Goal: Task Accomplishment & Management: Complete application form

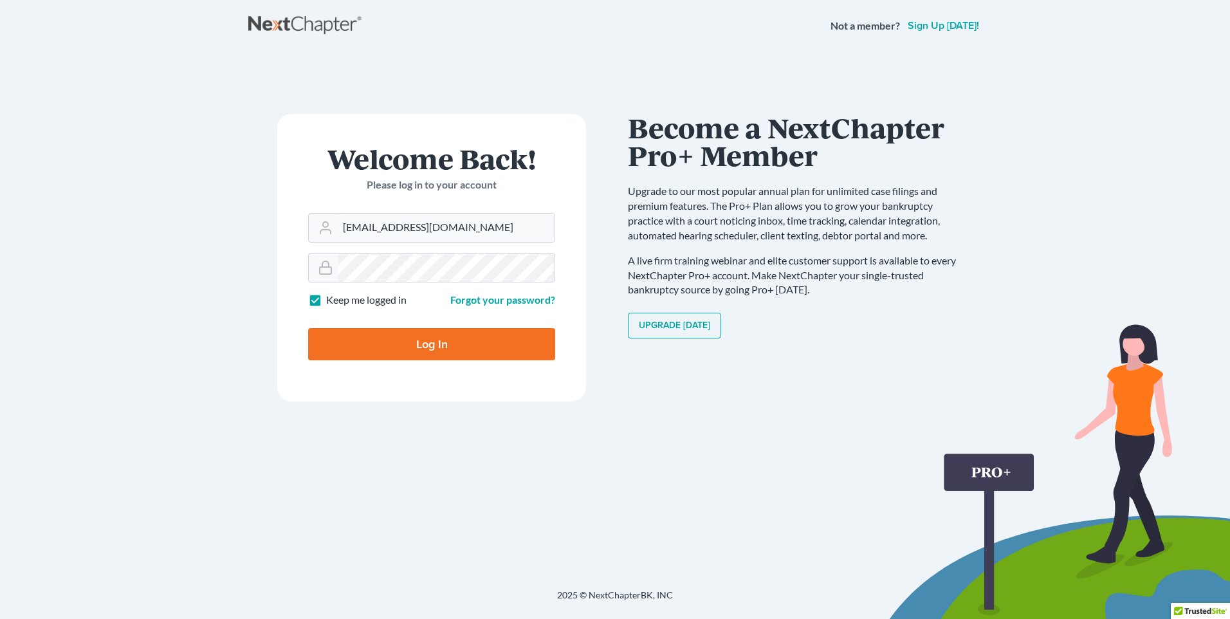
click at [468, 347] on input "Log In" at bounding box center [431, 344] width 247 height 32
type input "Thinking..."
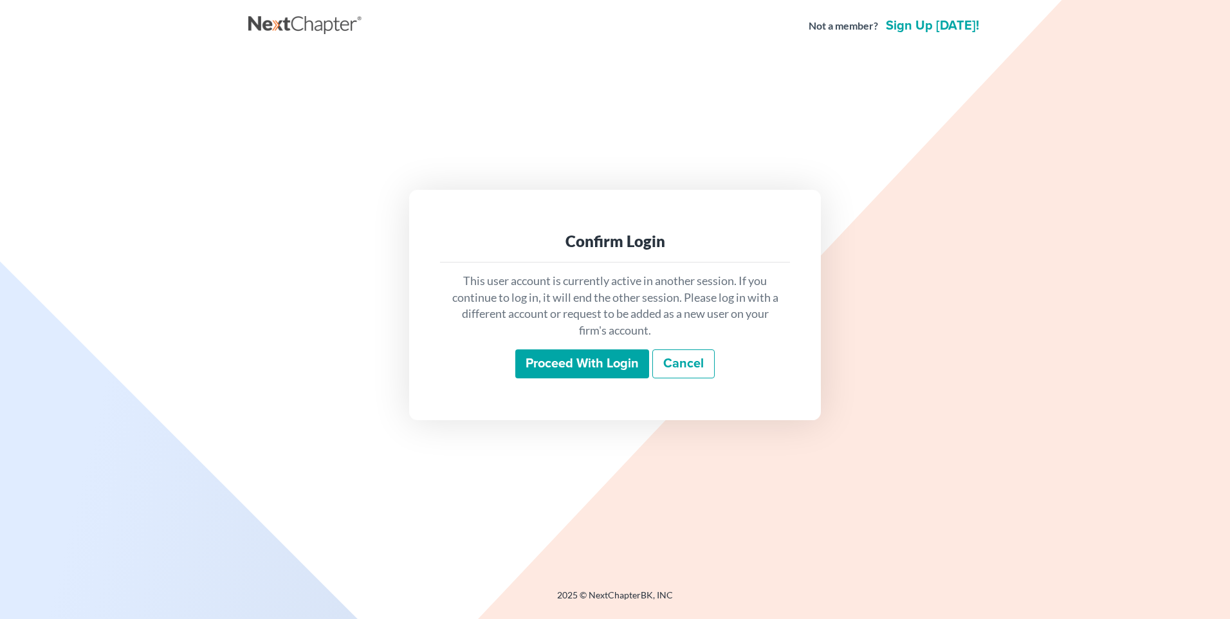
click at [554, 363] on input "Proceed with login" at bounding box center [582, 364] width 134 height 30
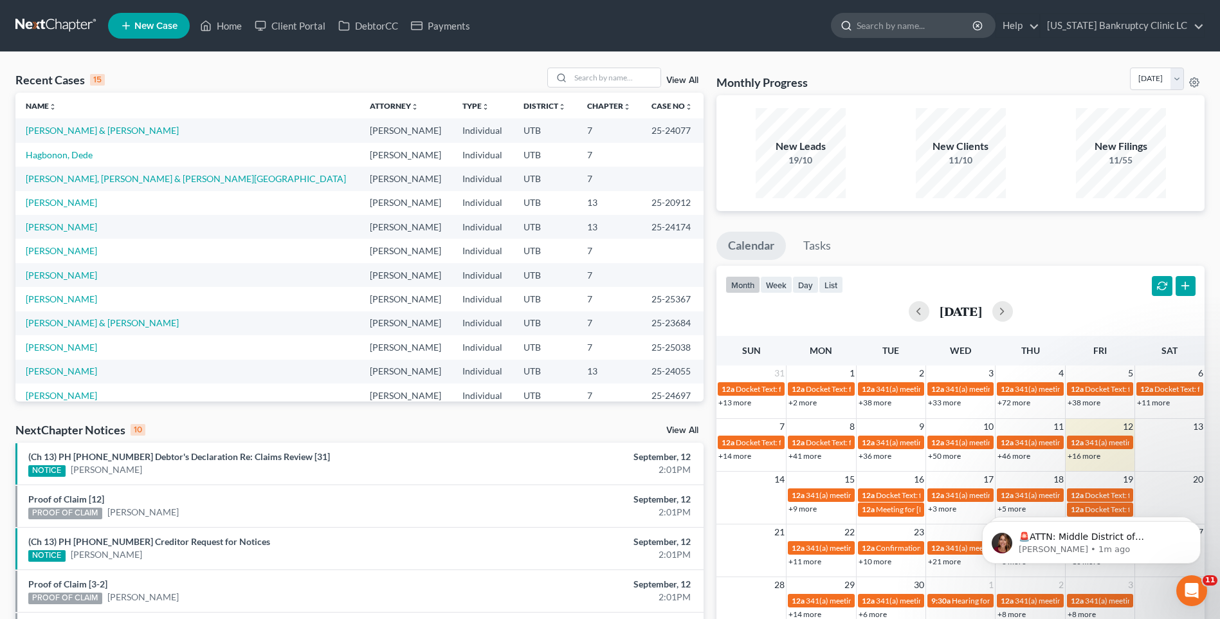
click at [921, 30] on input "search" at bounding box center [916, 26] width 118 height 24
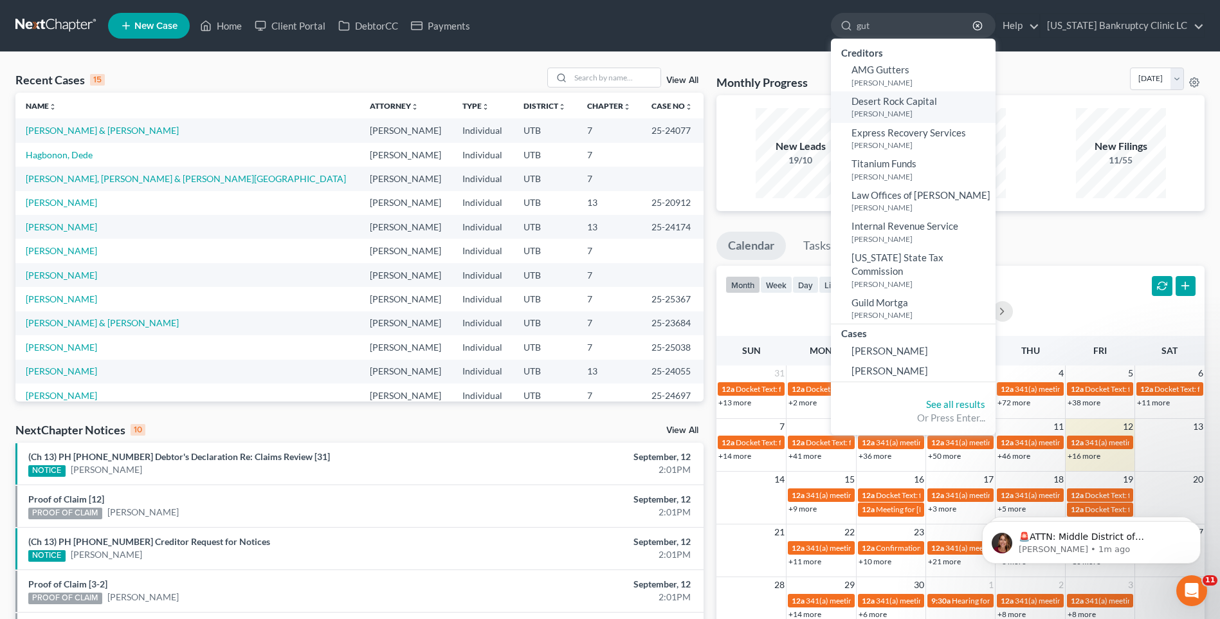
type input "gut"
click at [925, 96] on span "Desert Rock Capital" at bounding box center [894, 101] width 86 height 12
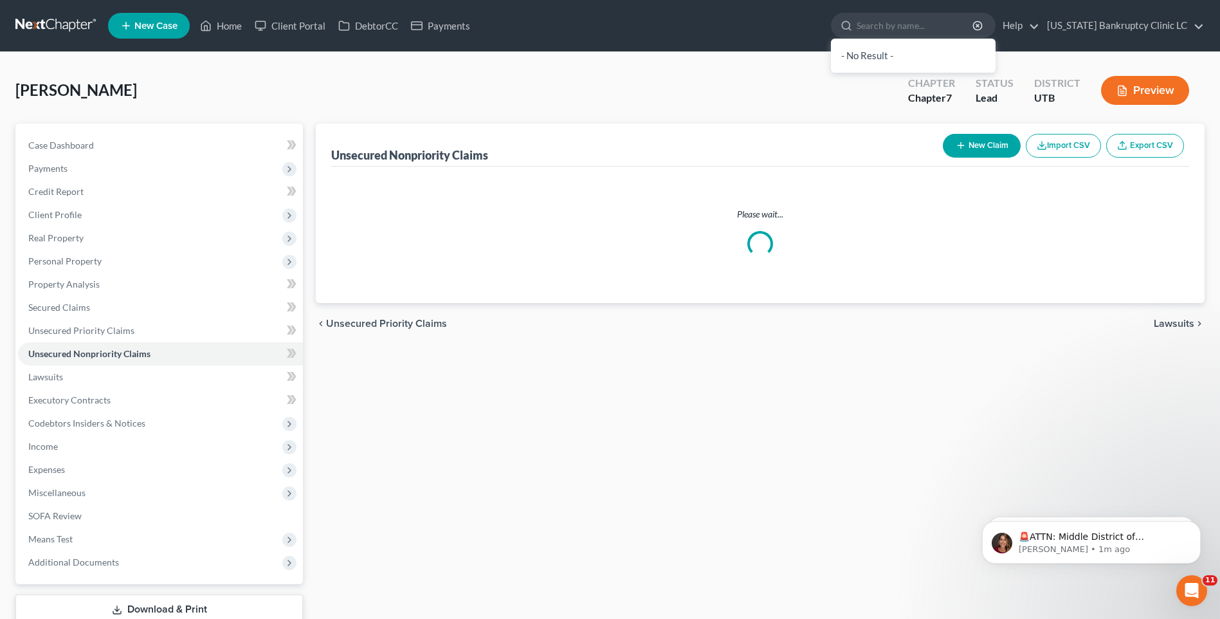
click at [927, 104] on div "Chapter 7" at bounding box center [931, 98] width 47 height 15
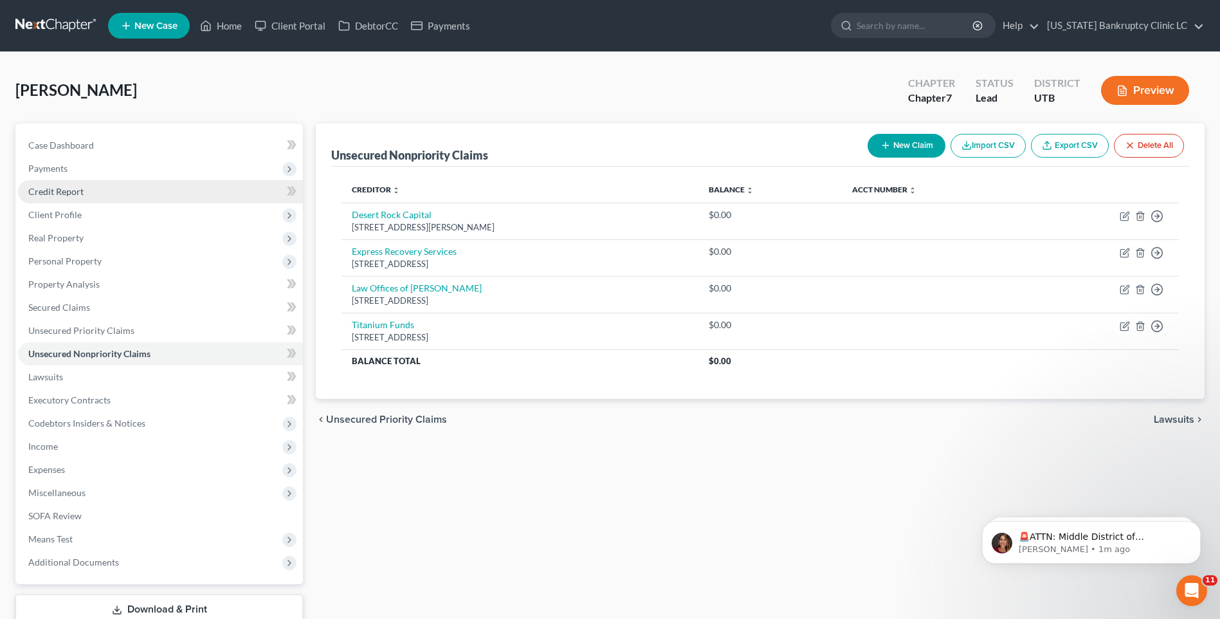
click at [62, 186] on span "Credit Report" at bounding box center [55, 191] width 55 height 11
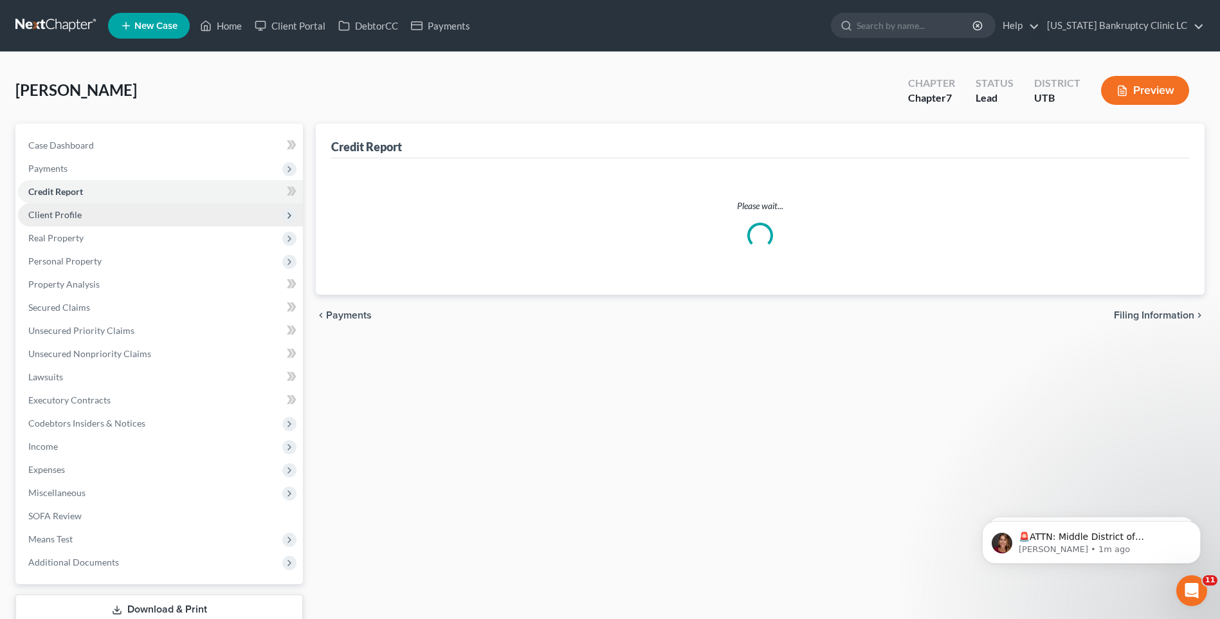
click at [75, 219] on span "Client Profile" at bounding box center [54, 214] width 53 height 11
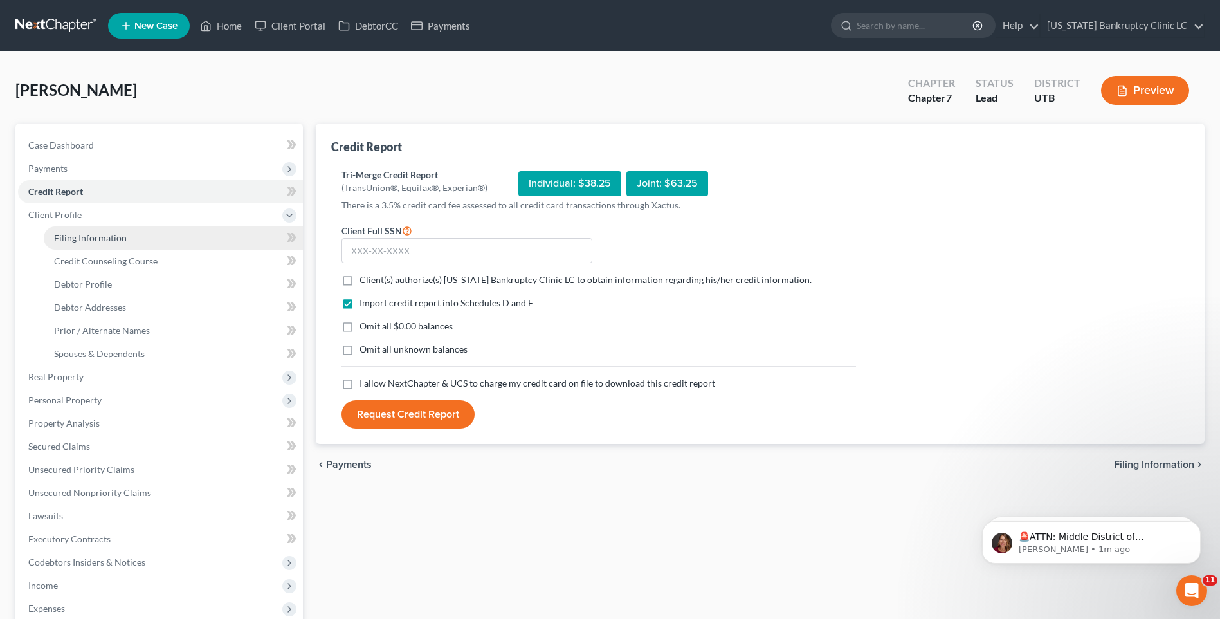
click at [89, 233] on span "Filing Information" at bounding box center [90, 237] width 73 height 11
select select "1"
select select "0"
select select "46"
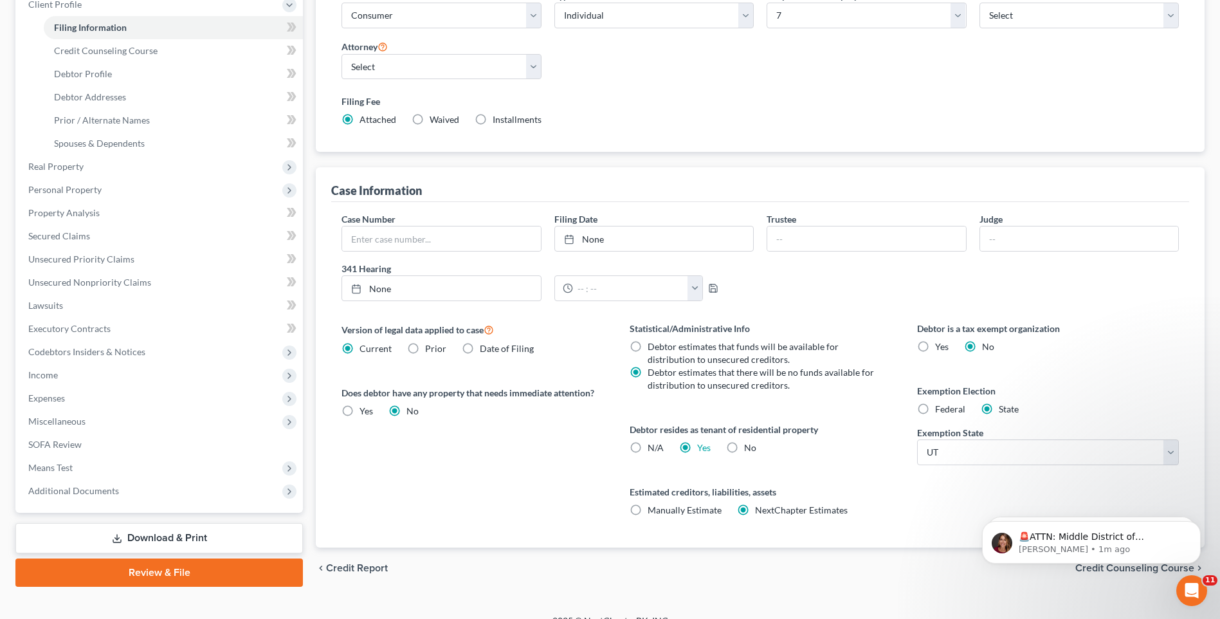
scroll to position [36, 0]
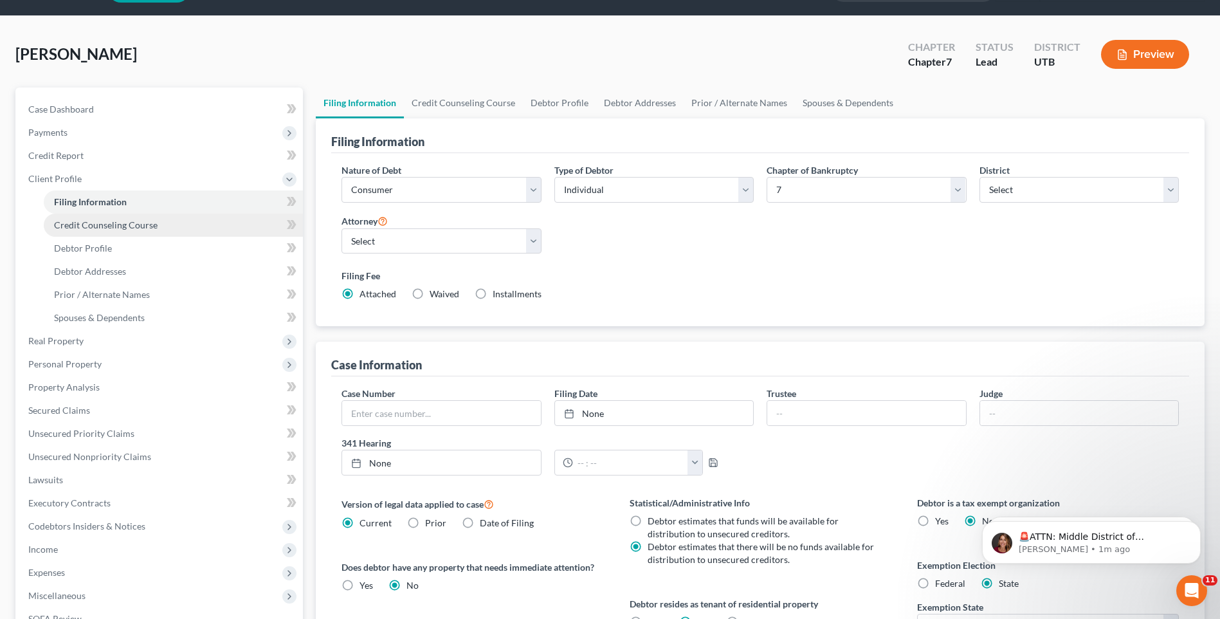
click at [122, 224] on span "Credit Counseling Course" at bounding box center [106, 224] width 104 height 11
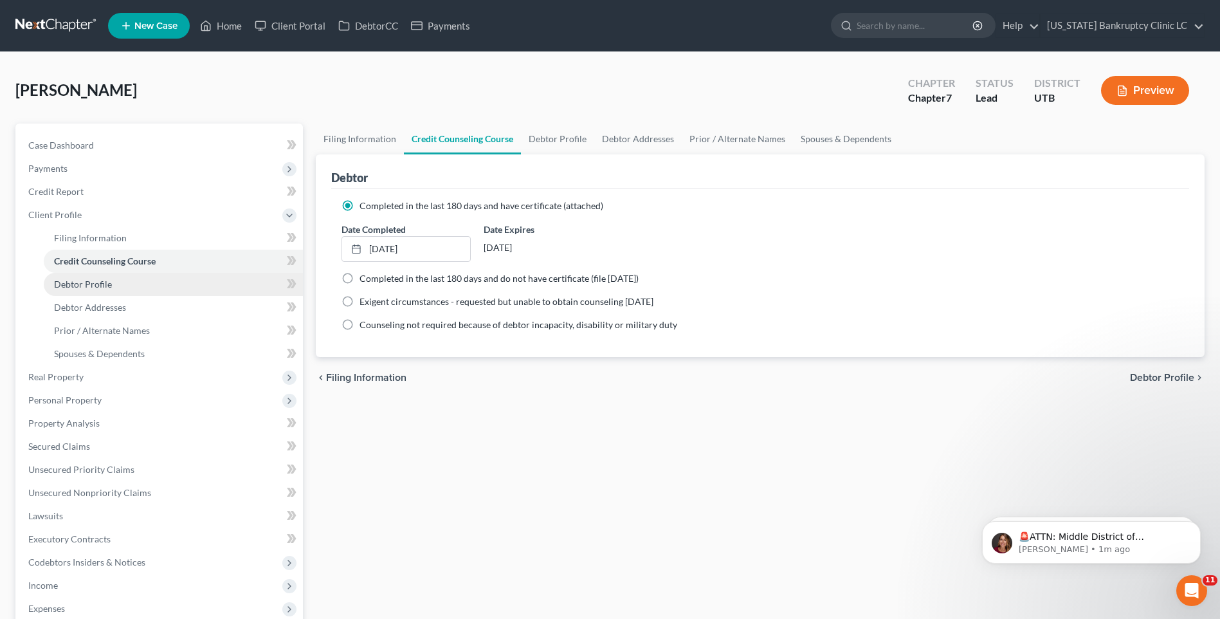
click at [129, 293] on link "Debtor Profile" at bounding box center [173, 284] width 259 height 23
select select "0"
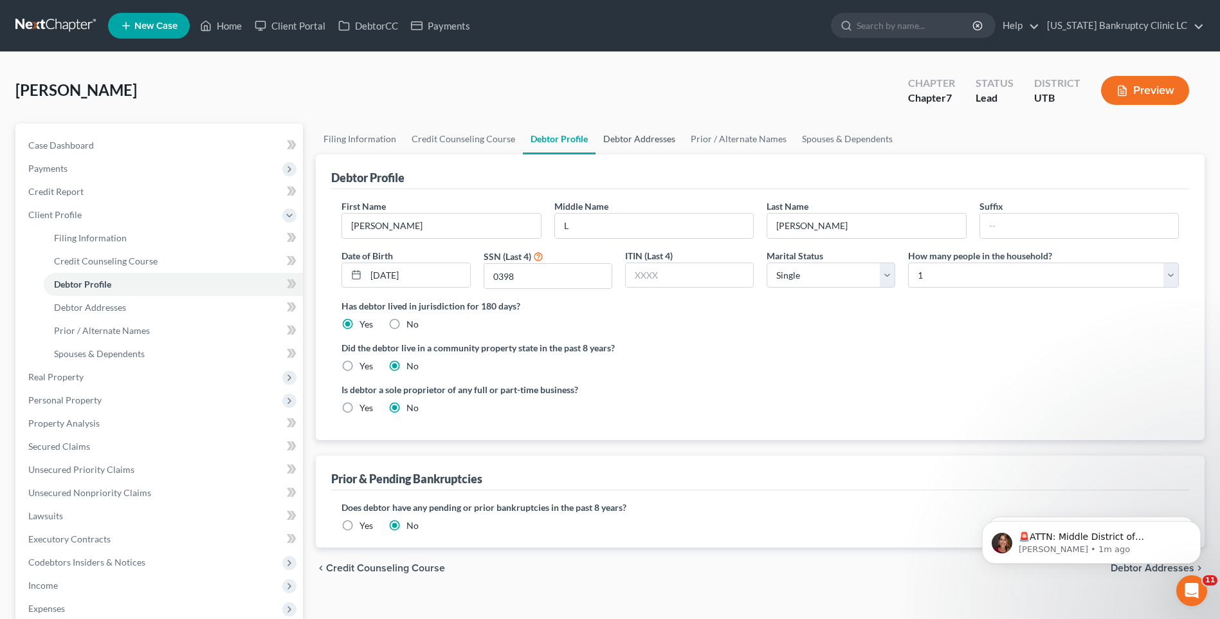
click at [624, 141] on link "Debtor Addresses" at bounding box center [638, 138] width 87 height 31
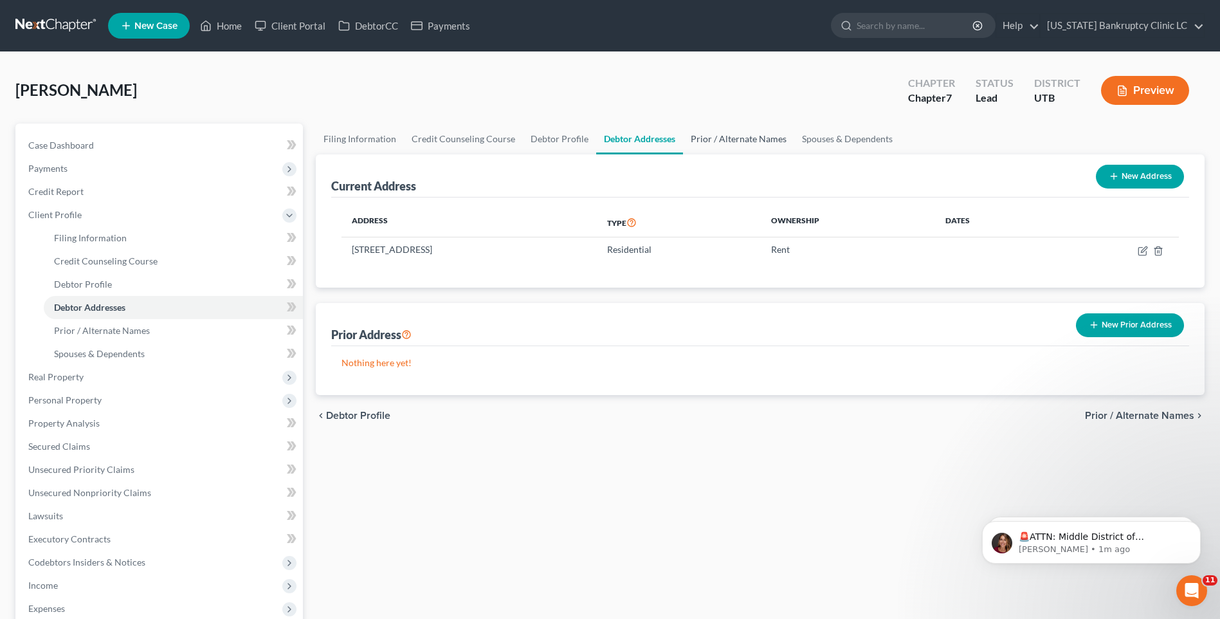
click at [711, 145] on link "Prior / Alternate Names" at bounding box center [738, 138] width 111 height 31
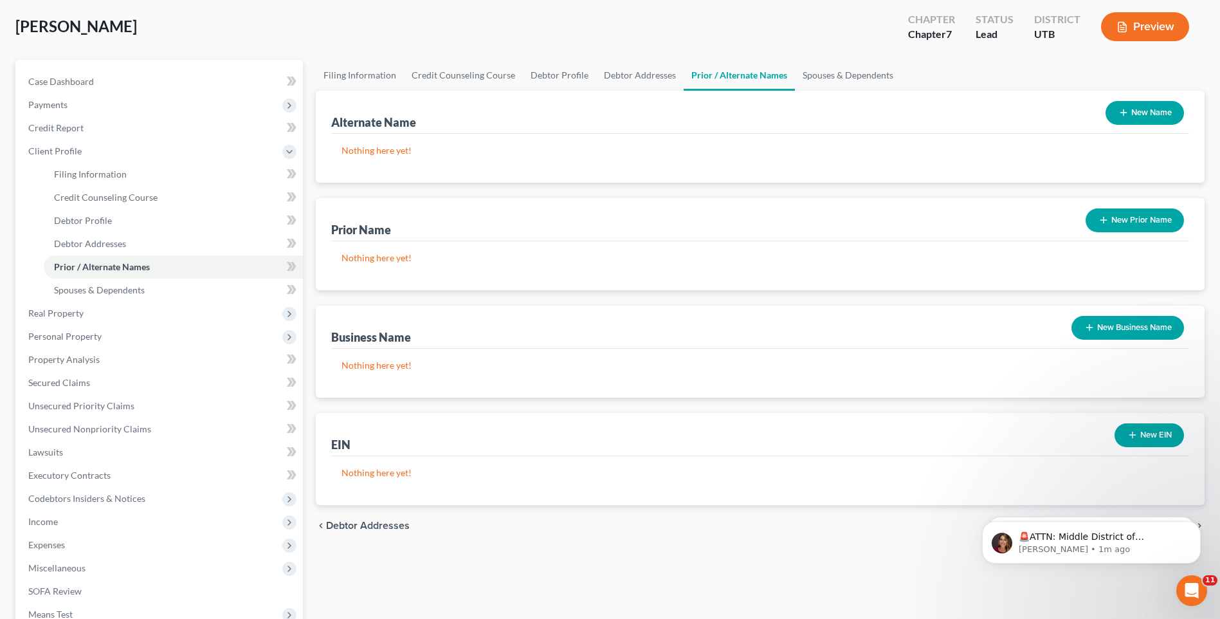
scroll to position [64, 0]
click at [855, 78] on link "Spouses & Dependents" at bounding box center [848, 74] width 106 height 31
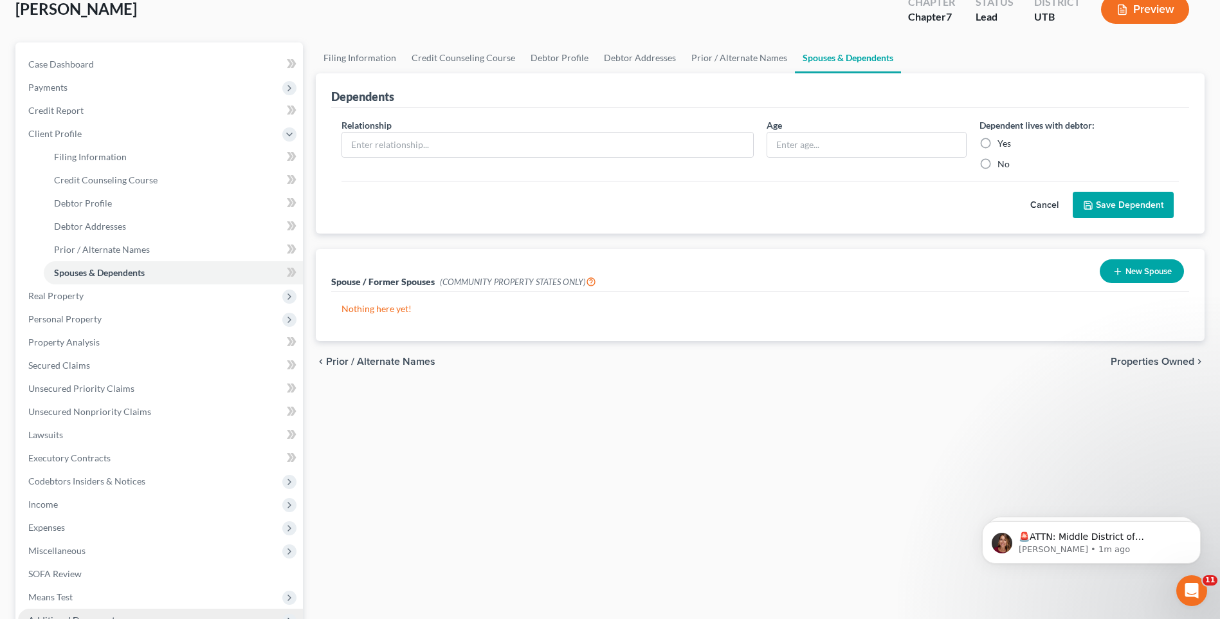
scroll to position [193, 0]
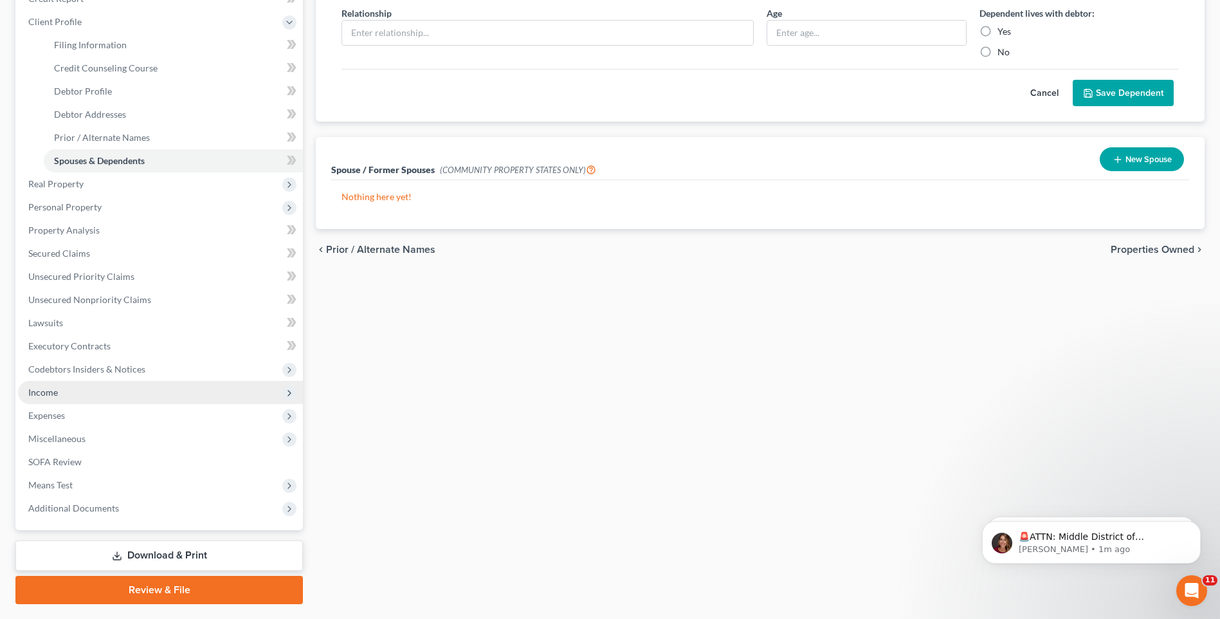
click at [64, 390] on span "Income" at bounding box center [160, 392] width 285 height 23
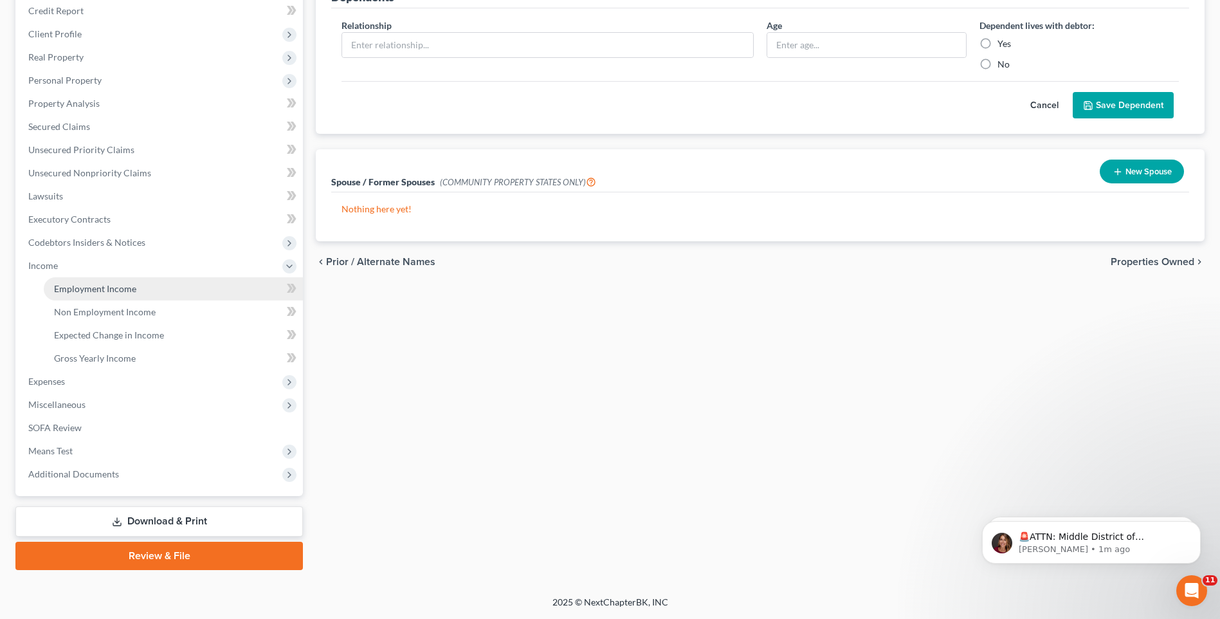
click at [79, 289] on span "Employment Income" at bounding box center [95, 288] width 82 height 11
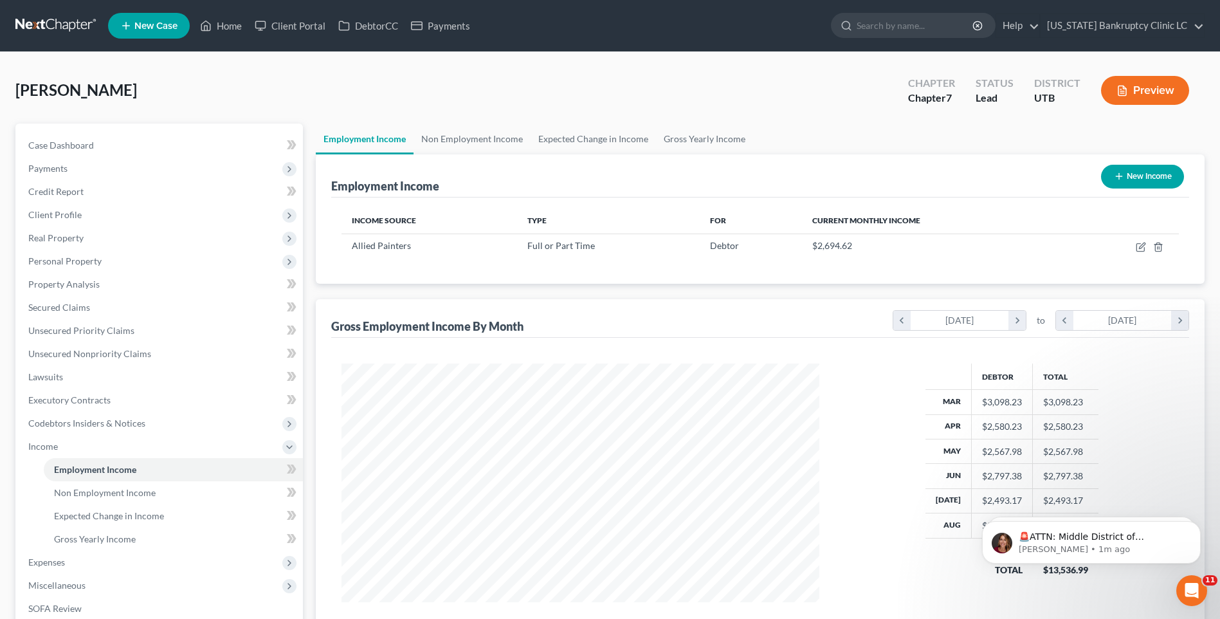
scroll to position [239, 503]
click at [670, 145] on link "Gross Yearly Income" at bounding box center [704, 138] width 97 height 31
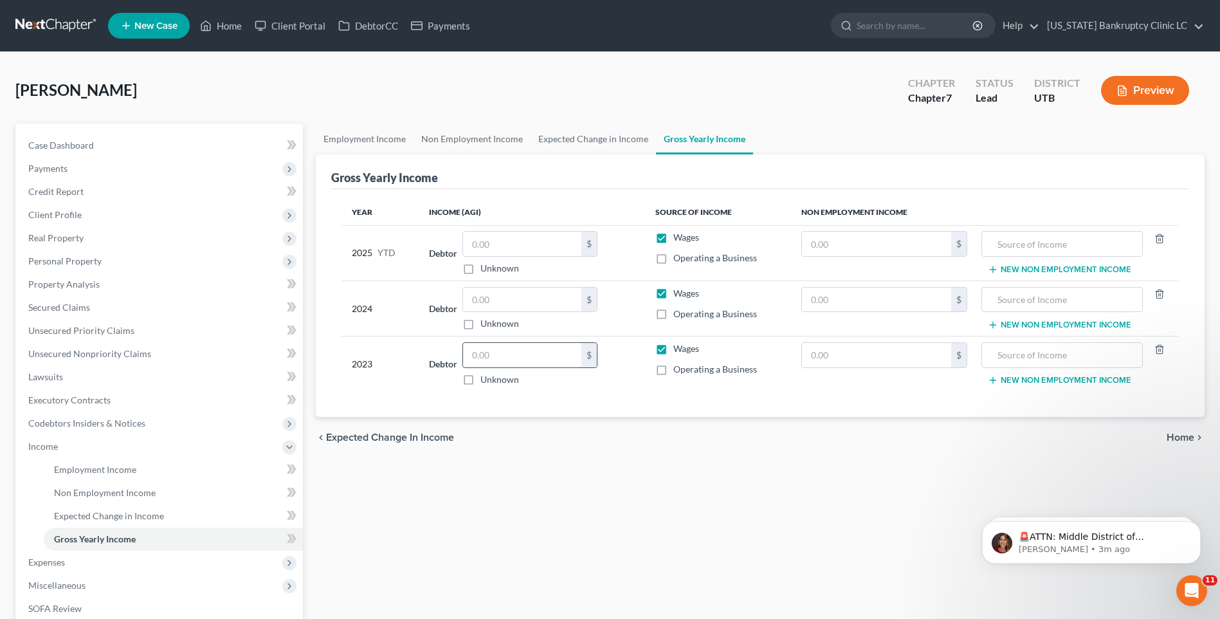
click at [518, 359] on input "text" at bounding box center [522, 355] width 118 height 24
type input "15,087"
click at [62, 473] on span "Employment Income" at bounding box center [95, 469] width 82 height 11
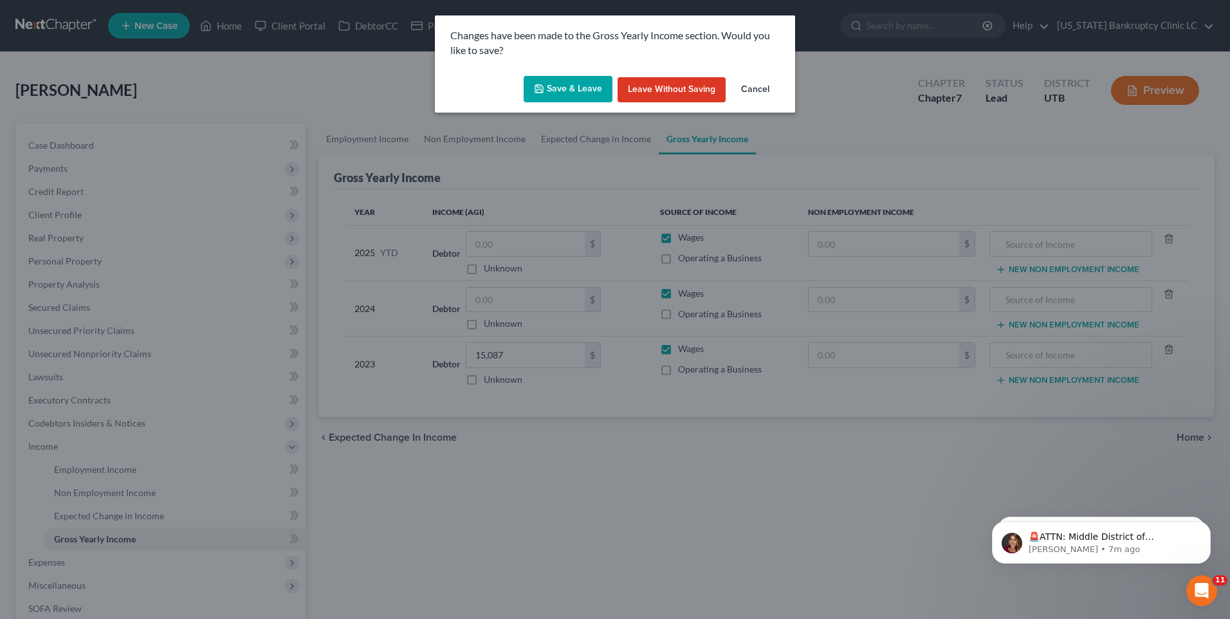
click at [762, 89] on button "Cancel" at bounding box center [755, 90] width 49 height 26
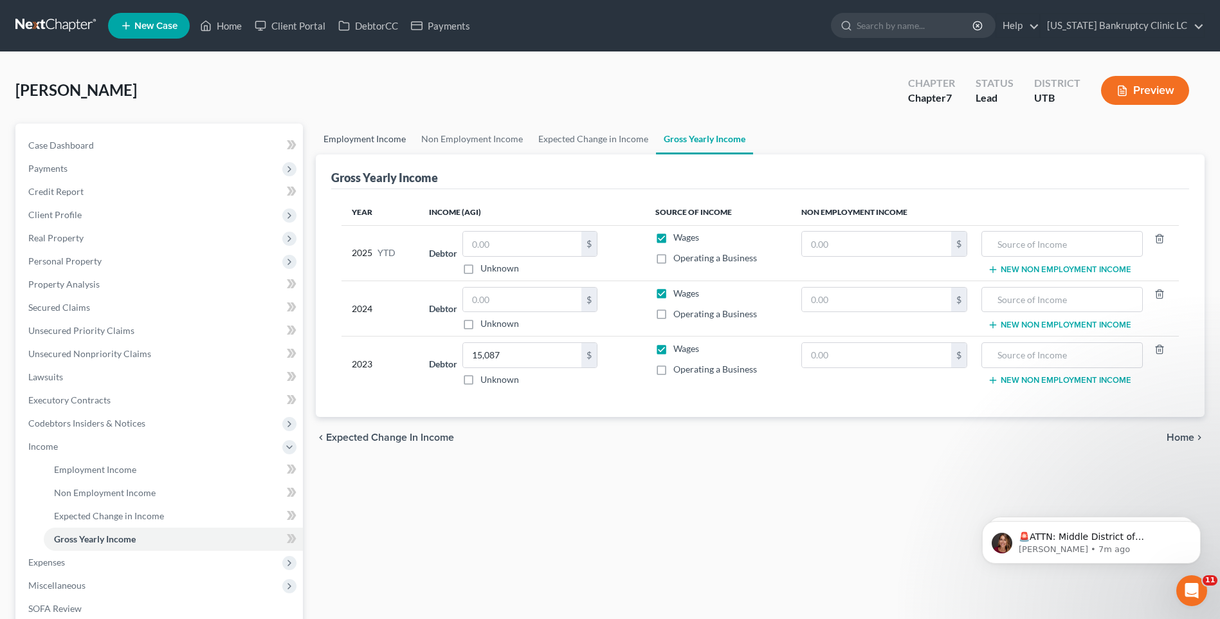
click at [375, 145] on link "Employment Income" at bounding box center [365, 138] width 98 height 31
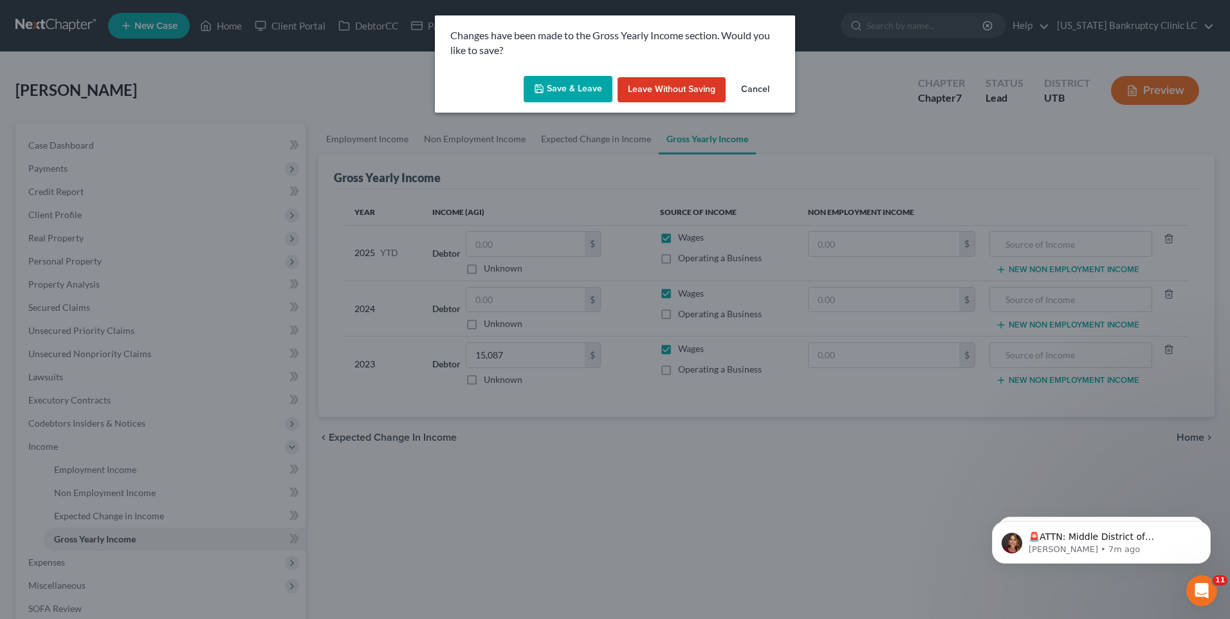
click at [545, 81] on button "Save & Leave" at bounding box center [567, 89] width 89 height 27
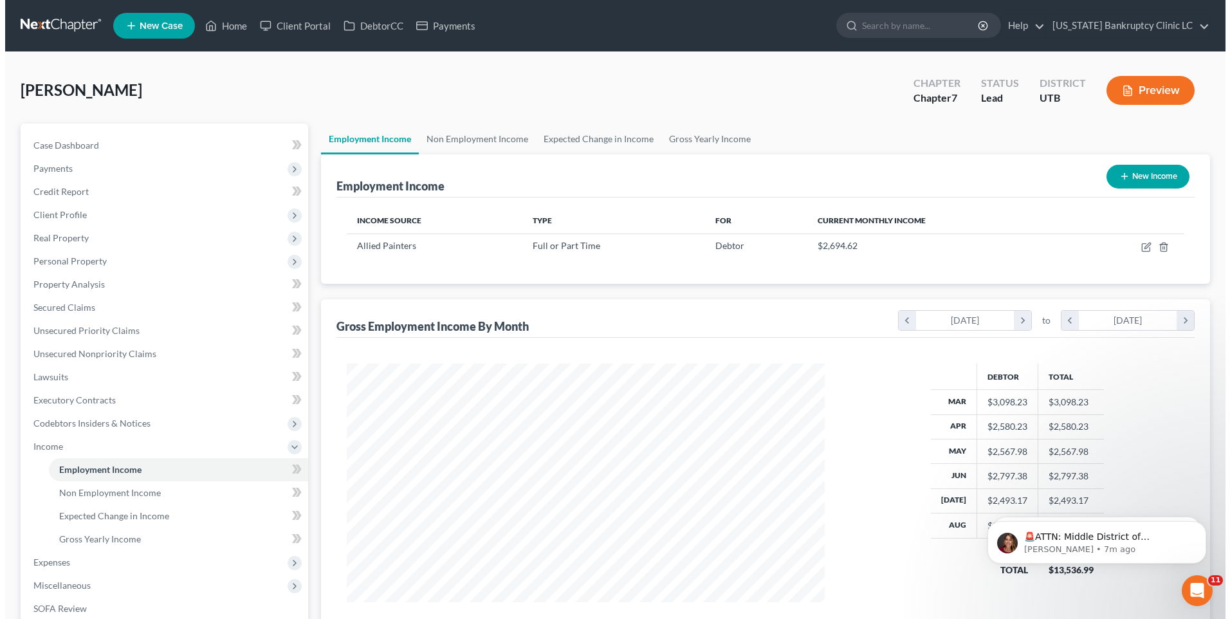
scroll to position [239, 503]
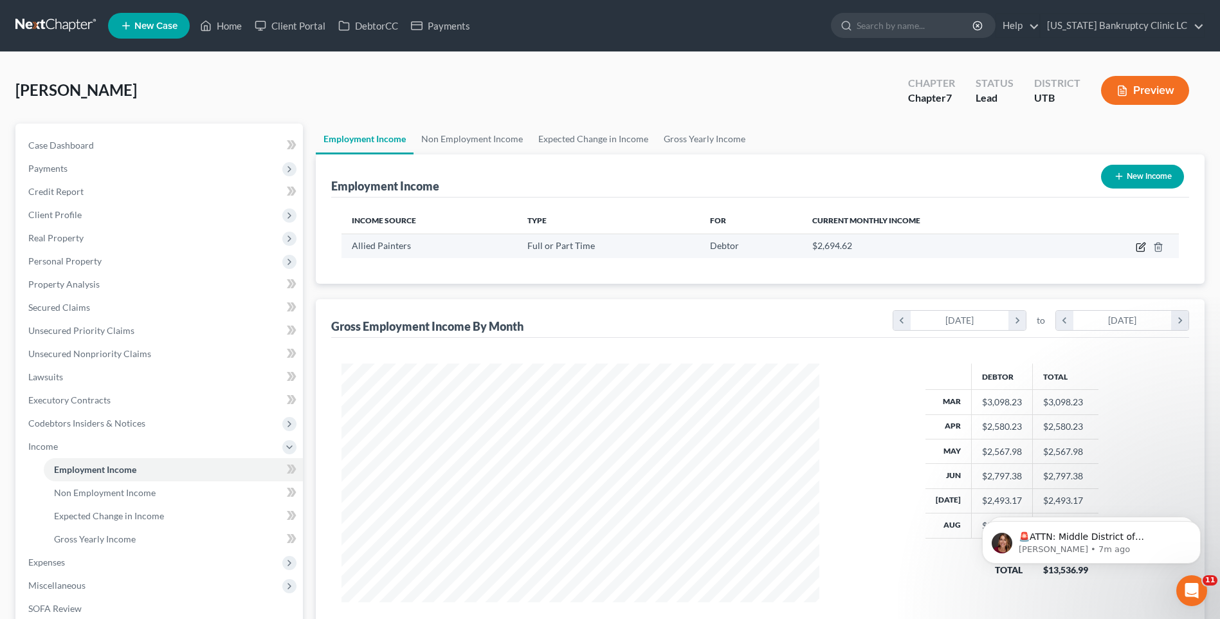
click at [1138, 242] on icon "button" at bounding box center [1141, 247] width 10 height 10
select select "0"
select select "46"
select select "2"
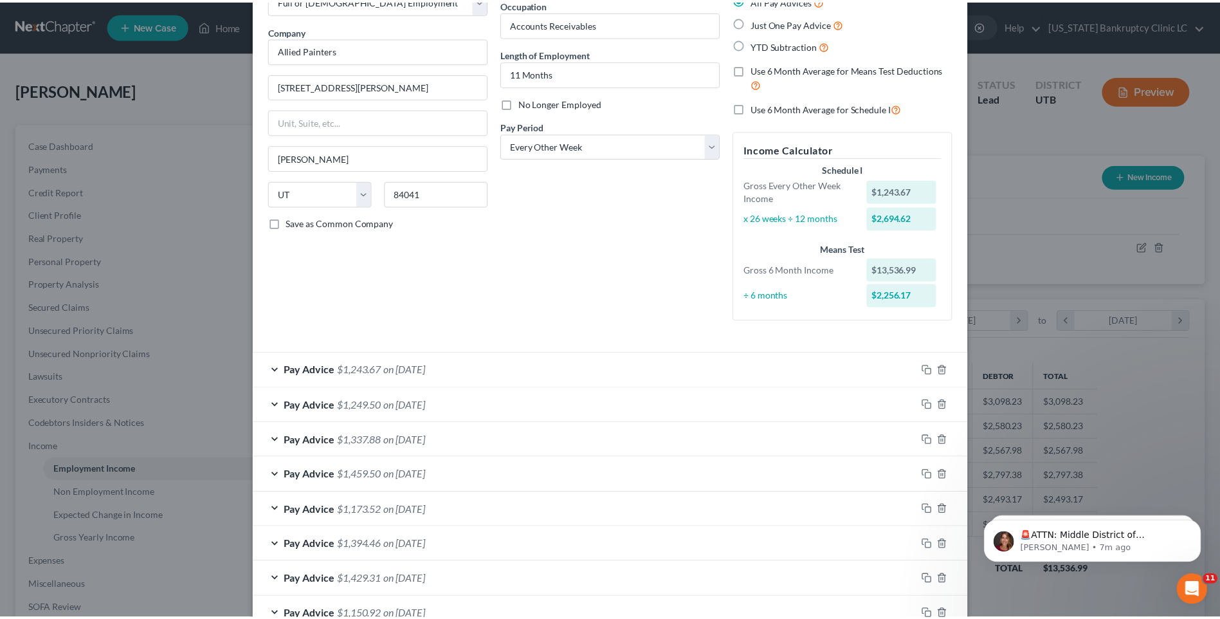
scroll to position [0, 0]
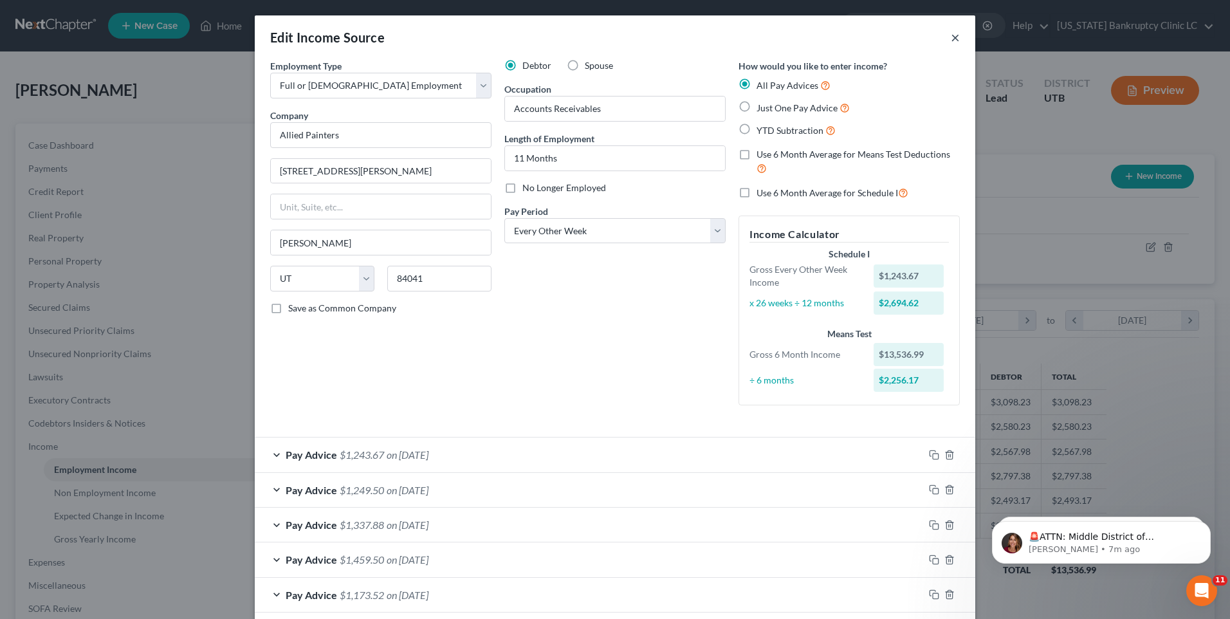
click at [951, 37] on button "×" at bounding box center [954, 37] width 9 height 15
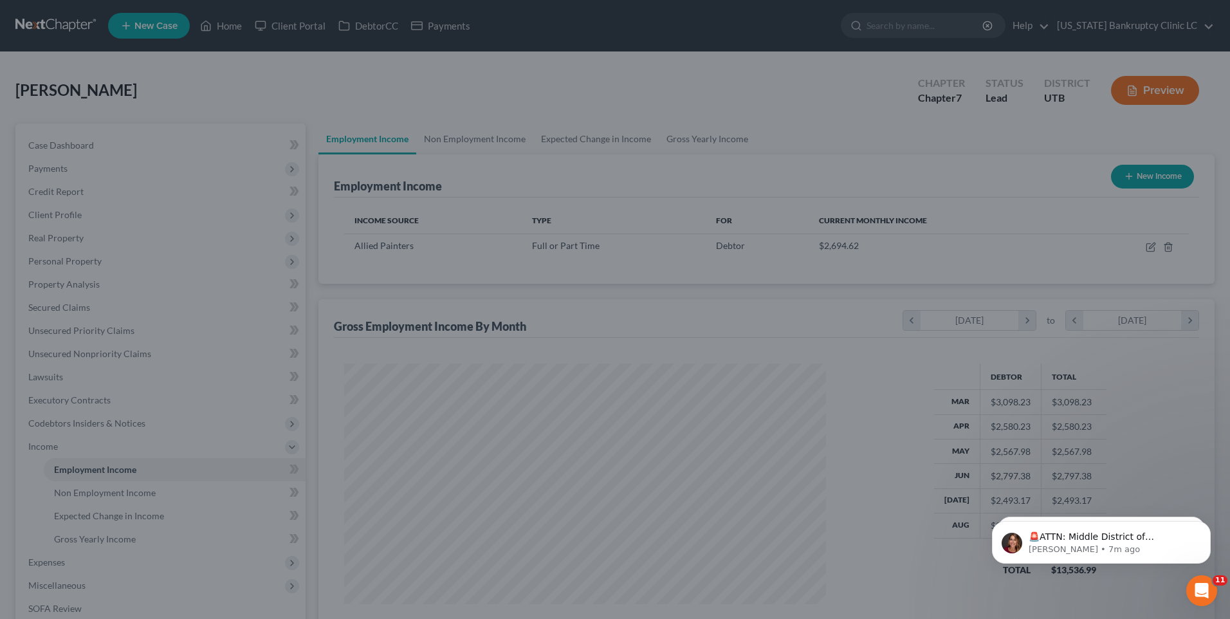
scroll to position [642830, 642565]
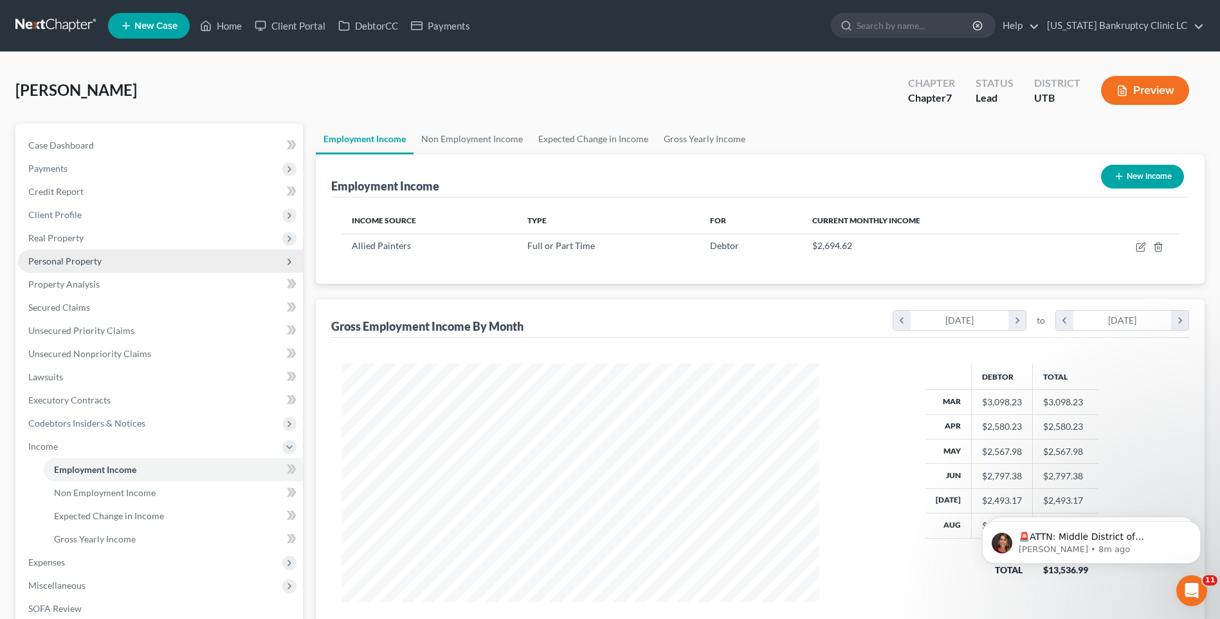
click at [79, 264] on span "Personal Property" at bounding box center [64, 260] width 73 height 11
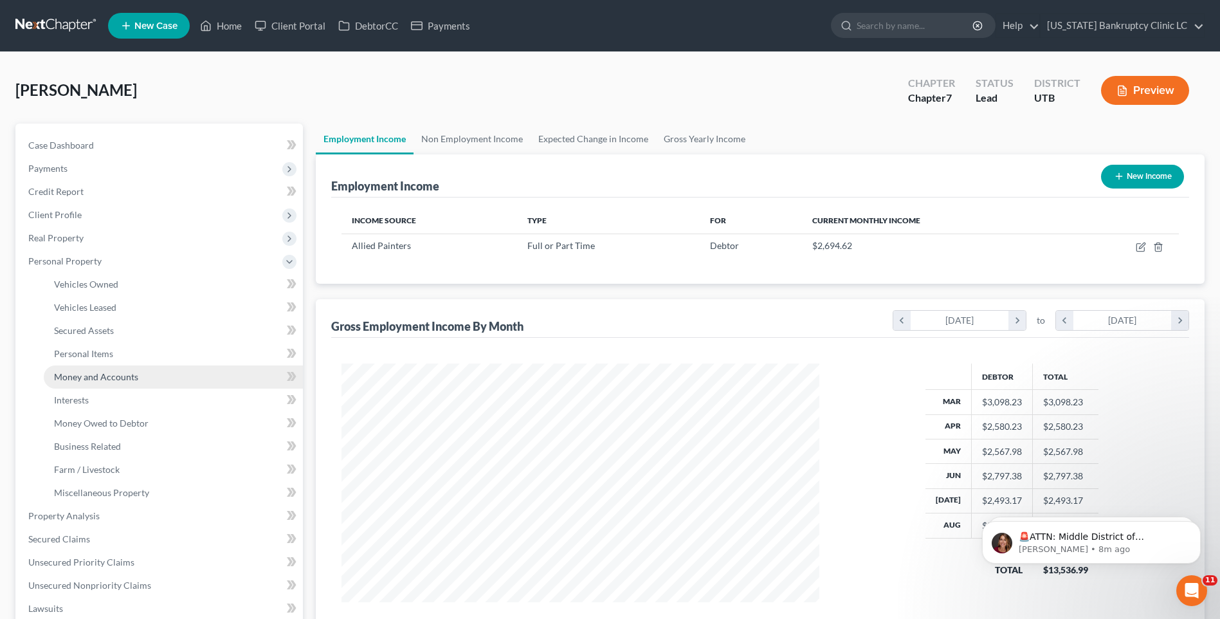
click at [89, 381] on span "Money and Accounts" at bounding box center [96, 376] width 84 height 11
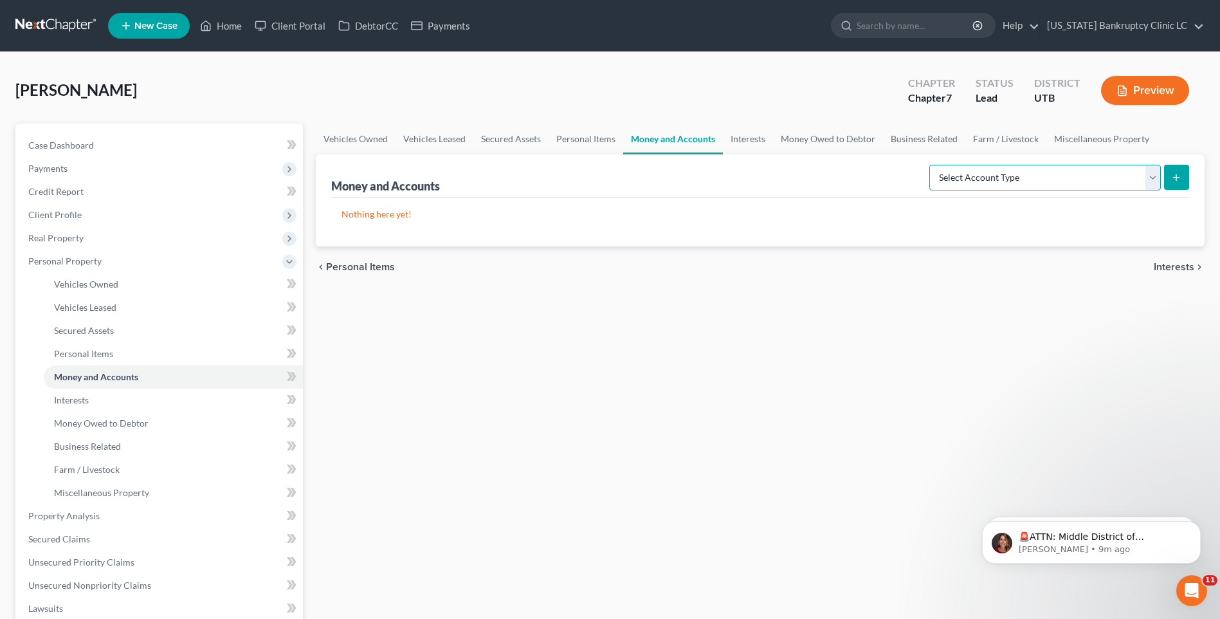
click at [1069, 185] on select "Select Account Type Brokerage Cash on Hand Certificates of Deposit Checking Acc…" at bounding box center [1045, 178] width 232 height 26
select select "checking"
click at [932, 165] on select "Select Account Type Brokerage Cash on Hand Certificates of Deposit Checking Acc…" at bounding box center [1045, 178] width 232 height 26
click at [1171, 167] on button "submit" at bounding box center [1176, 177] width 25 height 25
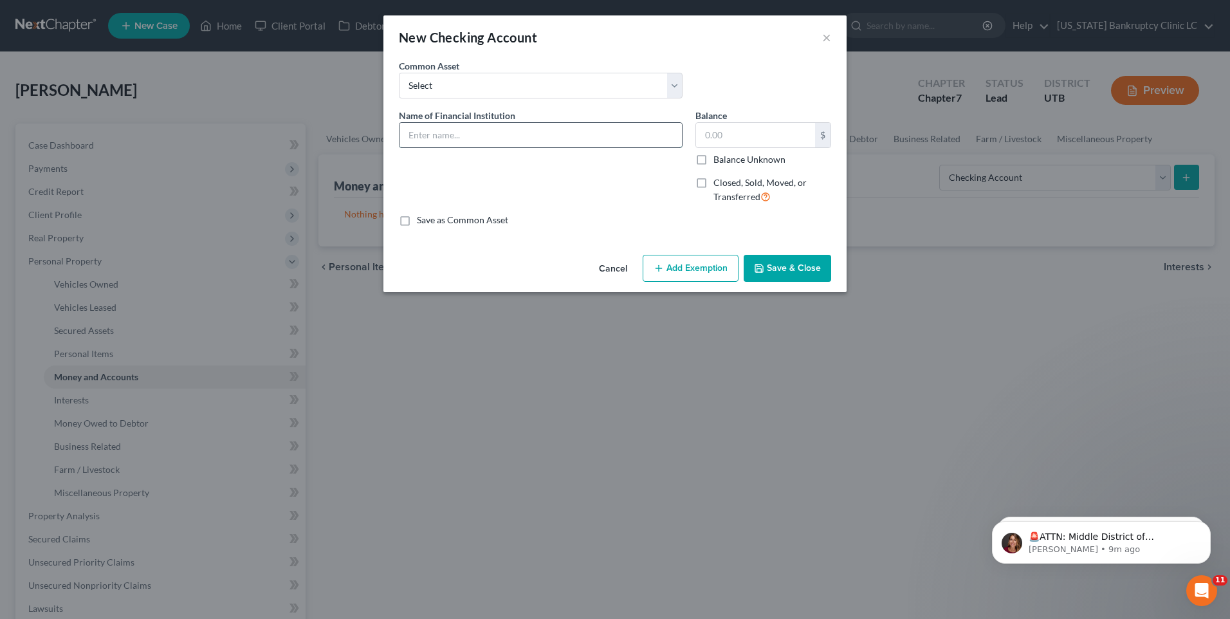
click at [483, 135] on input "text" at bounding box center [540, 135] width 282 height 24
type input "Green Dot Bank Acct# 3766"
click at [766, 268] on button "Save & Close" at bounding box center [786, 268] width 87 height 27
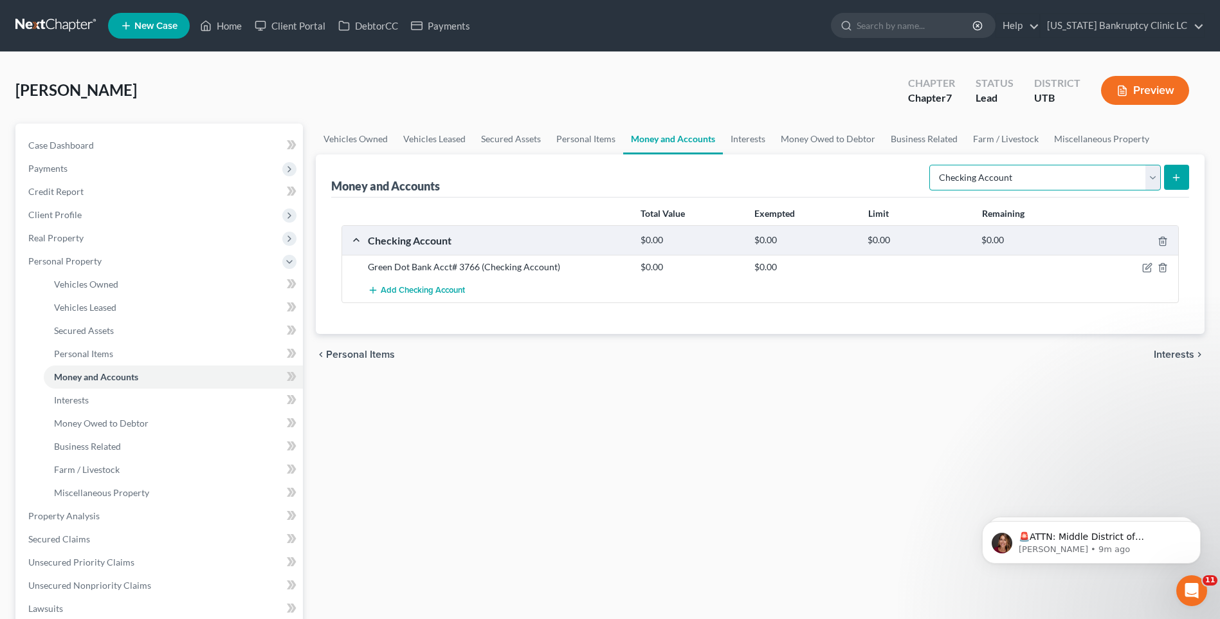
click at [1137, 183] on select "Select Account Type Brokerage Cash on Hand Certificates of Deposit Checking Acc…" at bounding box center [1045, 178] width 232 height 26
select select "other"
click at [932, 165] on select "Select Account Type Brokerage Cash on Hand Certificates of Deposit Checking Acc…" at bounding box center [1045, 178] width 232 height 26
click at [1172, 183] on button "submit" at bounding box center [1176, 177] width 25 height 25
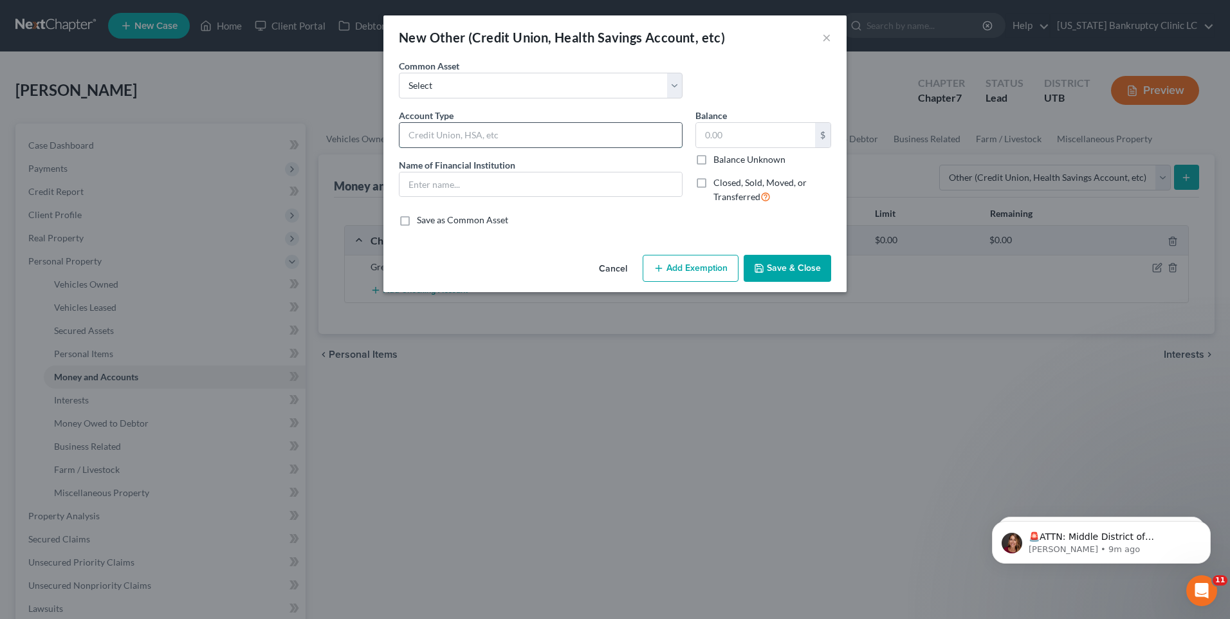
click at [517, 136] on input "text" at bounding box center [540, 135] width 282 height 24
type input "Venmo"
click at [773, 260] on button "Save & Close" at bounding box center [786, 268] width 87 height 27
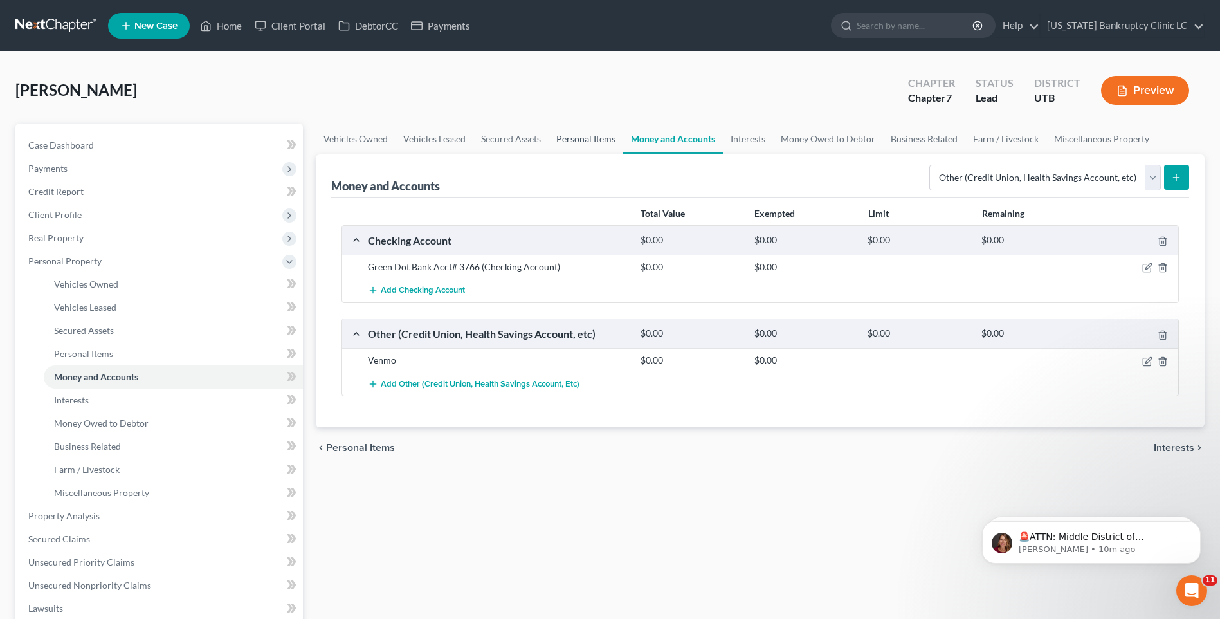
click at [574, 138] on link "Personal Items" at bounding box center [586, 138] width 75 height 31
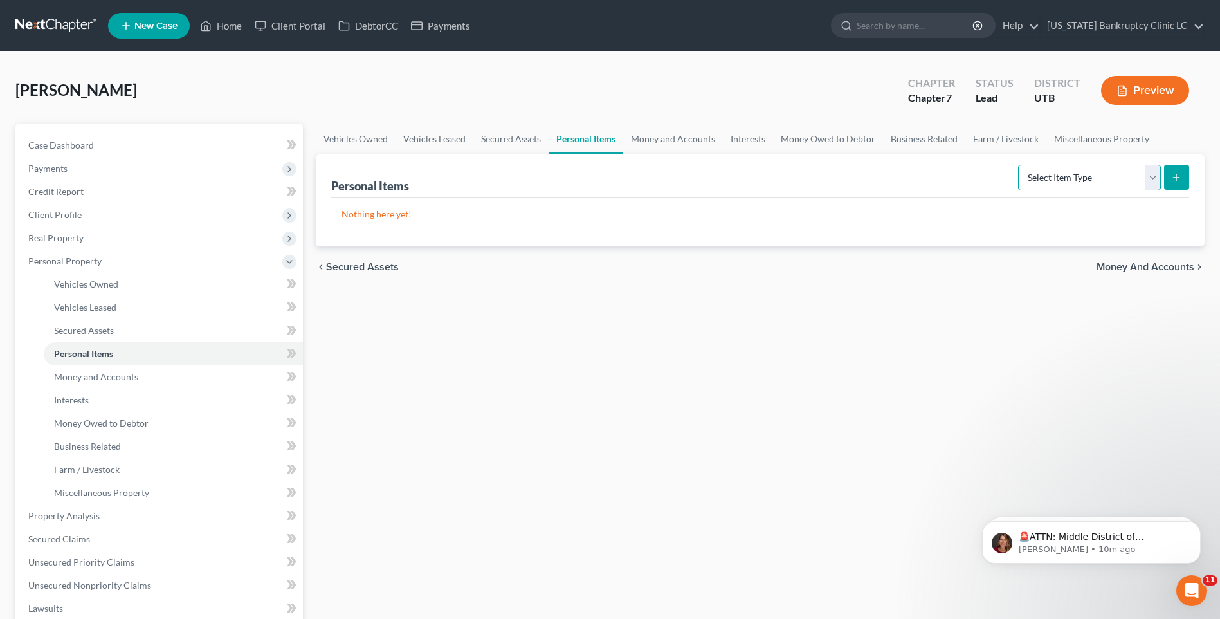
click at [1116, 181] on select "Select Item Type Clothing Collectibles Of Value Electronics Firearms Household …" at bounding box center [1089, 178] width 143 height 26
click at [1019, 165] on select "Select Item Type Clothing Collectibles Of Value Electronics Firearms Household …" at bounding box center [1089, 178] width 143 height 26
click at [1091, 183] on select "Select Item Type Clothing Collectibles Of Value Electronics Firearms Household …" at bounding box center [1089, 178] width 143 height 26
select select "household_goods"
click at [1019, 165] on select "Select Item Type Clothing Collectibles Of Value Electronics Firearms Household …" at bounding box center [1089, 178] width 143 height 26
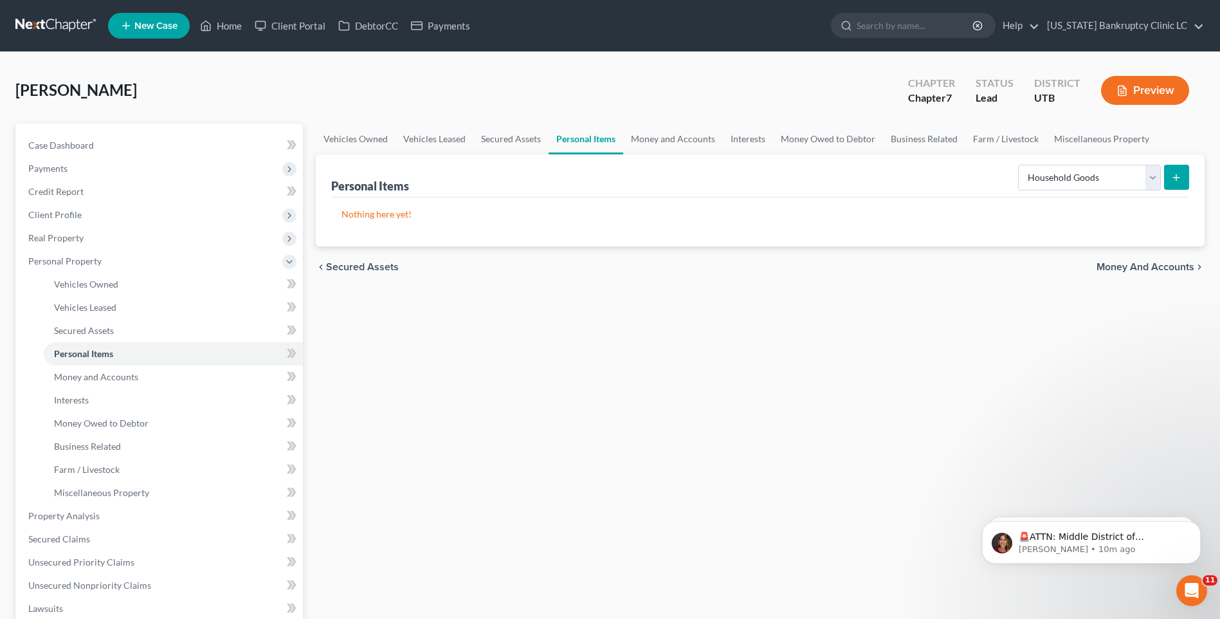
click at [1164, 177] on button "submit" at bounding box center [1176, 177] width 25 height 25
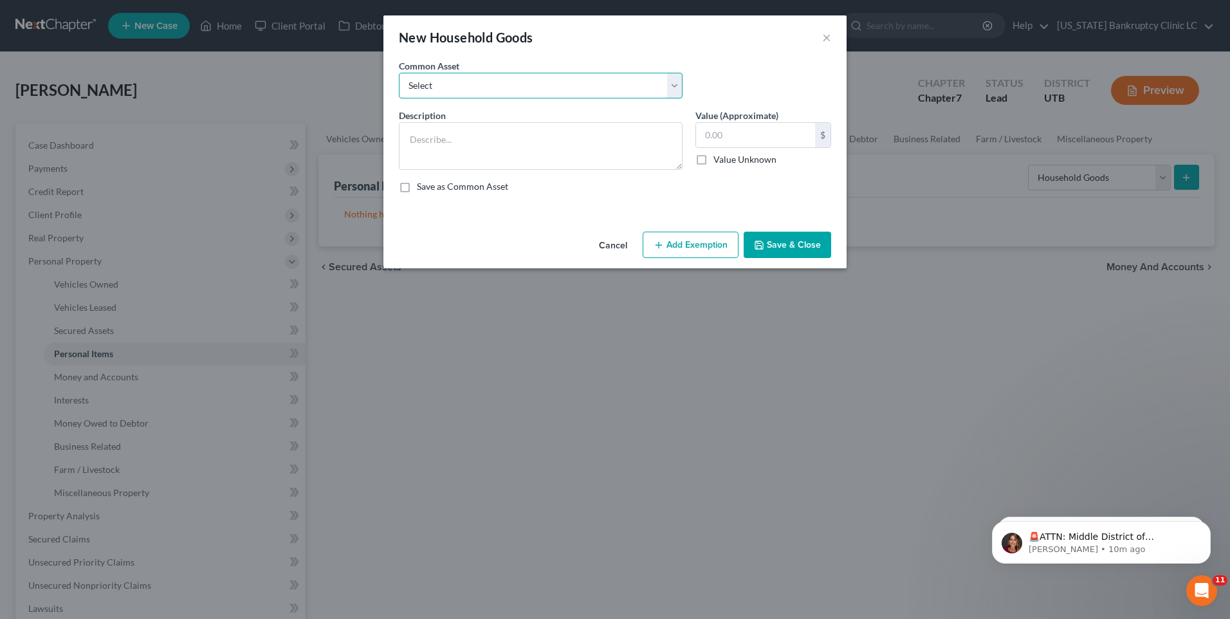
click at [509, 98] on select "Select Couch Chair Entertainment Center End/Coffee Table Stove/Cooking unit Sof…" at bounding box center [541, 86] width 284 height 26
select select "5"
click at [399, 73] on select "Select Couch Chair Entertainment Center End/Coffee Table Stove/Cooking unit Sof…" at bounding box center [541, 86] width 284 height 26
type textarea "Refrigerator Microwave Washer/Dryer"
type input "2,000.00"
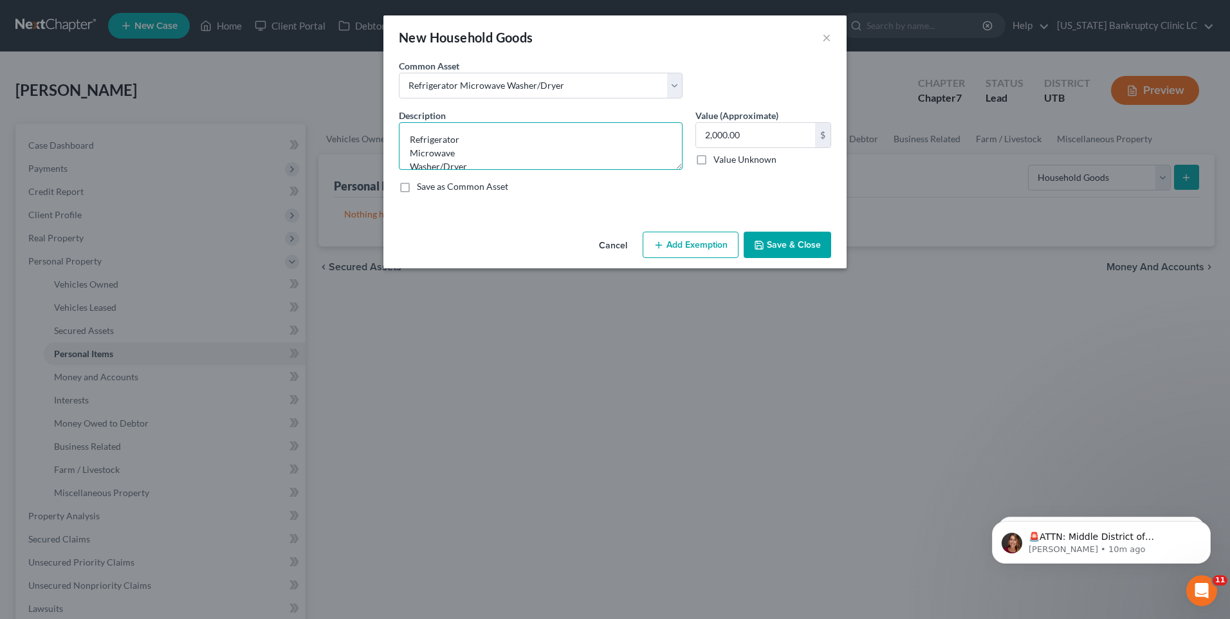
drag, startPoint x: 464, startPoint y: 139, endPoint x: 397, endPoint y: 131, distance: 67.3
click at [397, 131] on div "Description * Refrigerator Microwave Washer/Dryer" at bounding box center [540, 139] width 296 height 61
type textarea "Microwave Washer/Dryer"
click at [760, 141] on input "2,000.00" at bounding box center [755, 135] width 119 height 24
type input "80"
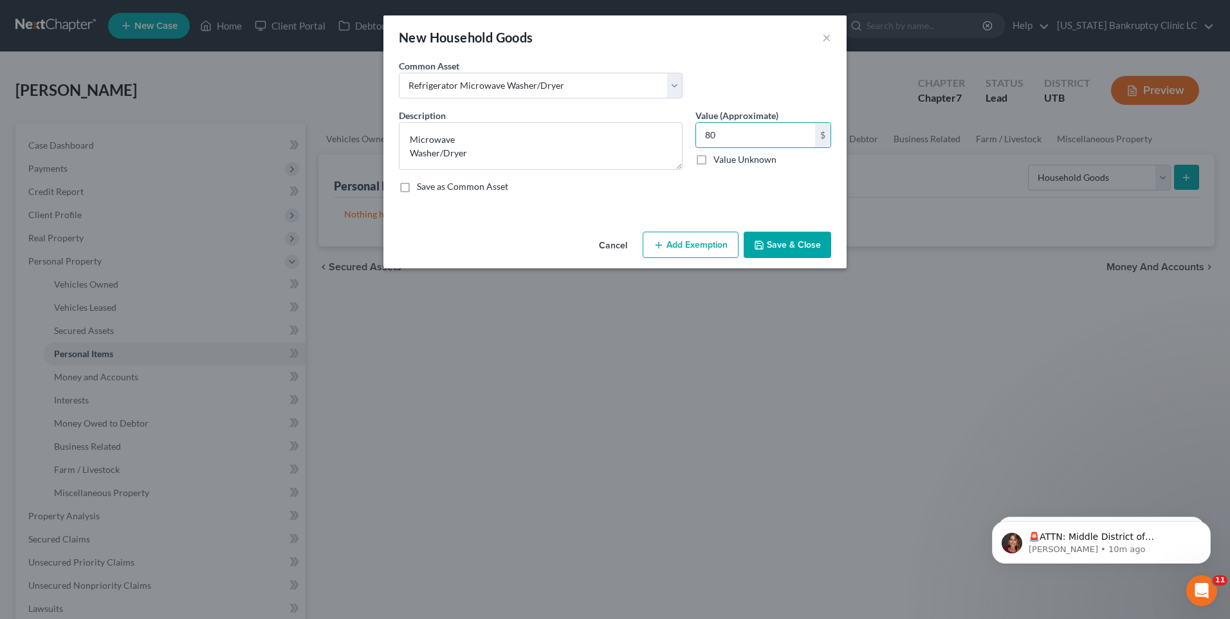
click at [700, 250] on button "Add Exemption" at bounding box center [690, 245] width 96 height 27
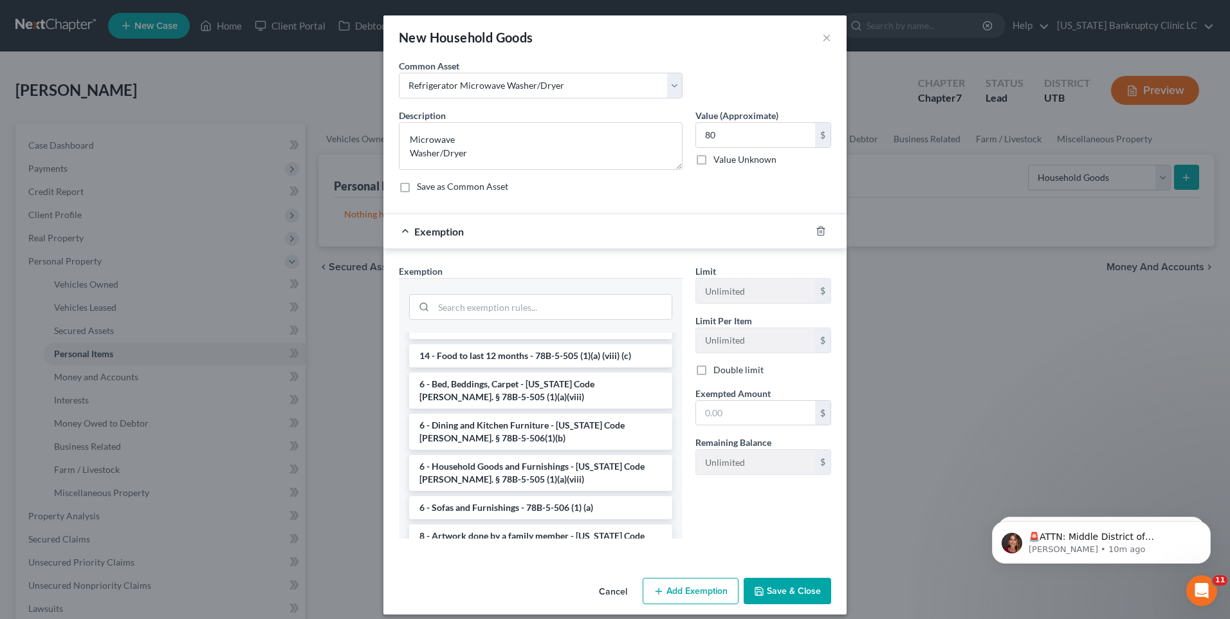
scroll to position [129, 0]
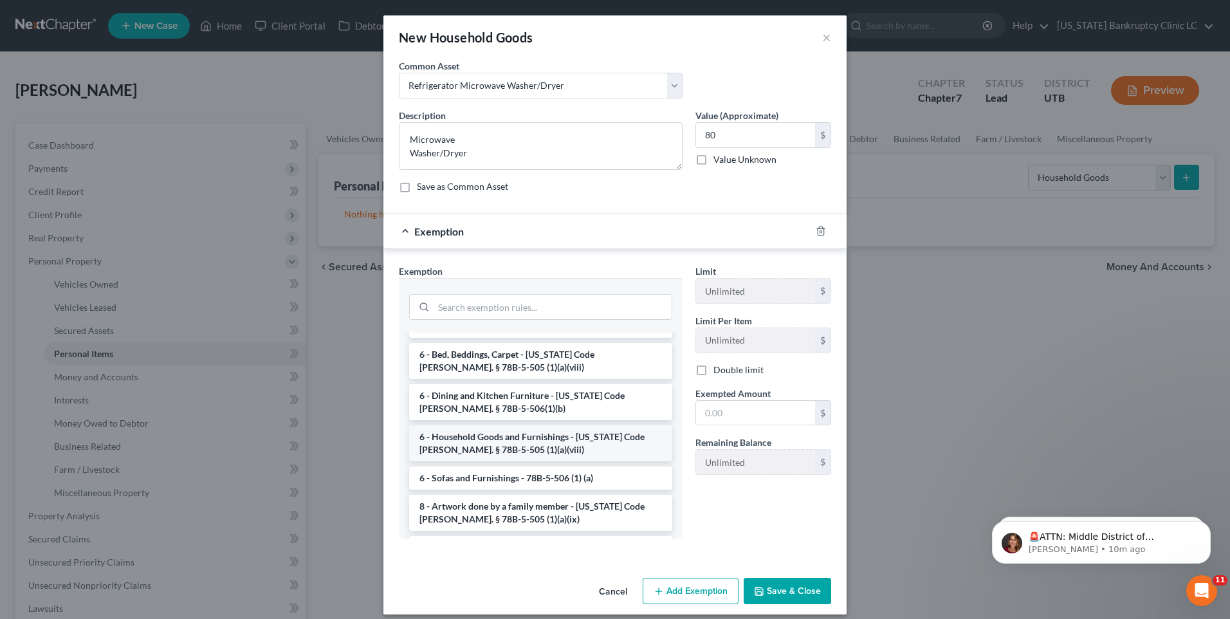
click at [527, 430] on li "6 - Household Goods and Furnishings - [US_STATE] Code [PERSON_NAME]. § 78B-5-50…" at bounding box center [540, 443] width 263 height 36
click at [527, 430] on div "Exemption Set must be selected for CA. Exemption * --View All or Create New-- 1…" at bounding box center [540, 406] width 296 height 284
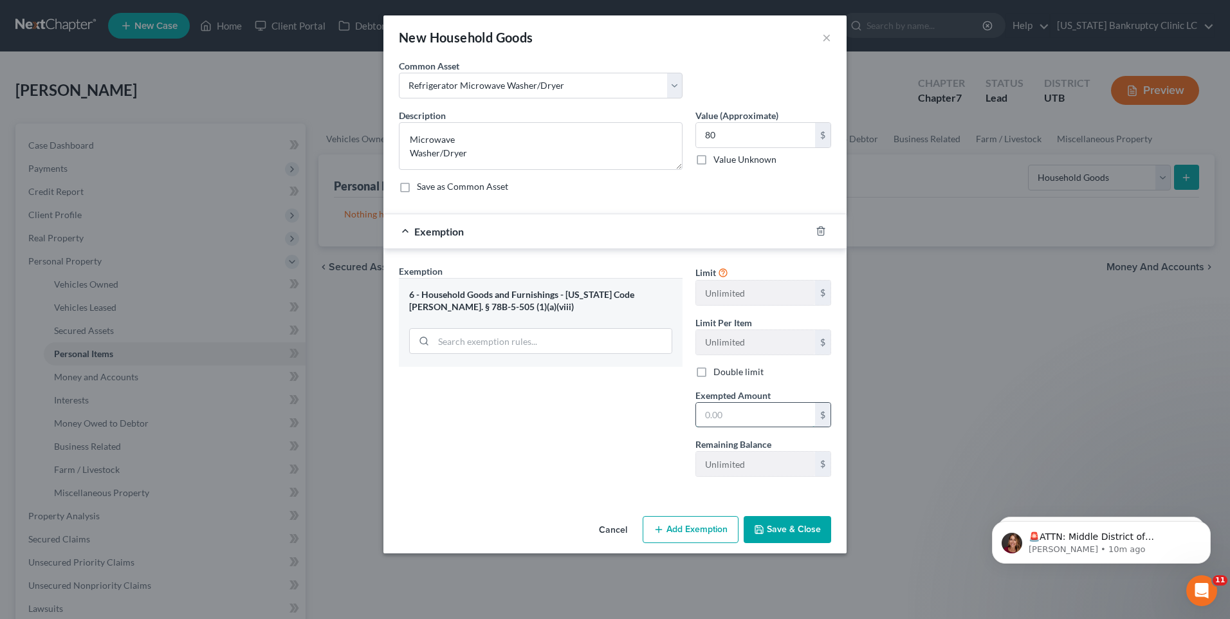
click at [778, 421] on input "text" at bounding box center [755, 415] width 119 height 24
type input "80"
click at [780, 537] on button "Save & Close" at bounding box center [786, 529] width 87 height 27
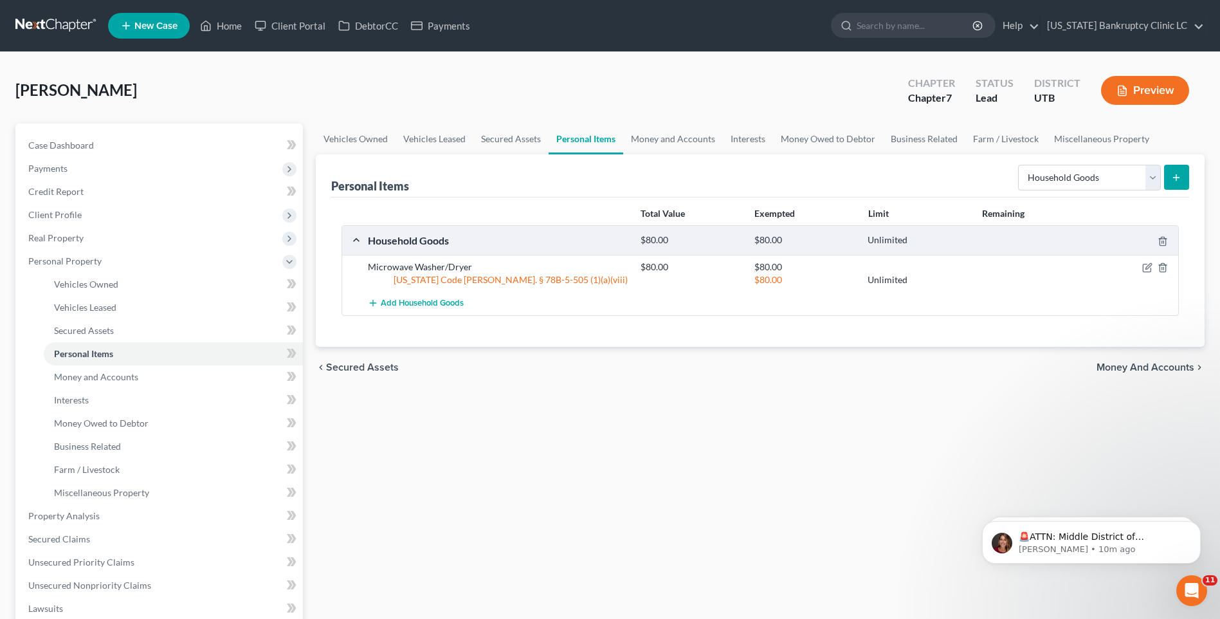
click at [1164, 174] on button "submit" at bounding box center [1176, 177] width 25 height 25
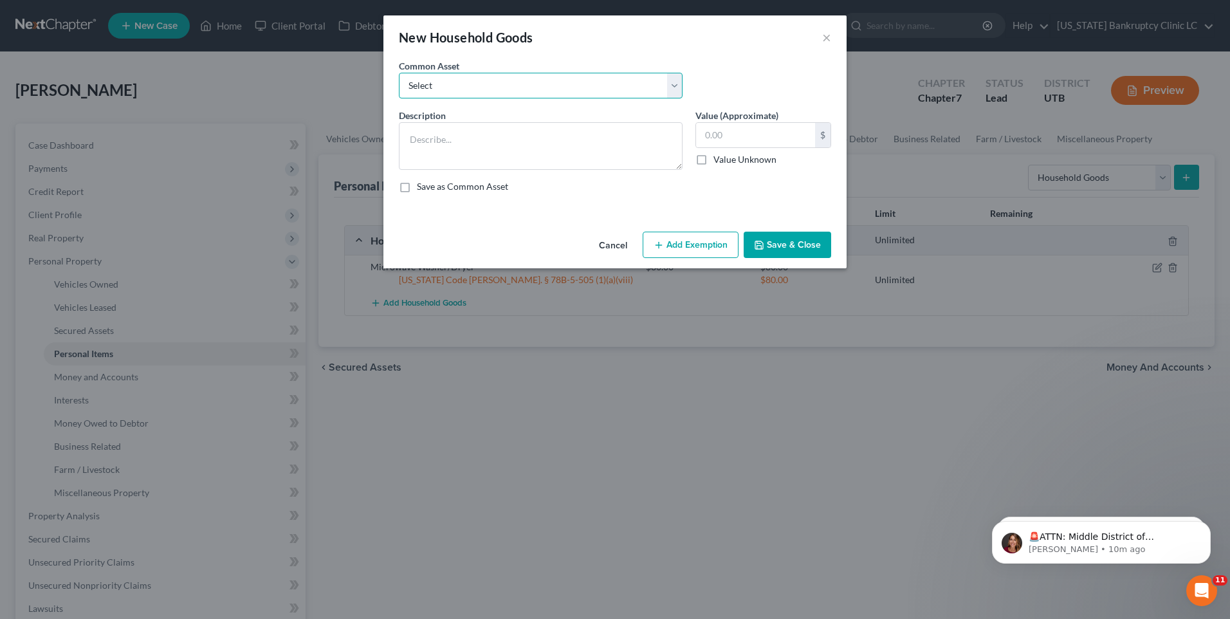
click at [448, 98] on select "Select Couch Chair Entertainment Center End/Coffee Table Stove/Cooking unit Sof…" at bounding box center [541, 86] width 284 height 26
select select "6"
click at [399, 73] on select "Select Couch Chair Entertainment Center End/Coffee Table Stove/Cooking unit Sof…" at bounding box center [541, 86] width 284 height 26
type textarea "Small Kitchen Appliances Cooking Utensils & Cookware Silverware/Flatware"
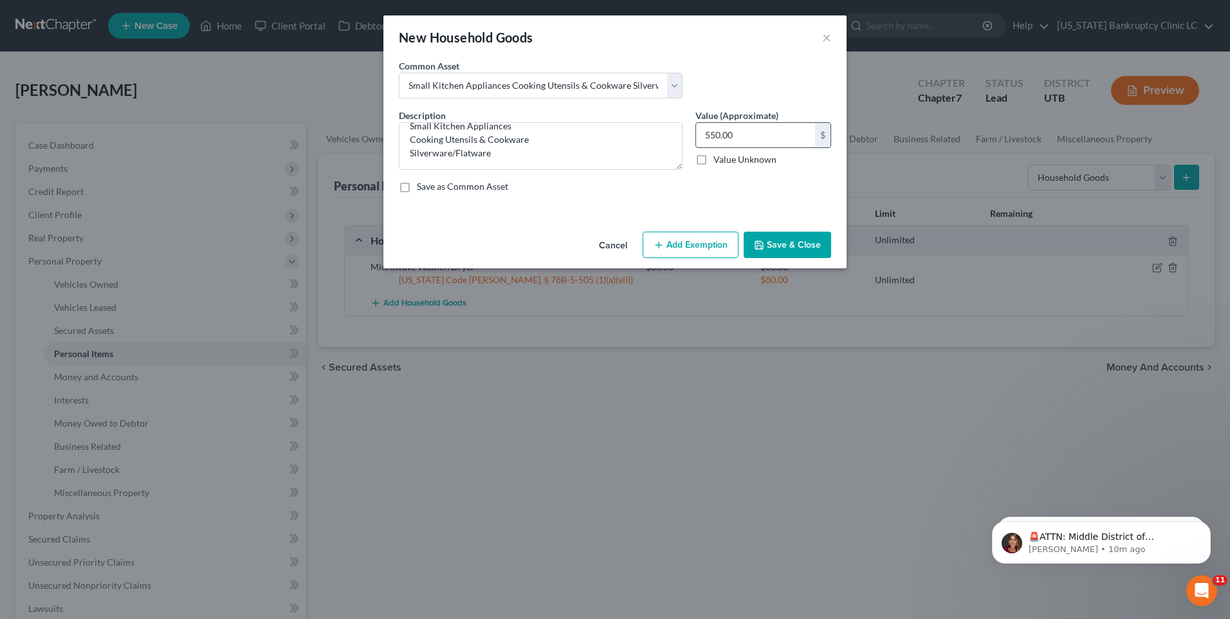
click at [767, 131] on input "550.00" at bounding box center [755, 135] width 119 height 24
type input "50"
click at [703, 239] on button "Add Exemption" at bounding box center [690, 245] width 96 height 27
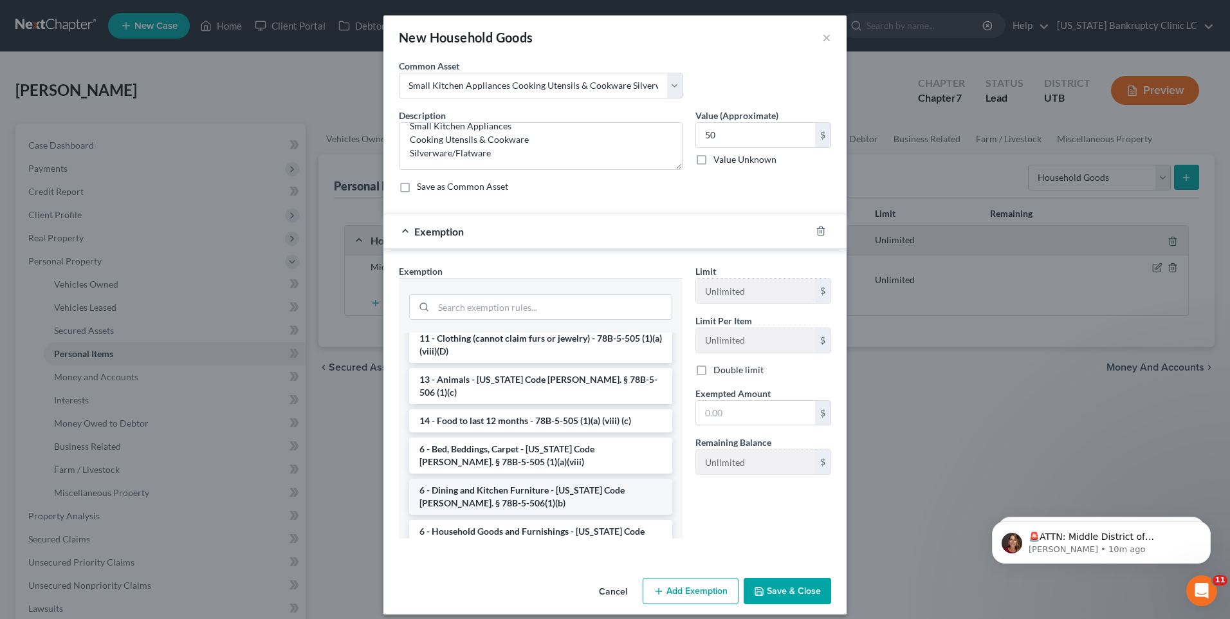
scroll to position [64, 0]
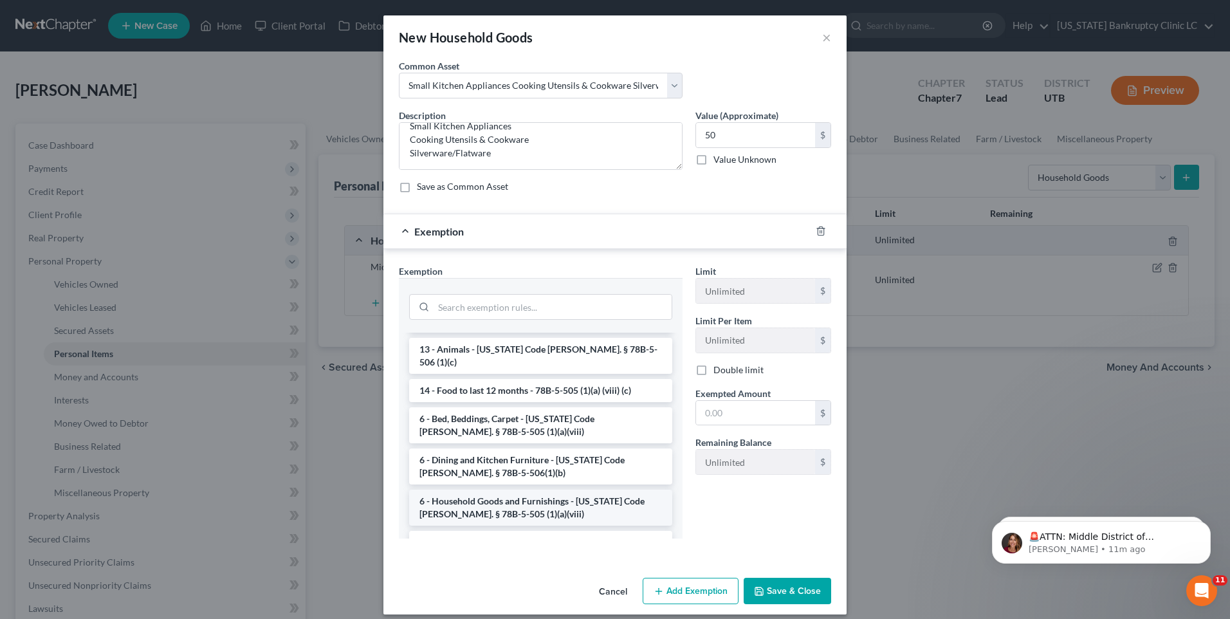
click at [522, 499] on li "6 - Household Goods and Furnishings - [US_STATE] Code [PERSON_NAME]. § 78B-5-50…" at bounding box center [540, 507] width 263 height 36
click at [522, 499] on div "An exemption set must first be selected from the Filing Information section. Co…" at bounding box center [614, 315] width 463 height 513
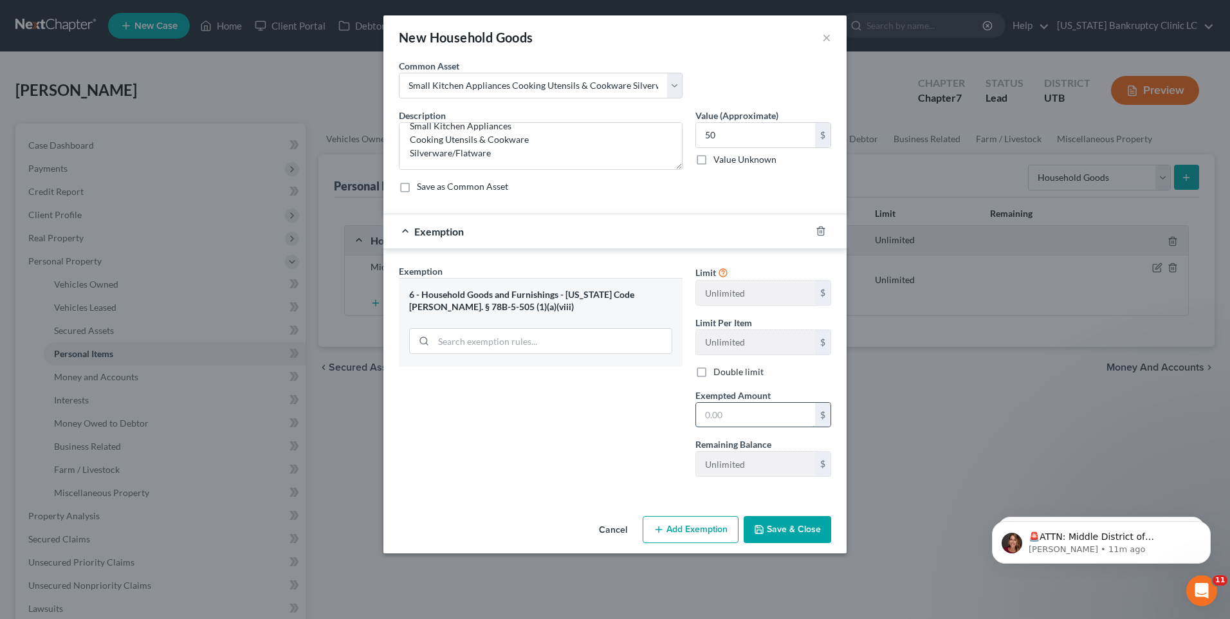
click at [774, 410] on input "text" at bounding box center [755, 415] width 119 height 24
type input "50"
click at [778, 522] on button "Save & Close" at bounding box center [786, 529] width 87 height 27
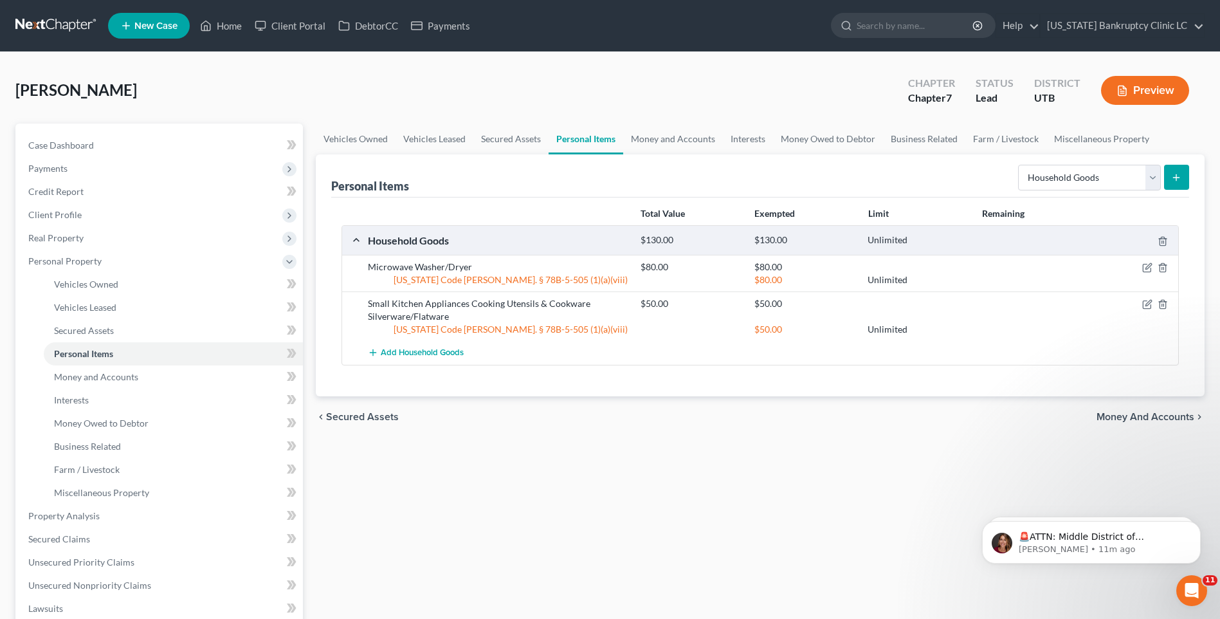
click at [1179, 179] on icon "submit" at bounding box center [1176, 177] width 10 height 10
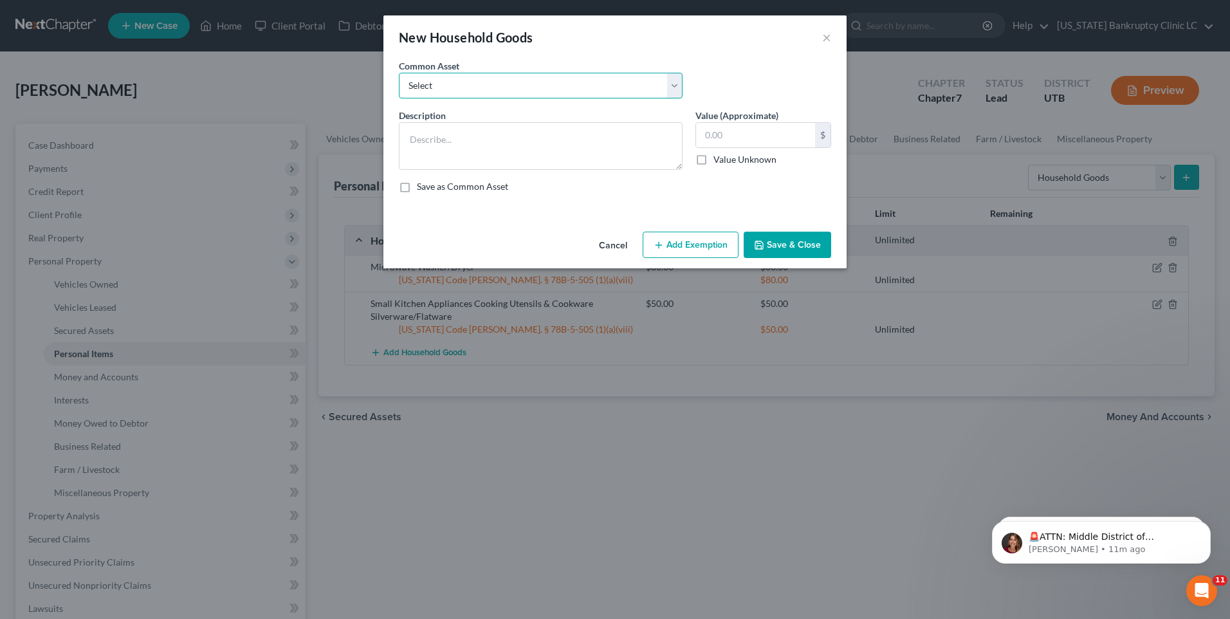
click at [470, 92] on select "Select Couch Chair Entertainment Center End/Coffee Table Stove/Cooking unit Sof…" at bounding box center [541, 86] width 284 height 26
select select "13"
click at [399, 73] on select "Select Couch Chair Entertainment Center End/Coffee Table Stove/Cooking unit Sof…" at bounding box center [541, 86] width 284 height 26
type textarea "Kitchen Table & Chairs"
type input "50.00"
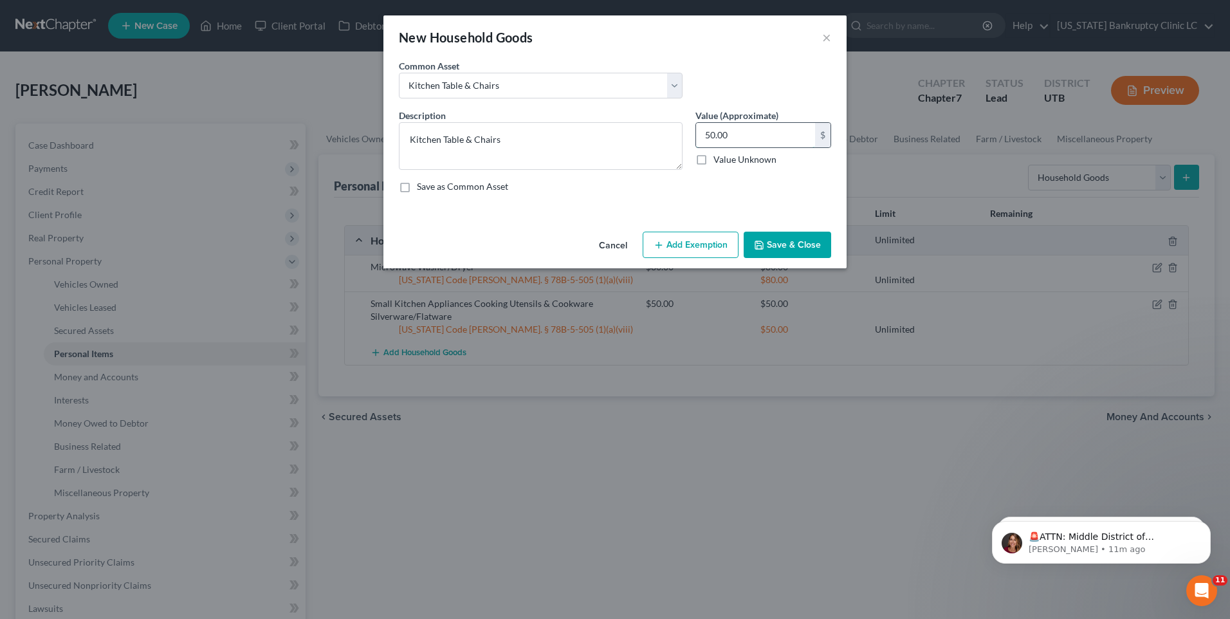
click at [777, 128] on input "50.00" at bounding box center [755, 135] width 119 height 24
click at [672, 237] on button "Add Exemption" at bounding box center [690, 245] width 96 height 27
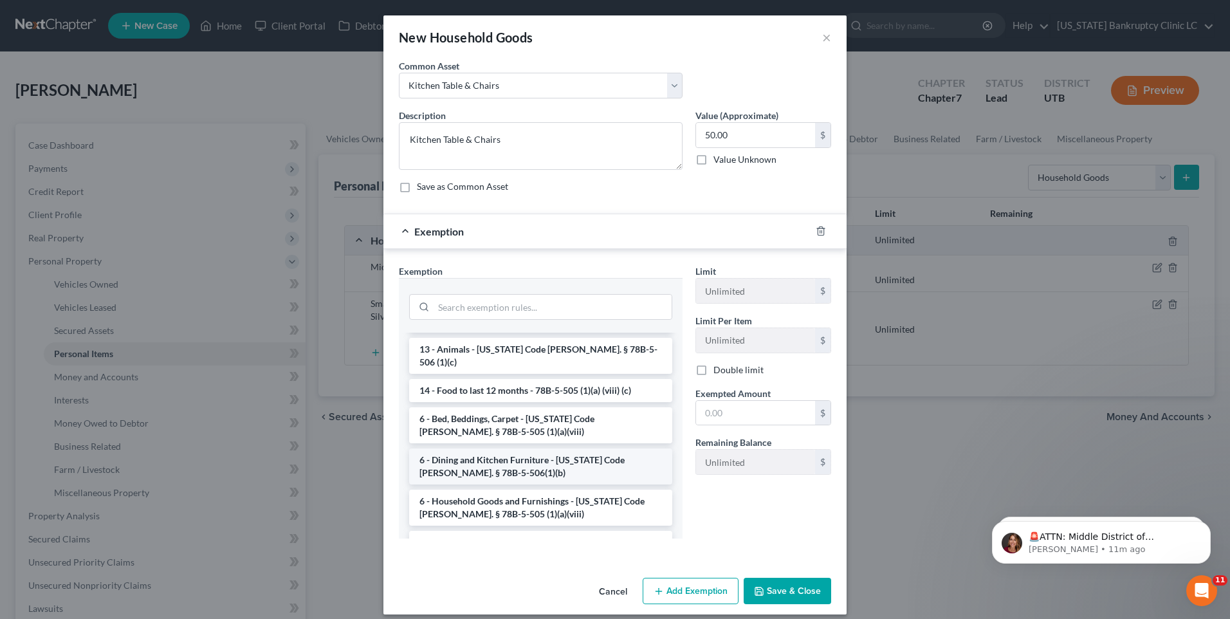
click at [548, 456] on li "6 - Dining and Kitchen Furniture - [US_STATE] Code [PERSON_NAME]. § 78B-5-506(1…" at bounding box center [540, 466] width 263 height 36
click at [548, 458] on div "Exemption Set must be selected for CA. Exemption * --View All or Create New-- 1…" at bounding box center [540, 406] width 296 height 284
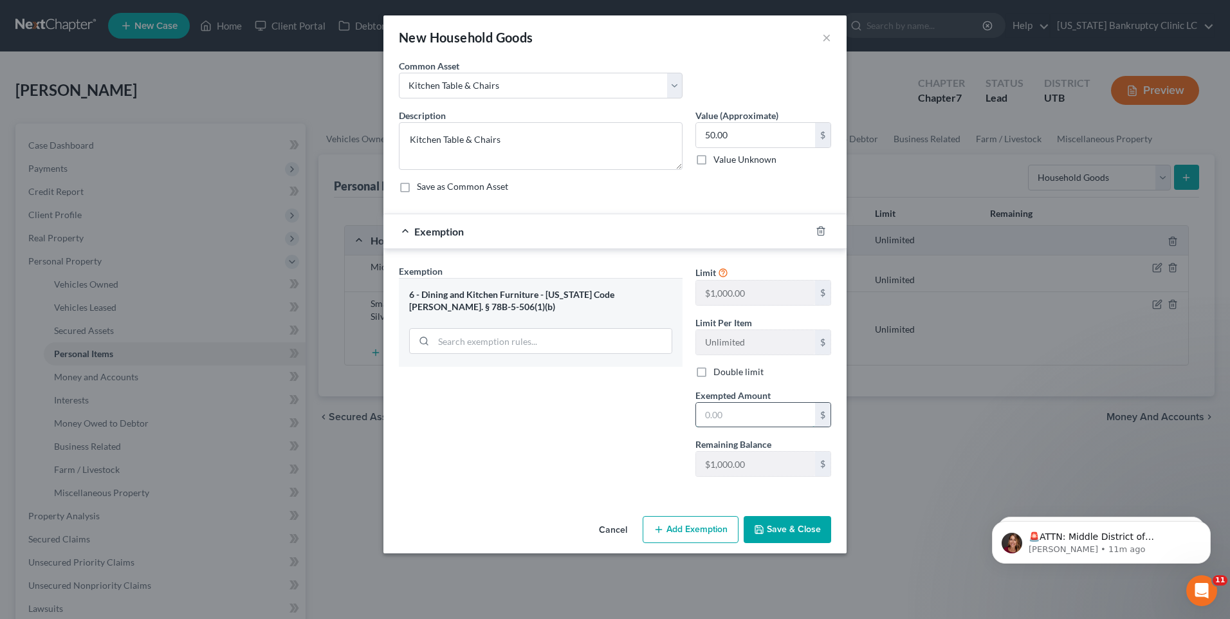
click at [725, 403] on input "text" at bounding box center [755, 415] width 119 height 24
type input "50"
click at [771, 531] on button "Save & Close" at bounding box center [786, 529] width 87 height 27
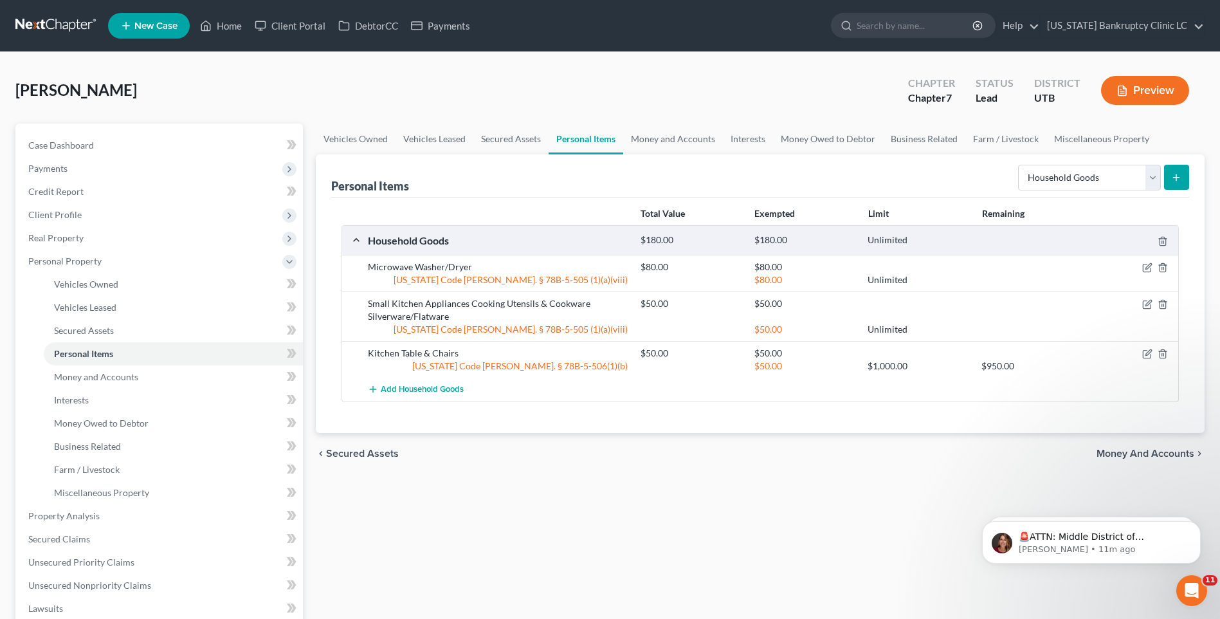
click at [1186, 177] on button "submit" at bounding box center [1176, 177] width 25 height 25
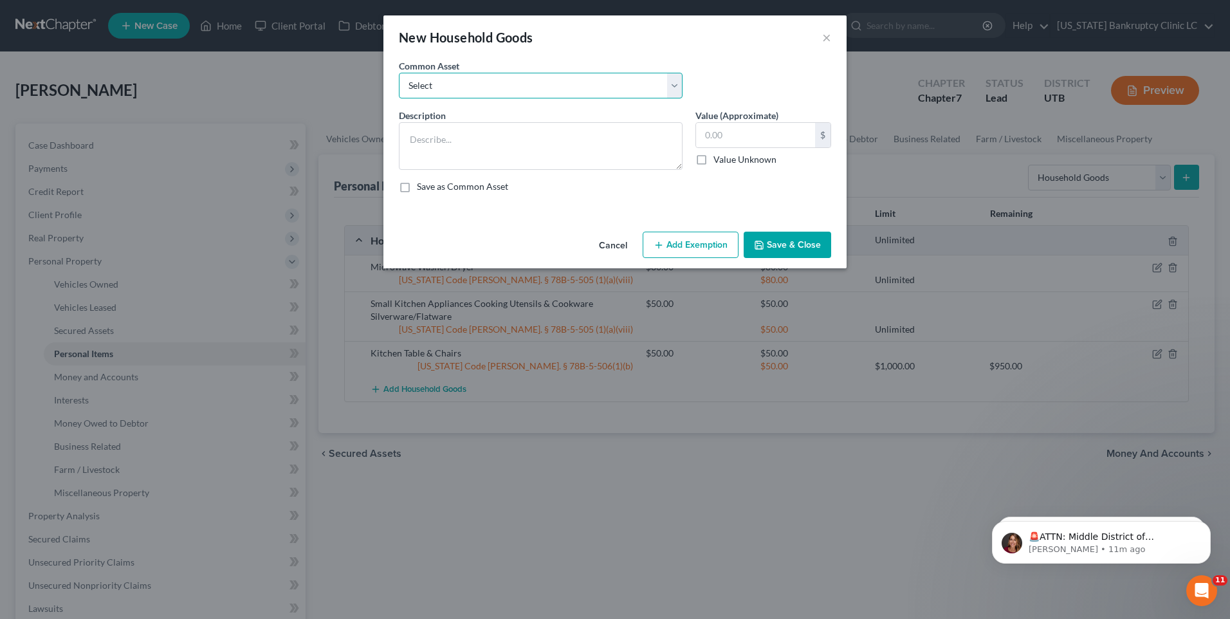
click at [456, 79] on select "Select Couch Chair Entertainment Center End/Coffee Table Stove/Cooking unit Sof…" at bounding box center [541, 86] width 284 height 26
select select "2"
click at [399, 73] on select "Select Couch Chair Entertainment Center End/Coffee Table Stove/Cooking unit Sof…" at bounding box center [541, 86] width 284 height 26
type textarea "Sofa End/Coffee Table Lamps & Accessories Desk/Office Furniture"
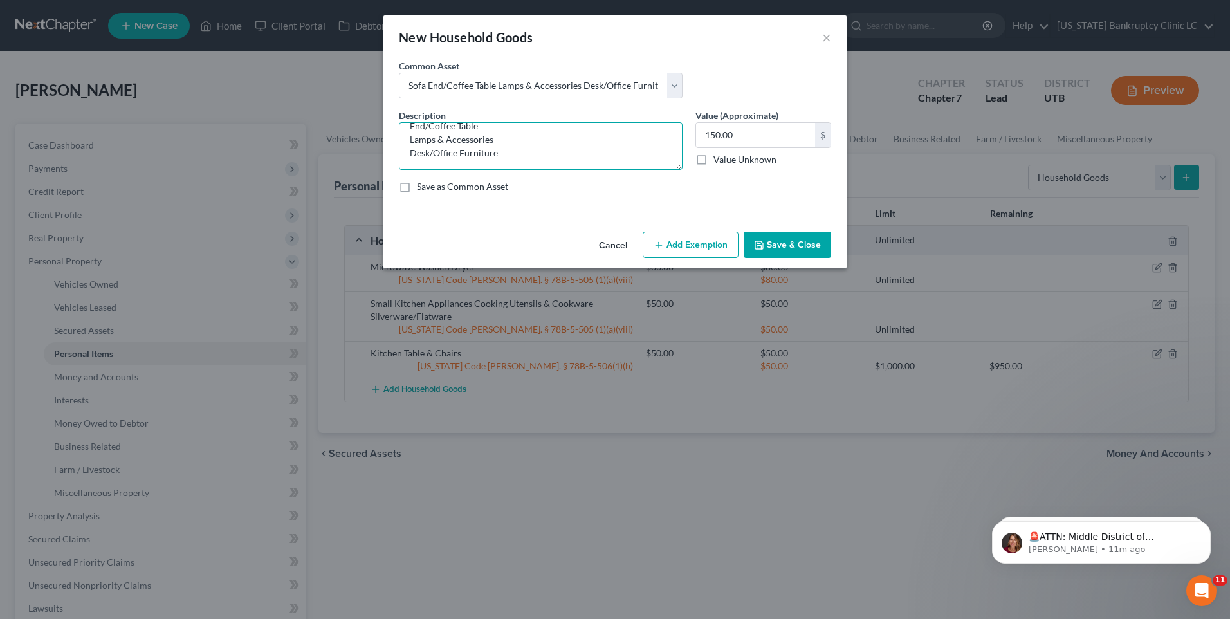
click at [502, 158] on textarea "Sofa End/Coffee Table Lamps & Accessories Desk/Office Furniture" at bounding box center [541, 146] width 284 height 48
click at [756, 140] on input "150.00" at bounding box center [755, 135] width 119 height 24
type input "100"
click at [682, 234] on button "Add Exemption" at bounding box center [690, 245] width 96 height 27
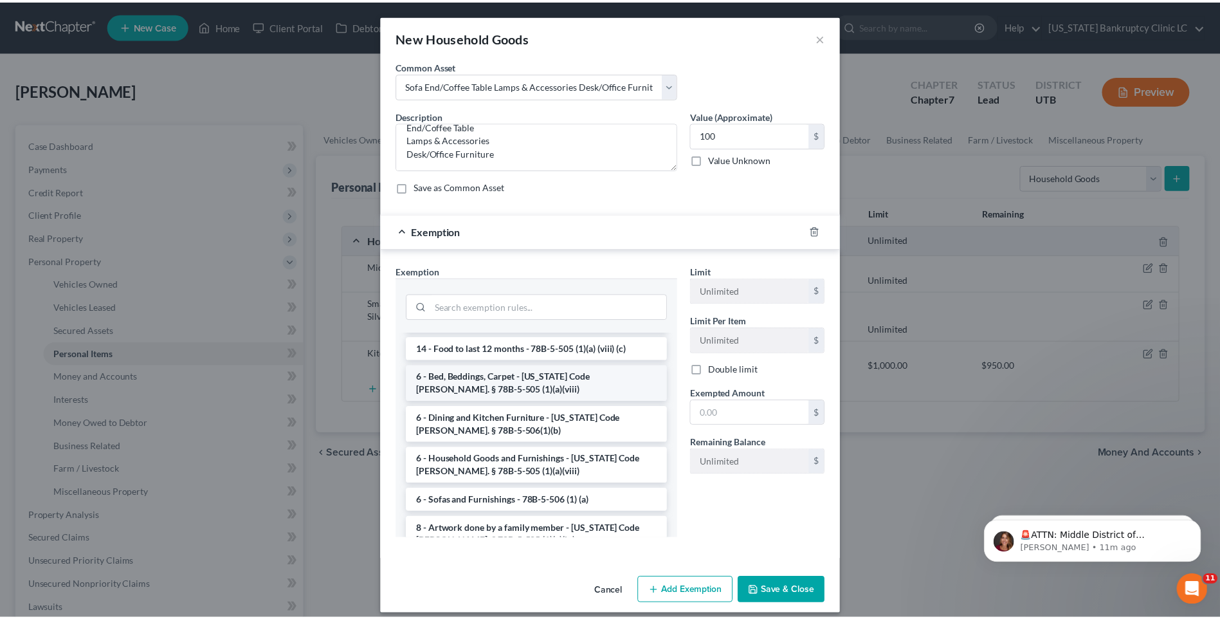
scroll to position [129, 0]
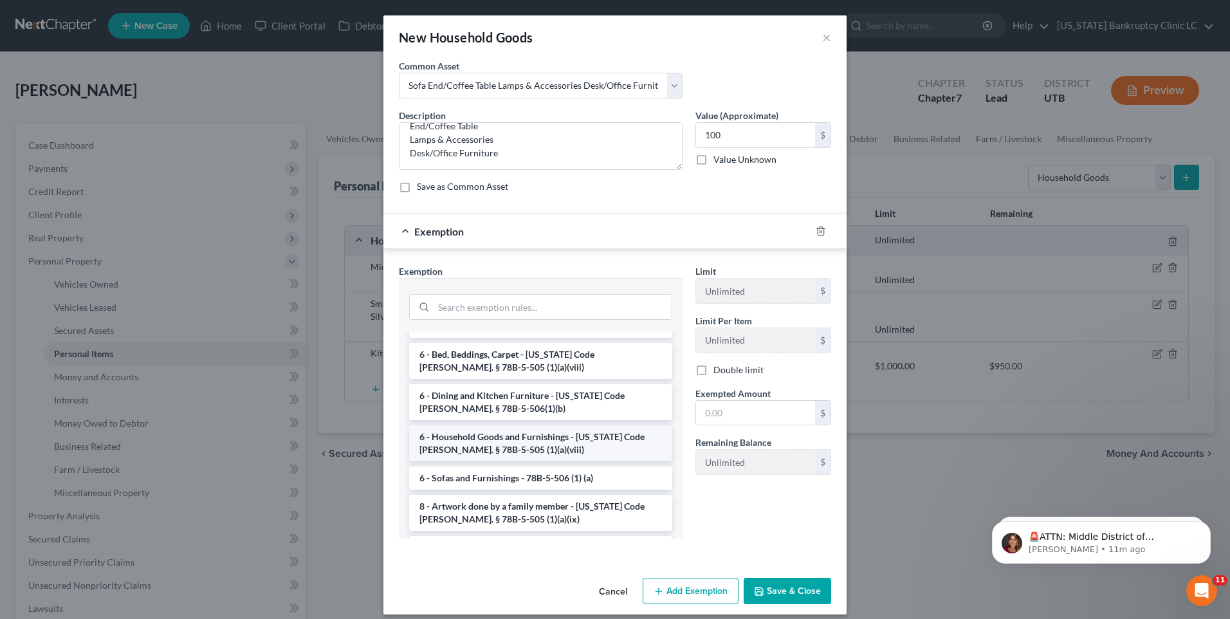
click at [493, 433] on li "6 - Household Goods and Furnishings - [US_STATE] Code [PERSON_NAME]. § 78B-5-50…" at bounding box center [540, 443] width 263 height 36
click at [493, 433] on div "Exemption Set must be selected for CA. Exemption * --View All or Create New-- 1…" at bounding box center [540, 406] width 296 height 284
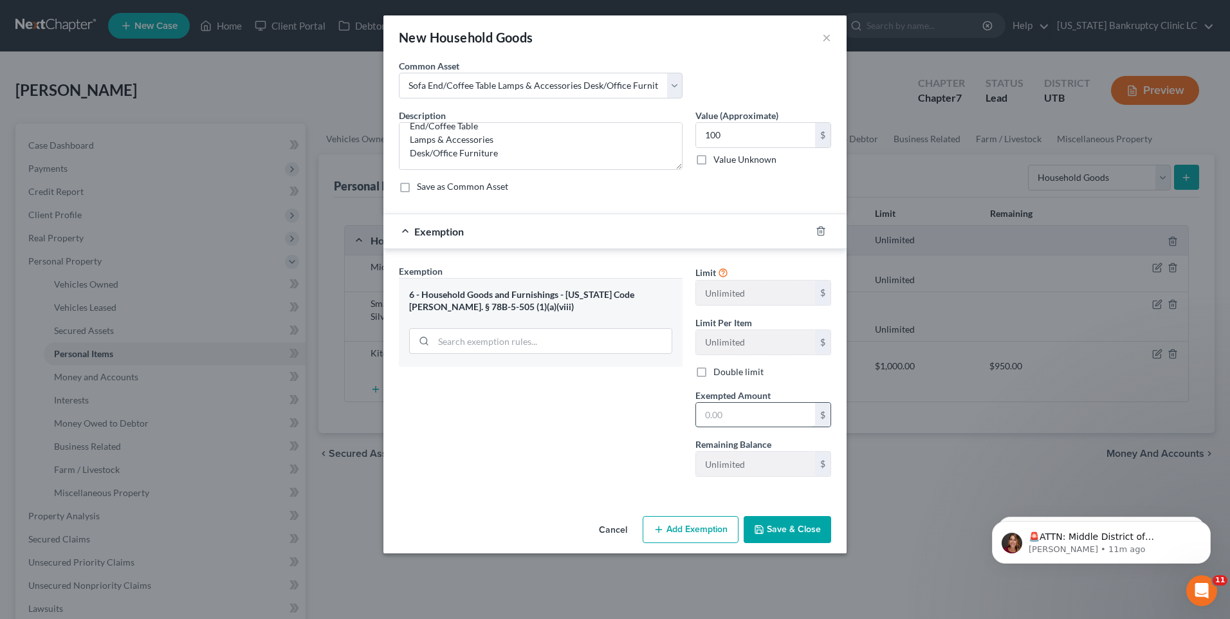
click at [797, 407] on input "text" at bounding box center [755, 415] width 119 height 24
type input "100"
click at [770, 538] on button "Save & Close" at bounding box center [786, 529] width 87 height 27
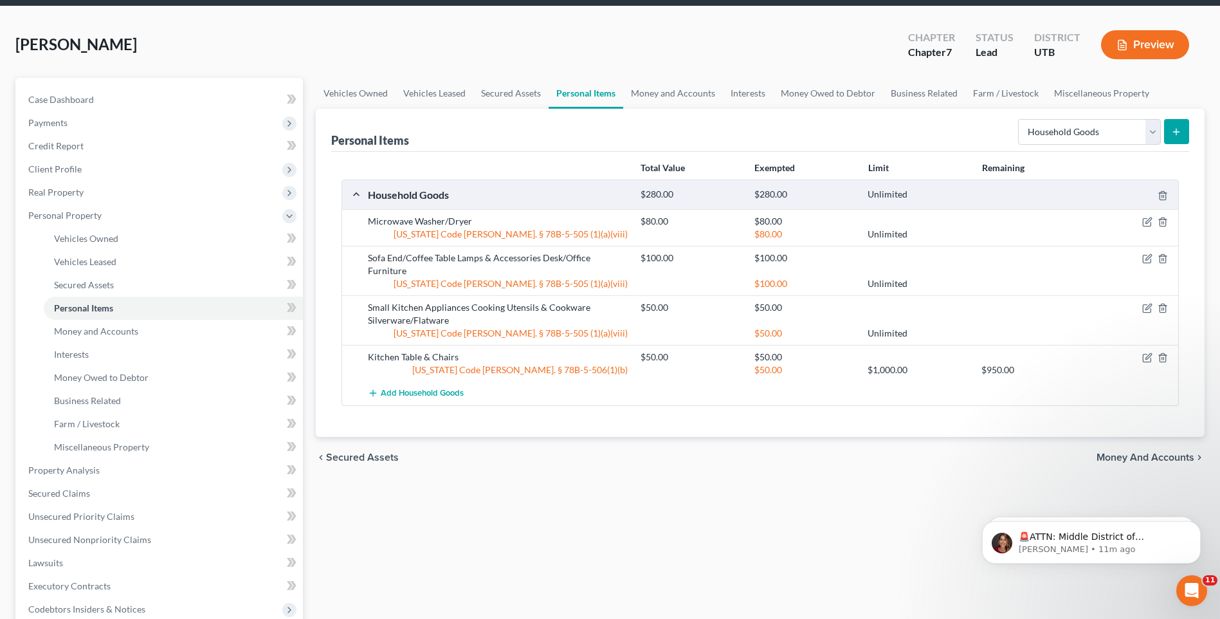
scroll to position [64, 0]
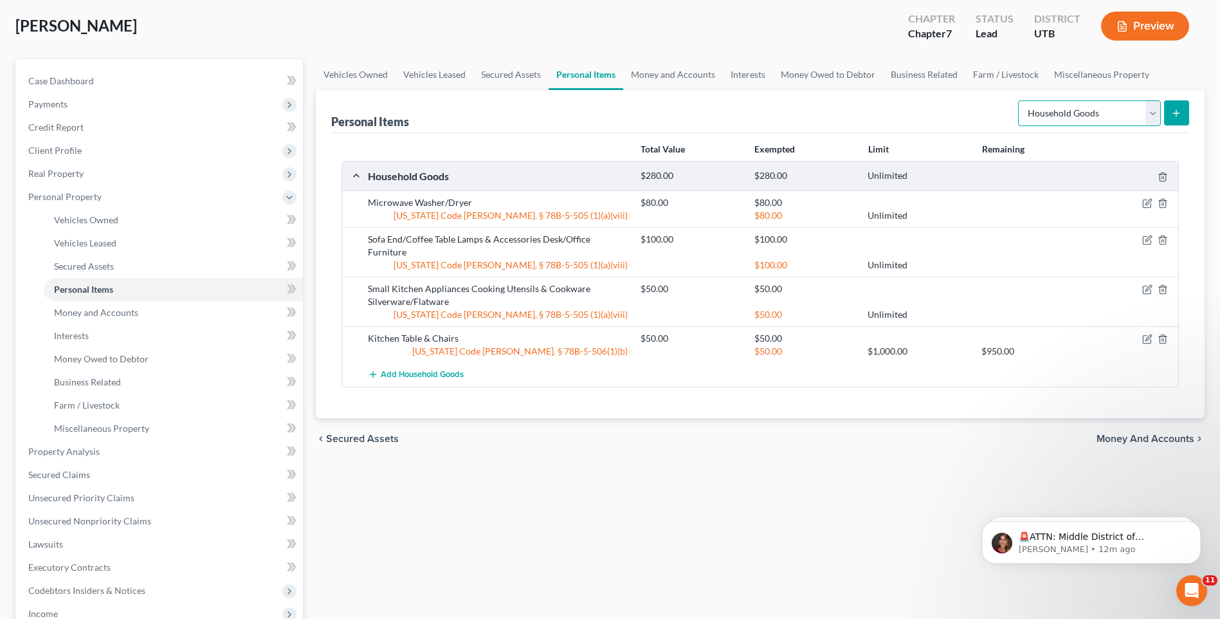
click at [1110, 110] on select "Select Item Type Clothing Collectibles Of Value Electronics Firearms Household …" at bounding box center [1089, 113] width 143 height 26
select select "clothing"
click at [1019, 100] on select "Select Item Type Clothing Collectibles Of Value Electronics Firearms Household …" at bounding box center [1089, 113] width 143 height 26
click at [1177, 109] on icon "submit" at bounding box center [1176, 113] width 10 height 10
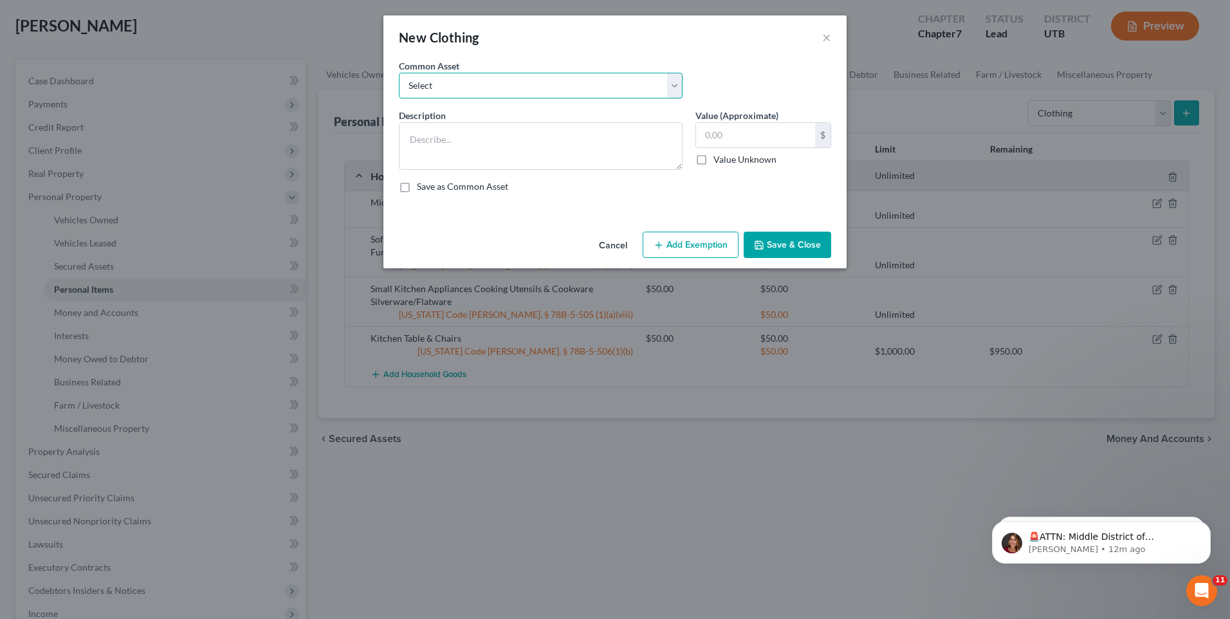
click at [554, 82] on select "Select All Clothing" at bounding box center [541, 86] width 284 height 26
select select "0"
click at [399, 73] on select "Select All Clothing" at bounding box center [541, 86] width 284 height 26
type textarea "All Clothing"
click at [750, 141] on input "500.00" at bounding box center [755, 135] width 119 height 24
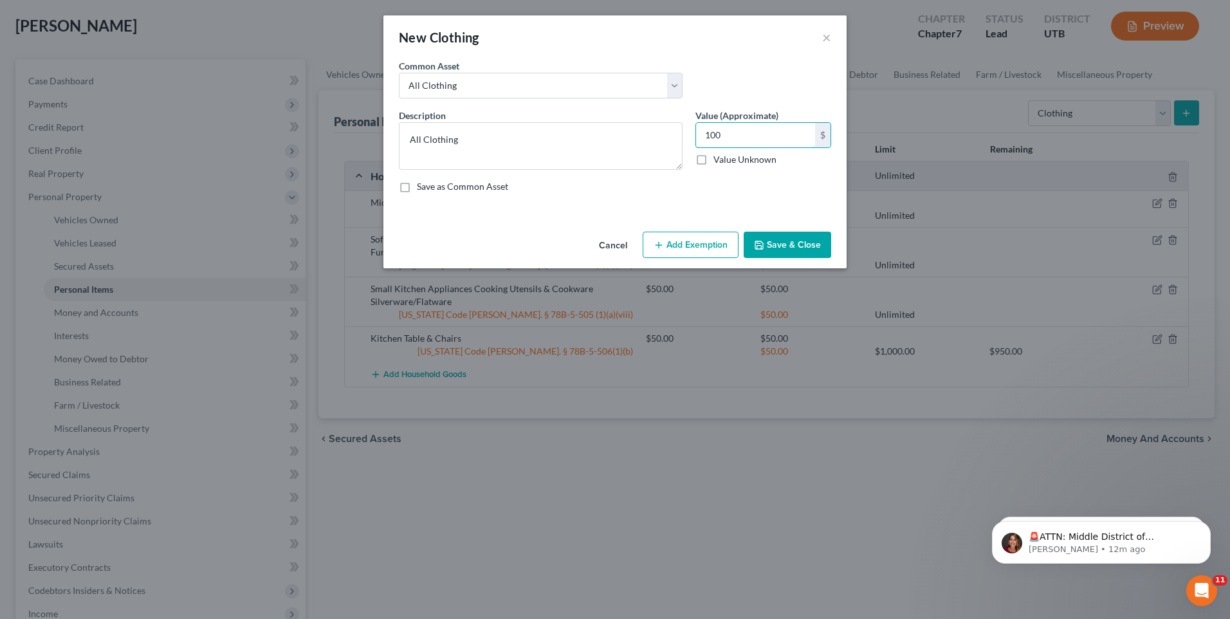
type input "100"
click at [698, 246] on button "Add Exemption" at bounding box center [690, 245] width 96 height 27
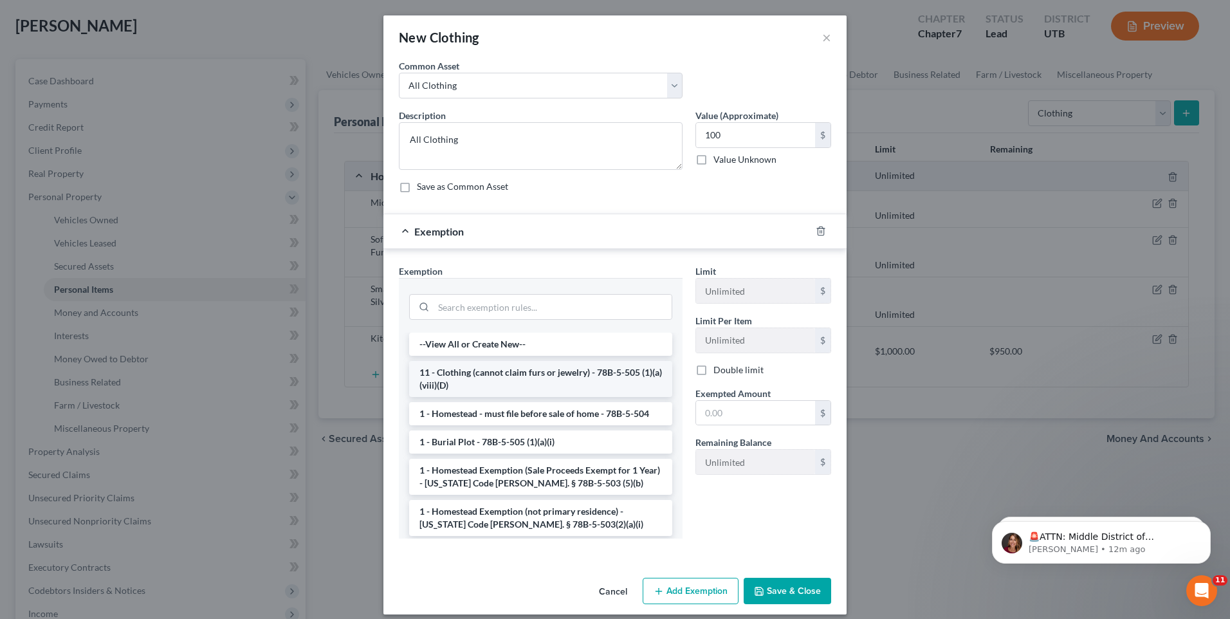
click at [534, 375] on li "11 - Clothing (cannot claim furs or jewelry) - 78B-5-505 (1)(a)(viii)(D)" at bounding box center [540, 379] width 263 height 36
click at [534, 375] on div "Exemption Set must be selected for CA. Exemption * --View All or Create New-- 1…" at bounding box center [540, 406] width 296 height 284
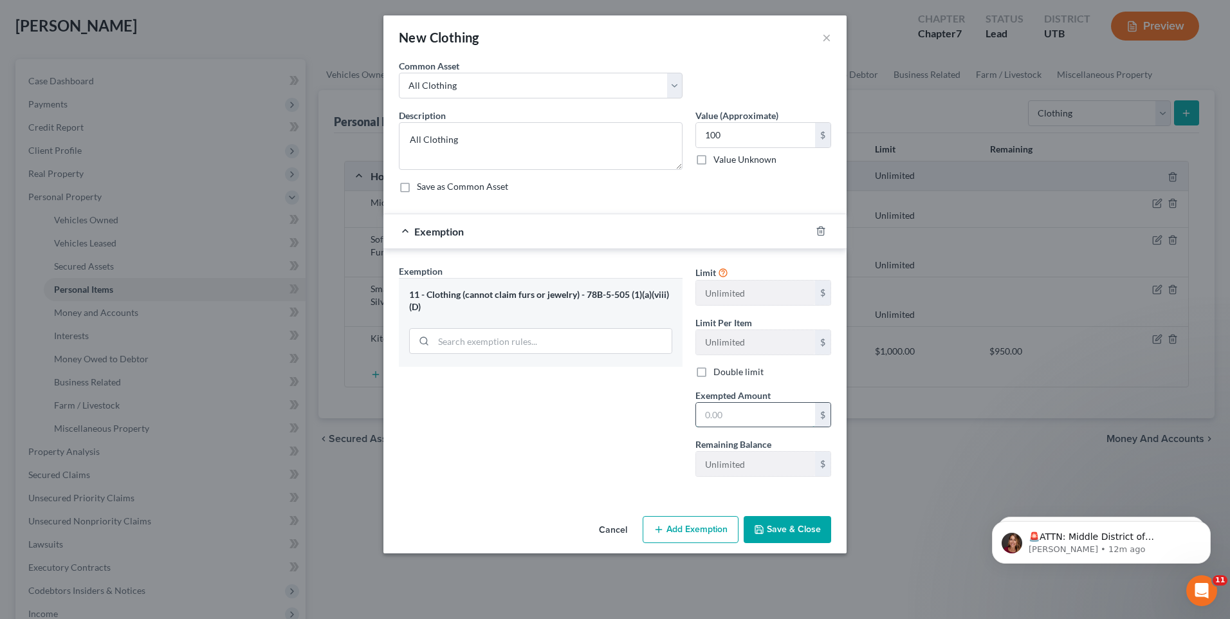
click at [731, 419] on input "text" at bounding box center [755, 415] width 119 height 24
type input "100"
click at [790, 525] on button "Save & Close" at bounding box center [786, 529] width 87 height 27
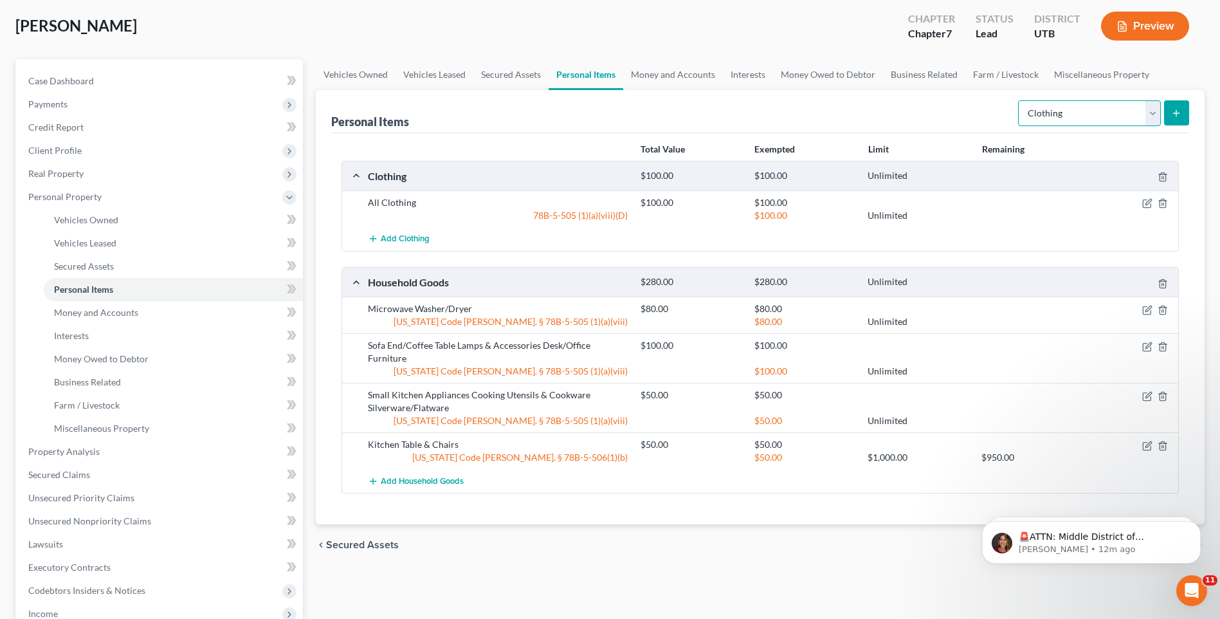
click at [1157, 115] on select "Select Item Type Clothing Collectibles Of Value Electronics Firearms Household …" at bounding box center [1089, 113] width 143 height 26
select select "electronics"
click at [1019, 100] on select "Select Item Type Clothing Collectibles Of Value Electronics Firearms Household …" at bounding box center [1089, 113] width 143 height 26
click at [1182, 111] on button "submit" at bounding box center [1176, 112] width 25 height 25
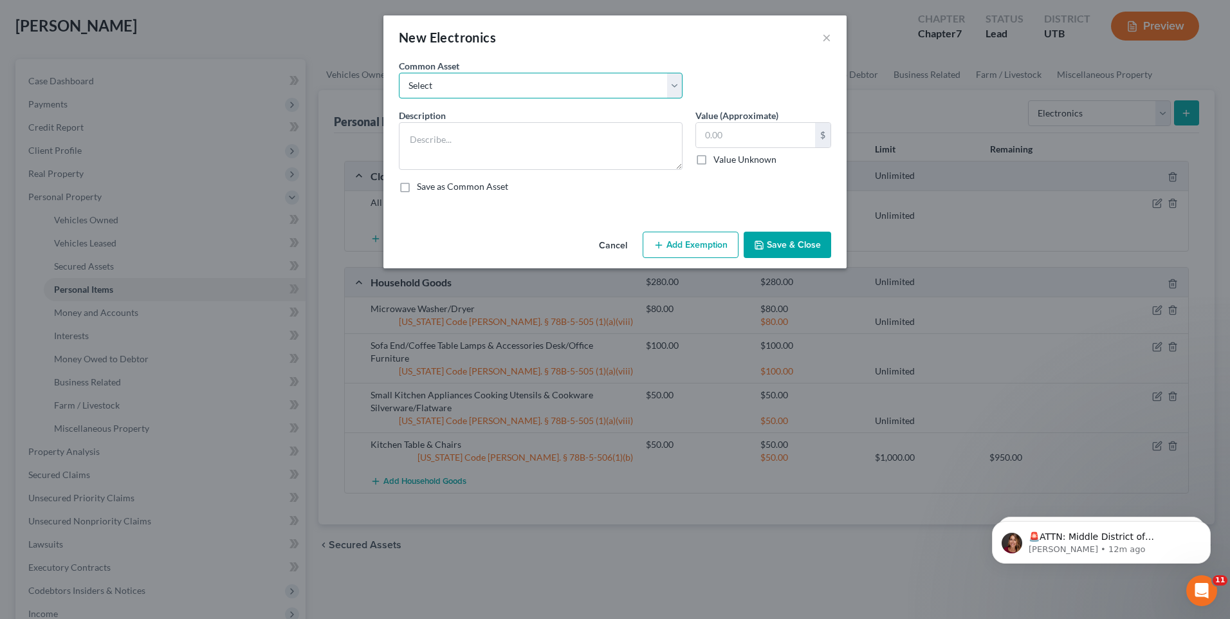
click at [573, 89] on select "Select Television Tablet Computer Printer Cell Phone Gaming Console Smart Watch…" at bounding box center [541, 86] width 284 height 26
select select "1"
click at [399, 73] on select "Select Television Tablet Computer Printer Cell Phone Gaming Console Smart Watch…" at bounding box center [541, 86] width 284 height 26
type textarea "Television(s)"
type input "600.00"
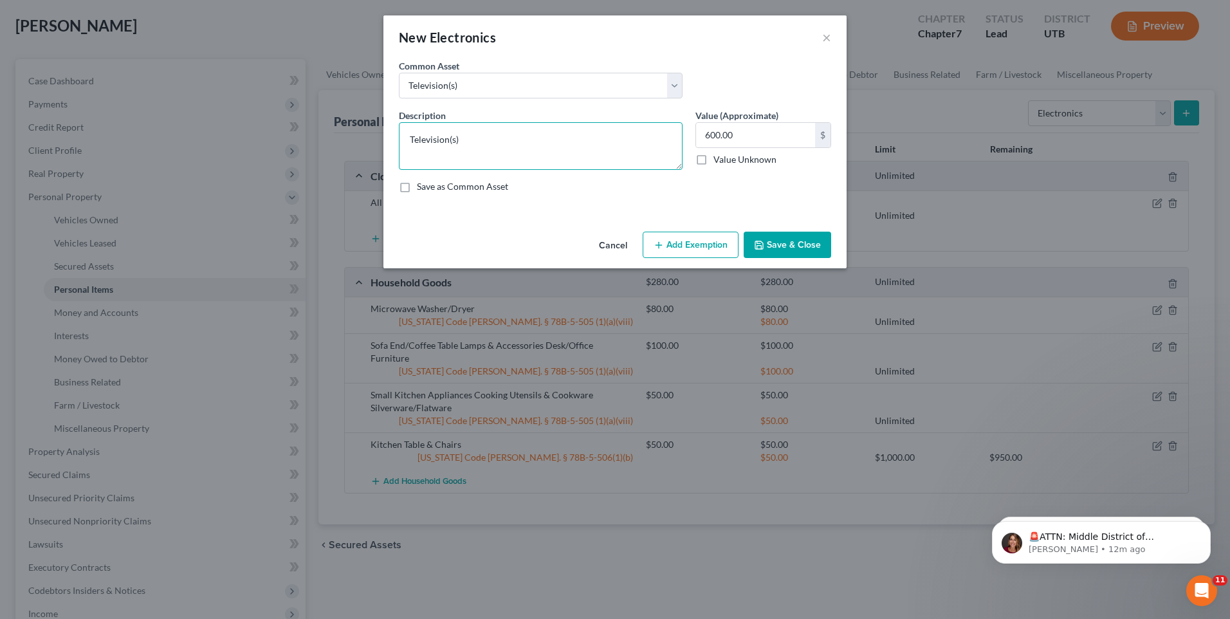
click at [519, 144] on textarea "Television(s)" at bounding box center [541, 146] width 284 height 48
type textarea "Television(s) Cell Phone"
type input "1"
type input "50"
click at [683, 253] on button "Add Exemption" at bounding box center [690, 245] width 96 height 27
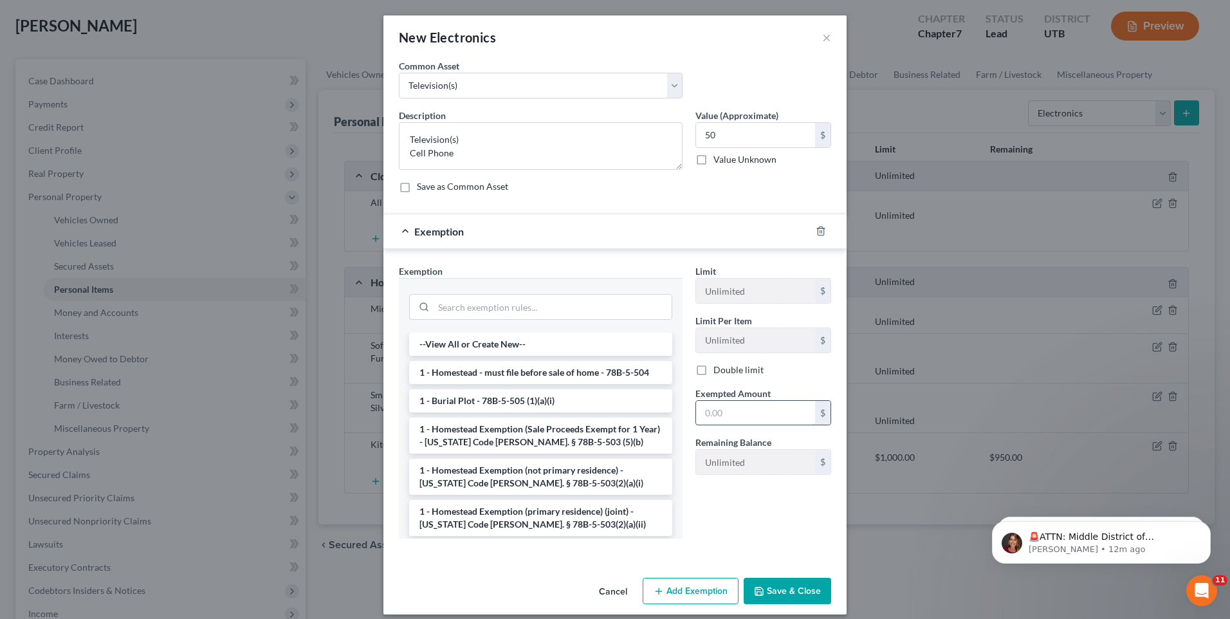
click at [753, 418] on input "text" at bounding box center [755, 413] width 119 height 24
click at [774, 594] on button "Save & Close" at bounding box center [786, 590] width 87 height 27
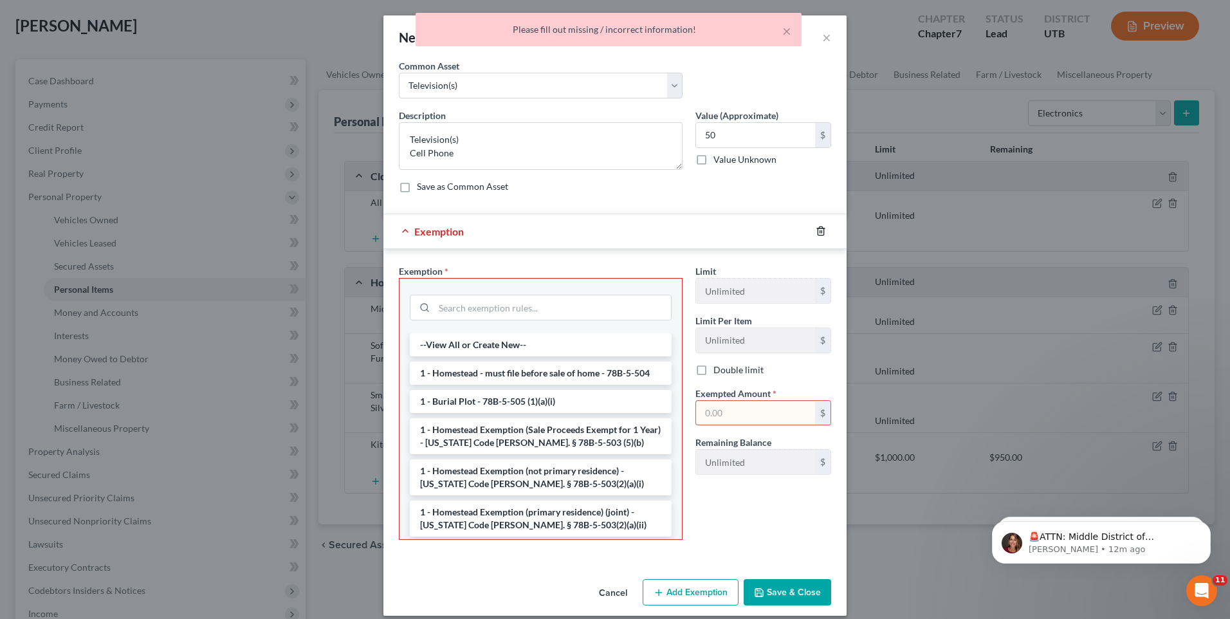
click at [816, 232] on icon "button" at bounding box center [820, 231] width 10 height 10
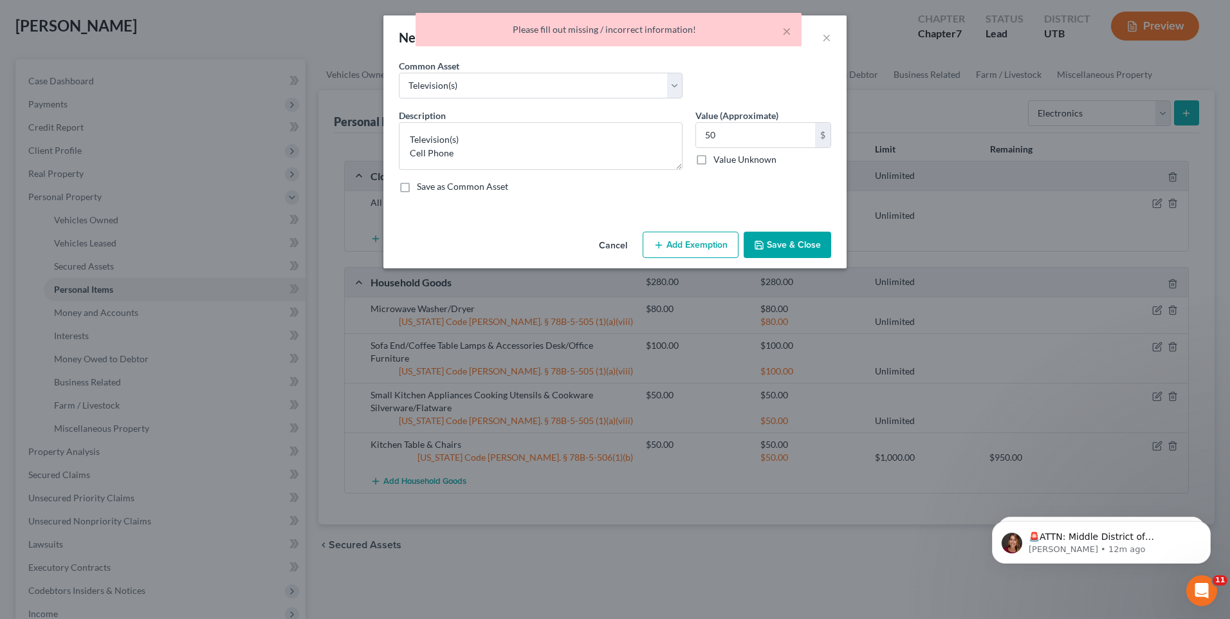
click at [783, 248] on button "Save & Close" at bounding box center [786, 245] width 87 height 27
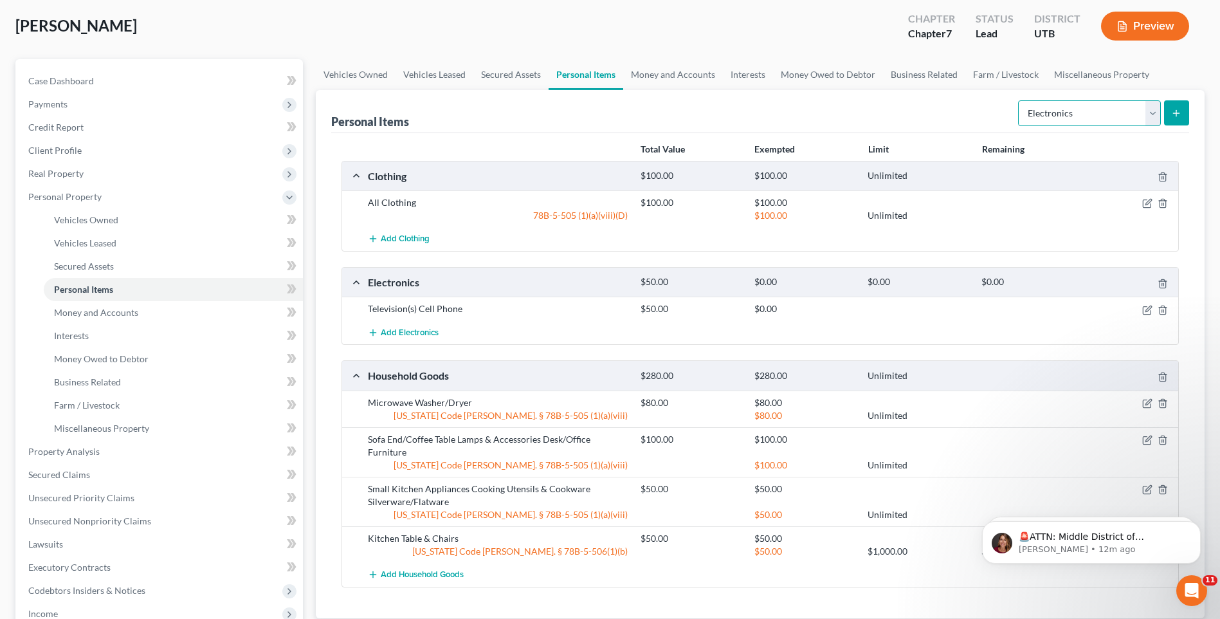
click at [1071, 113] on select "Select Item Type Clothing Collectibles Of Value Electronics Firearms Household …" at bounding box center [1089, 113] width 143 height 26
click at [1019, 100] on select "Select Item Type Clothing Collectibles Of Value Electronics Firearms Household …" at bounding box center [1089, 113] width 143 height 26
click at [1170, 115] on button "submit" at bounding box center [1176, 112] width 25 height 25
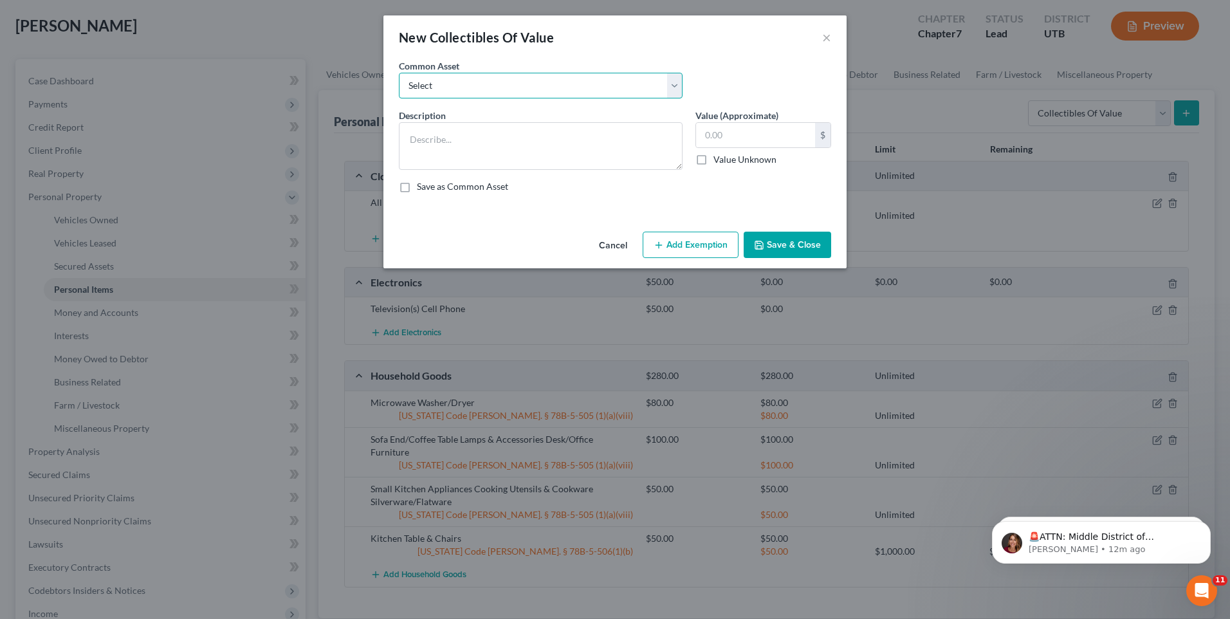
click at [567, 93] on select "Select Prints/Paintings/Art Collectibles" at bounding box center [541, 86] width 284 height 26
click at [829, 36] on button "×" at bounding box center [826, 37] width 9 height 15
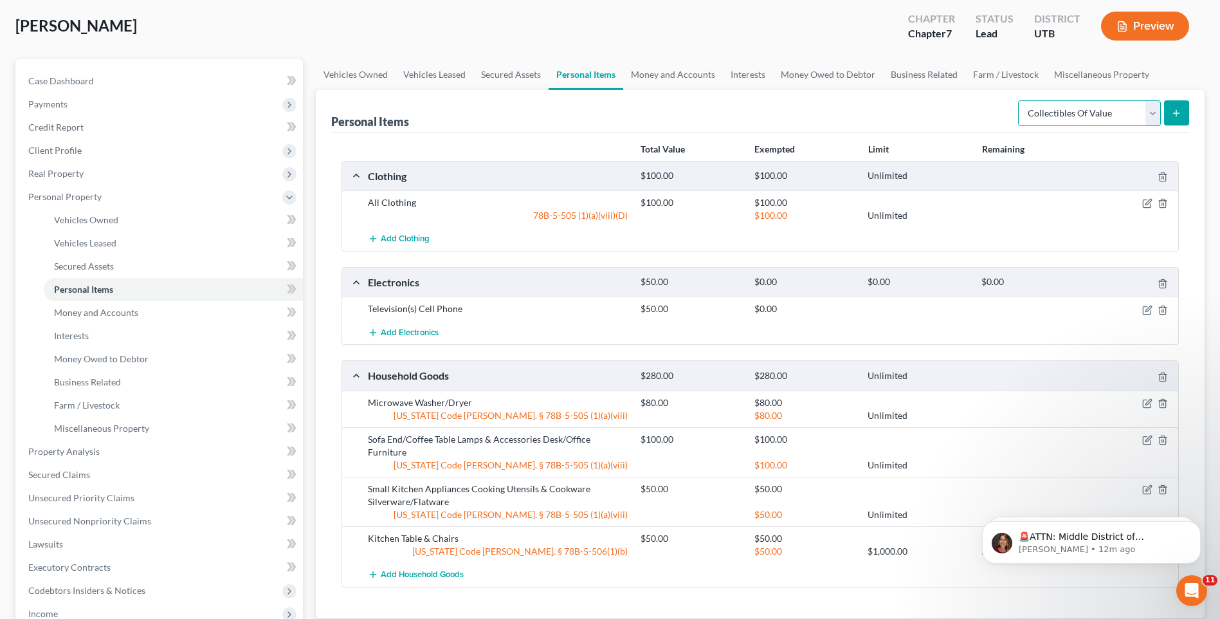
click at [1160, 114] on select "Select Item Type Clothing Collectibles Of Value Electronics Firearms Household …" at bounding box center [1089, 113] width 143 height 26
select select "jewelry"
click at [1019, 100] on select "Select Item Type Clothing Collectibles Of Value Electronics Firearms Household …" at bounding box center [1089, 113] width 143 height 26
click at [1175, 118] on button "submit" at bounding box center [1176, 112] width 25 height 25
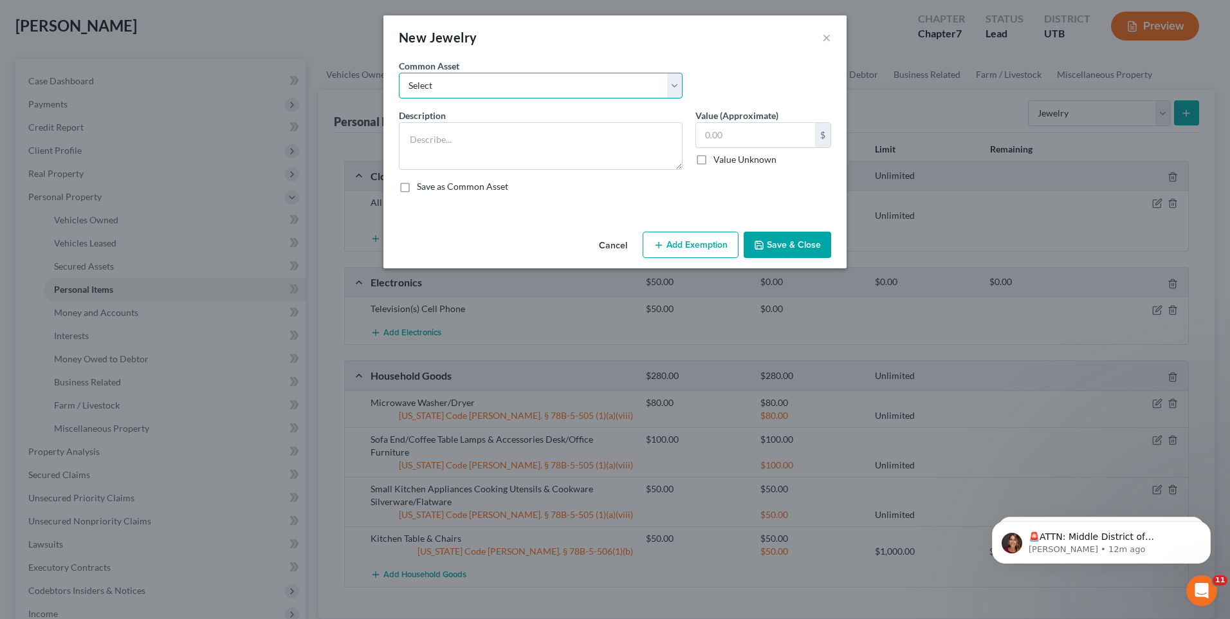
click at [548, 95] on select "Select Jewelry, Watches & Accessories Jewelry, Watches & Accessories Wedding Ri…" at bounding box center [541, 86] width 284 height 26
select select "0"
click at [399, 73] on select "Select Jewelry, Watches & Accessories Jewelry, Watches & Accessories Wedding Ri…" at bounding box center [541, 86] width 284 height 26
type textarea "Jewelry, Watches & Accessories"
click at [749, 138] on input "200.00" at bounding box center [755, 135] width 119 height 24
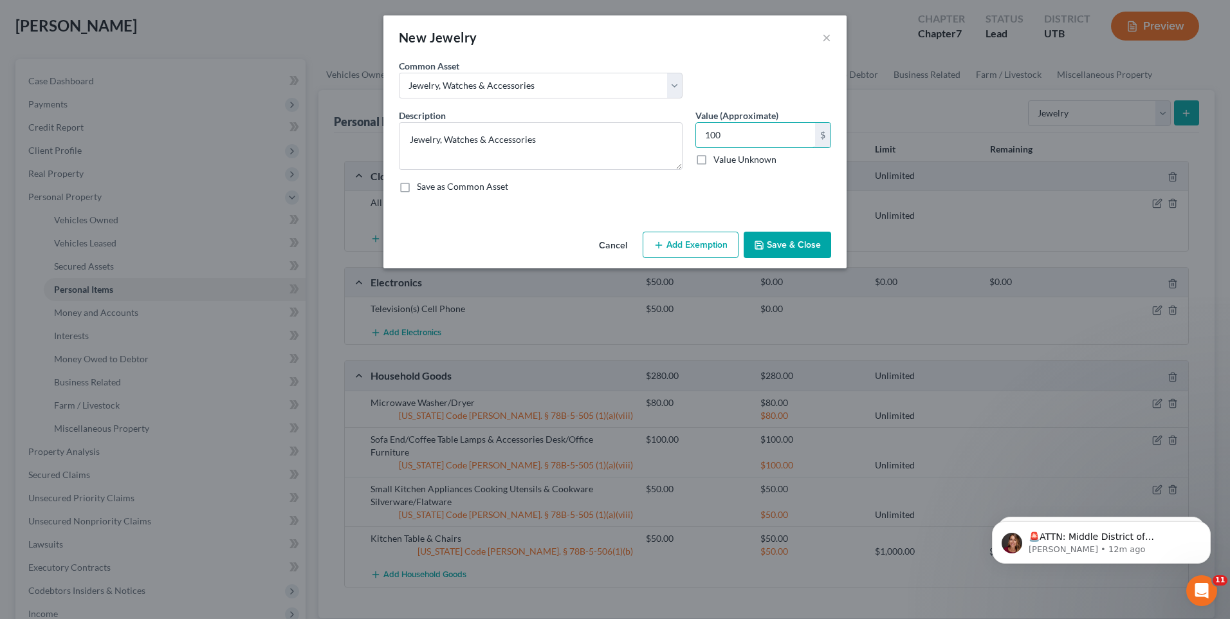
type input "100"
click at [816, 243] on button "Save & Close" at bounding box center [786, 245] width 87 height 27
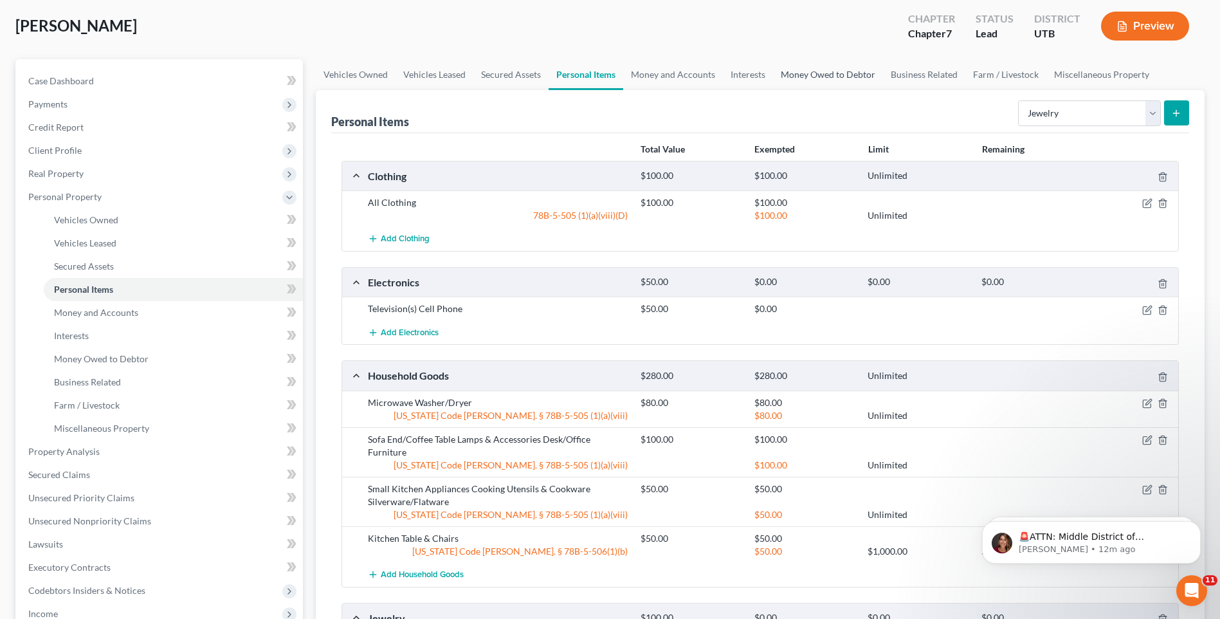
click at [799, 68] on link "Money Owed to Debtor" at bounding box center [828, 74] width 110 height 31
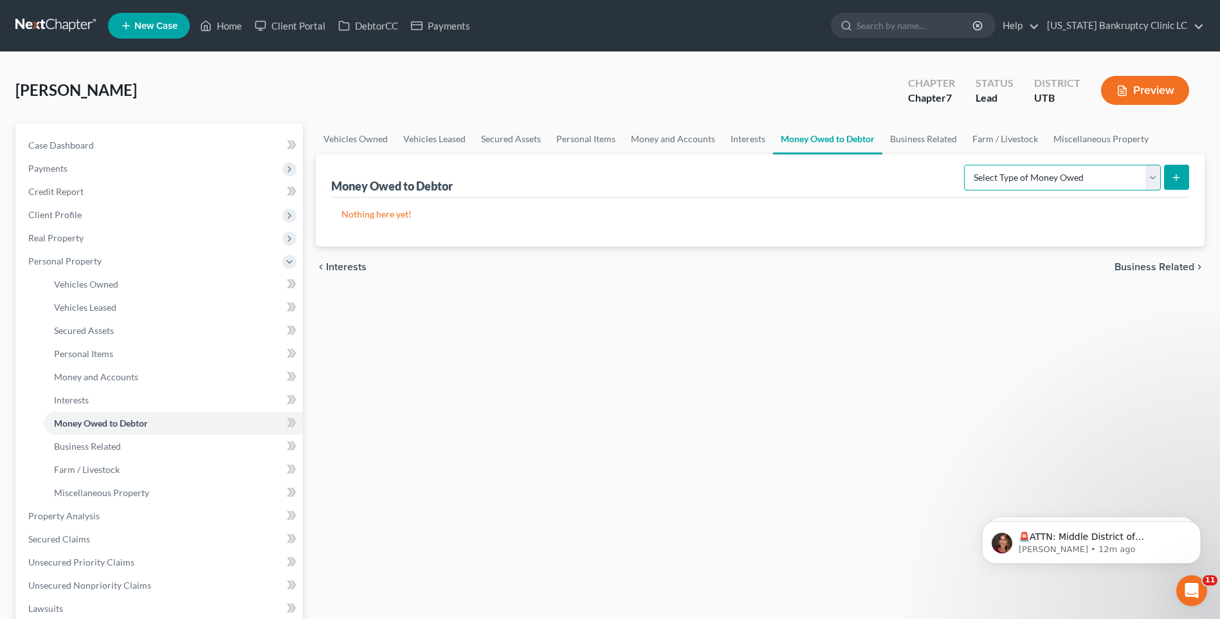
drag, startPoint x: 1057, startPoint y: 180, endPoint x: 1075, endPoint y: 191, distance: 20.5
click at [1057, 180] on select "Select Type of Money Owed Accounts Receivable Alimony Child Support Claims Agai…" at bounding box center [1062, 178] width 197 height 26
click at [660, 139] on link "Money and Accounts" at bounding box center [673, 138] width 100 height 31
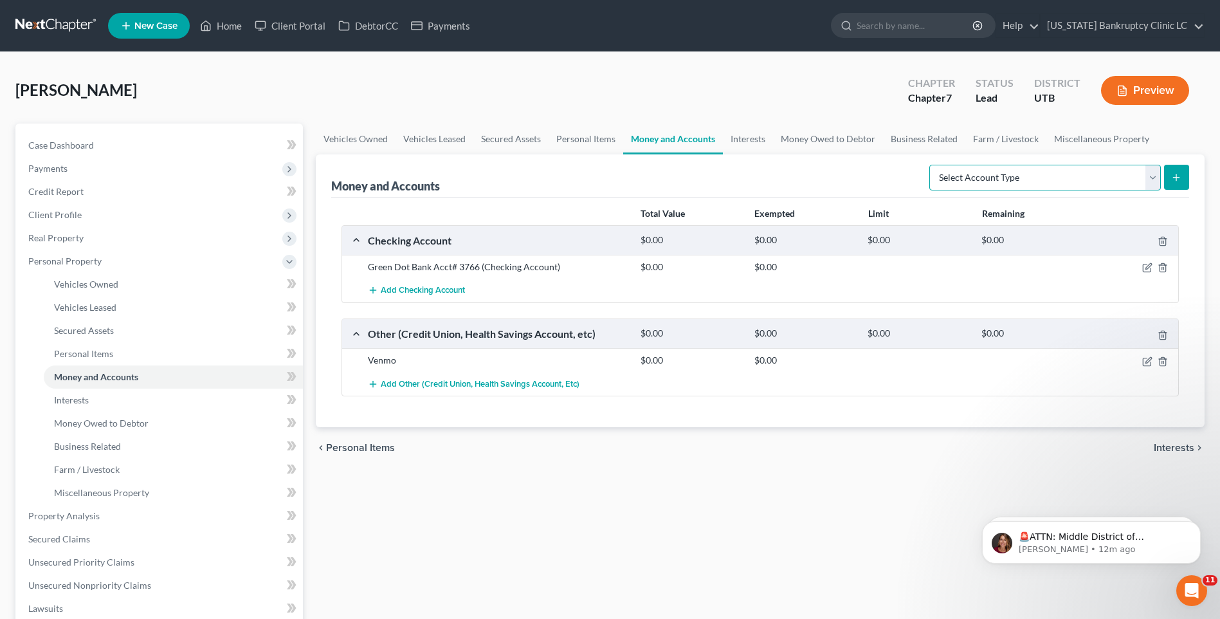
click at [1051, 179] on select "Select Account Type Brokerage Cash on Hand Certificates of Deposit Checking Acc…" at bounding box center [1045, 178] width 232 height 26
select select "security_deposits"
click at [932, 165] on select "Select Account Type Brokerage Cash on Hand Certificates of Deposit Checking Acc…" at bounding box center [1045, 178] width 232 height 26
click at [1177, 172] on icon "submit" at bounding box center [1176, 177] width 10 height 10
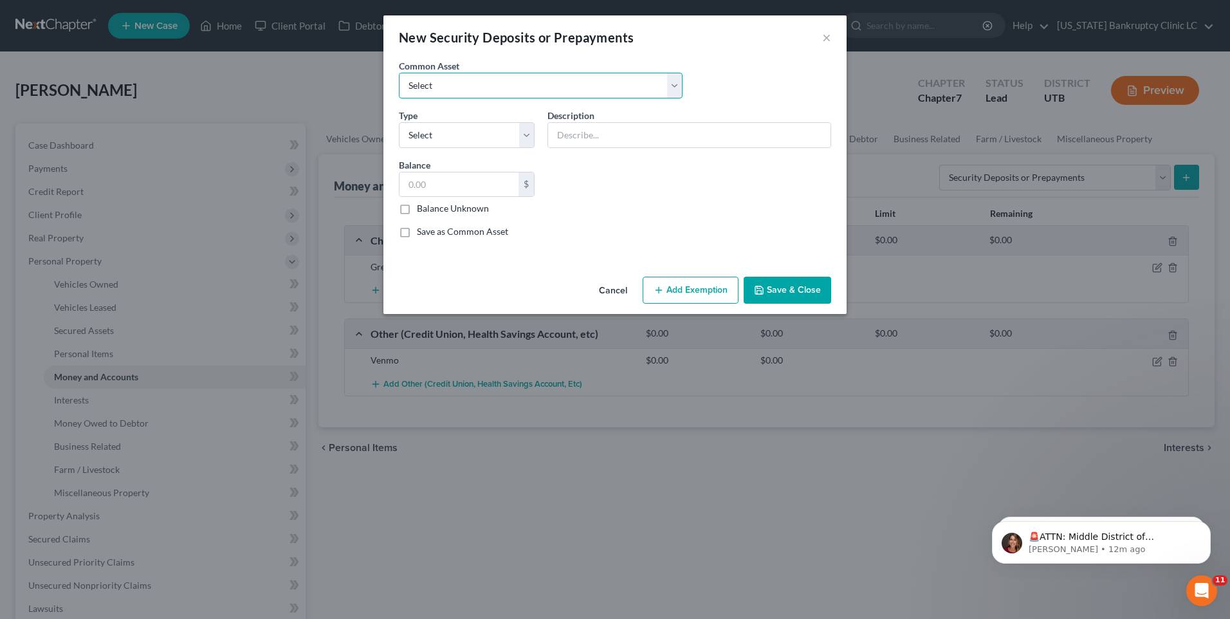
click at [512, 90] on select "Select Rent Deposit w/Landlord" at bounding box center [541, 86] width 284 height 26
select select "0"
click at [399, 73] on select "Select Rent Deposit w/Landlord" at bounding box center [541, 86] width 284 height 26
type input "Rent Deposit w/Landlord"
type input "800.00"
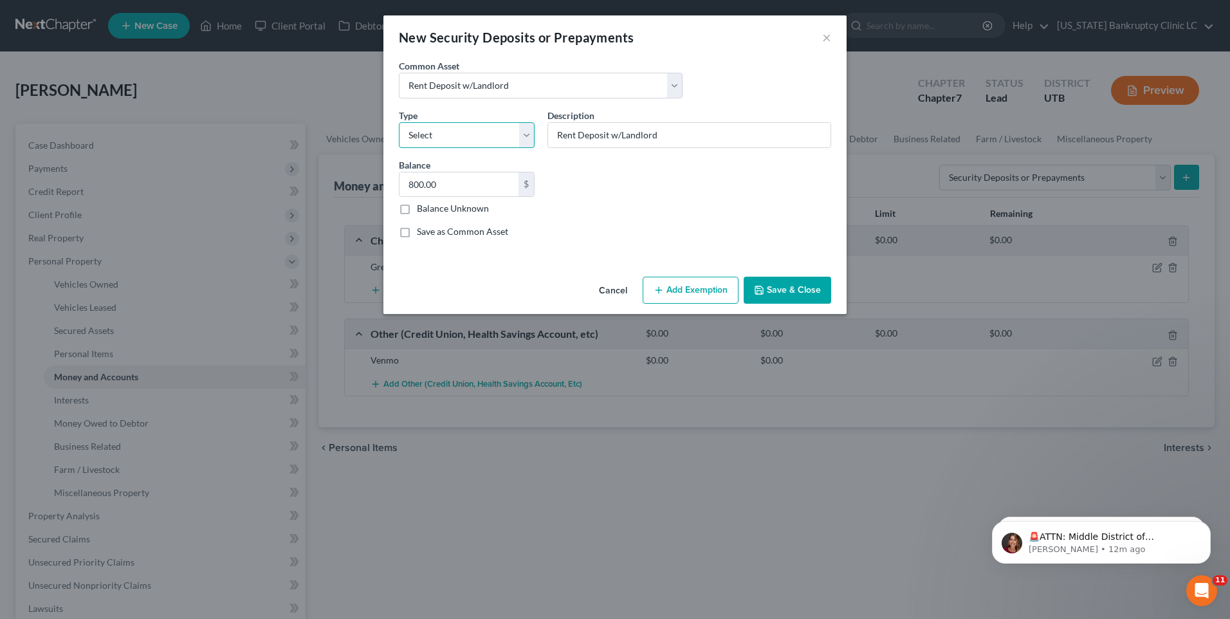
click at [476, 134] on select "Select Electric Gas Heating Oil Security Deposit On Rental Unit Prepaid Rent Te…" at bounding box center [467, 135] width 136 height 26
select select "3"
click at [399, 122] on select "Select Electric Gas Heating Oil Security Deposit On Rental Unit Prepaid Rent Te…" at bounding box center [467, 135] width 136 height 26
click at [453, 190] on input "800.00" at bounding box center [458, 184] width 119 height 24
type input "2,800"
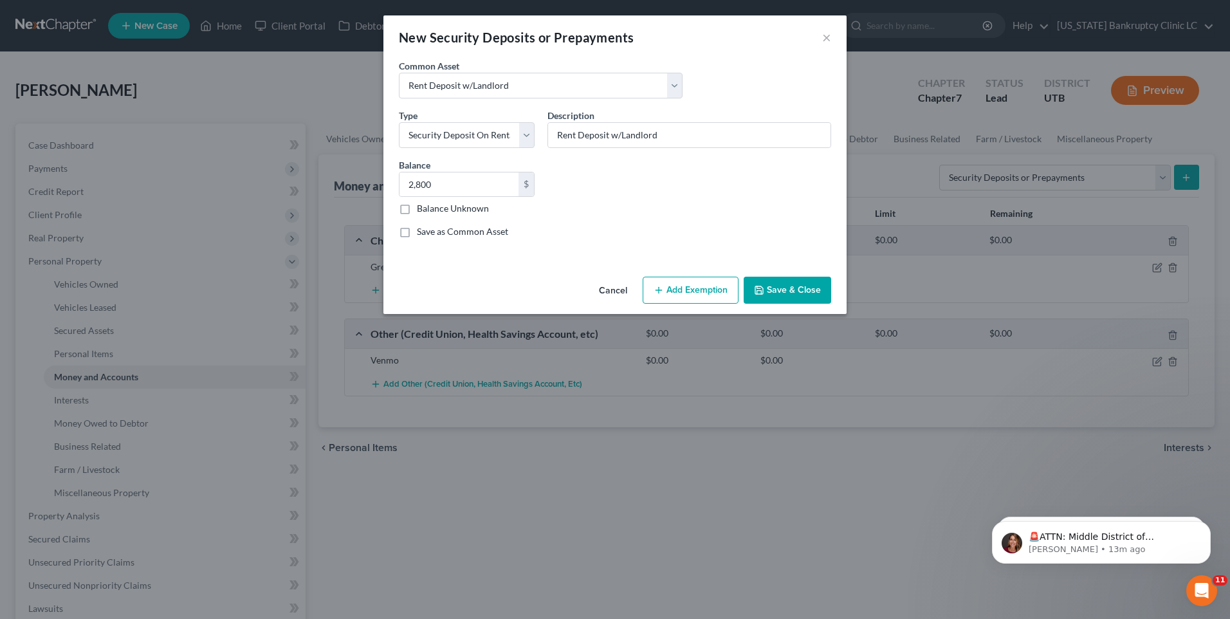
click at [771, 290] on button "Save & Close" at bounding box center [786, 290] width 87 height 27
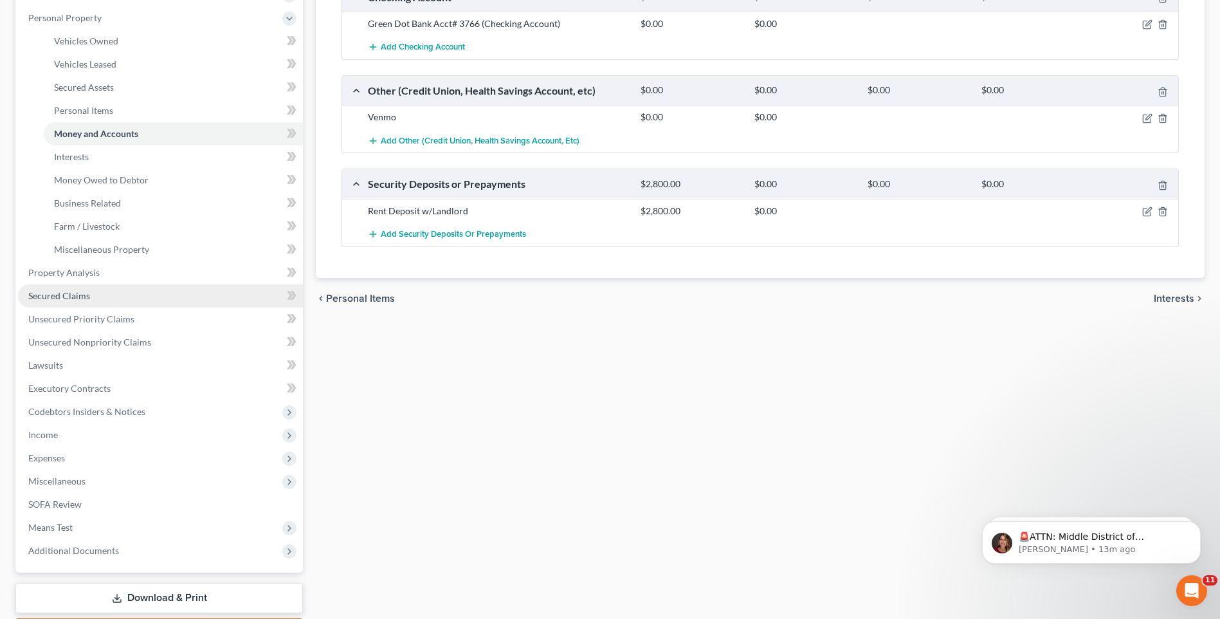
scroll to position [257, 0]
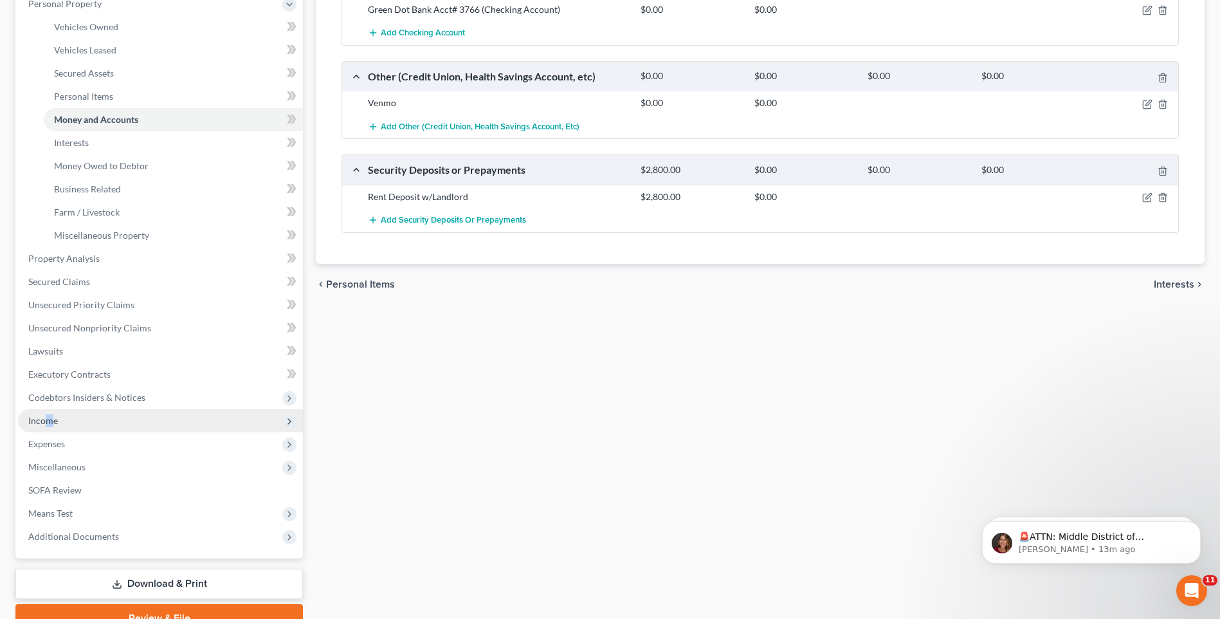
click at [46, 417] on span "Income" at bounding box center [43, 420] width 30 height 11
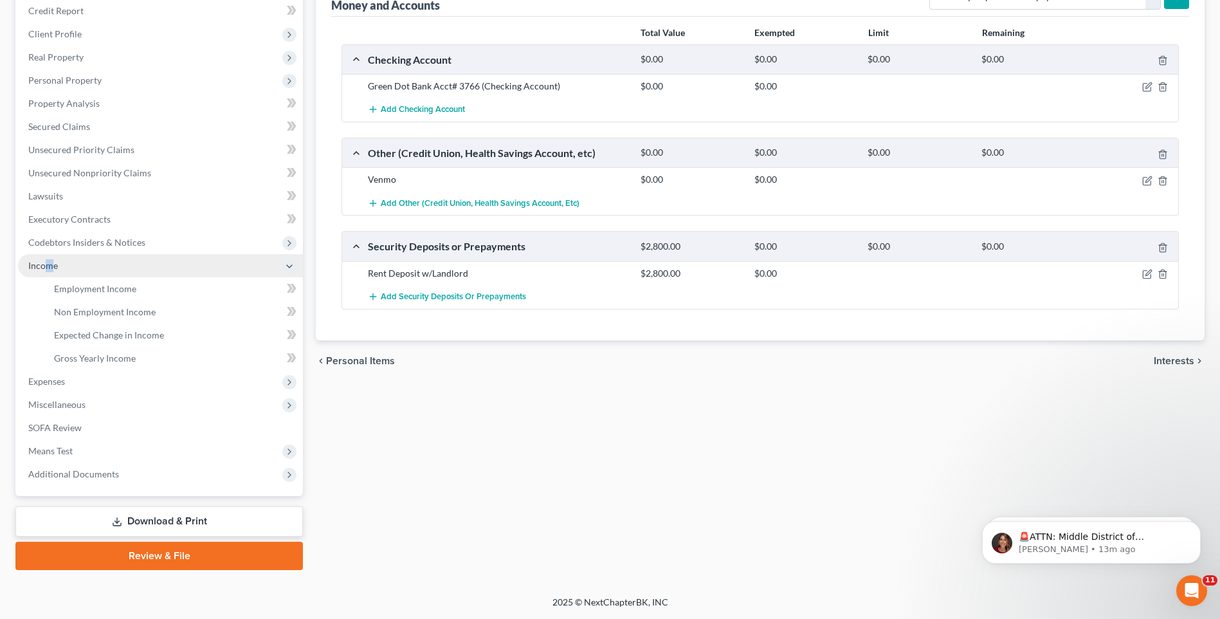
scroll to position [181, 0]
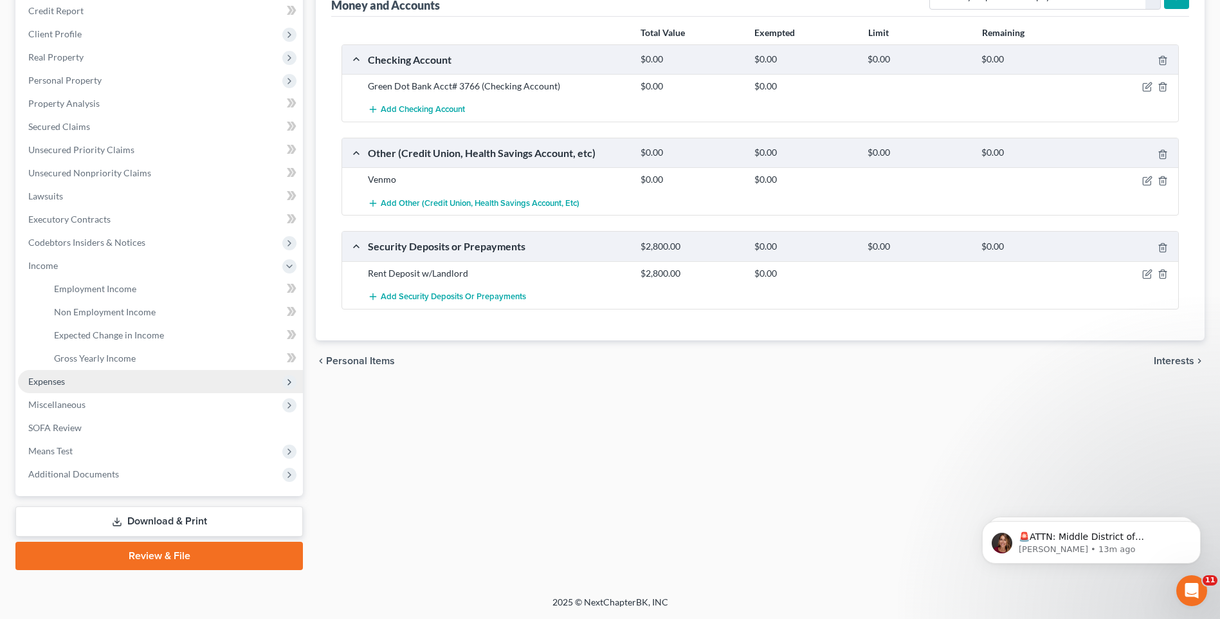
click at [68, 376] on span "Expenses" at bounding box center [160, 381] width 285 height 23
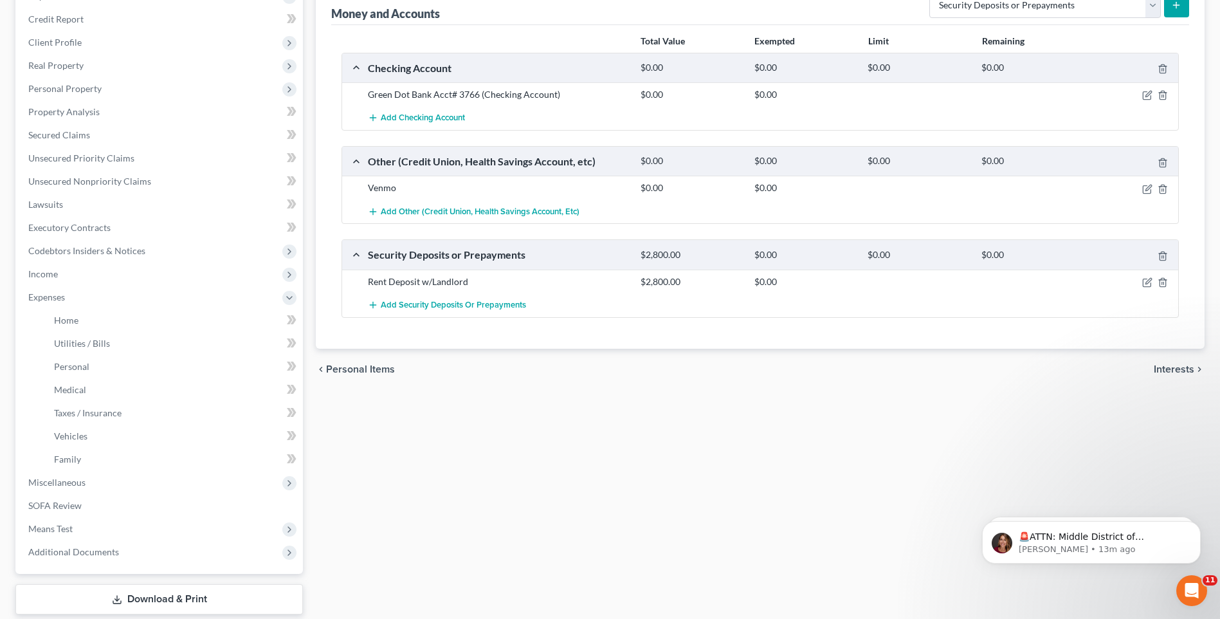
scroll to position [57, 0]
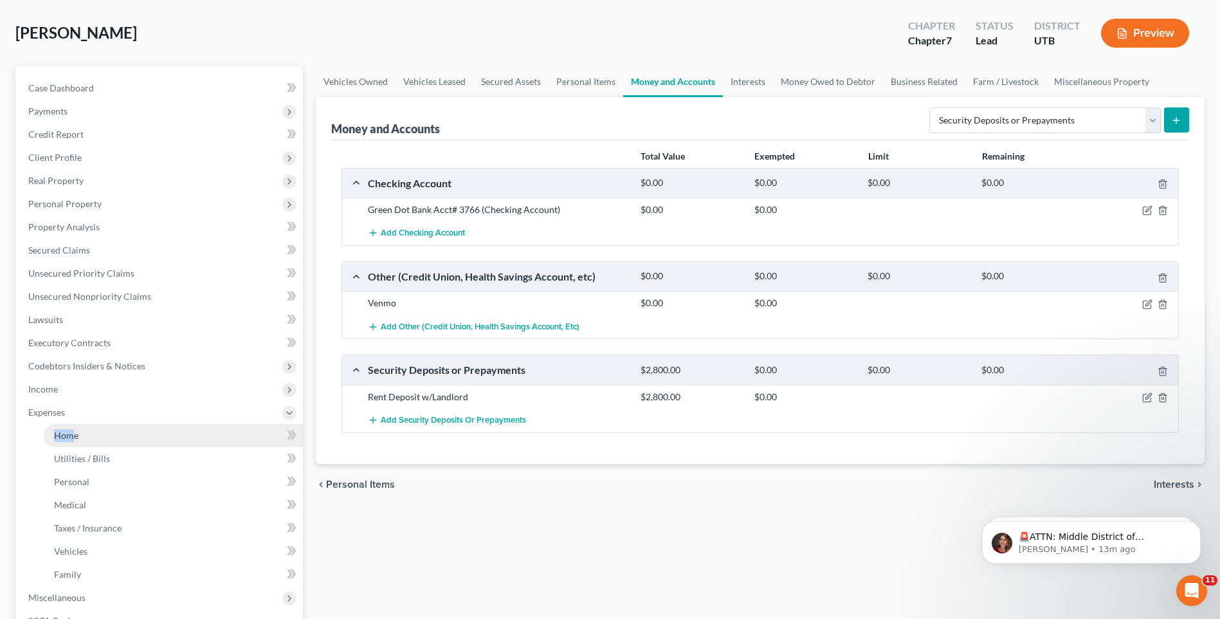
drag, startPoint x: 74, startPoint y: 422, endPoint x: 73, endPoint y: 430, distance: 7.7
click at [68, 426] on li "Expenses Home Utilities / Bills Personal Medical" at bounding box center [160, 493] width 285 height 185
drag, startPoint x: 73, startPoint y: 430, endPoint x: 91, endPoint y: 439, distance: 20.1
click at [90, 439] on link "Home" at bounding box center [173, 435] width 259 height 23
click at [66, 433] on span "Home" at bounding box center [66, 435] width 24 height 11
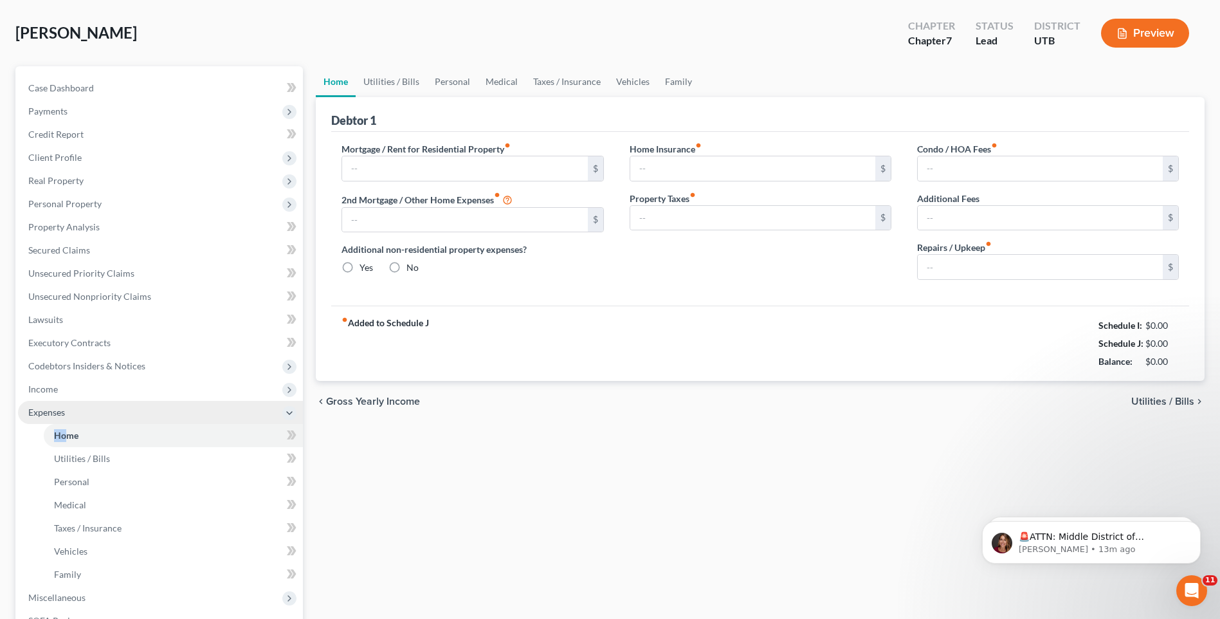
type input "0.00"
radio input "true"
type input "0.00"
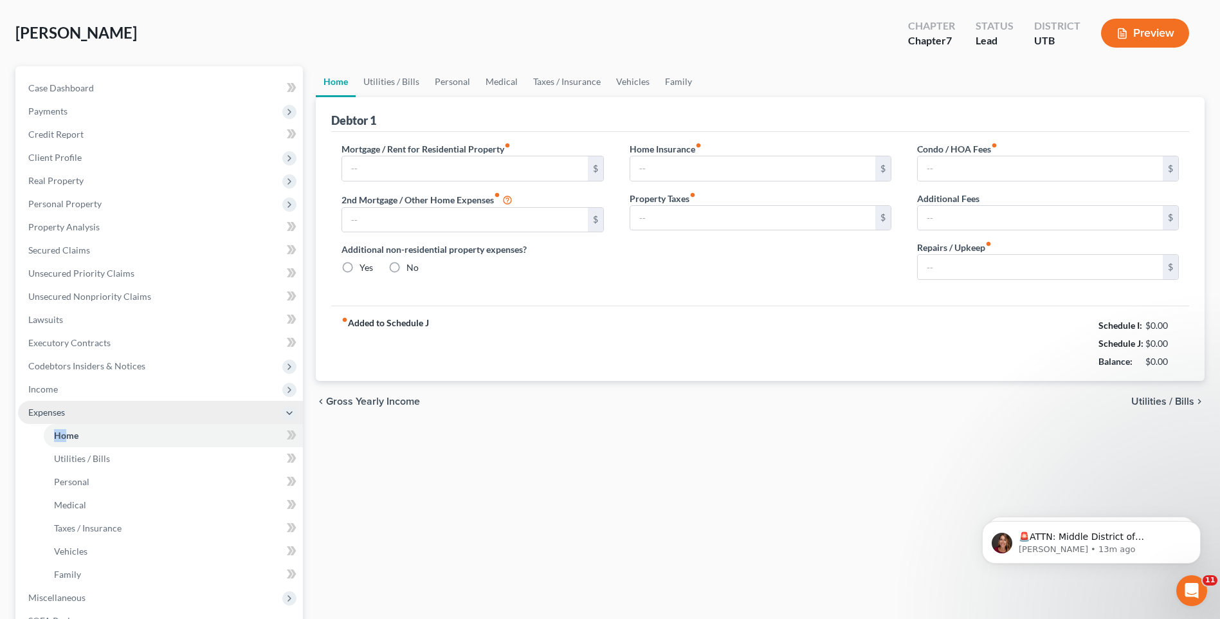
type input "0.00"
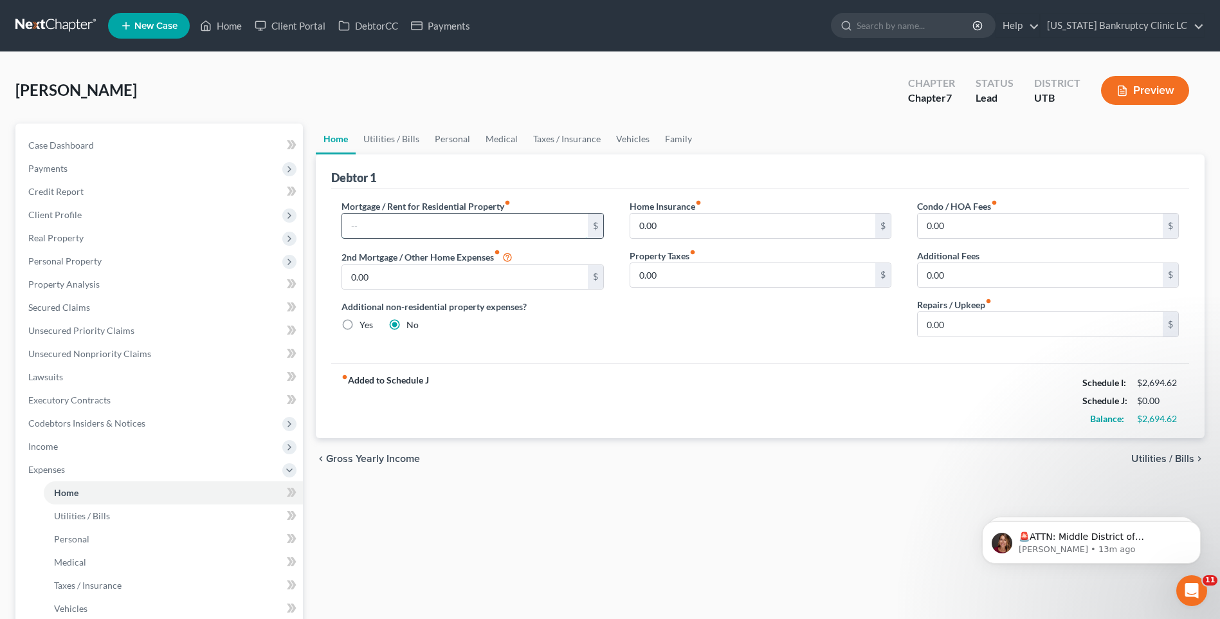
click at [433, 223] on input "text" at bounding box center [464, 225] width 245 height 24
type input "628"
click at [372, 140] on link "Utilities / Bills" at bounding box center [391, 138] width 71 height 31
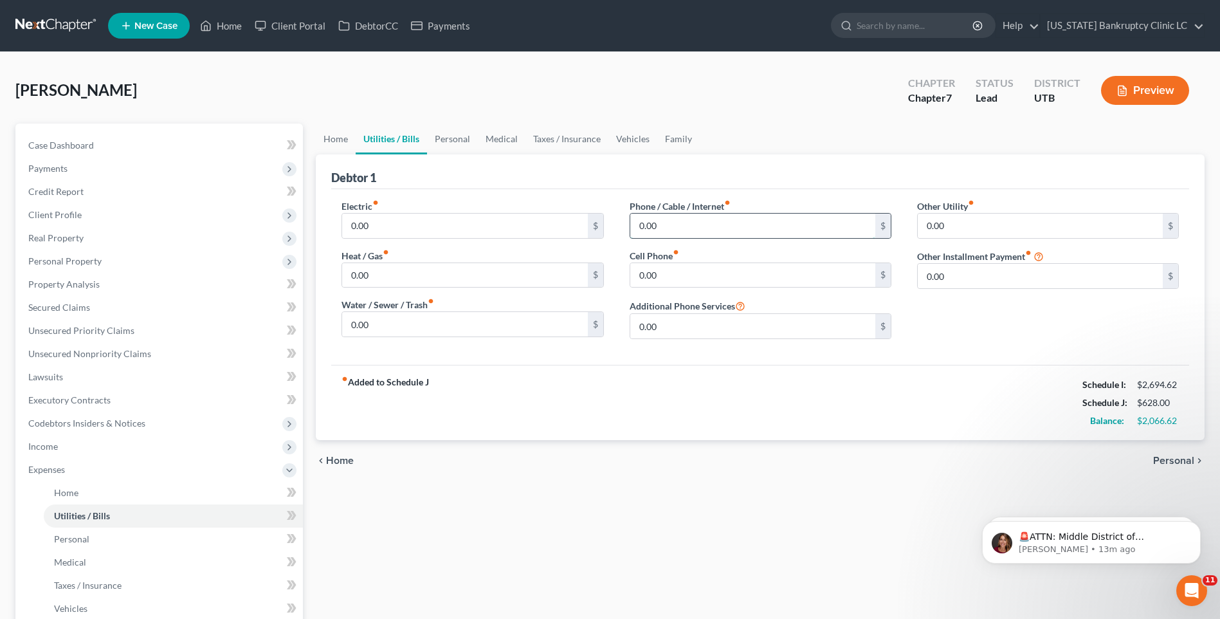
click at [689, 221] on input "0.00" at bounding box center [752, 225] width 245 height 24
type input "75"
click at [651, 274] on input "0.00" at bounding box center [752, 275] width 245 height 24
click at [426, 232] on input "0.00" at bounding box center [464, 225] width 245 height 24
type input "1,360"
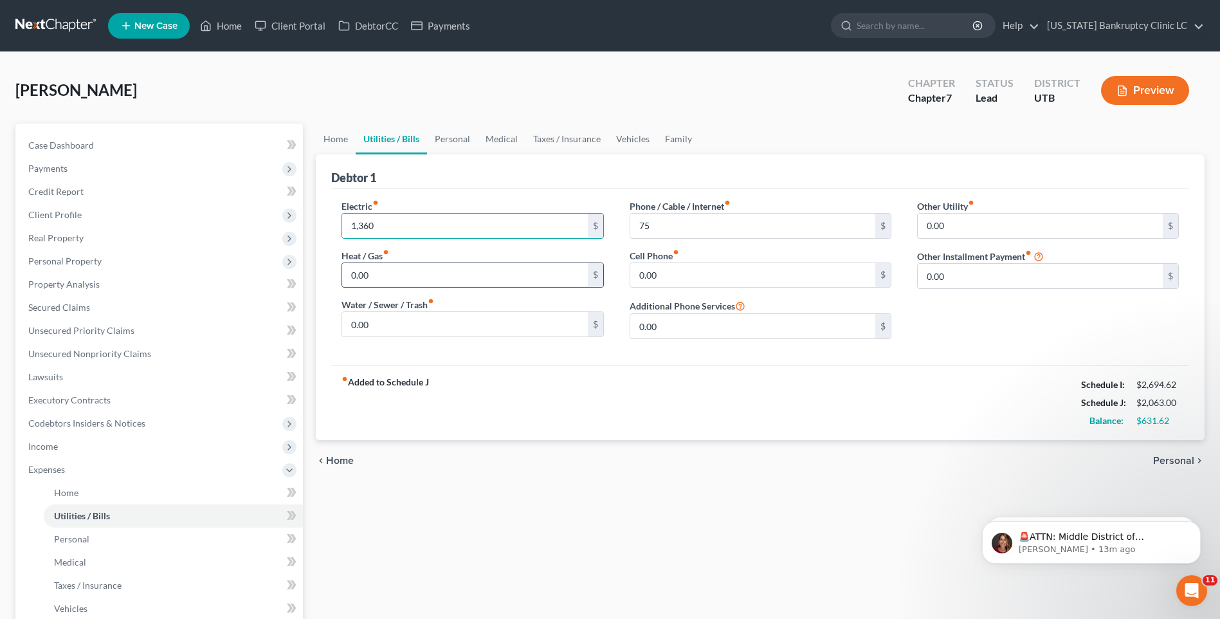
click at [428, 271] on input "0.00" at bounding box center [464, 275] width 245 height 24
type input "75"
click at [682, 277] on input "0.00" at bounding box center [752, 275] width 245 height 24
type input "55"
click at [450, 145] on link "Personal" at bounding box center [452, 138] width 51 height 31
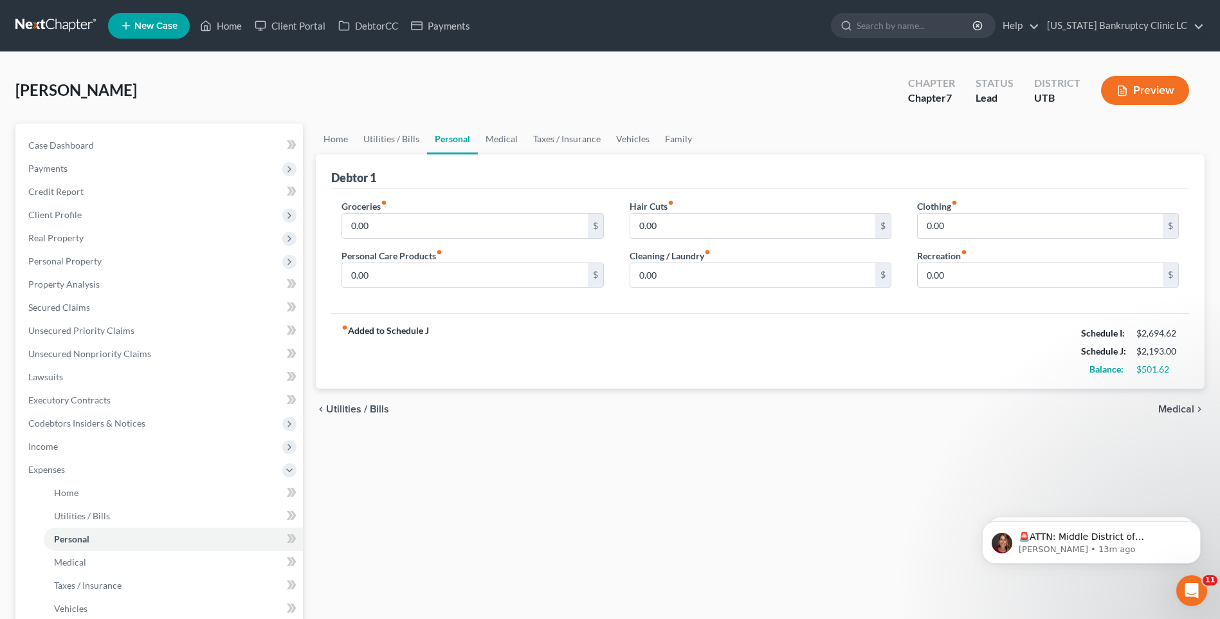
click at [450, 147] on link "Personal" at bounding box center [452, 138] width 51 height 31
click at [426, 243] on div "Groceries fiber_manual_record 0.00 $ Personal Care Products fiber_manual_record…" at bounding box center [472, 248] width 287 height 99
click at [437, 235] on input "0.00" at bounding box center [464, 225] width 245 height 24
type input "300"
click at [689, 271] on input "0.00" at bounding box center [752, 275] width 245 height 24
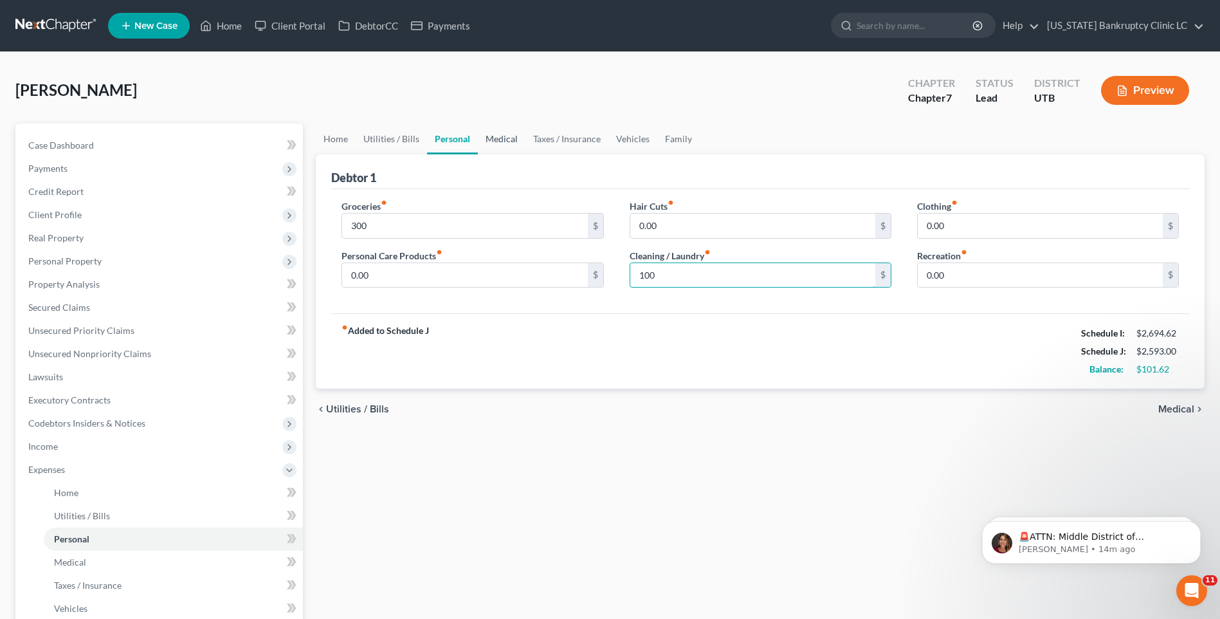
type input "100"
click at [509, 135] on link "Medical" at bounding box center [502, 138] width 48 height 31
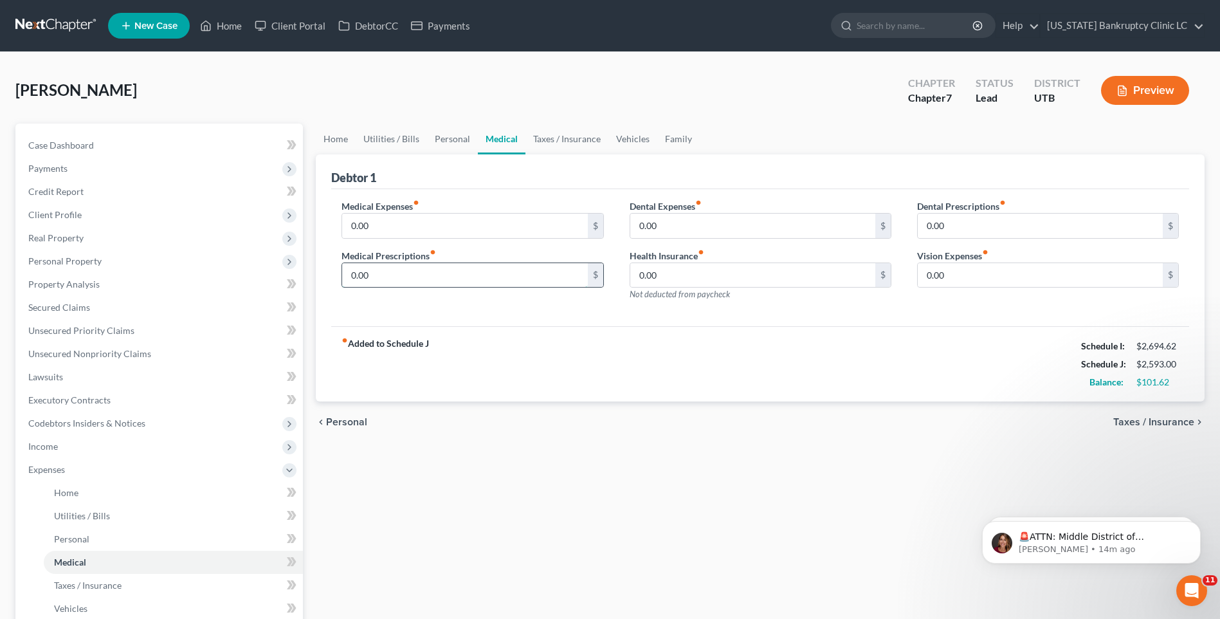
click at [431, 269] on input "0.00" at bounding box center [464, 275] width 245 height 24
click at [401, 224] on input "0.00" at bounding box center [464, 225] width 245 height 24
type input "75"
click at [621, 136] on link "Vehicles" at bounding box center [632, 138] width 49 height 31
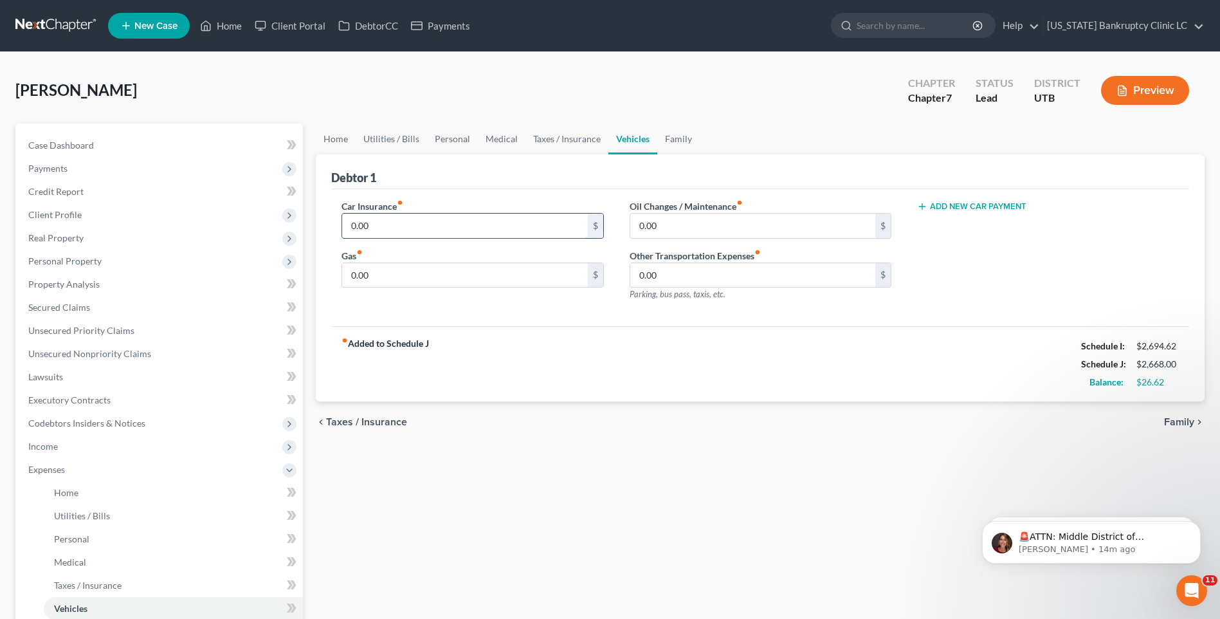
click at [416, 223] on input "0.00" at bounding box center [464, 225] width 245 height 24
click at [417, 267] on input "0.00" at bounding box center [464, 275] width 245 height 24
type input "100"
click at [493, 136] on link "Medical" at bounding box center [502, 138] width 48 height 31
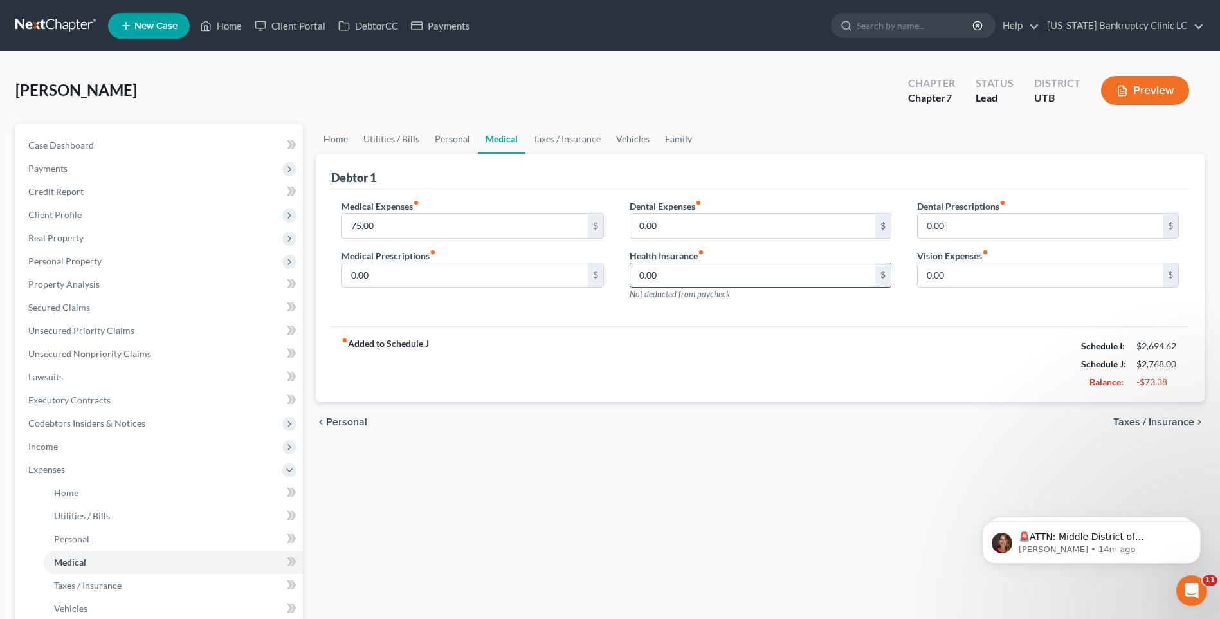
click at [707, 269] on input "0.00" at bounding box center [752, 275] width 245 height 24
type input "342"
click at [443, 140] on link "Personal" at bounding box center [452, 138] width 51 height 31
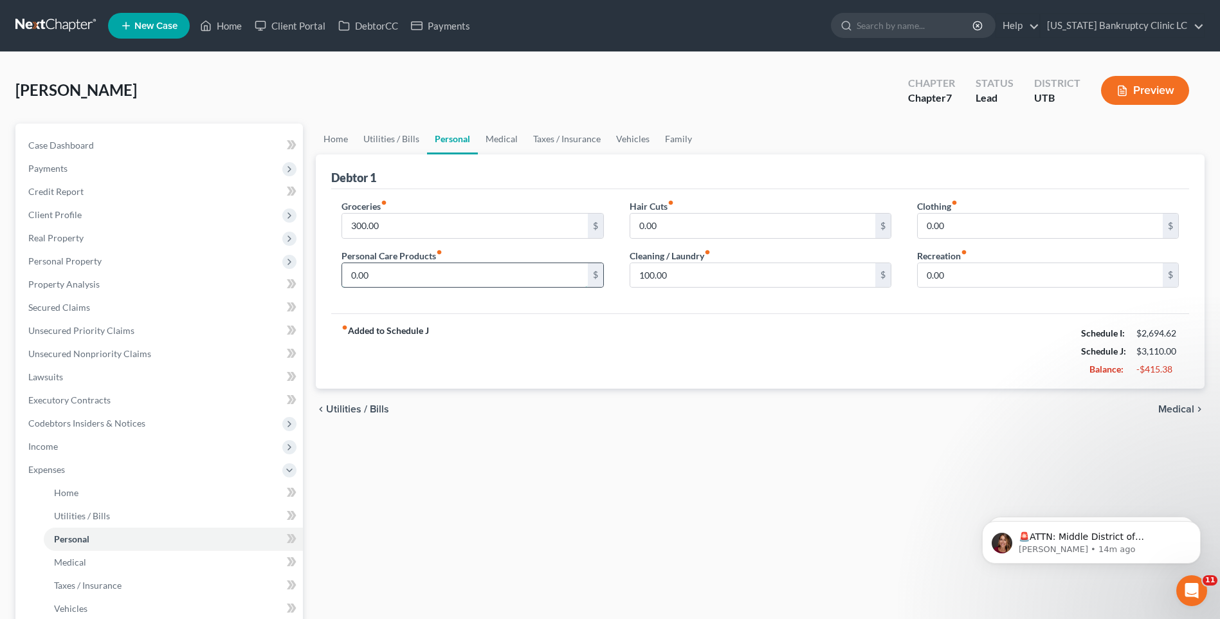
click at [422, 276] on input "0.00" at bounding box center [464, 275] width 245 height 24
type input "200"
click at [962, 270] on input "0.00" at bounding box center [1040, 275] width 245 height 24
type input "100"
click at [666, 136] on link "Family" at bounding box center [678, 138] width 42 height 31
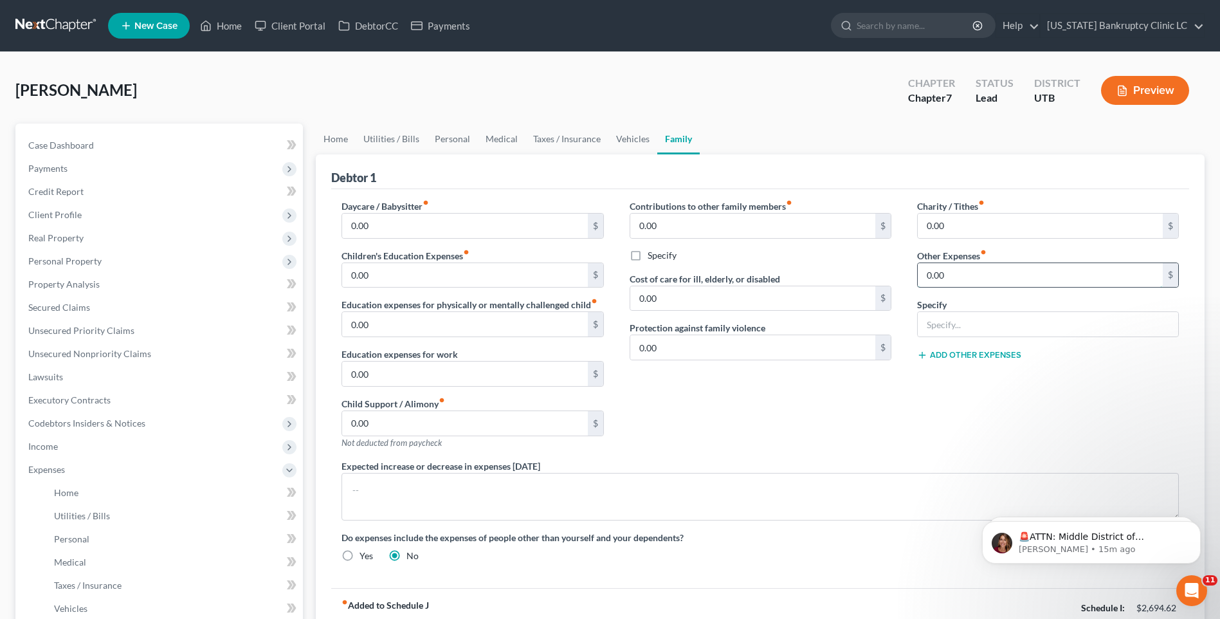
click at [1003, 273] on input "0.00" at bounding box center [1040, 275] width 245 height 24
type input "60"
click at [926, 457] on div "Charity / Tithes fiber_manual_record 0.00 $ Other Expenses fiber_manual_record …" at bounding box center [1047, 329] width 287 height 260
click at [958, 331] on input "text" at bounding box center [1048, 324] width 260 height 24
type input "Criminal Court Fees"
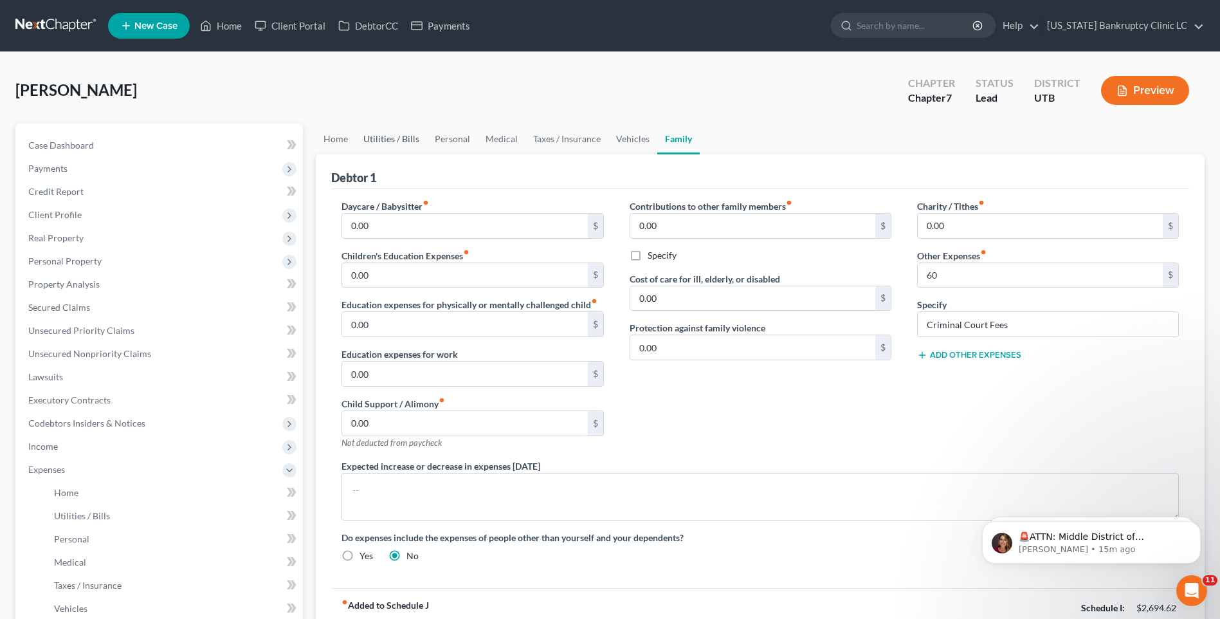
click at [398, 135] on link "Utilities / Bills" at bounding box center [391, 138] width 71 height 31
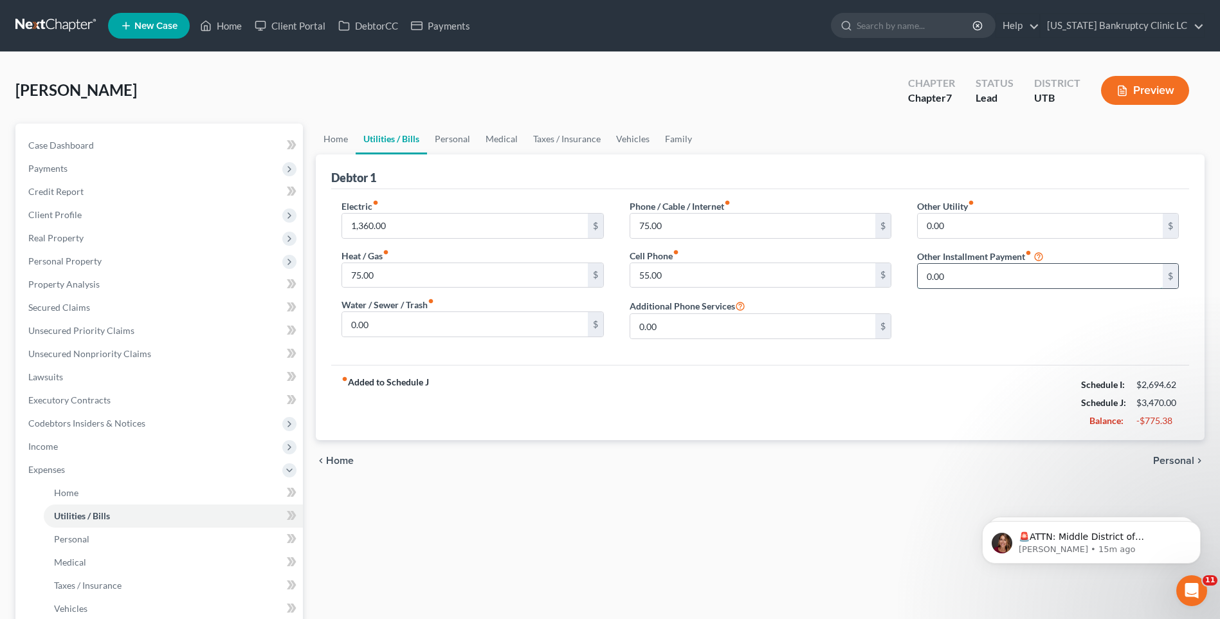
click at [958, 269] on input "0.00" at bounding box center [1040, 276] width 245 height 24
click at [968, 221] on input "0.00" at bounding box center [1040, 225] width 245 height 24
type input "75"
click at [986, 321] on input "0.00" at bounding box center [1040, 312] width 245 height 24
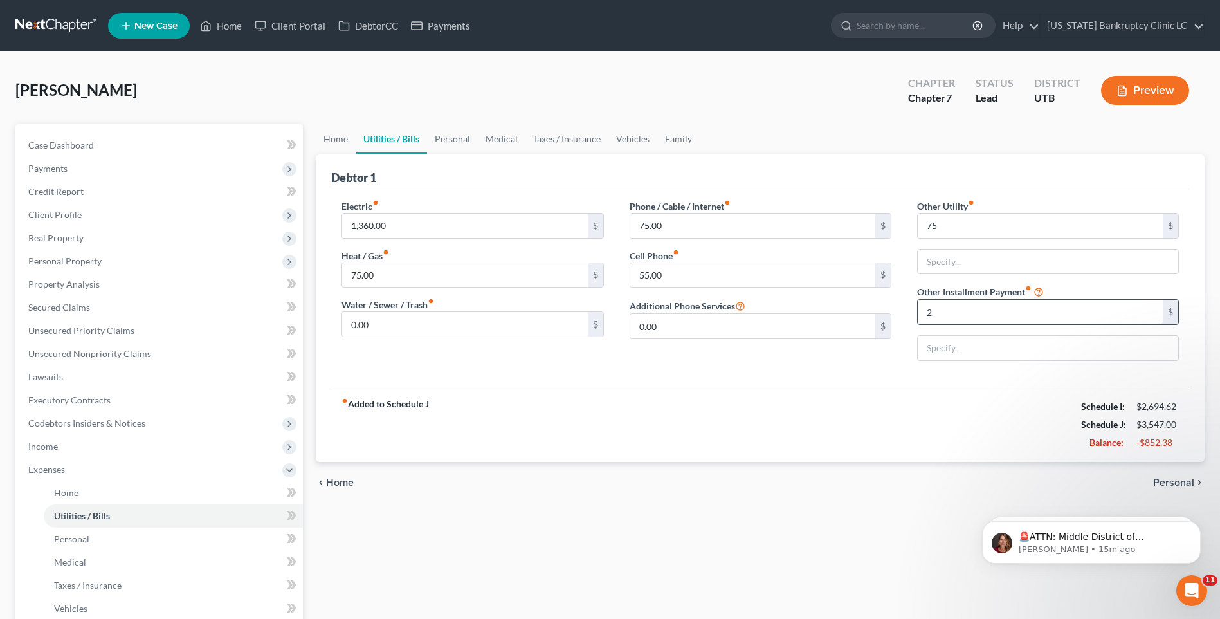
type input "240.67"
click at [994, 353] on input "text" at bounding box center [1048, 348] width 260 height 24
type input "Attorney Fees"
click at [538, 452] on div "fiber_manual_record Added to Schedule J Schedule I: $2,694.62 Schedule J: $3,78…" at bounding box center [760, 423] width 858 height 75
click at [99, 325] on span "Unsecured Priority Claims" at bounding box center [81, 330] width 106 height 11
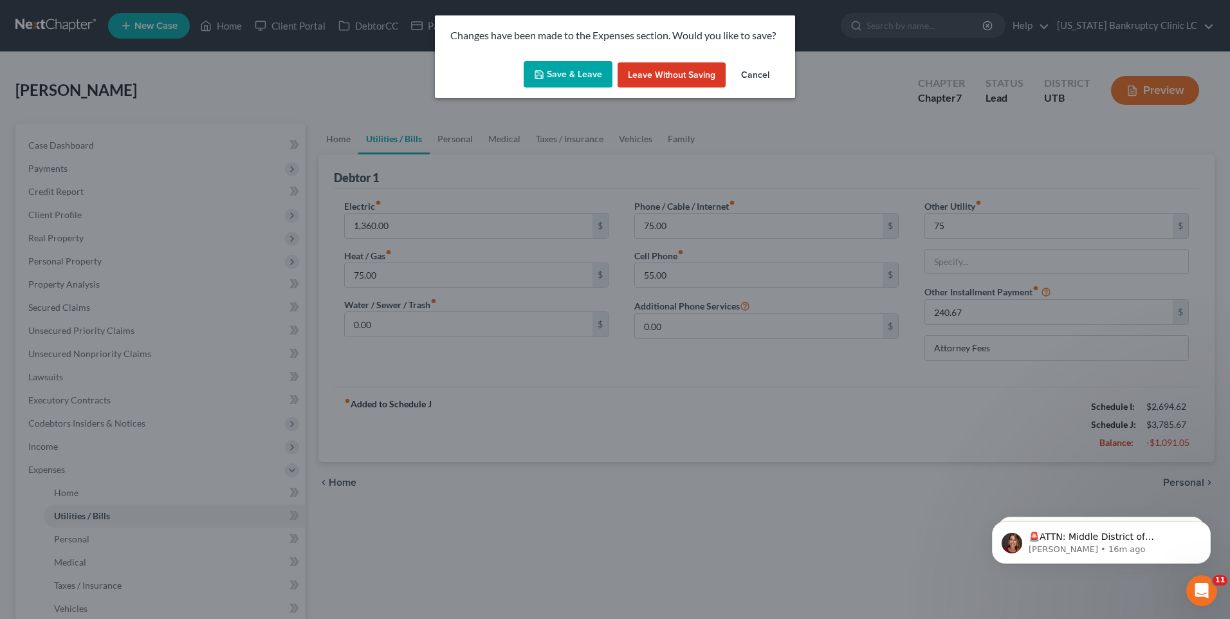
click at [572, 74] on button "Save & Leave" at bounding box center [567, 74] width 89 height 27
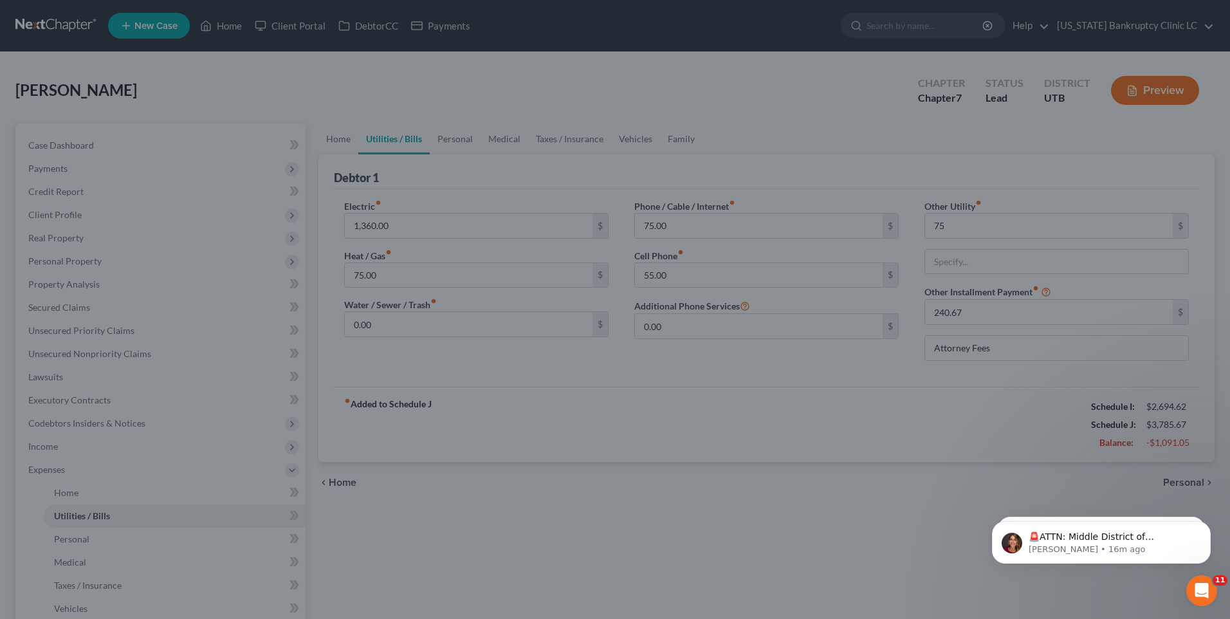
type input "75.00"
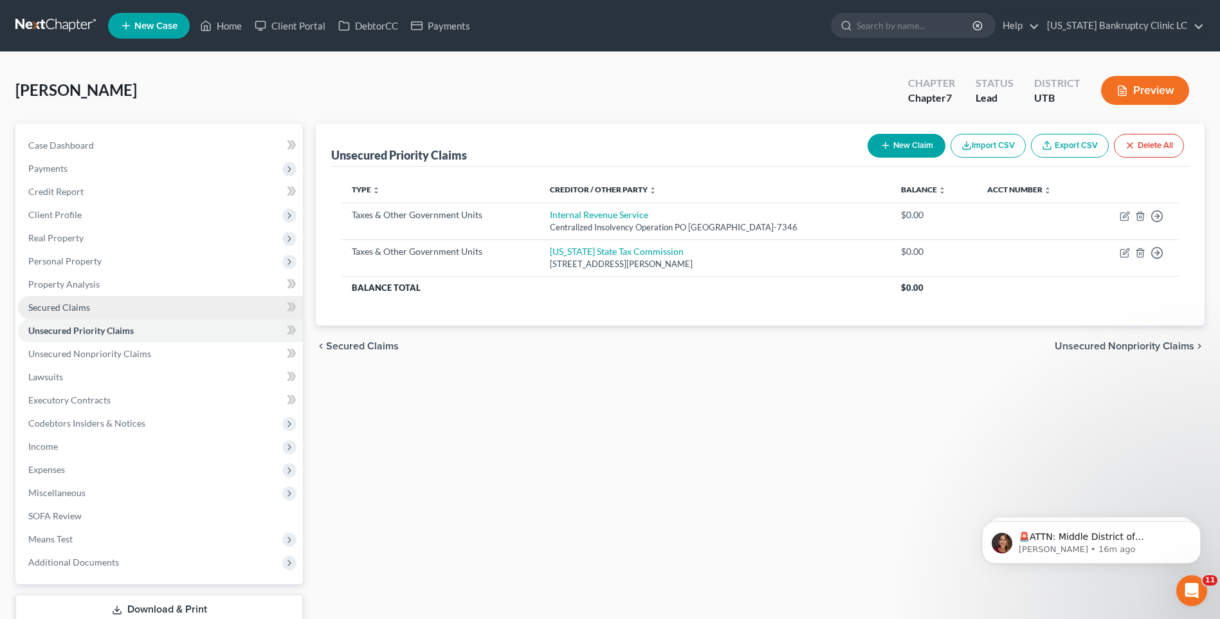
click at [58, 298] on link "Secured Claims" at bounding box center [160, 307] width 285 height 23
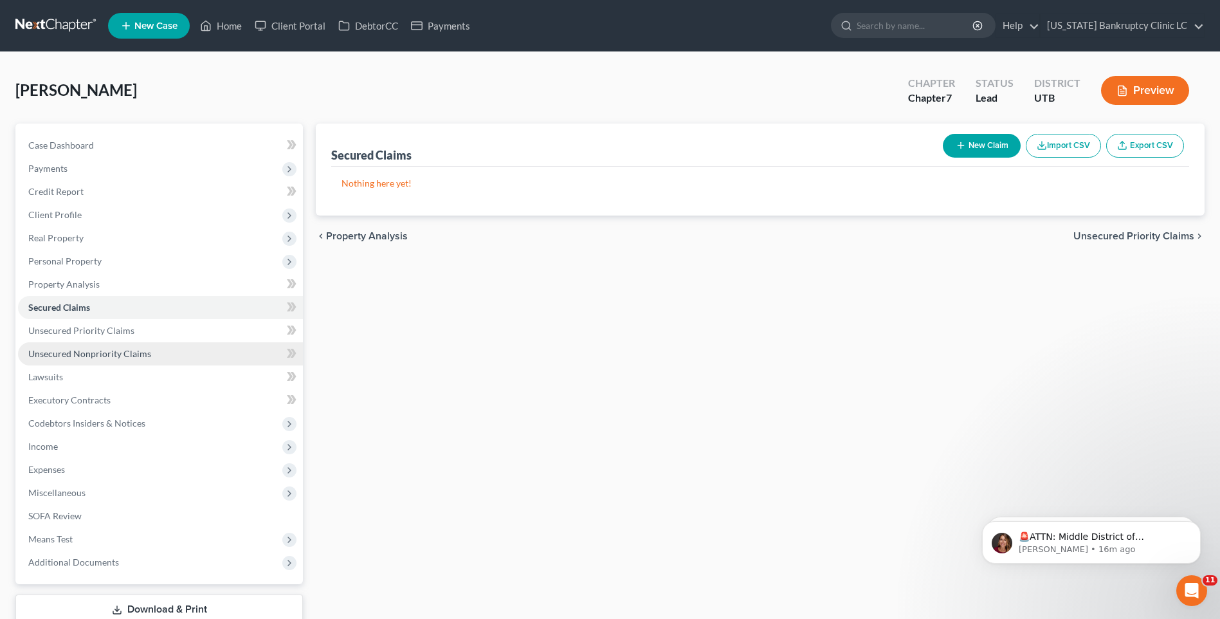
click at [72, 345] on link "Unsecured Nonpriority Claims" at bounding box center [160, 353] width 285 height 23
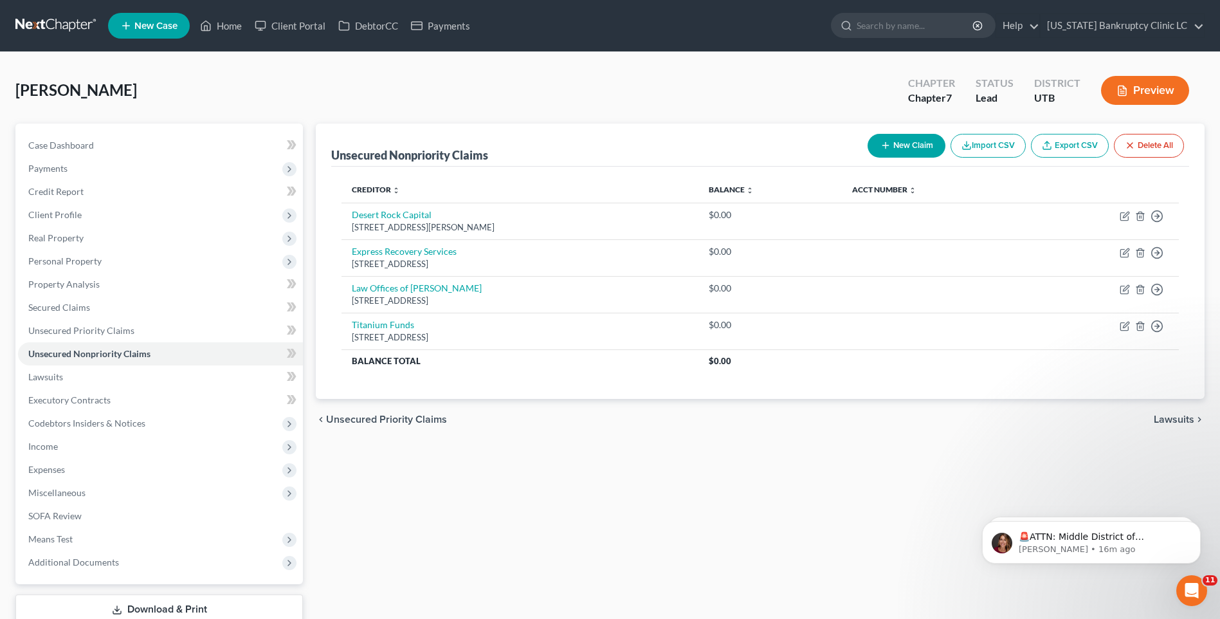
click at [922, 142] on button "New Claim" at bounding box center [906, 146] width 78 height 24
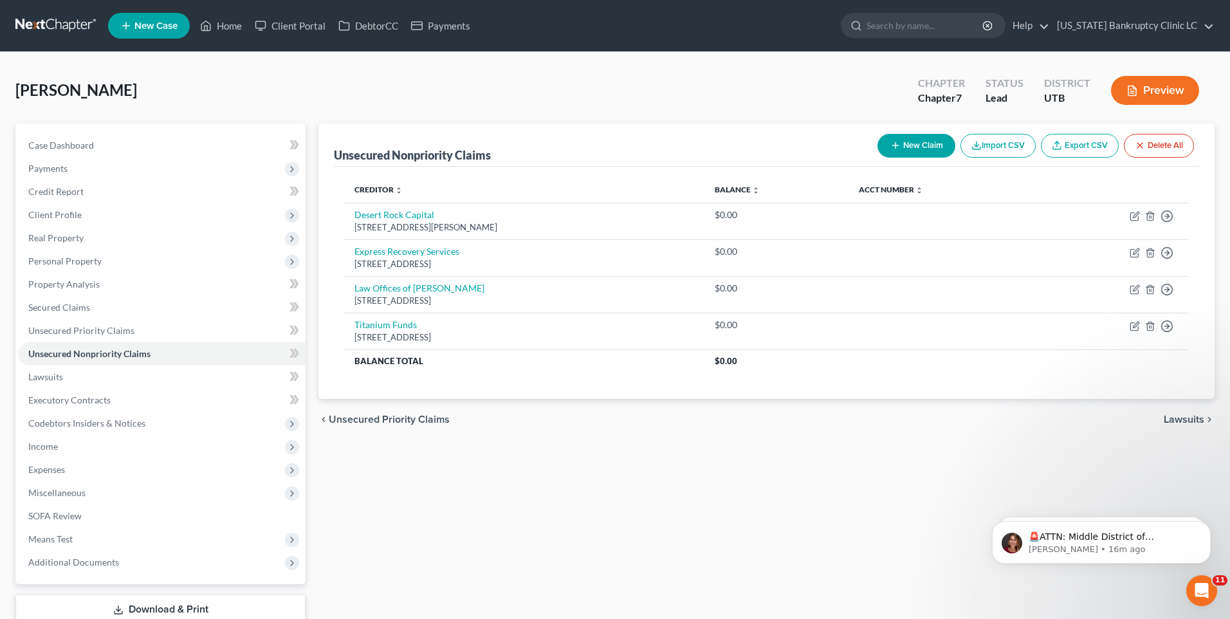
select select "0"
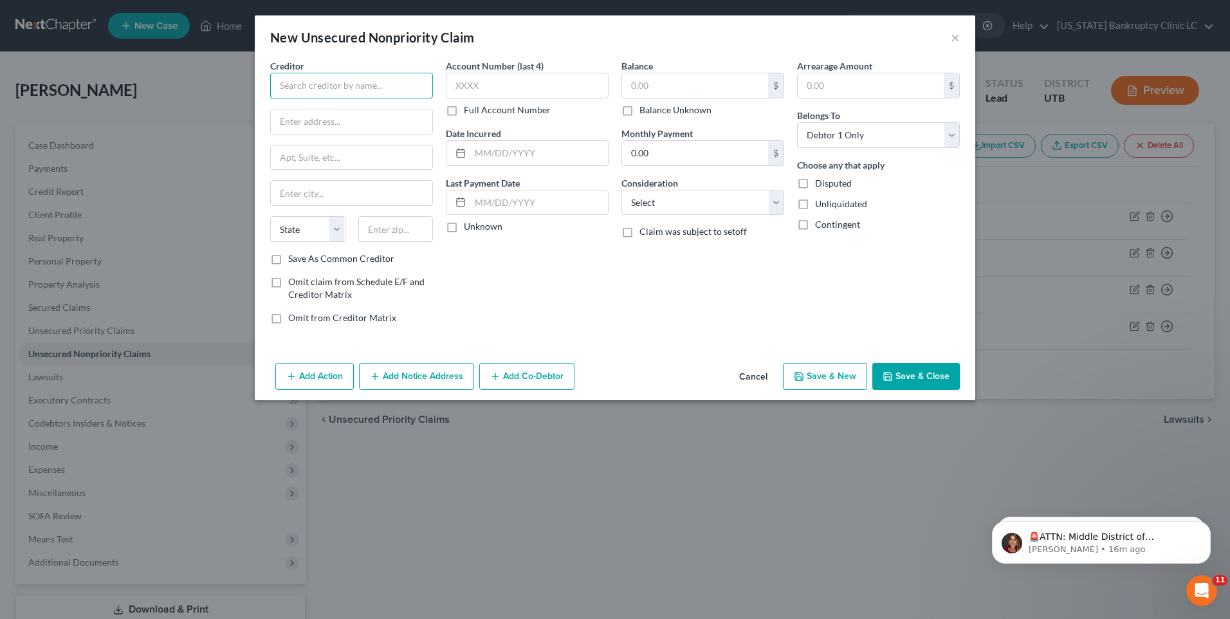
click at [324, 78] on input "text" at bounding box center [351, 86] width 163 height 26
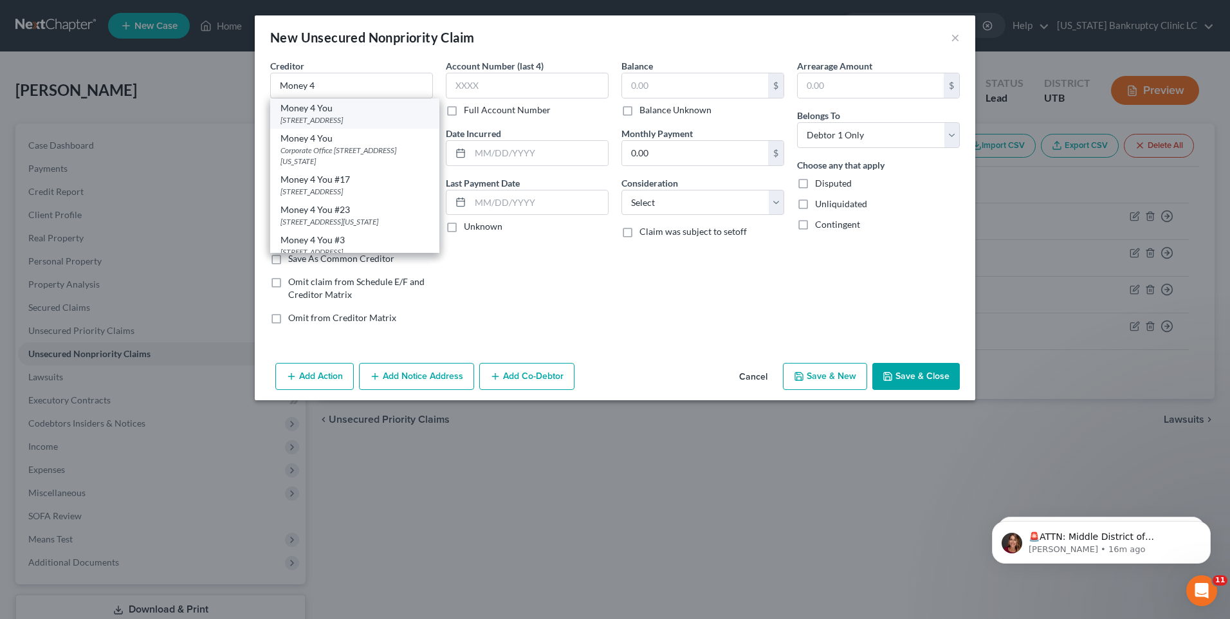
click at [344, 123] on div "[STREET_ADDRESS]" at bounding box center [354, 119] width 149 height 11
type input "Money 4 You"
type input "3721 S 250 W"
type input "Suite 204"
type input "[PERSON_NAME]"
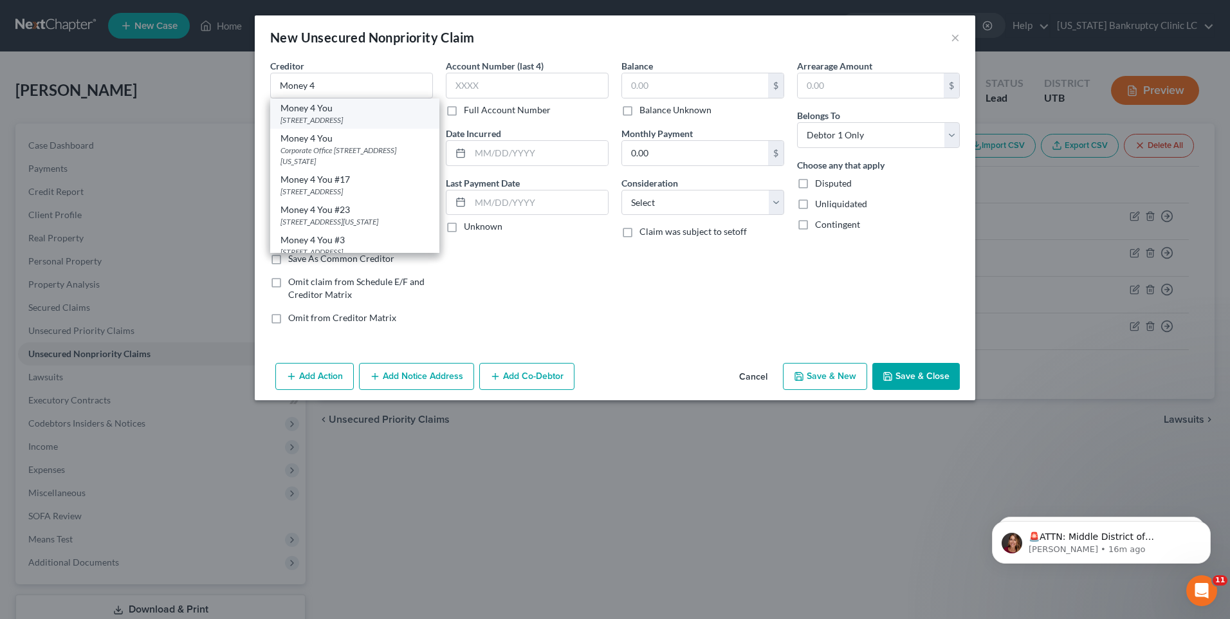
select select "46"
type input "84405"
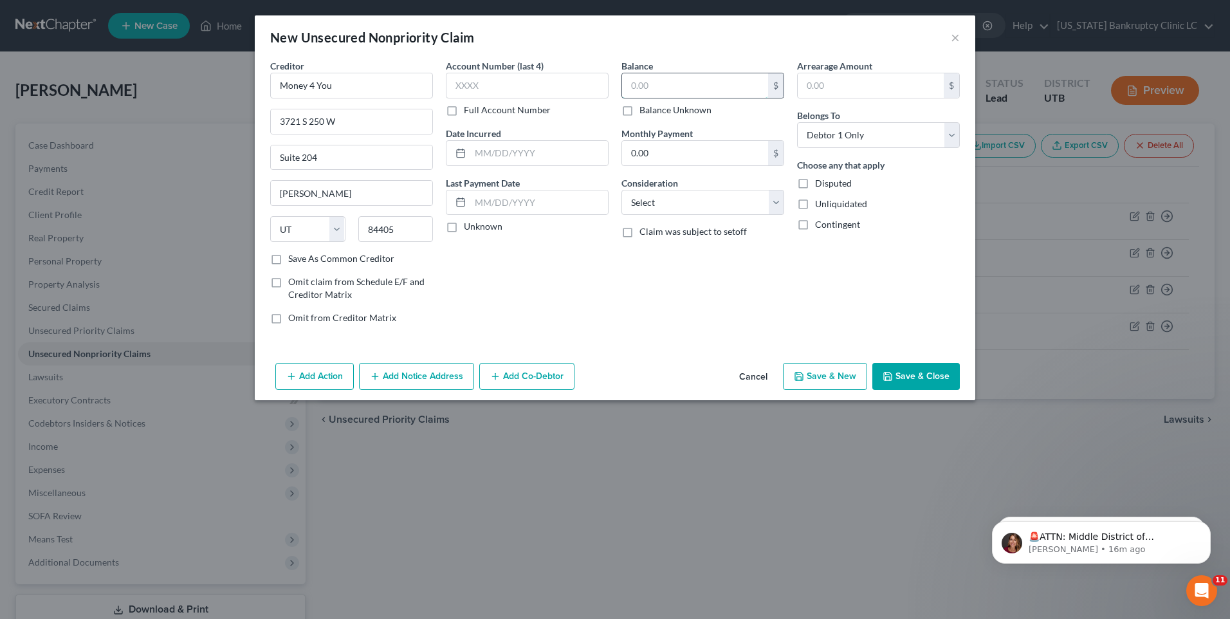
drag, startPoint x: 662, startPoint y: 91, endPoint x: 669, endPoint y: 83, distance: 11.0
click at [661, 91] on input "text" at bounding box center [695, 85] width 146 height 24
type input "1,165.40"
click at [813, 375] on button "Save & New" at bounding box center [825, 376] width 84 height 27
select select "0"
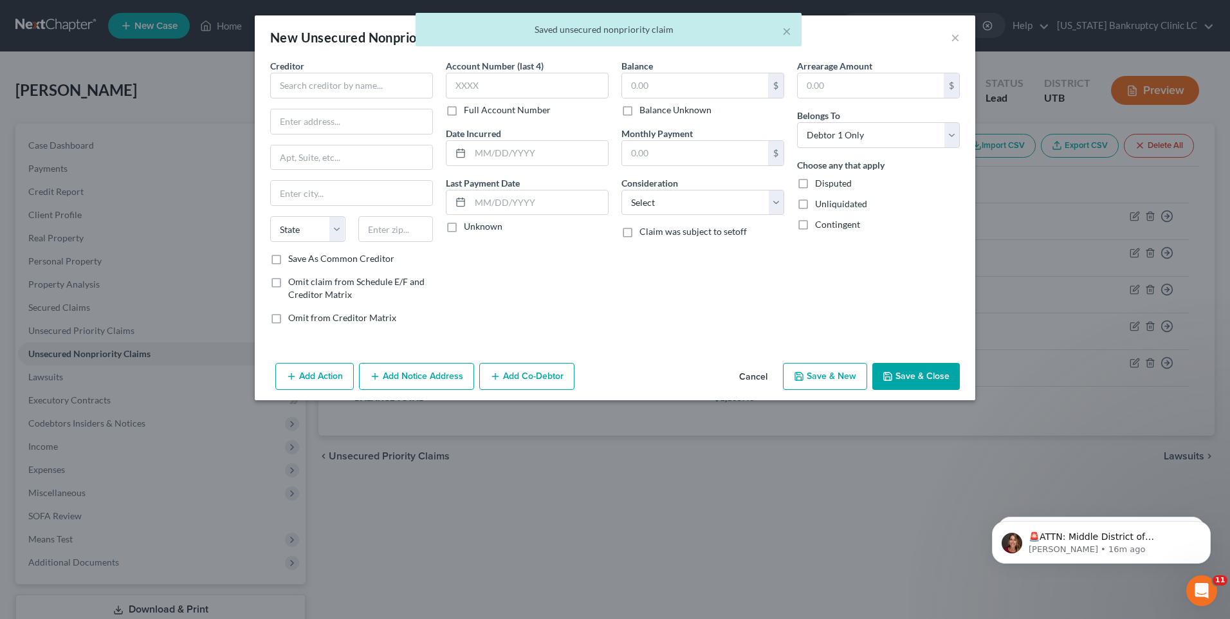
click at [952, 35] on div "× Saved unsecured nonpriority claim" at bounding box center [609, 33] width 1230 height 40
click at [754, 376] on button "Cancel" at bounding box center [753, 377] width 49 height 26
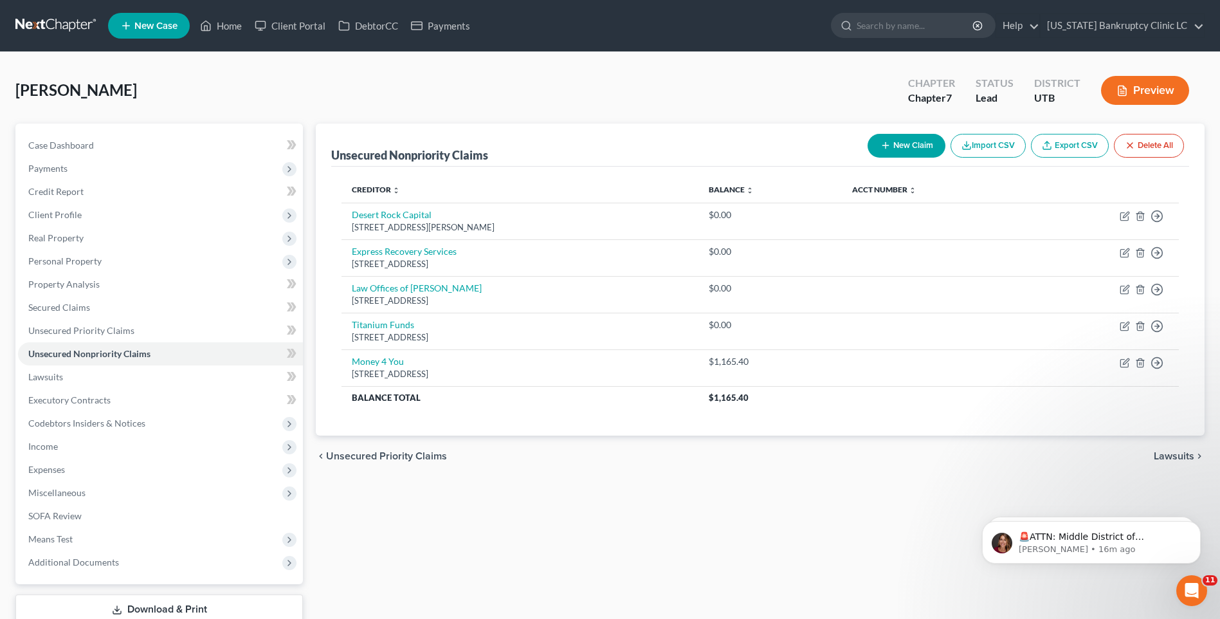
click at [908, 148] on button "New Claim" at bounding box center [906, 146] width 78 height 24
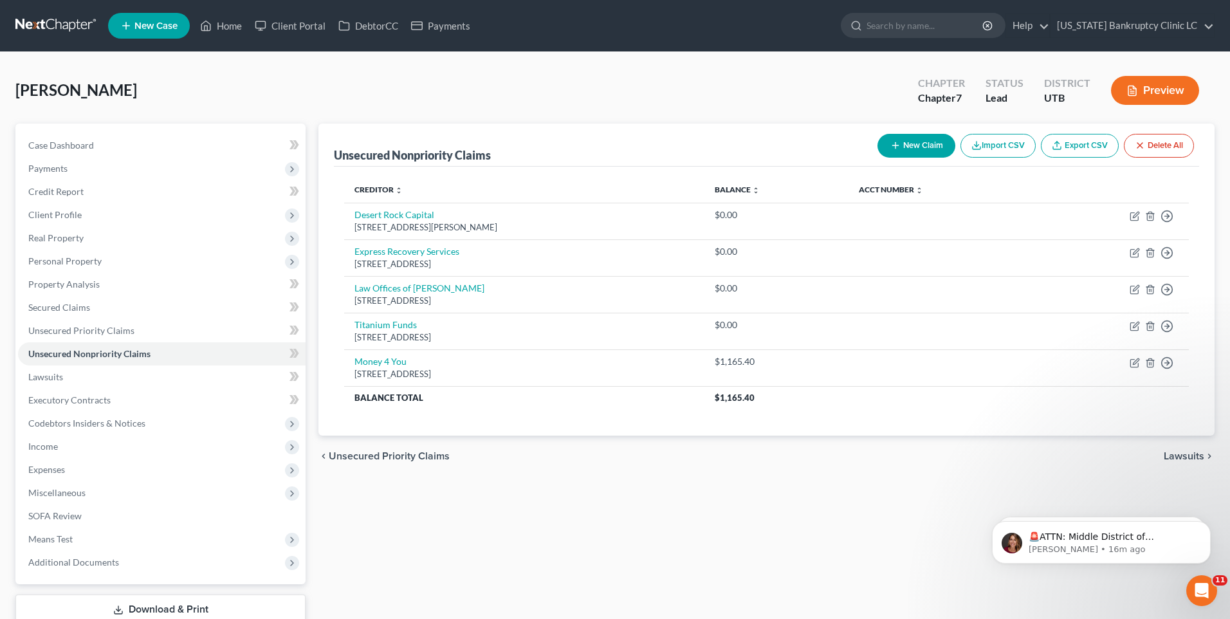
select select "0"
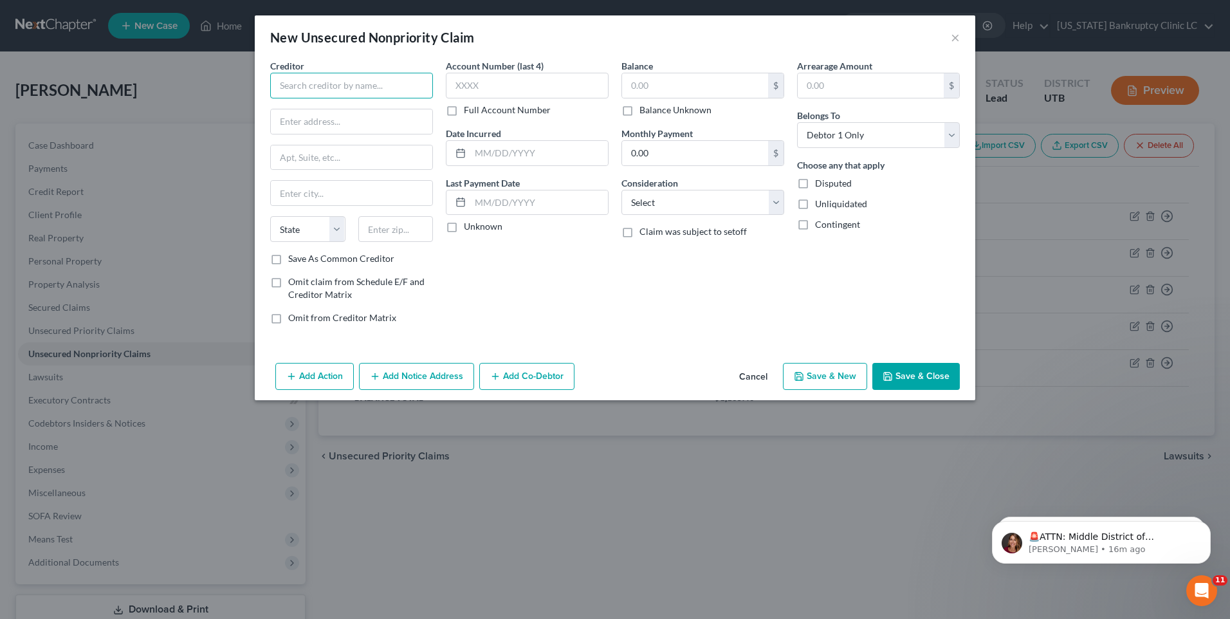
click at [301, 88] on input "text" at bounding box center [351, 86] width 163 height 26
click at [320, 118] on div "[STREET_ADDRESS]" at bounding box center [347, 119] width 134 height 11
type input "1st Choice Money Center"
type input "7210 S 900 E"
type input "Midvale"
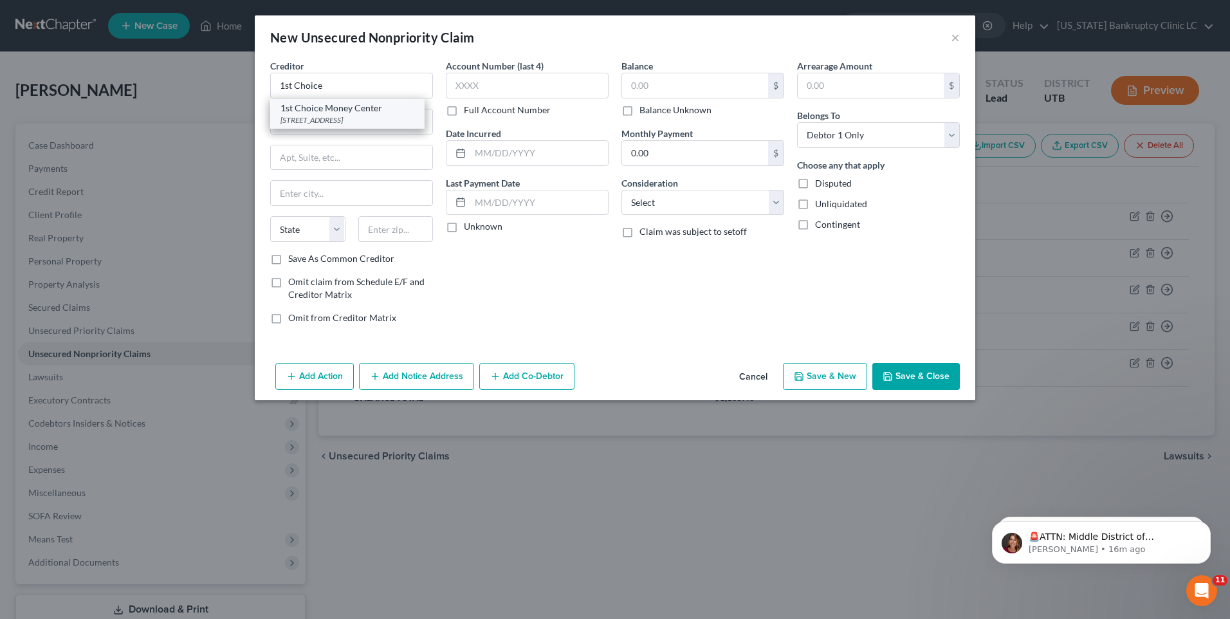
select select "46"
type input "84047"
click at [662, 80] on input "text" at bounding box center [695, 85] width 146 height 24
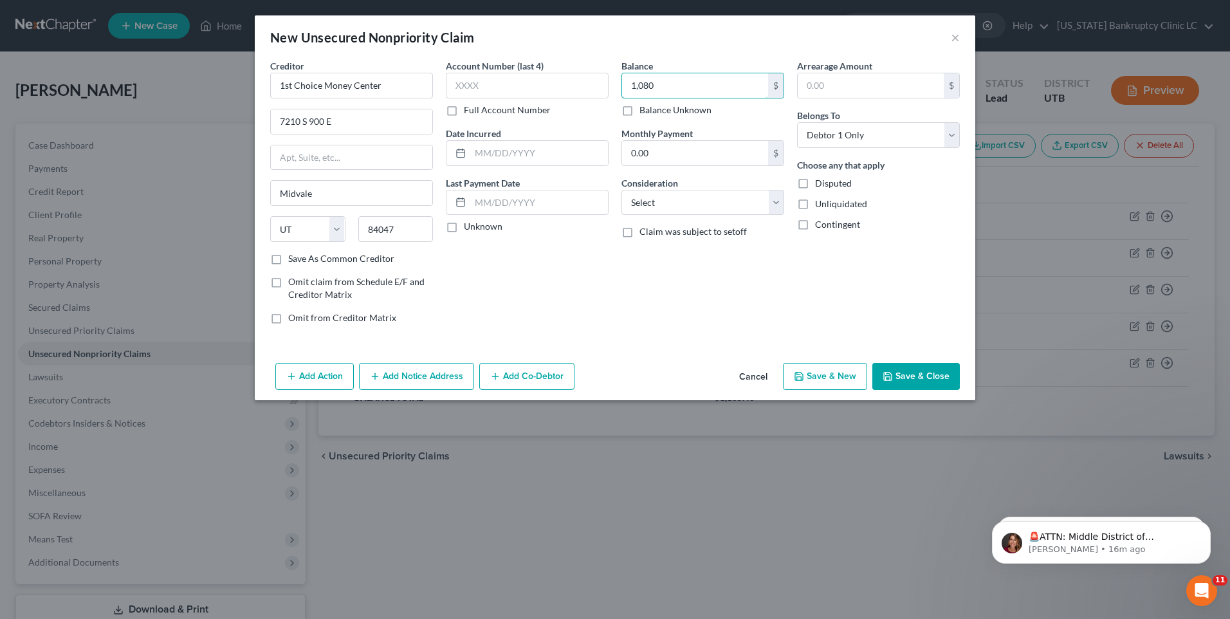
type input "1,080"
click at [842, 379] on button "Save & New" at bounding box center [825, 376] width 84 height 27
select select "0"
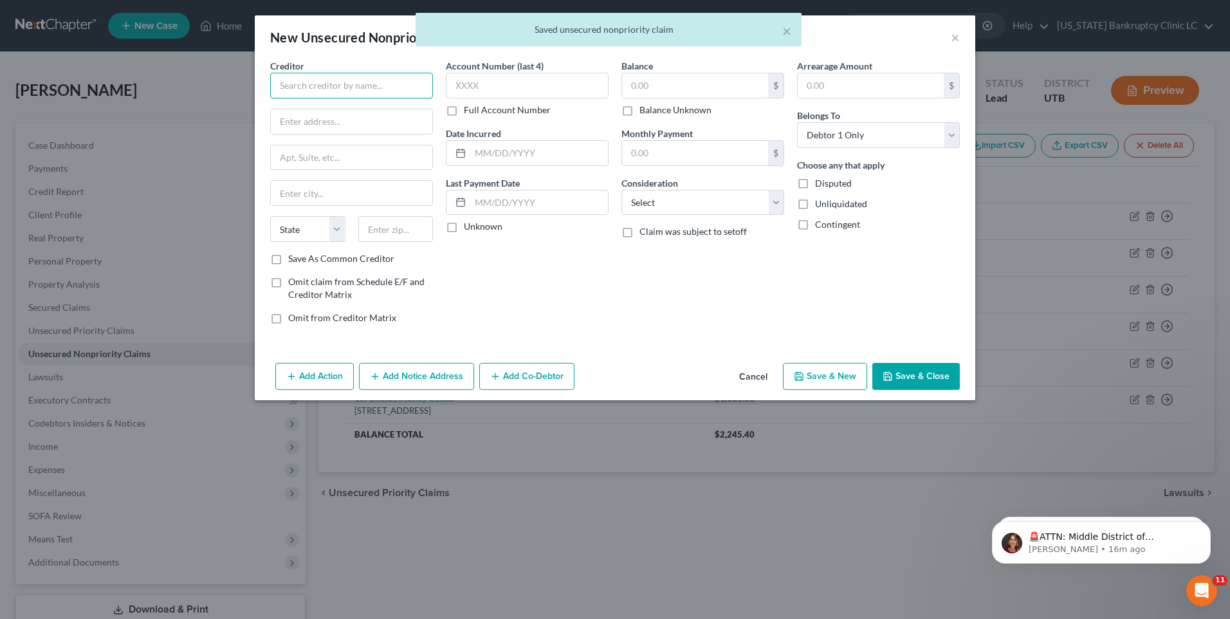
click at [329, 87] on input "text" at bounding box center [351, 86] width 163 height 26
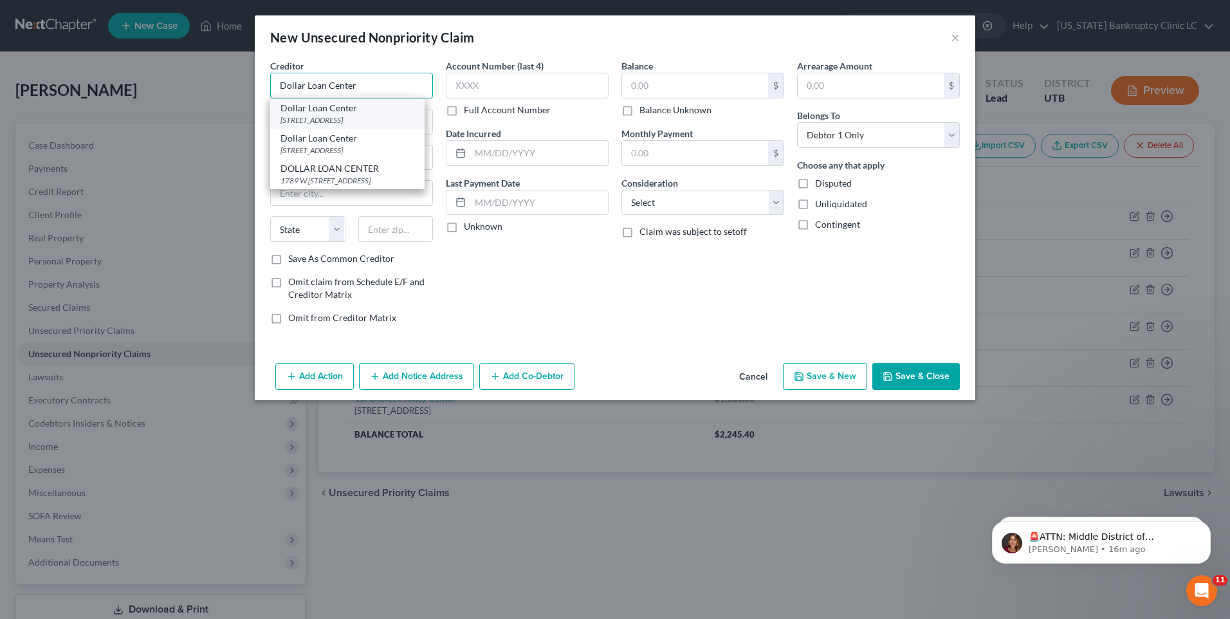
type input "Dollar Loan Center"
click at [343, 111] on div "Dollar Loan Center" at bounding box center [347, 108] width 134 height 13
type input "130 W 2100 S Expy"
type input "[GEOGRAPHIC_DATA]"
select select "46"
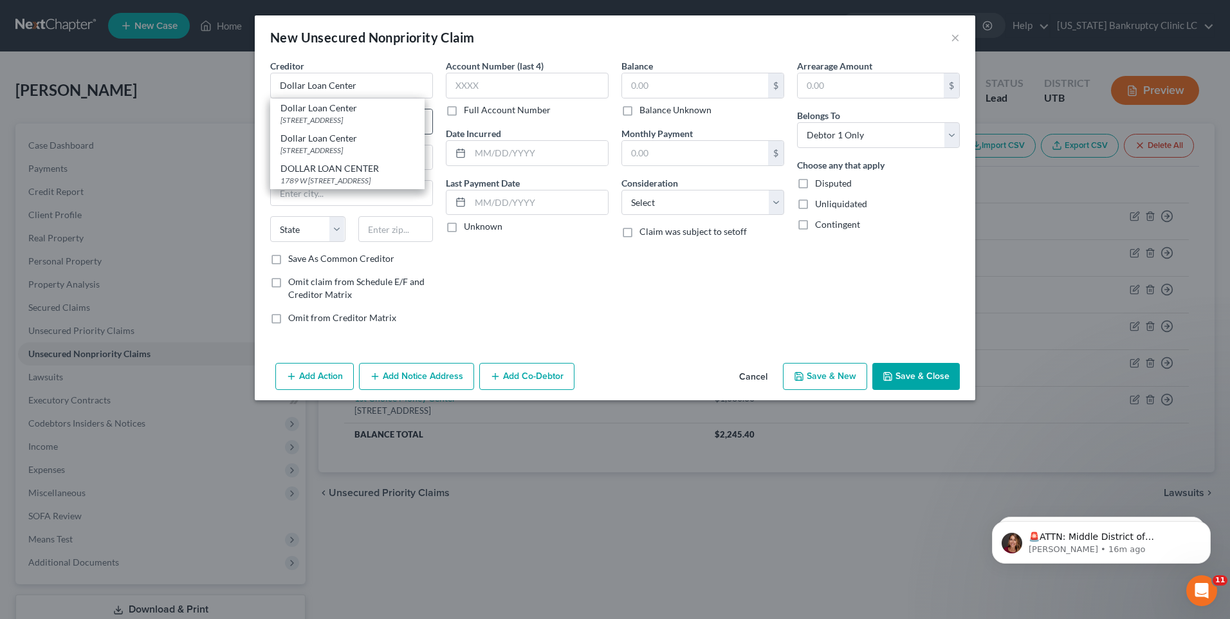
type input "84115"
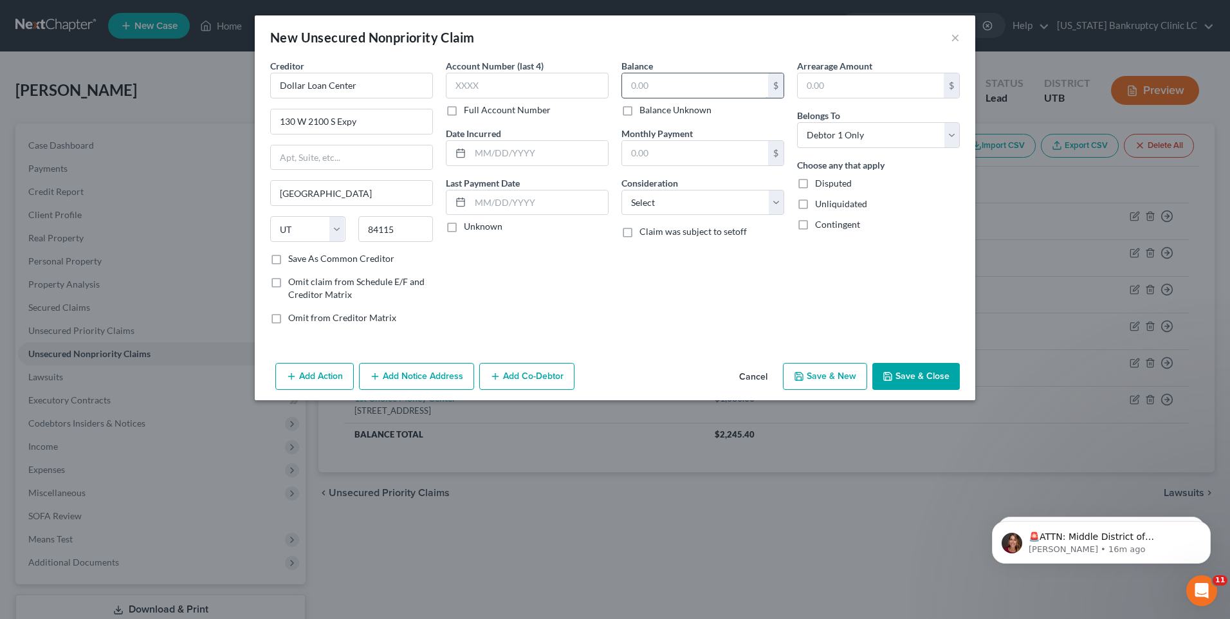
click at [654, 85] on input "text" at bounding box center [695, 85] width 146 height 24
type input "337.56"
click at [830, 375] on button "Save & New" at bounding box center [825, 376] width 84 height 27
select select "0"
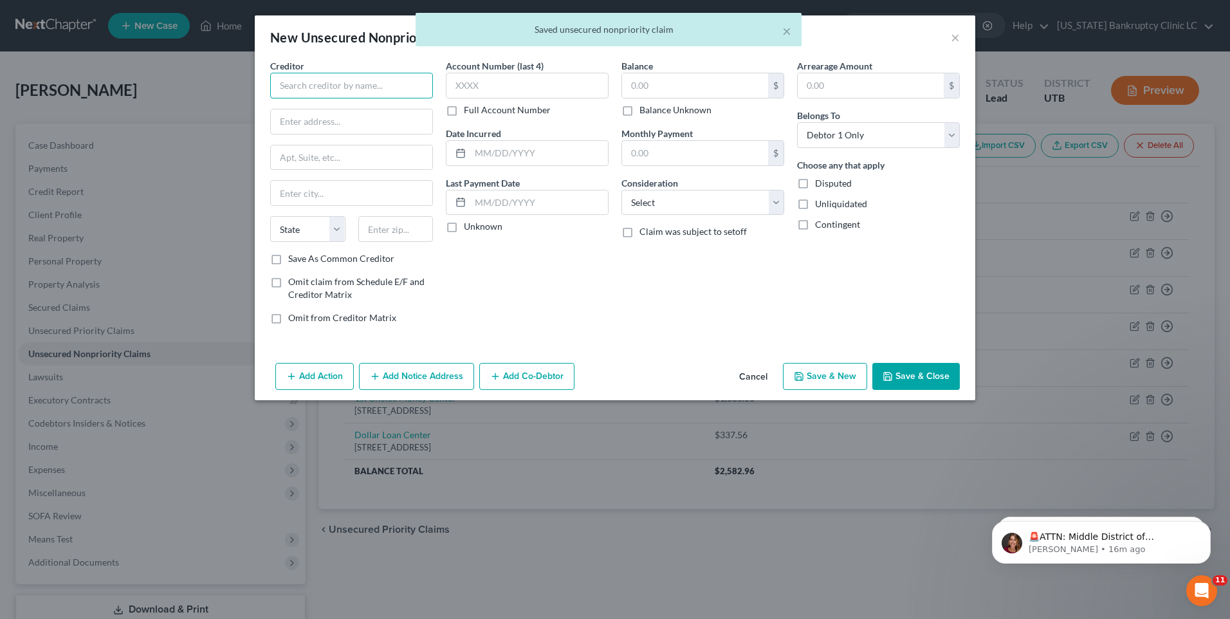
click at [319, 87] on input "text" at bounding box center [351, 86] width 163 height 26
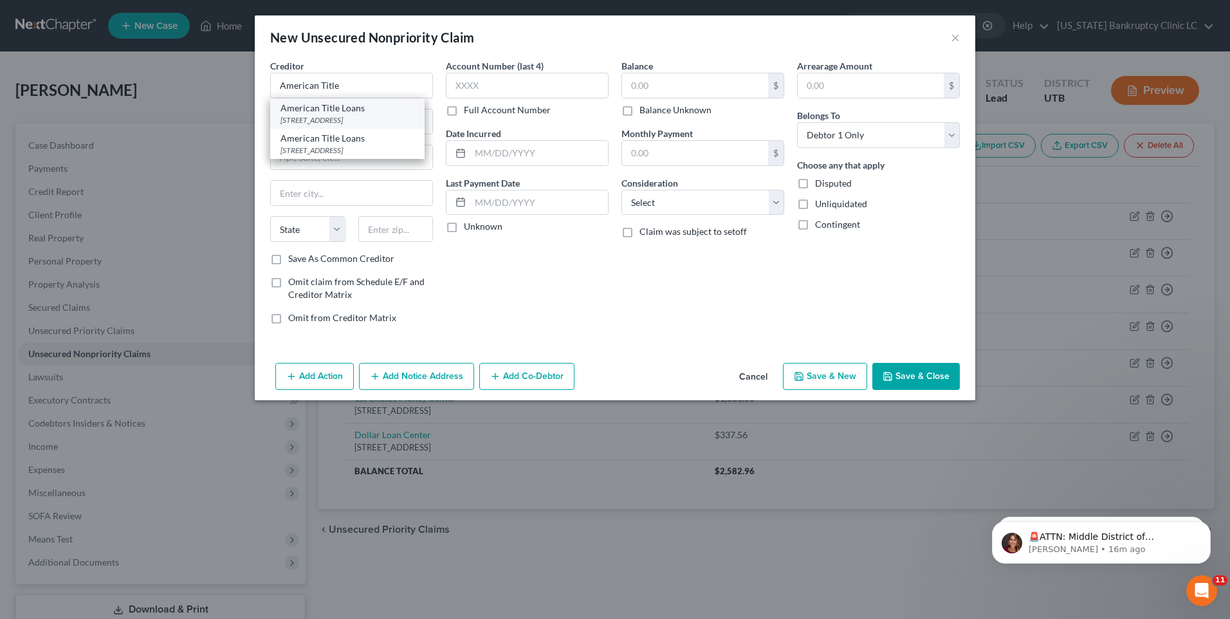
click at [347, 112] on div "American Title Loans" at bounding box center [347, 108] width 134 height 13
type input "American Title Loans"
type input "[STREET_ADDRESS]"
type input "[GEOGRAPHIC_DATA]"
select select "46"
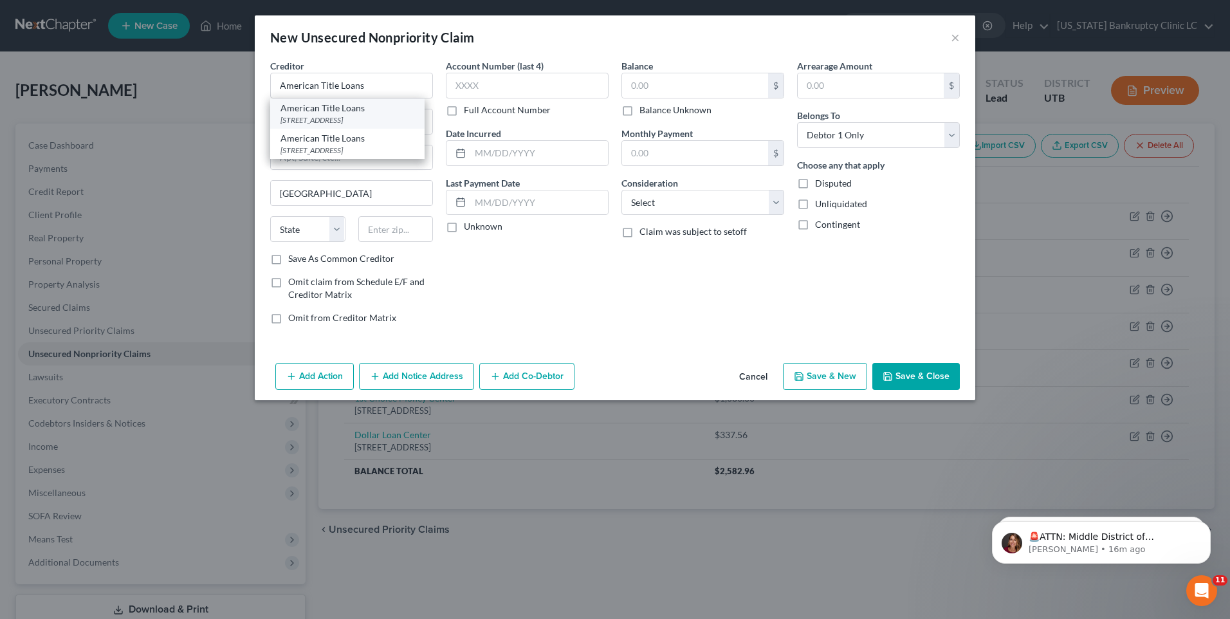
type input "84115"
click at [709, 86] on input "text" at bounding box center [695, 85] width 146 height 24
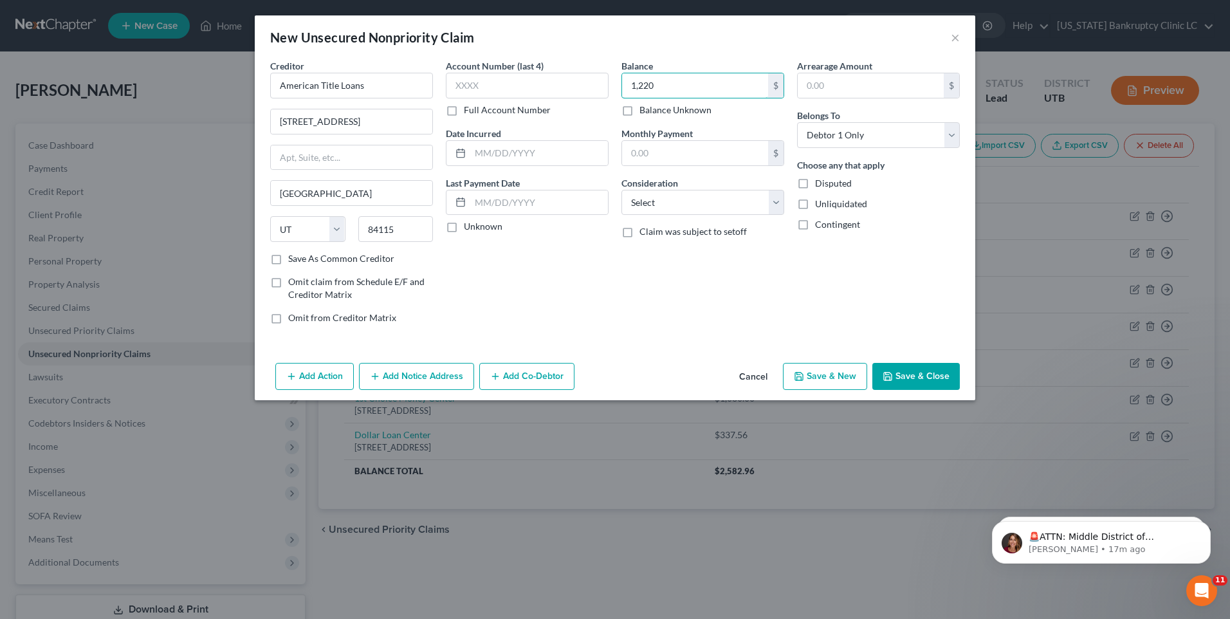
type input "1,220"
click at [824, 377] on button "Save & New" at bounding box center [825, 376] width 84 height 27
select select "0"
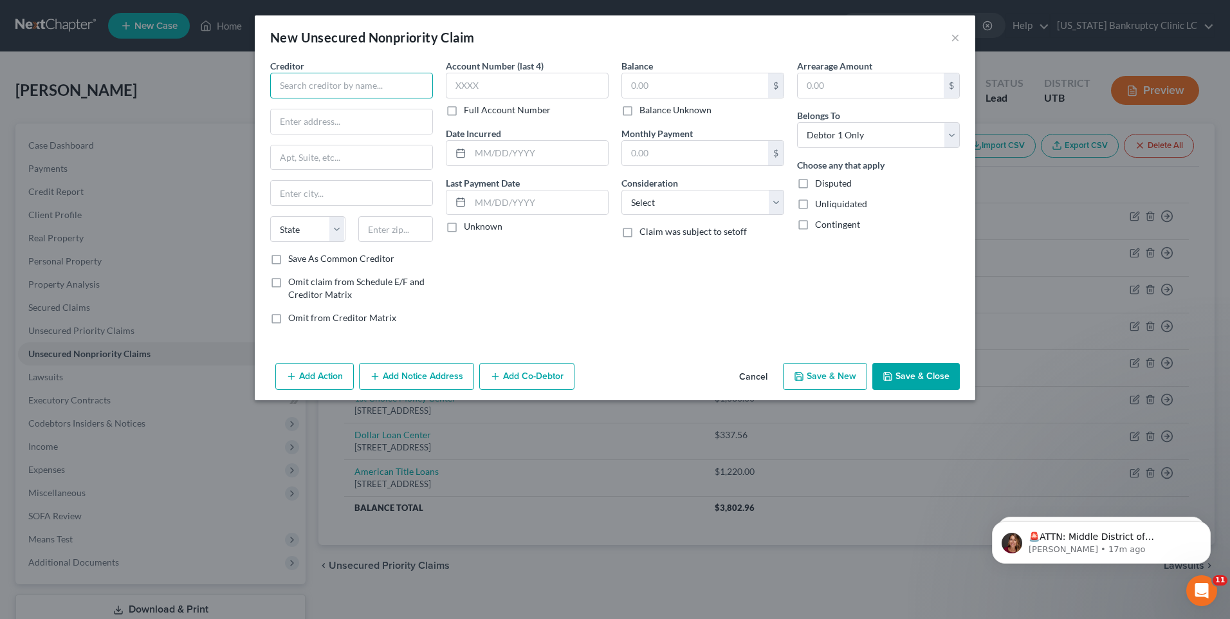
click at [349, 93] on input "text" at bounding box center [351, 86] width 163 height 26
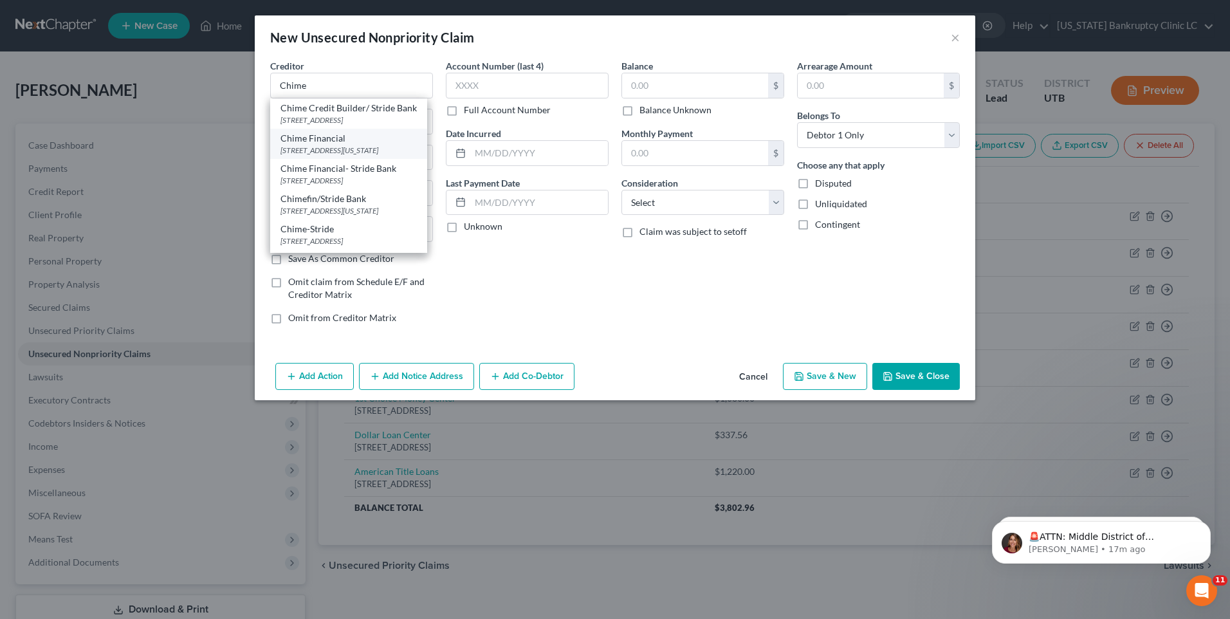
click at [348, 145] on div "Chime Financial" at bounding box center [348, 138] width 136 height 13
type input "Chime Financial"
type input "[STREET_ADDRESS][US_STATE]"
type input "Suite 100"
type input "[GEOGRAPHIC_DATA]"
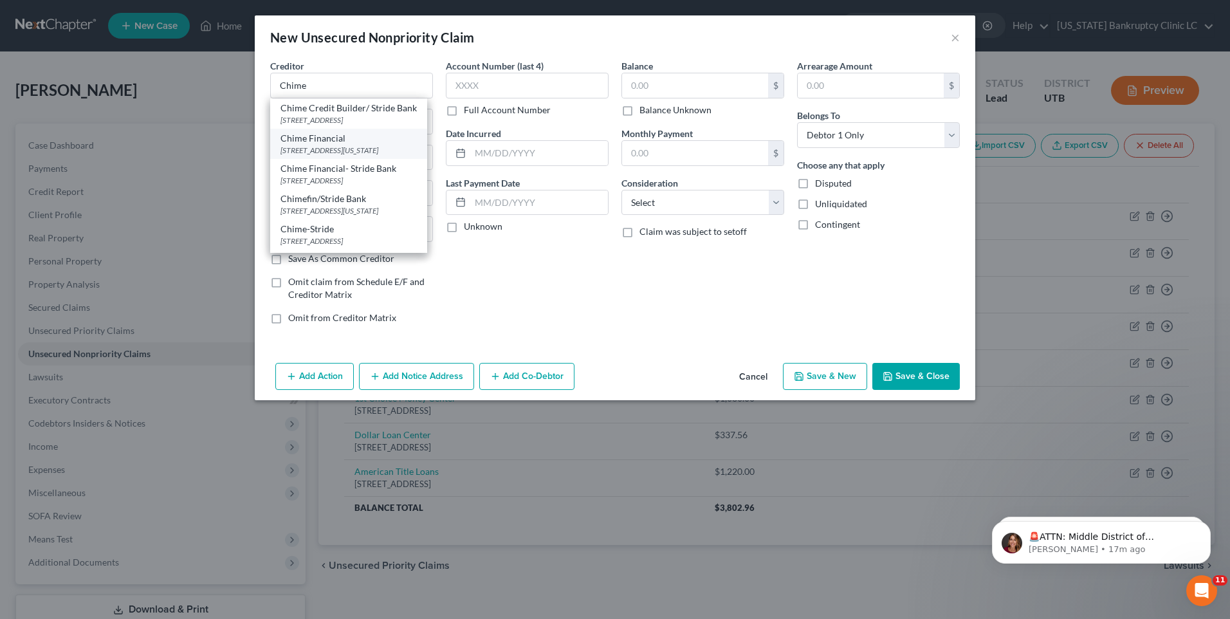
select select "4"
type input "94111"
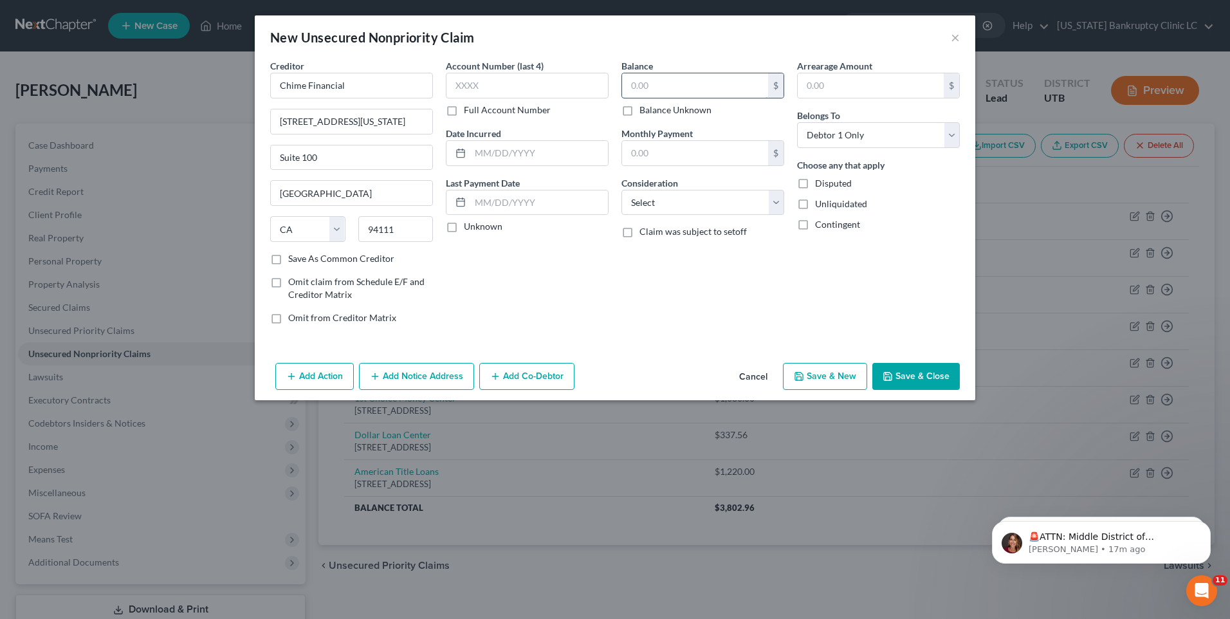
click at [649, 90] on input "text" at bounding box center [695, 85] width 146 height 24
type input "548"
click at [828, 377] on button "Save & New" at bounding box center [825, 376] width 84 height 27
select select "0"
type input "548.00"
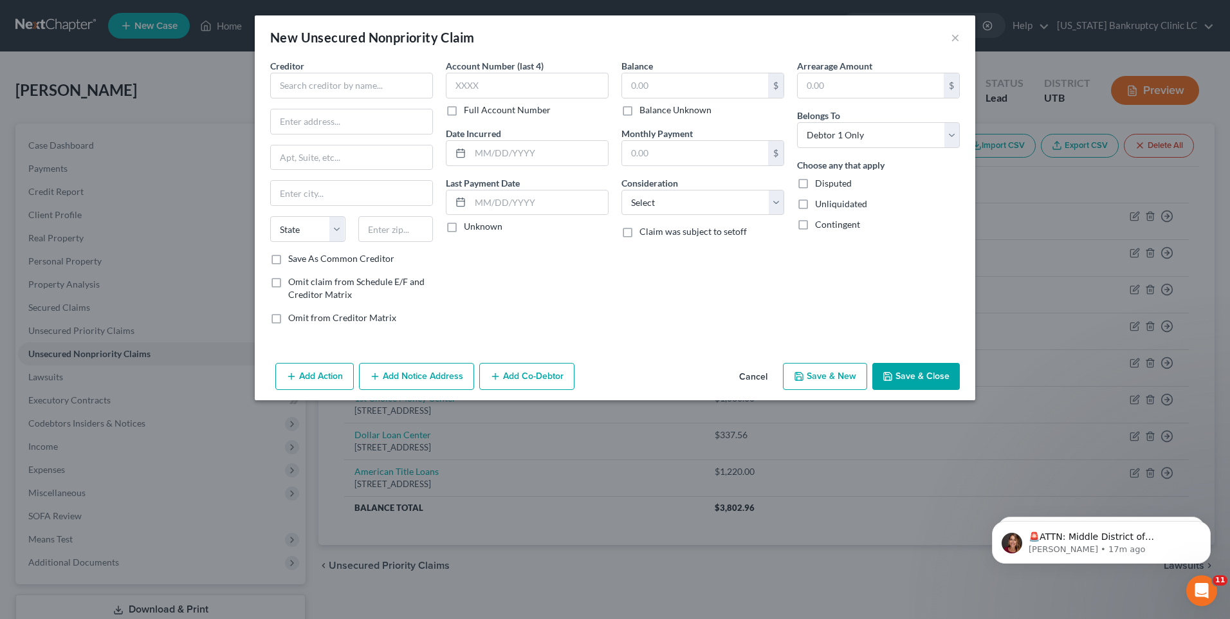
type input "0.00"
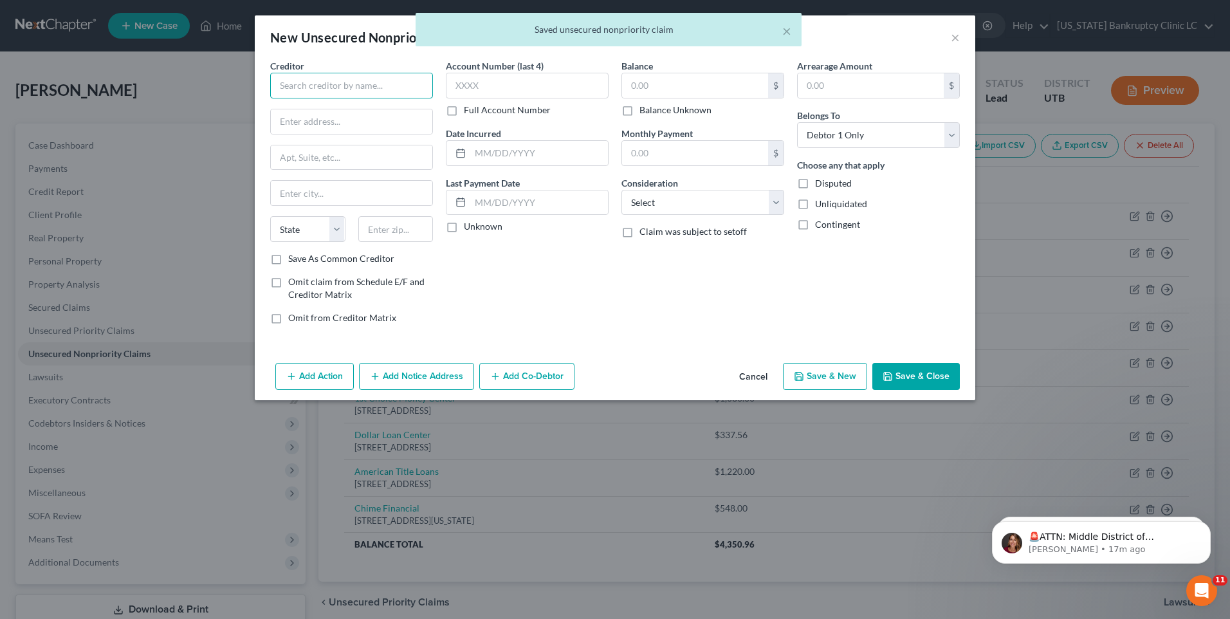
click at [300, 73] on input "text" at bounding box center [351, 86] width 163 height 26
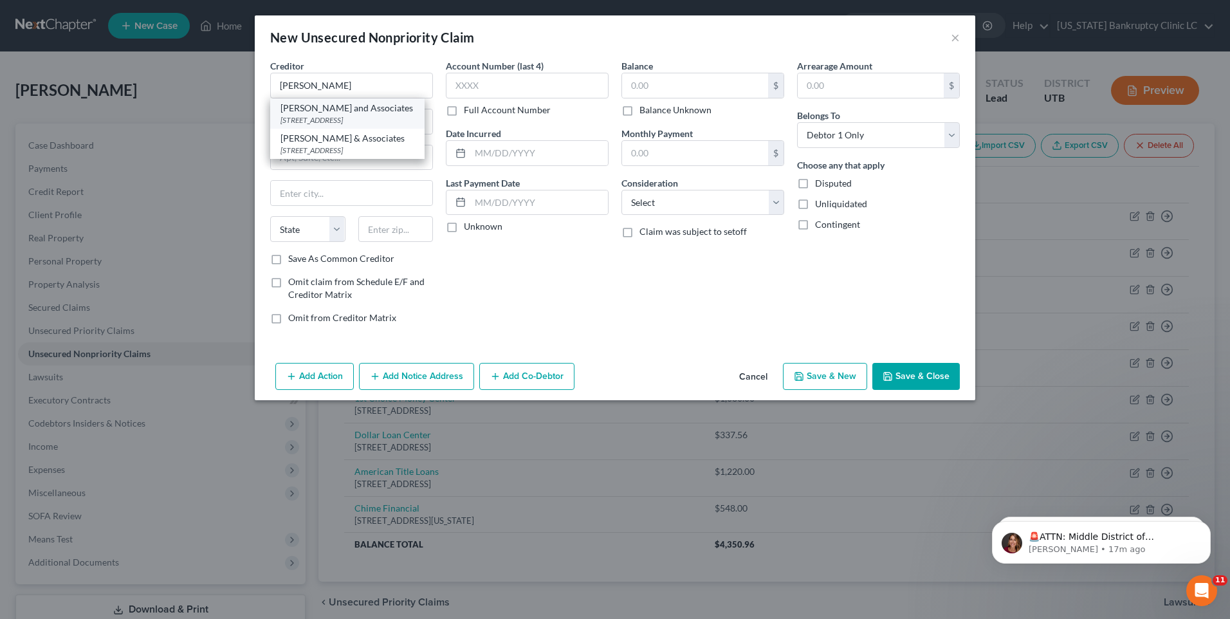
click at [327, 123] on div "[STREET_ADDRESS]" at bounding box center [347, 119] width 134 height 11
type input "[PERSON_NAME] and Associates"
type input "PO Box 171374"
type input "[PERSON_NAME]"
select select "46"
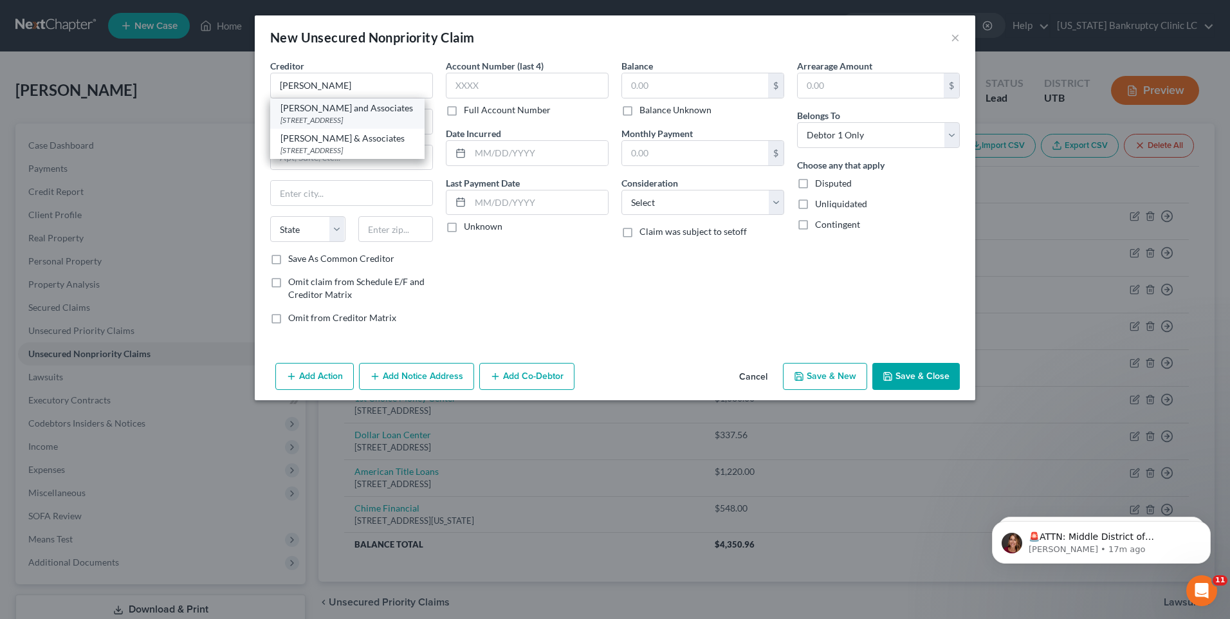
type input "84117"
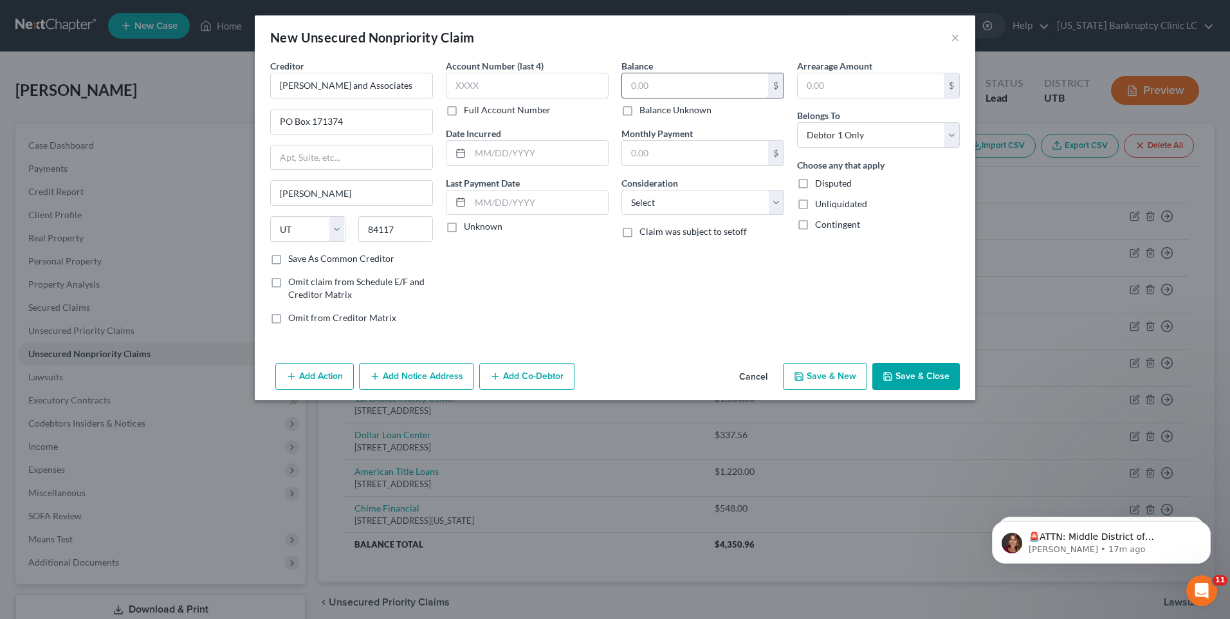
click at [706, 89] on input "text" at bounding box center [695, 85] width 146 height 24
click at [666, 93] on input "398" at bounding box center [695, 85] width 146 height 24
type input "3"
type input "727"
click at [810, 377] on button "Save & New" at bounding box center [825, 376] width 84 height 27
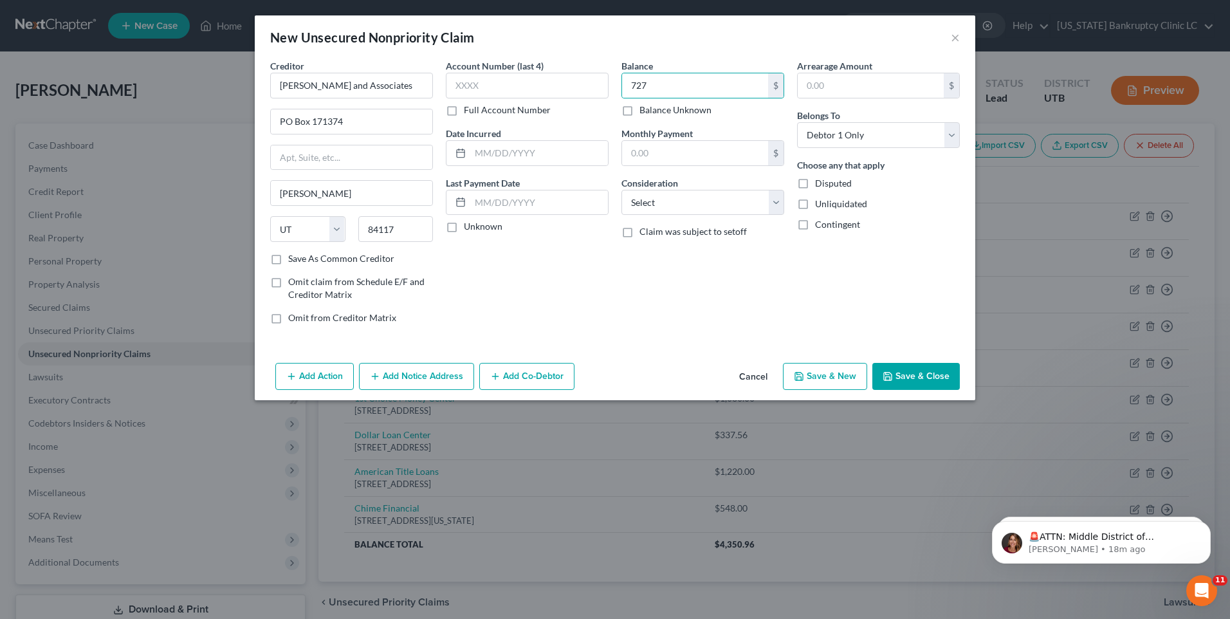
select select "0"
drag, startPoint x: 726, startPoint y: 102, endPoint x: 725, endPoint y: 93, distance: 8.4
click at [725, 102] on div "$ Balance Unknown" at bounding box center [702, 95] width 163 height 44
click at [718, 73] on div "Balance $ Balance Unknown Balance Undetermined $ Balance Unknown" at bounding box center [702, 87] width 163 height 57
click at [723, 80] on input "text" at bounding box center [695, 85] width 146 height 24
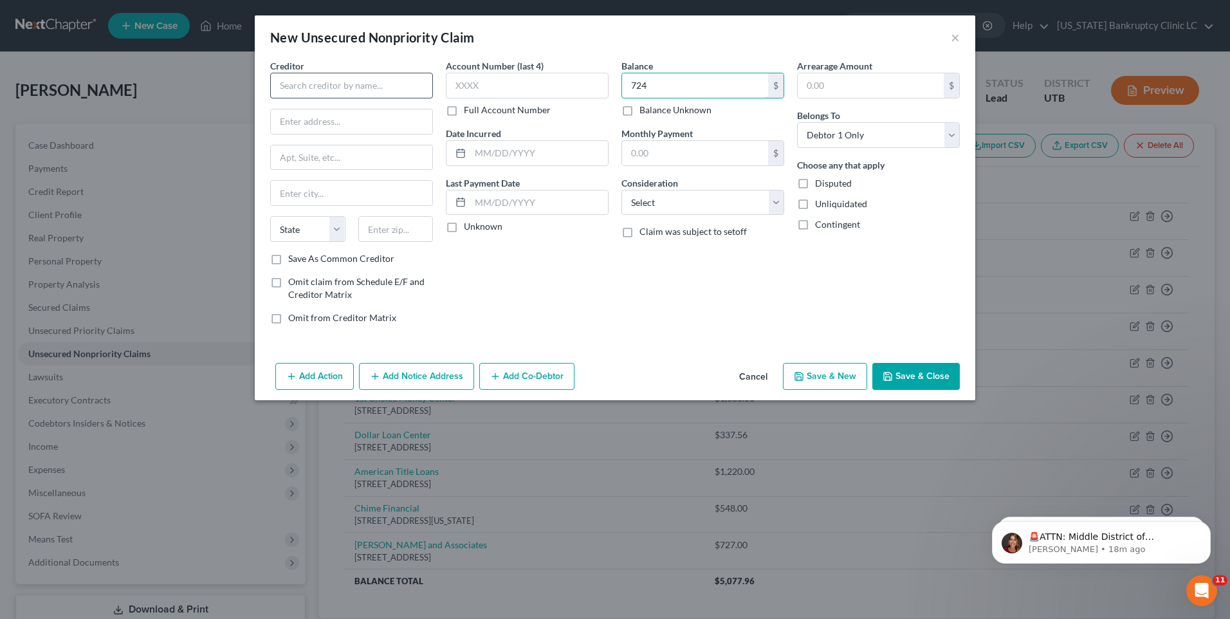
type input "724"
click at [291, 93] on input "text" at bounding box center [351, 86] width 163 height 26
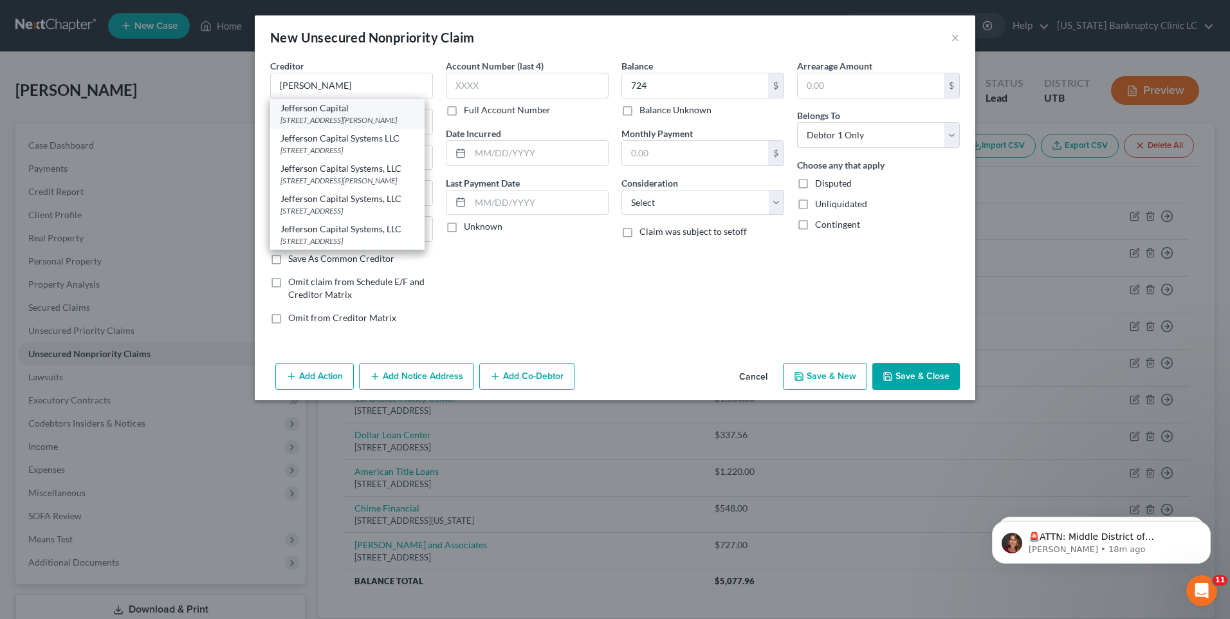
click at [343, 106] on div "Jefferson Capital" at bounding box center [347, 108] width 134 height 13
type input "Jefferson Capital"
type input "6 [PERSON_NAME]"
type input "Saint Cloud"
select select "24"
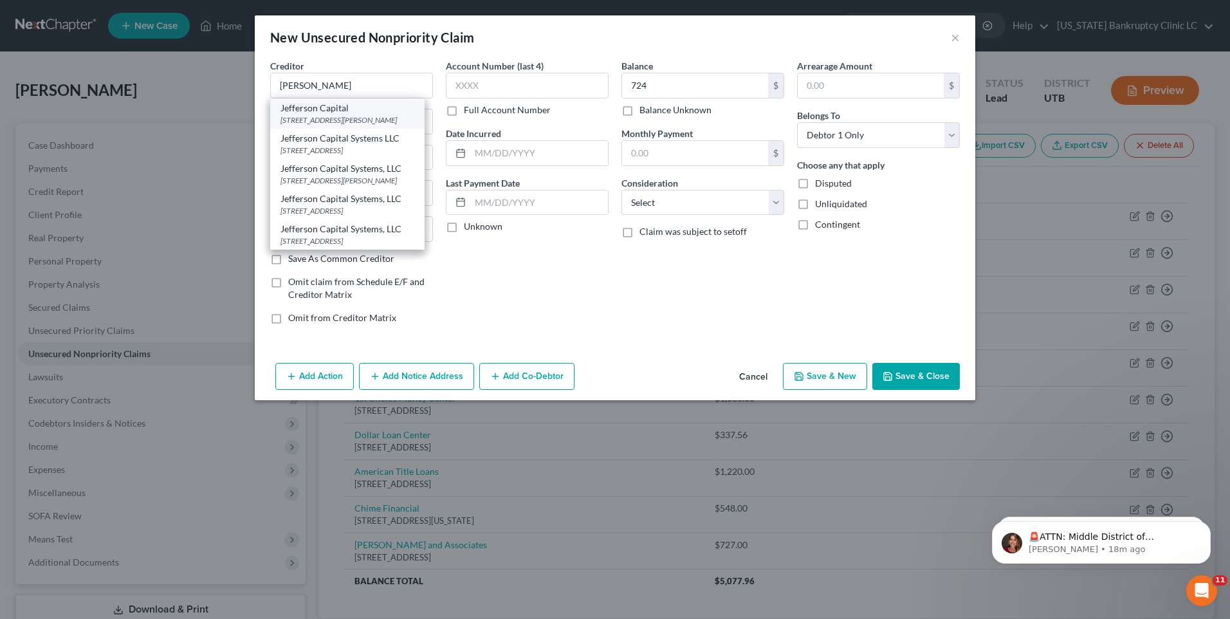
type input "56303"
click at [343, 106] on div "Creditor * [GEOGRAPHIC_DATA][PERSON_NAME] Jefferson Capital Systems LLC [STREET…" at bounding box center [351, 155] width 163 height 193
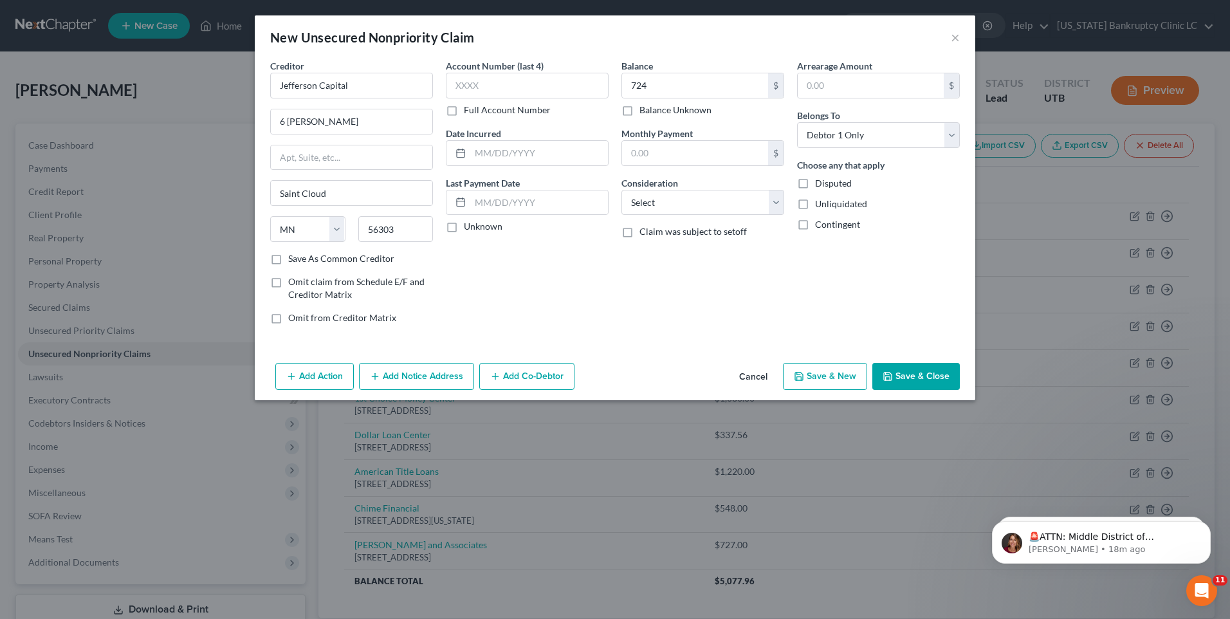
click at [343, 106] on div "Creditor * Jefferson Capital 6 [PERSON_NAME] [GEOGRAPHIC_DATA] [US_STATE] AK AR…" at bounding box center [351, 155] width 163 height 193
click at [356, 89] on input "Jefferson Capital" at bounding box center [351, 86] width 163 height 26
type input "Jefferson Capital Verizon"
click at [678, 109] on label "Balance Unknown" at bounding box center [675, 110] width 72 height 13
click at [653, 109] on input "Balance Unknown" at bounding box center [648, 108] width 8 height 8
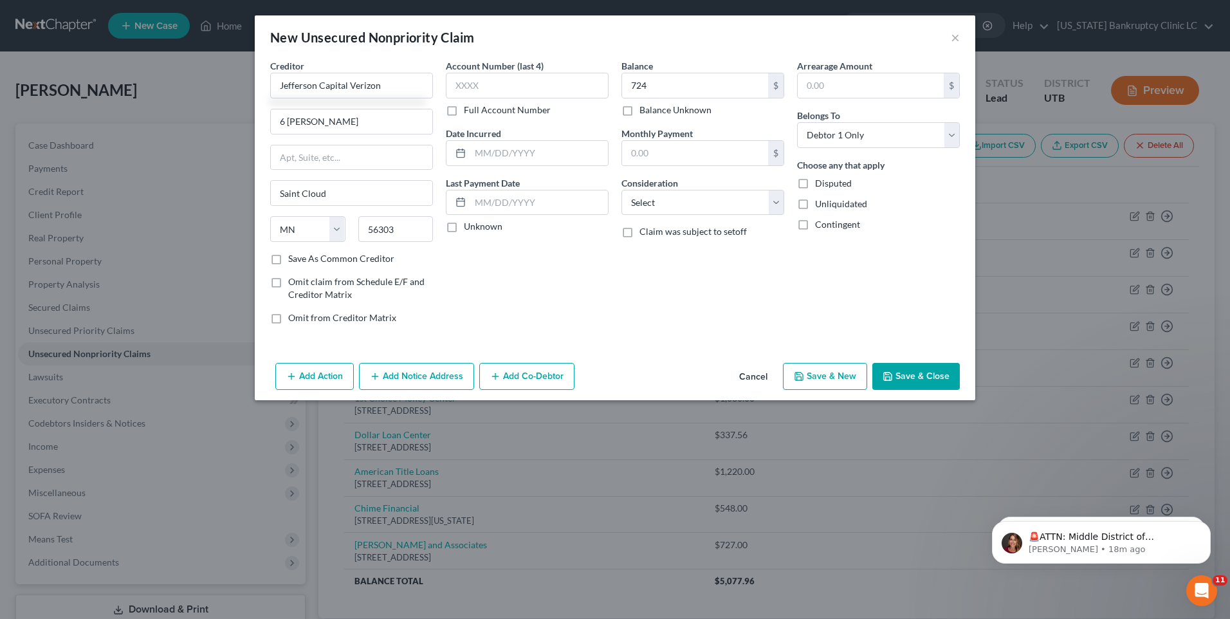
checkbox input "true"
type input "0.00"
click at [664, 112] on label "Balance Unknown" at bounding box center [675, 110] width 72 height 13
click at [653, 112] on input "Balance Unknown" at bounding box center [648, 108] width 8 height 8
checkbox input "false"
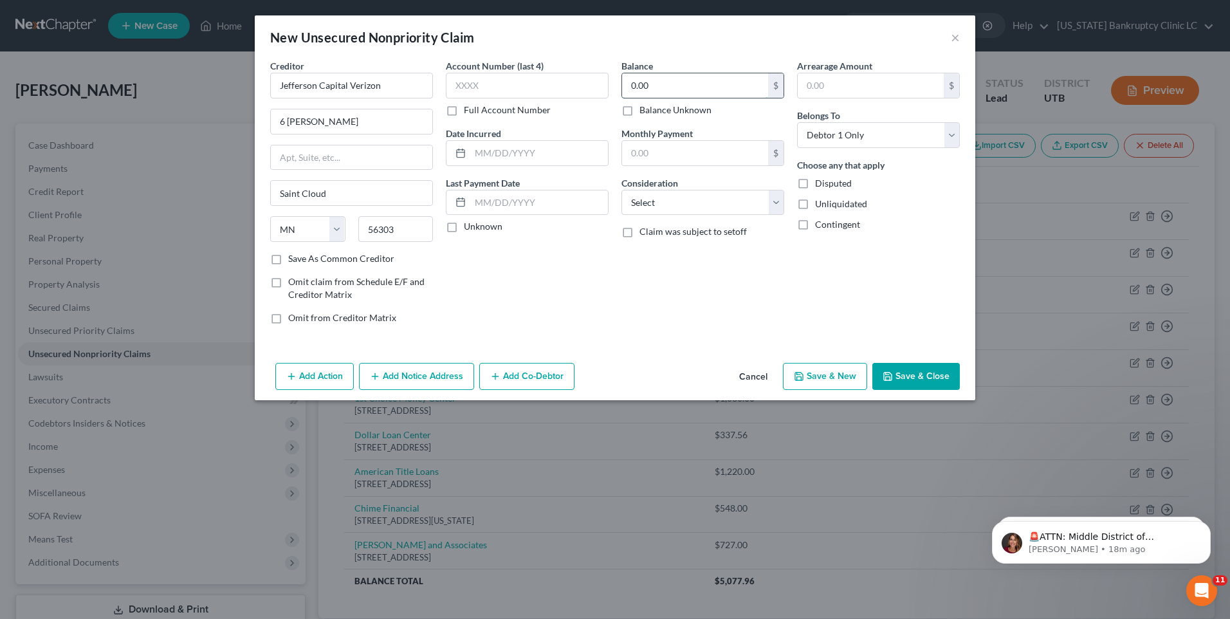
click at [671, 84] on input "0.00" at bounding box center [695, 85] width 146 height 24
type input "164"
click at [822, 377] on button "Save & New" at bounding box center [825, 376] width 84 height 27
select select "0"
type input "164.00"
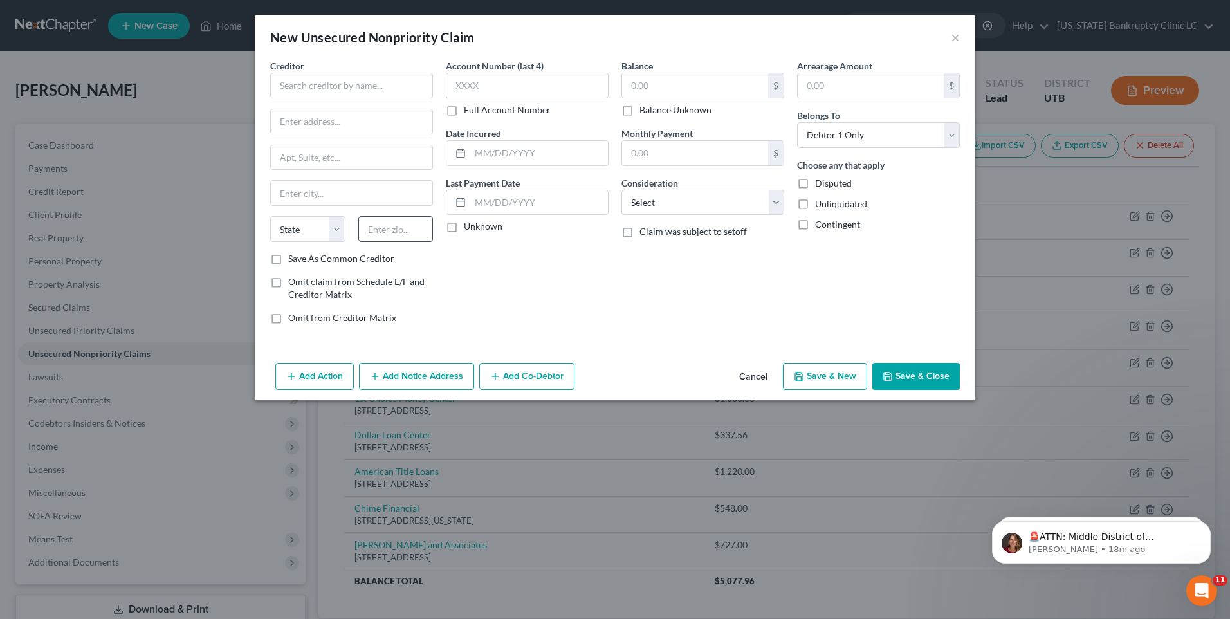
type input "0.00"
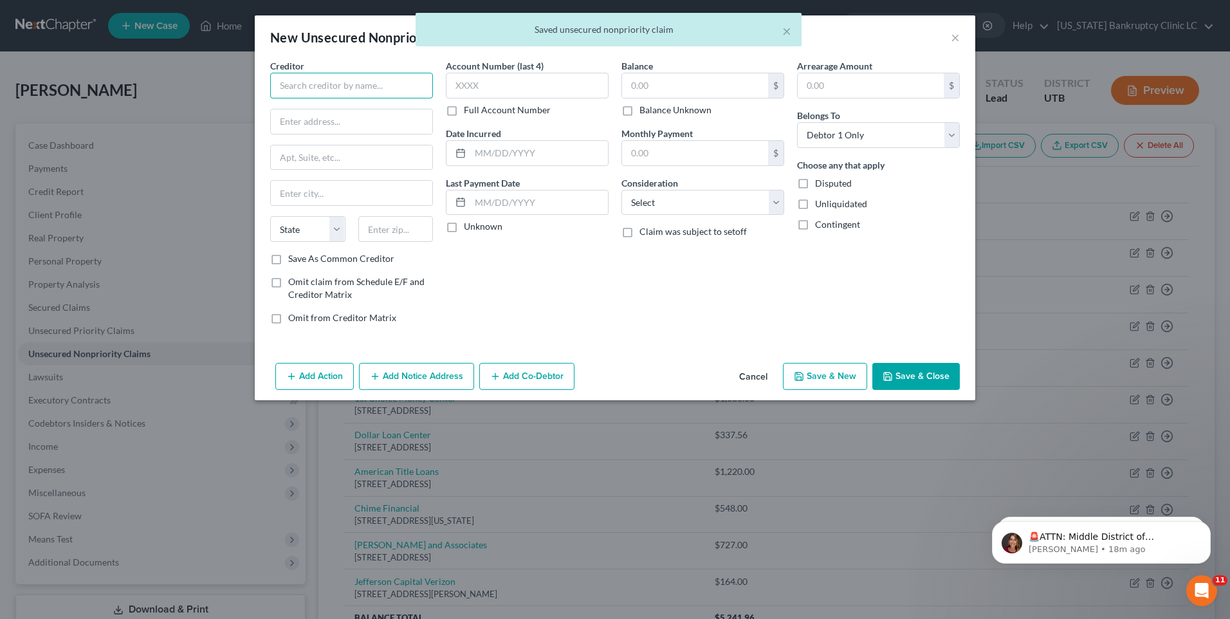
click at [348, 85] on input "text" at bounding box center [351, 86] width 163 height 26
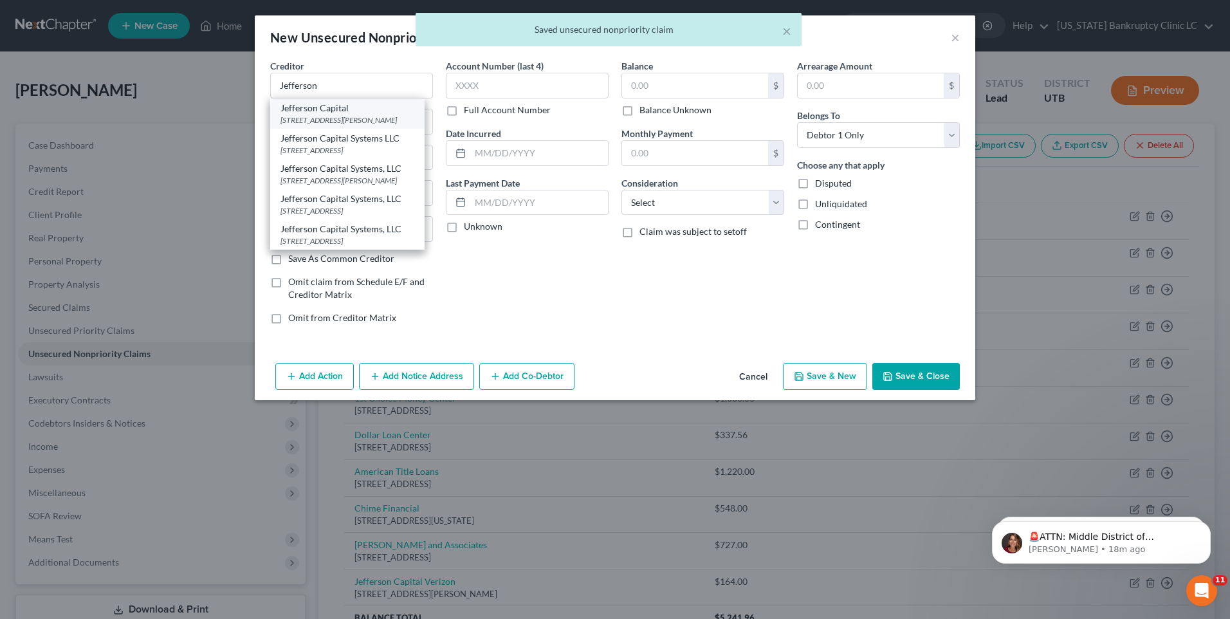
click at [341, 107] on div "Jefferson Capital" at bounding box center [347, 108] width 134 height 13
type input "Jefferson Capital"
type input "6 [PERSON_NAME]"
type input "Saint Cloud"
select select "24"
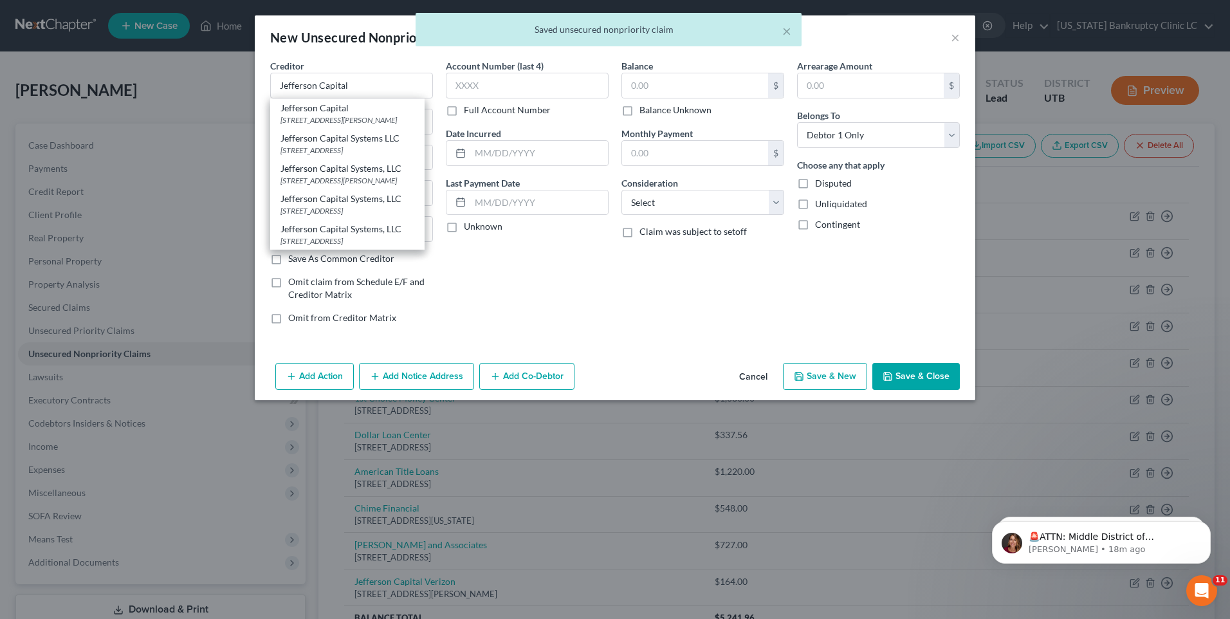
type input "56303"
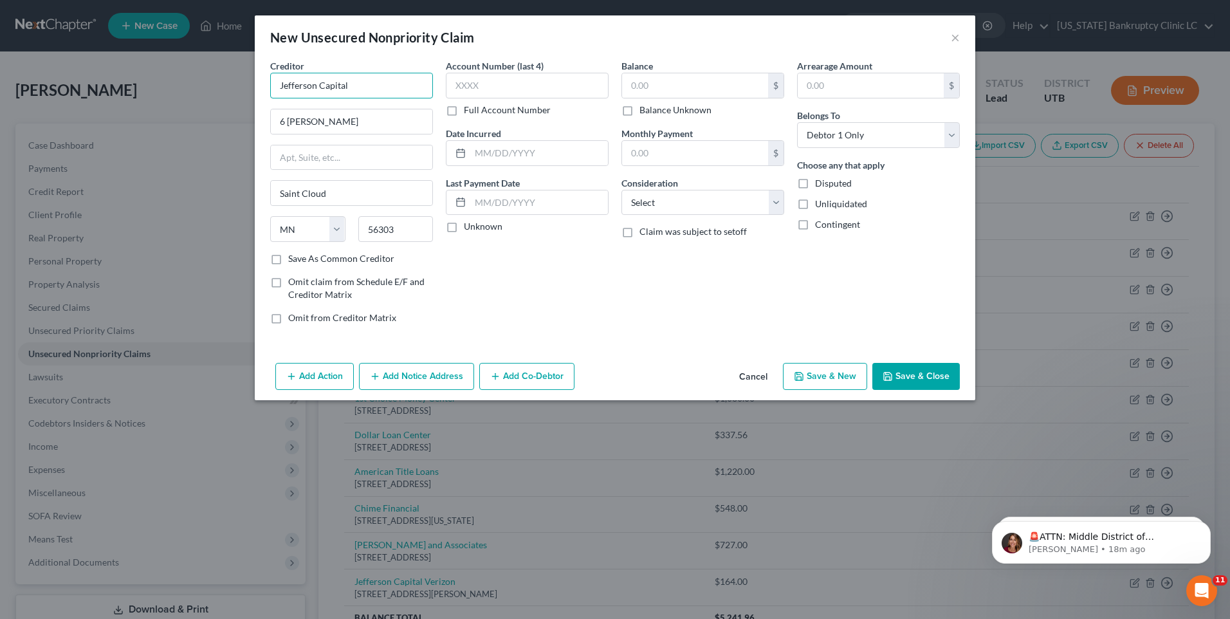
click at [365, 82] on input "Jefferson Capital" at bounding box center [351, 86] width 163 height 26
type input "Jefferson Capital Sprint"
click at [640, 89] on input "text" at bounding box center [695, 85] width 146 height 24
type input "560"
click at [821, 370] on button "Save & New" at bounding box center [825, 376] width 84 height 27
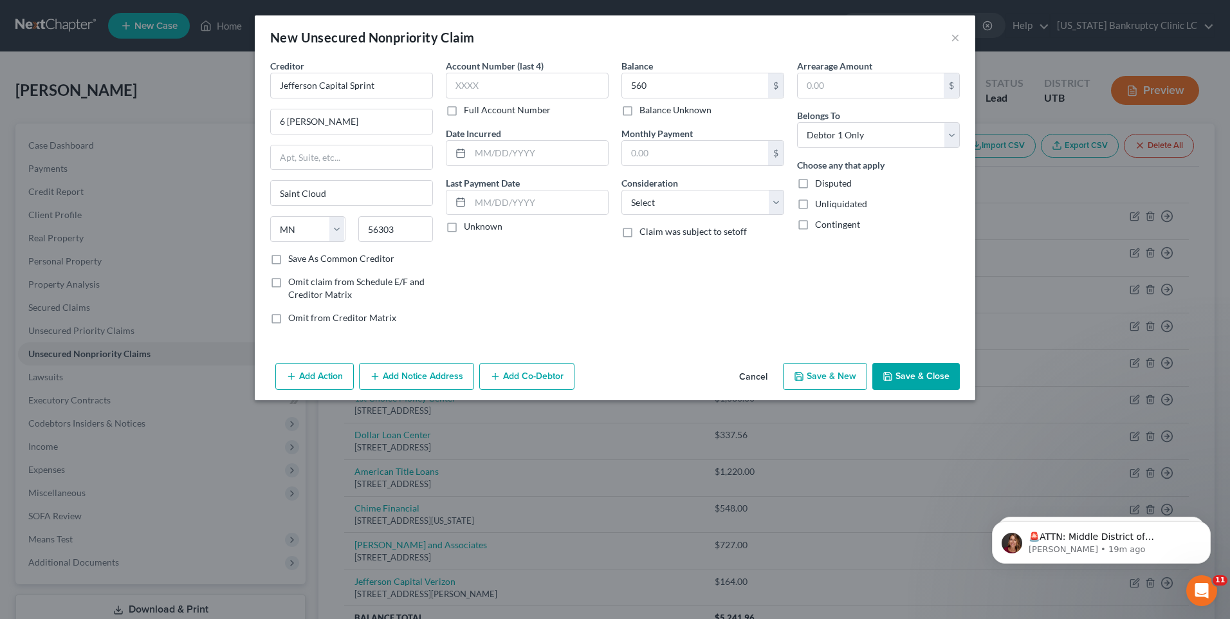
select select "0"
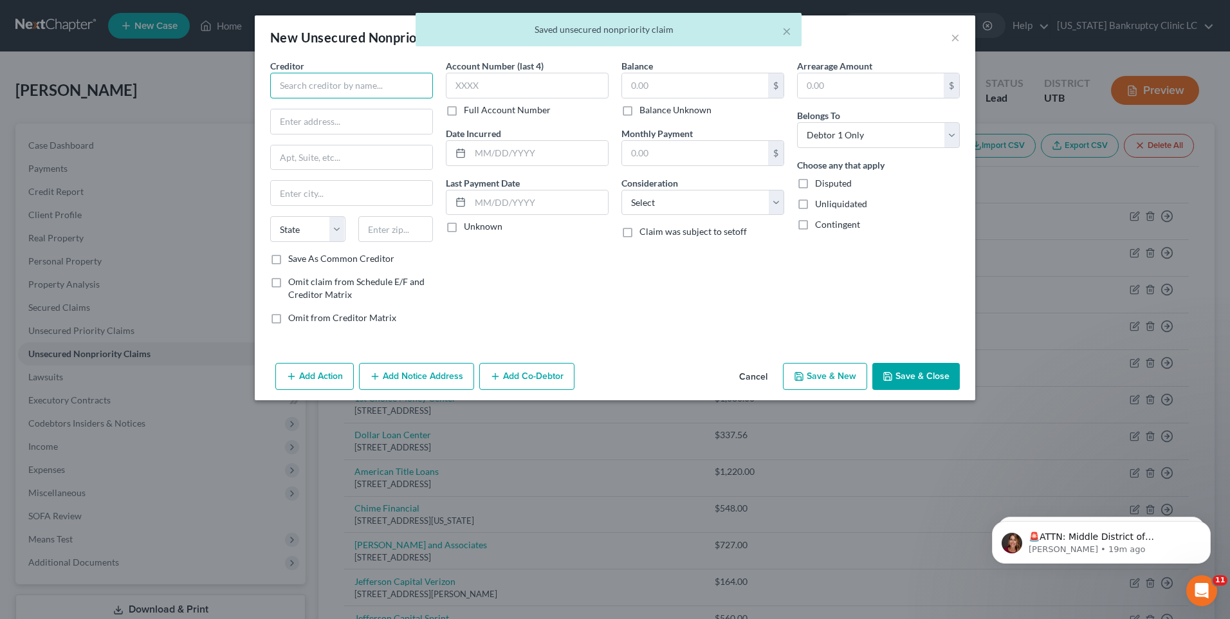
click at [337, 82] on input "text" at bounding box center [351, 86] width 163 height 26
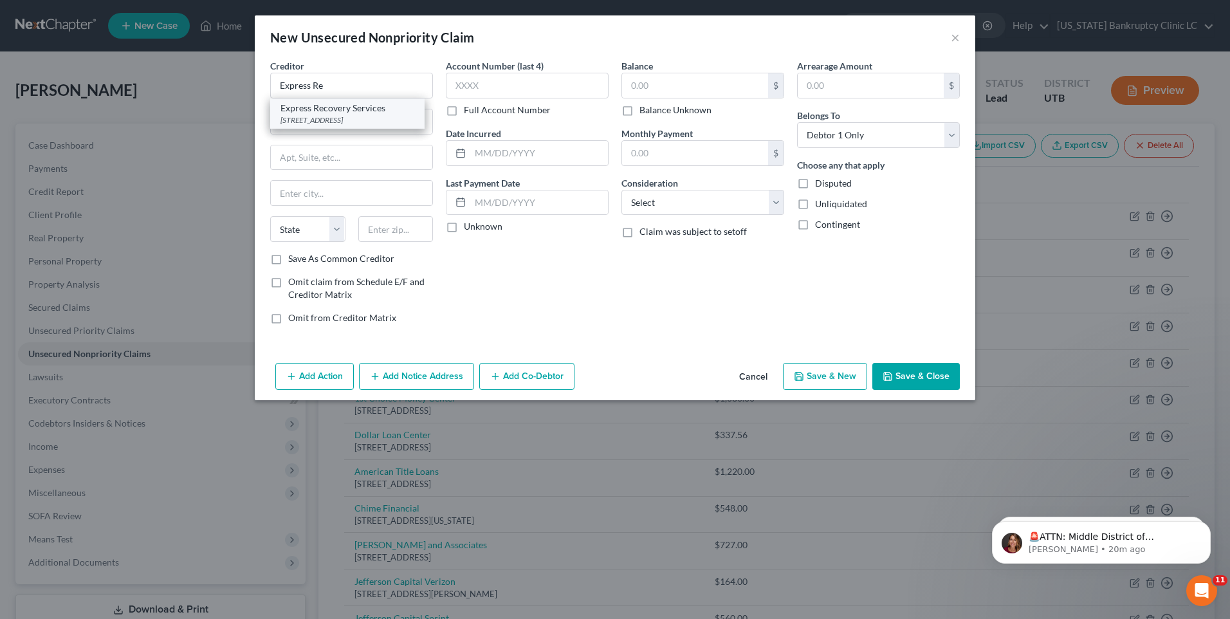
click at [376, 113] on div "Express Recovery Services" at bounding box center [347, 108] width 134 height 13
type input "Express Recovery Services"
type input "PO Box 26415"
type input "[GEOGRAPHIC_DATA]"
select select "46"
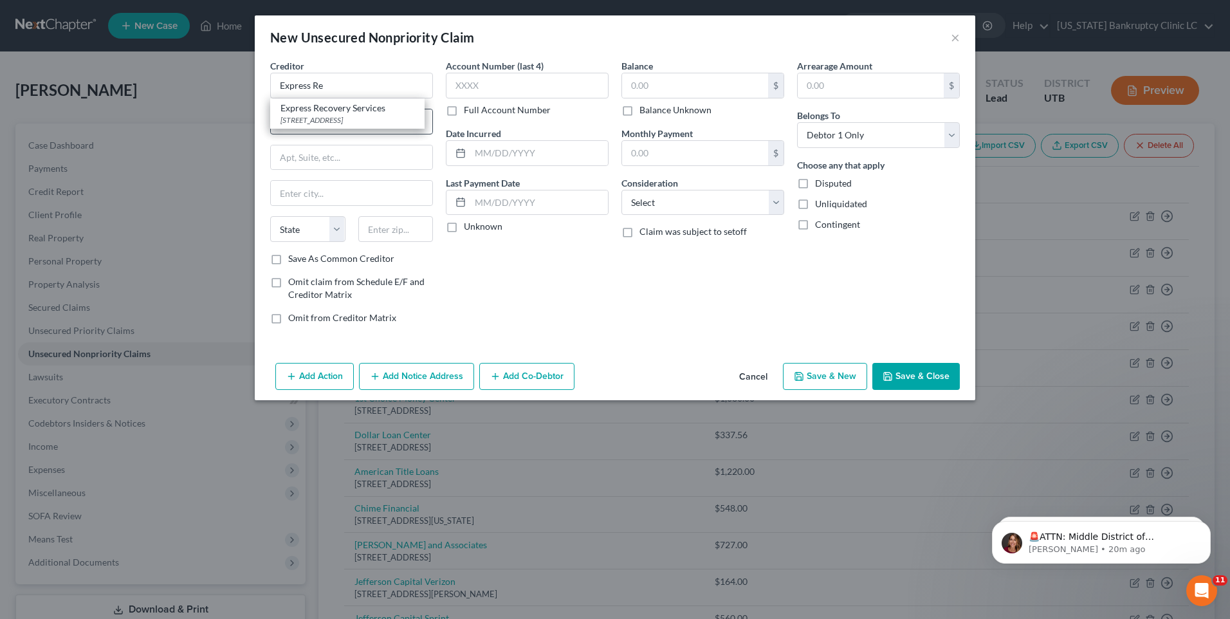
type input "84126"
click at [837, 378] on button "Save & New" at bounding box center [825, 376] width 84 height 27
select select "0"
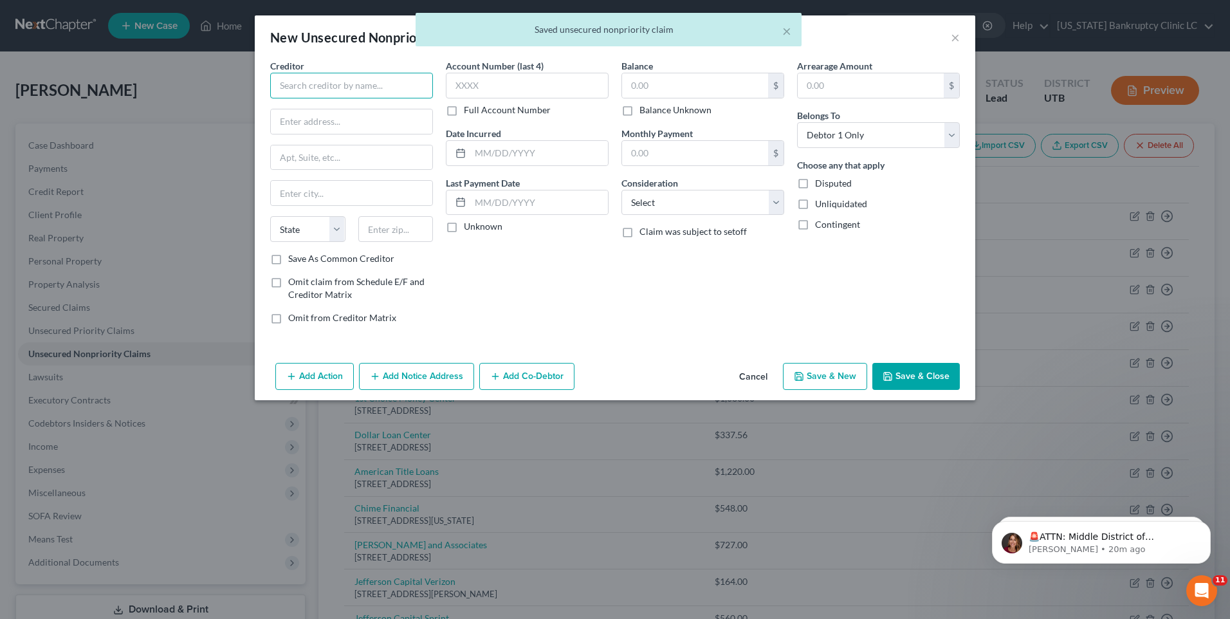
click at [318, 77] on input "text" at bounding box center [351, 86] width 163 height 26
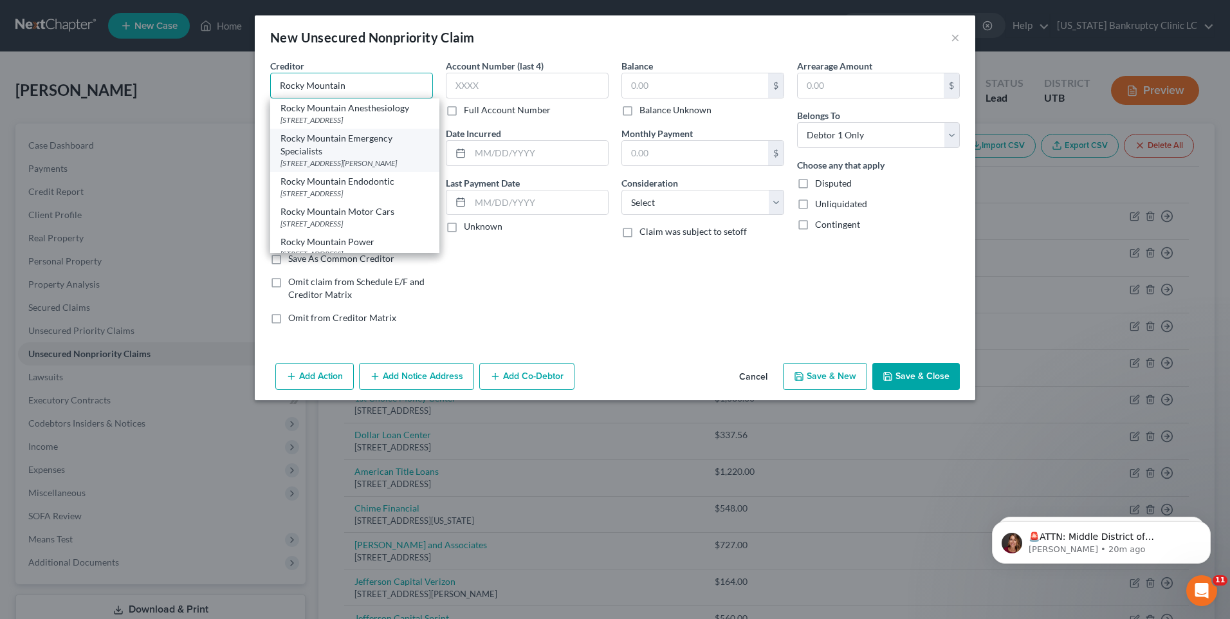
scroll to position [64, 0]
click at [348, 184] on div "Rocky Mountain Power" at bounding box center [354, 177] width 149 height 13
type input "Rocky Mountain Power"
type input "PO Box 400"
type input "[GEOGRAPHIC_DATA]"
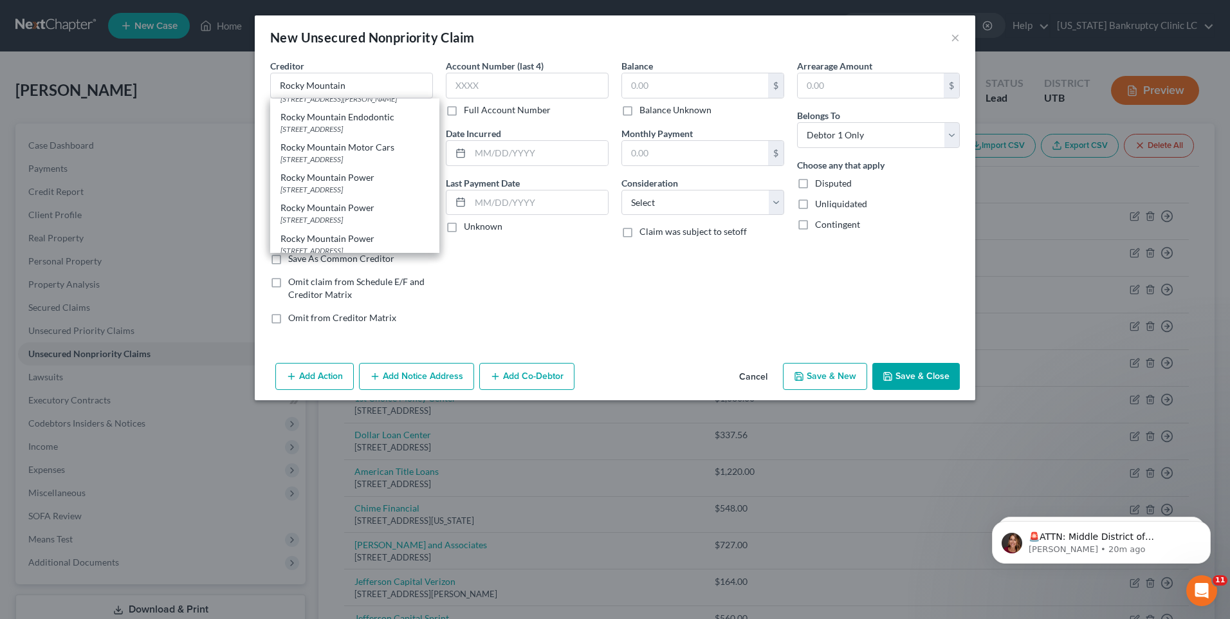
select select "38"
type input "97207"
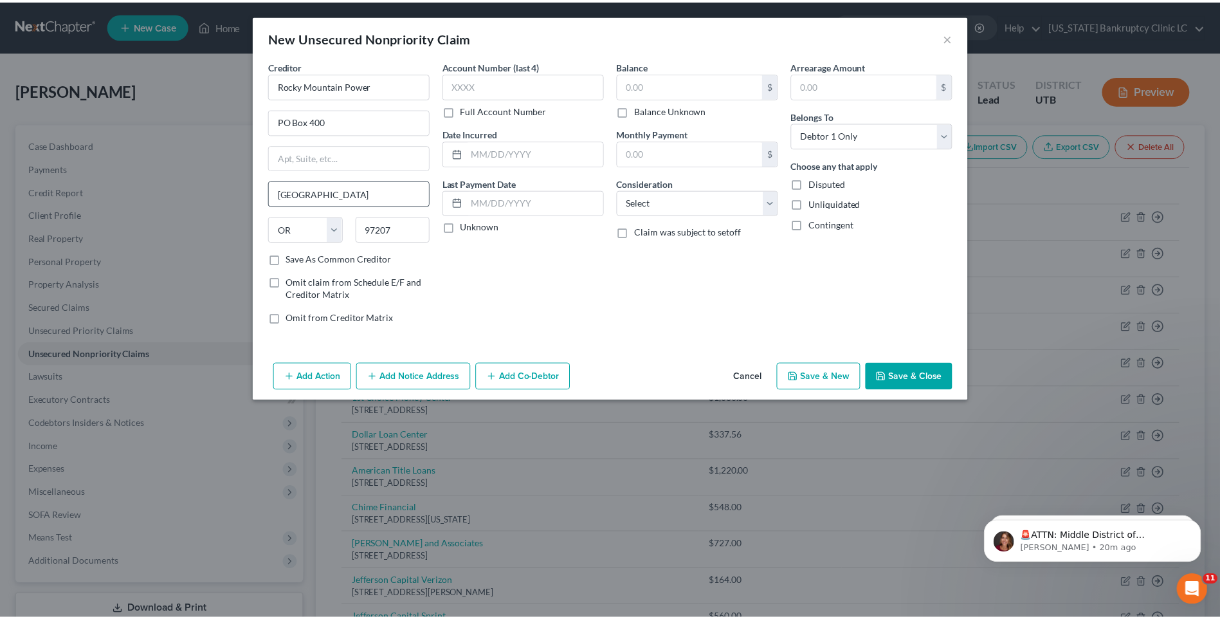
scroll to position [0, 0]
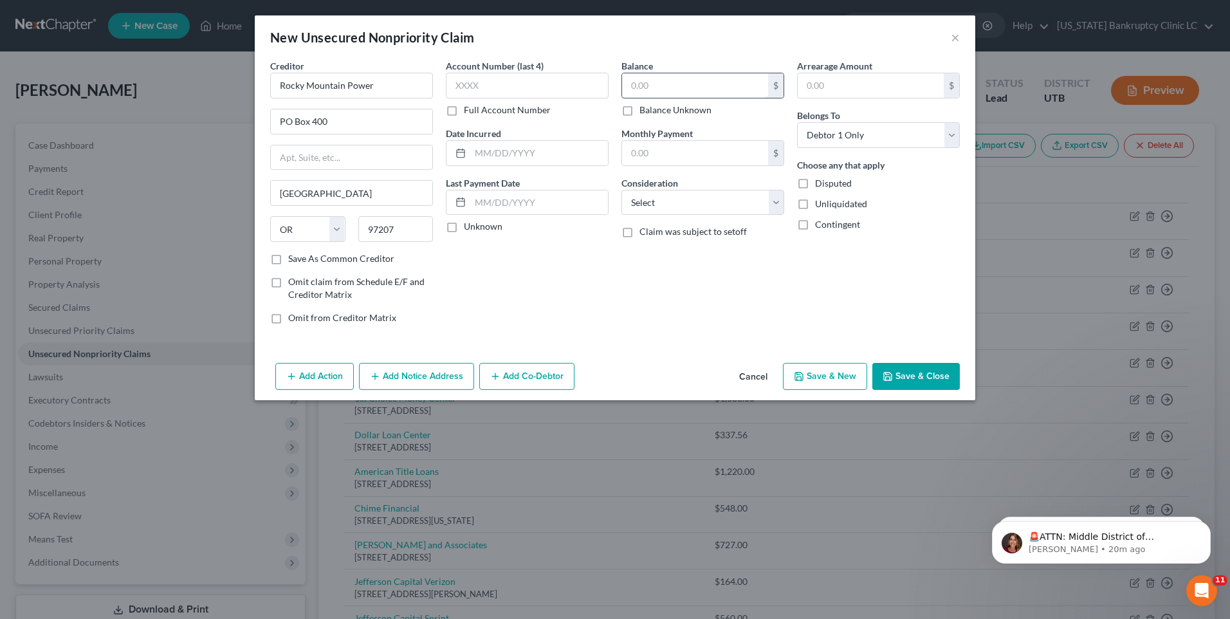
click at [666, 77] on input "text" at bounding box center [695, 85] width 146 height 24
type input "84"
click at [821, 383] on button "Save & New" at bounding box center [825, 376] width 84 height 27
select select "0"
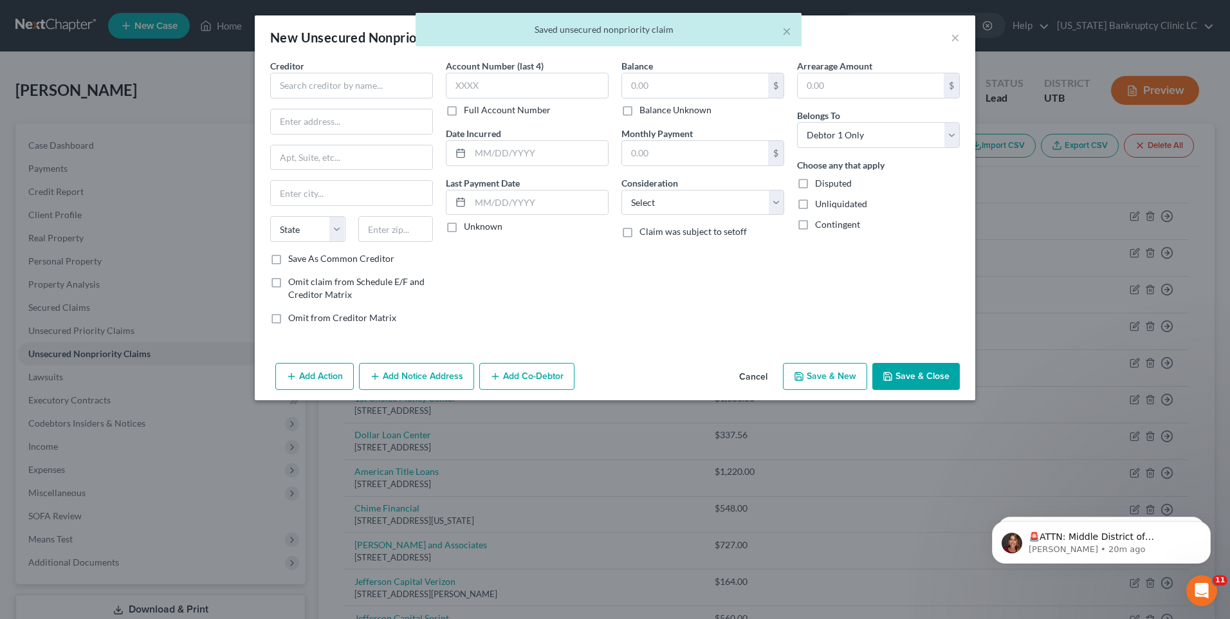
click at [336, 72] on div "Creditor *" at bounding box center [351, 78] width 163 height 39
click at [342, 86] on input "text" at bounding box center [351, 86] width 163 height 26
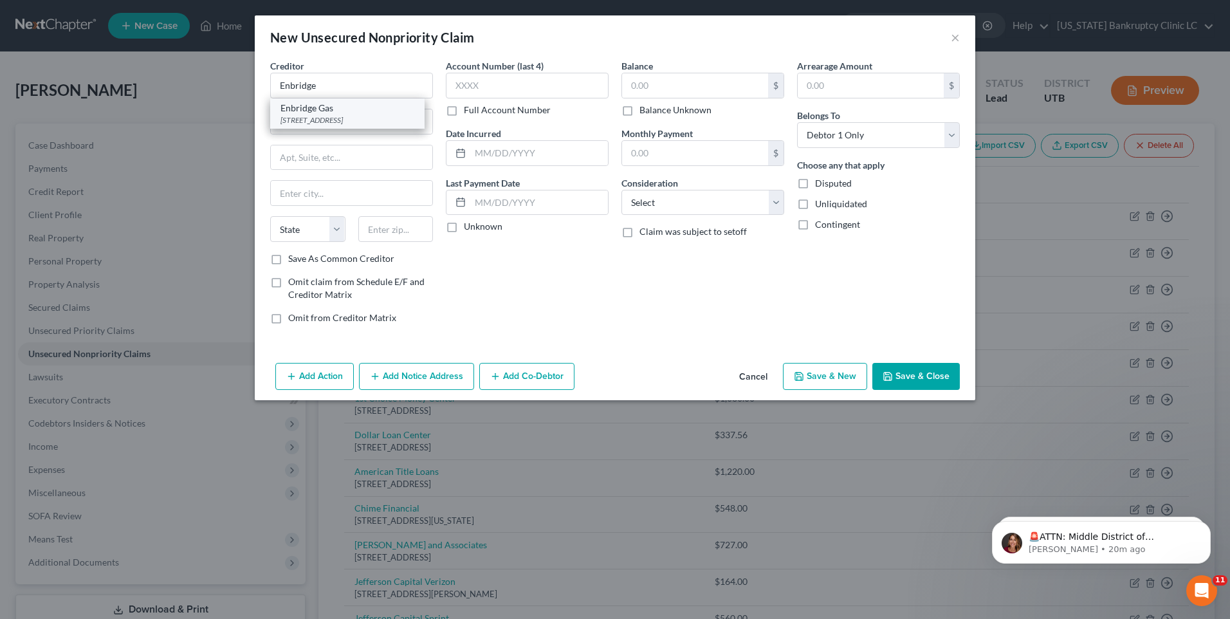
click at [348, 117] on div "[STREET_ADDRESS]" at bounding box center [347, 119] width 134 height 11
type input "Enbridge Gas"
type input "[STREET_ADDRESS]"
type input "Ste 208"
type input "[GEOGRAPHIC_DATA]"
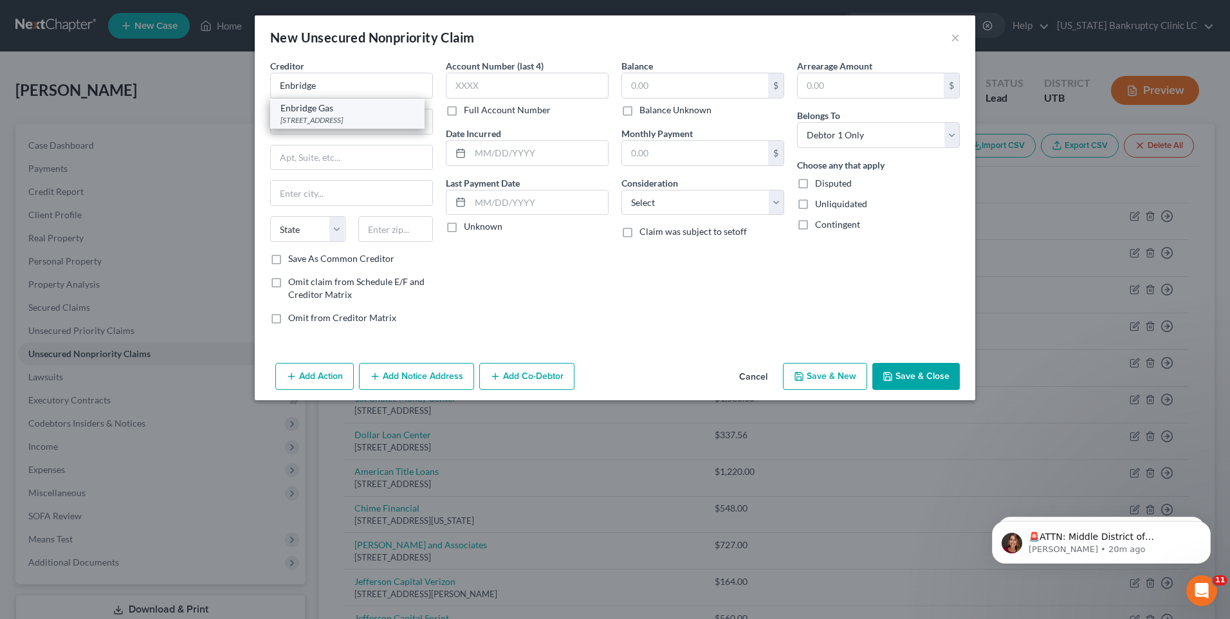
select select "46"
type input "84115"
click at [649, 86] on input "text" at bounding box center [695, 85] width 146 height 24
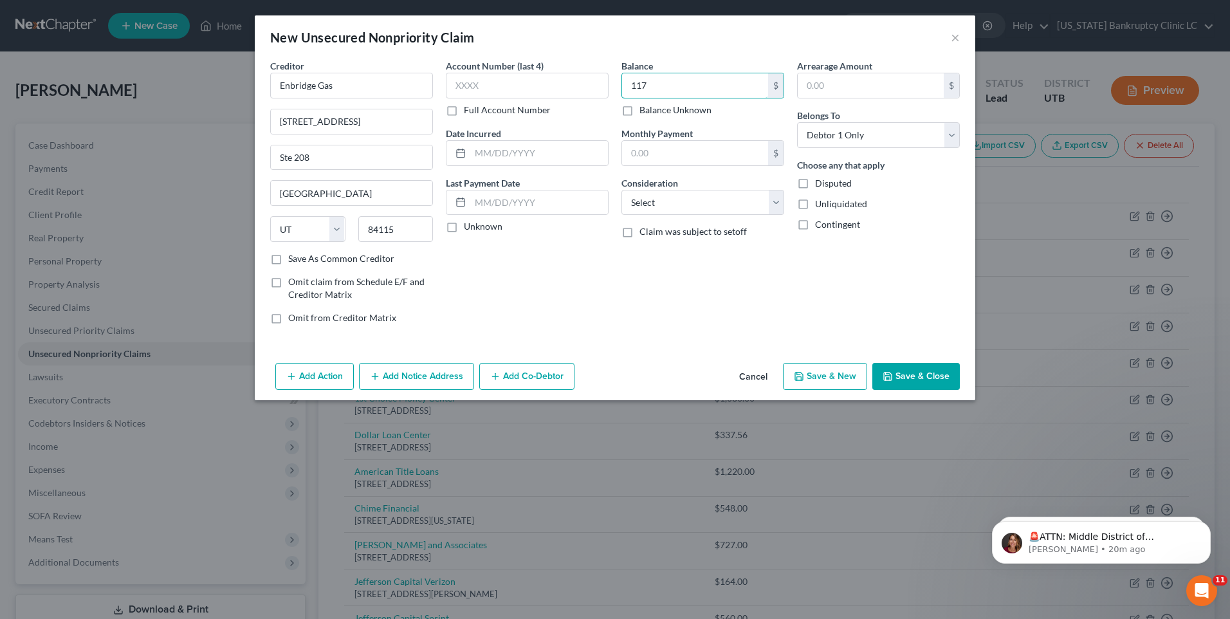
type input "117"
click at [796, 378] on icon "button" at bounding box center [799, 376] width 10 height 10
select select "0"
type input "117.00"
type input "0.00"
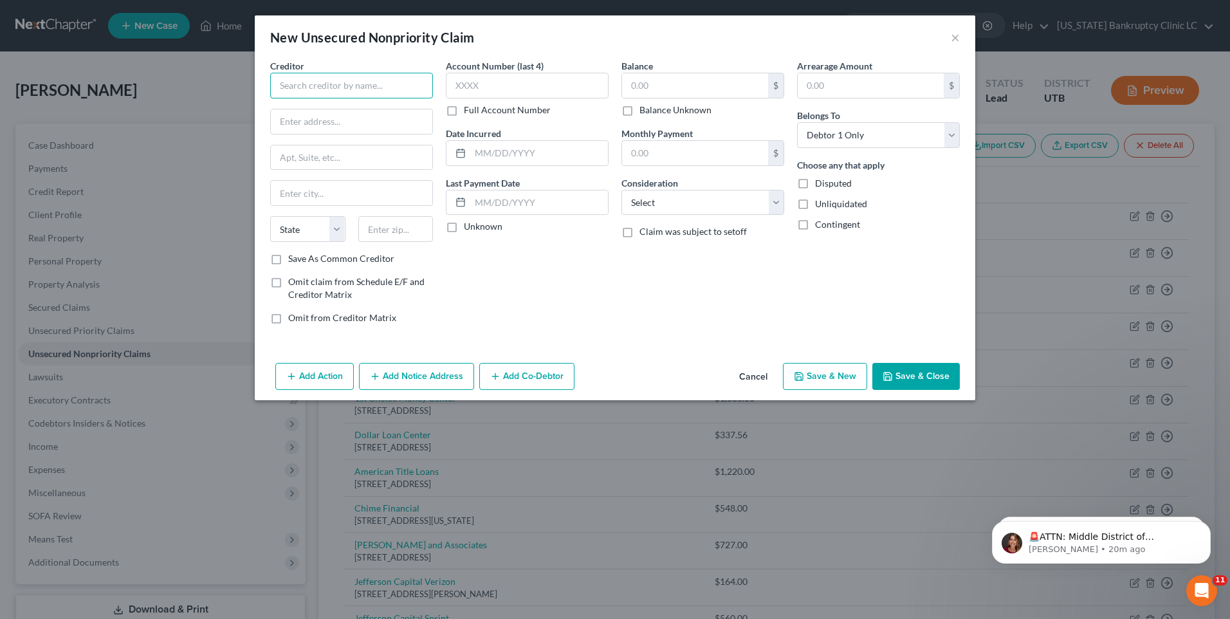
click at [359, 89] on input "text" at bounding box center [351, 86] width 163 height 26
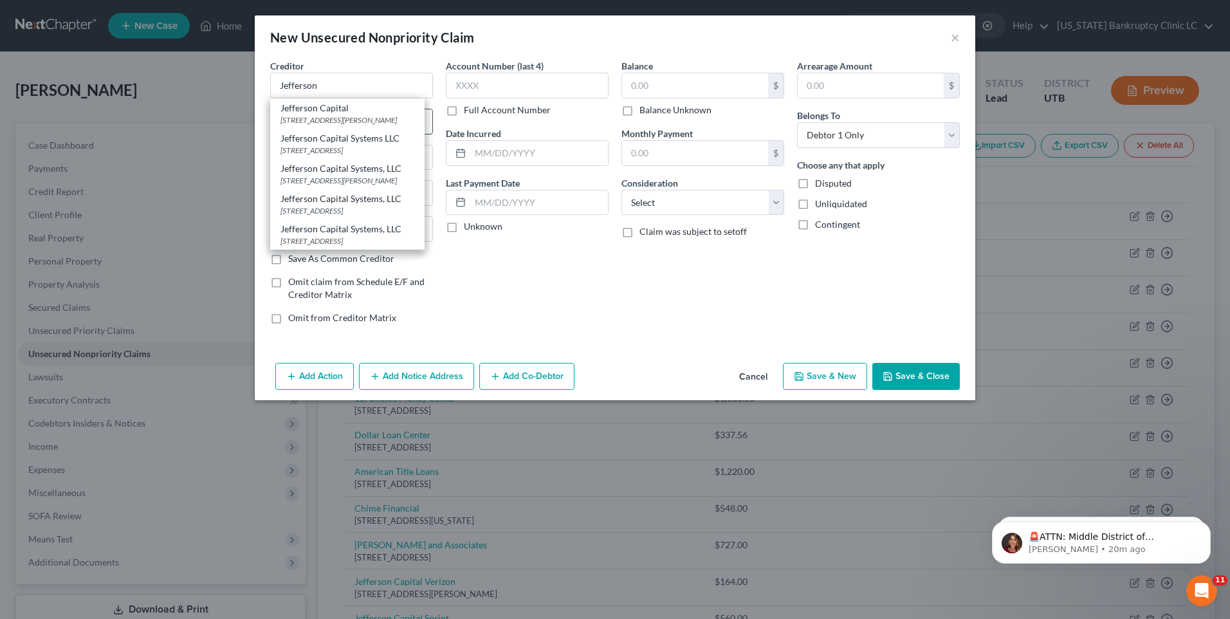
click at [363, 111] on div "Jefferson Capital" at bounding box center [347, 108] width 134 height 13
type input "Jefferson Capital"
type input "6 [PERSON_NAME]"
type input "Saint Cloud"
select select "24"
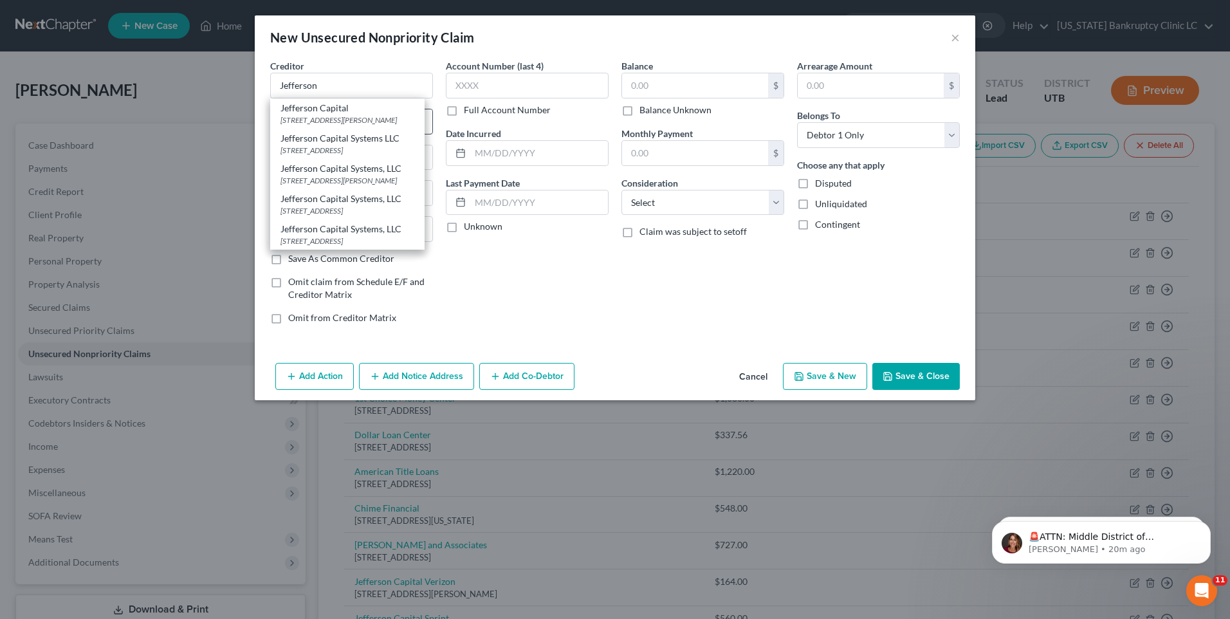
type input "56303"
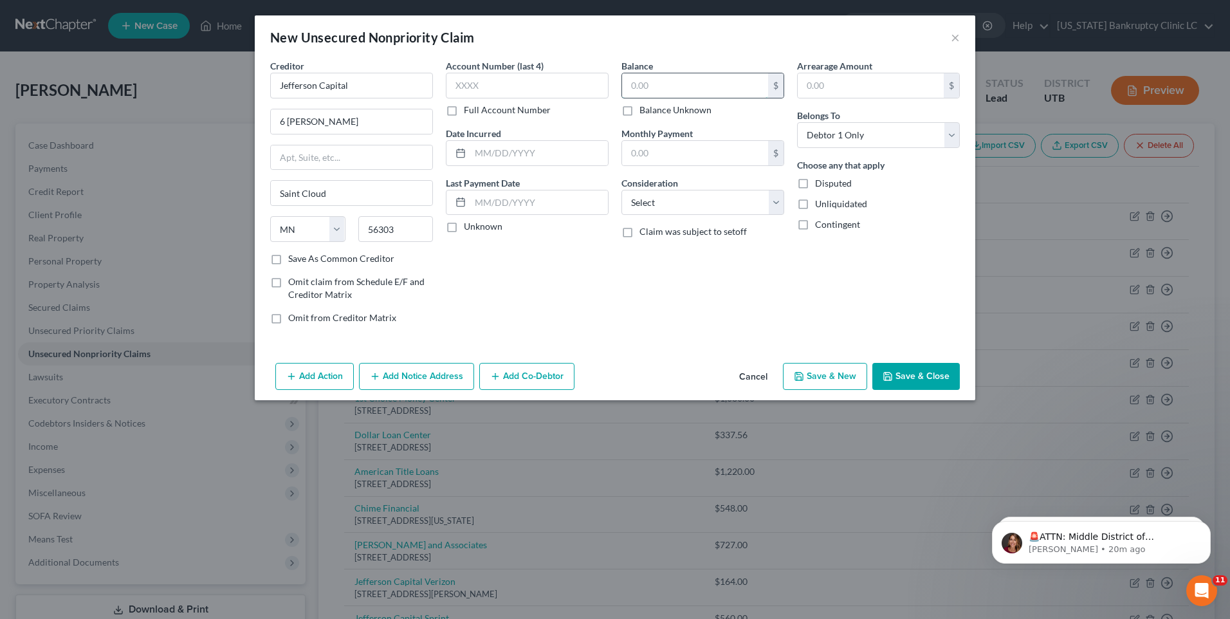
click at [679, 91] on input "text" at bounding box center [695, 85] width 146 height 24
click at [916, 384] on button "Save & Close" at bounding box center [915, 376] width 87 height 27
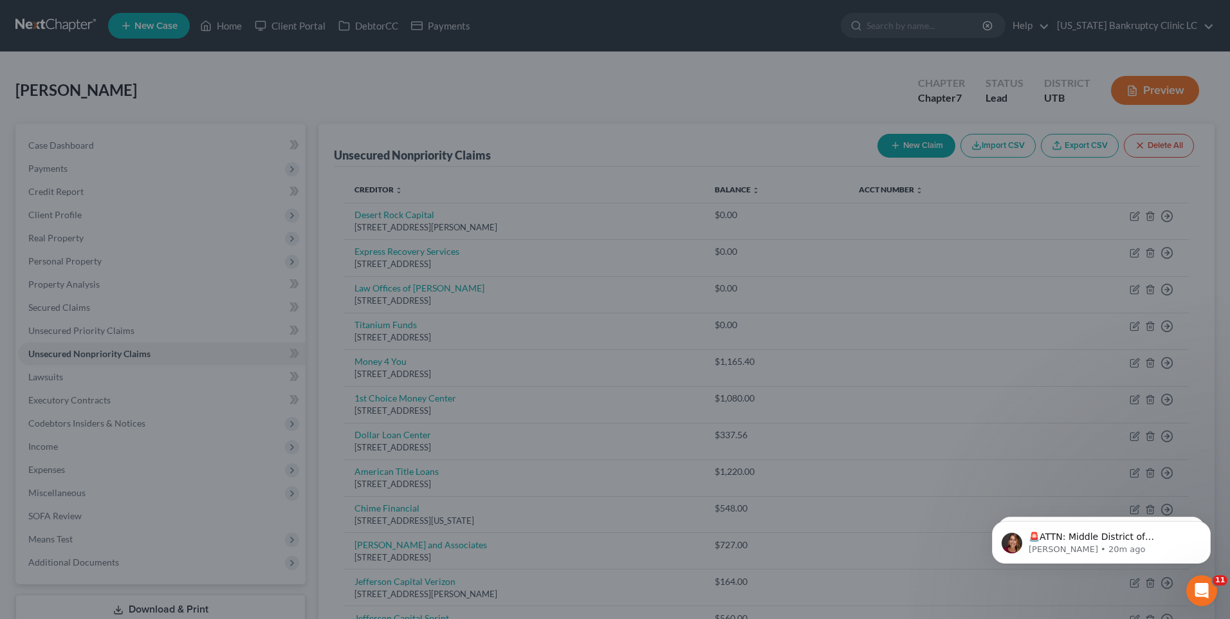
type input "560.00"
type input "0.00"
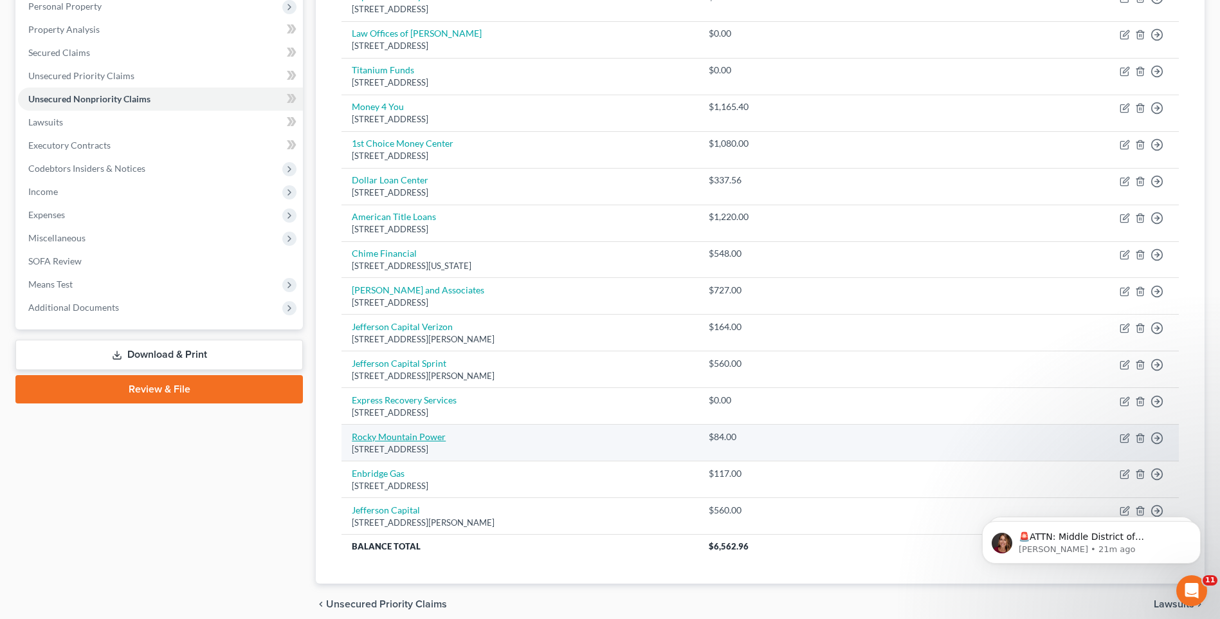
scroll to position [257, 0]
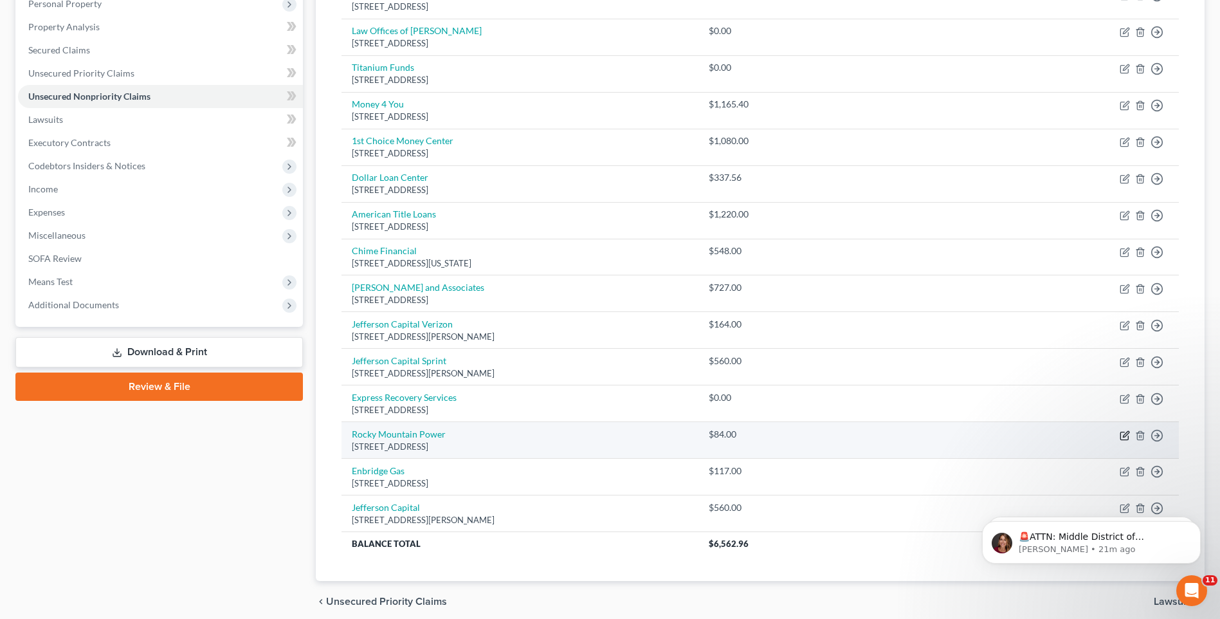
click at [1125, 437] on icon "button" at bounding box center [1125, 435] width 10 height 10
select select "38"
select select "0"
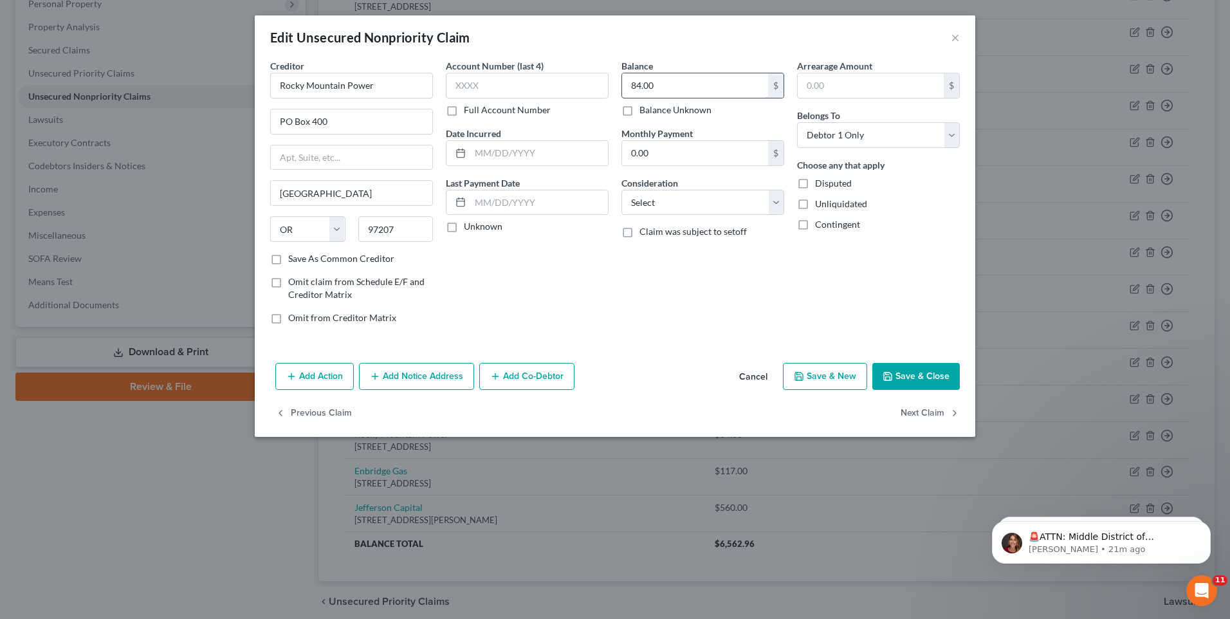
click at [685, 85] on input "84.00" at bounding box center [695, 85] width 146 height 24
click at [916, 373] on button "Save & Close" at bounding box center [915, 376] width 87 height 27
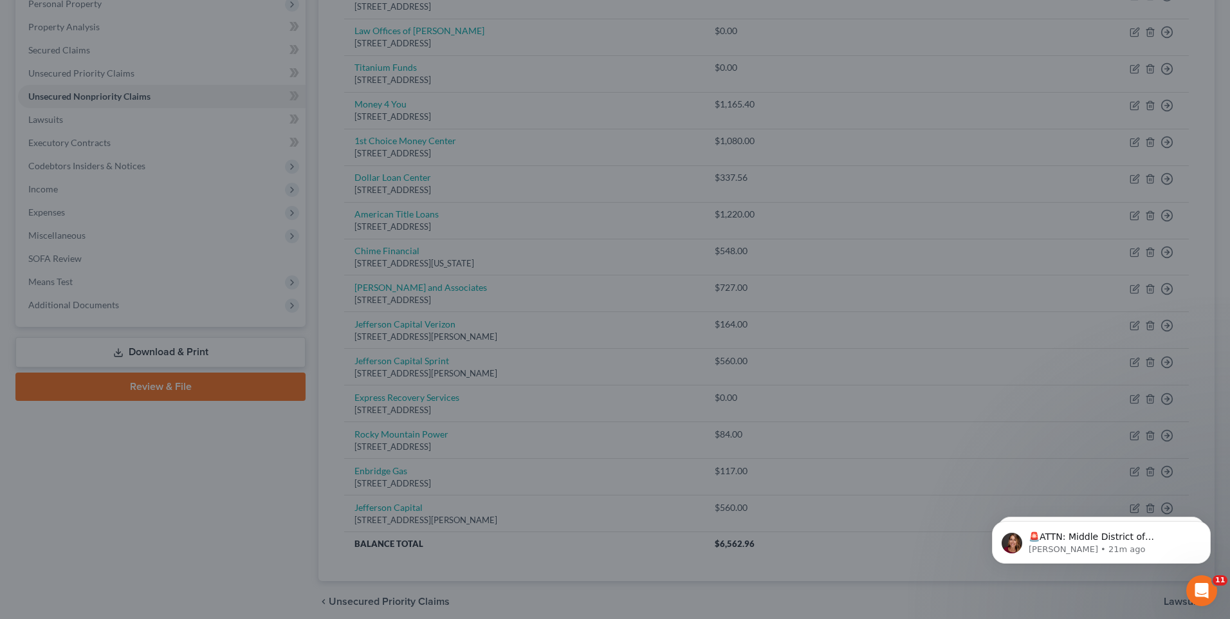
type input "264.00"
type input "0"
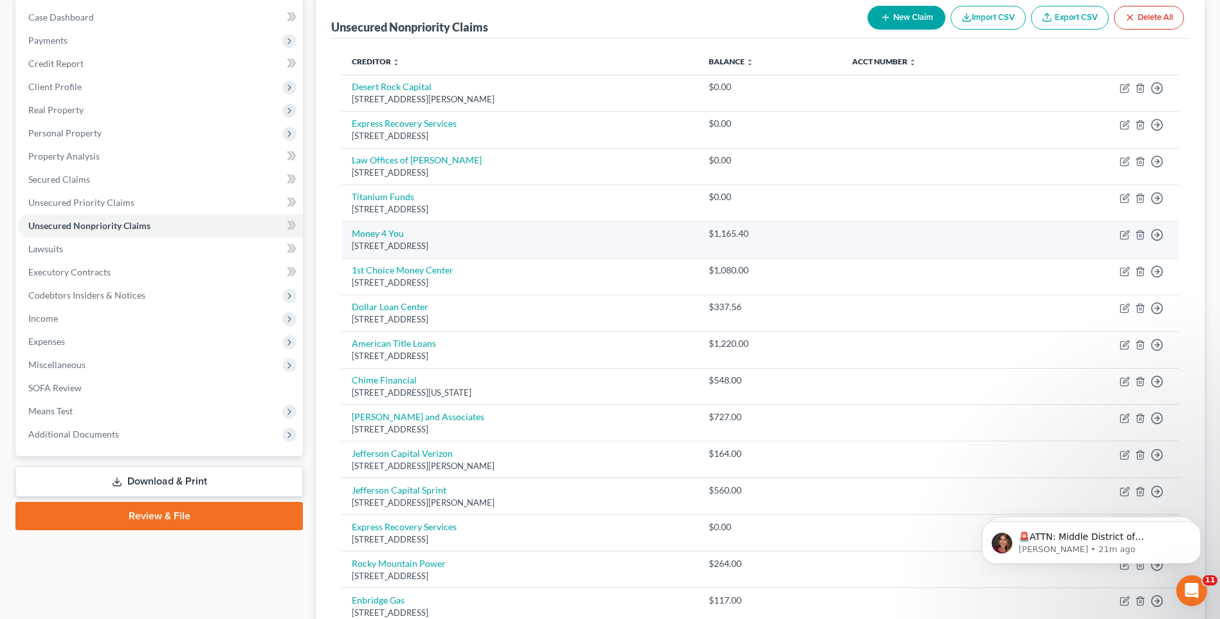
scroll to position [129, 0]
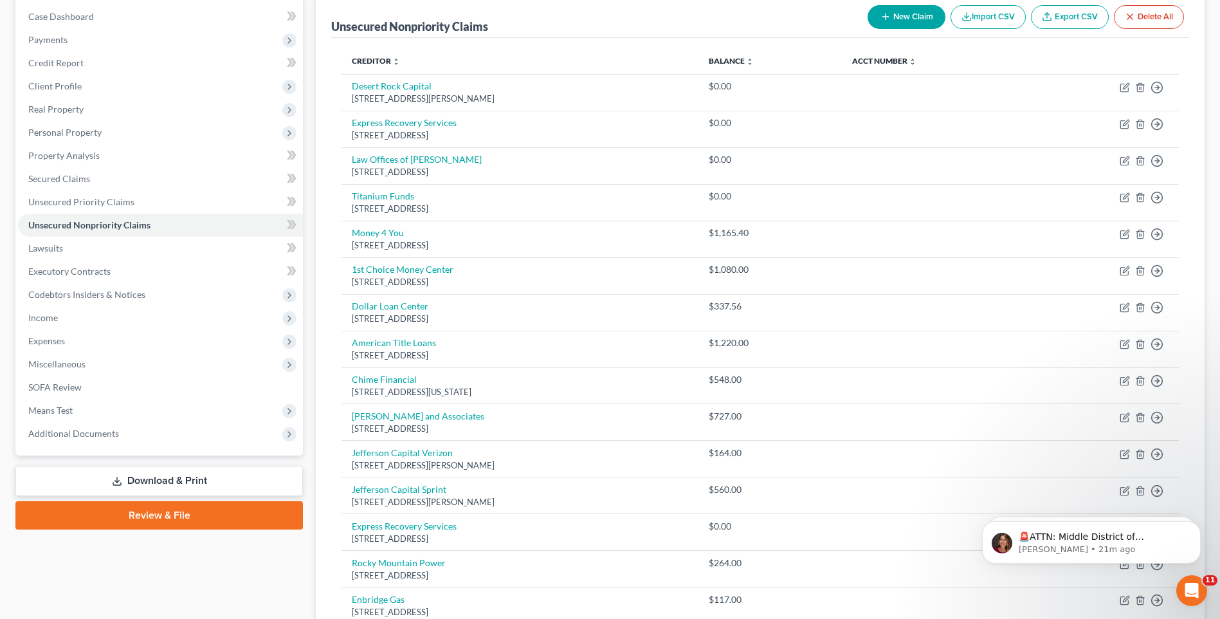
click at [912, 19] on button "New Claim" at bounding box center [906, 17] width 78 height 24
select select "0"
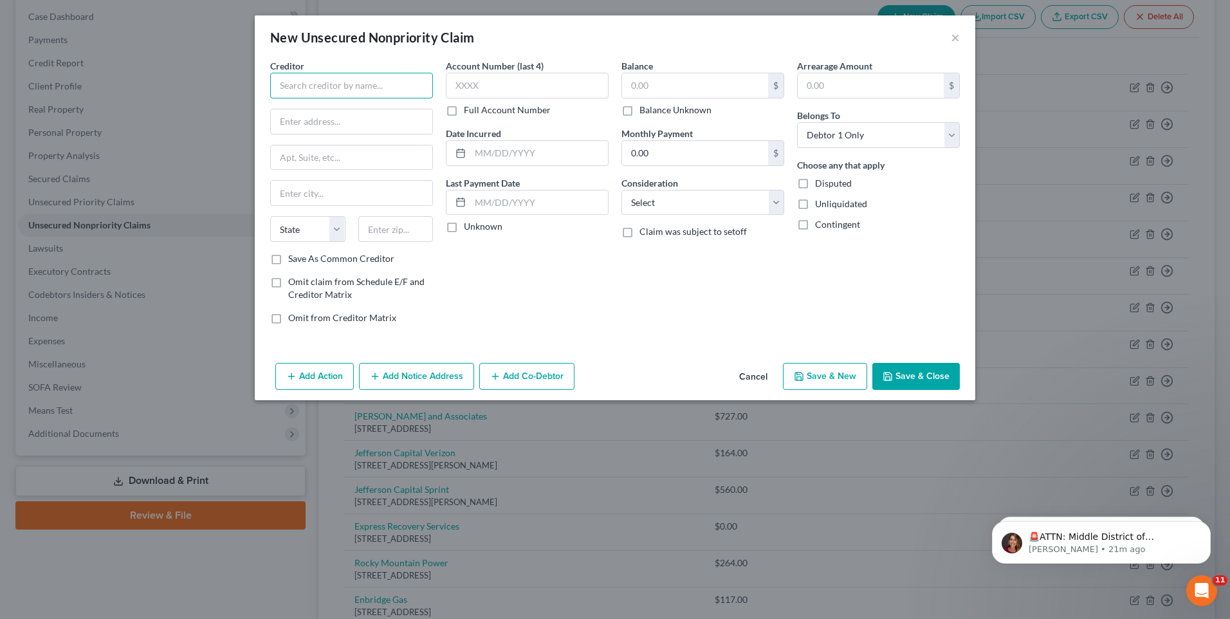
click at [366, 90] on input "text" at bounding box center [351, 86] width 163 height 26
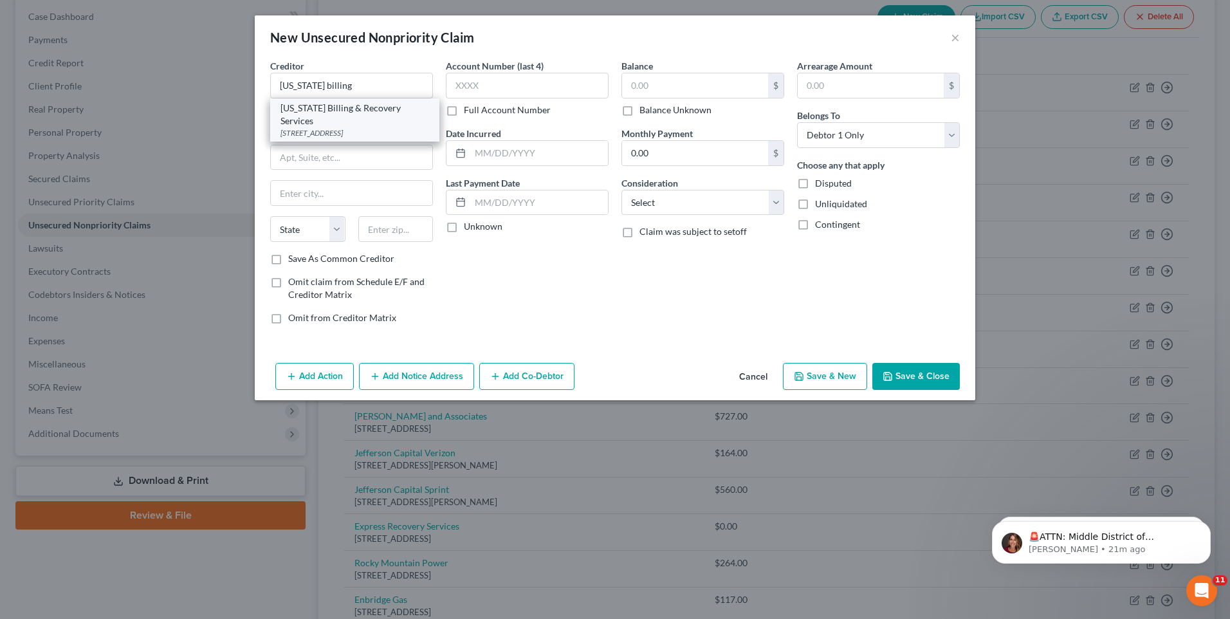
click at [369, 107] on div "[US_STATE] Billing & Recovery Services" at bounding box center [354, 115] width 149 height 26
type input "[US_STATE] Billing & Recovery Services"
type input "[STREET_ADDRESS]"
type input "Ste 300"
type input "[PERSON_NAME]"
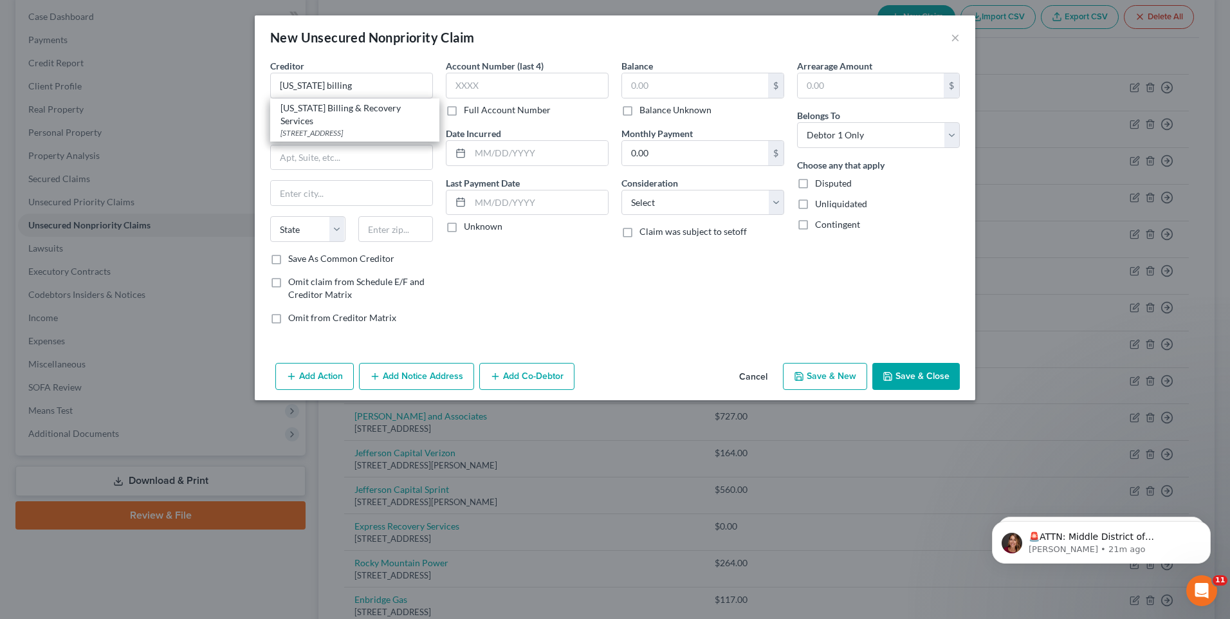
select select "46"
type input "84067"
click at [711, 87] on input "text" at bounding box center [695, 85] width 146 height 24
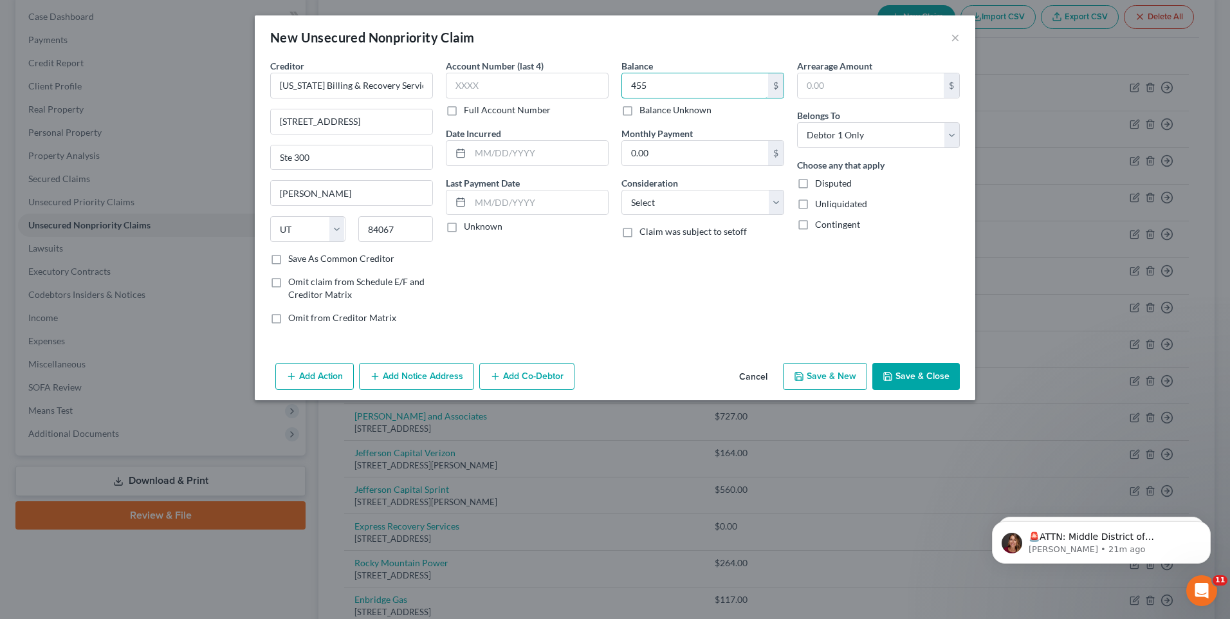
type input "455"
click at [835, 377] on button "Save & New" at bounding box center [825, 376] width 84 height 27
select select "0"
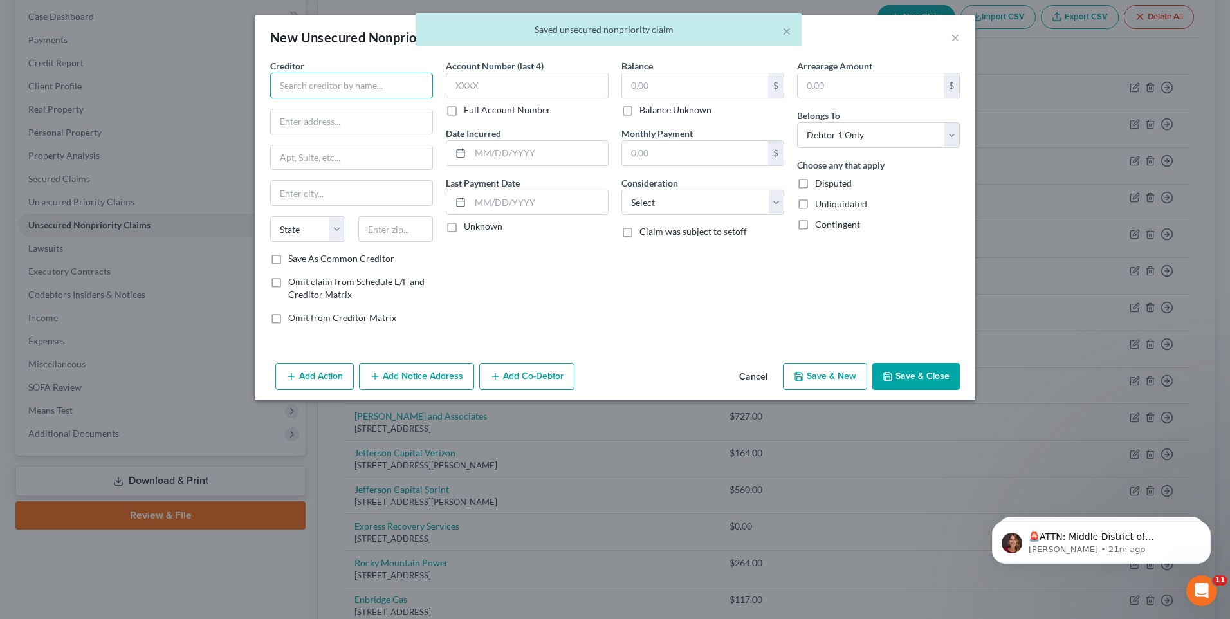
click at [315, 91] on input "text" at bounding box center [351, 86] width 163 height 26
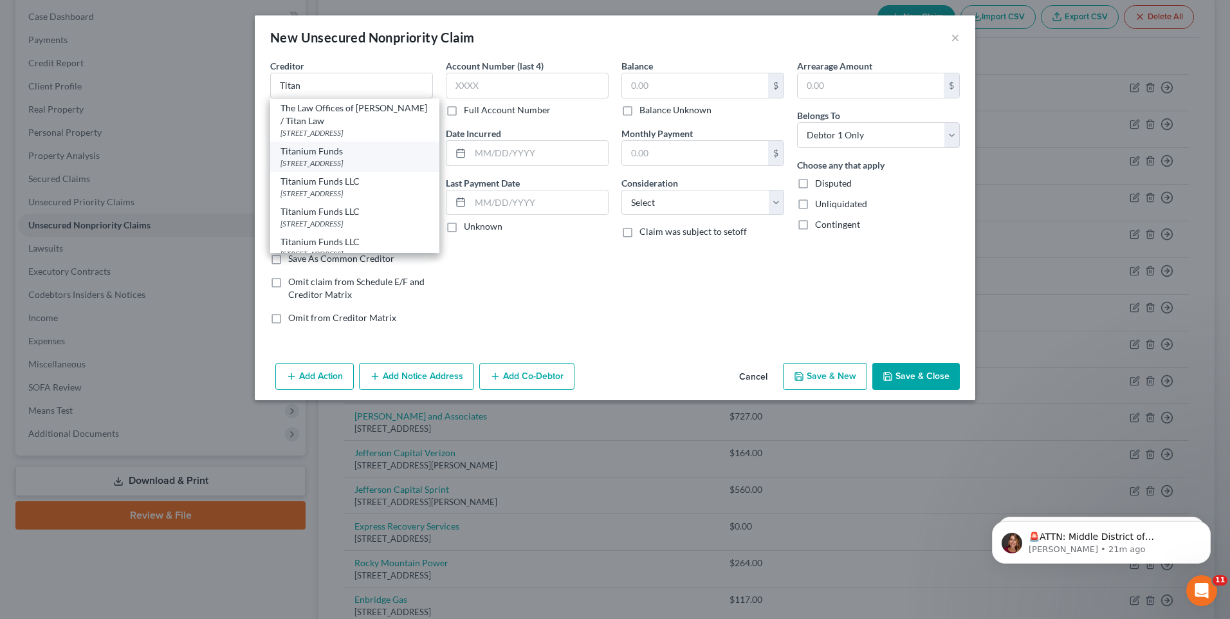
click at [346, 167] on div "[STREET_ADDRESS]" at bounding box center [354, 163] width 149 height 11
type input "Titanium Funds"
type input "[STREET_ADDRESS]"
type input "Clearfield"
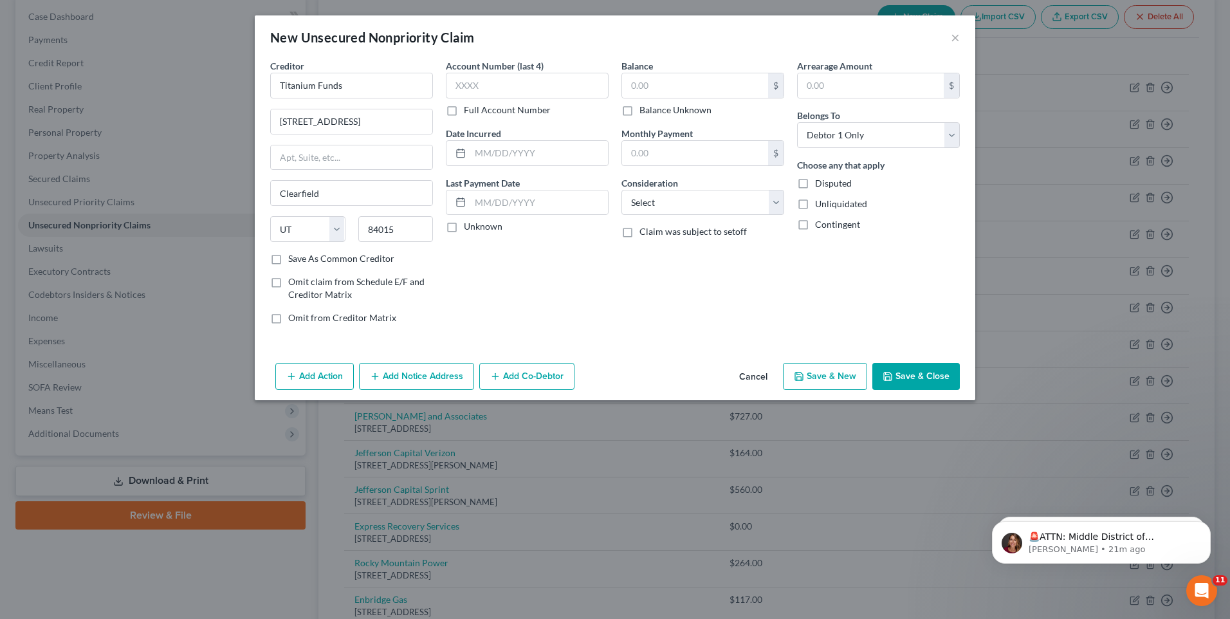
click at [689, 68] on div "Balance $ Balance Unknown Balance Undetermined $ Balance Unknown" at bounding box center [702, 87] width 163 height 57
click at [687, 80] on input "text" at bounding box center [695, 85] width 146 height 24
click at [811, 373] on button "Save & New" at bounding box center [825, 376] width 84 height 27
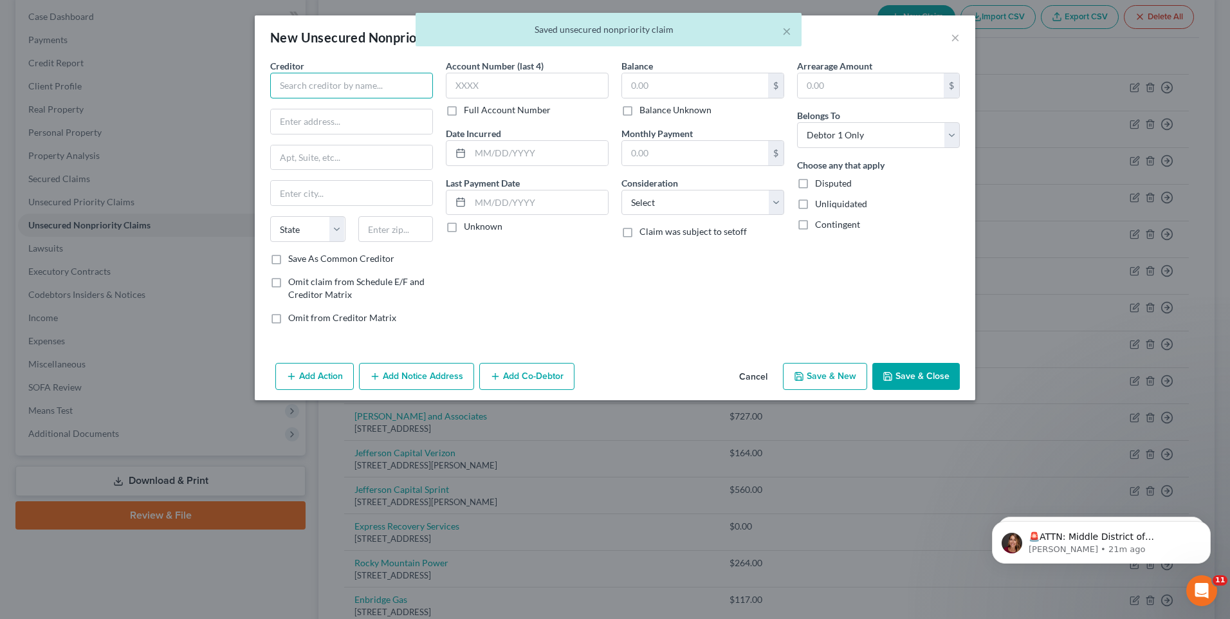
click at [345, 94] on input "text" at bounding box center [351, 86] width 163 height 26
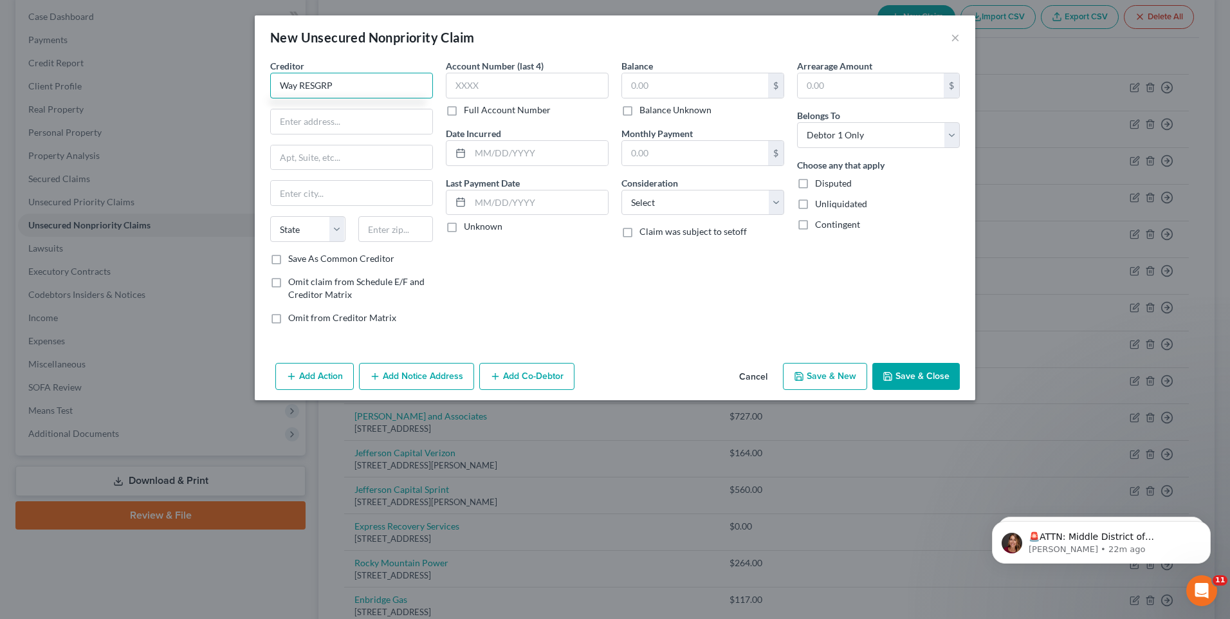
drag, startPoint x: 226, startPoint y: 74, endPoint x: 208, endPoint y: 74, distance: 17.4
click at [204, 71] on div "New Unsecured Nonpriority Claim × Creditor * Way RESGRP State [US_STATE] AK AR …" at bounding box center [615, 309] width 1230 height 619
click at [398, 125] on input "text" at bounding box center [351, 121] width 161 height 24
click at [696, 81] on input "text" at bounding box center [695, 85] width 146 height 24
click at [918, 367] on button "Save & Close" at bounding box center [915, 376] width 87 height 27
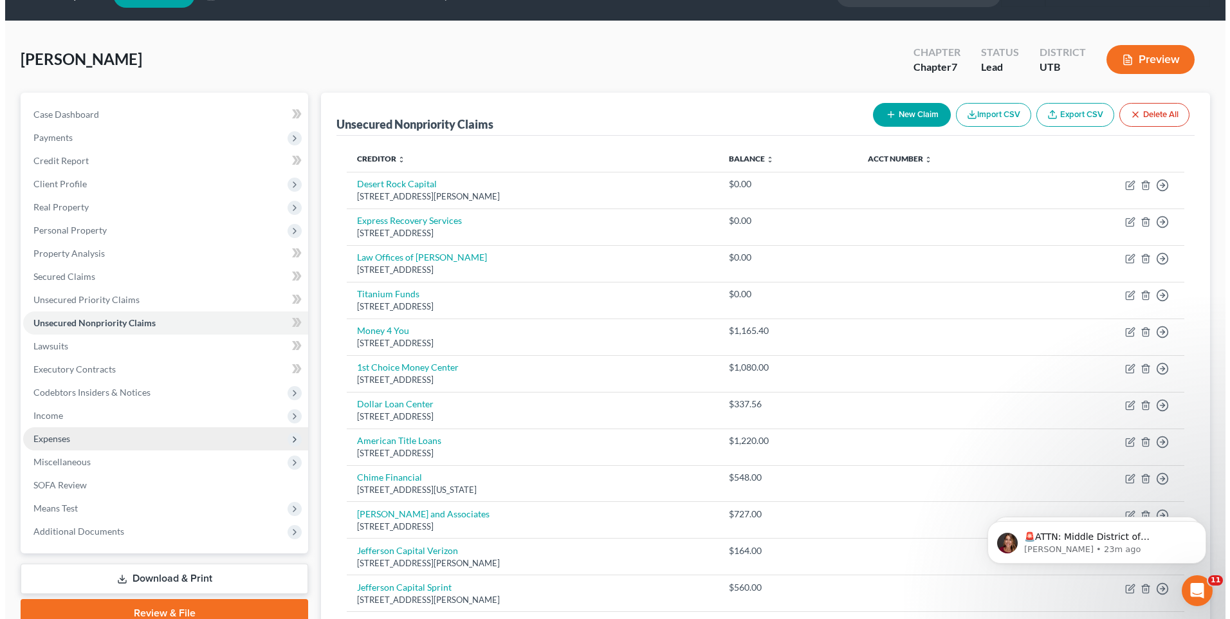
scroll to position [0, 0]
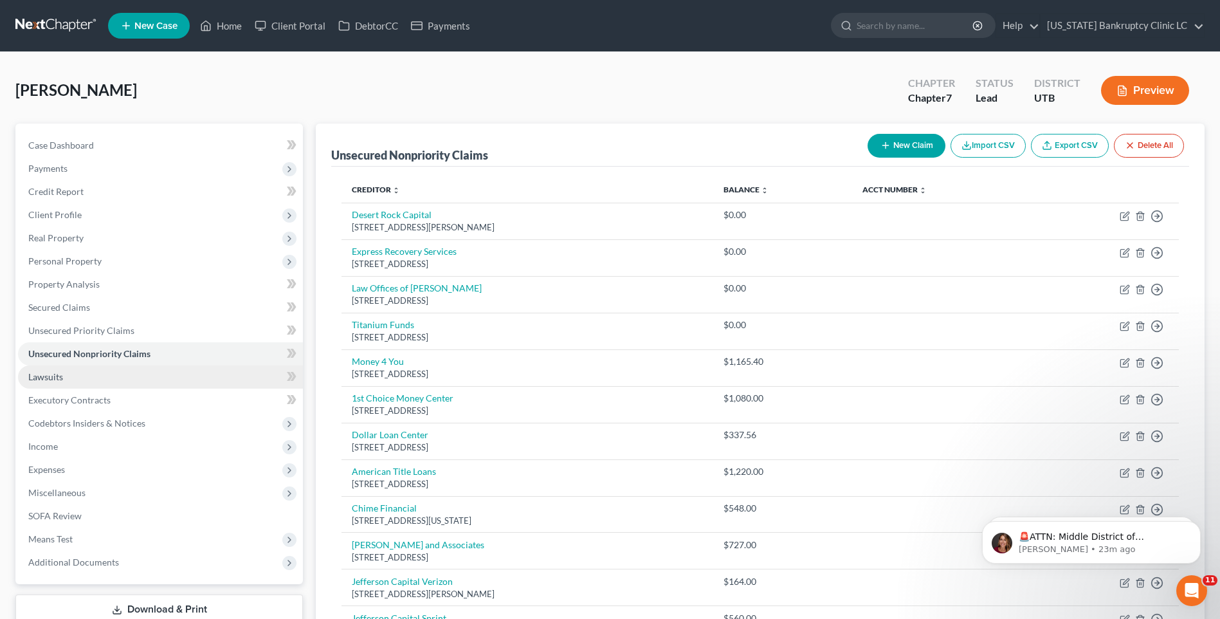
click at [31, 377] on span "Lawsuits" at bounding box center [45, 376] width 35 height 11
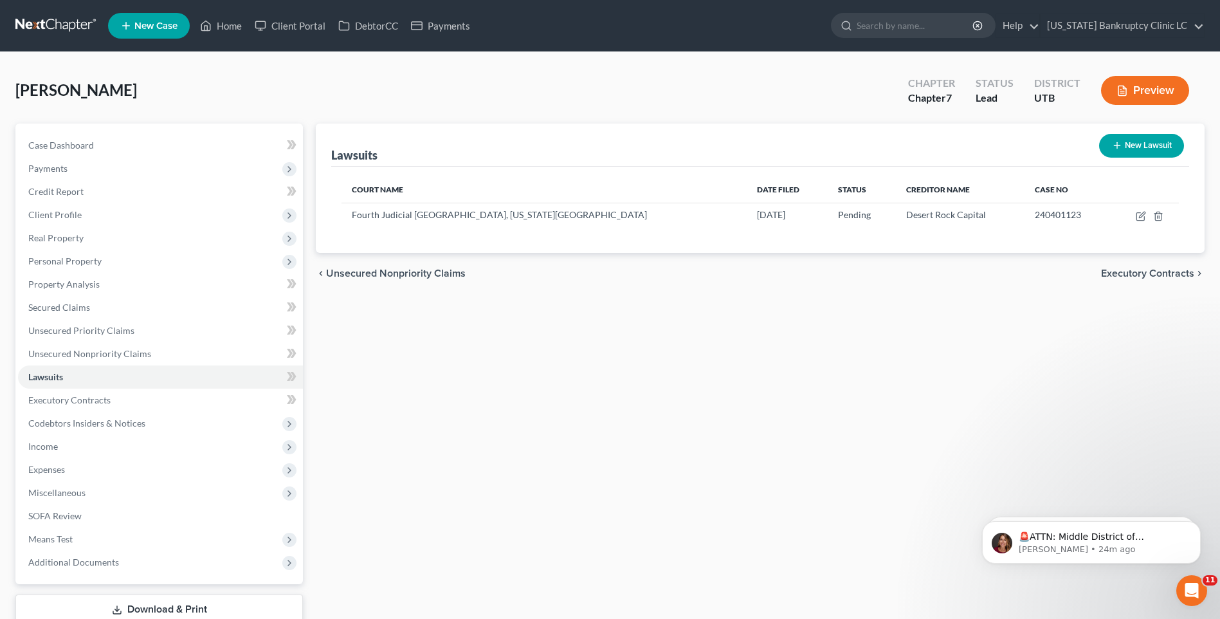
click at [1150, 152] on button "New Lawsuit" at bounding box center [1141, 146] width 85 height 24
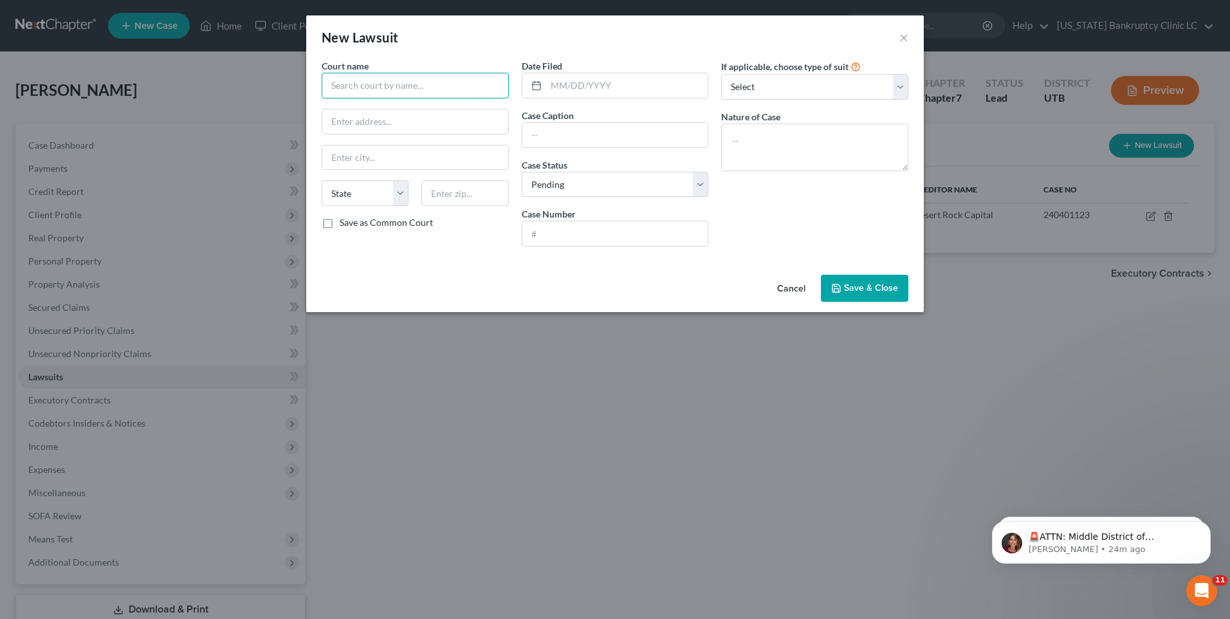
drag, startPoint x: 451, startPoint y: 73, endPoint x: 447, endPoint y: 78, distance: 6.8
click at [451, 73] on input "text" at bounding box center [415, 86] width 187 height 26
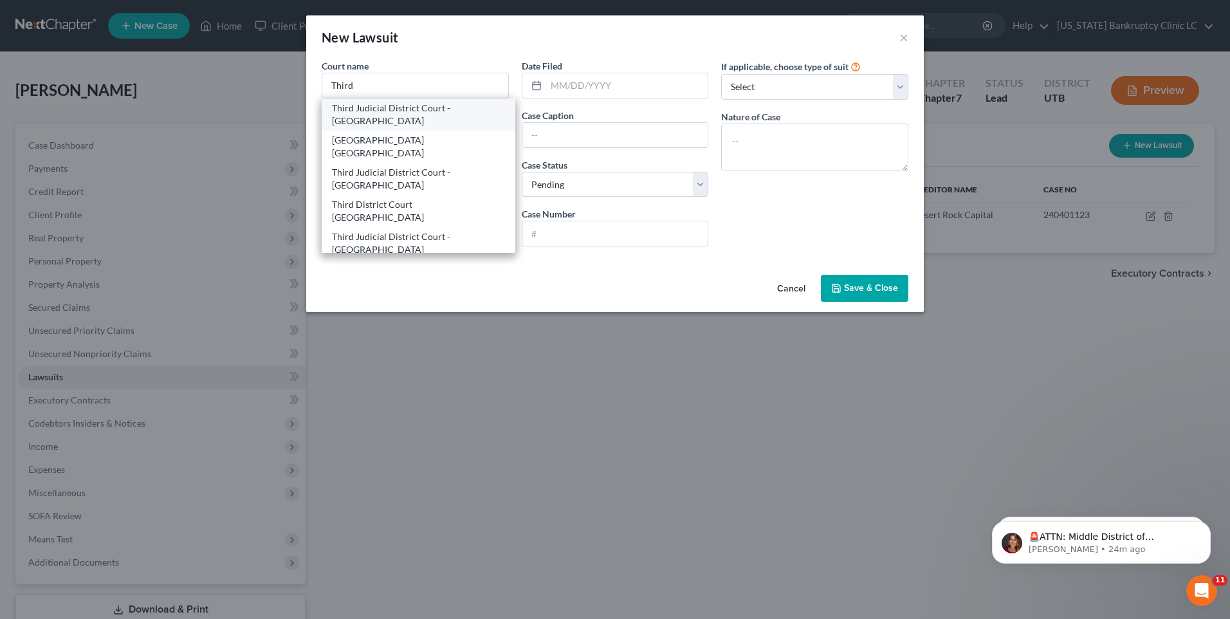
click at [374, 123] on div "Third Judicial District Court - [GEOGRAPHIC_DATA]" at bounding box center [418, 115] width 173 height 26
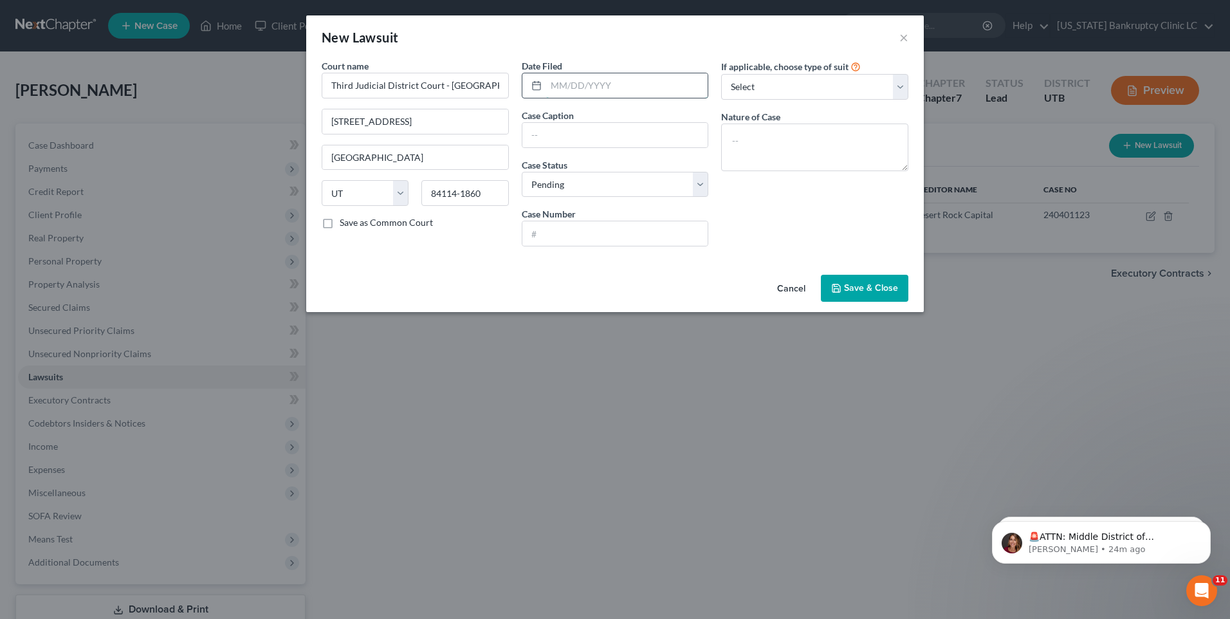
click at [618, 93] on input "text" at bounding box center [627, 85] width 162 height 24
click at [568, 136] on input "text" at bounding box center [615, 135] width 186 height 24
click at [556, 183] on select "Select Pending On Appeal Concluded" at bounding box center [615, 185] width 187 height 26
click at [567, 231] on input "text" at bounding box center [615, 233] width 186 height 24
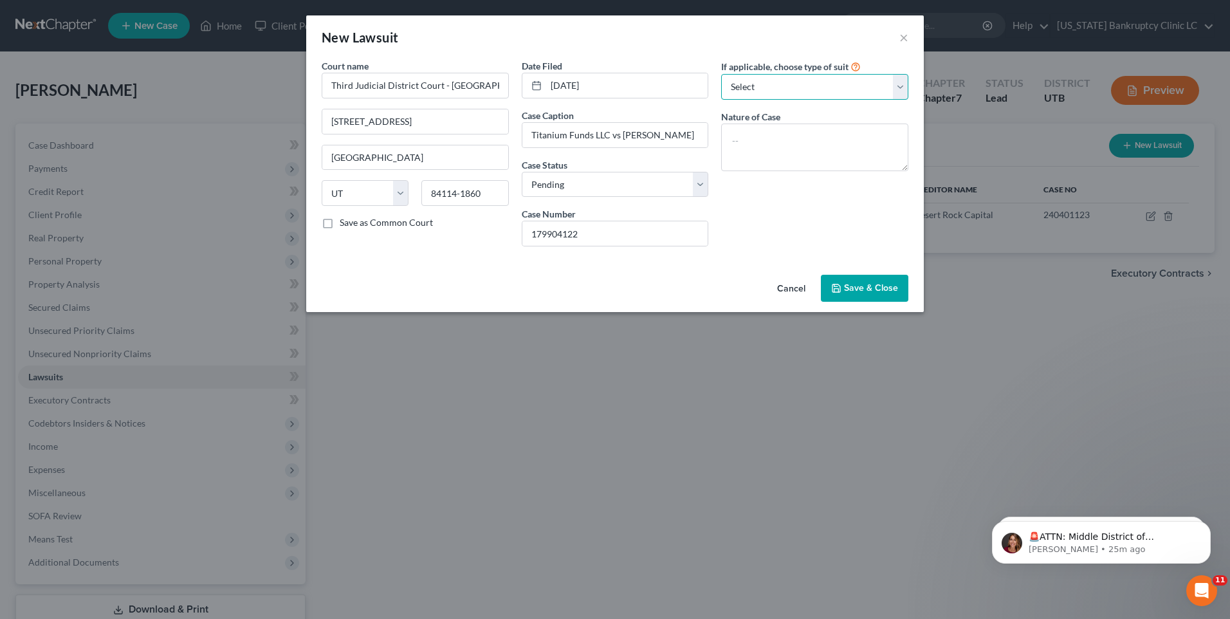
click at [782, 85] on select "Select Repossession Garnishment Foreclosure Attached, Seized, Or Levied Other" at bounding box center [814, 87] width 187 height 26
click at [721, 74] on select "Select Repossession Garnishment Foreclosure Attached, Seized, Or Levied Other" at bounding box center [814, 87] width 187 height 26
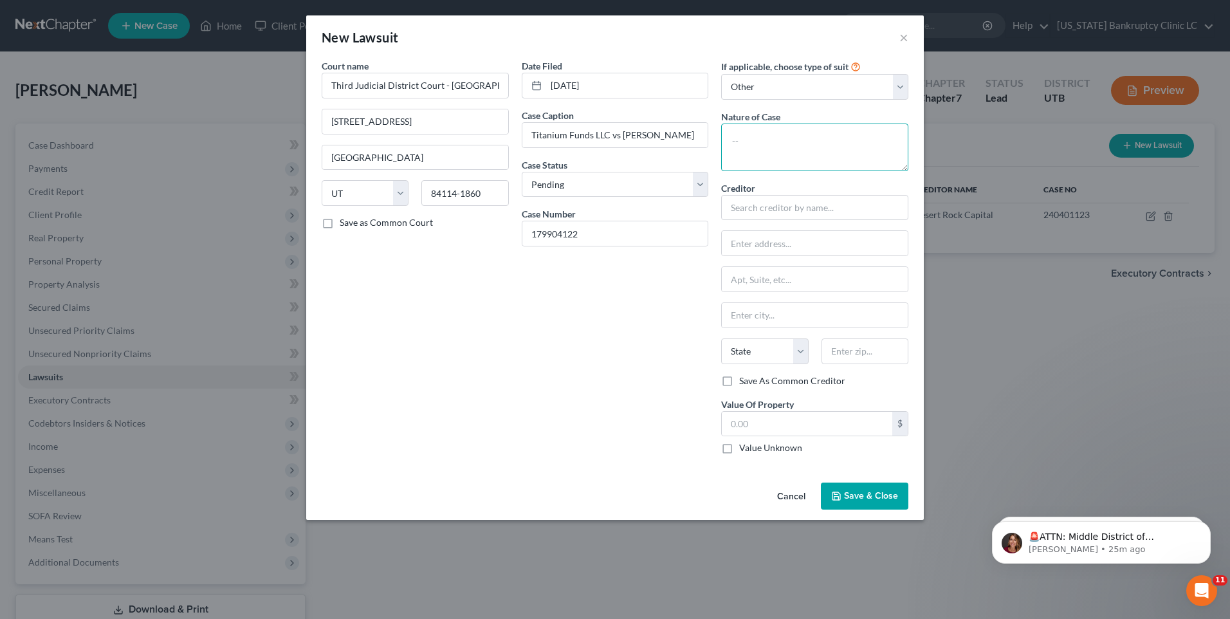
click at [781, 152] on textarea at bounding box center [814, 147] width 187 height 48
click at [783, 206] on input "text" at bounding box center [814, 208] width 187 height 26
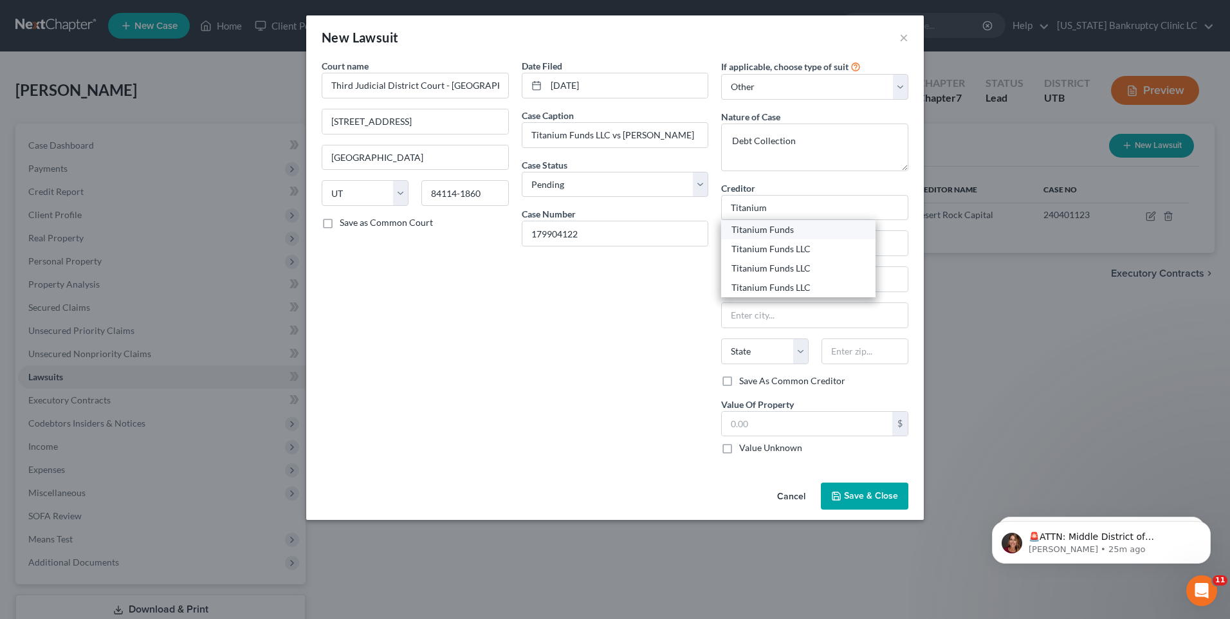
click at [792, 233] on div "Titanium Funds" at bounding box center [798, 229] width 134 height 13
click at [766, 424] on input "text" at bounding box center [807, 424] width 170 height 24
click at [854, 489] on button "Save & Close" at bounding box center [864, 495] width 87 height 27
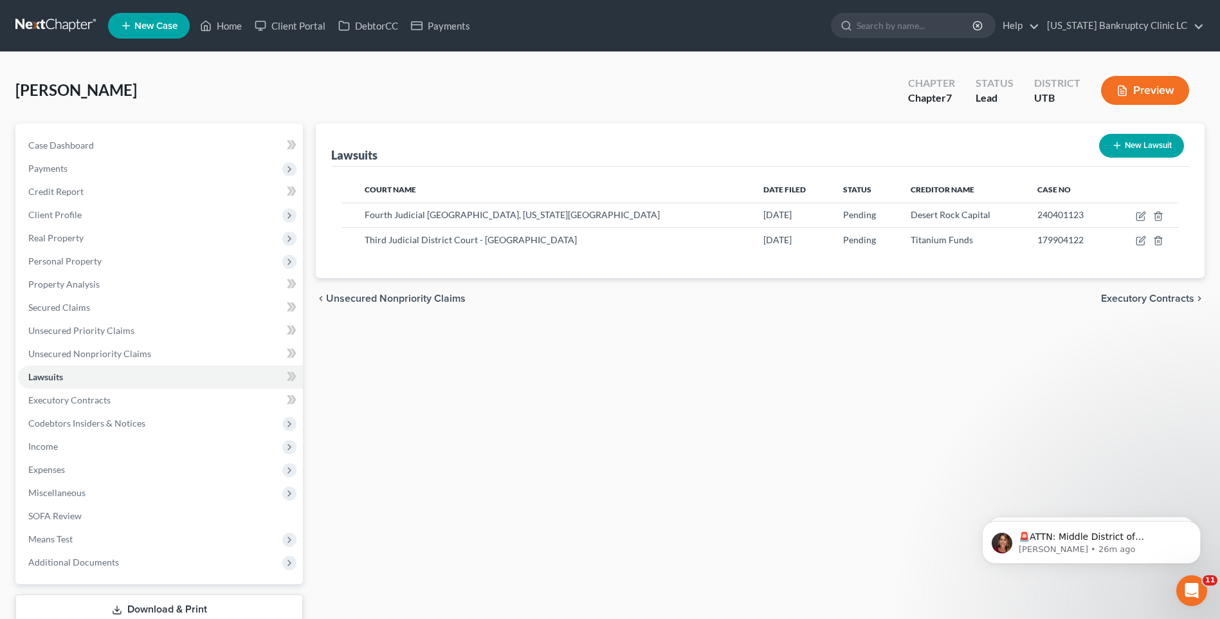
click at [1159, 154] on button "New Lawsuit" at bounding box center [1141, 146] width 85 height 24
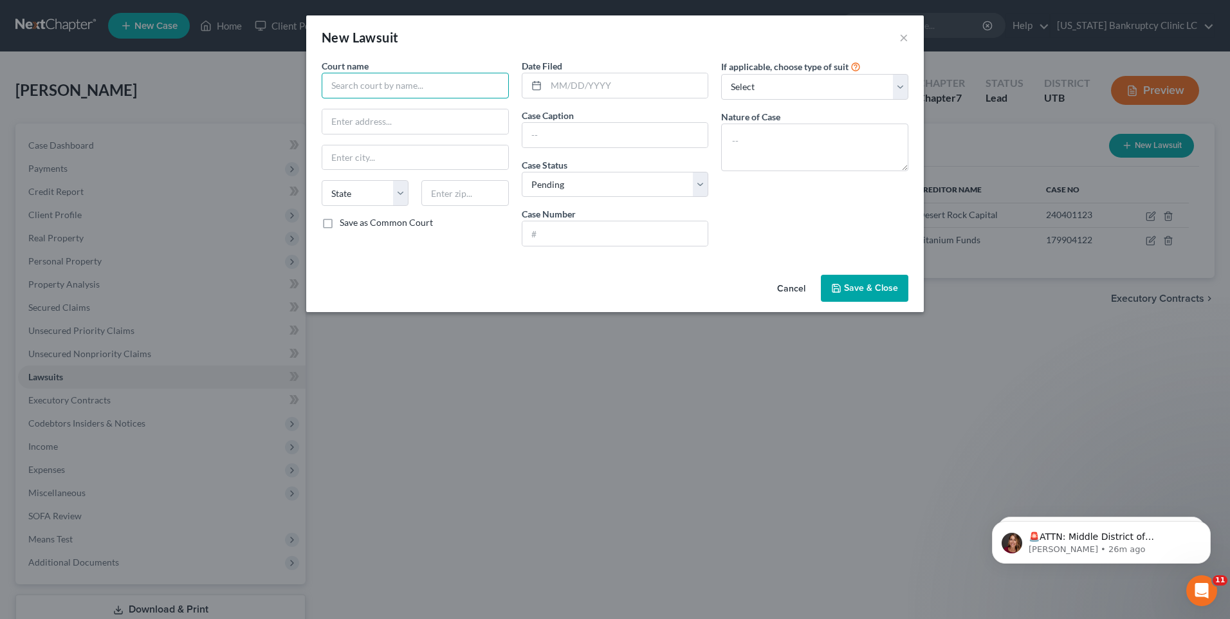
click at [357, 86] on input "text" at bounding box center [415, 86] width 187 height 26
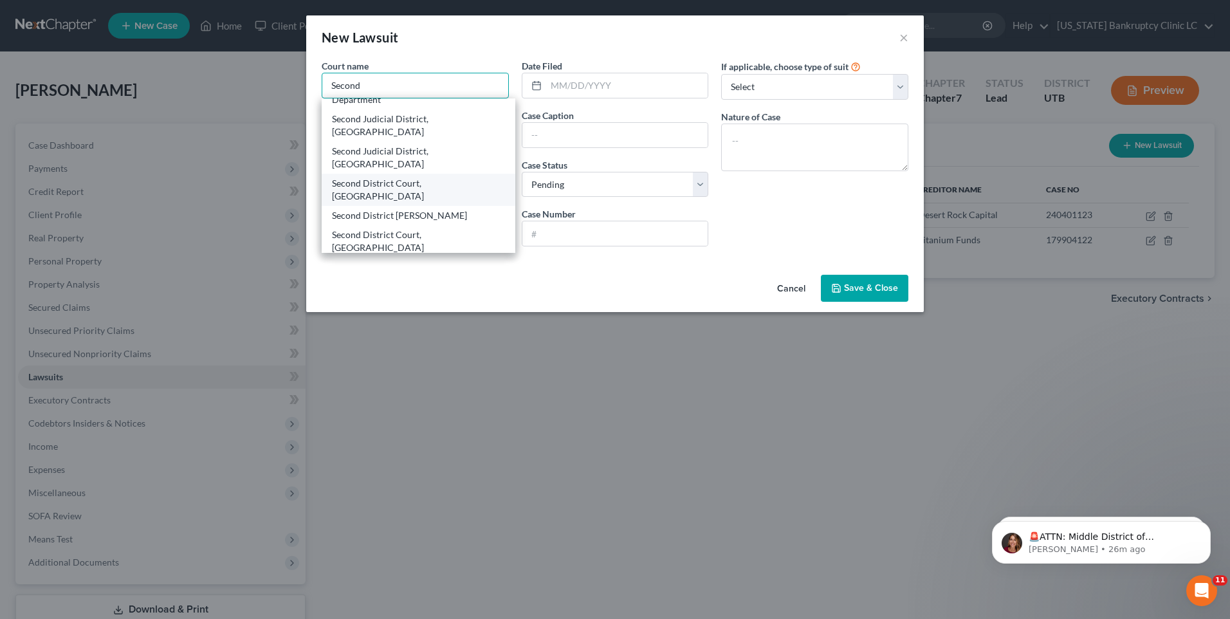
scroll to position [32, 0]
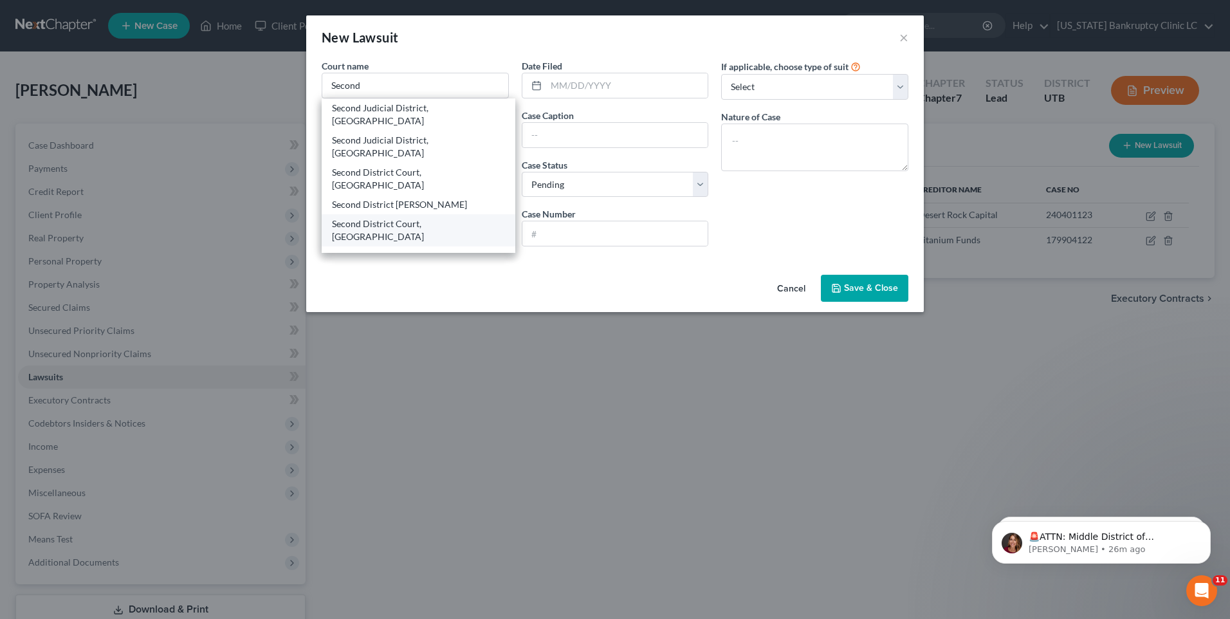
click at [450, 217] on div "Second District Court, [GEOGRAPHIC_DATA]" at bounding box center [418, 230] width 173 height 26
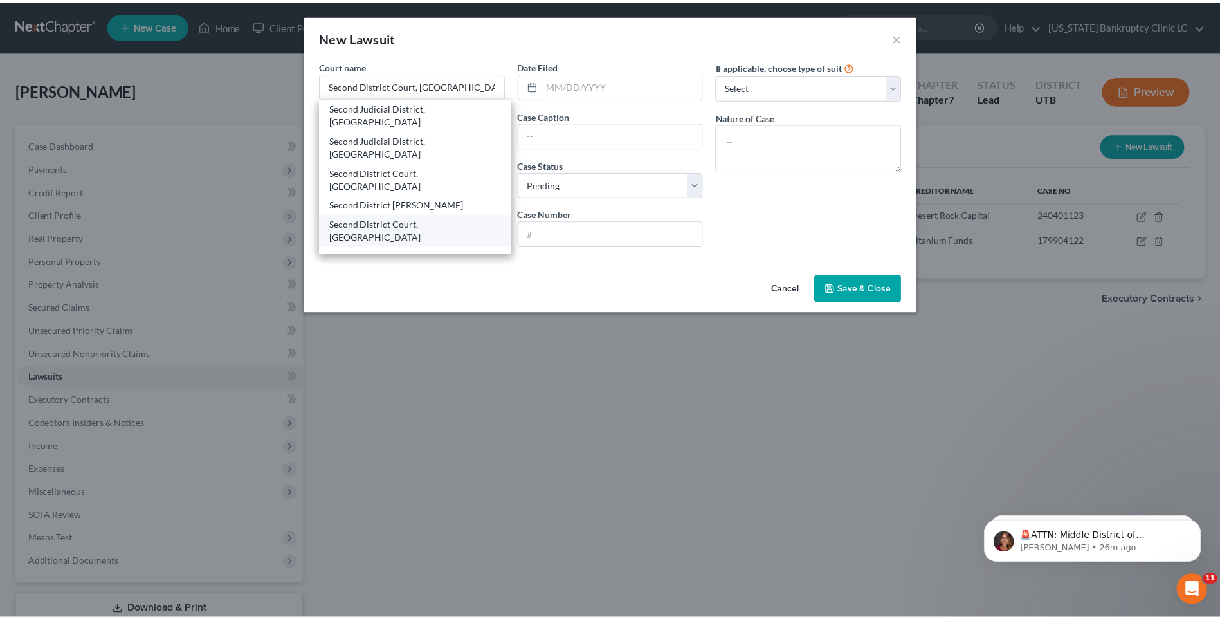
scroll to position [0, 0]
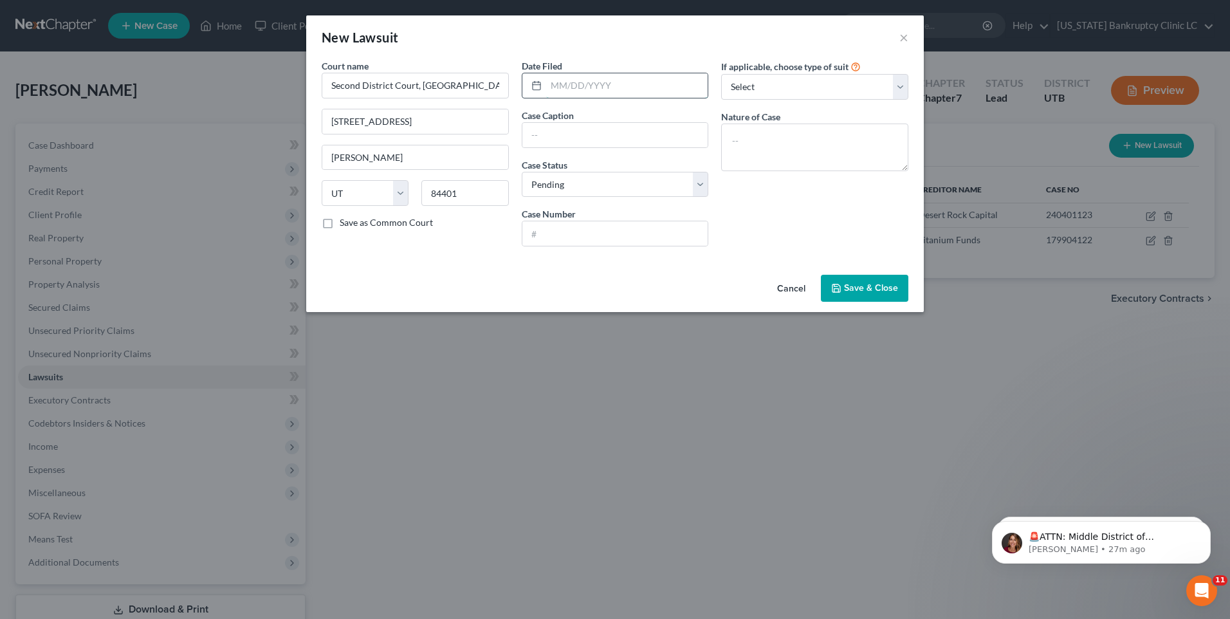
click at [632, 82] on input "text" at bounding box center [627, 85] width 162 height 24
click at [902, 42] on button "×" at bounding box center [903, 37] width 9 height 15
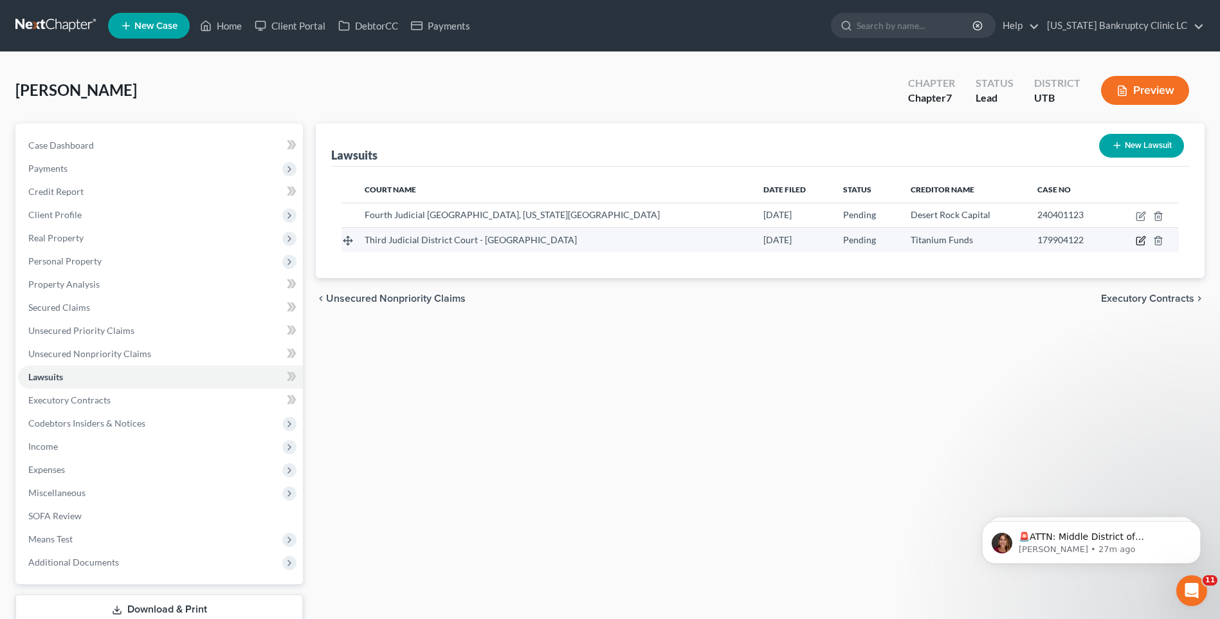
click at [1141, 241] on icon "button" at bounding box center [1141, 240] width 10 height 10
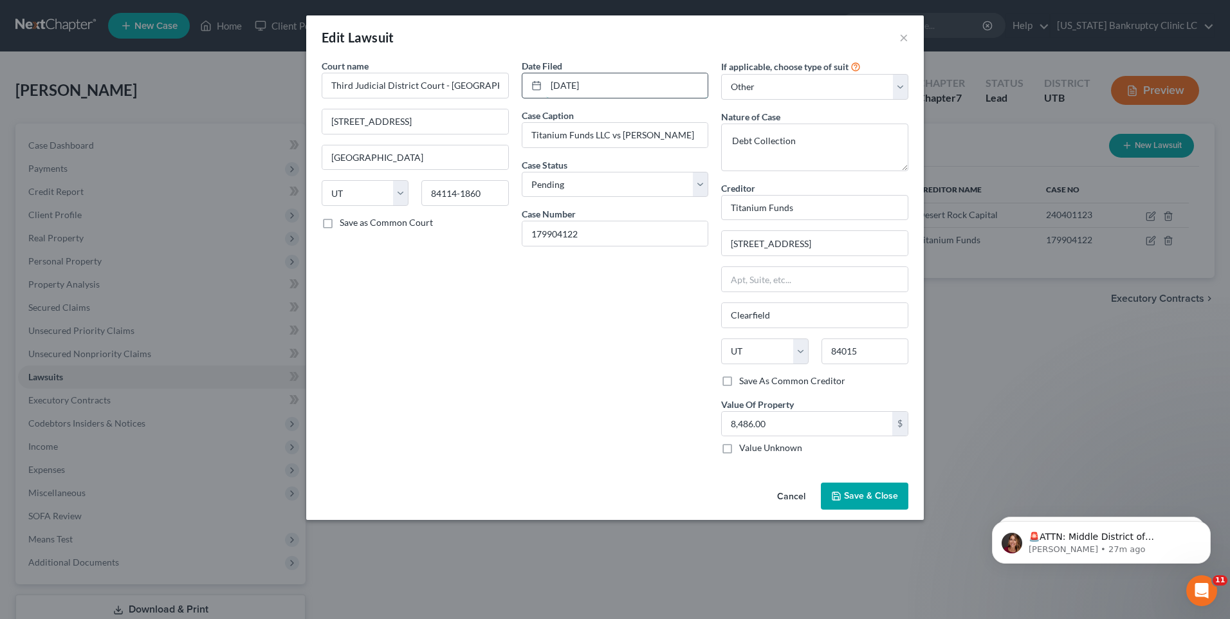
click at [600, 92] on input "[DATE]" at bounding box center [627, 85] width 162 height 24
click at [858, 495] on span "Save & Close" at bounding box center [871, 495] width 54 height 11
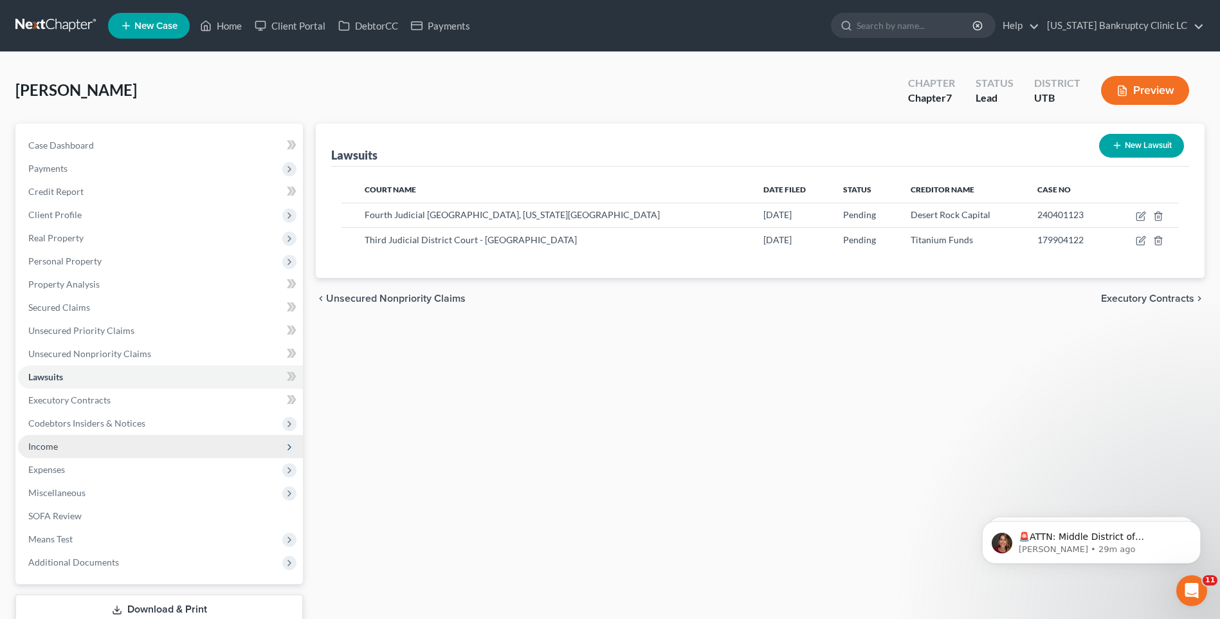
click at [70, 443] on span "Income" at bounding box center [160, 446] width 285 height 23
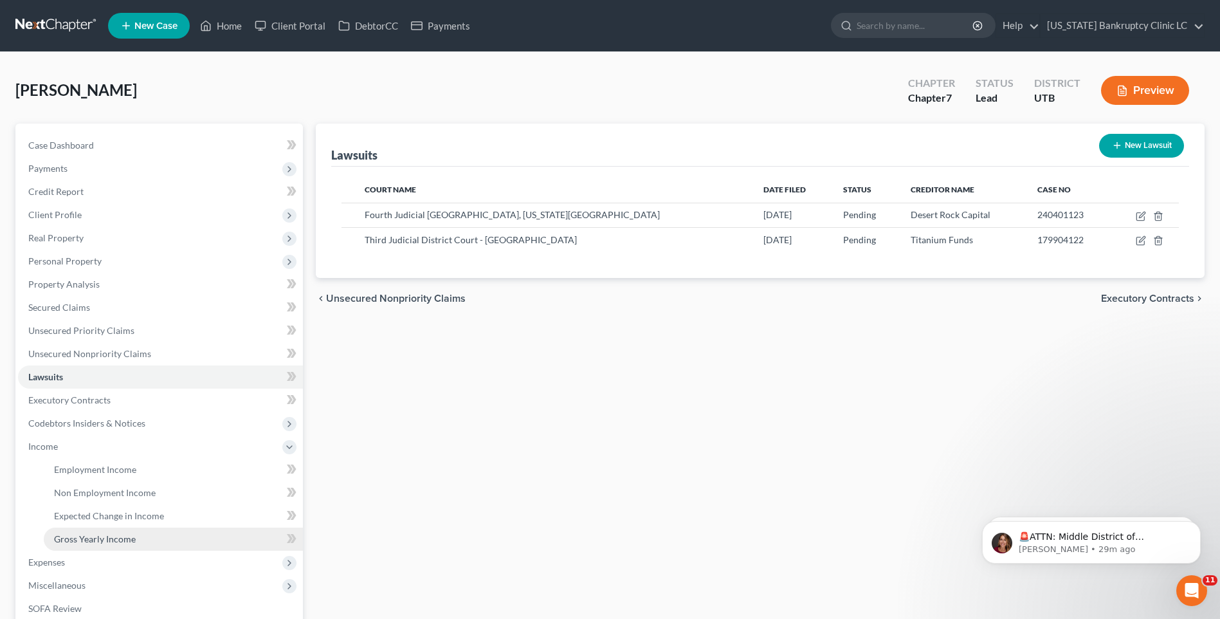
click at [114, 541] on span "Gross Yearly Income" at bounding box center [95, 538] width 82 height 11
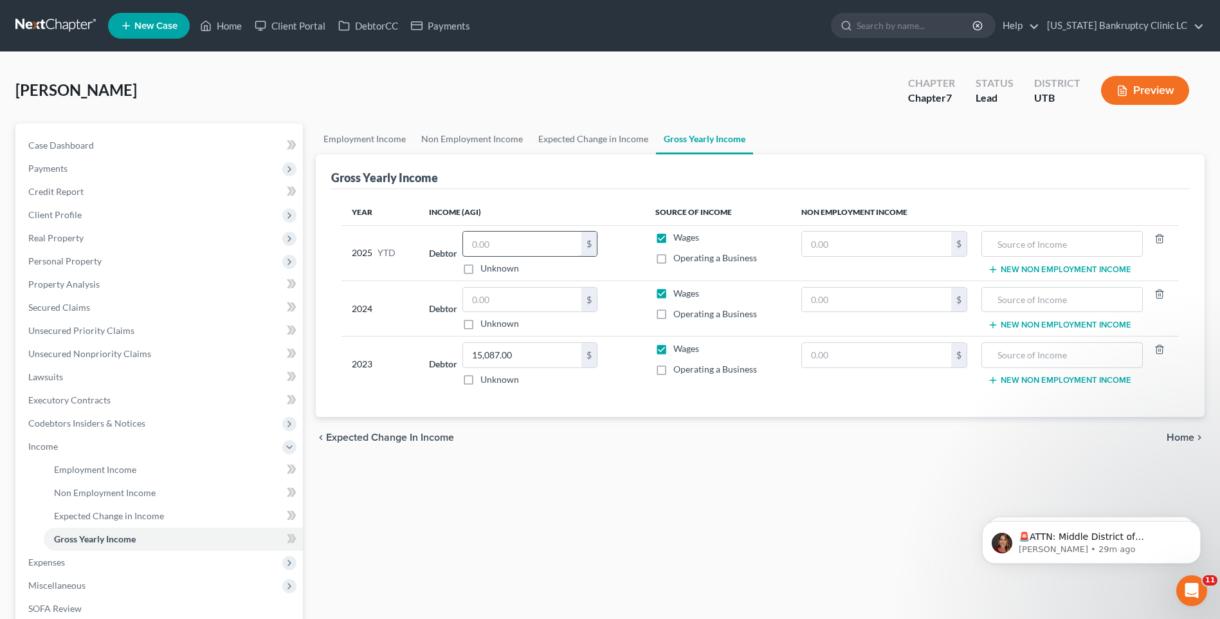
click at [485, 244] on input "text" at bounding box center [522, 244] width 118 height 24
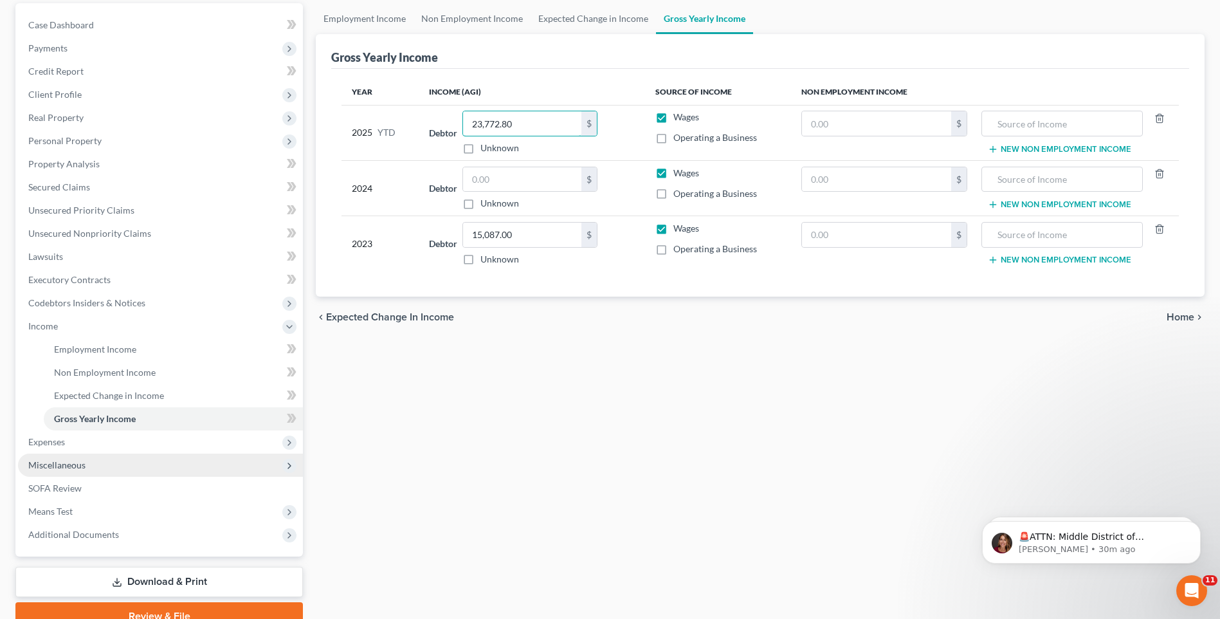
scroll to position [181, 0]
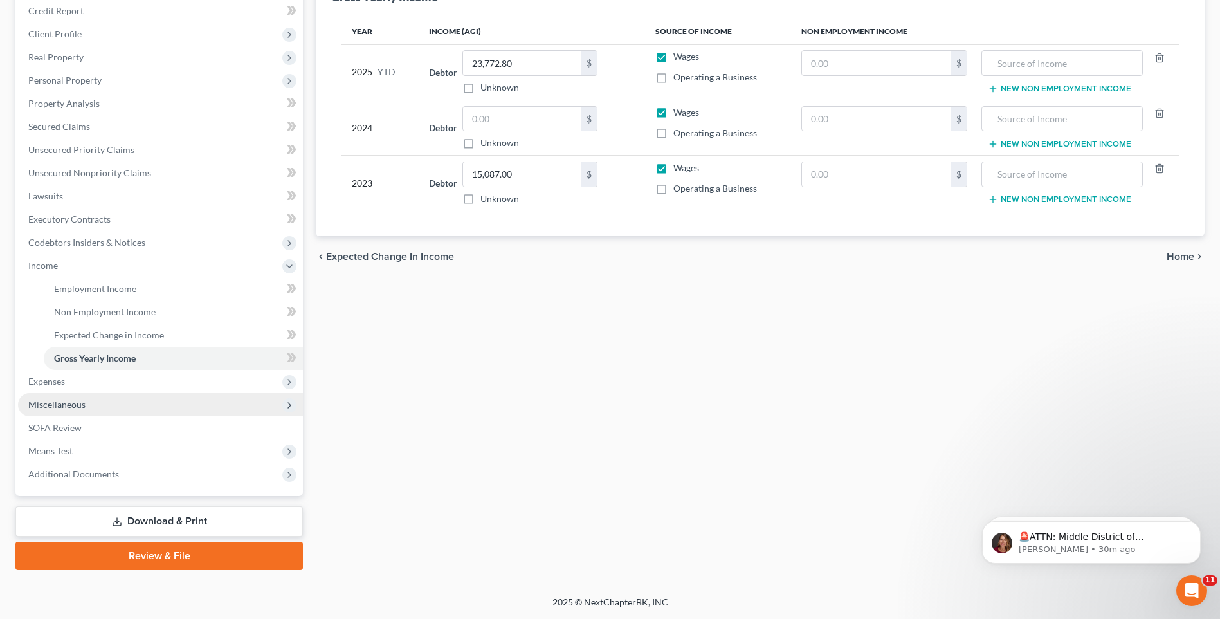
click at [86, 409] on span "Miscellaneous" at bounding box center [160, 404] width 285 height 23
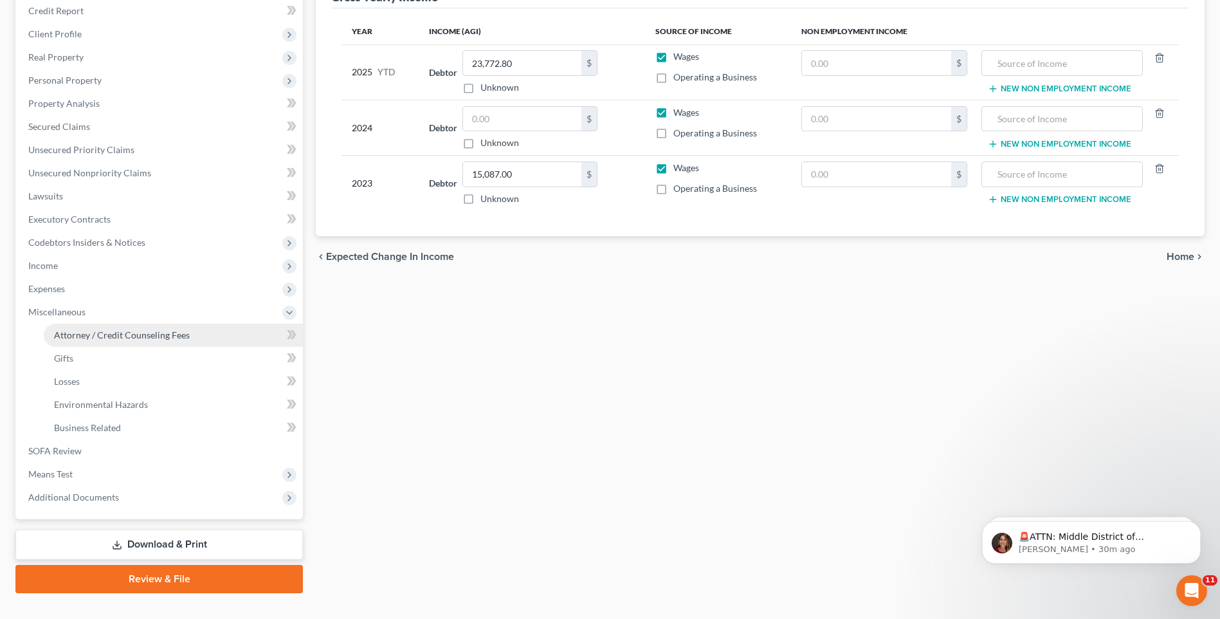
click at [145, 332] on span "Attorney / Credit Counseling Fees" at bounding box center [122, 334] width 136 height 11
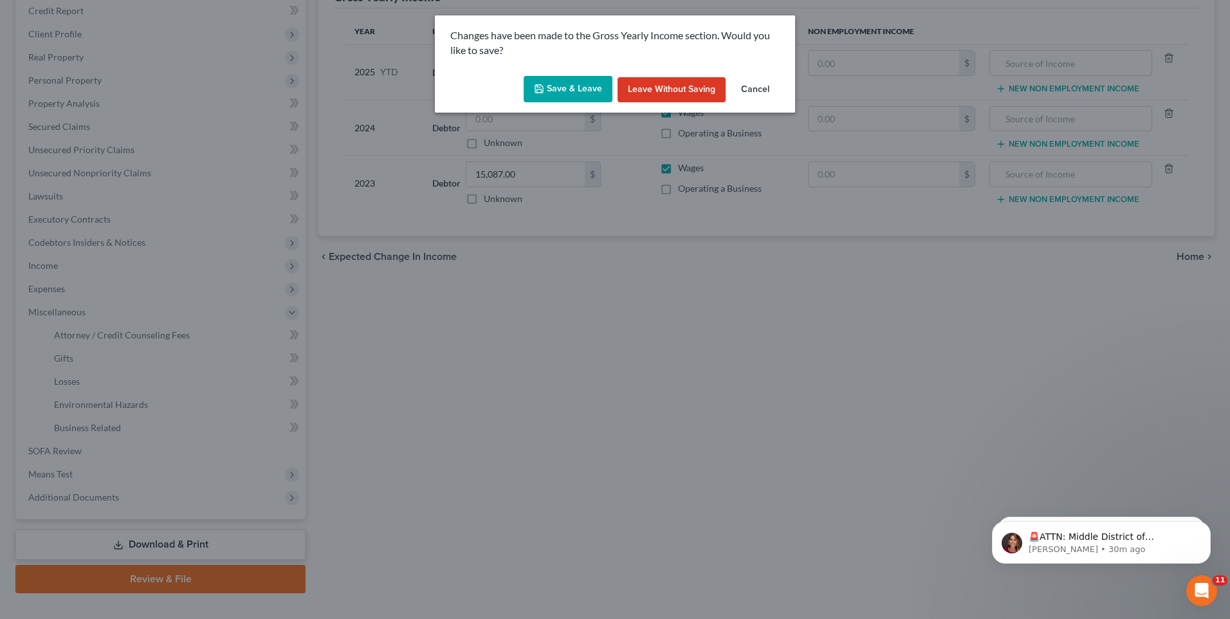
click at [557, 79] on button "Save & Leave" at bounding box center [567, 89] width 89 height 27
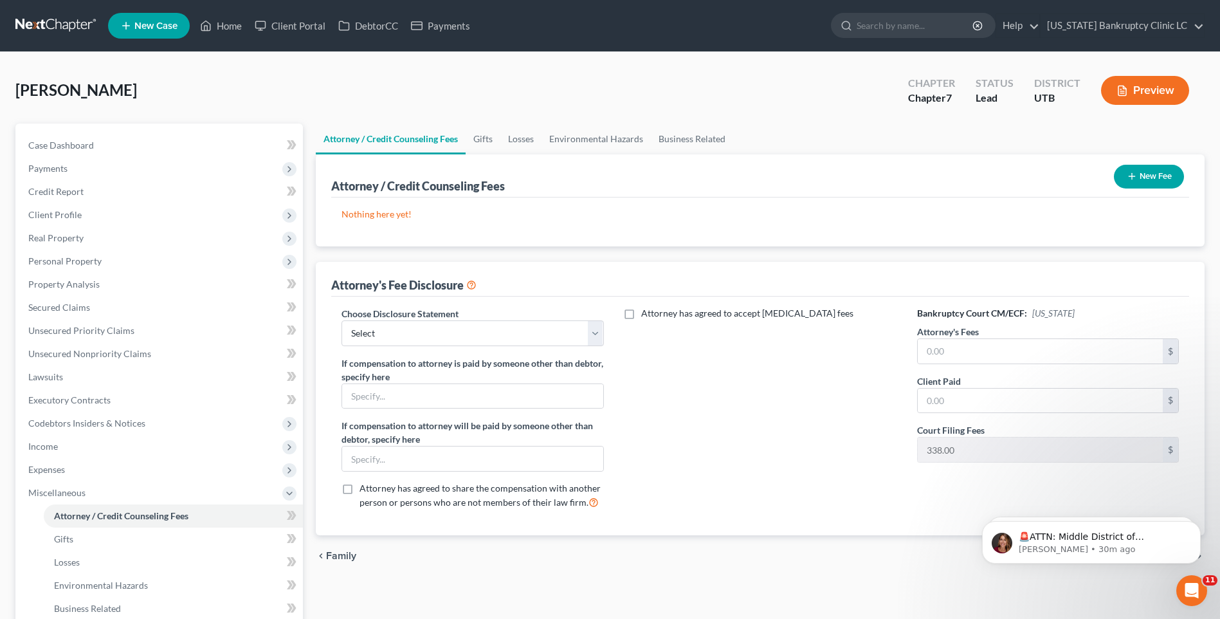
click at [1143, 172] on button "New Fee" at bounding box center [1149, 177] width 70 height 24
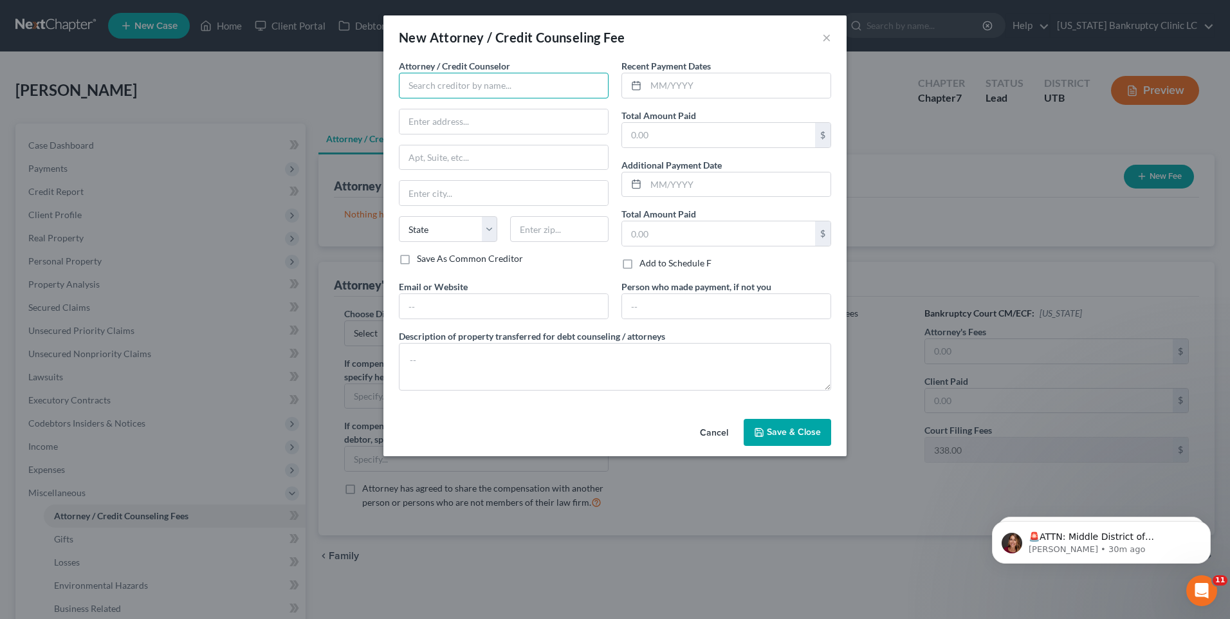
click at [552, 94] on input "text" at bounding box center [504, 86] width 210 height 26
drag, startPoint x: 532, startPoint y: 119, endPoint x: 535, endPoint y: 95, distance: 24.6
click at [532, 119] on input "text" at bounding box center [503, 121] width 208 height 24
click at [536, 89] on input "[PERSON_NAME]" at bounding box center [504, 86] width 210 height 26
click at [659, 87] on input "text" at bounding box center [738, 85] width 185 height 24
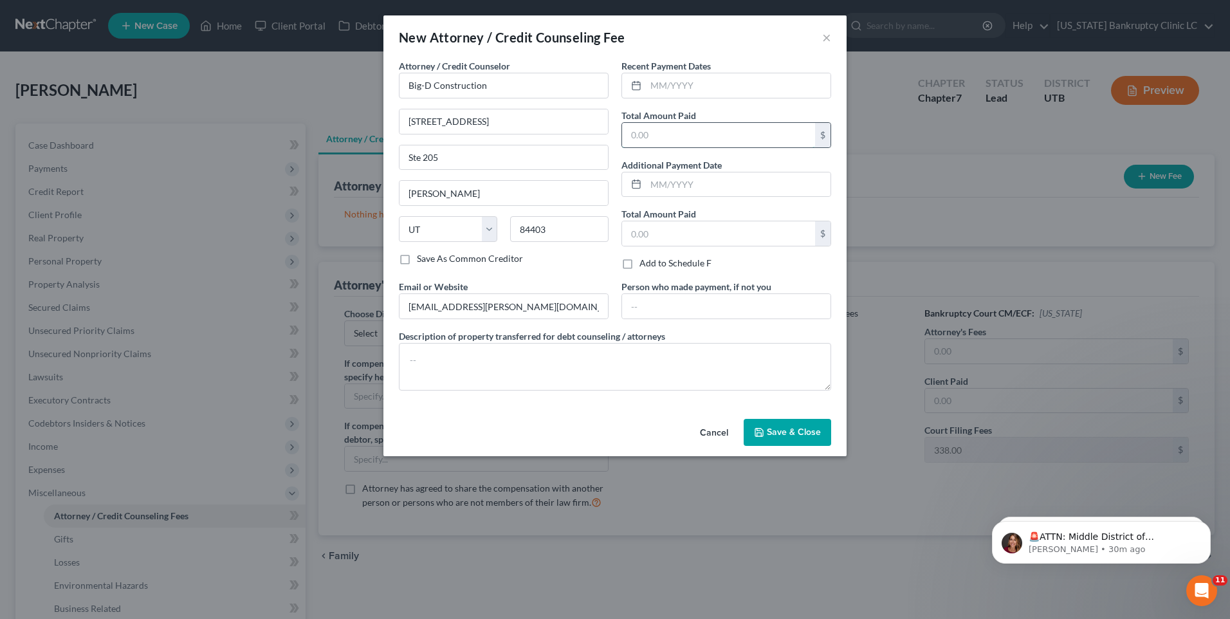
click at [694, 138] on input "text" at bounding box center [718, 135] width 193 height 24
click at [787, 428] on span "Save & Close" at bounding box center [794, 431] width 54 height 11
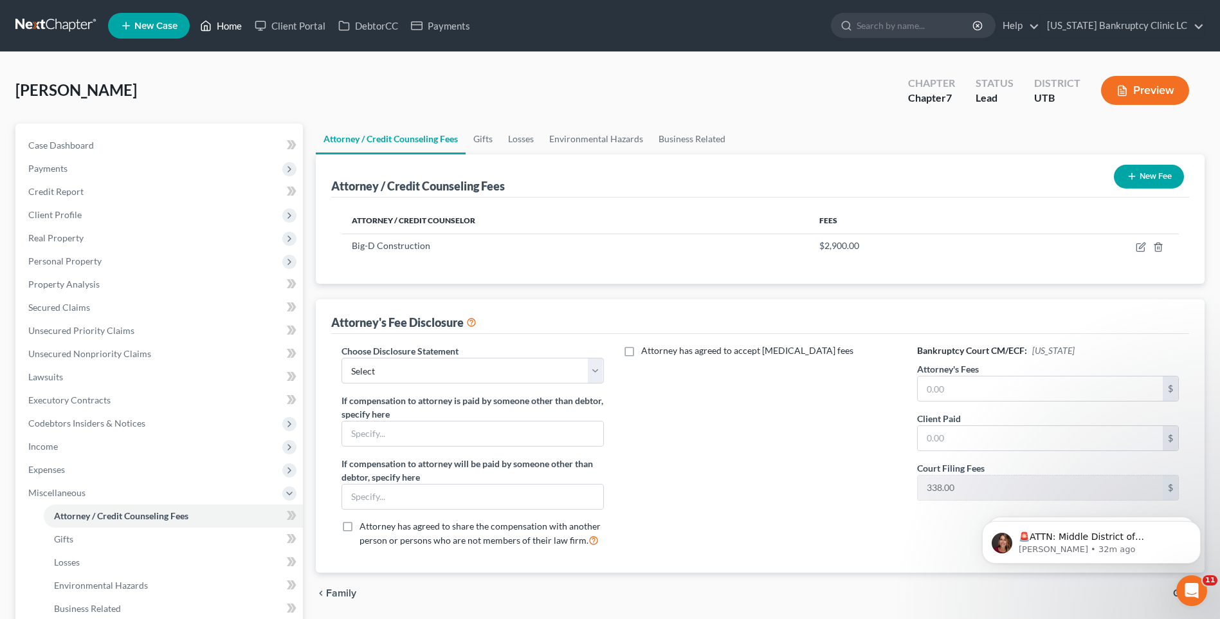
click at [219, 24] on link "Home" at bounding box center [221, 25] width 55 height 23
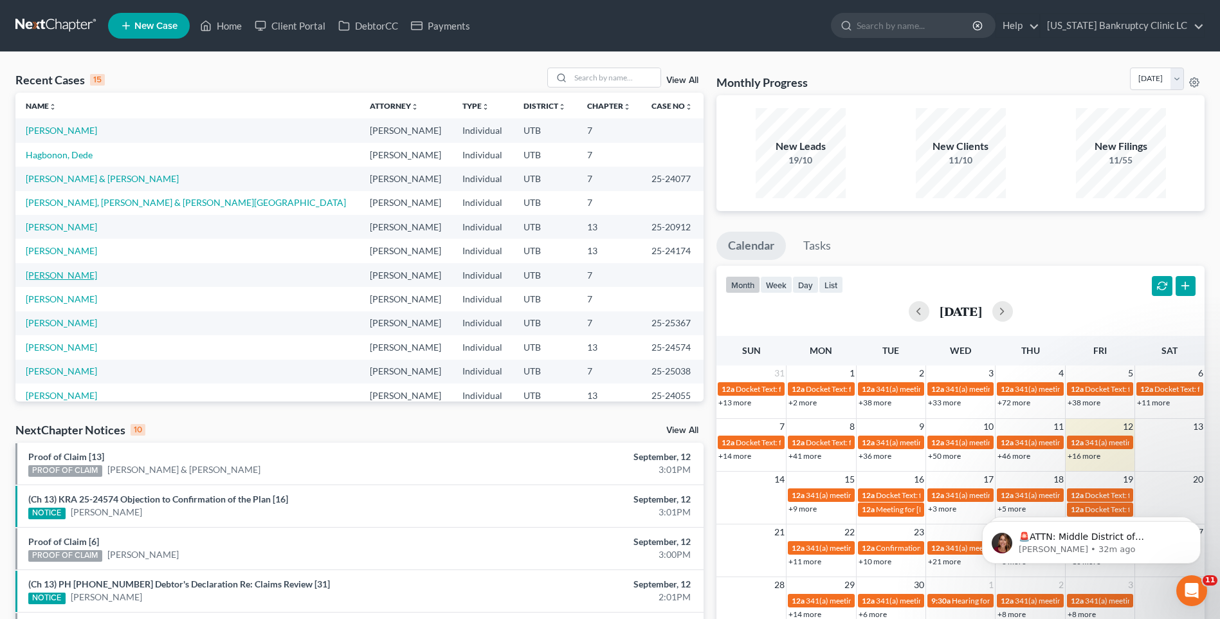
click at [64, 273] on link "[PERSON_NAME]" at bounding box center [61, 274] width 71 height 11
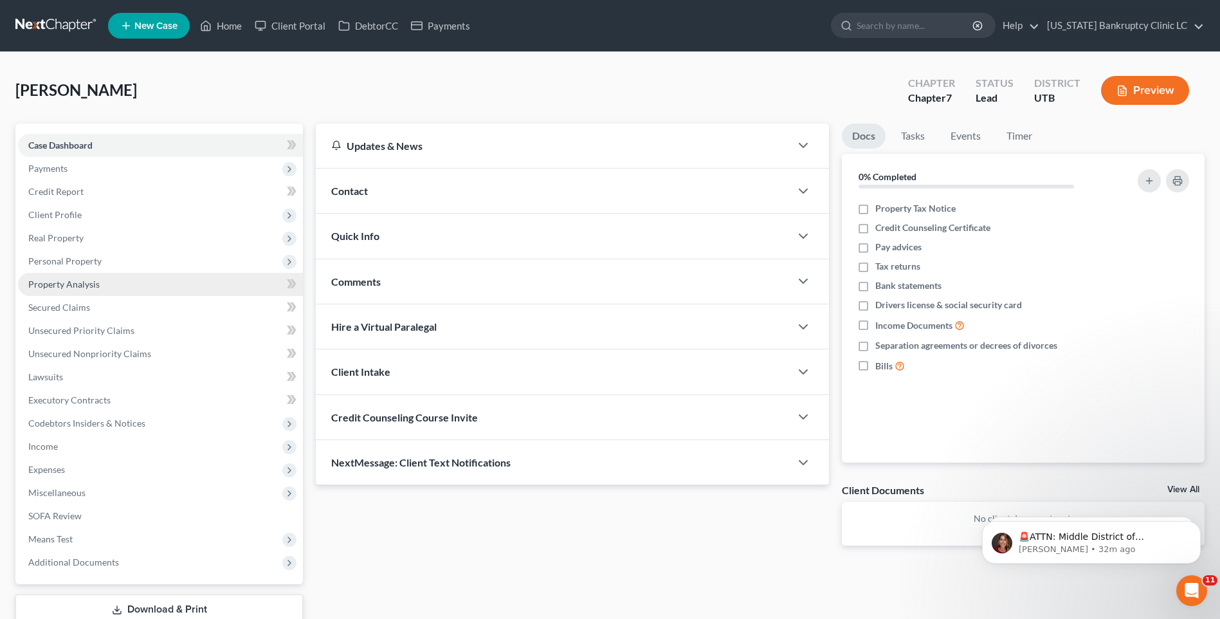
click at [64, 273] on link "Property Analysis" at bounding box center [160, 284] width 285 height 23
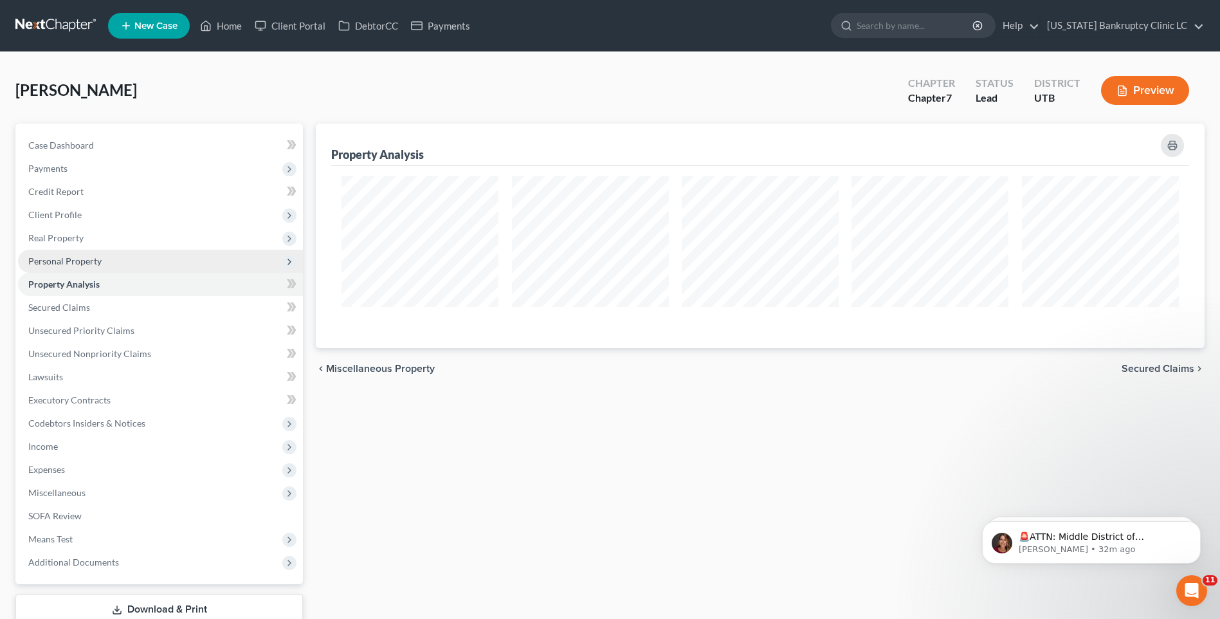
scroll to position [224, 889]
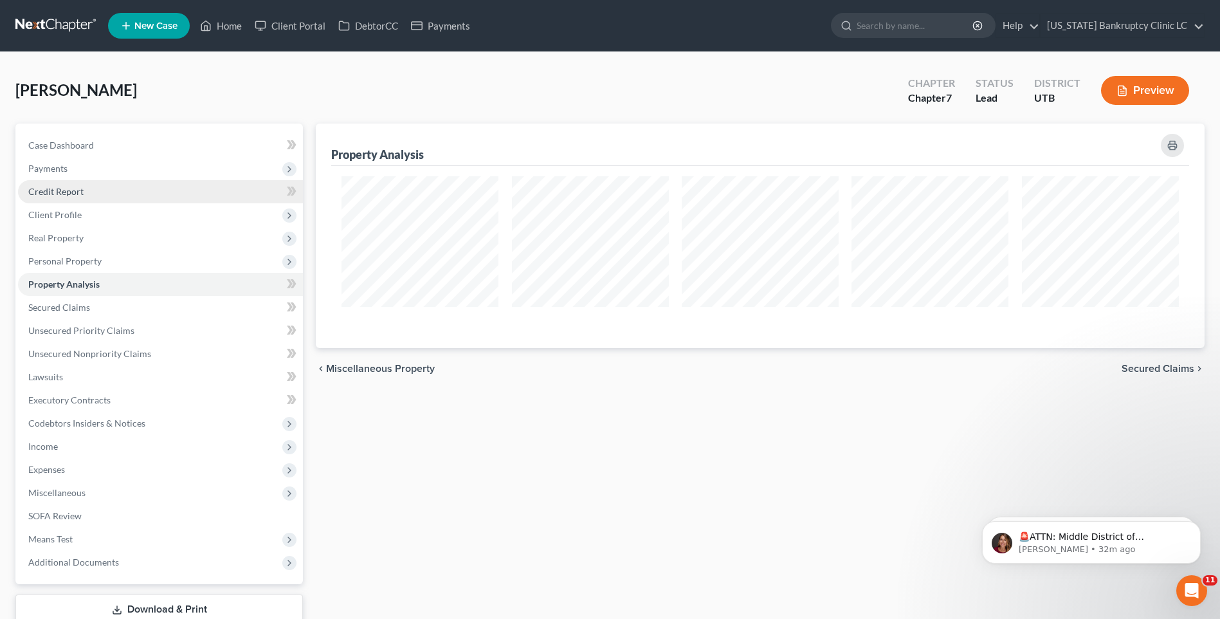
click at [76, 190] on span "Credit Report" at bounding box center [55, 191] width 55 height 11
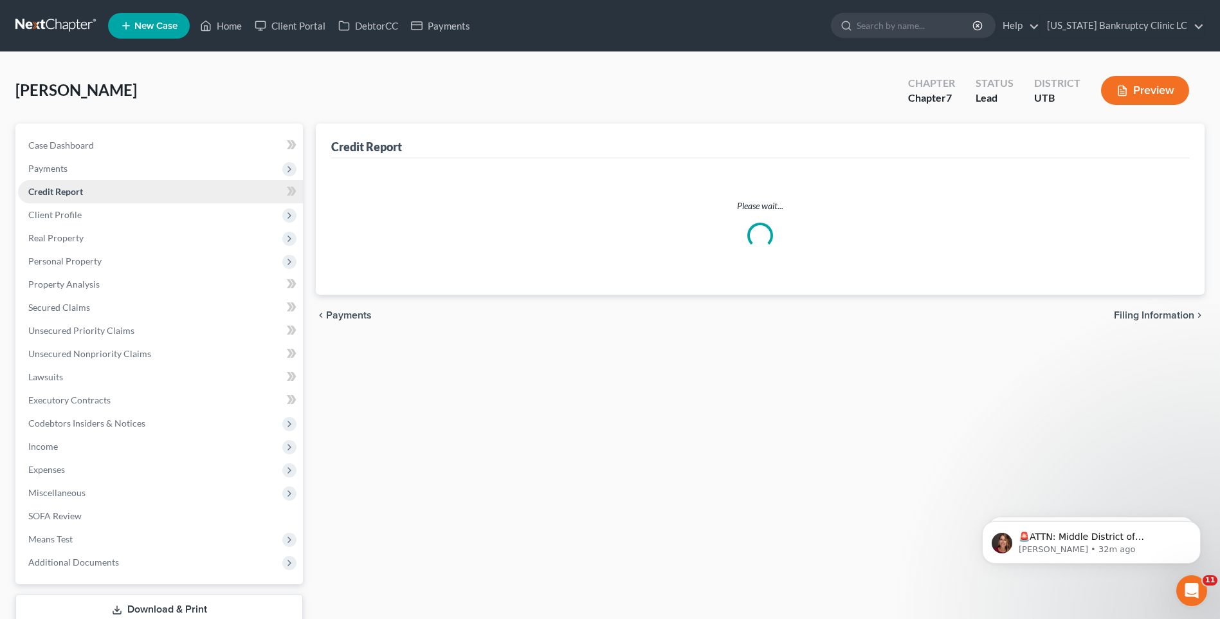
click at [76, 190] on span "Credit Report" at bounding box center [55, 191] width 55 height 11
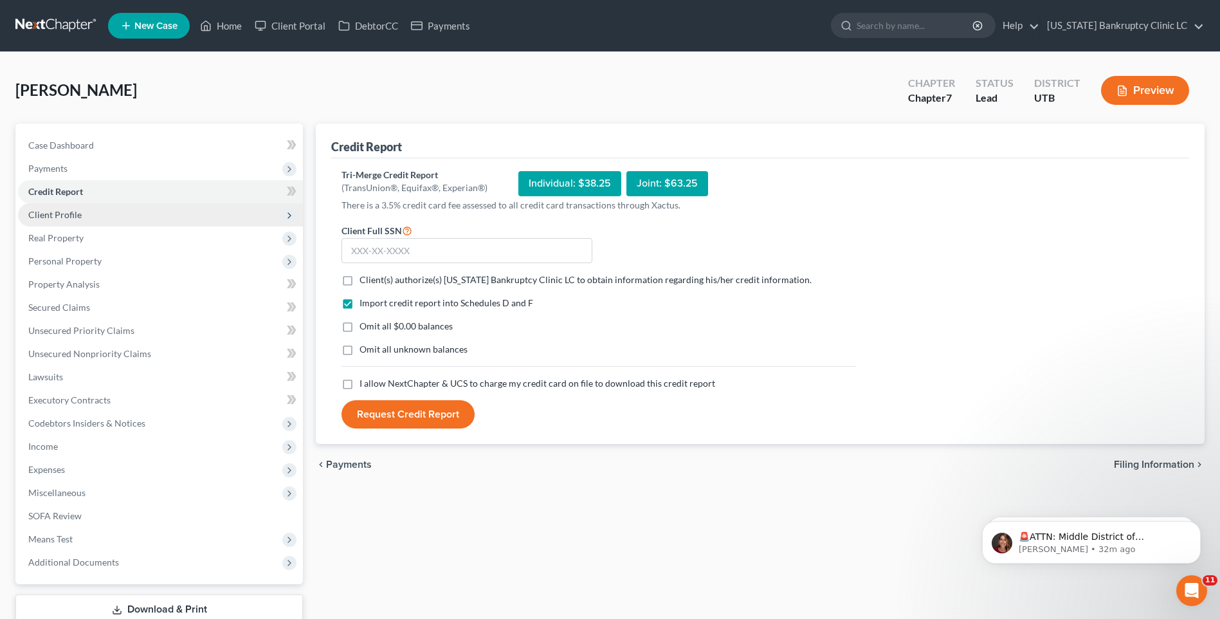
click at [93, 213] on span "Client Profile" at bounding box center [160, 214] width 285 height 23
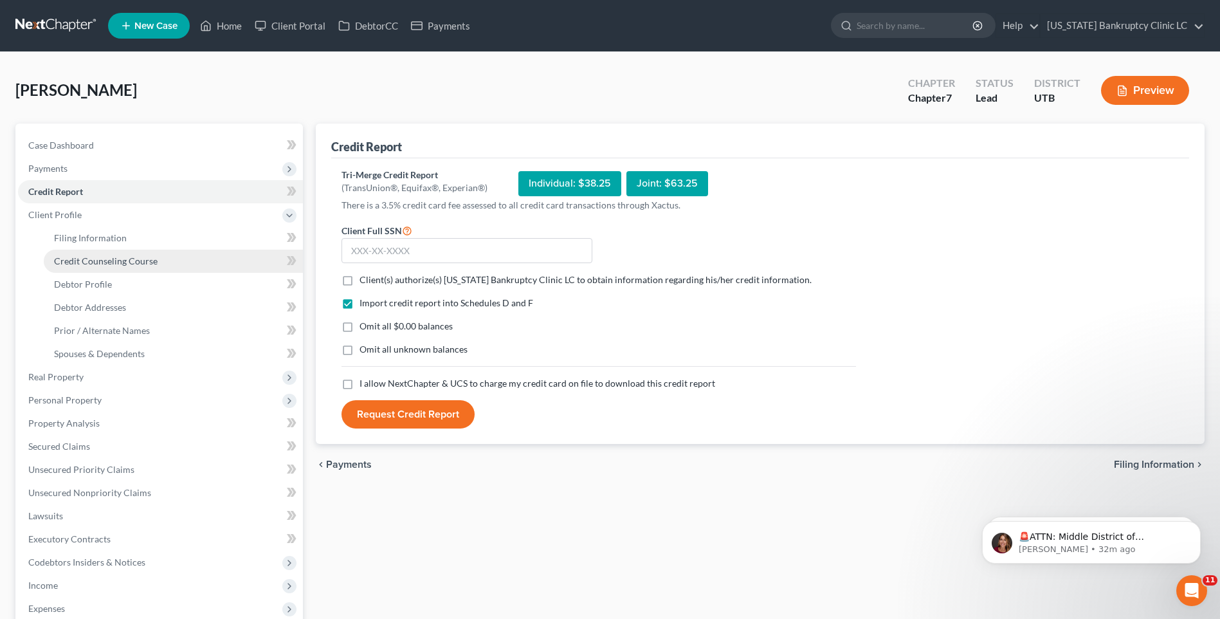
click at [114, 250] on link "Credit Counseling Course" at bounding box center [173, 261] width 259 height 23
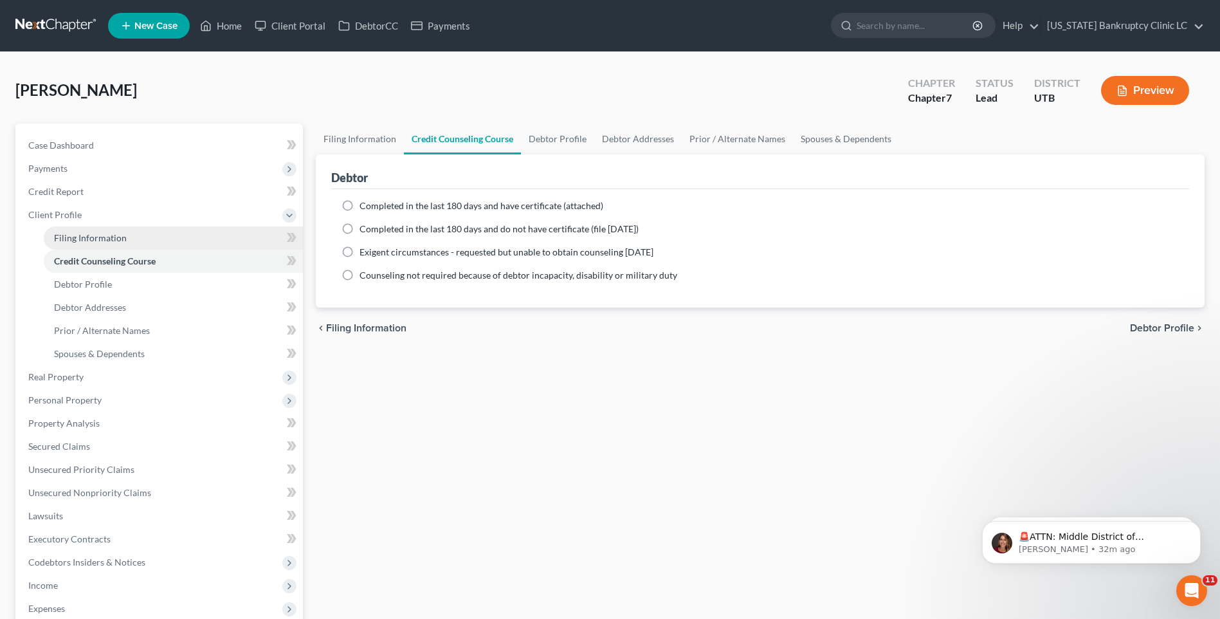
click at [111, 239] on span "Filing Information" at bounding box center [90, 237] width 73 height 11
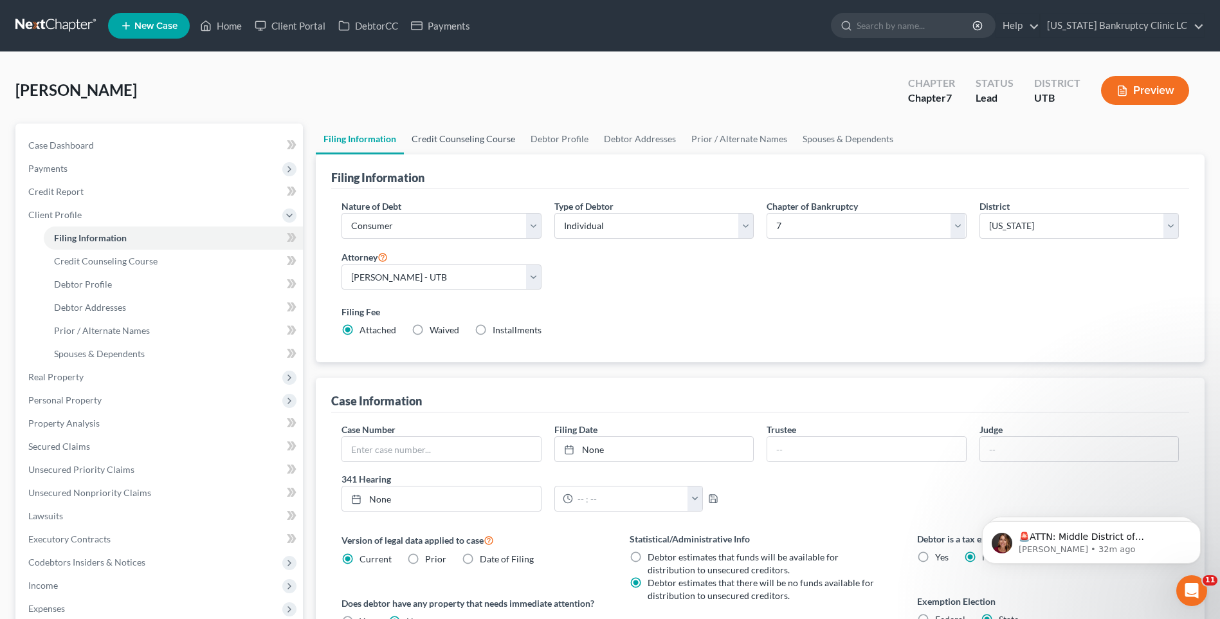
click at [461, 141] on link "Credit Counseling Course" at bounding box center [463, 138] width 119 height 31
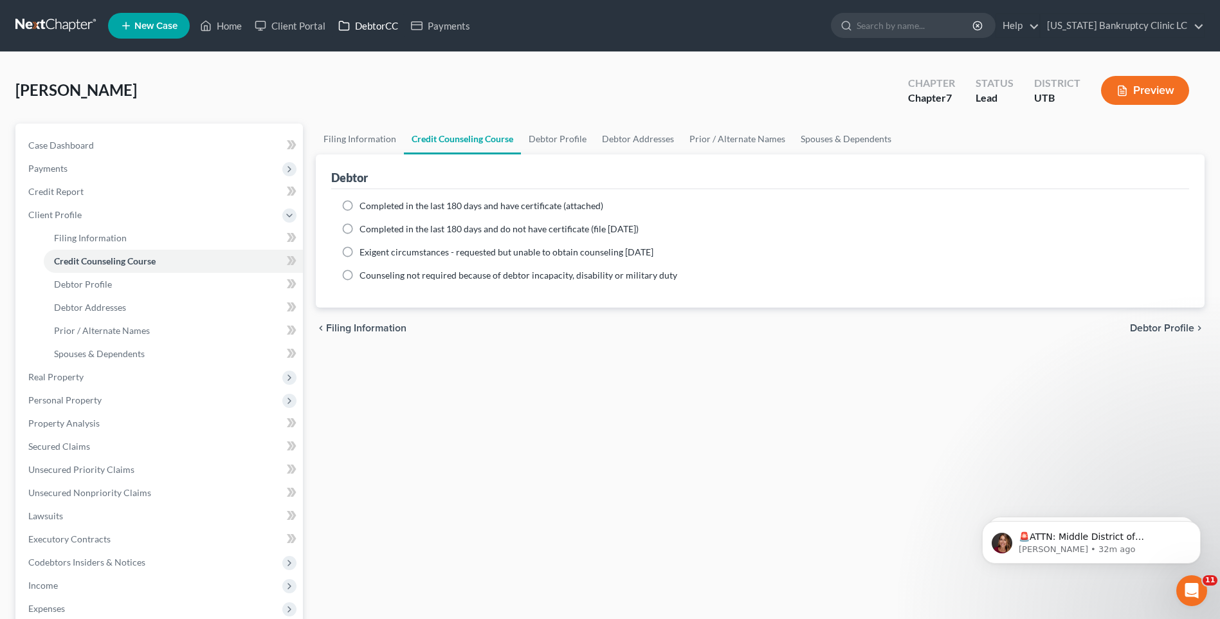
click at [388, 31] on link "DebtorCC" at bounding box center [368, 25] width 73 height 23
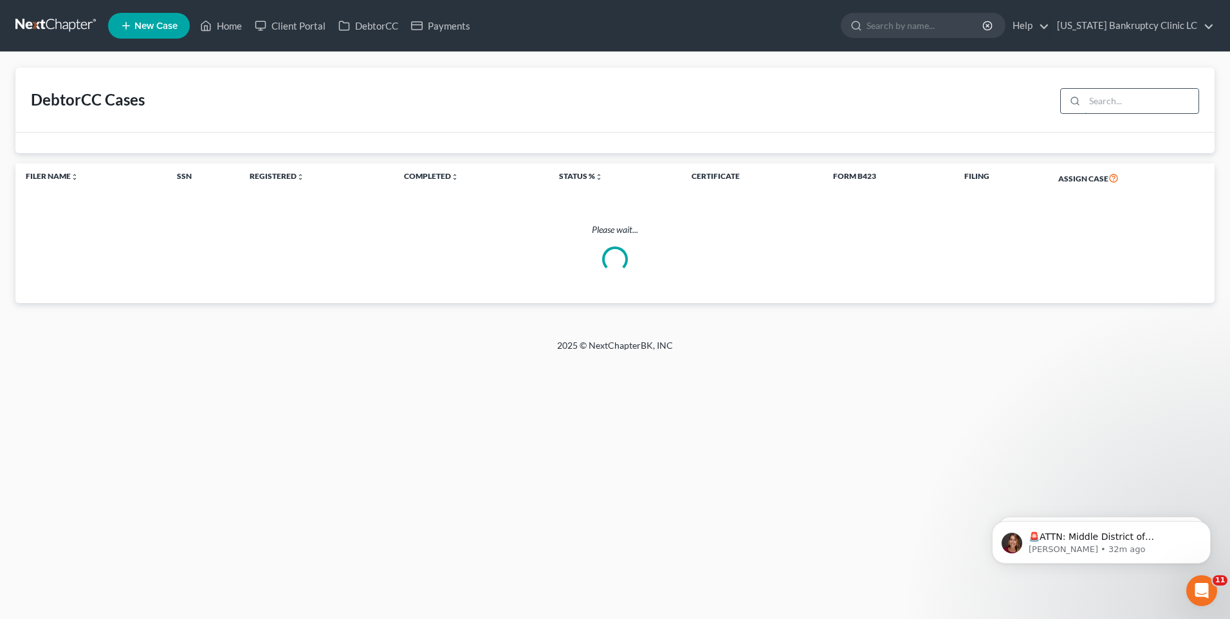
click at [1103, 104] on input "search" at bounding box center [1141, 101] width 114 height 24
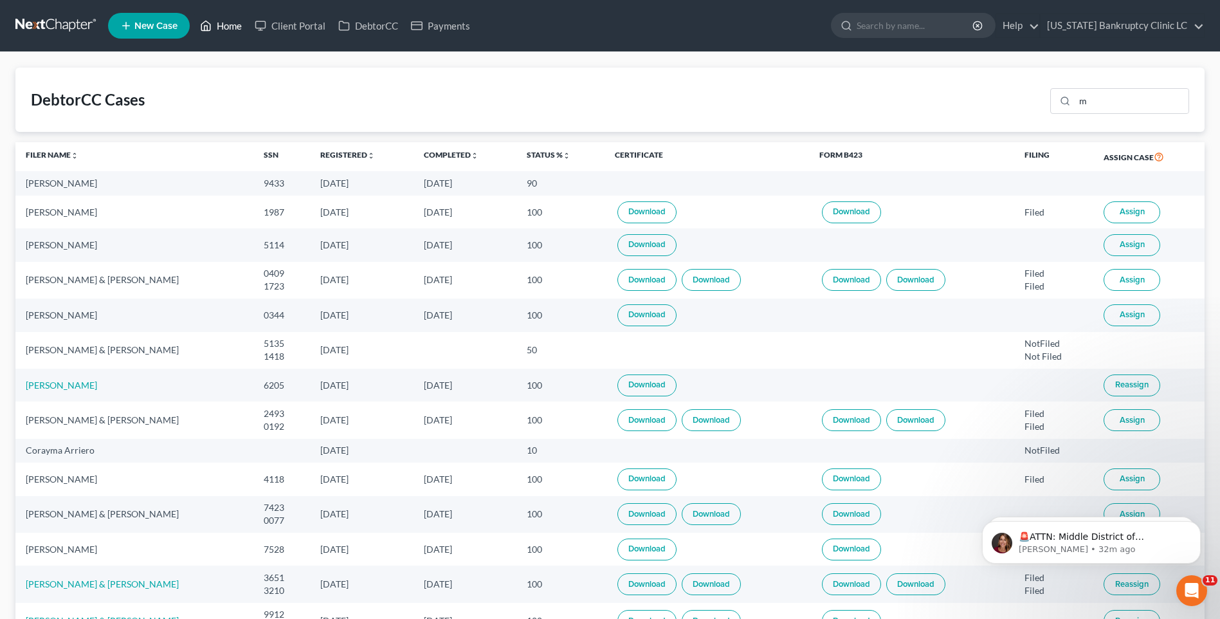
click at [229, 25] on link "Home" at bounding box center [221, 25] width 55 height 23
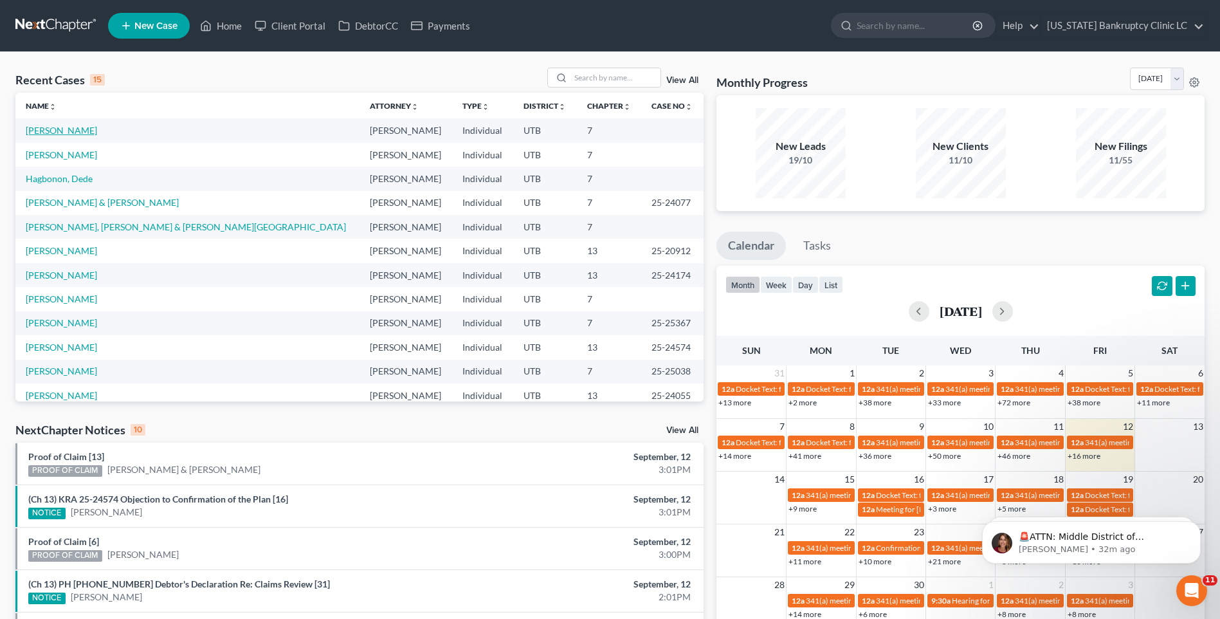
click at [67, 131] on link "[PERSON_NAME]" at bounding box center [61, 130] width 71 height 11
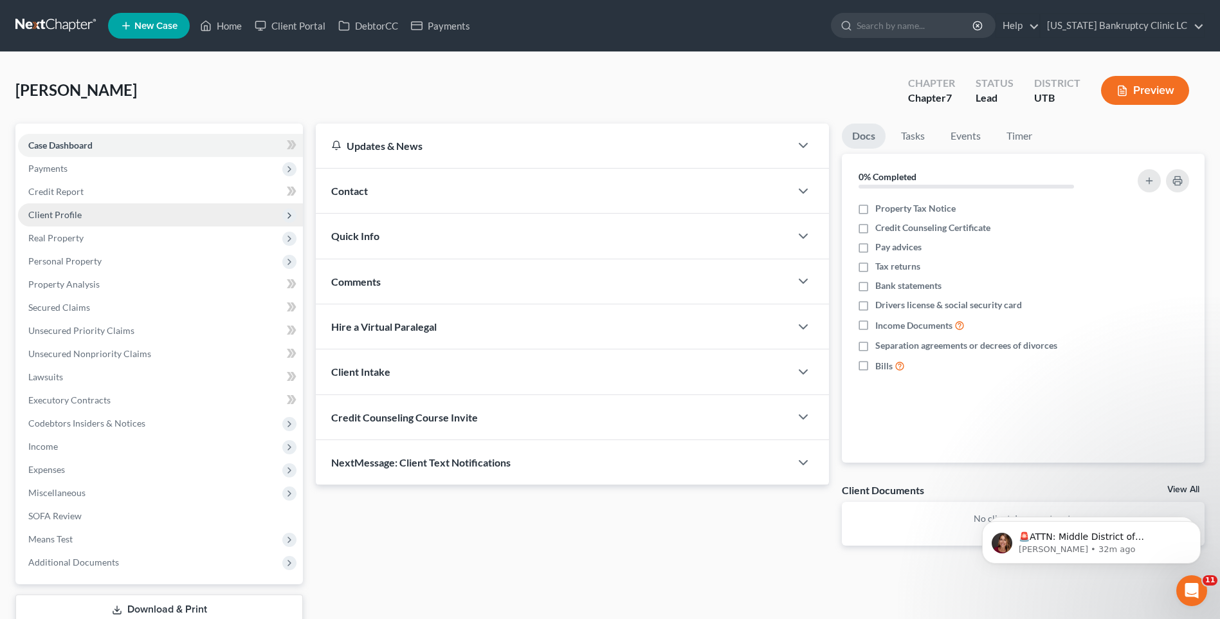
click at [72, 210] on span "Client Profile" at bounding box center [54, 214] width 53 height 11
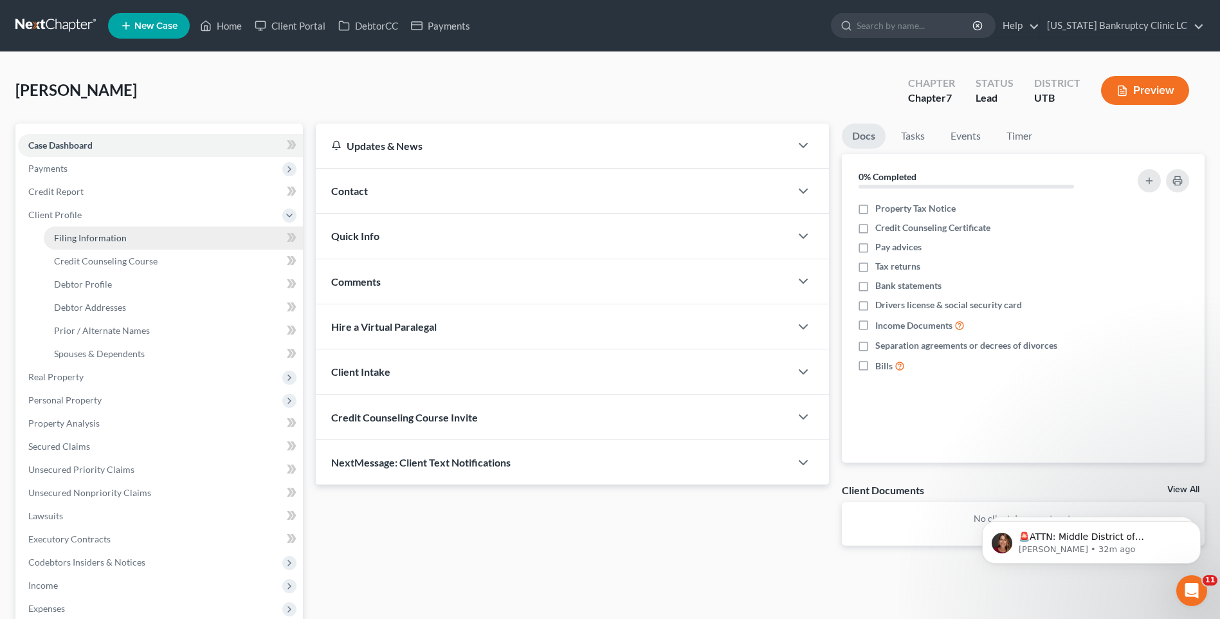
click at [87, 239] on span "Filing Information" at bounding box center [90, 237] width 73 height 11
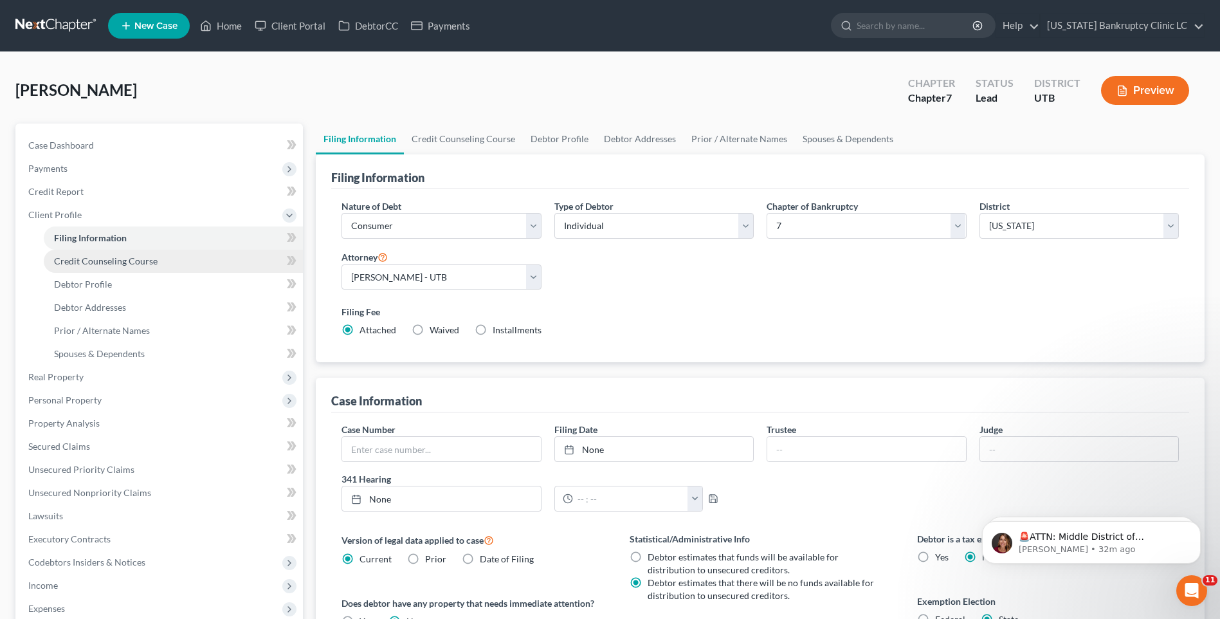
click at [80, 266] on link "Credit Counseling Course" at bounding box center [173, 261] width 259 height 23
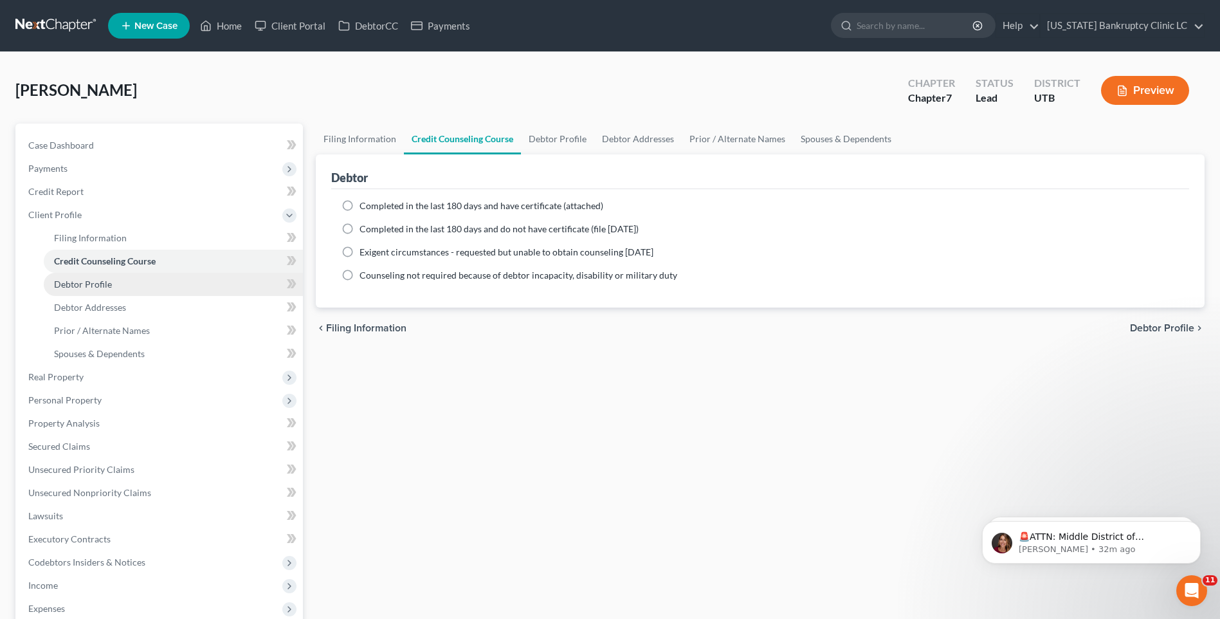
click at [89, 291] on link "Debtor Profile" at bounding box center [173, 284] width 259 height 23
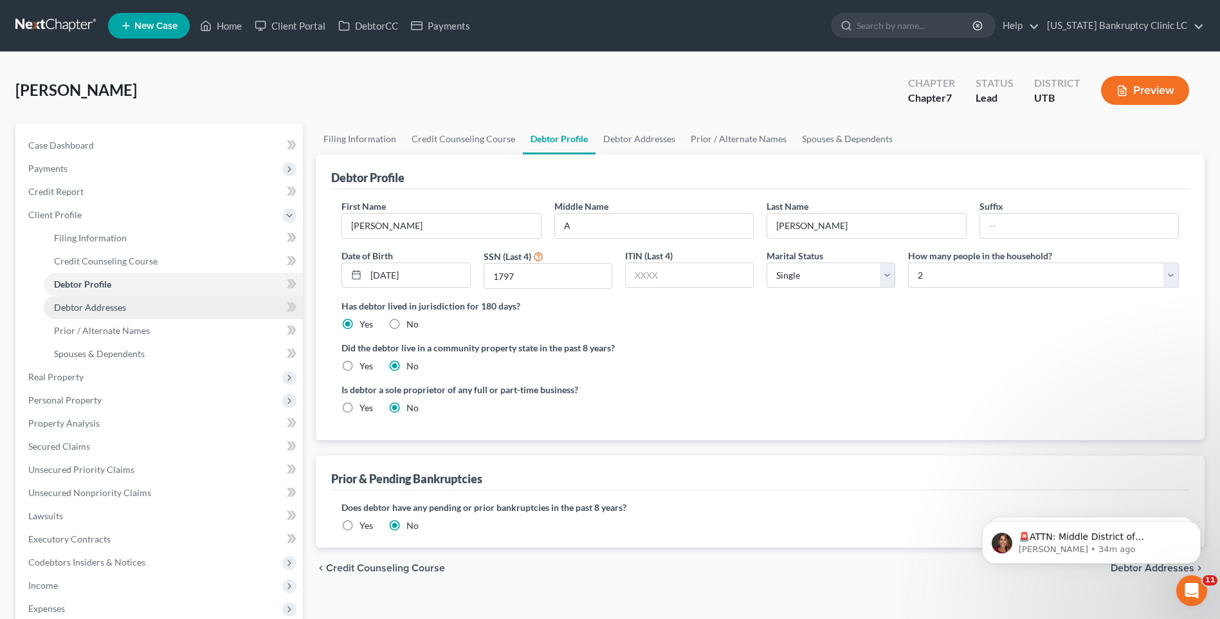
click at [80, 304] on span "Debtor Addresses" at bounding box center [90, 307] width 72 height 11
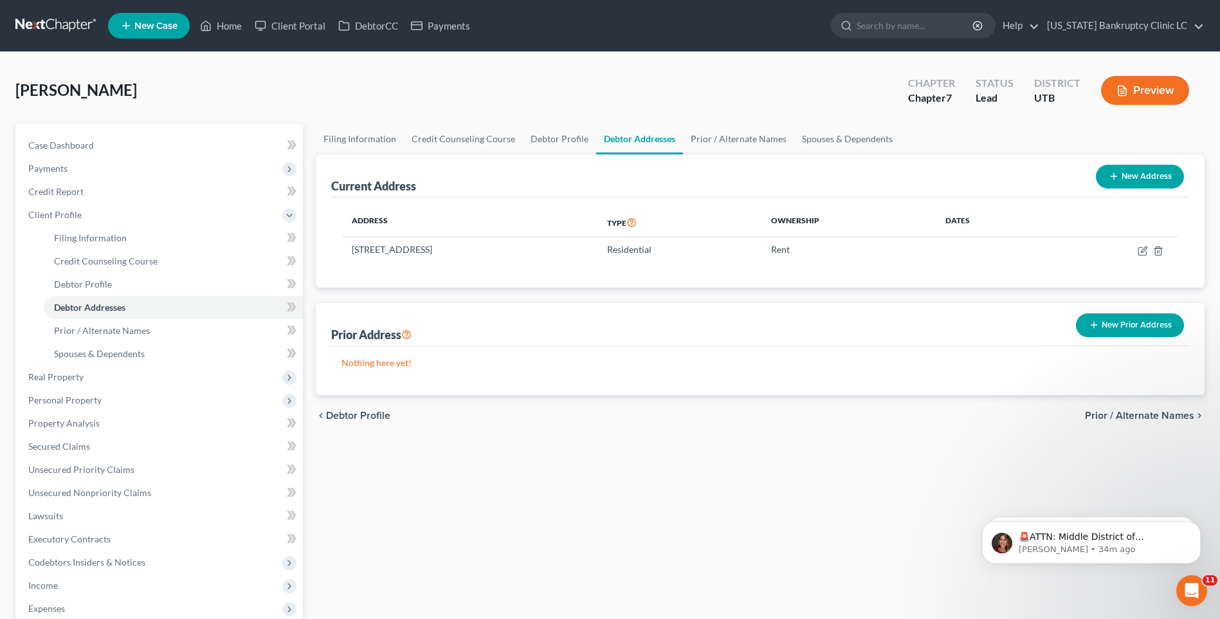
click at [1135, 331] on button "New Prior Address" at bounding box center [1130, 325] width 108 height 24
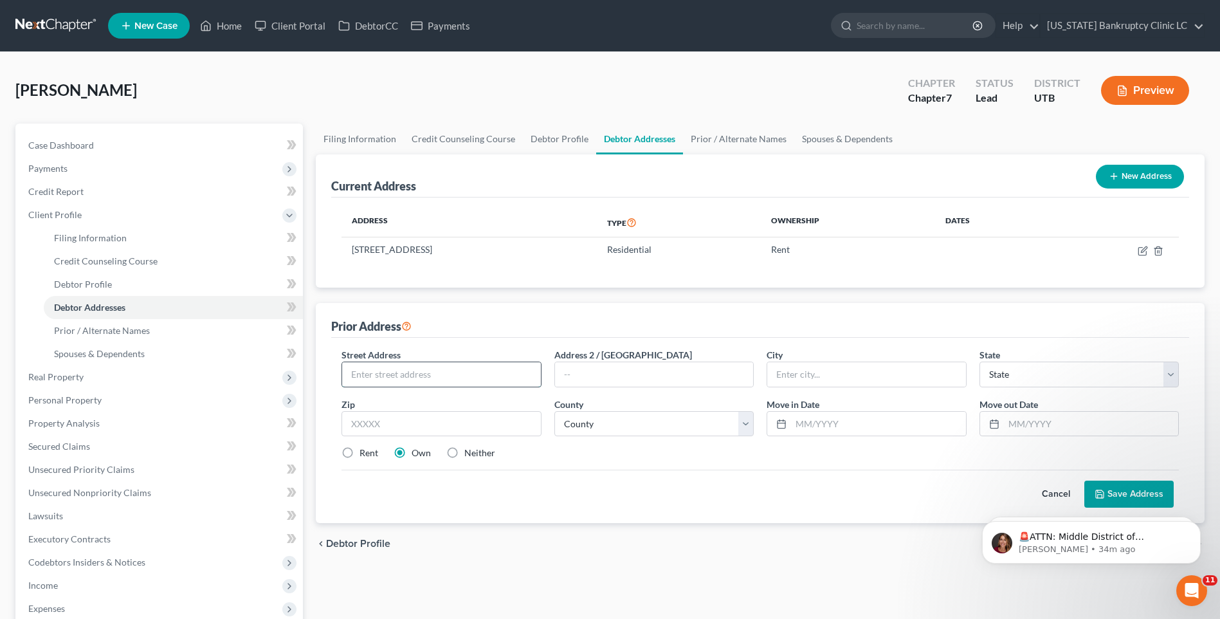
click at [416, 381] on input "text" at bounding box center [441, 374] width 198 height 24
click at [359, 452] on label "Rent" at bounding box center [368, 452] width 19 height 13
click at [365, 452] on input "Rent" at bounding box center [369, 450] width 8 height 8
click at [1130, 492] on button "Save Address" at bounding box center [1128, 493] width 89 height 27
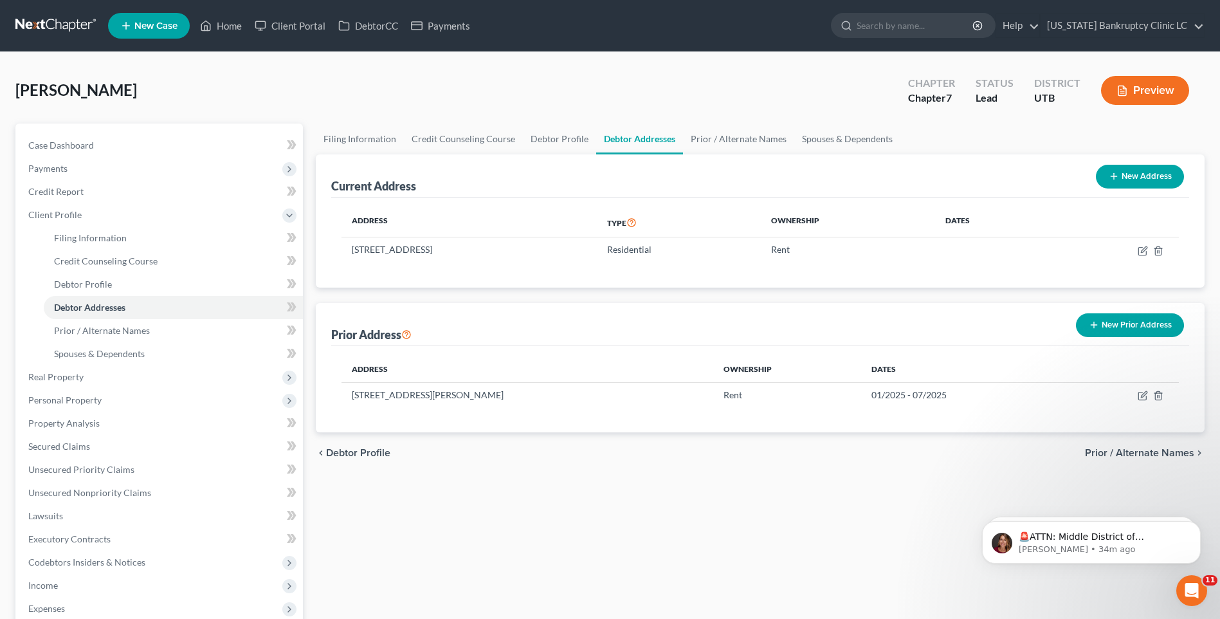
click at [1117, 327] on button "New Prior Address" at bounding box center [1130, 325] width 108 height 24
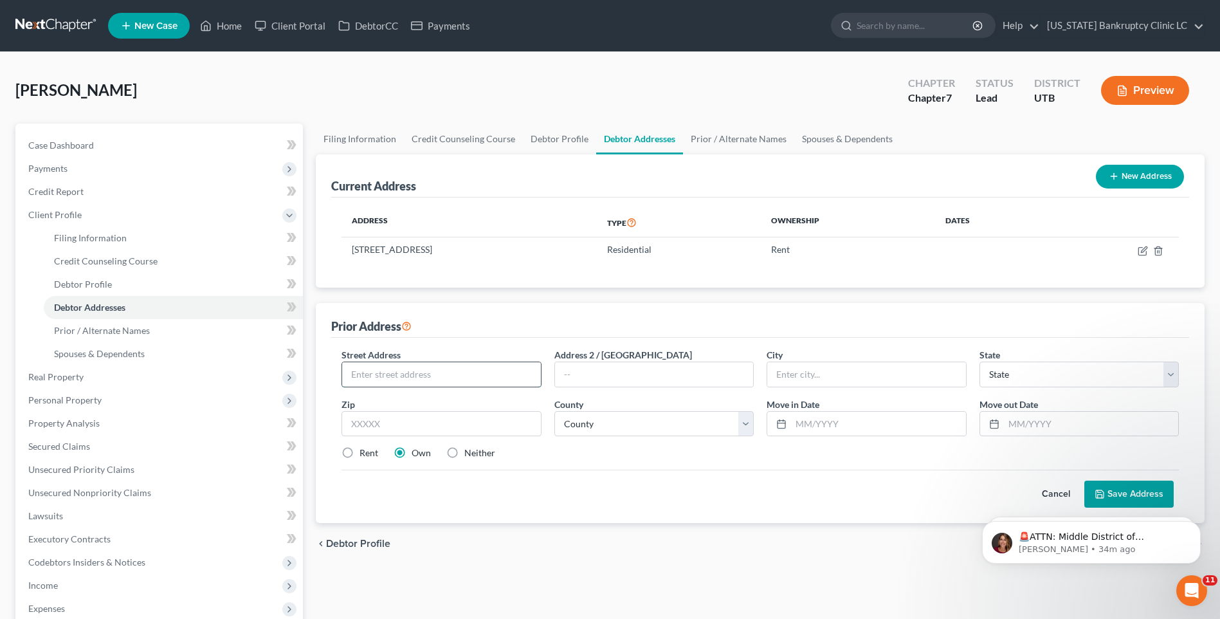
click at [520, 376] on input "text" at bounding box center [441, 374] width 198 height 24
drag, startPoint x: 345, startPoint y: 453, endPoint x: 363, endPoint y: 454, distance: 18.1
click at [359, 453] on label "Rent" at bounding box center [368, 452] width 19 height 13
click at [365, 453] on input "Rent" at bounding box center [369, 450] width 8 height 8
click at [1097, 489] on icon at bounding box center [1100, 494] width 10 height 10
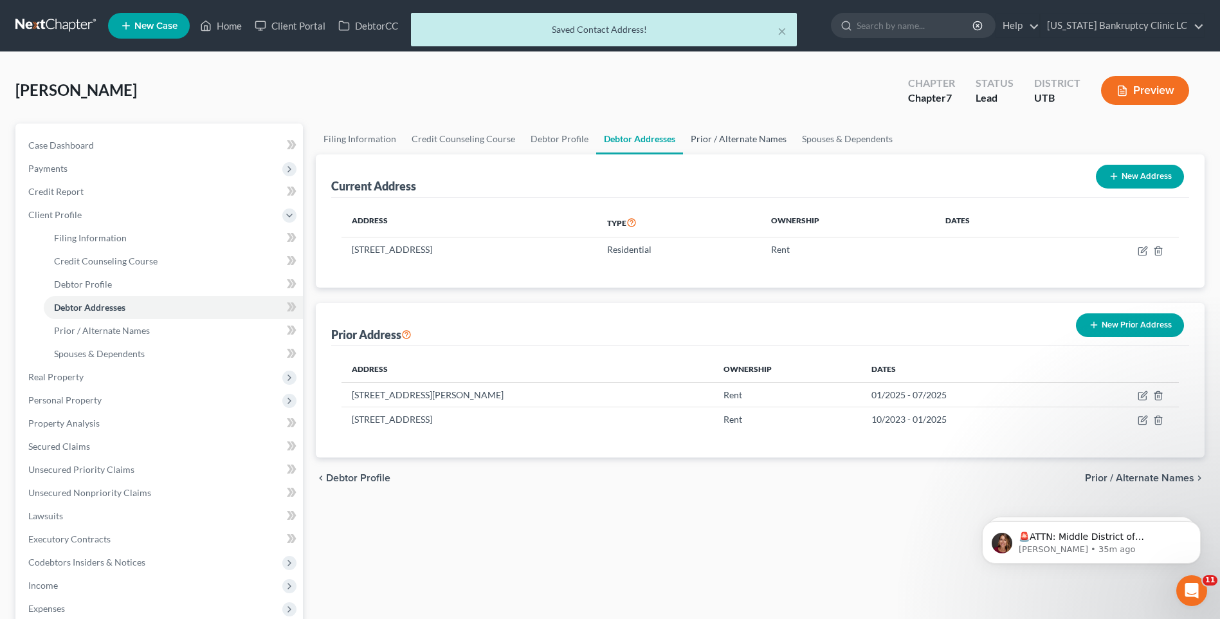
drag, startPoint x: 752, startPoint y: 138, endPoint x: 762, endPoint y: 147, distance: 14.1
click at [751, 138] on link "Prior / Alternate Names" at bounding box center [738, 138] width 111 height 31
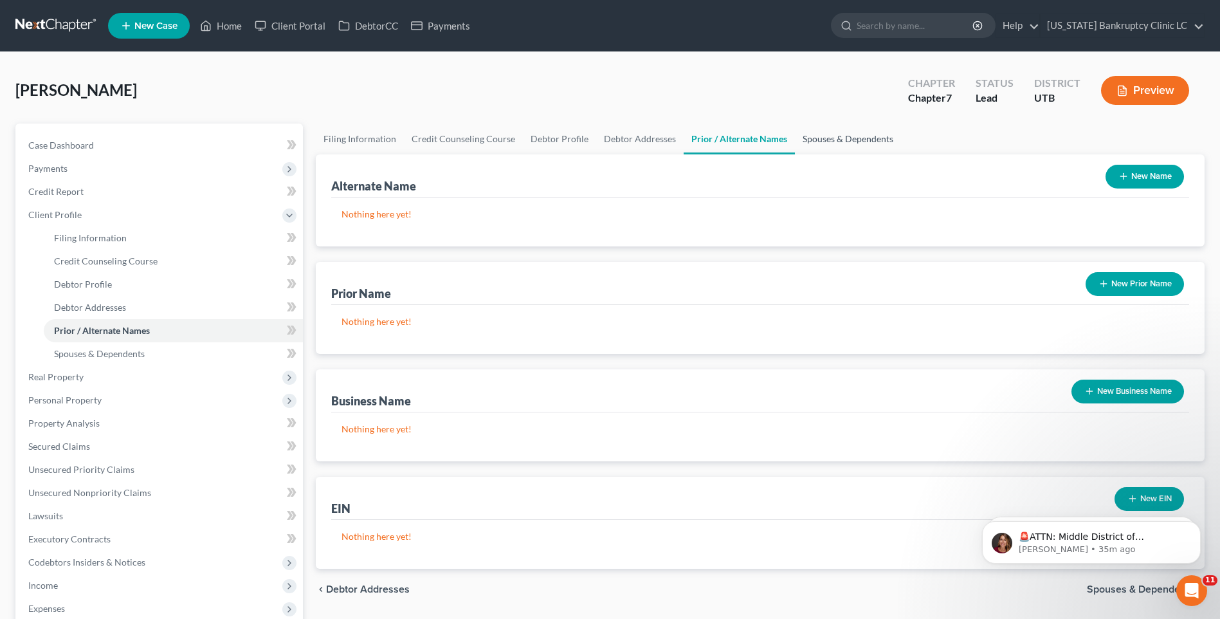
click at [822, 136] on link "Spouses & Dependents" at bounding box center [848, 138] width 106 height 31
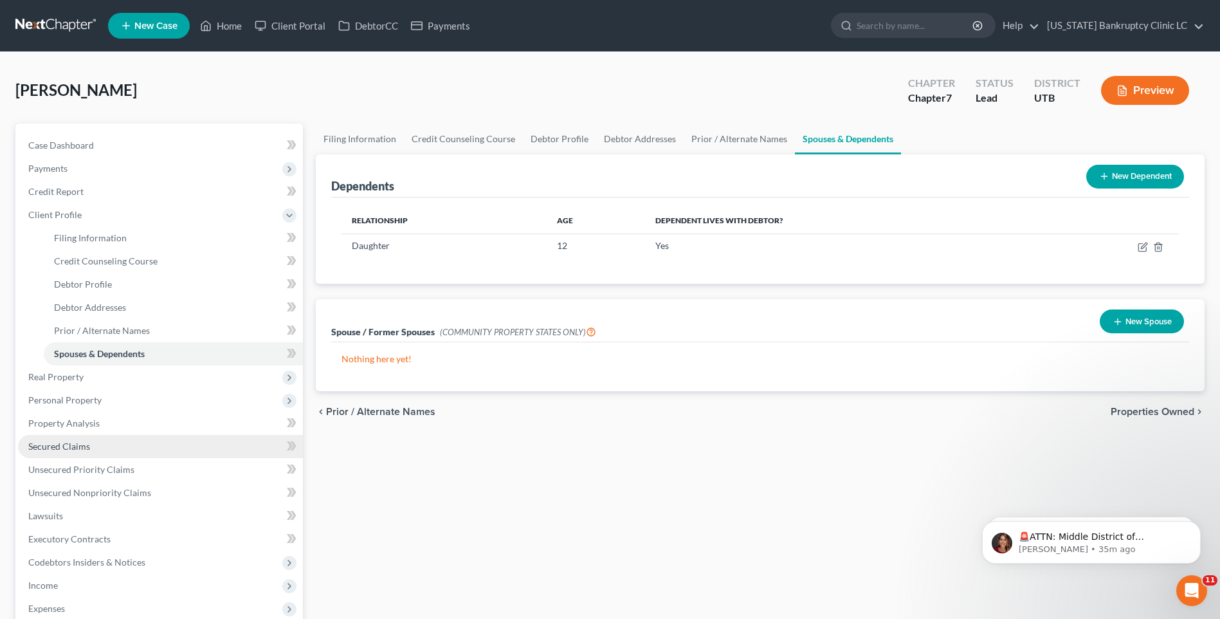
click at [92, 446] on link "Secured Claims" at bounding box center [160, 446] width 285 height 23
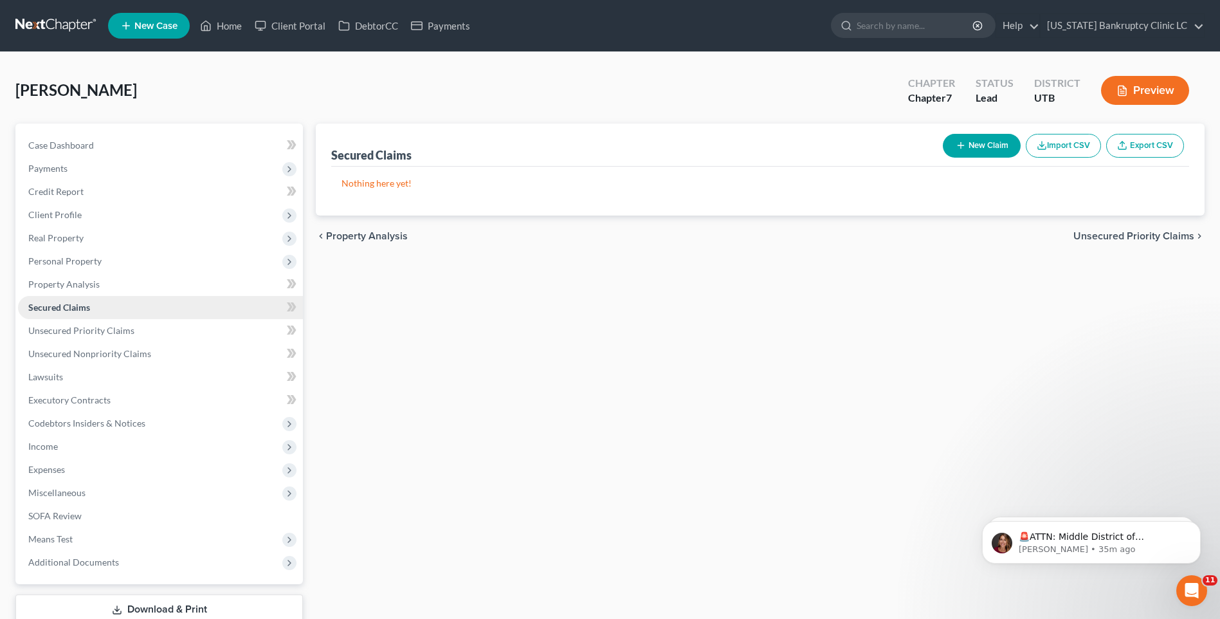
click at [95, 314] on link "Secured Claims" at bounding box center [160, 307] width 285 height 23
click at [107, 331] on span "Unsecured Priority Claims" at bounding box center [81, 330] width 106 height 11
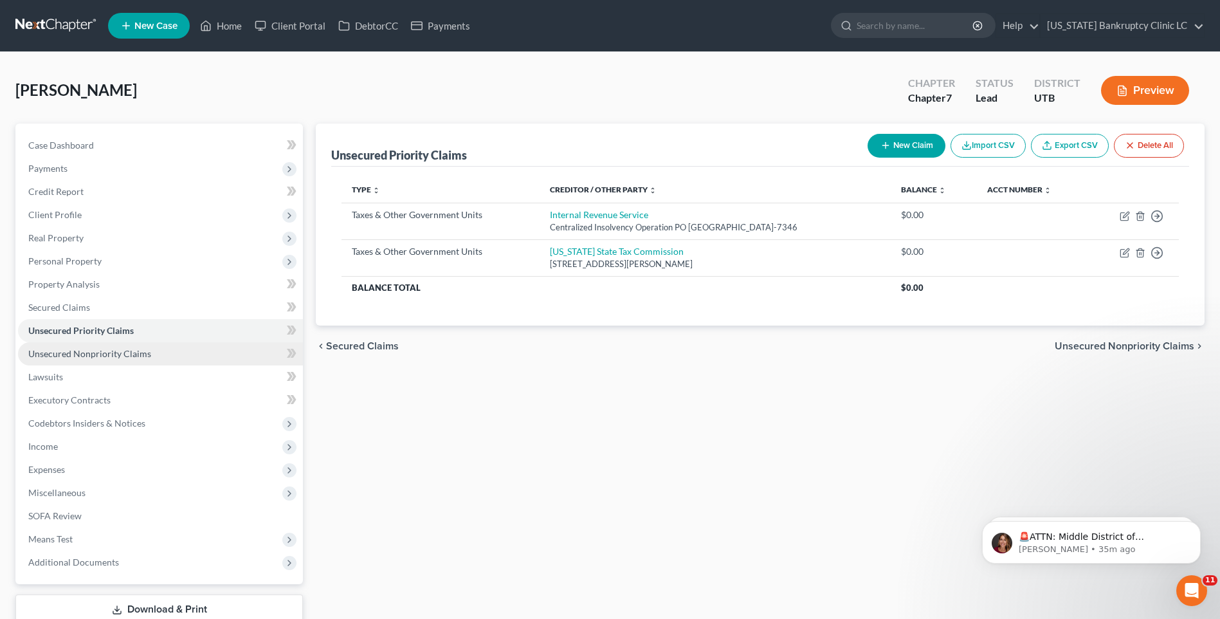
click at [116, 351] on span "Unsecured Nonpriority Claims" at bounding box center [89, 353] width 123 height 11
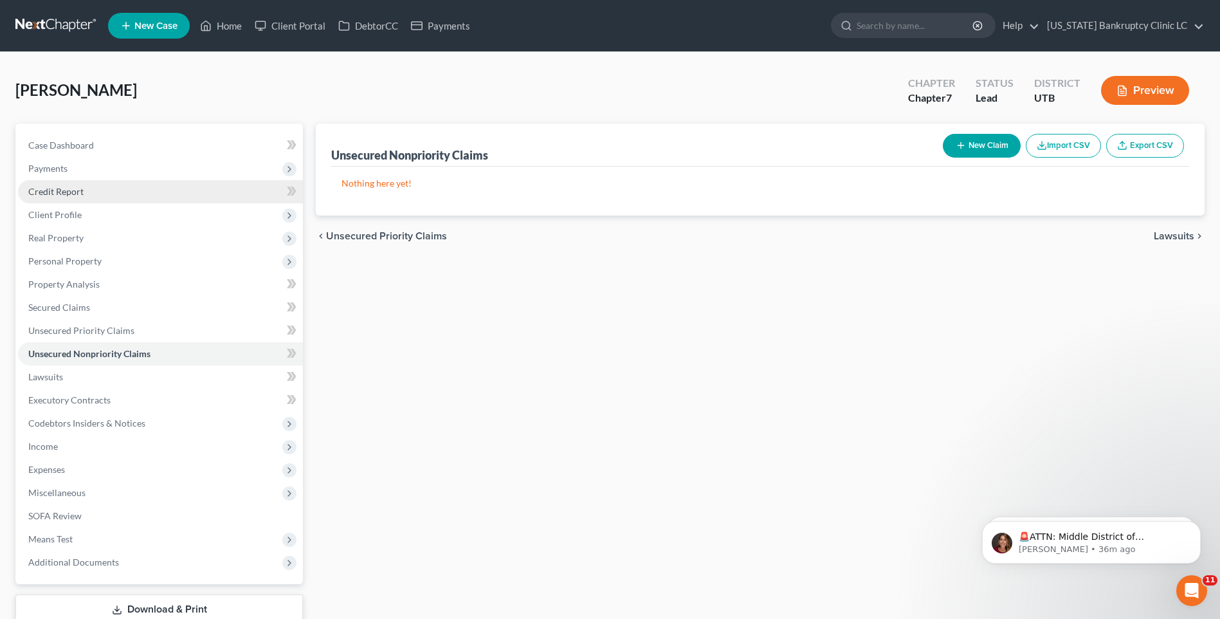
click at [71, 201] on link "Credit Report" at bounding box center [160, 191] width 285 height 23
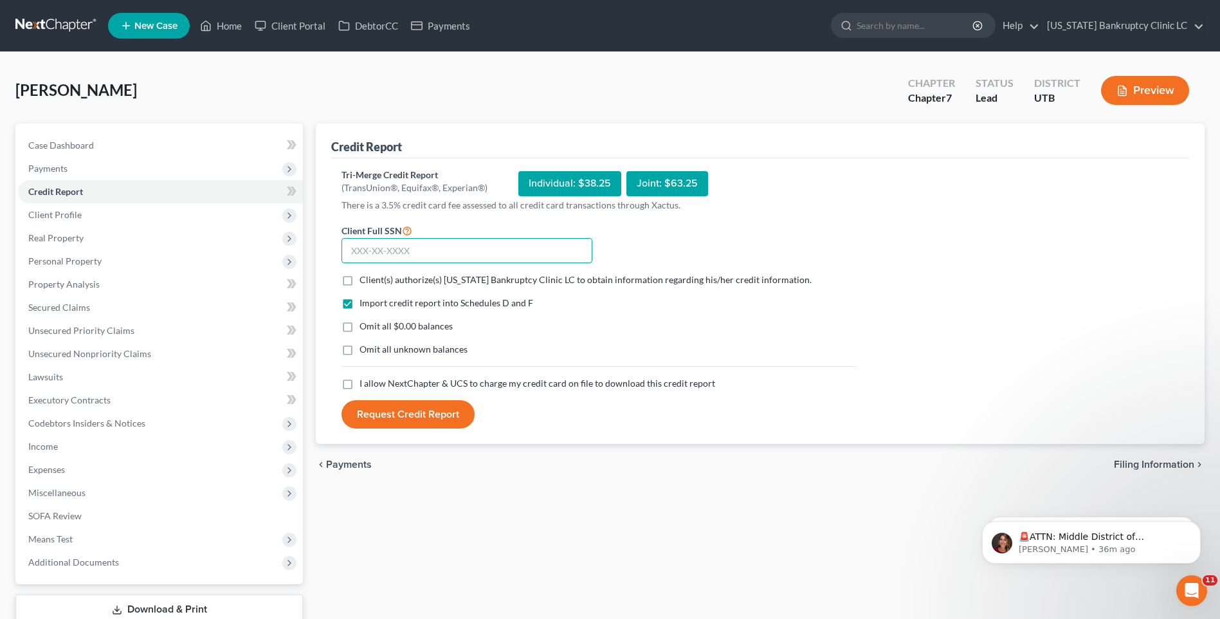
click at [403, 258] on input "text" at bounding box center [466, 251] width 251 height 26
click at [359, 275] on label "Client(s) authorize(s) [US_STATE] Bankruptcy Clinic LC to obtain information re…" at bounding box center [585, 279] width 452 height 13
click at [365, 275] on input "Client(s) authorize(s) [US_STATE] Bankruptcy Clinic LC to obtain information re…" at bounding box center [369, 277] width 8 height 8
click at [359, 385] on label "I allow NextChapter & UCS to charge my credit card on file to download this cre…" at bounding box center [537, 383] width 356 height 13
click at [365, 385] on input "I allow NextChapter & UCS to charge my credit card on file to download this cre…" at bounding box center [369, 381] width 8 height 8
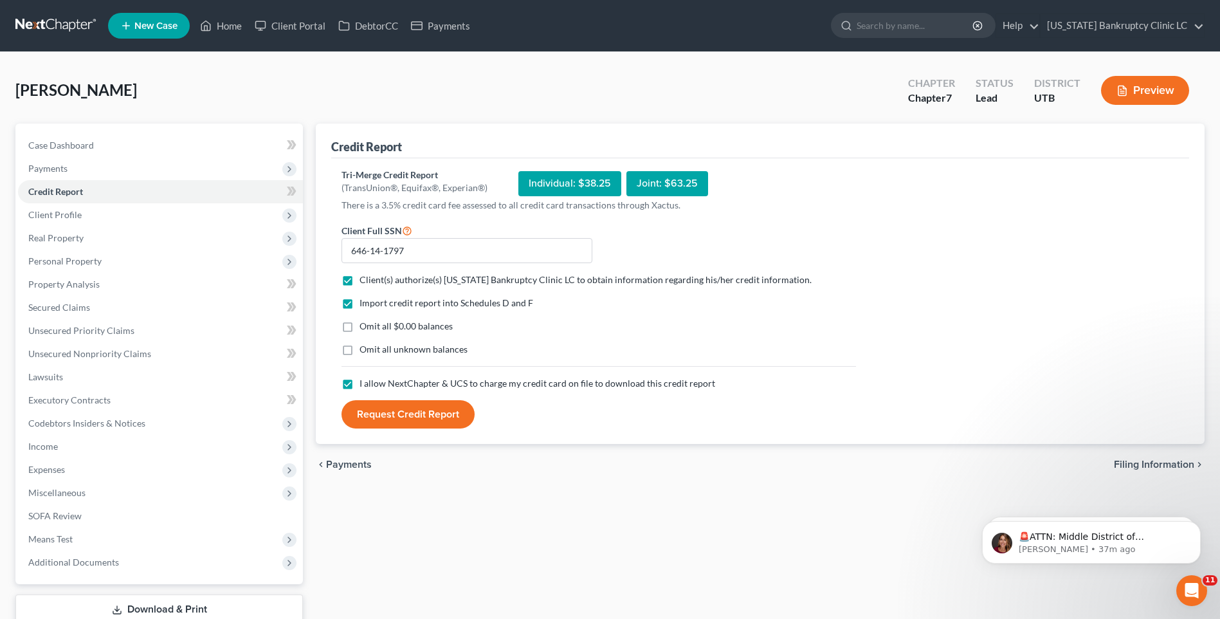
click at [392, 415] on button "Request Credit Report" at bounding box center [407, 414] width 133 height 28
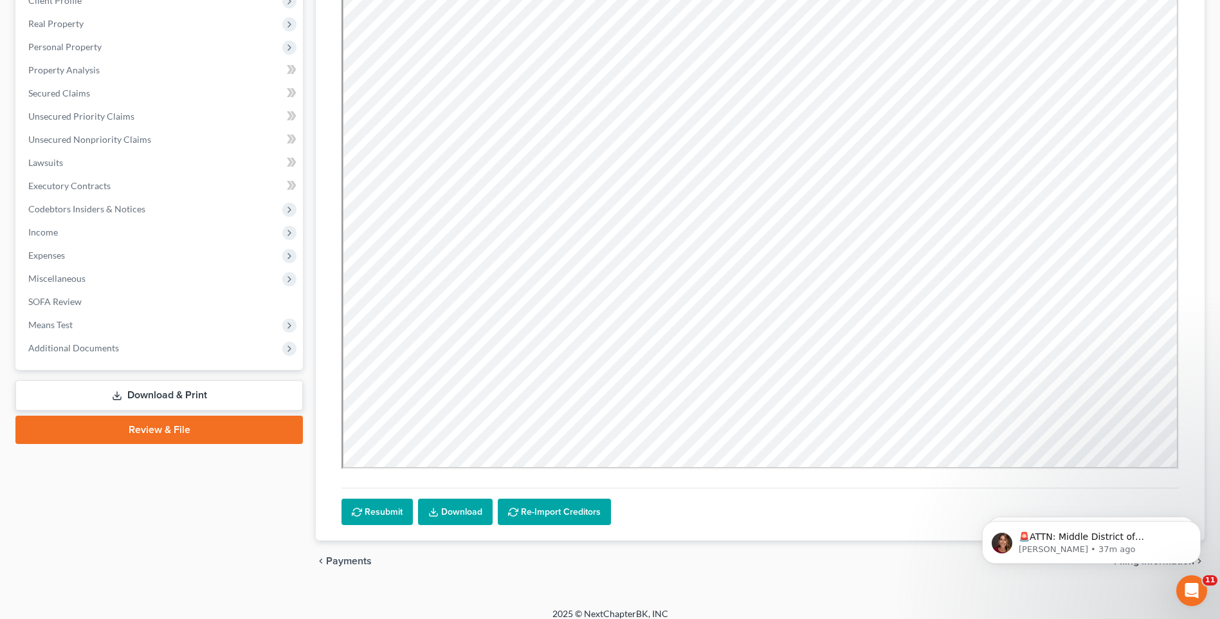
scroll to position [226, 0]
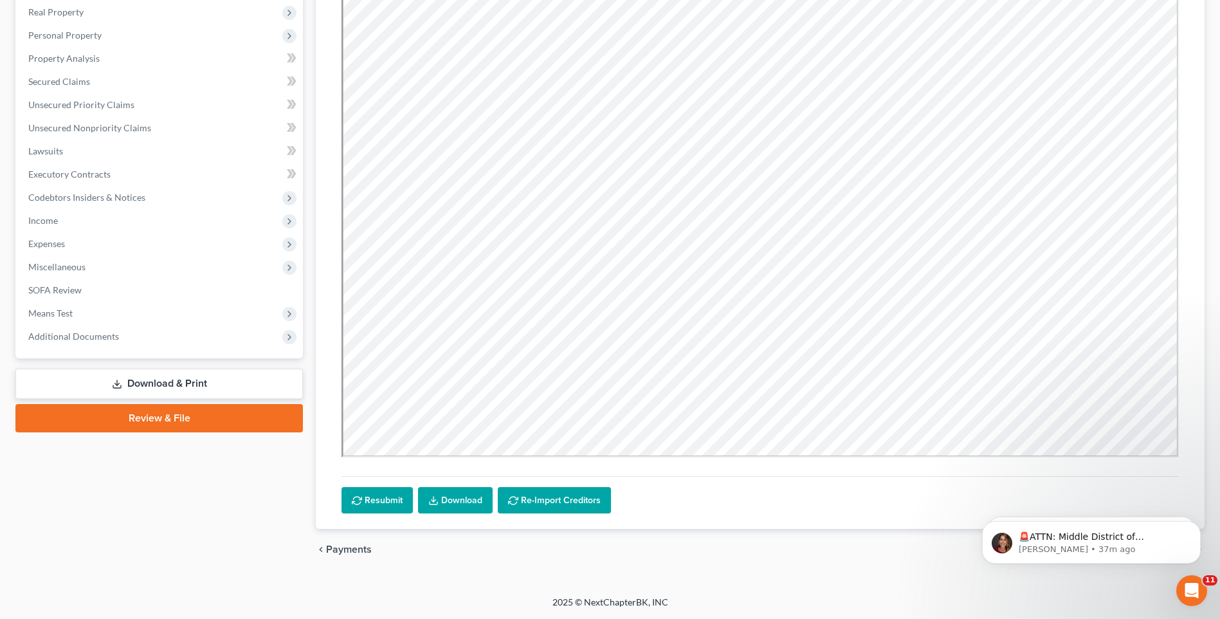
click at [457, 507] on link "Download" at bounding box center [455, 500] width 75 height 27
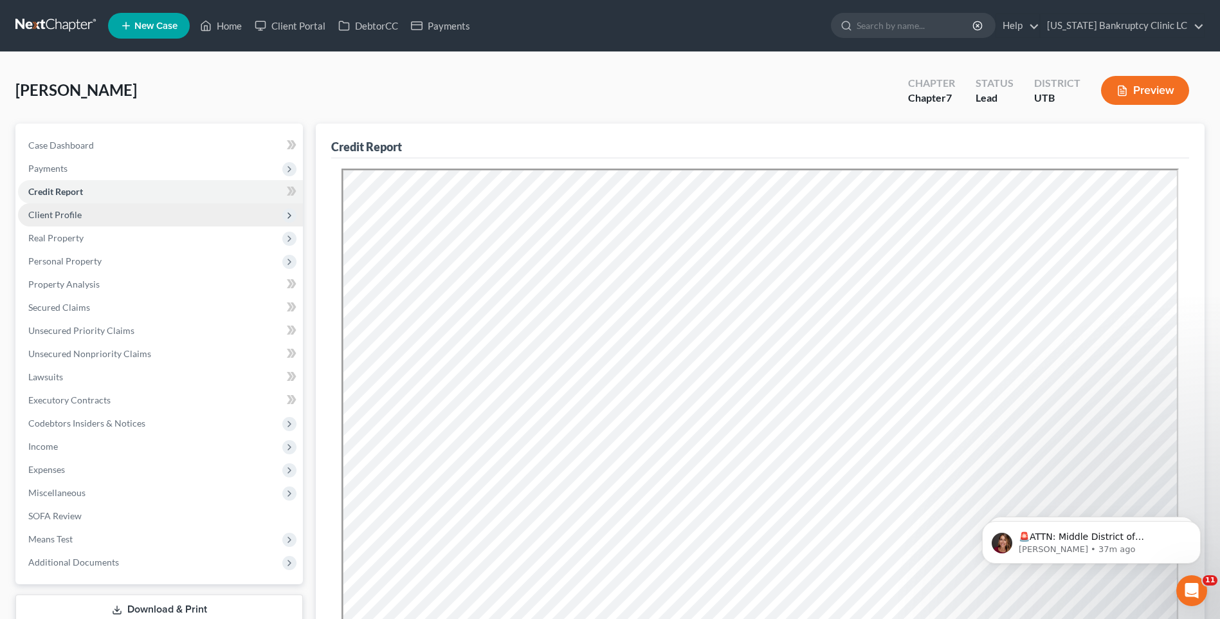
click at [77, 215] on span "Client Profile" at bounding box center [54, 214] width 53 height 11
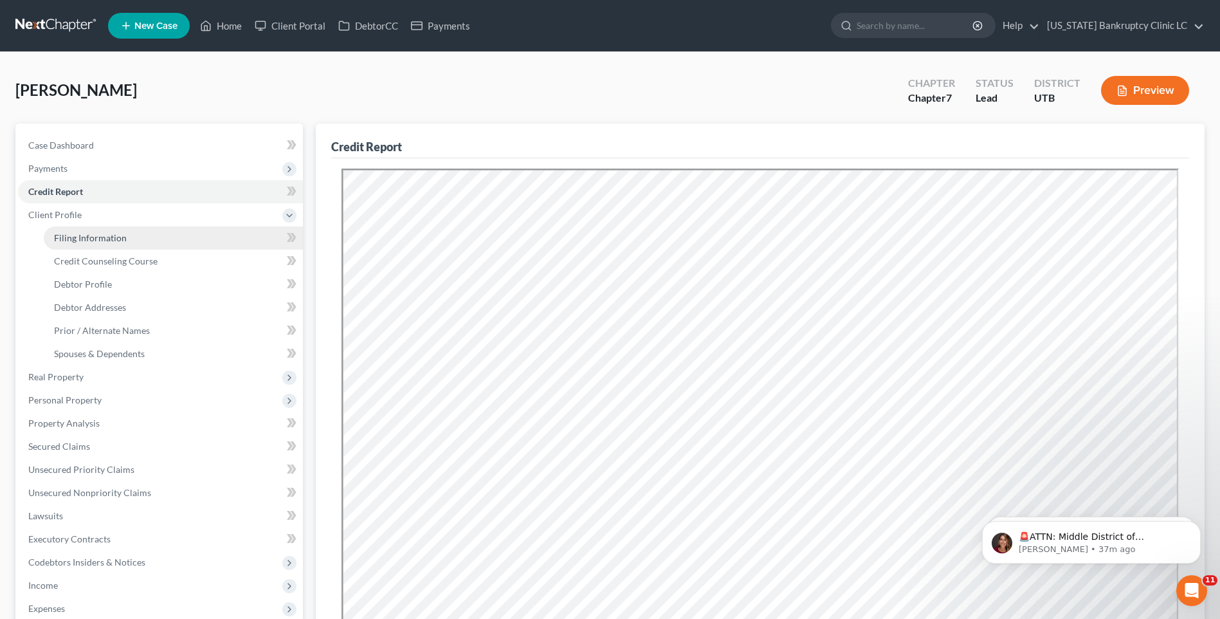
click at [101, 239] on span "Filing Information" at bounding box center [90, 237] width 73 height 11
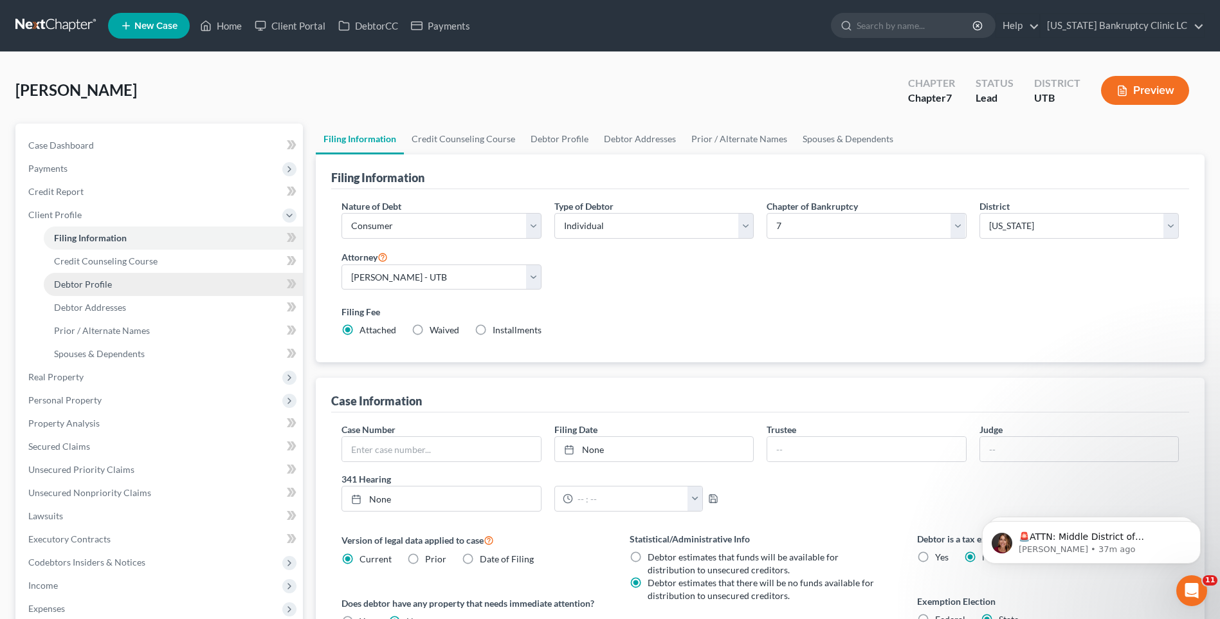
click at [103, 286] on span "Debtor Profile" at bounding box center [83, 283] width 58 height 11
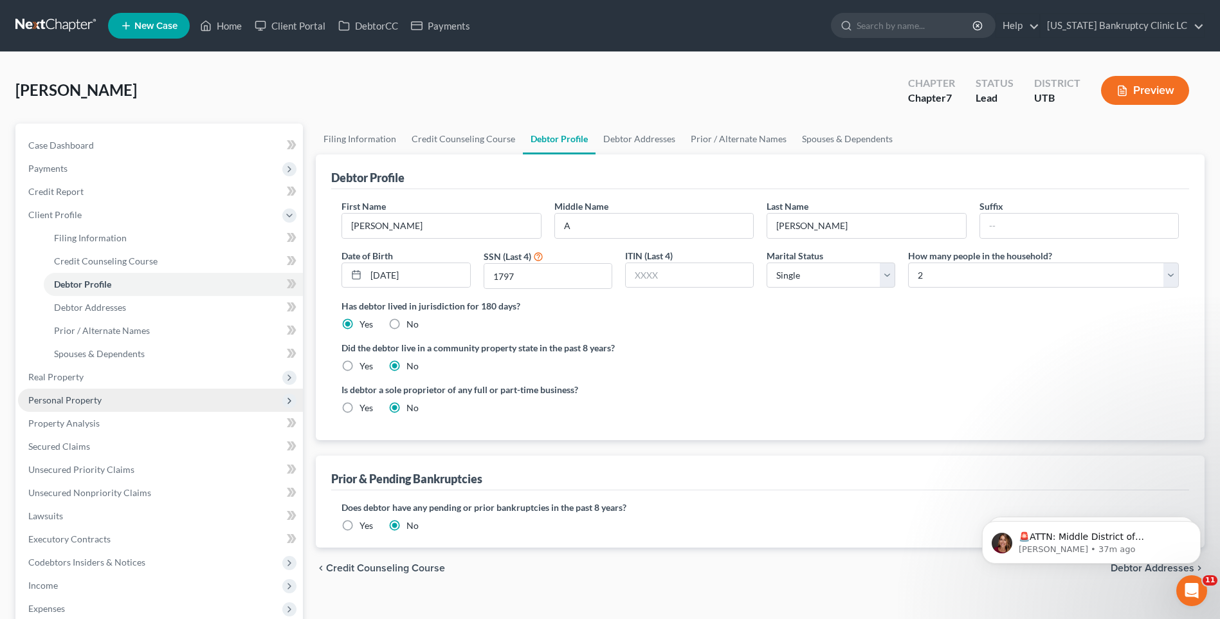
click at [84, 398] on span "Personal Property" at bounding box center [64, 399] width 73 height 11
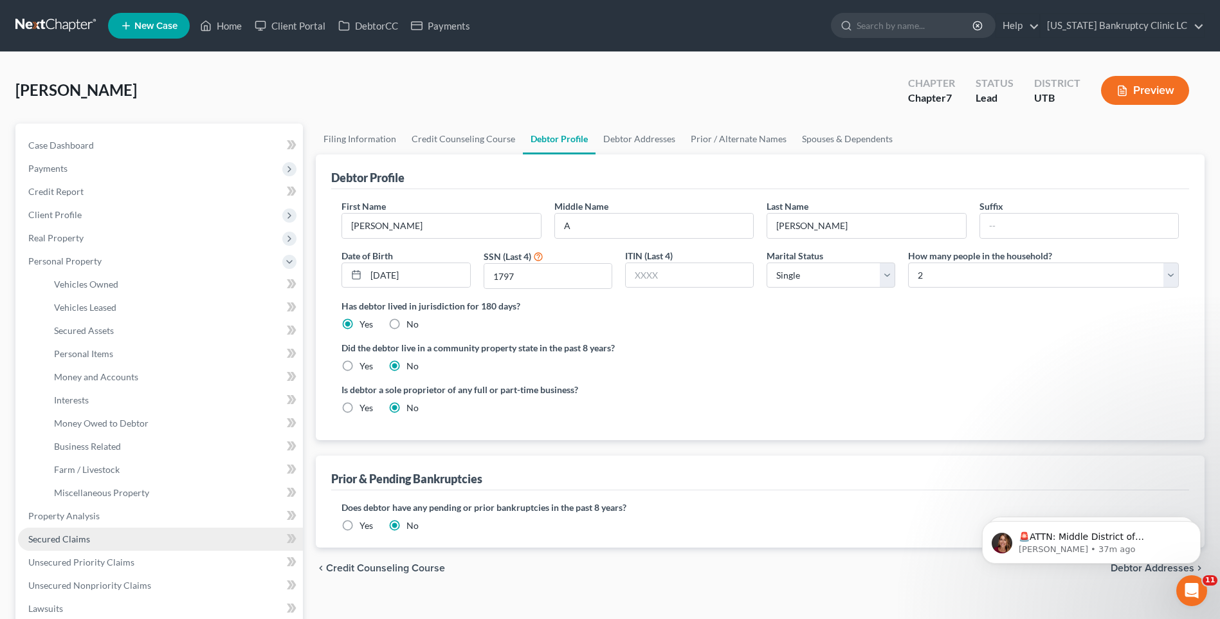
click at [71, 544] on link "Secured Claims" at bounding box center [160, 538] width 285 height 23
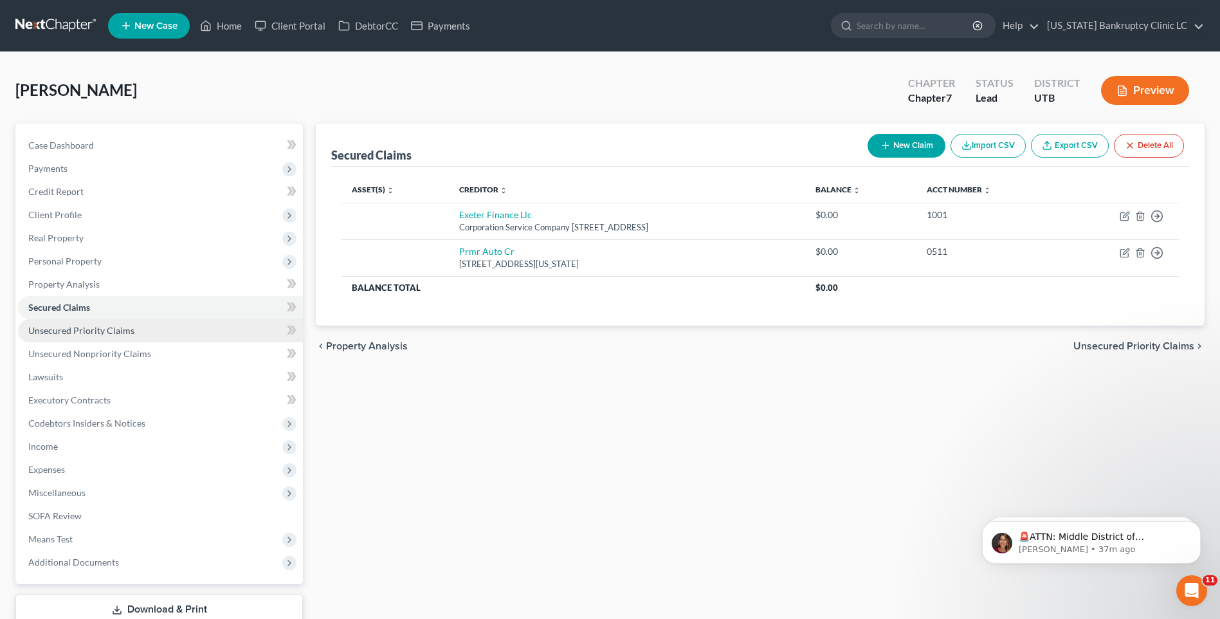
click at [111, 333] on span "Unsecured Priority Claims" at bounding box center [81, 330] width 106 height 11
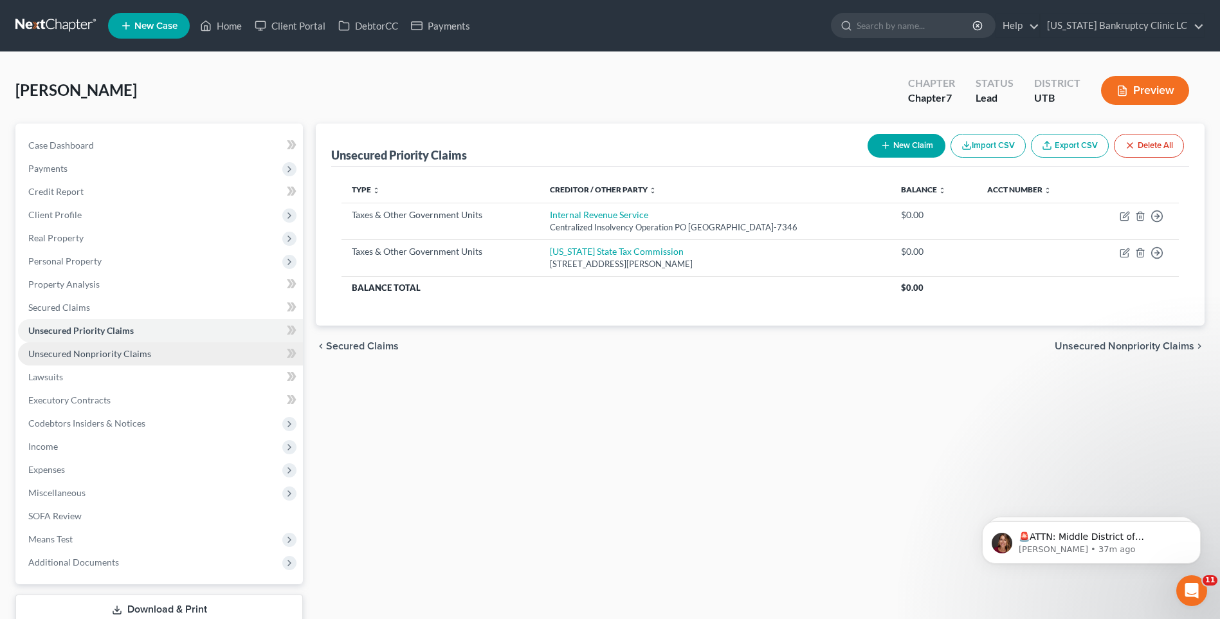
click at [113, 356] on span "Unsecured Nonpriority Claims" at bounding box center [89, 353] width 123 height 11
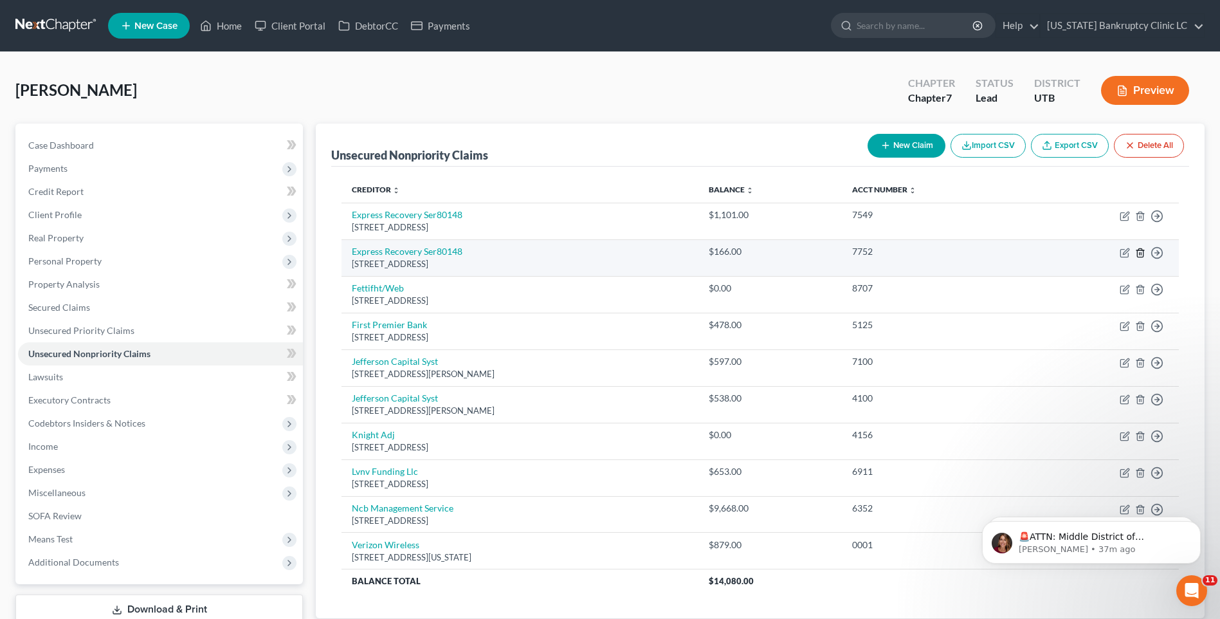
click at [1140, 254] on icon "button" at bounding box center [1140, 253] width 10 height 10
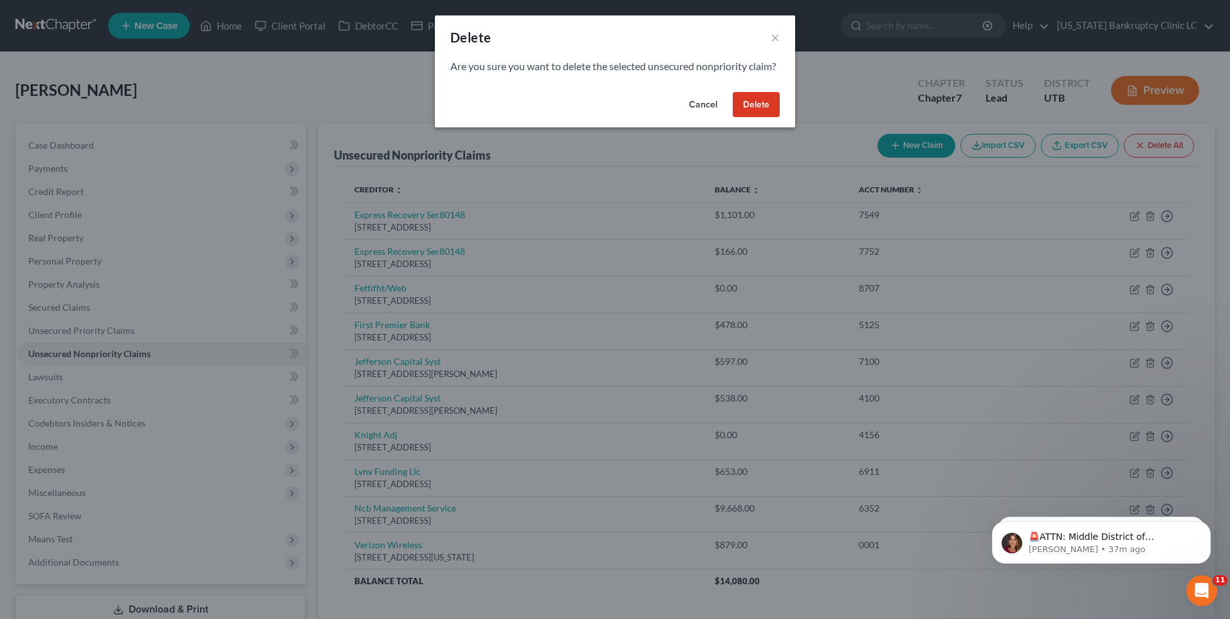
click at [761, 118] on button "Delete" at bounding box center [755, 105] width 47 height 26
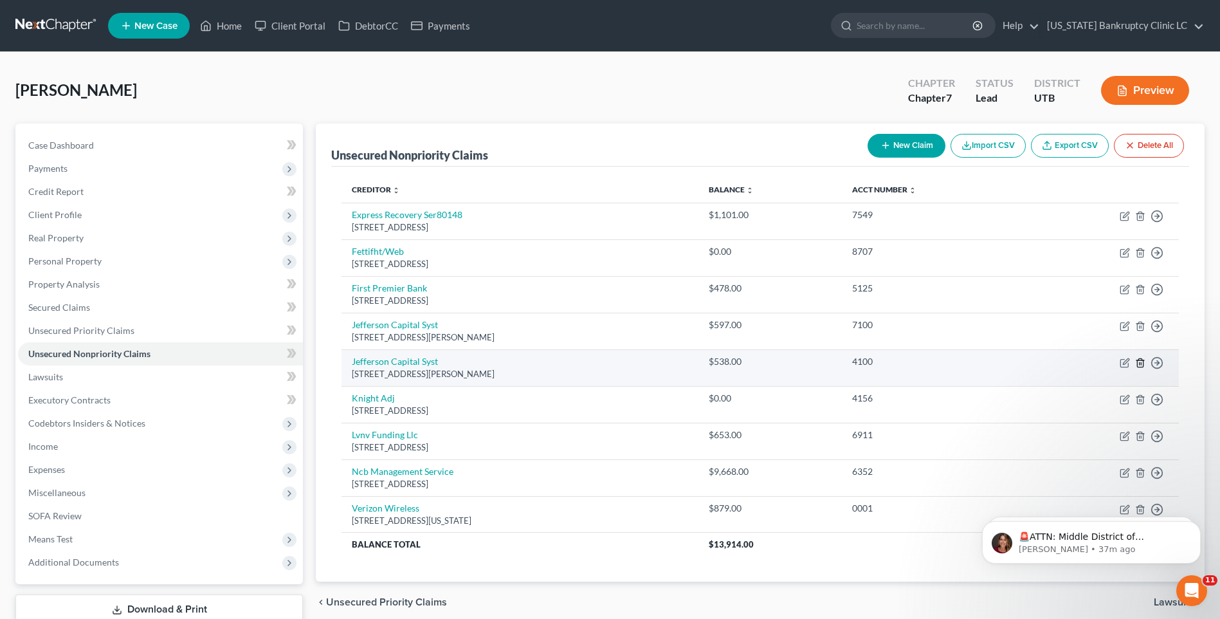
click at [1140, 364] on line "button" at bounding box center [1140, 363] width 0 height 3
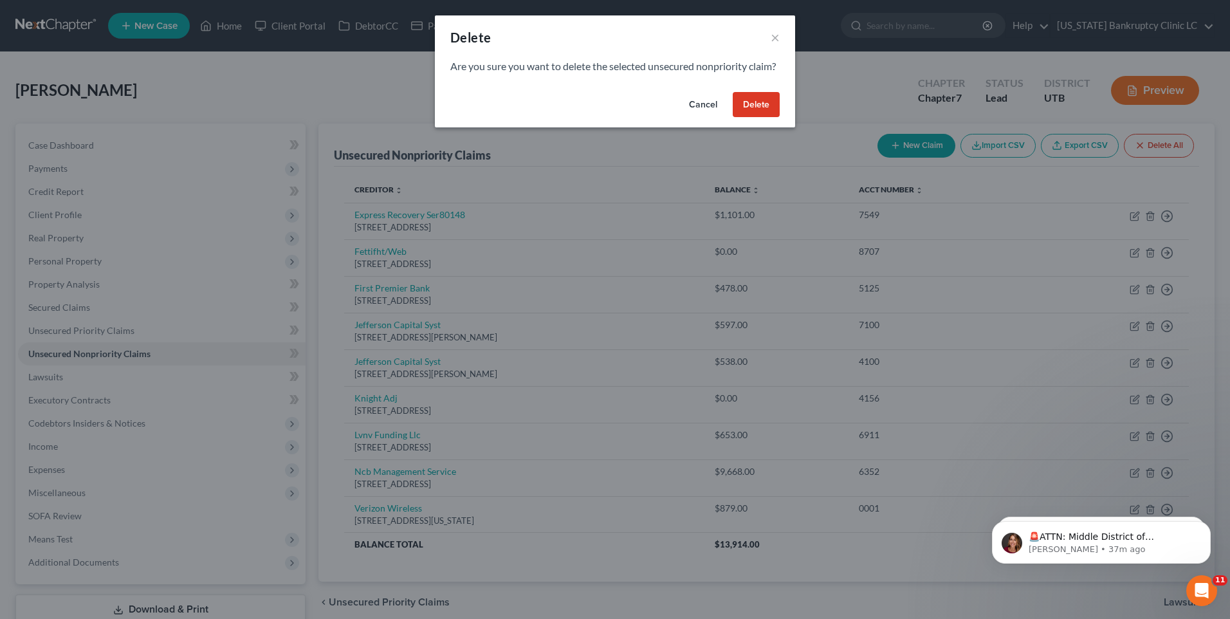
click at [756, 118] on button "Delete" at bounding box center [755, 105] width 47 height 26
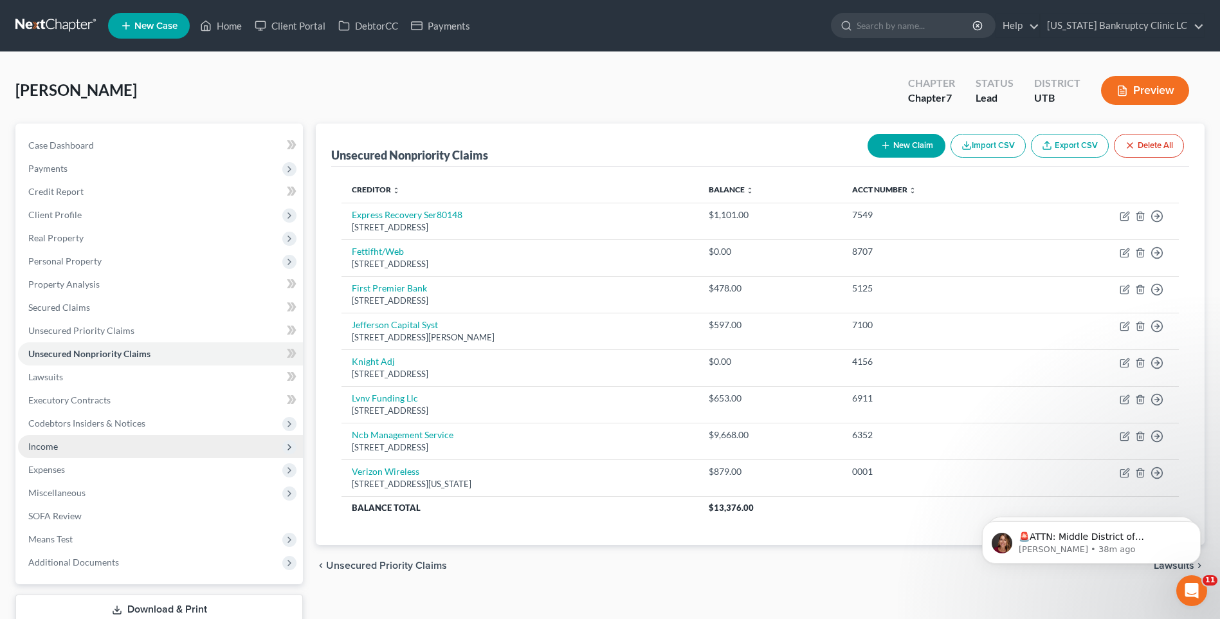
click at [71, 450] on span "Income" at bounding box center [160, 446] width 285 height 23
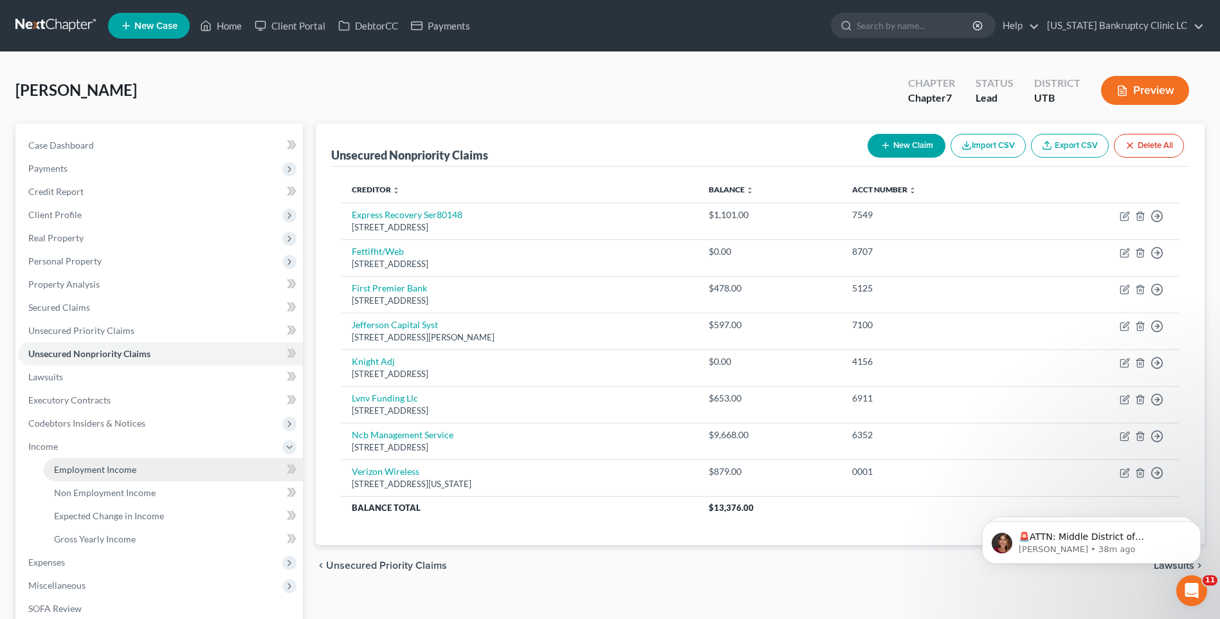
click at [83, 471] on span "Employment Income" at bounding box center [95, 469] width 82 height 11
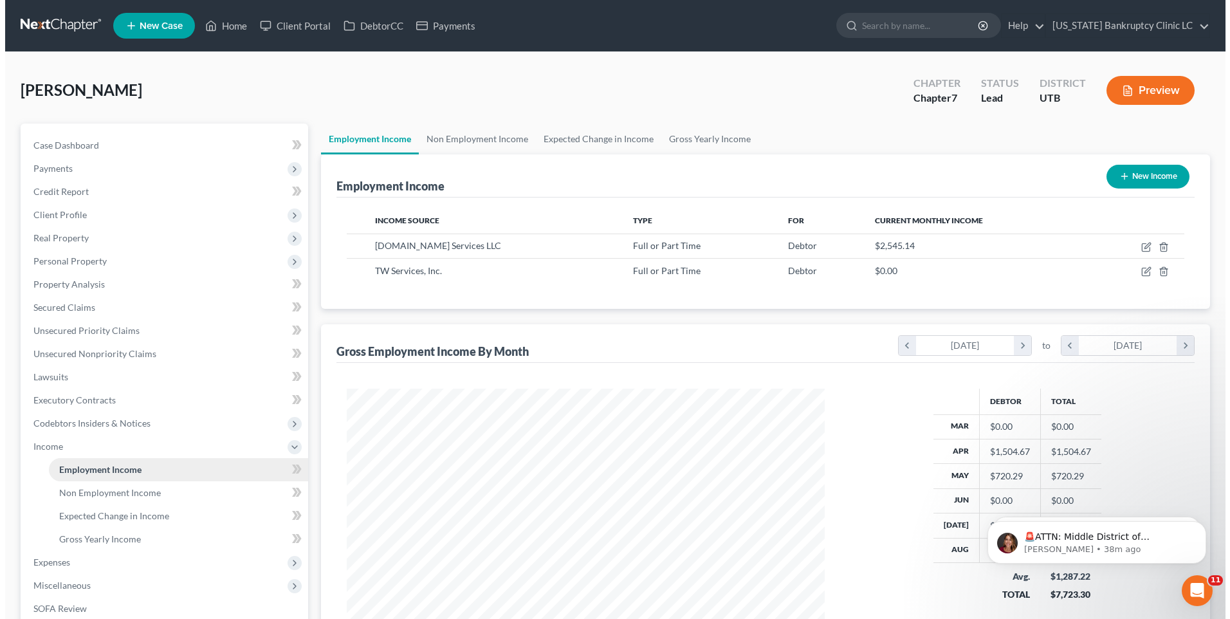
scroll to position [239, 503]
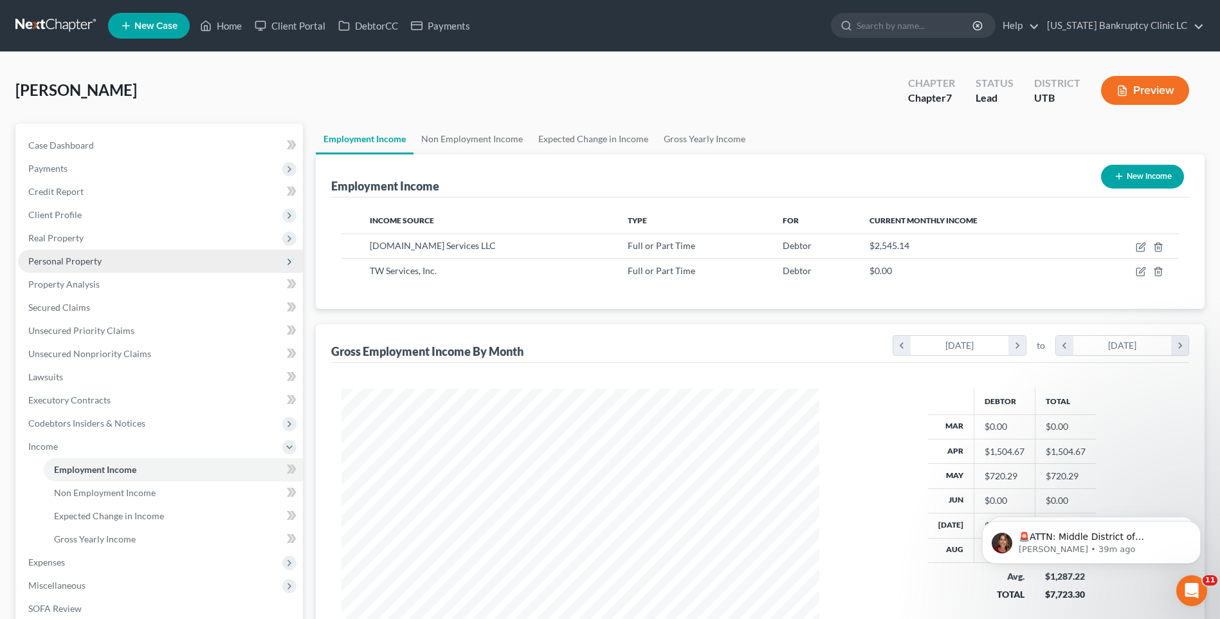
click at [82, 260] on span "Personal Property" at bounding box center [64, 260] width 73 height 11
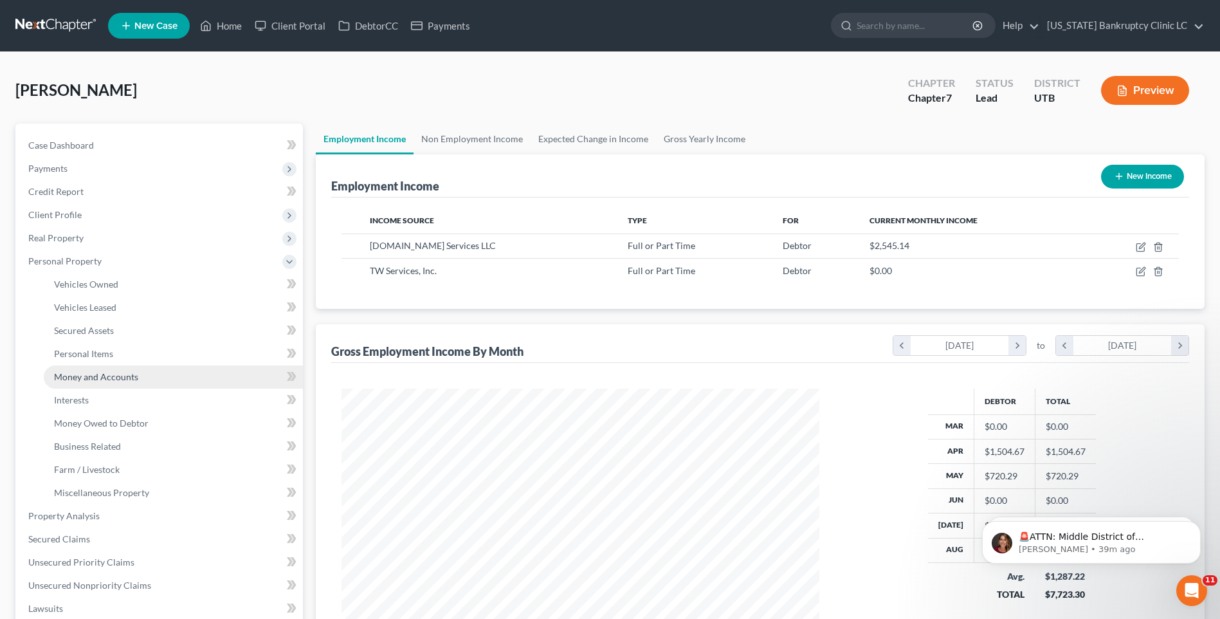
click at [91, 377] on span "Money and Accounts" at bounding box center [96, 376] width 84 height 11
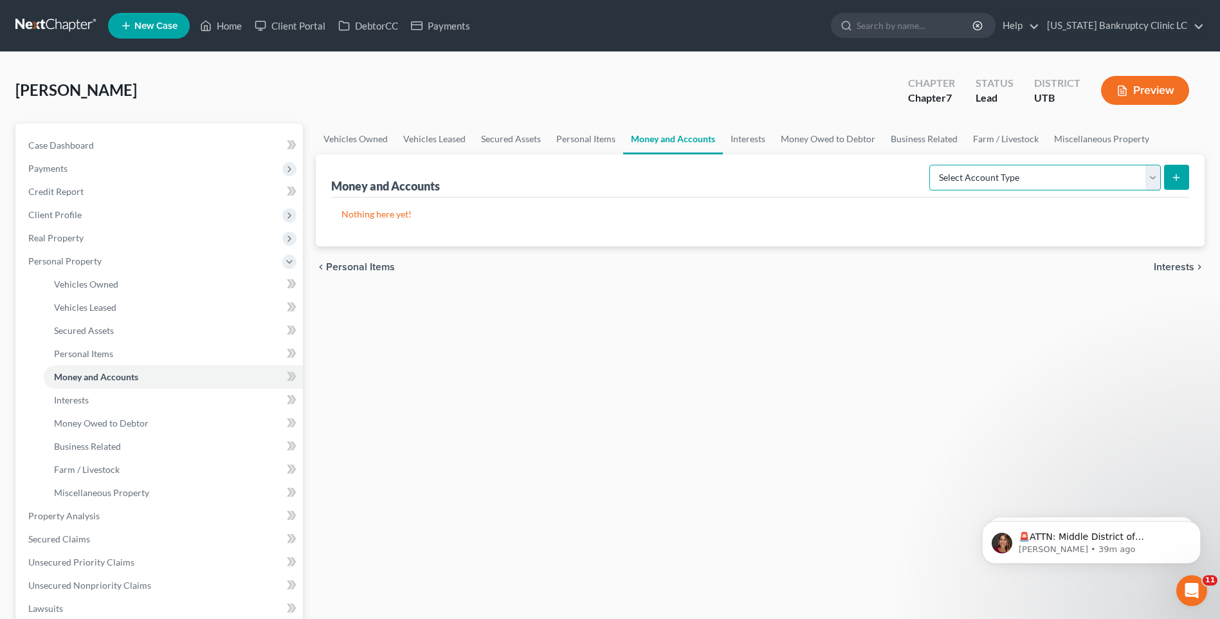
click at [1004, 179] on select "Select Account Type Brokerage Cash on Hand Certificates of Deposit Checking Acc…" at bounding box center [1045, 178] width 232 height 26
click at [932, 165] on select "Select Account Type Brokerage Cash on Hand Certificates of Deposit Checking Acc…" at bounding box center [1045, 178] width 232 height 26
click at [1183, 178] on button "submit" at bounding box center [1176, 177] width 25 height 25
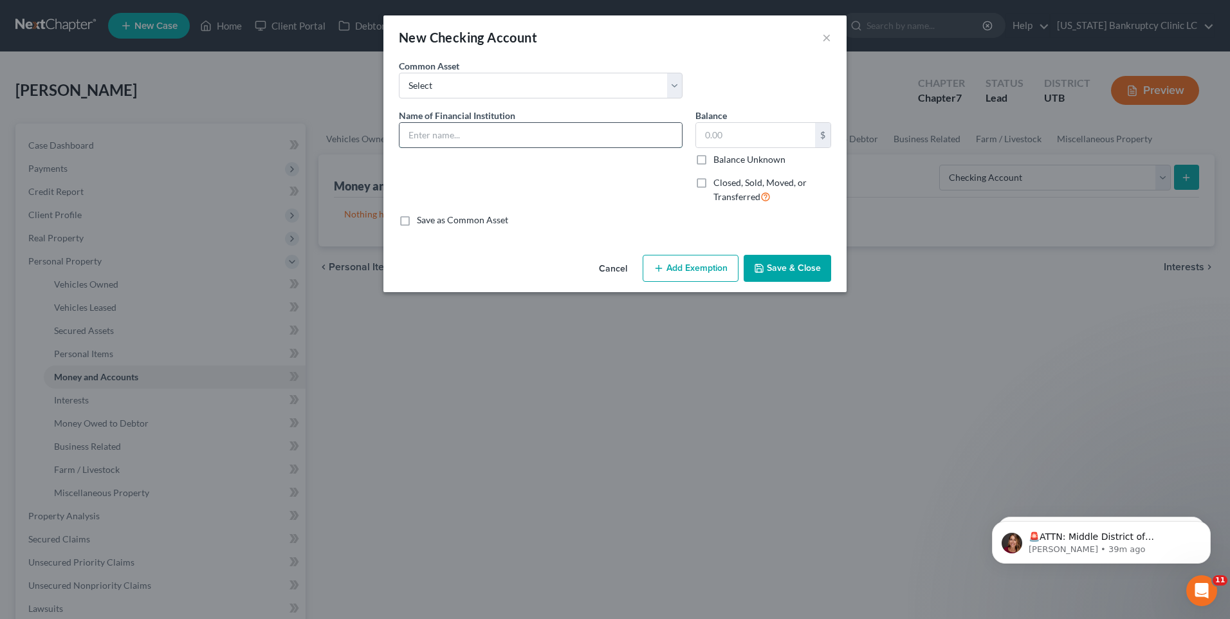
click at [524, 133] on input "text" at bounding box center [540, 135] width 282 height 24
click at [800, 269] on button "Save & Close" at bounding box center [786, 268] width 87 height 27
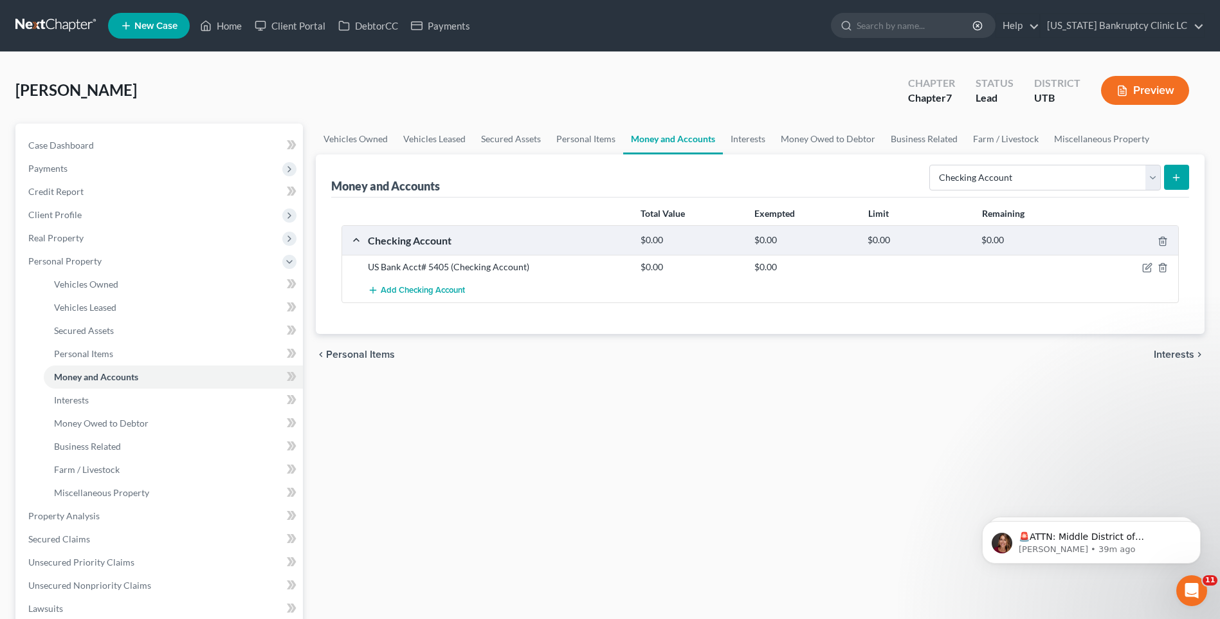
click at [1040, 190] on form "Select Account Type Brokerage Cash on Hand Certificates of Deposit Checking Acc…" at bounding box center [1059, 178] width 260 height 26
click at [1049, 180] on select "Select Account Type Brokerage Cash on Hand Certificates of Deposit Checking Acc…" at bounding box center [1045, 178] width 232 height 26
click at [932, 165] on select "Select Account Type Brokerage Cash on Hand Certificates of Deposit Checking Acc…" at bounding box center [1045, 178] width 232 height 26
click at [1169, 182] on button "submit" at bounding box center [1176, 177] width 25 height 25
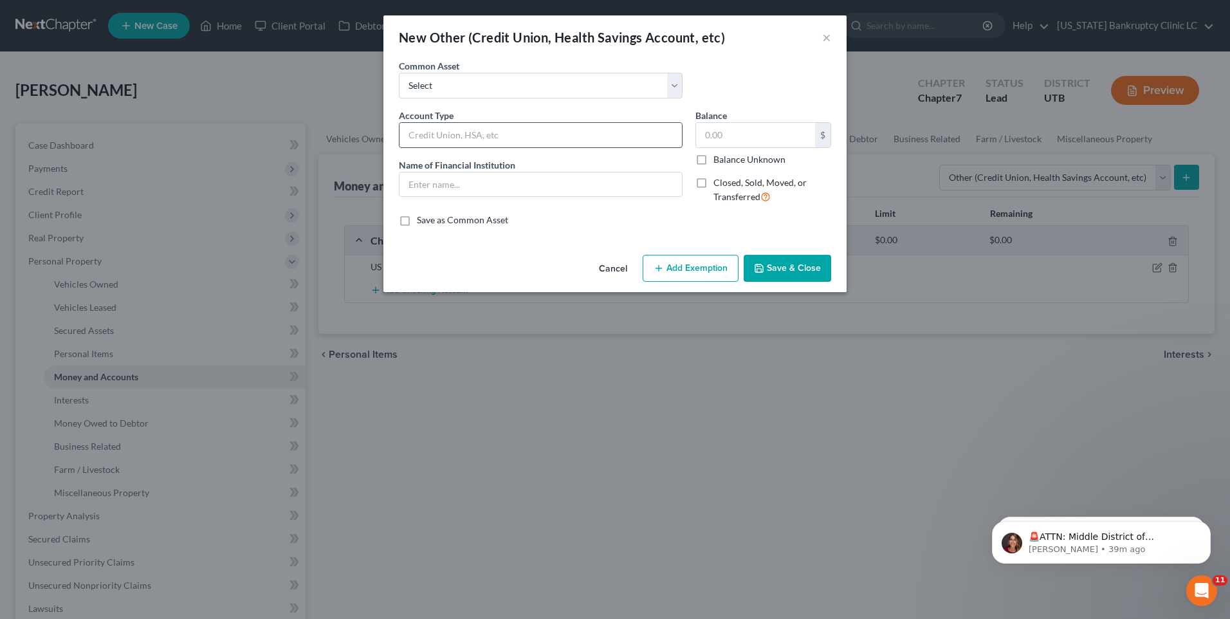
click at [538, 125] on input "text" at bounding box center [540, 135] width 282 height 24
drag, startPoint x: 558, startPoint y: 136, endPoint x: 349, endPoint y: 167, distance: 211.3
click at [271, 125] on div "New Other (Credit Union, Health Savings Account, etc) × An exemption set must f…" at bounding box center [615, 309] width 1230 height 619
drag, startPoint x: 416, startPoint y: 186, endPoint x: 439, endPoint y: 190, distance: 23.5
click at [416, 185] on input "text" at bounding box center [540, 184] width 282 height 24
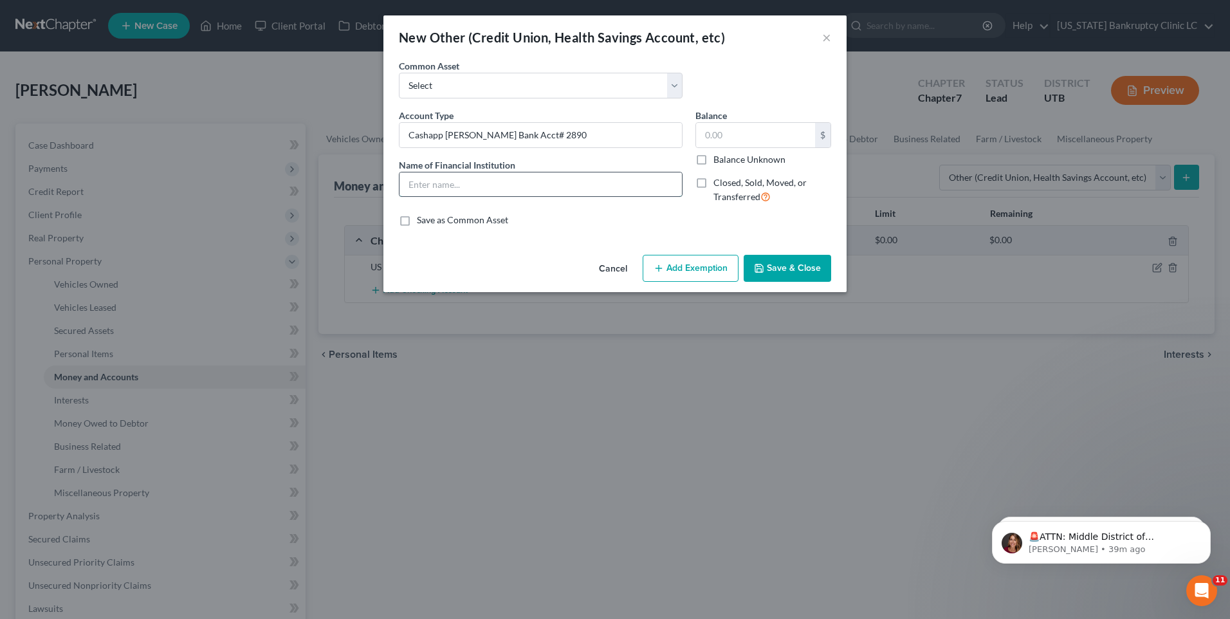
paste input "Cashapp [PERSON_NAME] Bank Acct# 2890"
click at [769, 262] on button "Save & Close" at bounding box center [786, 268] width 87 height 27
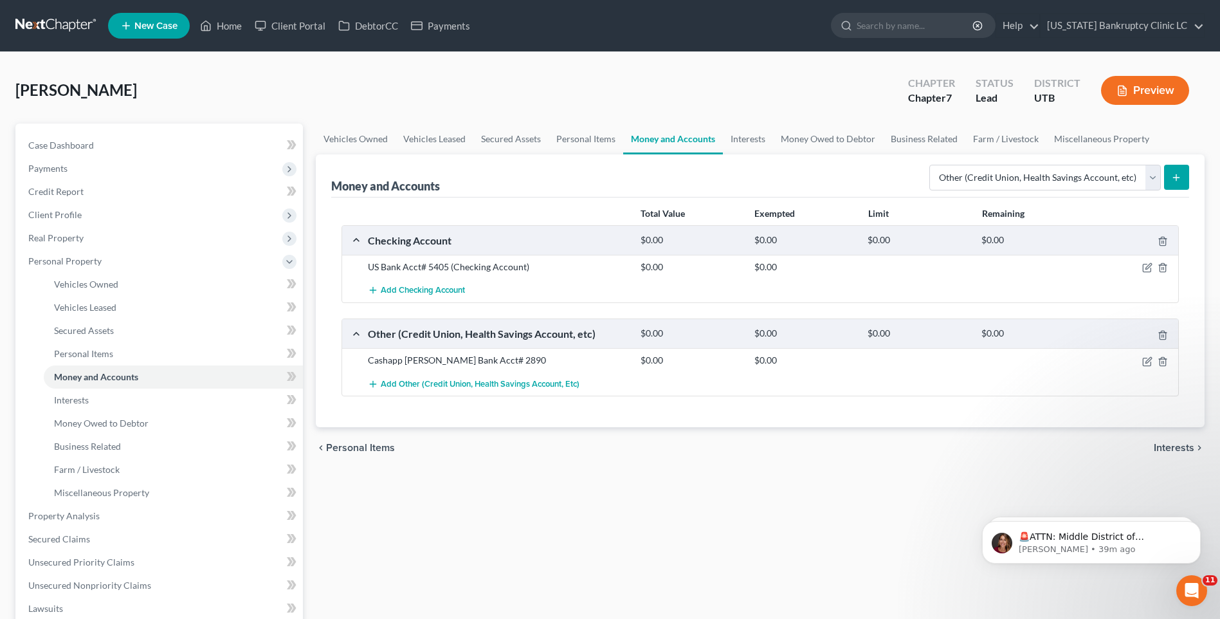
click at [1179, 185] on button "submit" at bounding box center [1176, 177] width 25 height 25
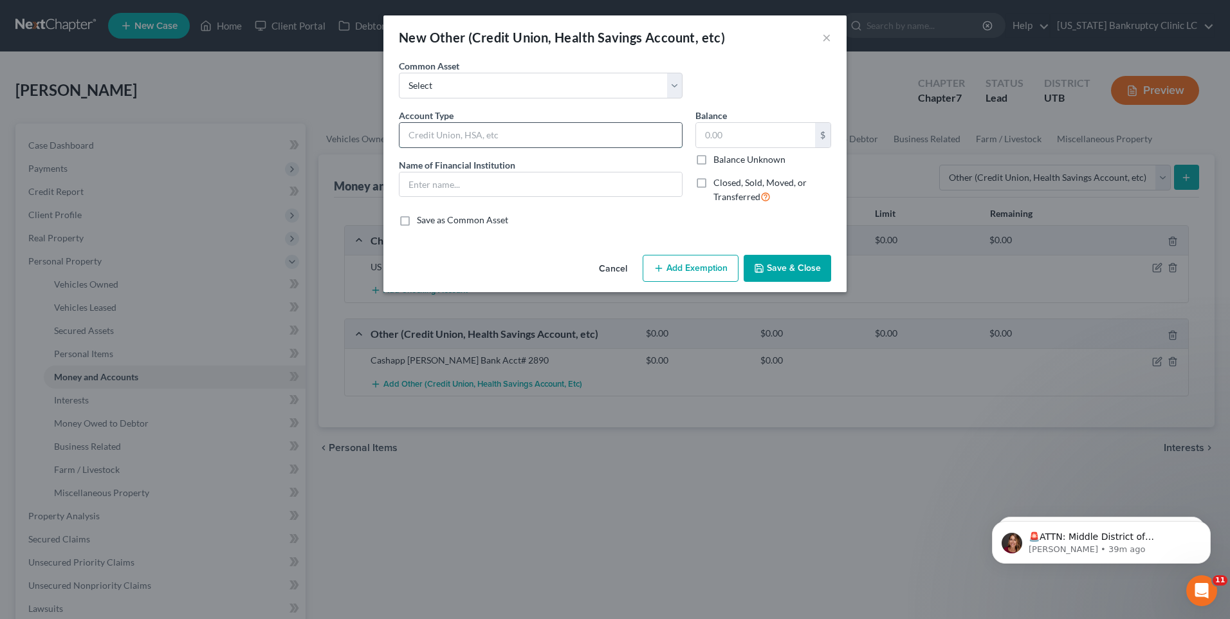
click at [478, 130] on input "text" at bounding box center [540, 135] width 282 height 24
click at [511, 185] on input "text" at bounding box center [540, 184] width 282 height 24
click at [785, 263] on button "Save & Close" at bounding box center [786, 268] width 87 height 27
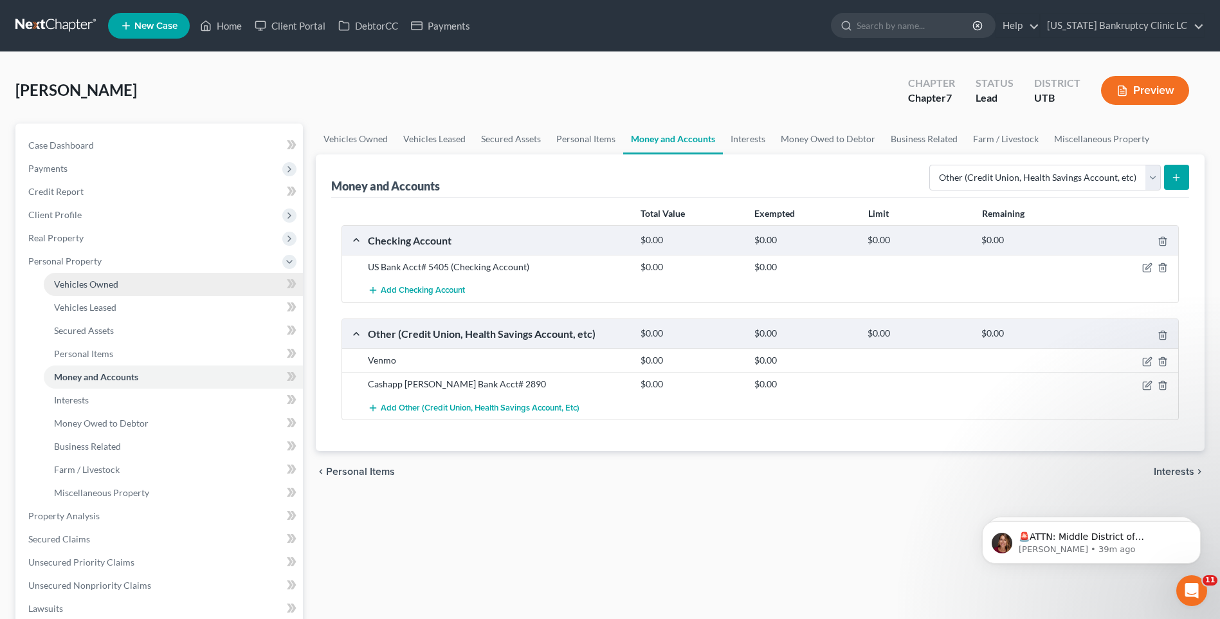
click at [119, 284] on link "Vehicles Owned" at bounding box center [173, 284] width 259 height 23
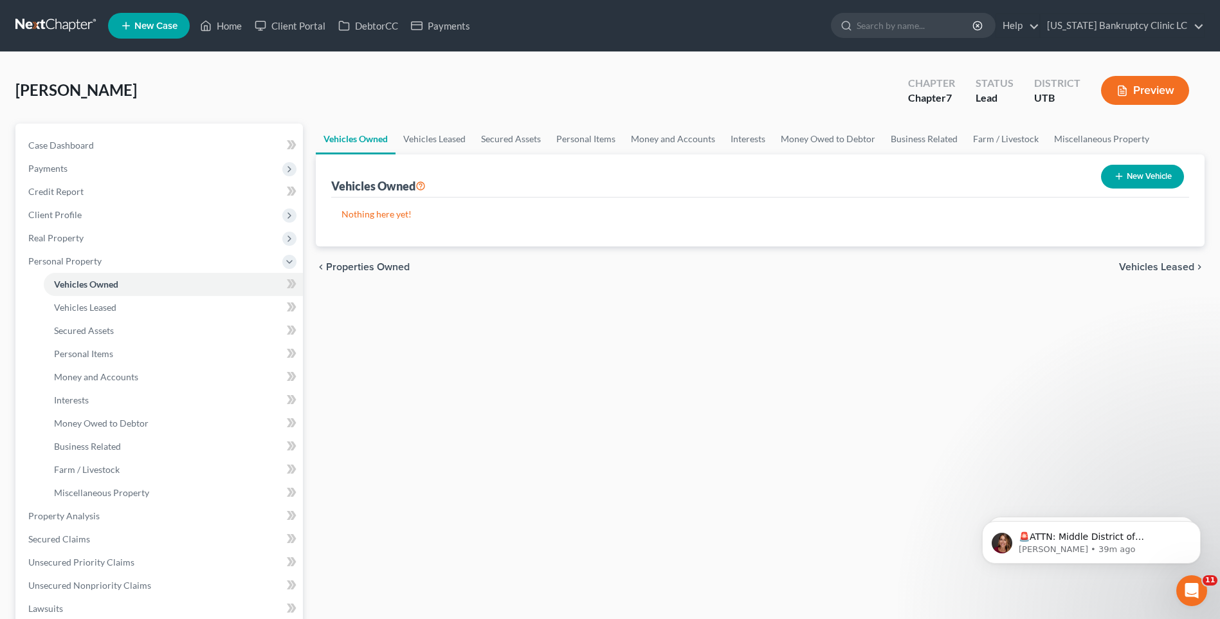
click at [1118, 172] on icon "button" at bounding box center [1119, 176] width 10 height 10
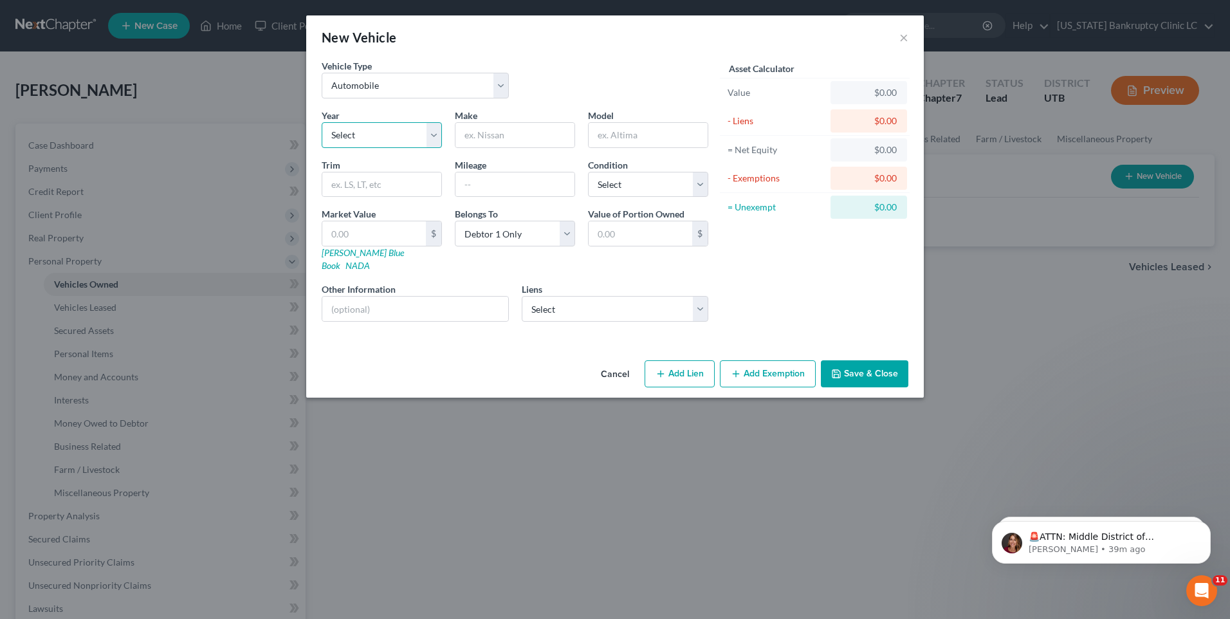
click at [381, 141] on select "Select 2026 2025 2024 2023 2022 2021 2020 2019 2018 2017 2016 2015 2014 2013 20…" at bounding box center [382, 135] width 120 height 26
click at [322, 122] on select "Select 2026 2025 2024 2023 2022 2021 2020 2019 2018 2017 2016 2015 2014 2013 20…" at bounding box center [382, 135] width 120 height 26
click at [622, 143] on input "LT" at bounding box center [647, 135] width 119 height 24
click at [639, 188] on select "Select Excellent Very Good Good Fair Poor" at bounding box center [648, 185] width 120 height 26
click at [588, 172] on select "Select Excellent Very Good Good Fair Poor" at bounding box center [648, 185] width 120 height 26
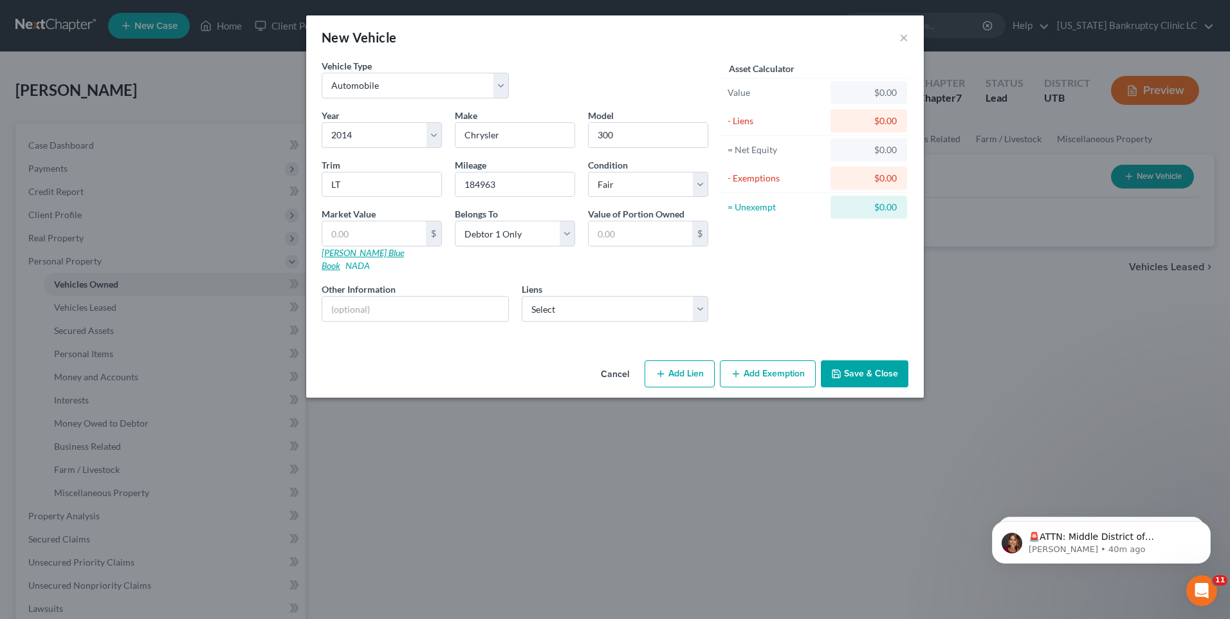
click at [364, 253] on link "[PERSON_NAME] Blue Book" at bounding box center [363, 259] width 82 height 24
click at [379, 228] on input "text" at bounding box center [374, 233] width 104 height 24
click at [659, 302] on select "Select Exeter Finance Llc - $0.00 Prmr Auto Cr - $0.00" at bounding box center [615, 309] width 187 height 26
click at [522, 296] on select "Select Exeter Finance Llc - $0.00 Prmr Auto Cr - $0.00" at bounding box center [615, 309] width 187 height 26
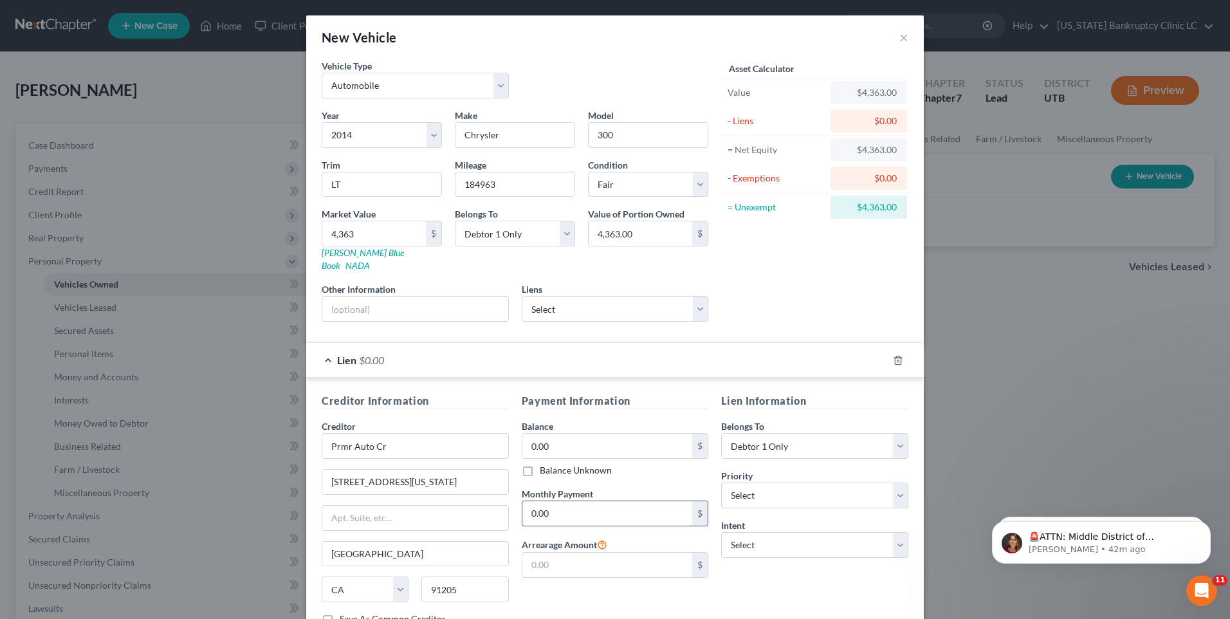
click at [615, 501] on input "0.00" at bounding box center [607, 513] width 170 height 24
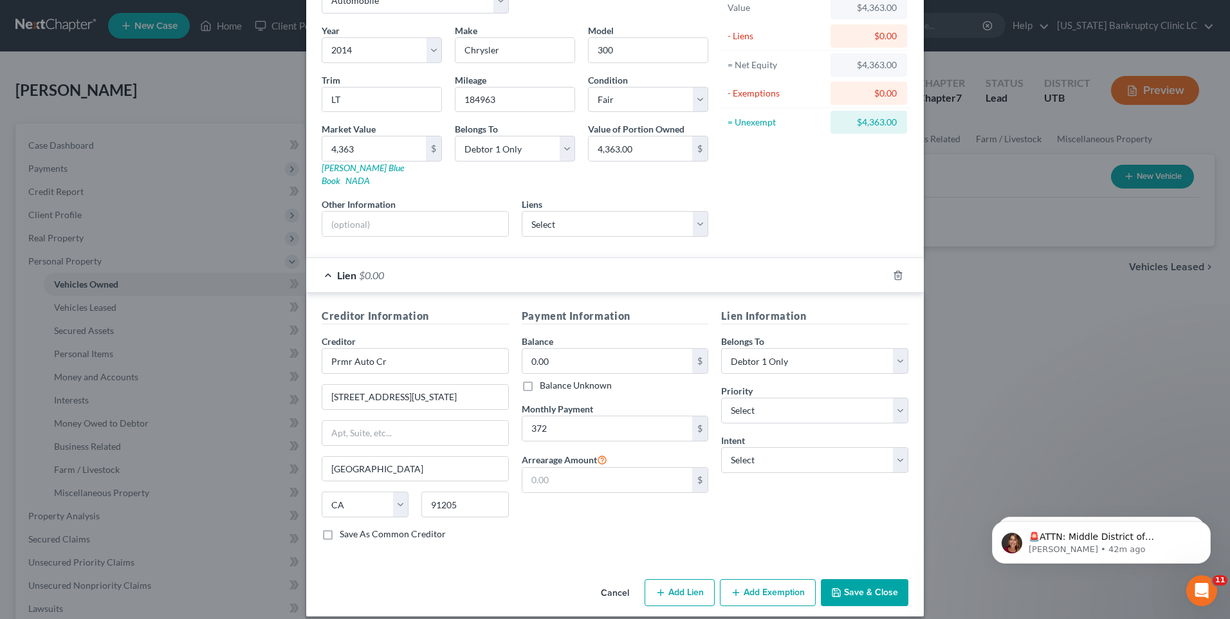
click at [747, 582] on button "Add Exemption" at bounding box center [768, 592] width 96 height 27
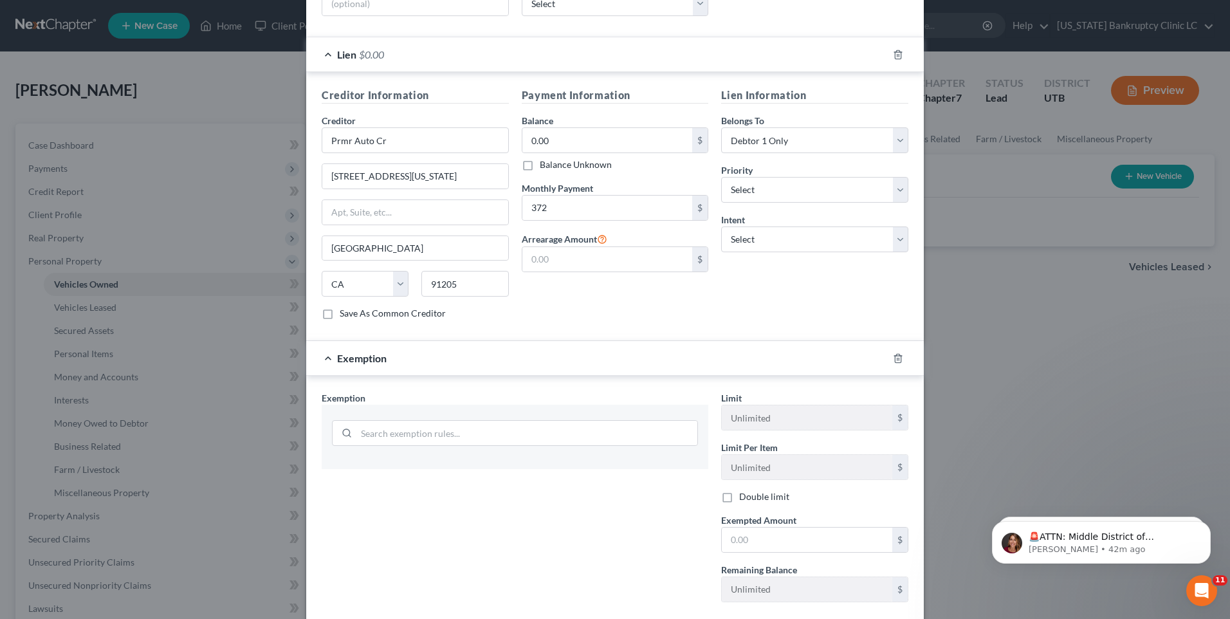
scroll to position [342, 0]
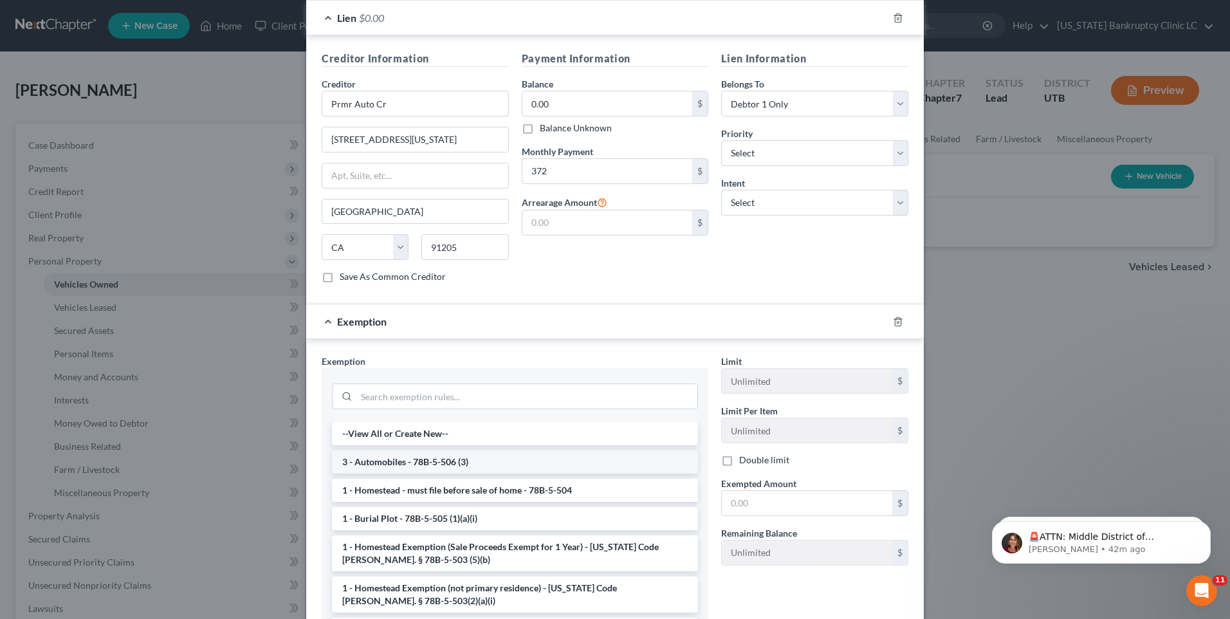
click at [394, 452] on li "3 - Automobiles - 78B-5-506 (3)" at bounding box center [515, 461] width 366 height 23
click at [394, 452] on div "Exemption Set must be selected for CA. Exemption * --View All or Create New-- 3…" at bounding box center [514, 496] width 399 height 284
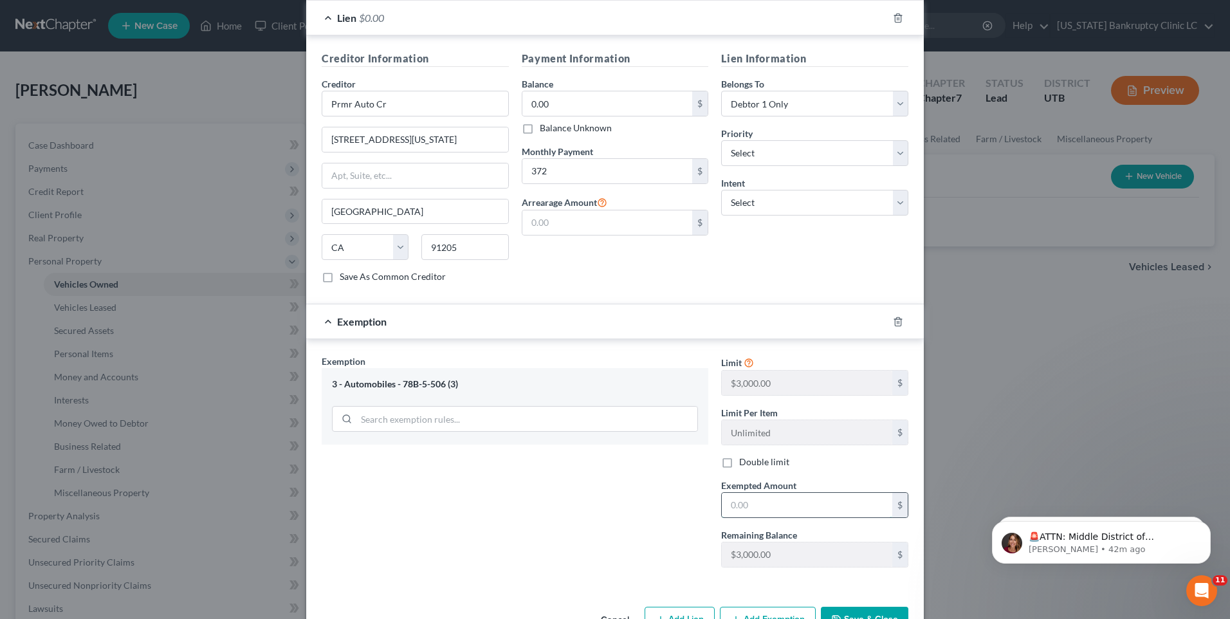
click at [755, 500] on input "text" at bounding box center [807, 505] width 170 height 24
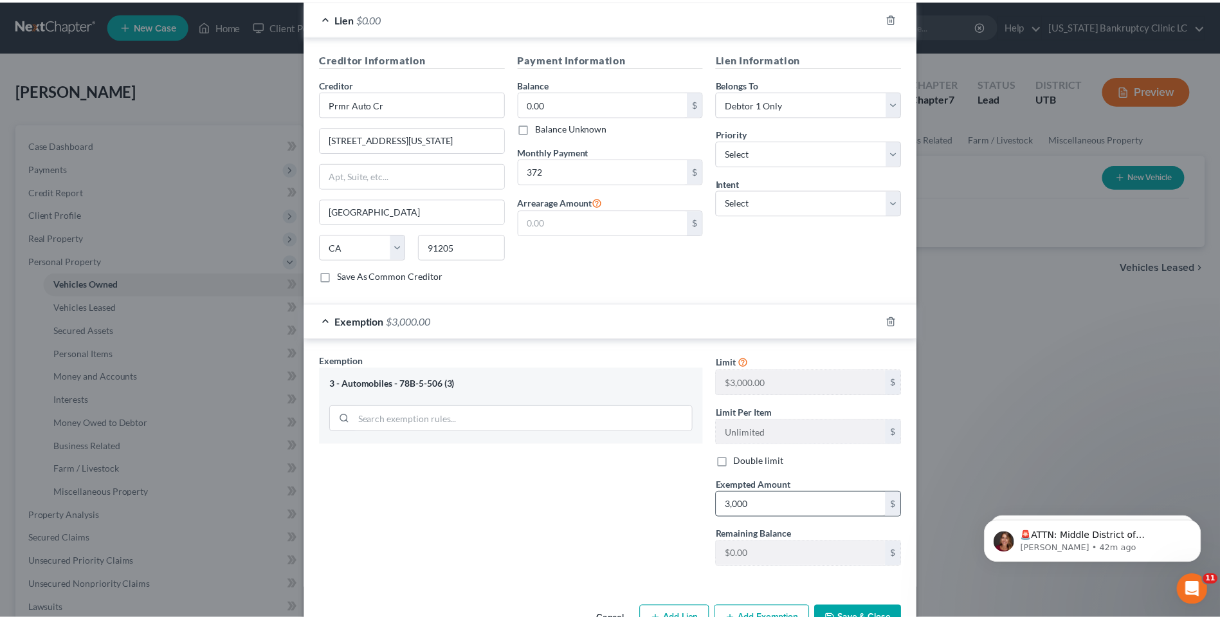
scroll to position [343, 0]
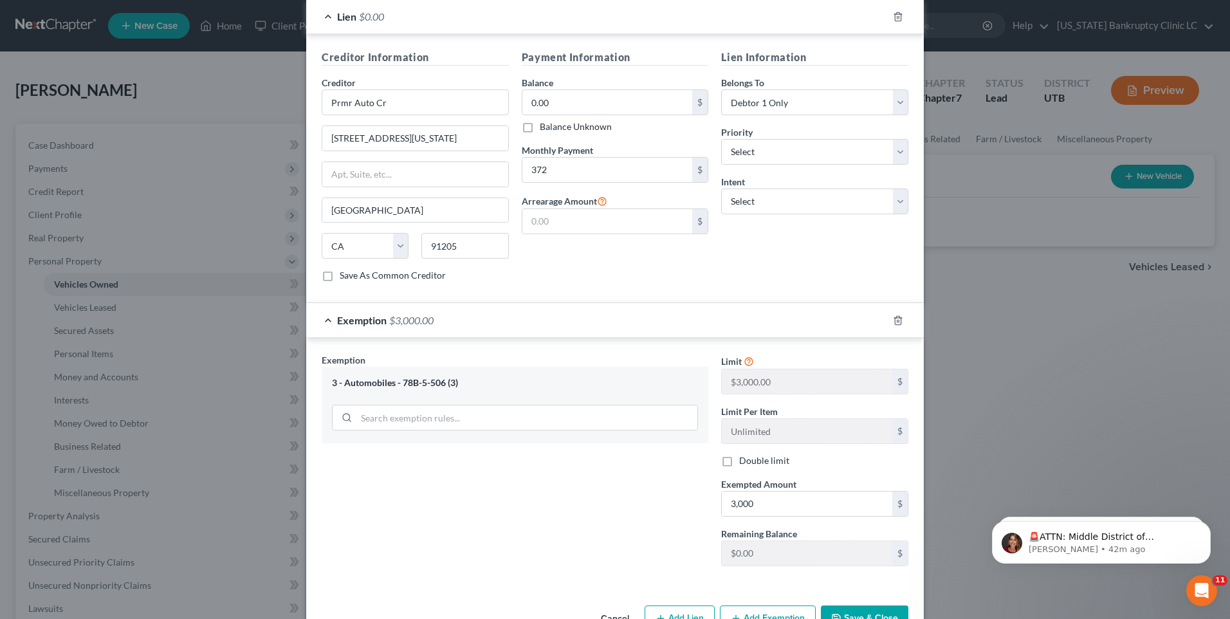
click at [865, 605] on button "Save & Close" at bounding box center [864, 618] width 87 height 27
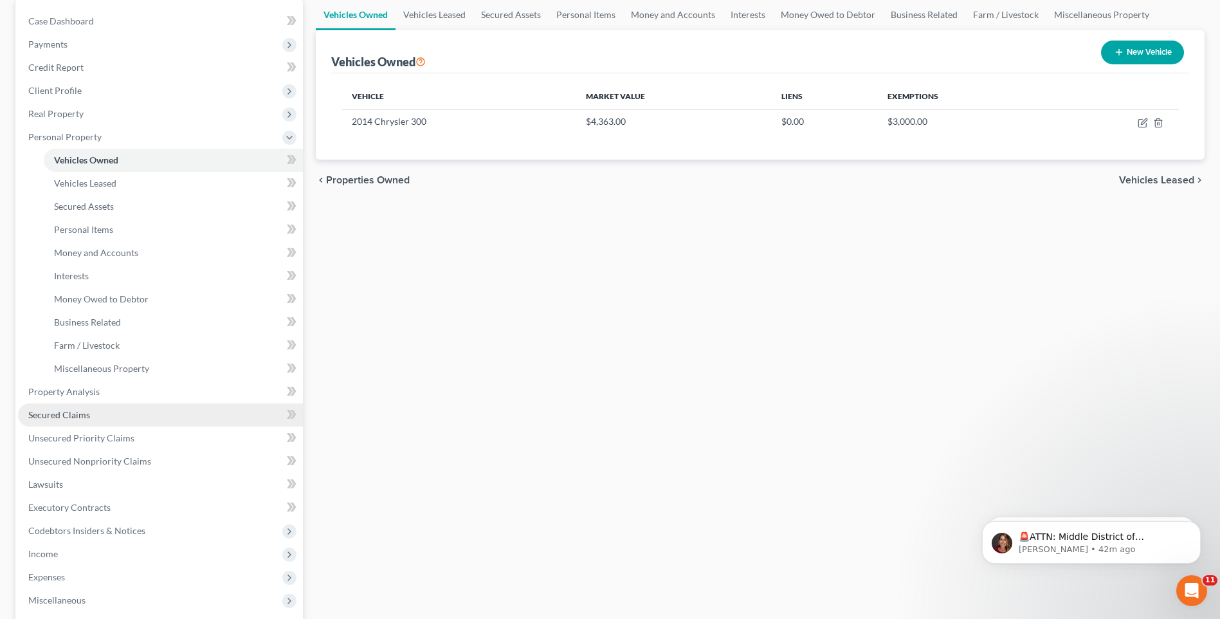
scroll to position [193, 0]
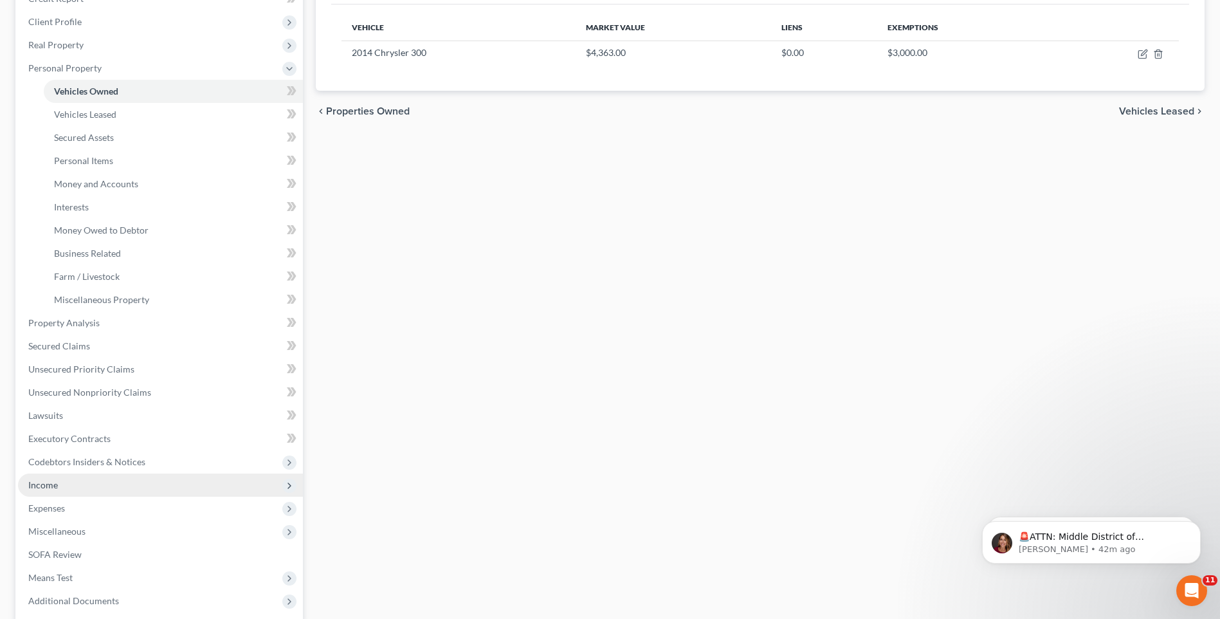
click at [61, 481] on span "Income" at bounding box center [160, 484] width 285 height 23
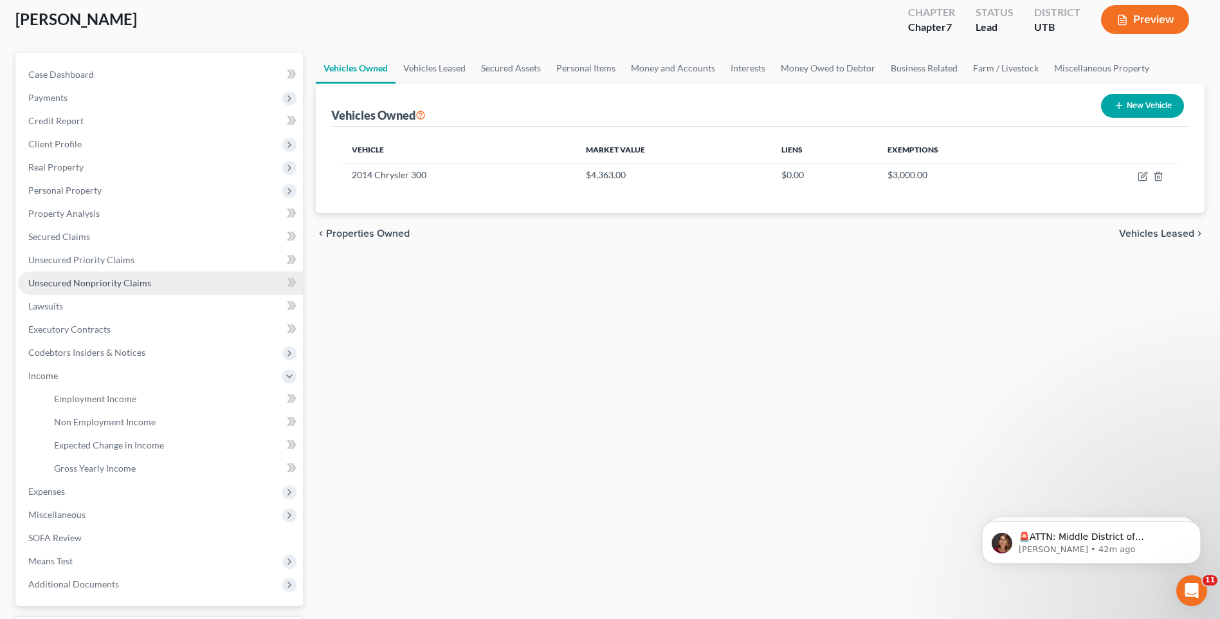
scroll to position [0, 0]
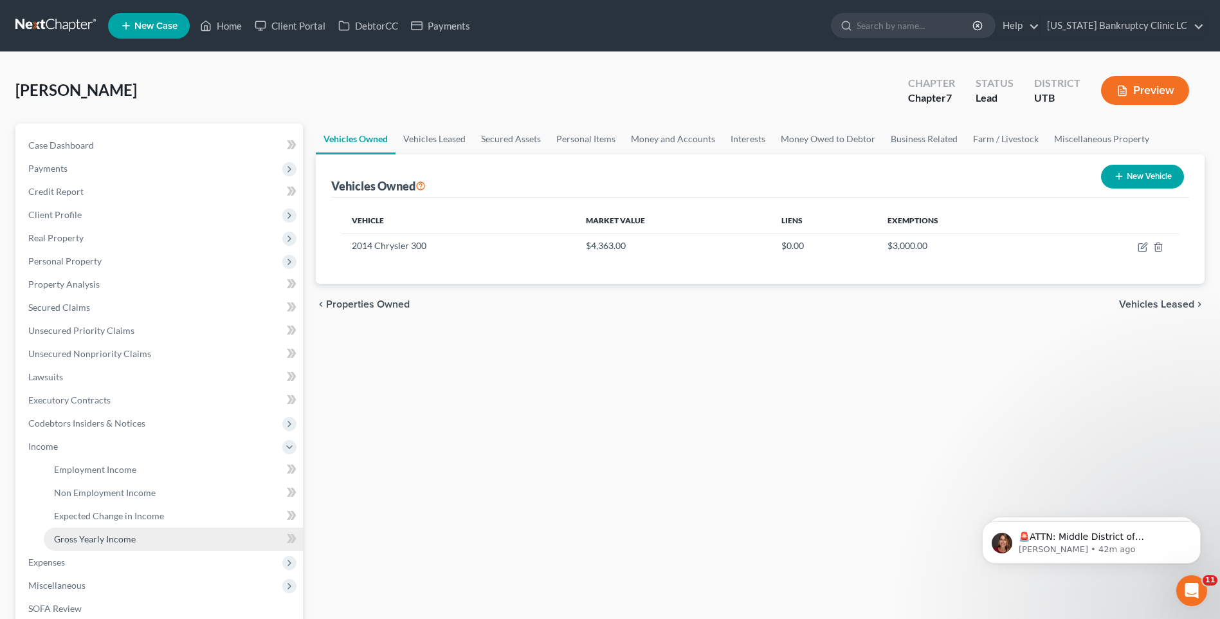
click at [100, 539] on span "Gross Yearly Income" at bounding box center [95, 538] width 82 height 11
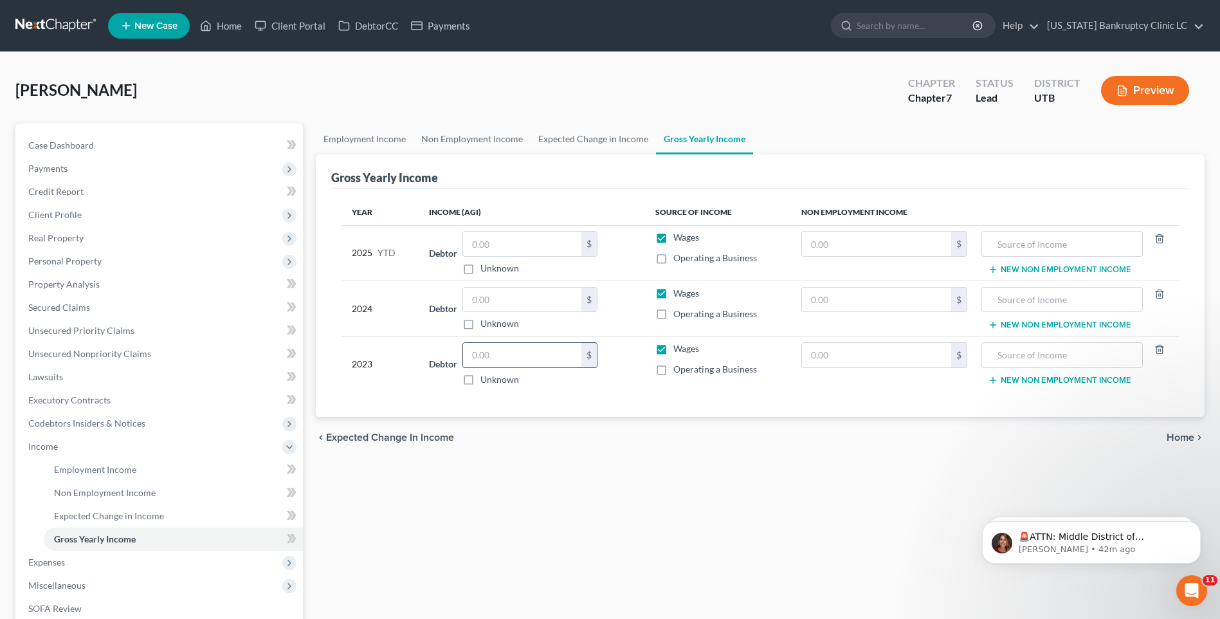
click at [536, 350] on input "text" at bounding box center [522, 355] width 118 height 24
click at [485, 300] on input "text" at bounding box center [522, 299] width 118 height 24
click at [534, 237] on input "text" at bounding box center [522, 244] width 118 height 24
click at [675, 527] on div "Employment Income Non Employment Income Expected Change in Income Gross Yearly …" at bounding box center [760, 436] width 902 height 627
click at [114, 259] on span "Personal Property" at bounding box center [160, 261] width 285 height 23
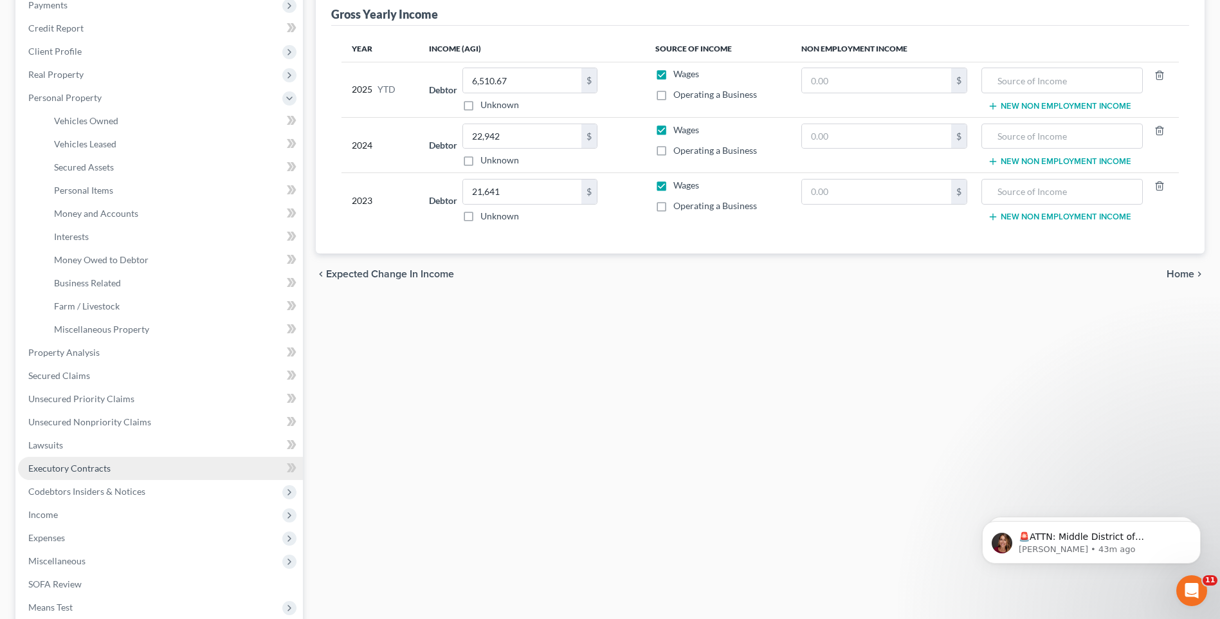
scroll to position [193, 0]
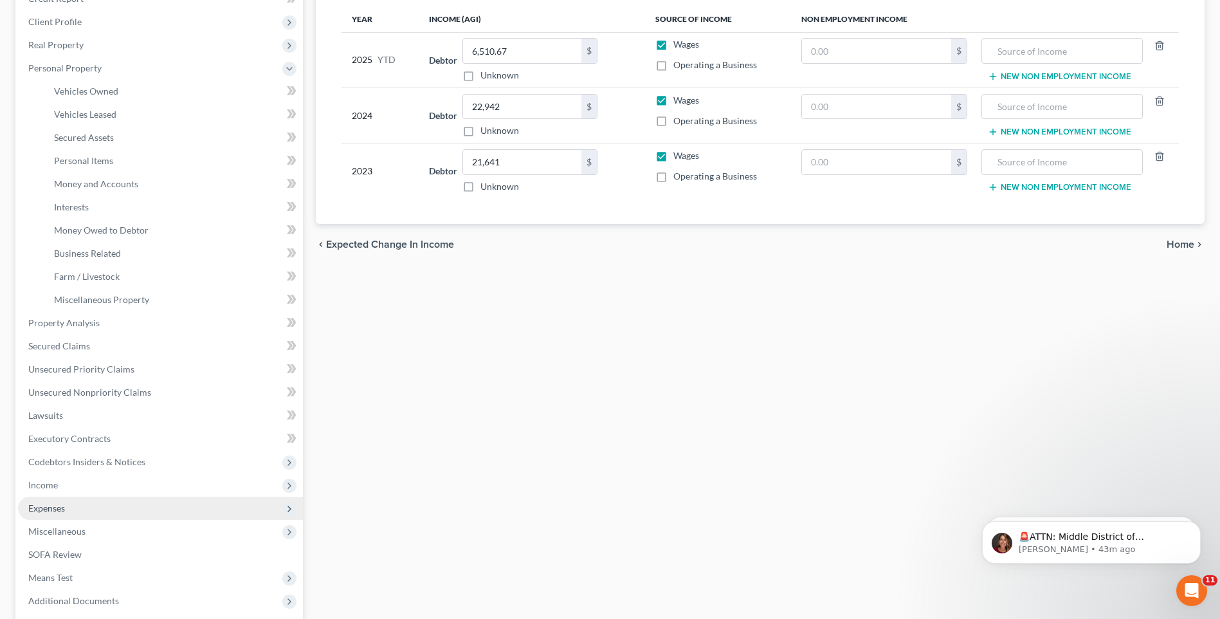
click at [86, 513] on span "Expenses" at bounding box center [160, 507] width 285 height 23
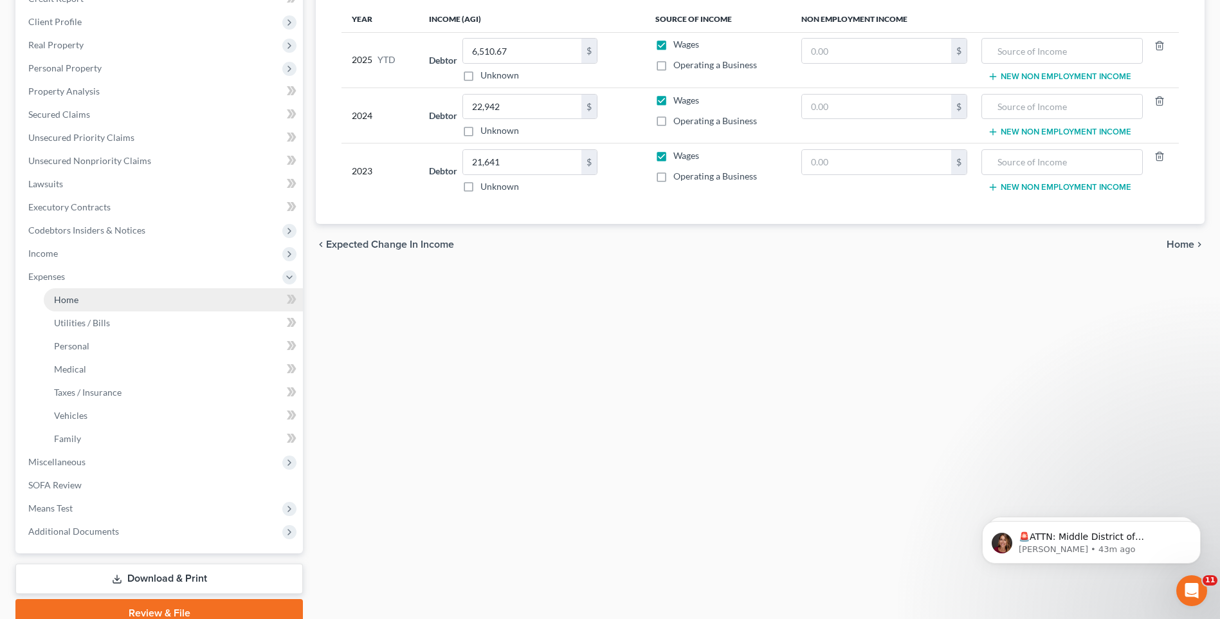
click at [106, 293] on link "Home" at bounding box center [173, 299] width 259 height 23
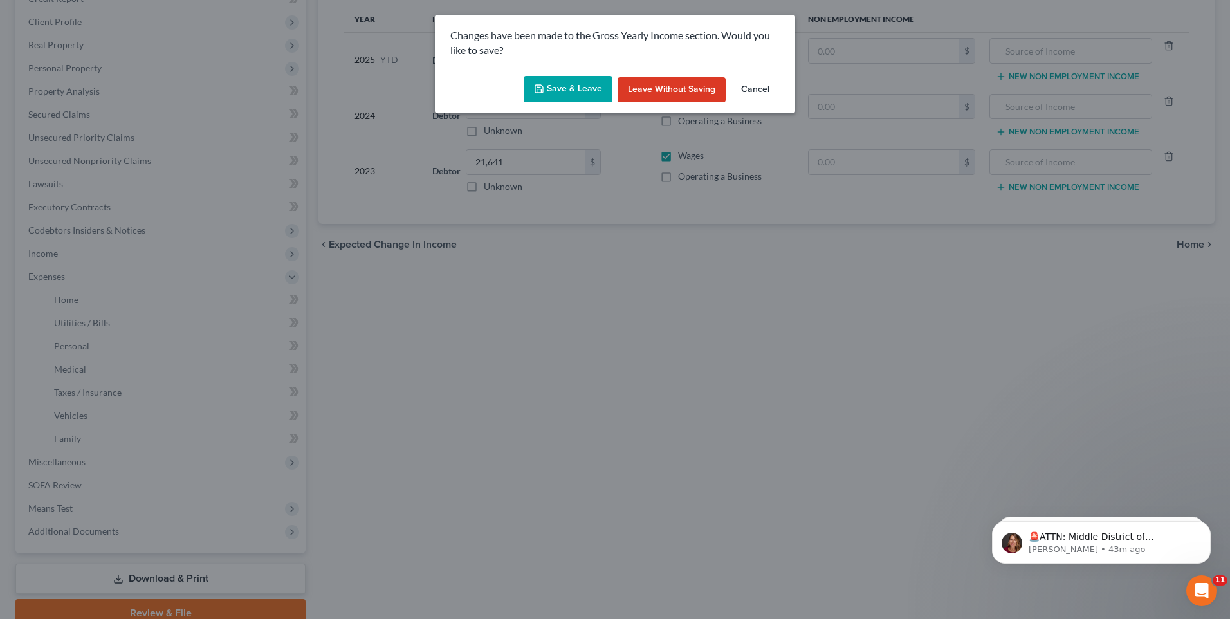
click at [592, 87] on button "Save & Leave" at bounding box center [567, 89] width 89 height 27
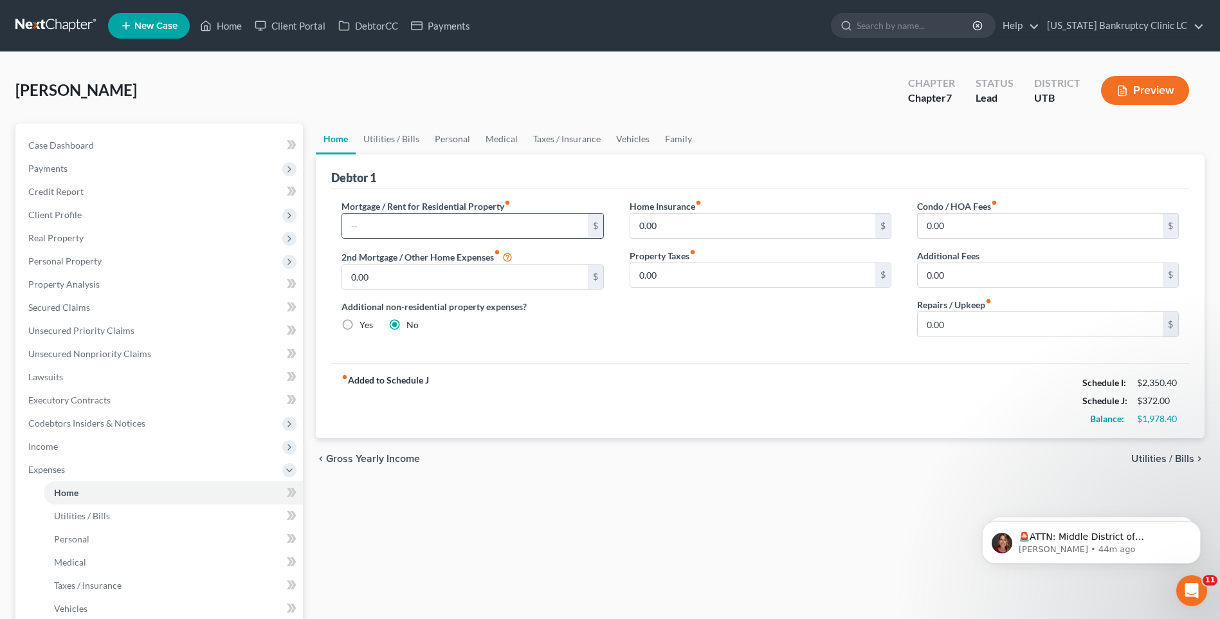
click at [395, 231] on input "text" at bounding box center [464, 225] width 245 height 24
click at [392, 141] on link "Utilities / Bills" at bounding box center [391, 138] width 71 height 31
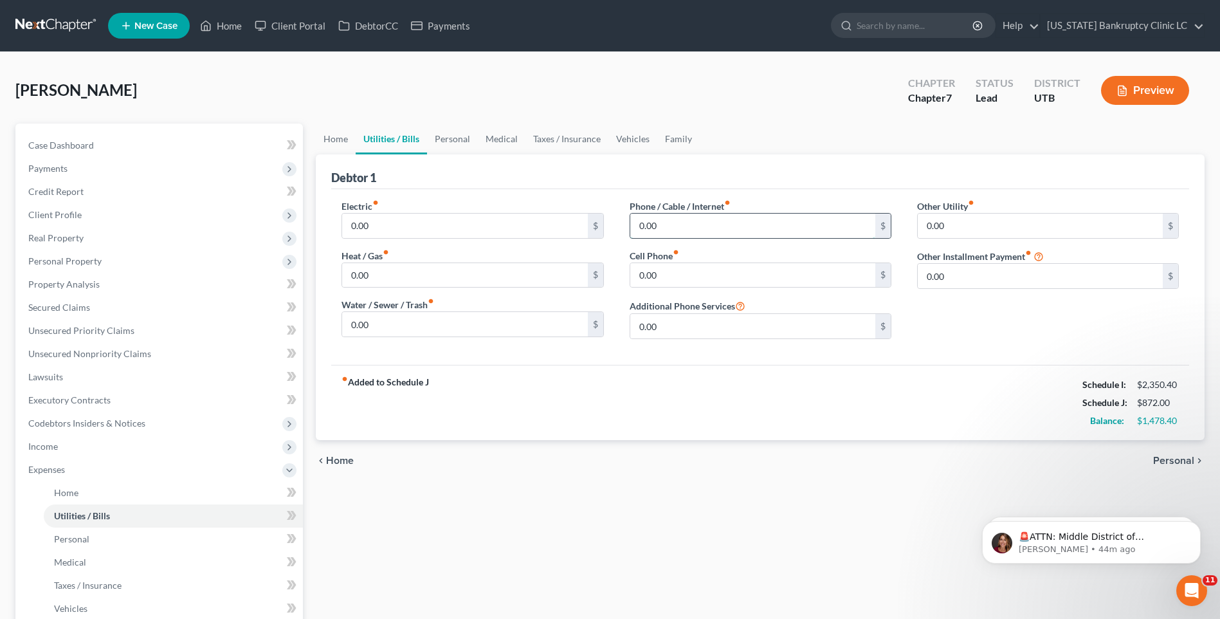
click at [725, 226] on input "0.00" at bounding box center [752, 225] width 245 height 24
click at [377, 227] on input "0.00" at bounding box center [464, 225] width 245 height 24
click at [406, 278] on input "0.00" at bounding box center [464, 275] width 245 height 24
click at [412, 317] on input "0.00" at bounding box center [464, 324] width 245 height 24
click at [653, 268] on input "0.00" at bounding box center [752, 275] width 245 height 24
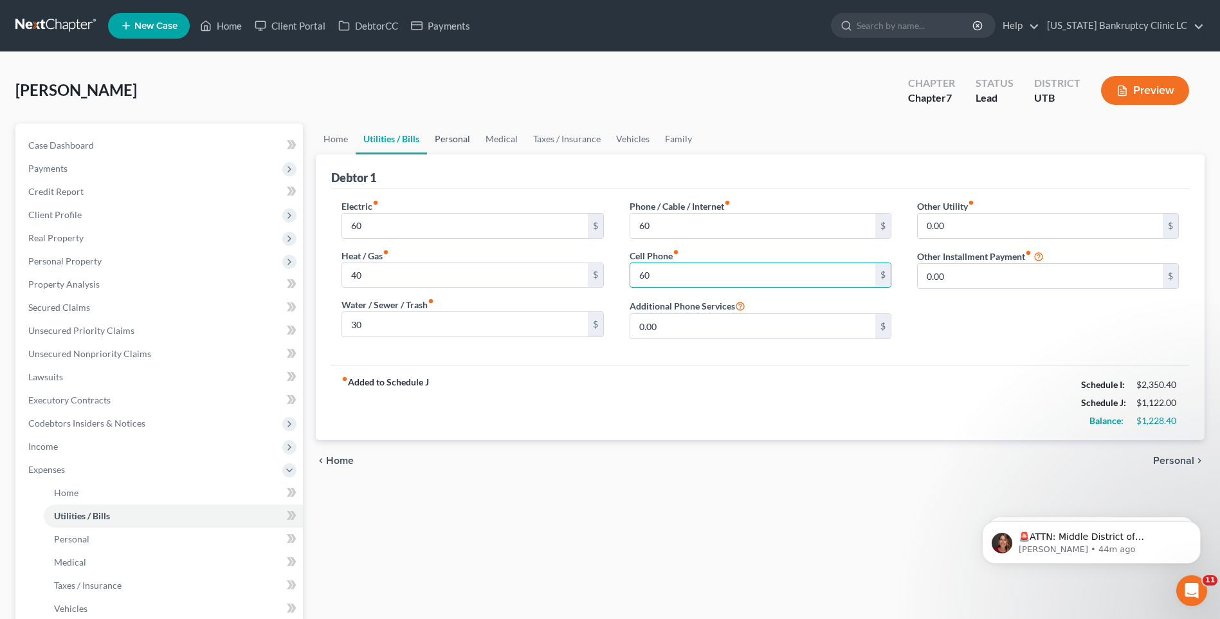
click at [460, 139] on link "Personal" at bounding box center [452, 138] width 51 height 31
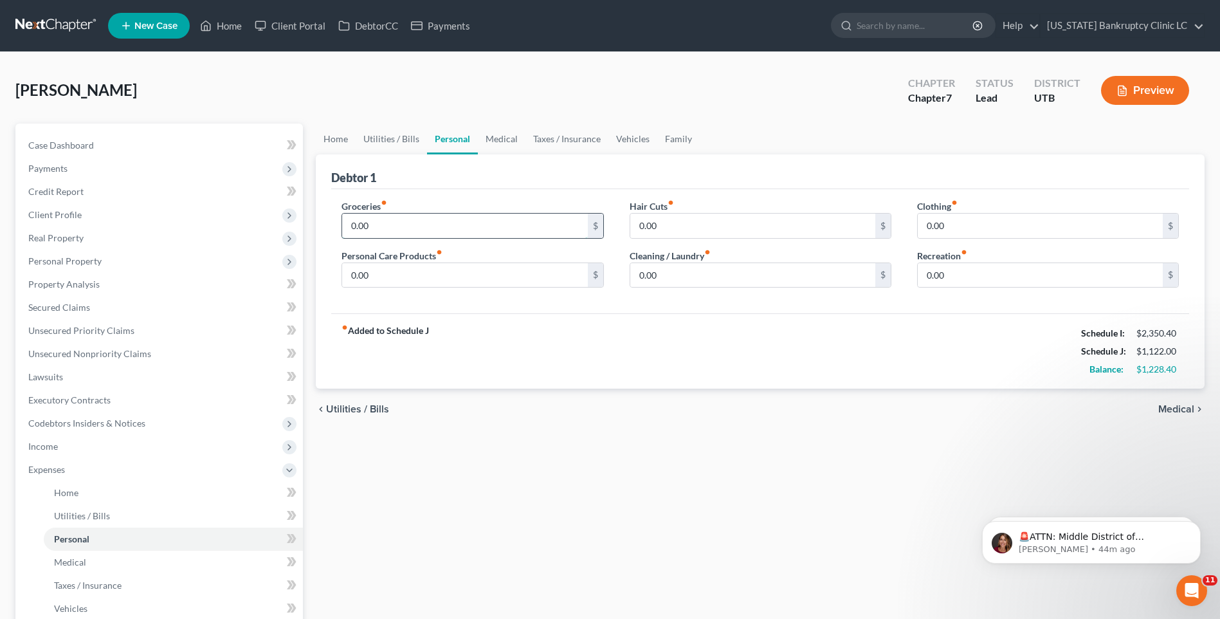
click at [435, 227] on input "0.00" at bounding box center [464, 225] width 245 height 24
click at [713, 278] on input "0.00" at bounding box center [752, 275] width 245 height 24
click at [675, 138] on link "Family" at bounding box center [678, 138] width 42 height 31
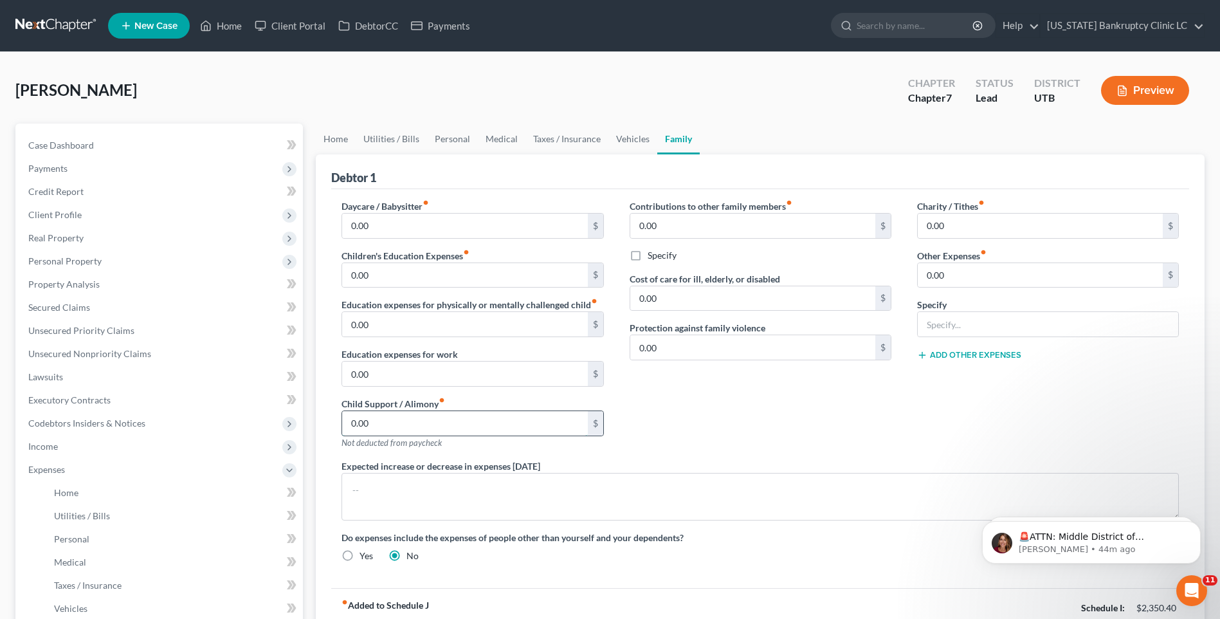
click at [397, 418] on input "0.00" at bounding box center [464, 423] width 245 height 24
click at [469, 139] on link "Personal" at bounding box center [452, 138] width 51 height 31
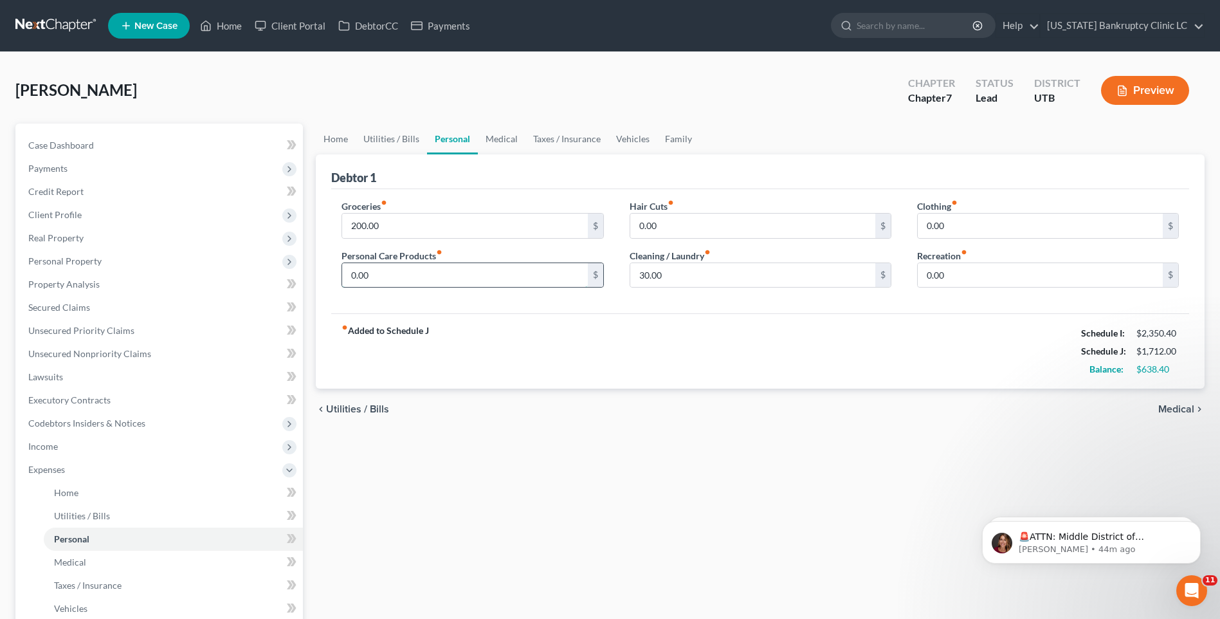
click at [408, 283] on input "0.00" at bounding box center [464, 275] width 245 height 24
click at [945, 282] on input "0.00" at bounding box center [1040, 275] width 245 height 24
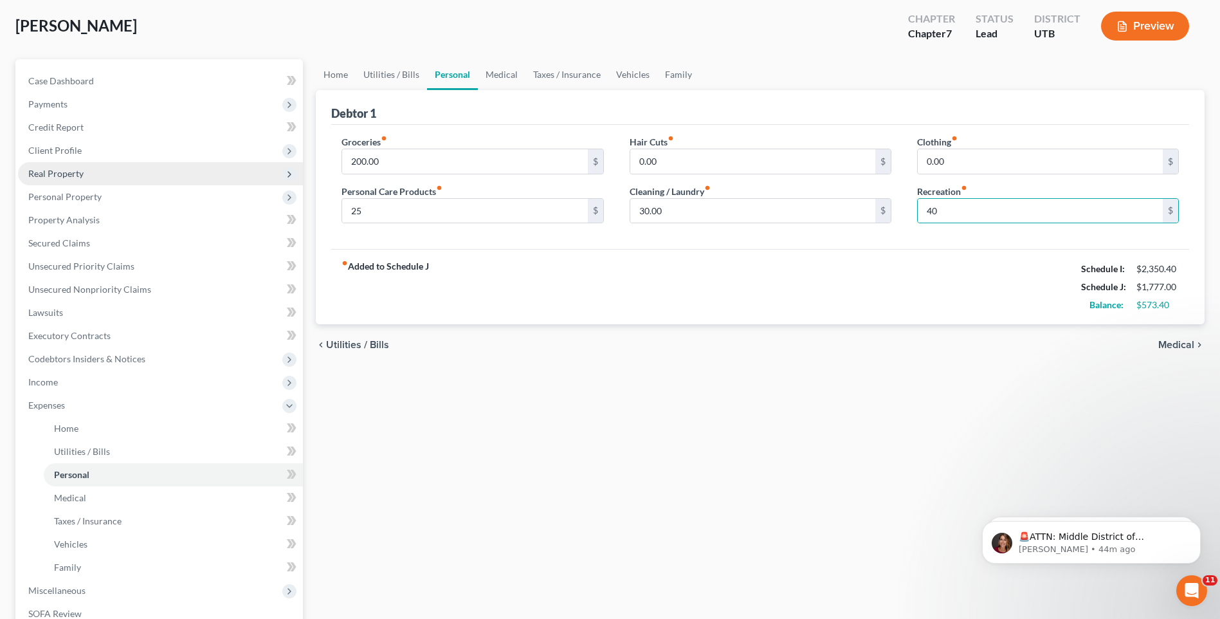
click at [93, 181] on span "Real Property" at bounding box center [160, 173] width 285 height 23
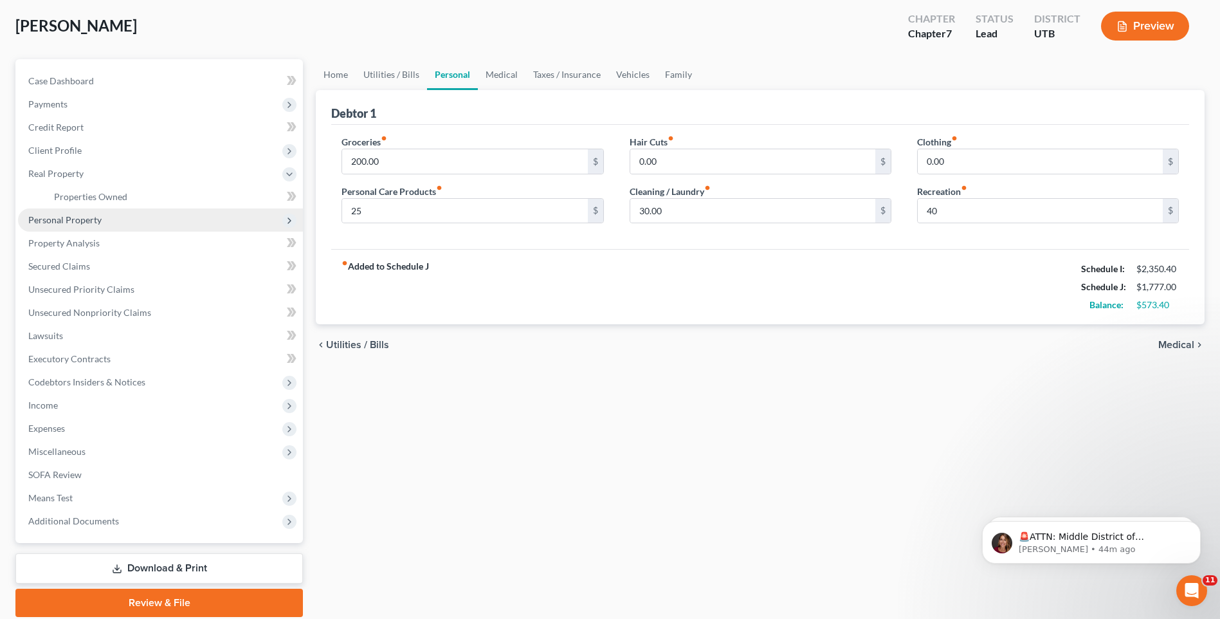
click at [86, 219] on span "Personal Property" at bounding box center [64, 219] width 73 height 11
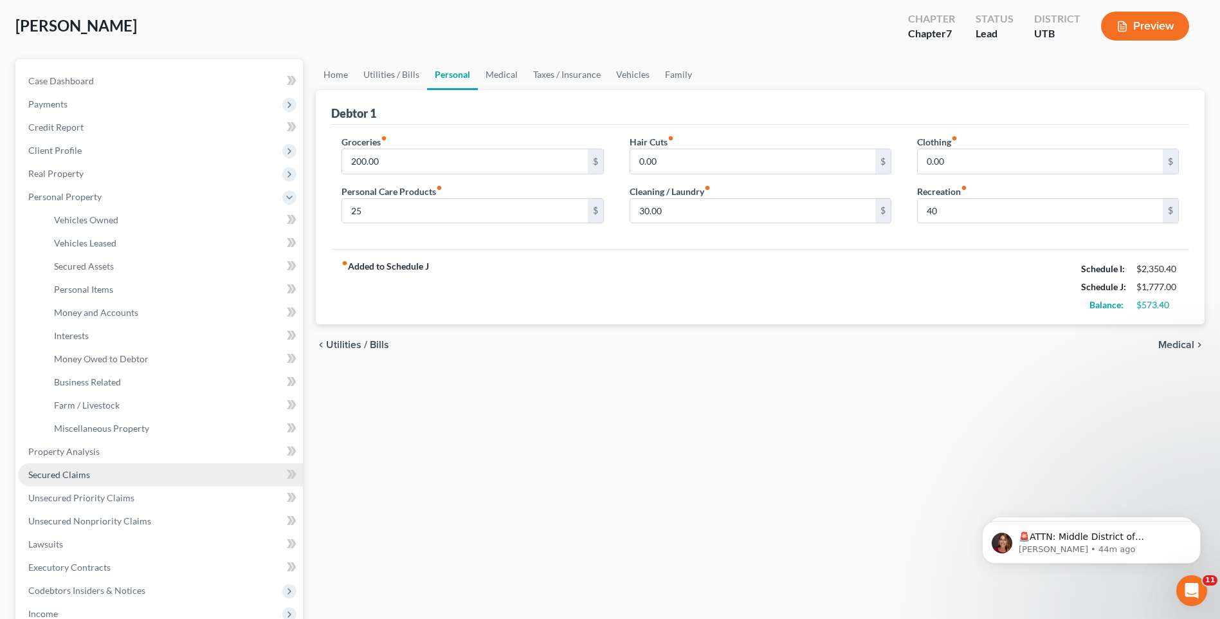
click at [80, 475] on span "Secured Claims" at bounding box center [59, 474] width 62 height 11
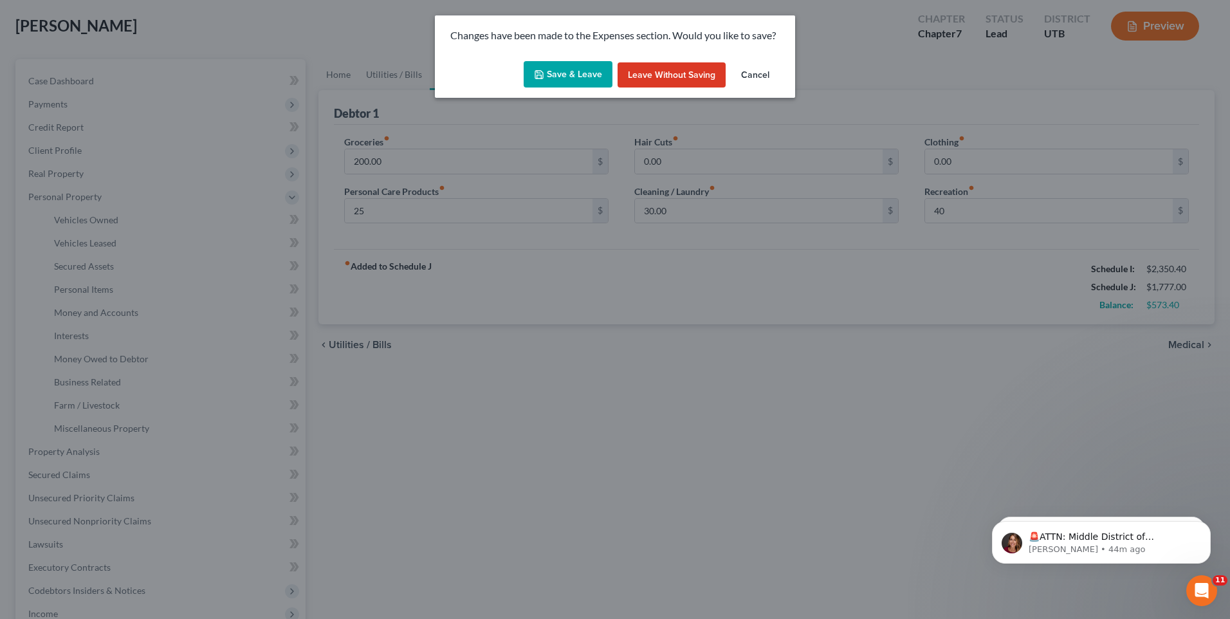
click at [559, 86] on button "Save & Leave" at bounding box center [567, 74] width 89 height 27
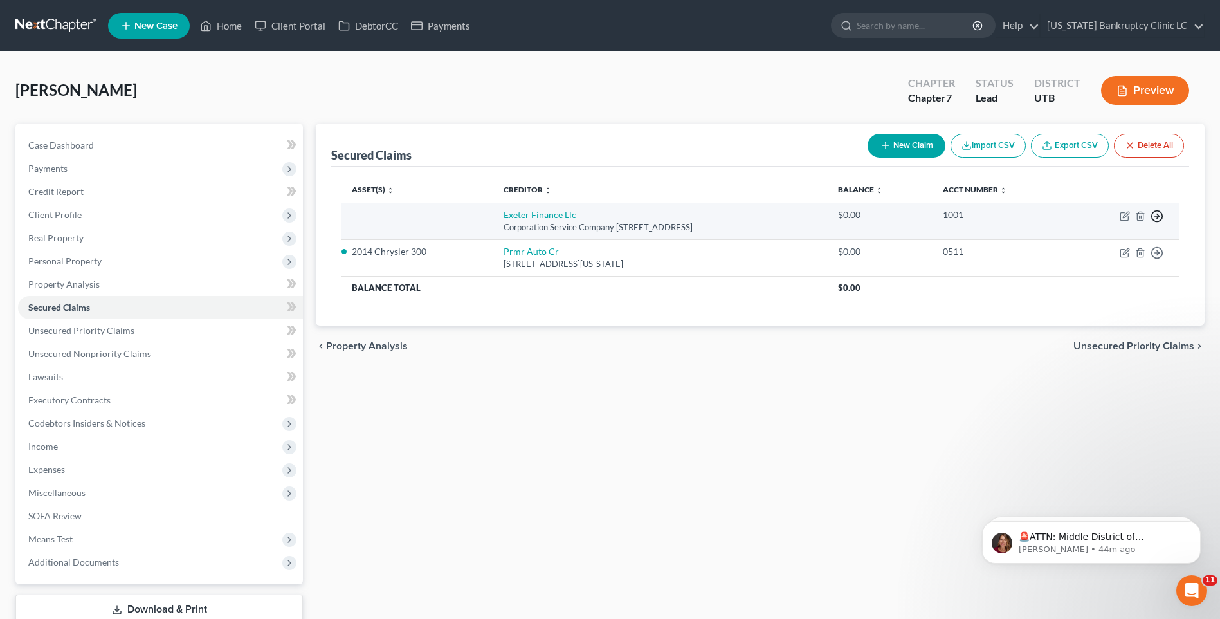
click at [1163, 213] on icon "button" at bounding box center [1156, 216] width 13 height 13
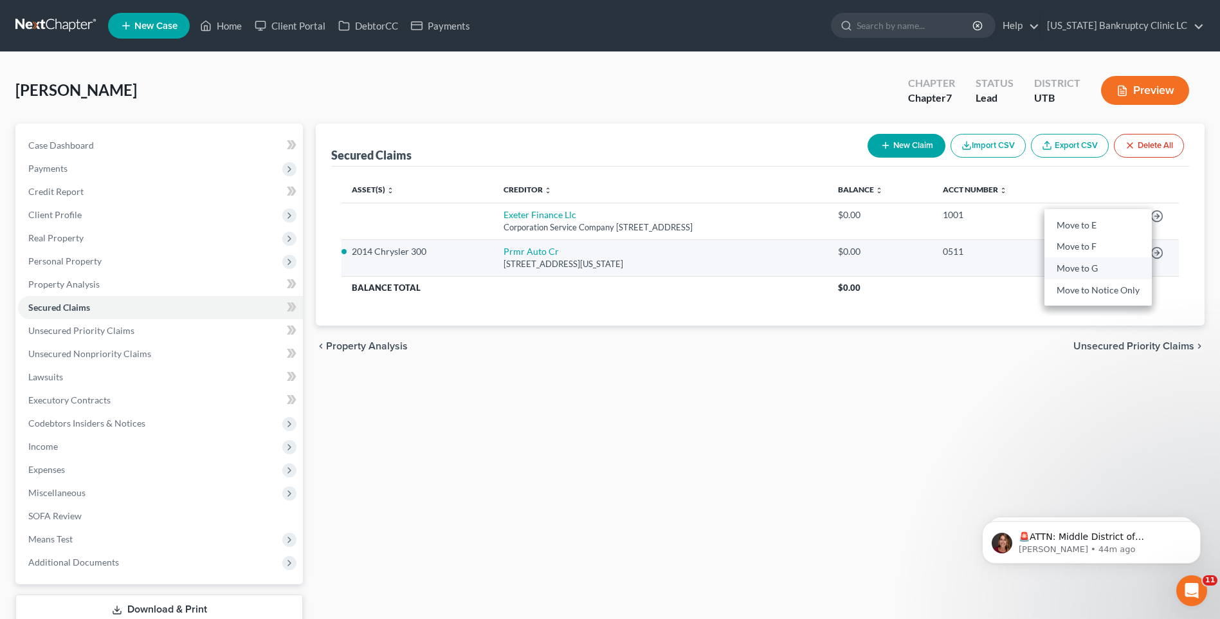
click at [1113, 262] on link "Move to G" at bounding box center [1097, 269] width 107 height 22
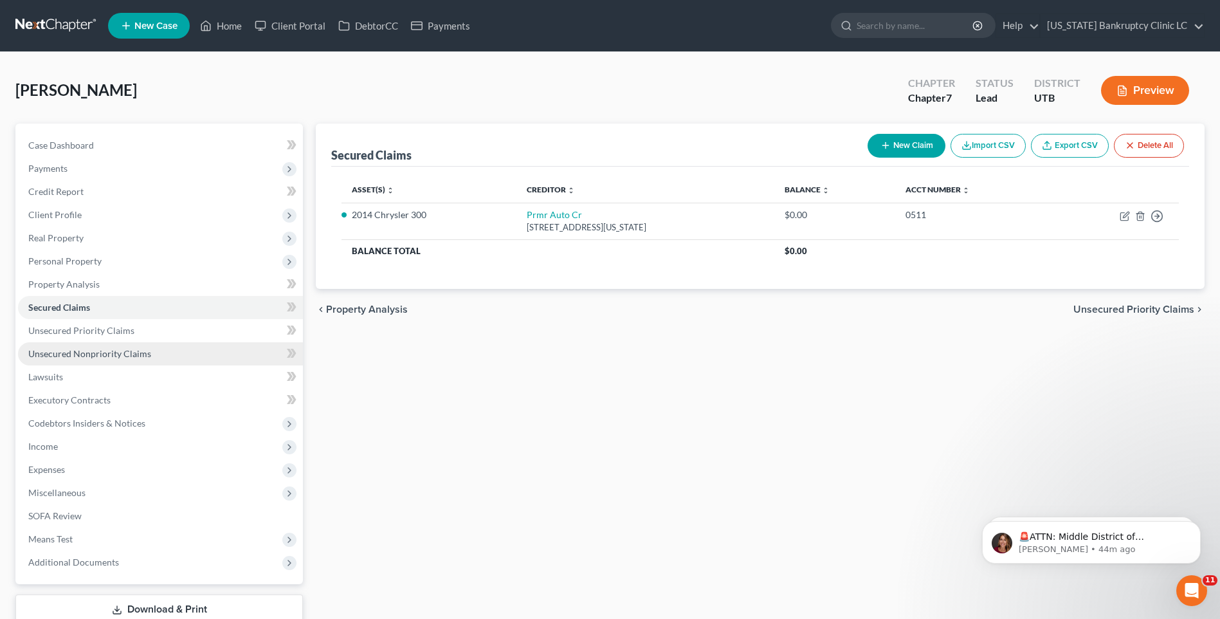
click at [57, 357] on span "Unsecured Nonpriority Claims" at bounding box center [89, 353] width 123 height 11
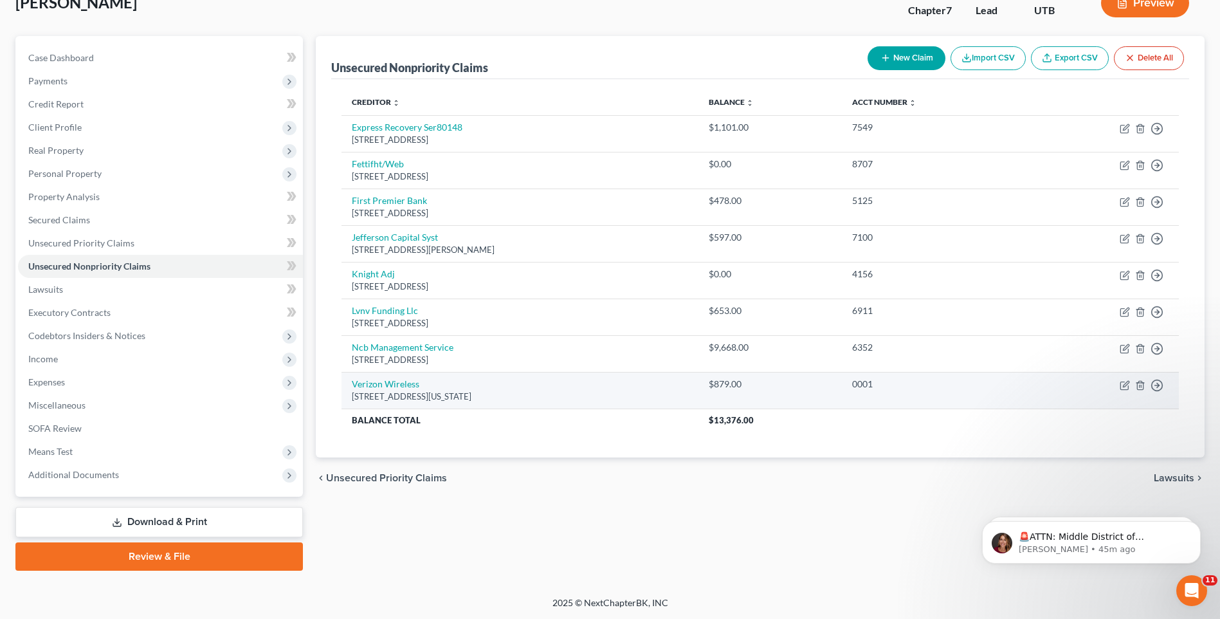
scroll to position [24, 0]
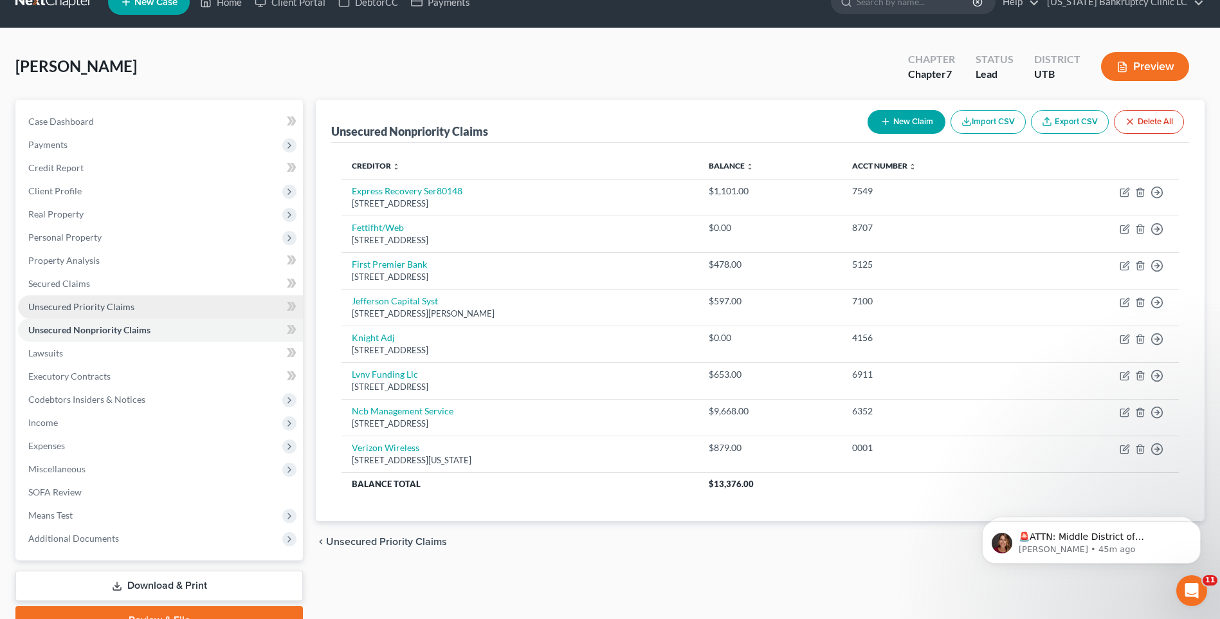
click at [87, 308] on span "Unsecured Priority Claims" at bounding box center [81, 306] width 106 height 11
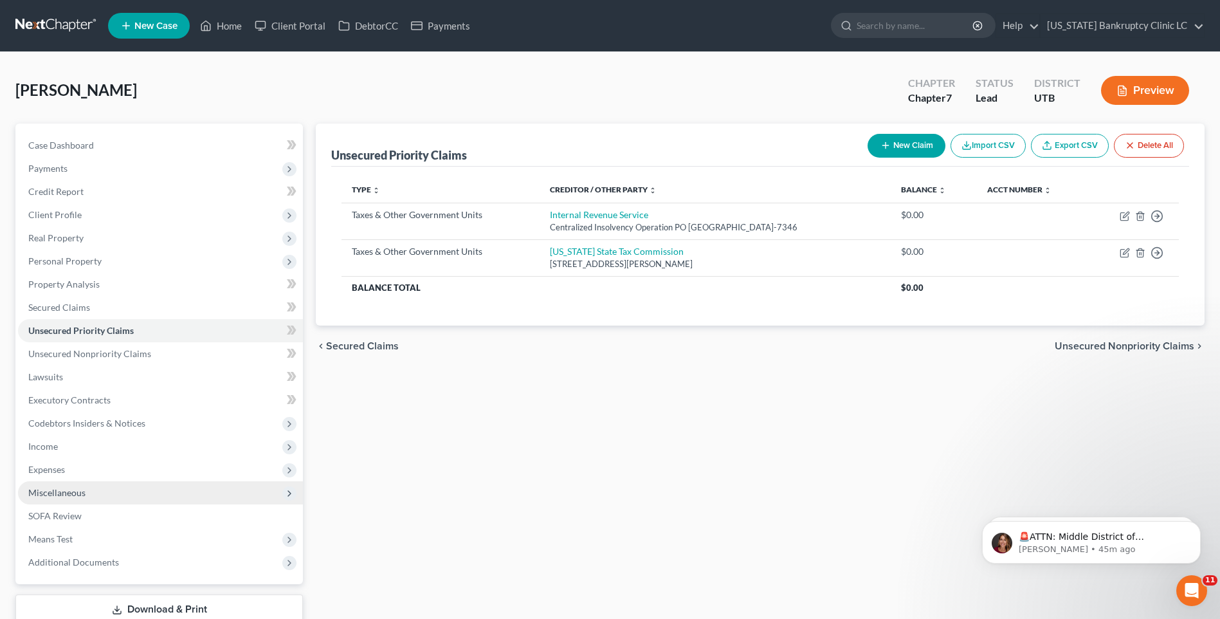
click at [55, 489] on span "Miscellaneous" at bounding box center [56, 492] width 57 height 11
click at [55, 488] on span "Miscellaneous" at bounding box center [56, 492] width 57 height 11
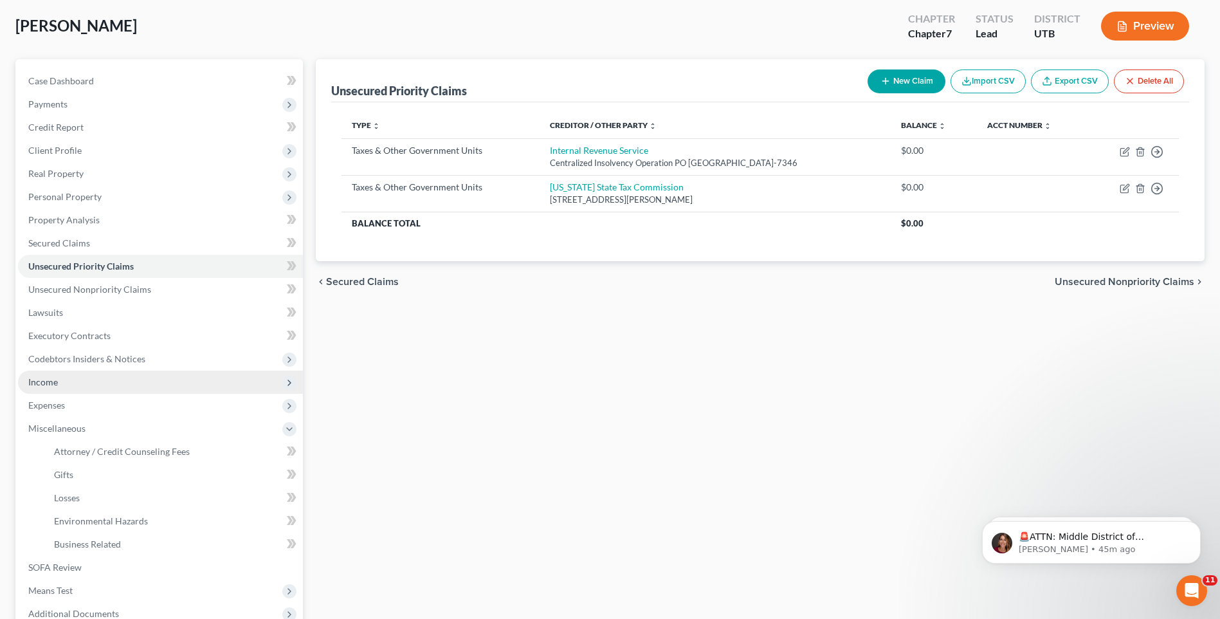
click at [57, 385] on span "Income" at bounding box center [43, 381] width 30 height 11
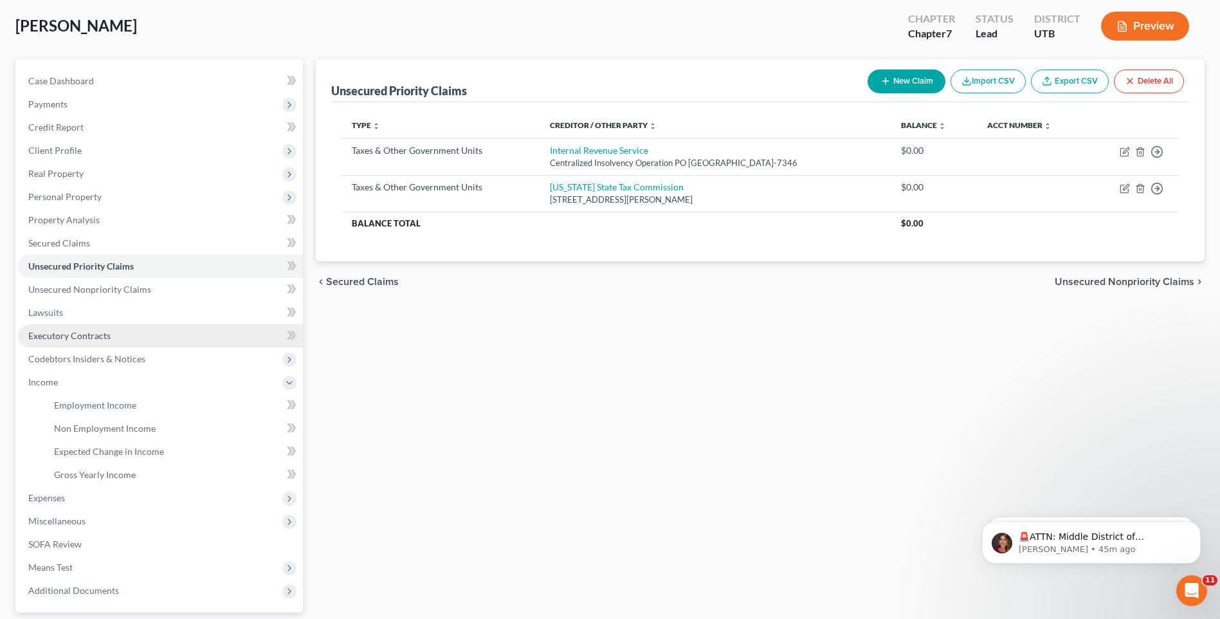
click at [67, 339] on span "Executory Contracts" at bounding box center [69, 335] width 82 height 11
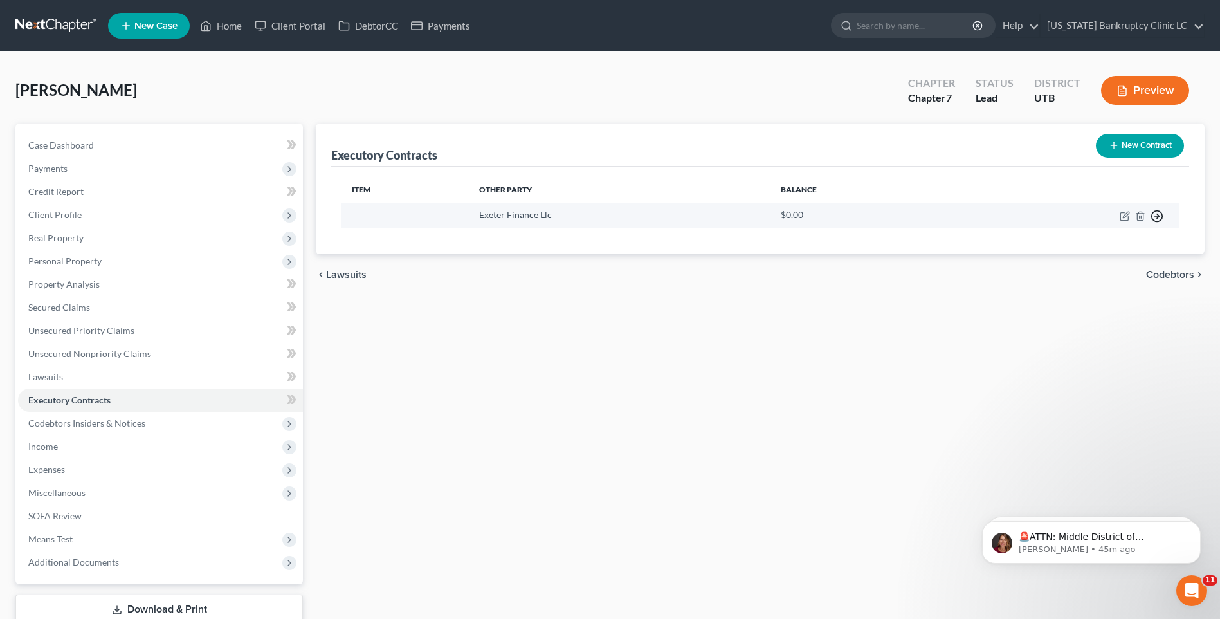
click at [1158, 213] on icon "button" at bounding box center [1156, 216] width 13 height 13
click at [1085, 253] on link "Move to E" at bounding box center [1097, 247] width 107 height 22
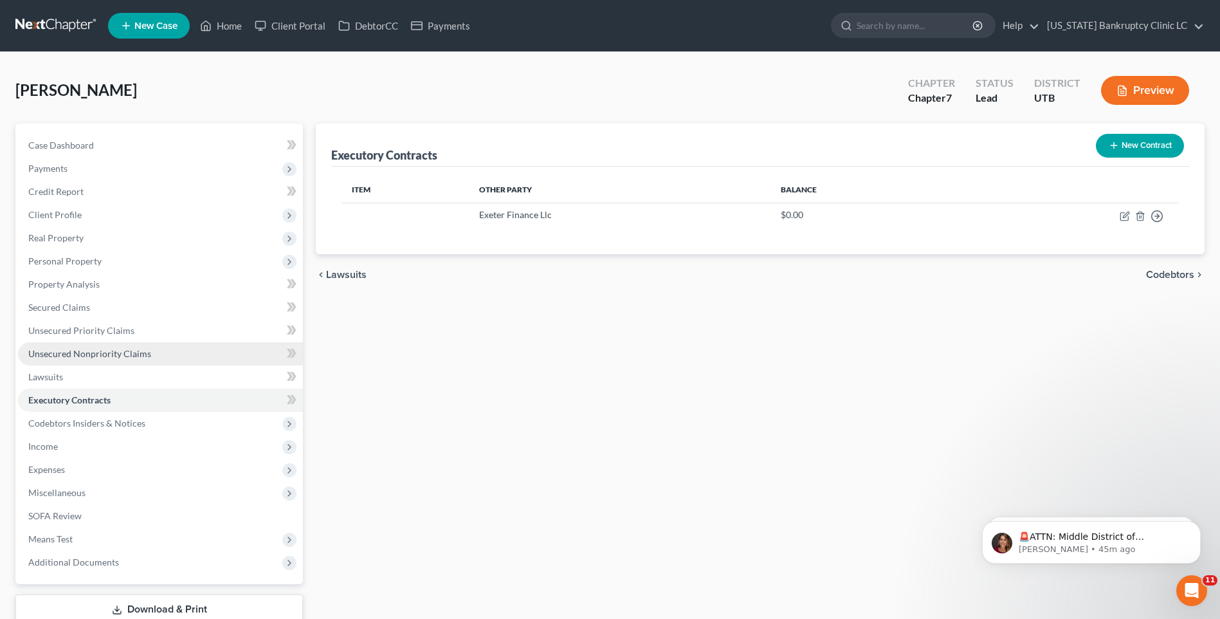
click at [47, 355] on span "Unsecured Nonpriority Claims" at bounding box center [89, 353] width 123 height 11
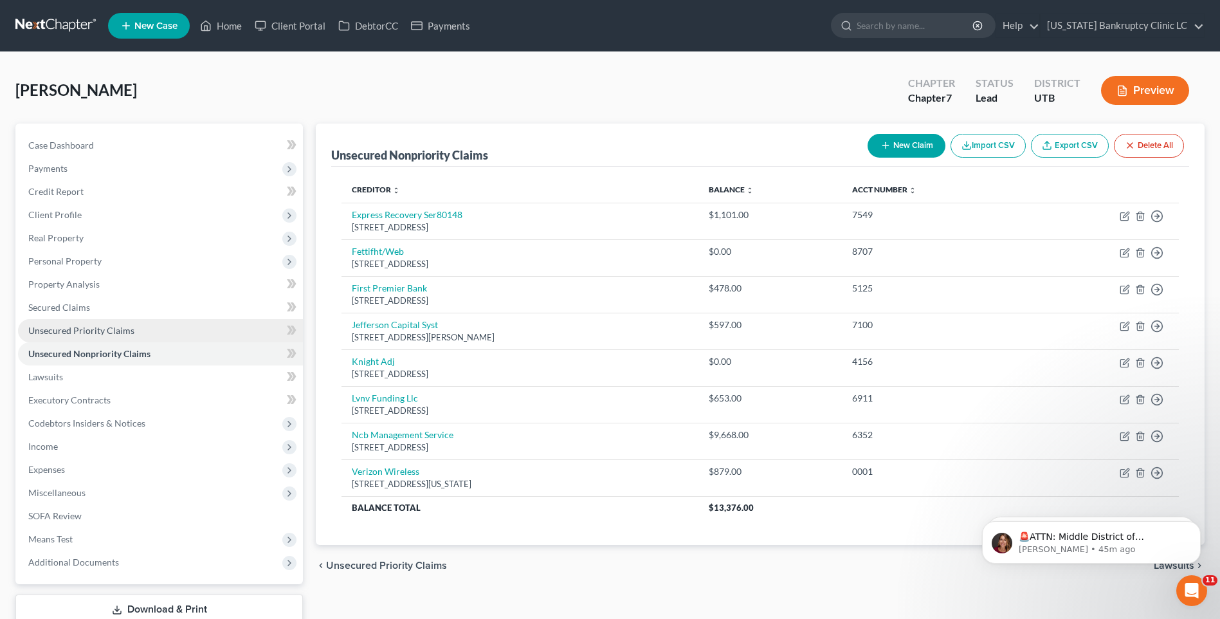
click at [54, 331] on span "Unsecured Priority Claims" at bounding box center [81, 330] width 106 height 11
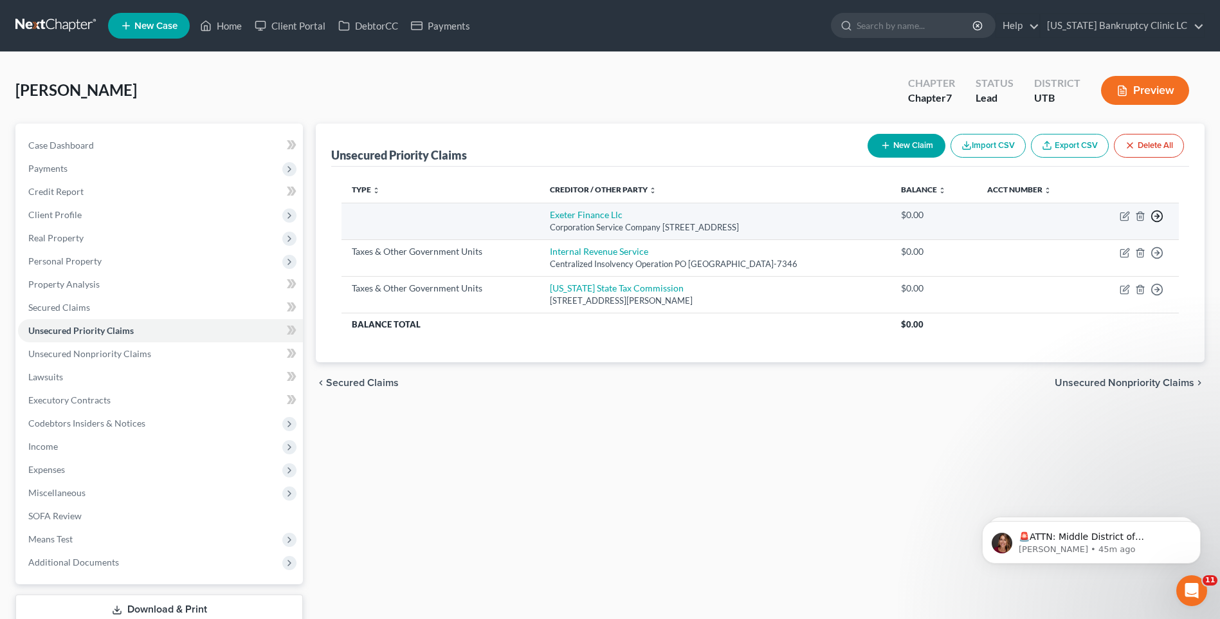
click at [1152, 215] on icon "button" at bounding box center [1156, 216] width 13 height 13
click at [1073, 264] on link "Move to G" at bounding box center [1097, 269] width 107 height 22
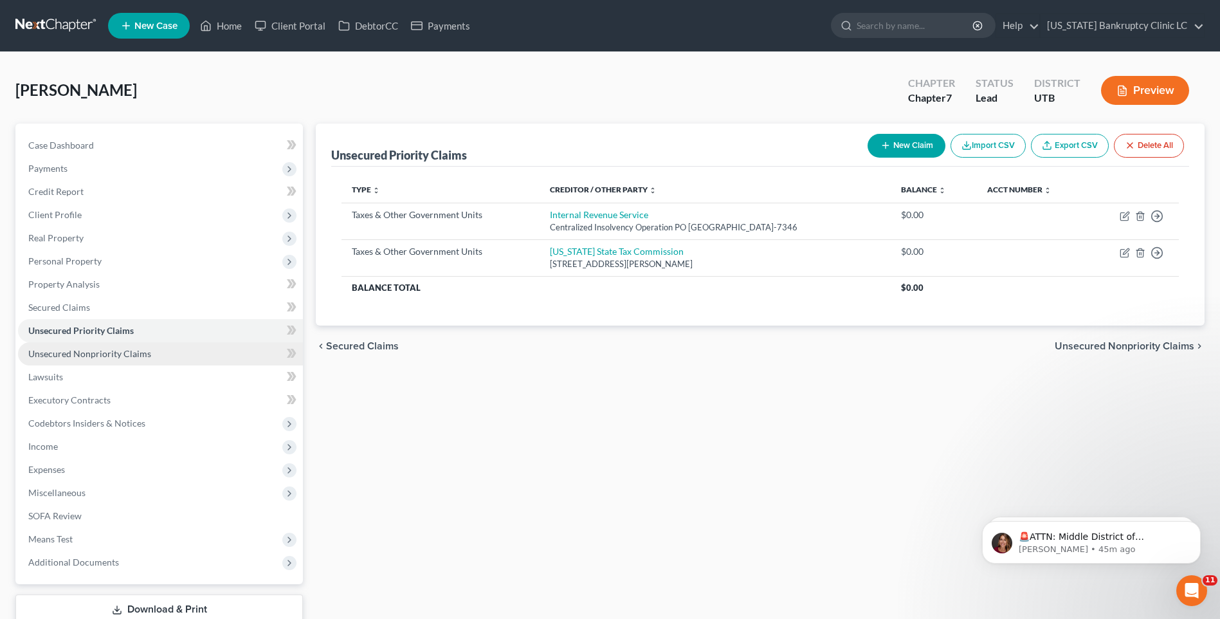
click at [100, 350] on span "Unsecured Nonpriority Claims" at bounding box center [89, 353] width 123 height 11
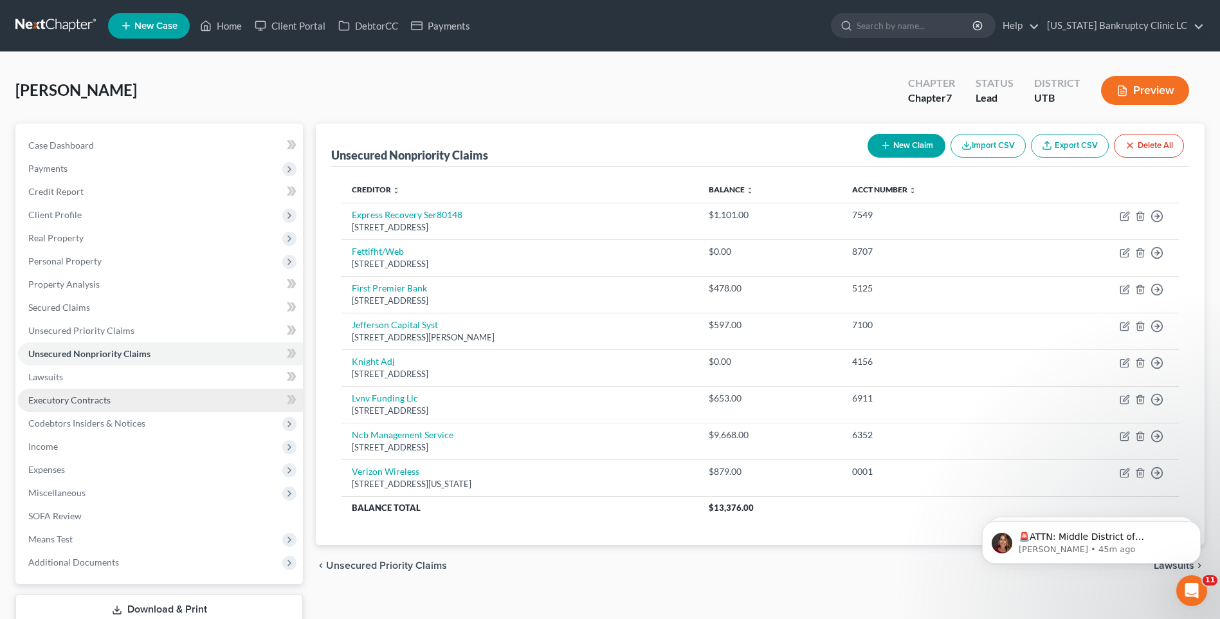
click at [75, 403] on span "Executory Contracts" at bounding box center [69, 399] width 82 height 11
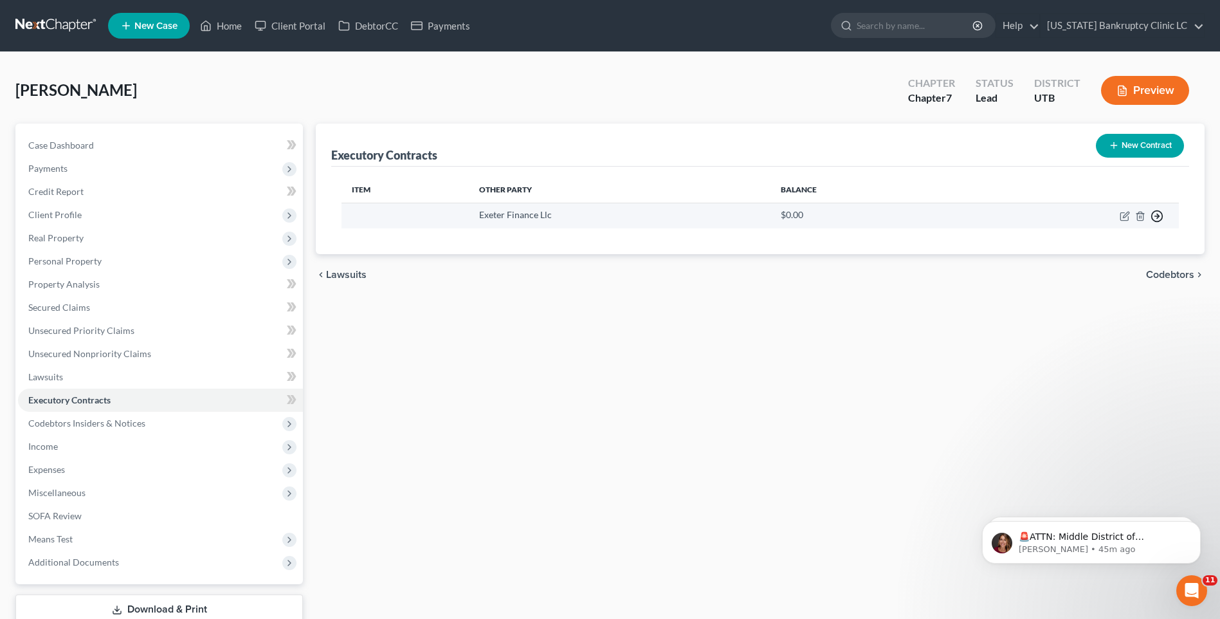
click at [1155, 216] on line "button" at bounding box center [1157, 216] width 5 height 0
click at [1107, 226] on link "Move to D" at bounding box center [1097, 225] width 107 height 22
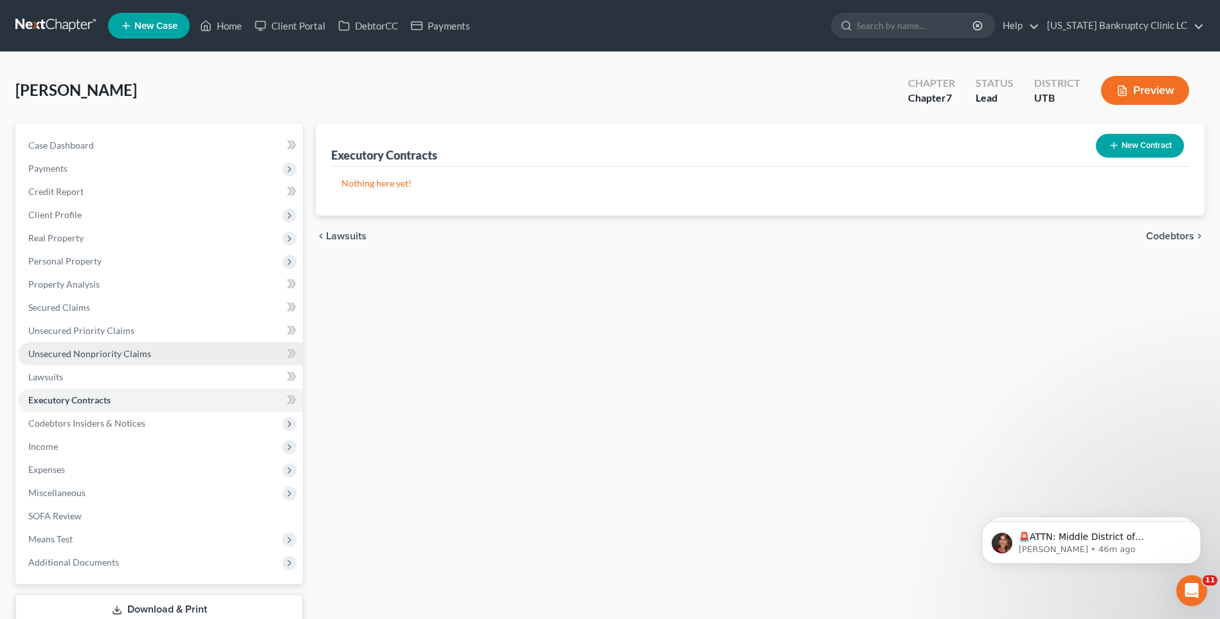
click at [110, 350] on span "Unsecured Nonpriority Claims" at bounding box center [89, 353] width 123 height 11
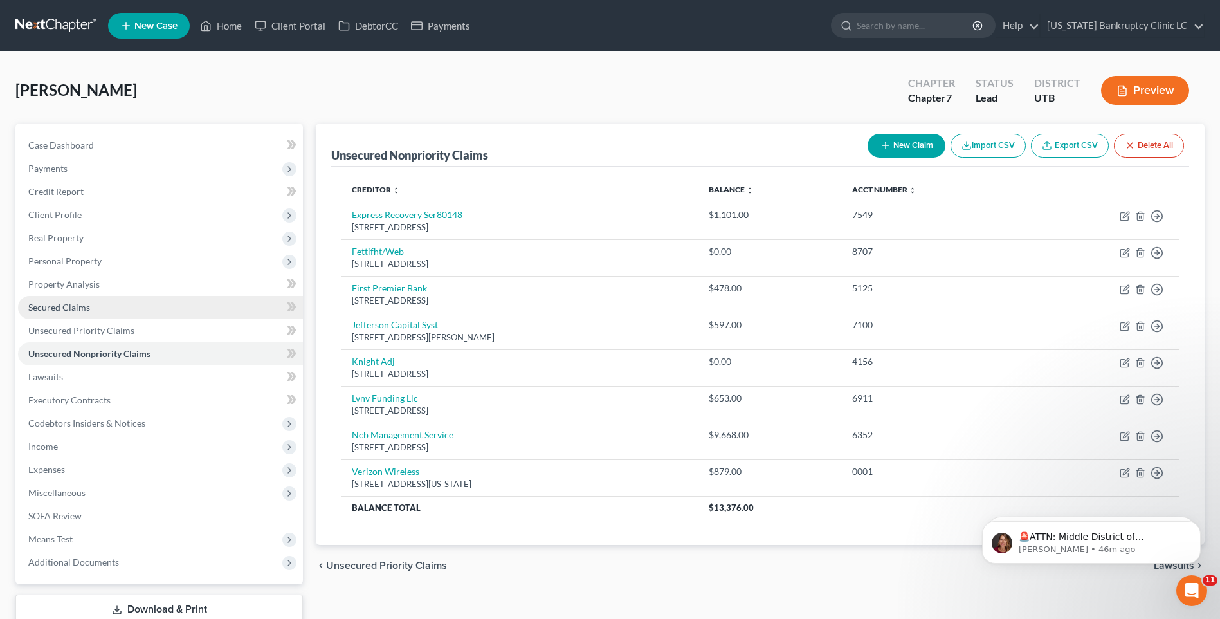
click at [87, 303] on span "Secured Claims" at bounding box center [59, 307] width 62 height 11
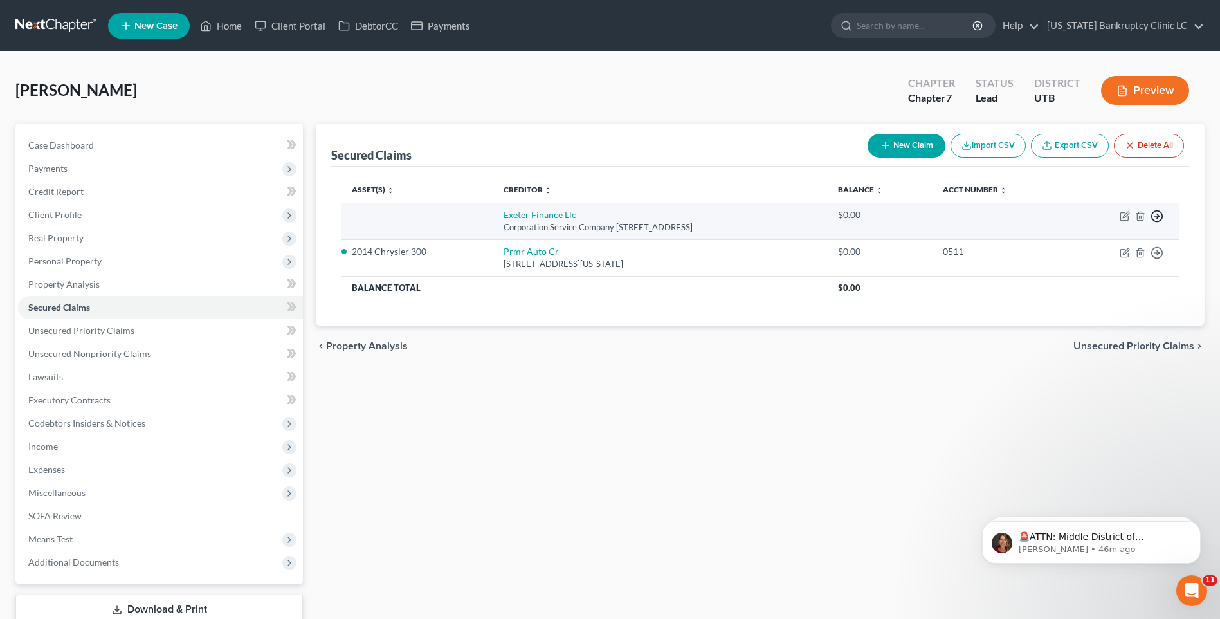
click at [1154, 220] on icon "button" at bounding box center [1156, 216] width 13 height 13
click at [1076, 249] on link "Move to F" at bounding box center [1097, 247] width 107 height 22
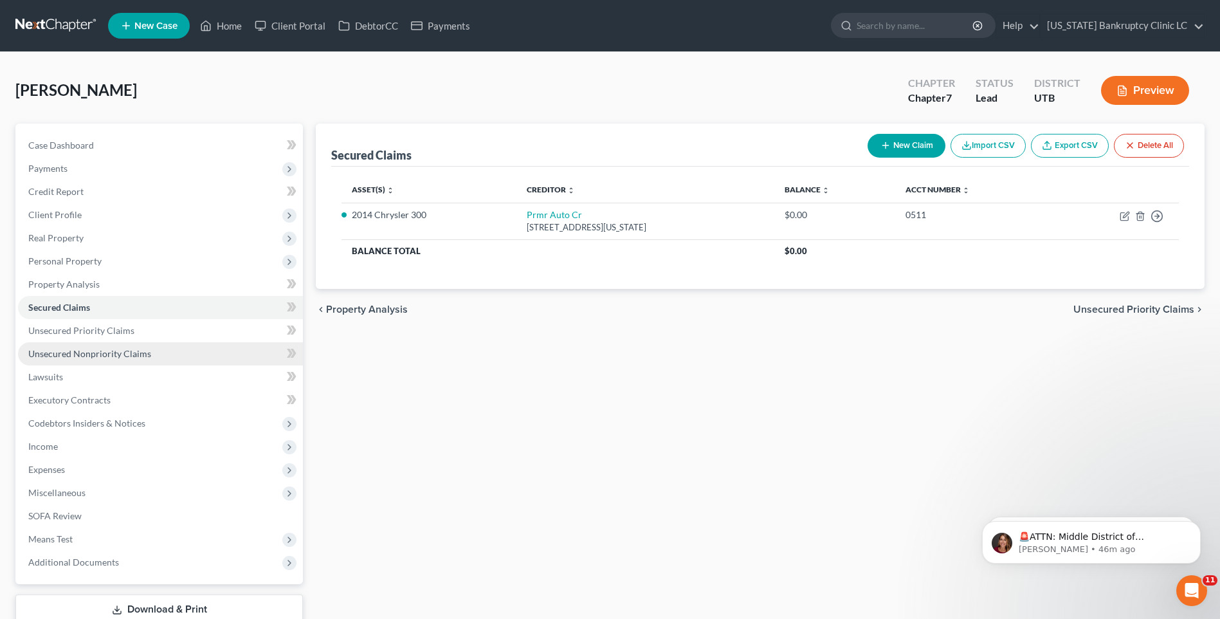
click at [92, 357] on span "Unsecured Nonpriority Claims" at bounding box center [89, 353] width 123 height 11
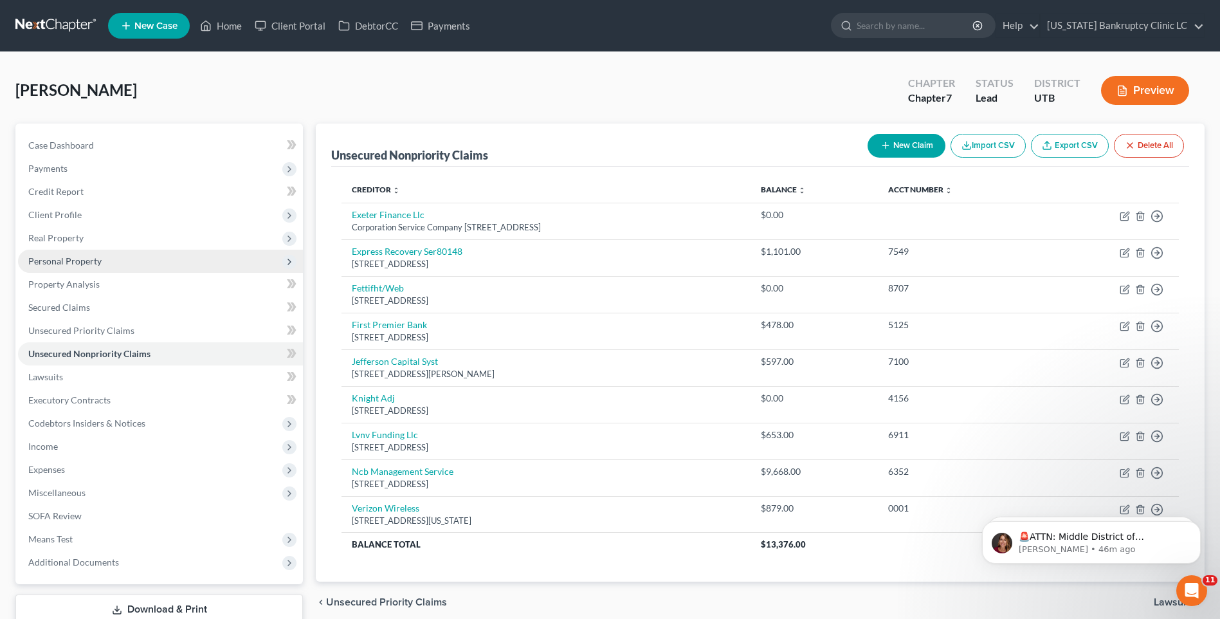
click at [77, 264] on span "Personal Property" at bounding box center [64, 260] width 73 height 11
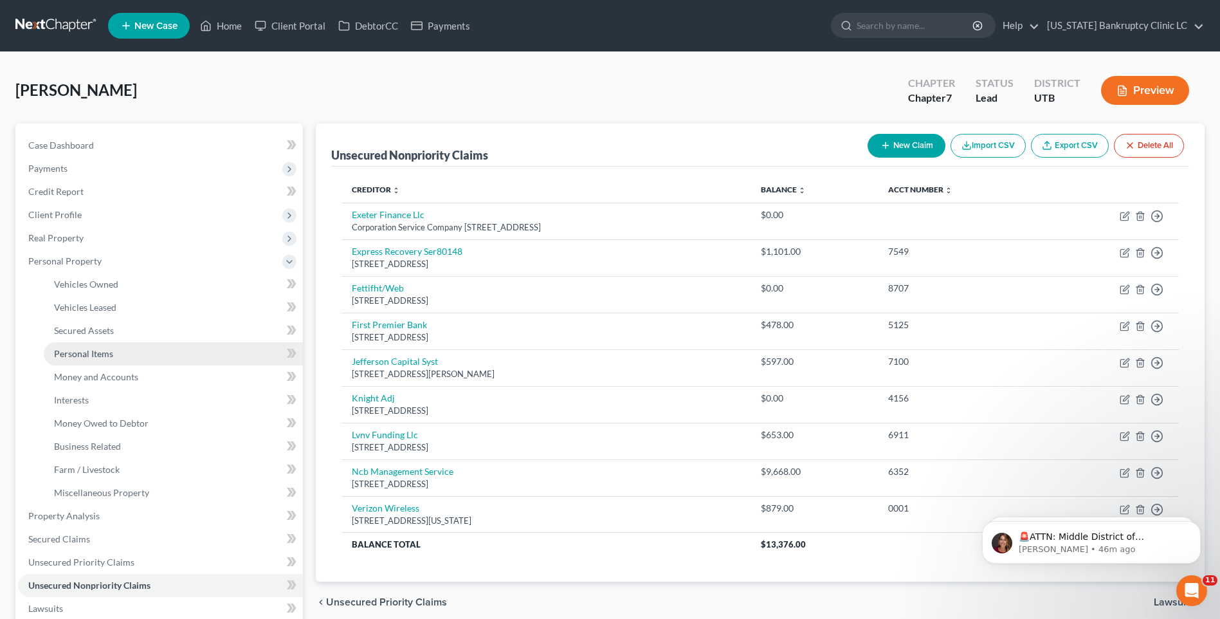
click at [78, 355] on span "Personal Items" at bounding box center [83, 353] width 59 height 11
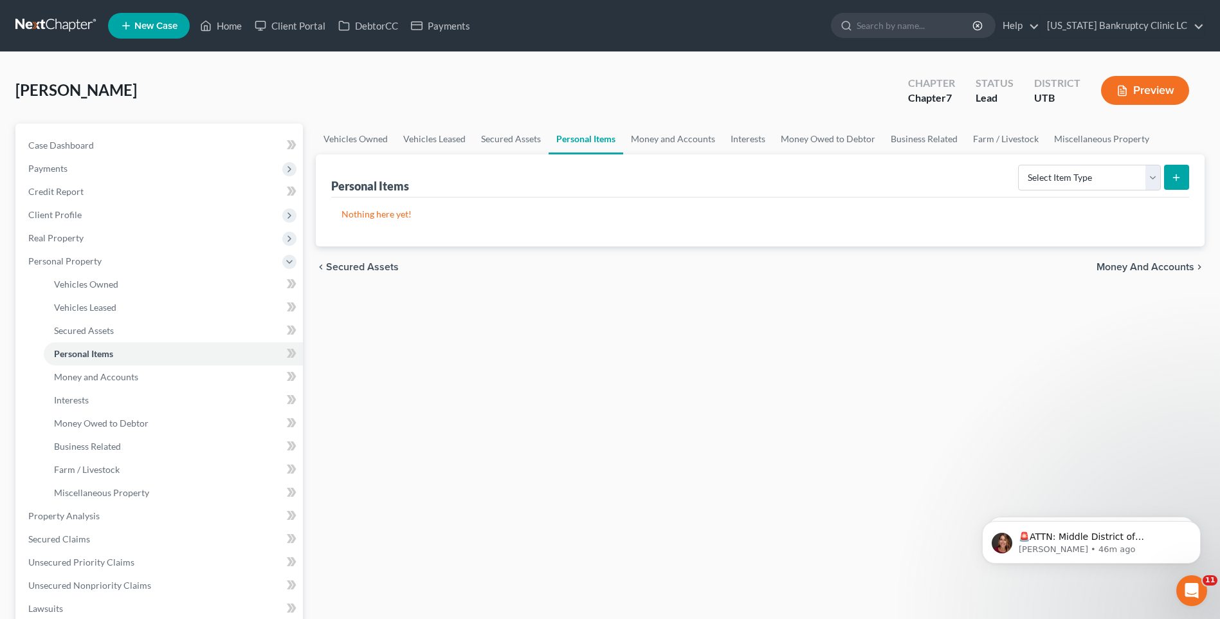
scroll to position [193, 0]
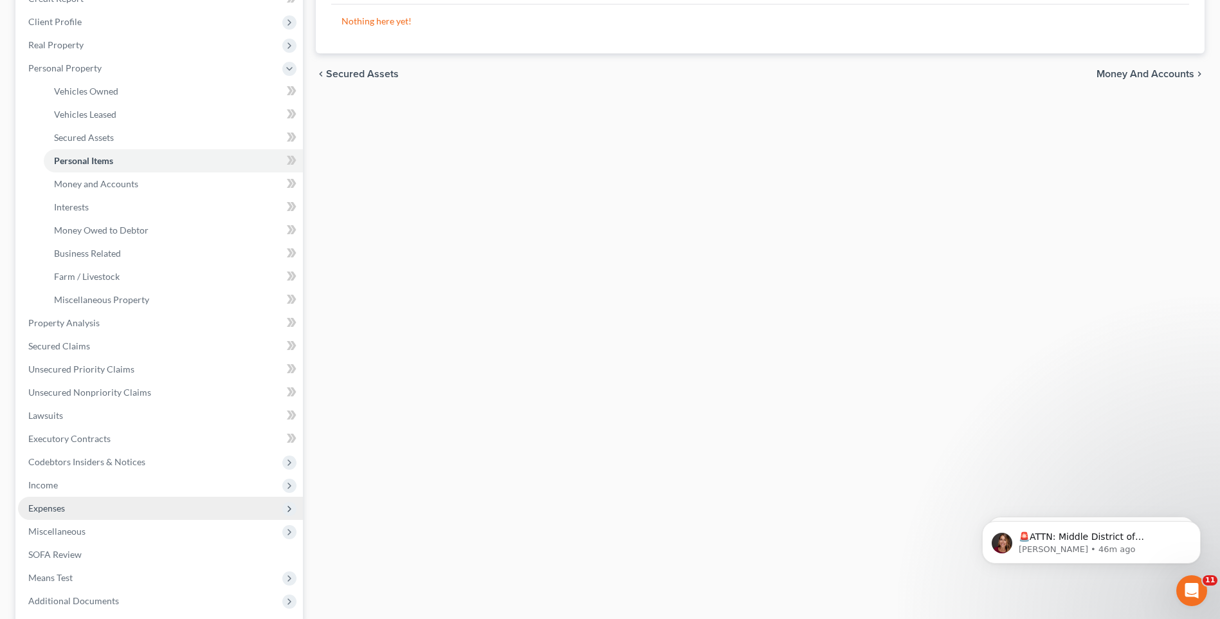
click at [55, 510] on span "Expenses" at bounding box center [46, 507] width 37 height 11
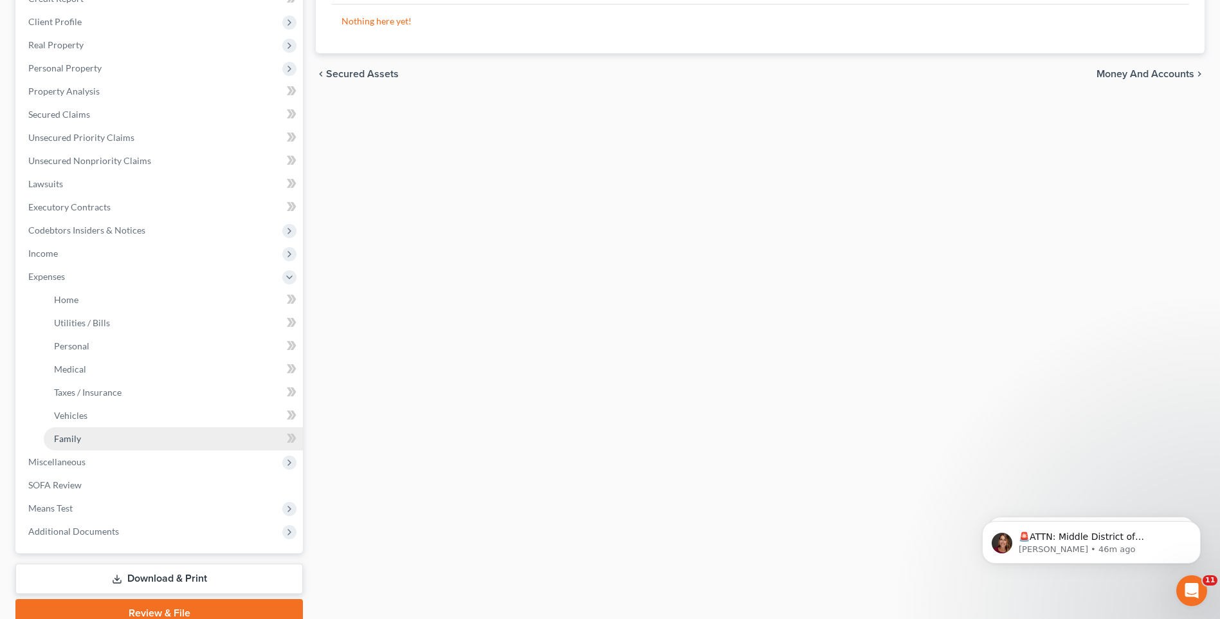
click at [66, 439] on span "Family" at bounding box center [67, 438] width 27 height 11
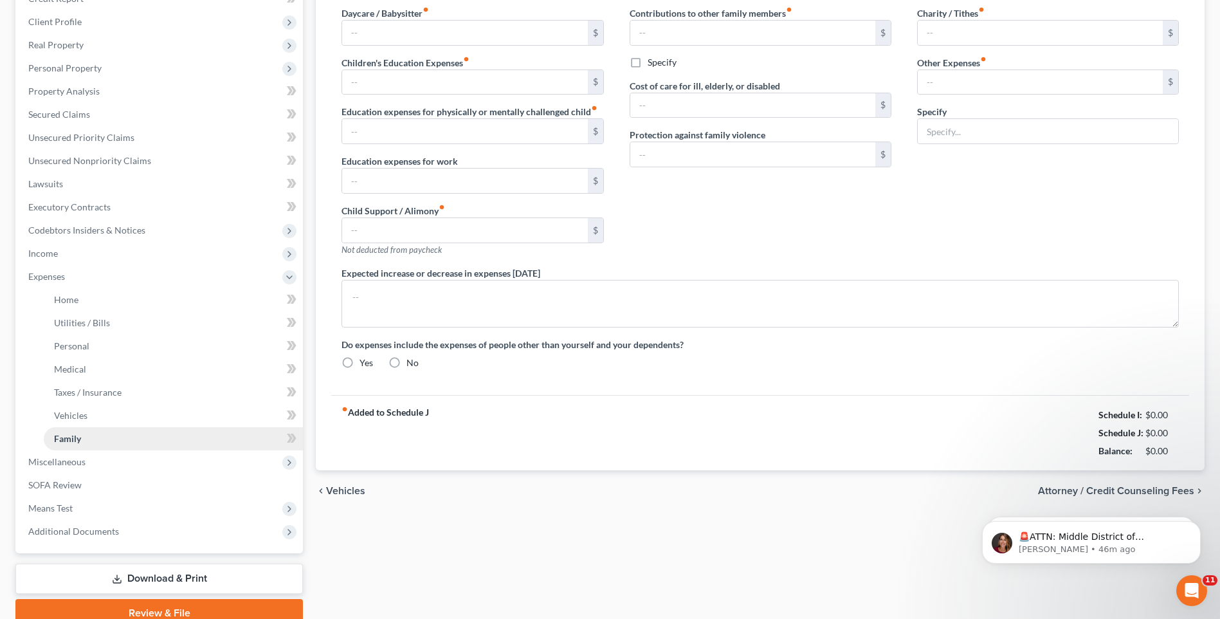
scroll to position [127, 0]
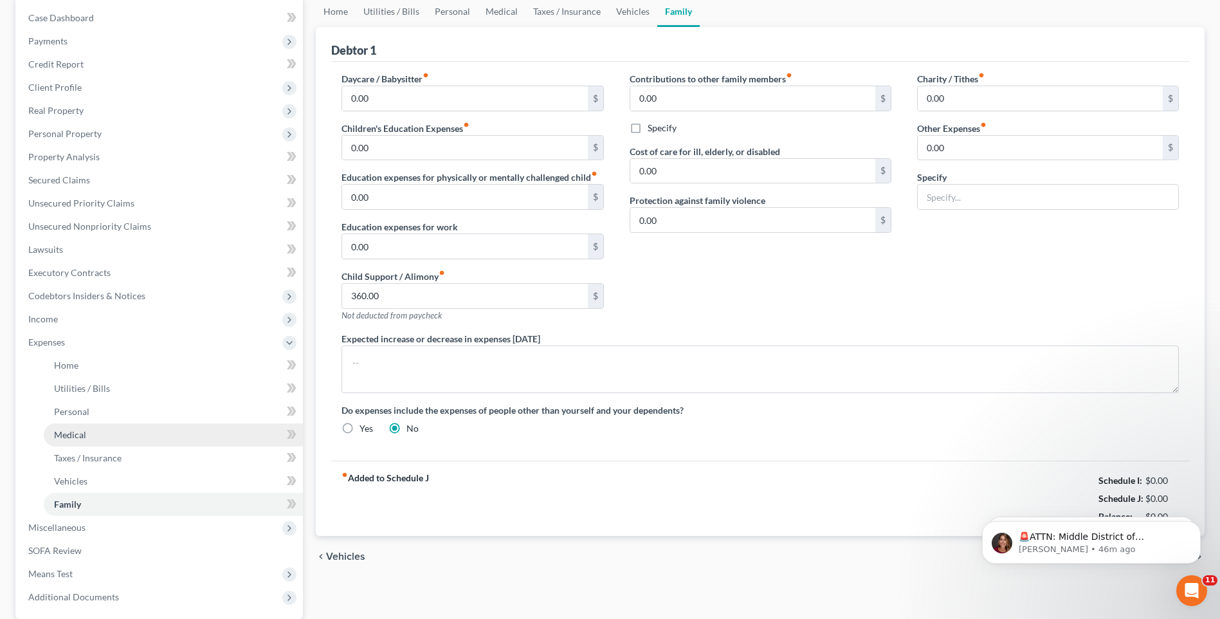
click at [66, 439] on ul "Home Utilities / Bills Personal Medical" at bounding box center [160, 435] width 285 height 162
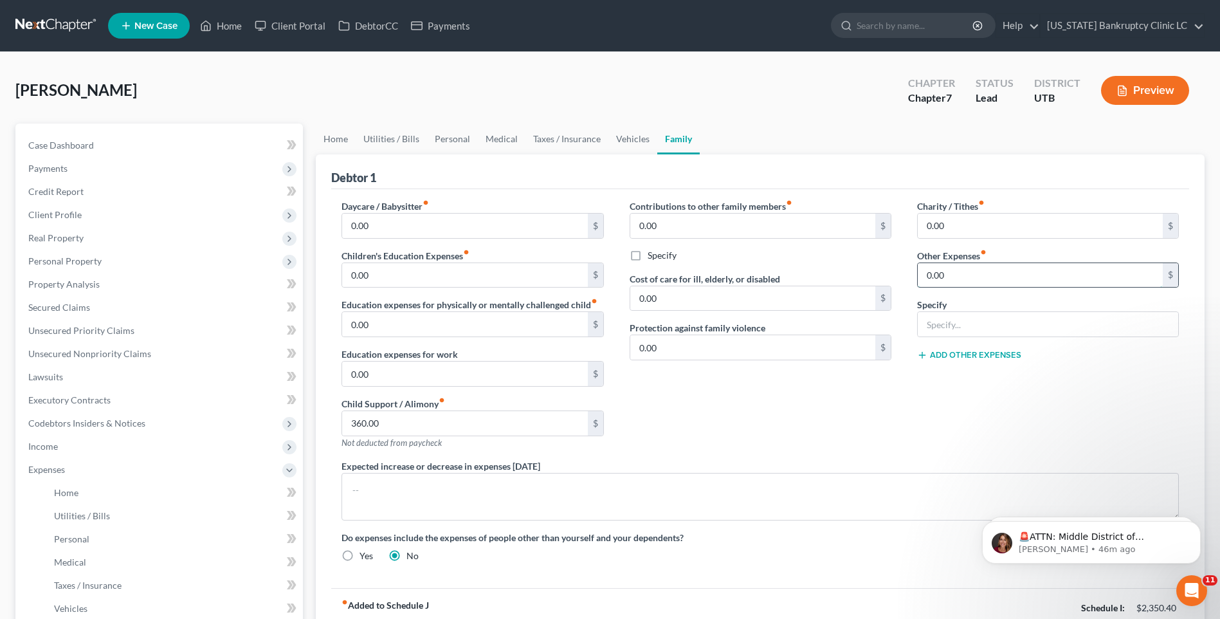
click at [967, 282] on input "0.00" at bounding box center [1040, 275] width 245 height 24
click at [973, 322] on input "text" at bounding box center [1048, 324] width 260 height 24
click at [882, 440] on div "Contributions to other family members fiber_manual_record 0.00 $ Specify Cost o…" at bounding box center [760, 329] width 287 height 260
click at [73, 519] on span "Utilities / Bills" at bounding box center [82, 515] width 56 height 11
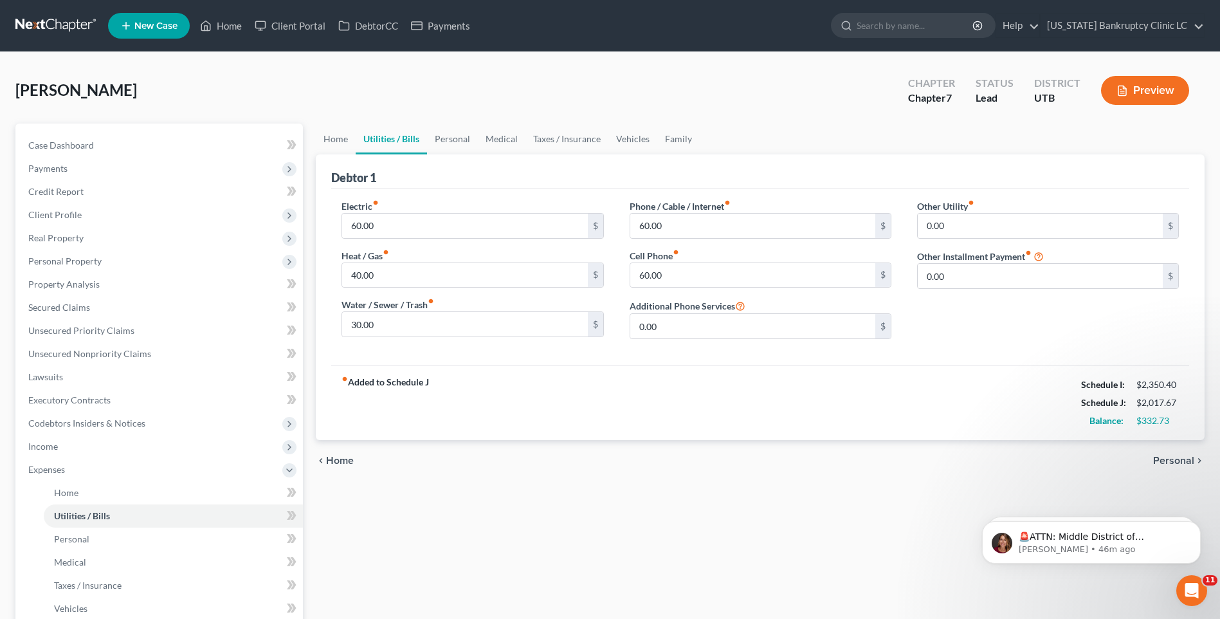
click at [1005, 260] on label "Other Installment Payment fiber_manual_record" at bounding box center [974, 257] width 114 height 14
click at [990, 279] on input "0.00" at bounding box center [1040, 276] width 245 height 24
click at [985, 302] on input "text" at bounding box center [1048, 312] width 260 height 24
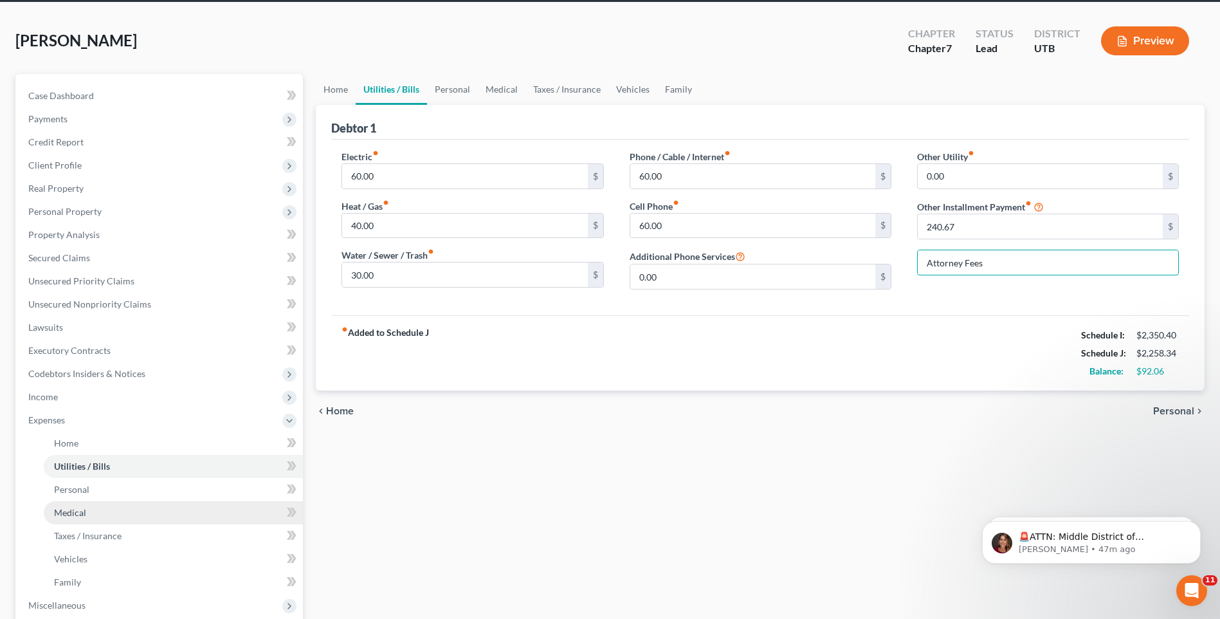
scroll to position [64, 0]
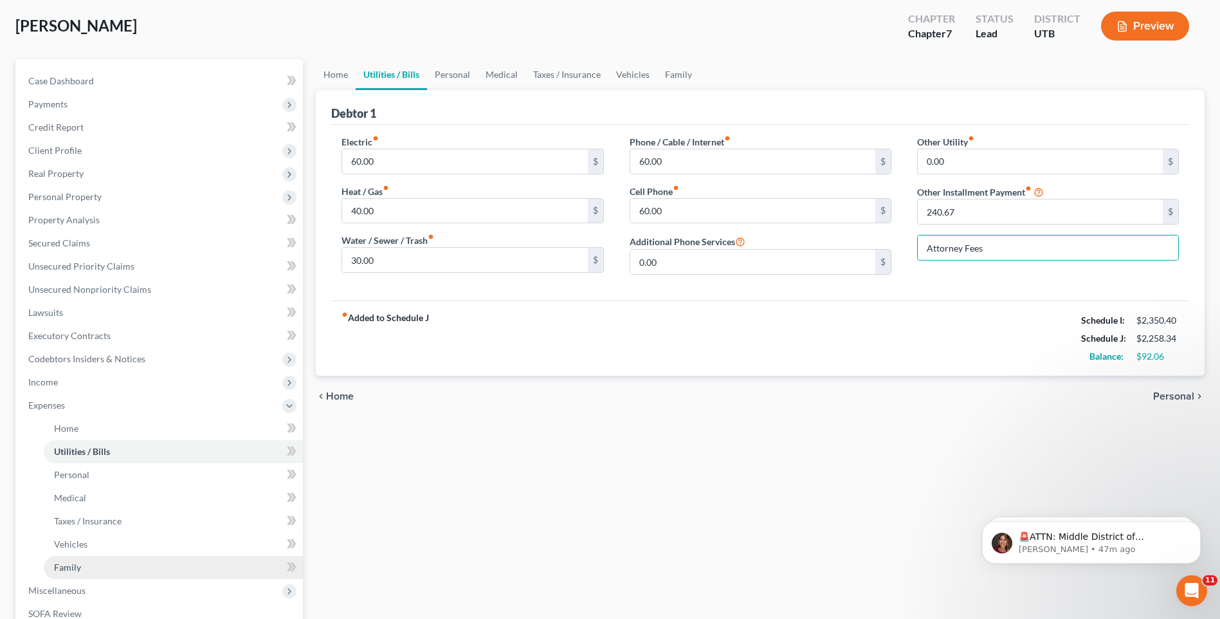
click at [85, 572] on link "Family" at bounding box center [173, 567] width 259 height 23
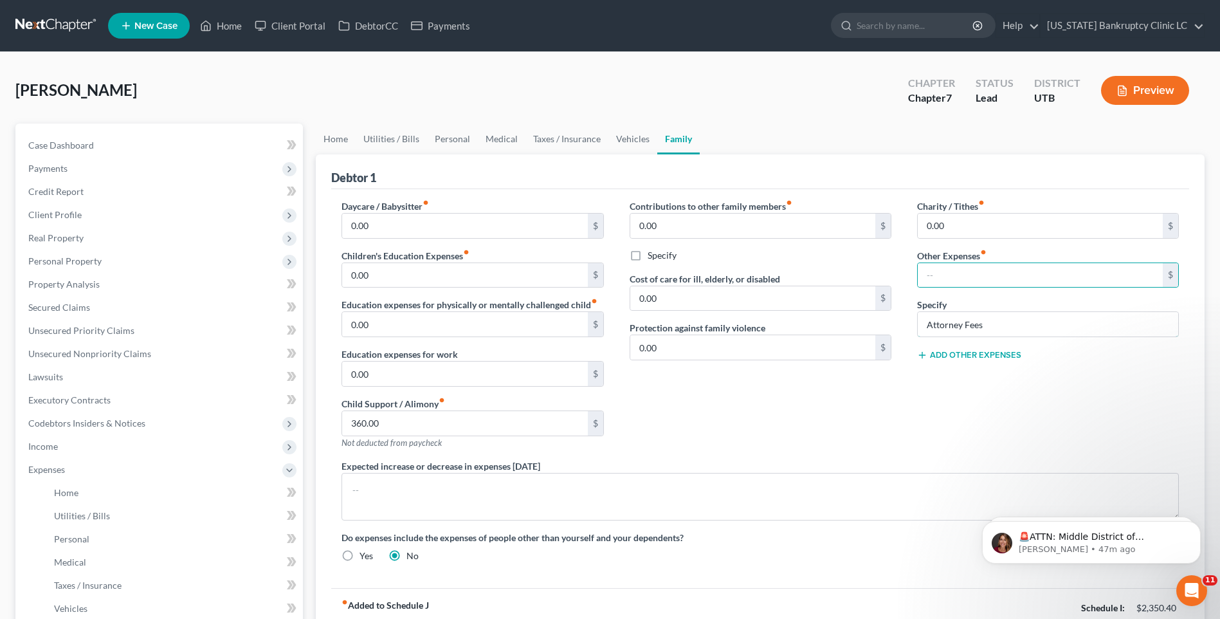
click at [908, 318] on div "Charity / Tithes fiber_manual_record 0.00 $ Other Expenses fiber_manual_record …" at bounding box center [1047, 329] width 287 height 260
drag, startPoint x: 982, startPoint y: 332, endPoint x: 893, endPoint y: 306, distance: 93.2
click at [893, 305] on div "Daycare / Babysitter fiber_manual_record 0.00 $ Children's Education Expenses f…" at bounding box center [760, 385] width 863 height 373
click at [942, 419] on div "Charity / Tithes fiber_manual_record 0.00 $ Other Expenses fiber_manual_record …" at bounding box center [1047, 329] width 287 height 260
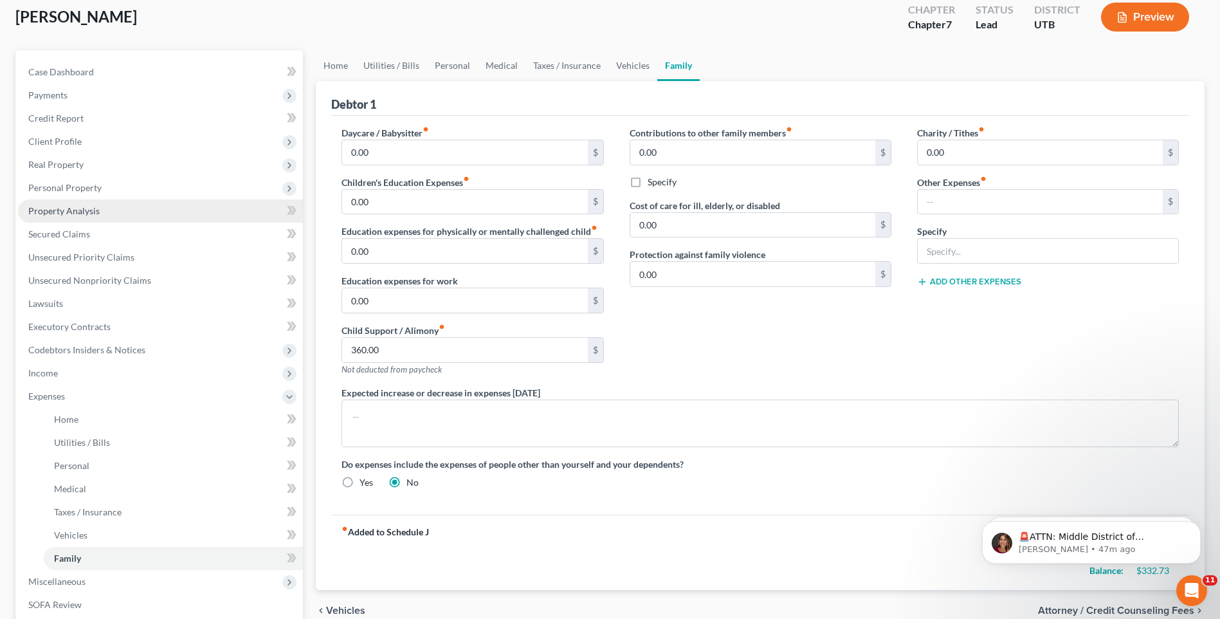
scroll to position [64, 0]
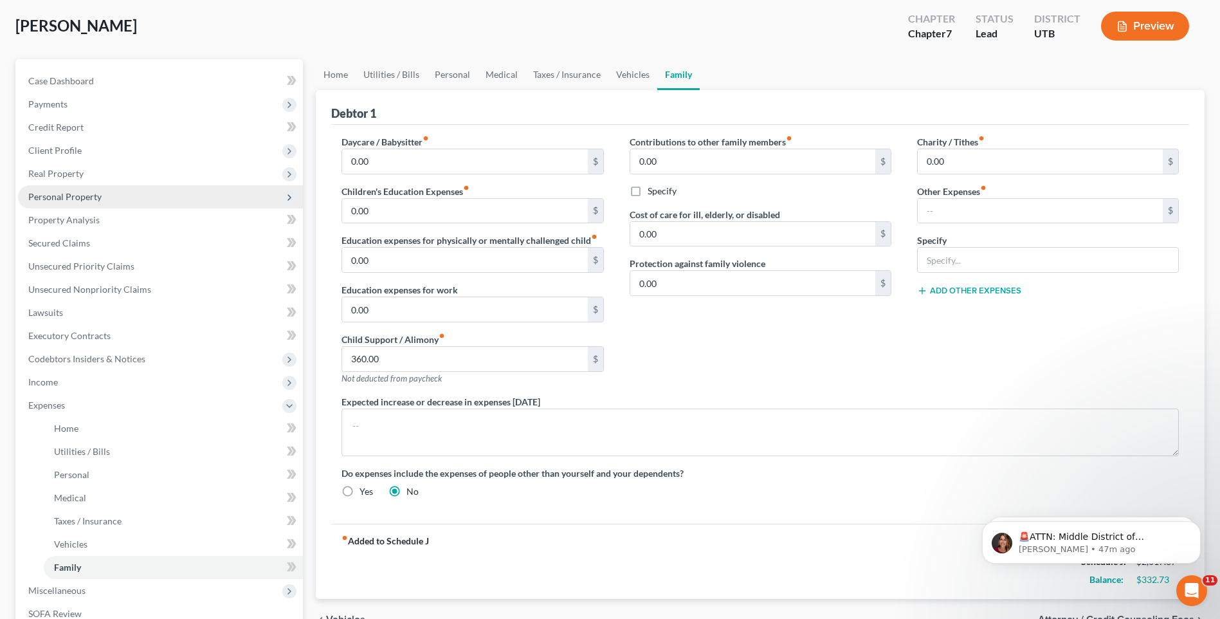
click at [57, 191] on span "Personal Property" at bounding box center [64, 196] width 73 height 11
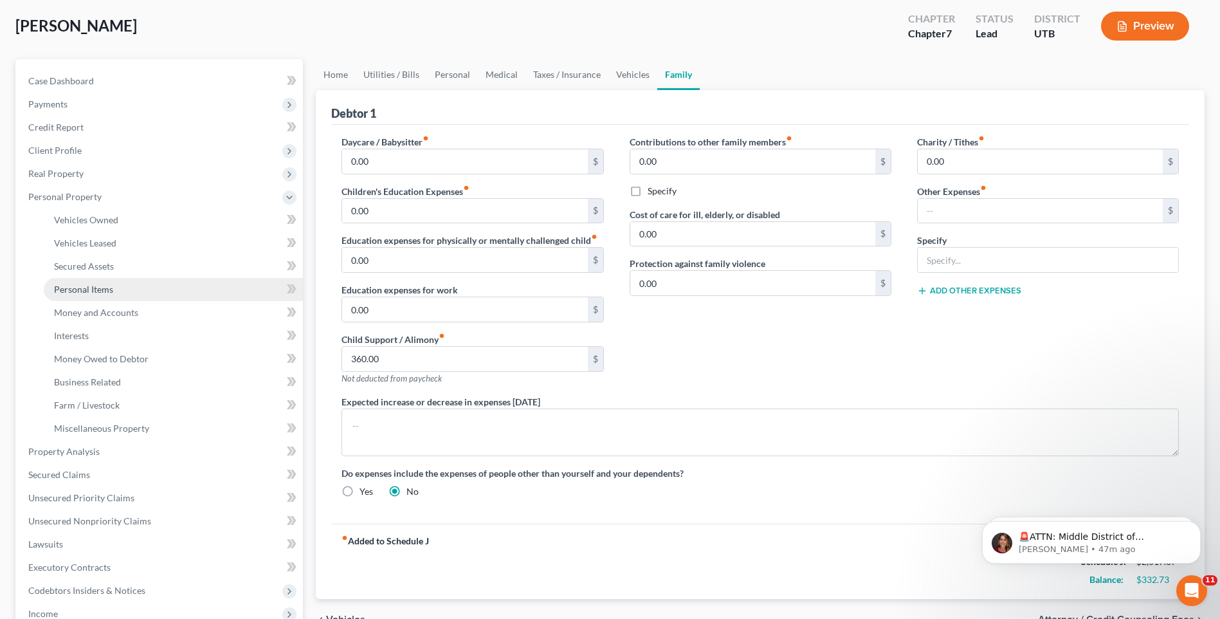
click at [97, 284] on span "Personal Items" at bounding box center [83, 289] width 59 height 11
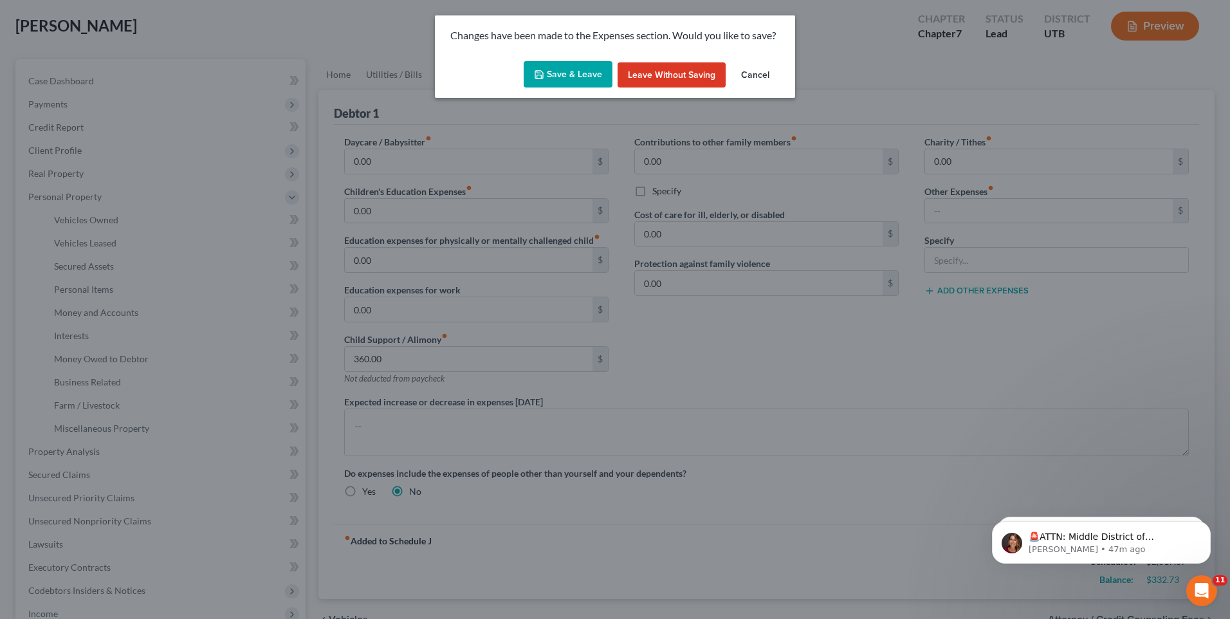
click at [579, 79] on button "Save & Leave" at bounding box center [567, 74] width 89 height 27
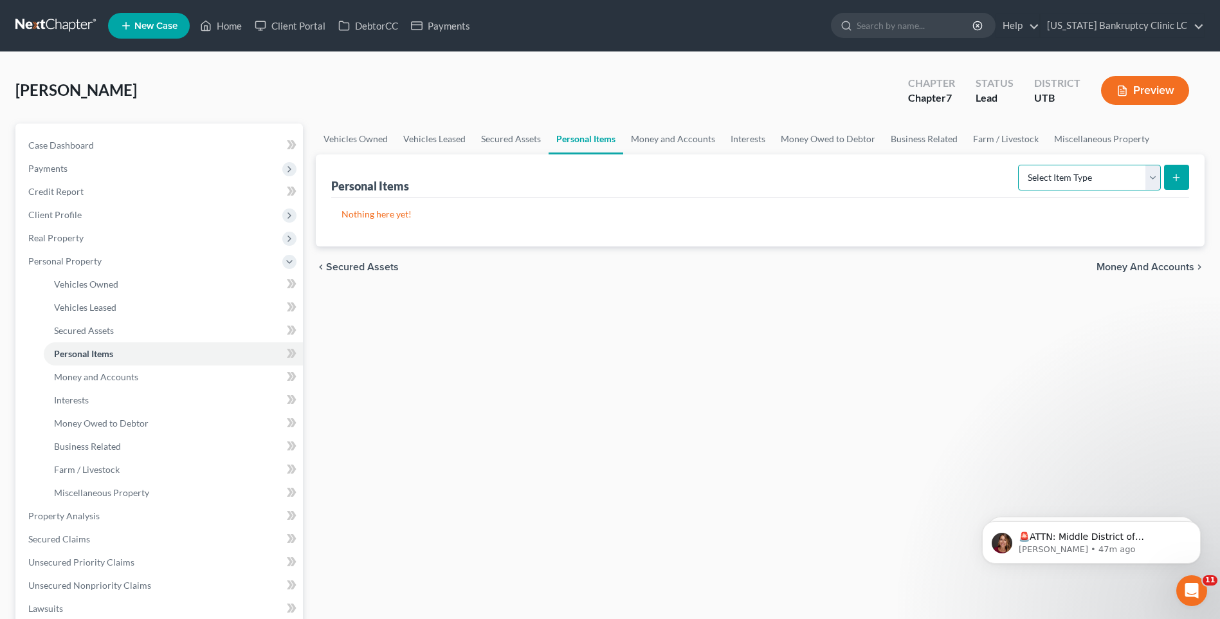
click at [1091, 174] on select "Select Item Type Clothing Collectibles Of Value Electronics Firearms Household …" at bounding box center [1089, 178] width 143 height 26
click at [1019, 165] on select "Select Item Type Clothing Collectibles Of Value Electronics Firearms Household …" at bounding box center [1089, 178] width 143 height 26
click at [1173, 179] on icon "submit" at bounding box center [1176, 177] width 10 height 10
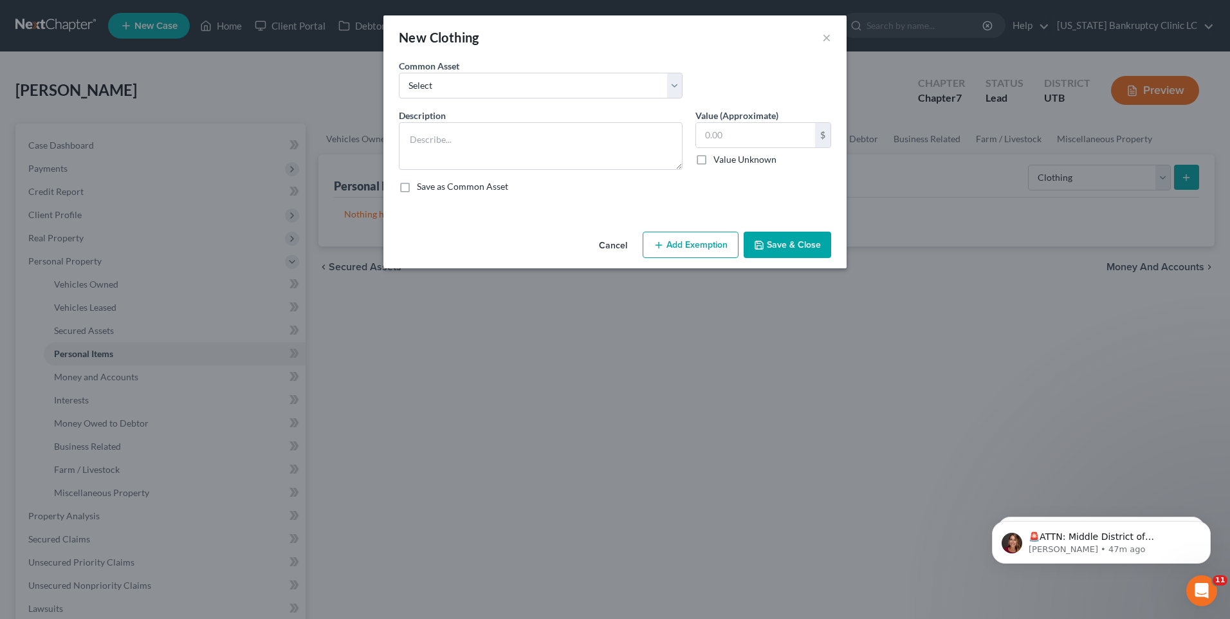
click at [451, 112] on div "Description *" at bounding box center [540, 139] width 296 height 61
click at [466, 95] on select "Select All Clothing" at bounding box center [541, 86] width 284 height 26
click at [399, 73] on select "Select All Clothing" at bounding box center [541, 86] width 284 height 26
click at [741, 126] on input "500.00" at bounding box center [755, 135] width 119 height 24
click at [709, 239] on button "Add Exemption" at bounding box center [690, 245] width 96 height 27
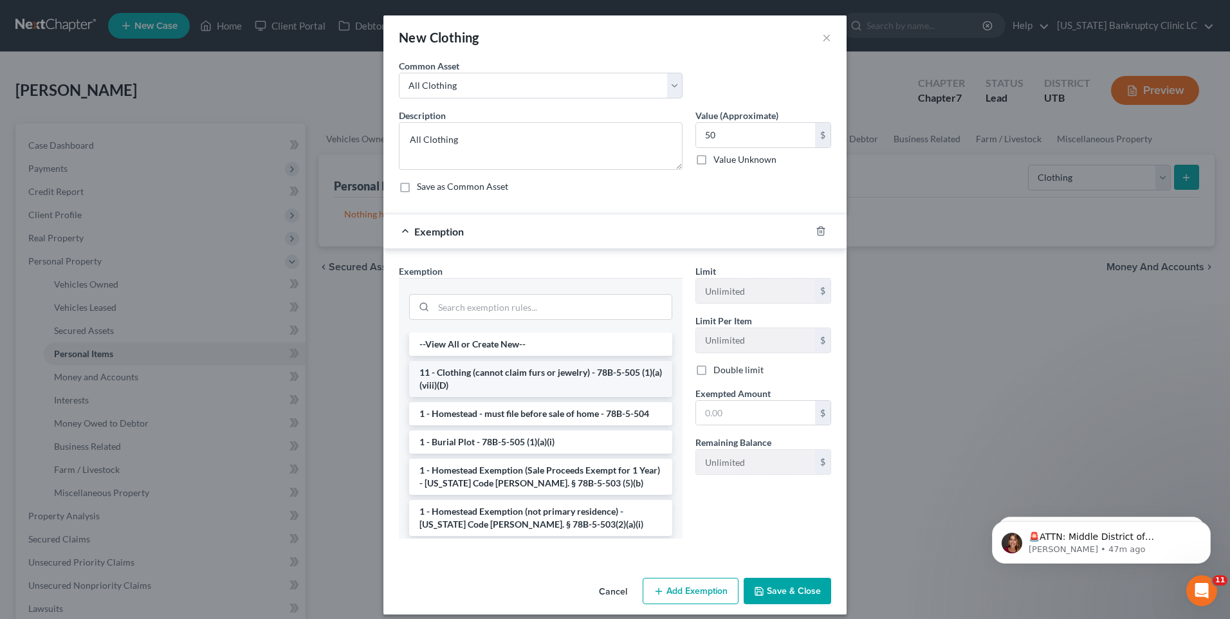
click at [549, 387] on li "11 - Clothing (cannot claim furs or jewelry) - 78B-5-505 (1)(a)(viii)(D)" at bounding box center [540, 379] width 263 height 36
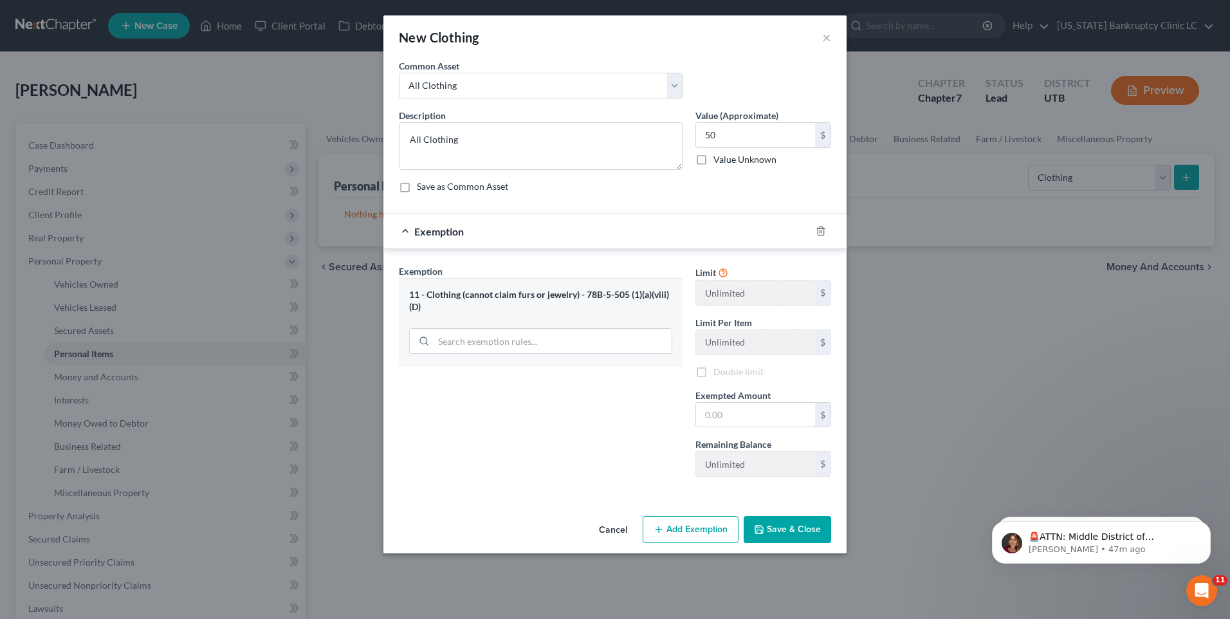
click at [550, 387] on div "Exemption Set must be selected for CA. Exemption * 11 - Clothing (cannot claim …" at bounding box center [540, 375] width 296 height 223
click at [719, 407] on input "text" at bounding box center [755, 415] width 119 height 24
click at [803, 534] on button "Save & Close" at bounding box center [786, 529] width 87 height 27
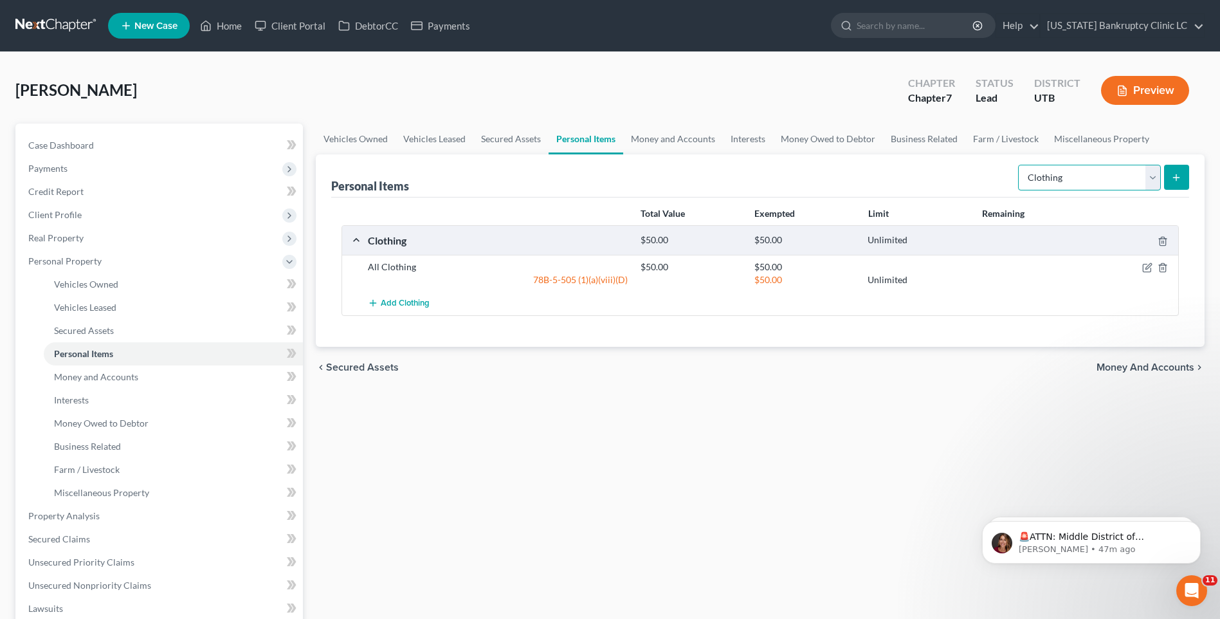
click at [1093, 181] on select "Select Item Type Clothing Collectibles Of Value Electronics Firearms Household …" at bounding box center [1089, 178] width 143 height 26
click at [1019, 165] on select "Select Item Type Clothing Collectibles Of Value Electronics Firearms Household …" at bounding box center [1089, 178] width 143 height 26
click at [1169, 177] on button "submit" at bounding box center [1176, 177] width 25 height 25
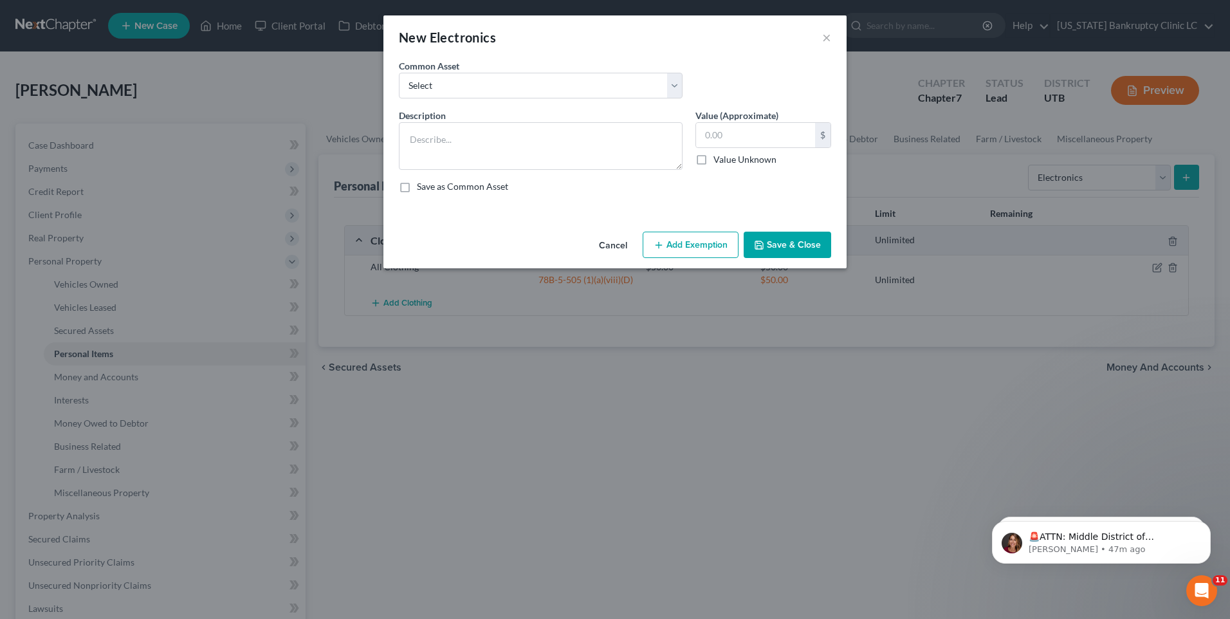
click at [520, 100] on div "Common Asset Select Television Tablet Computer Printer Cell Phone Gaming Consol…" at bounding box center [614, 84] width 445 height 50
click at [532, 90] on select "Select Television Tablet Computer Printer Cell Phone Gaming Console Smart Watch…" at bounding box center [541, 86] width 284 height 26
click at [399, 73] on select "Select Television Tablet Computer Printer Cell Phone Gaming Console Smart Watch…" at bounding box center [541, 86] width 284 height 26
click at [476, 143] on textarea "Cell Phone(s)" at bounding box center [541, 146] width 284 height 48
click at [746, 138] on input "200.00" at bounding box center [755, 135] width 119 height 24
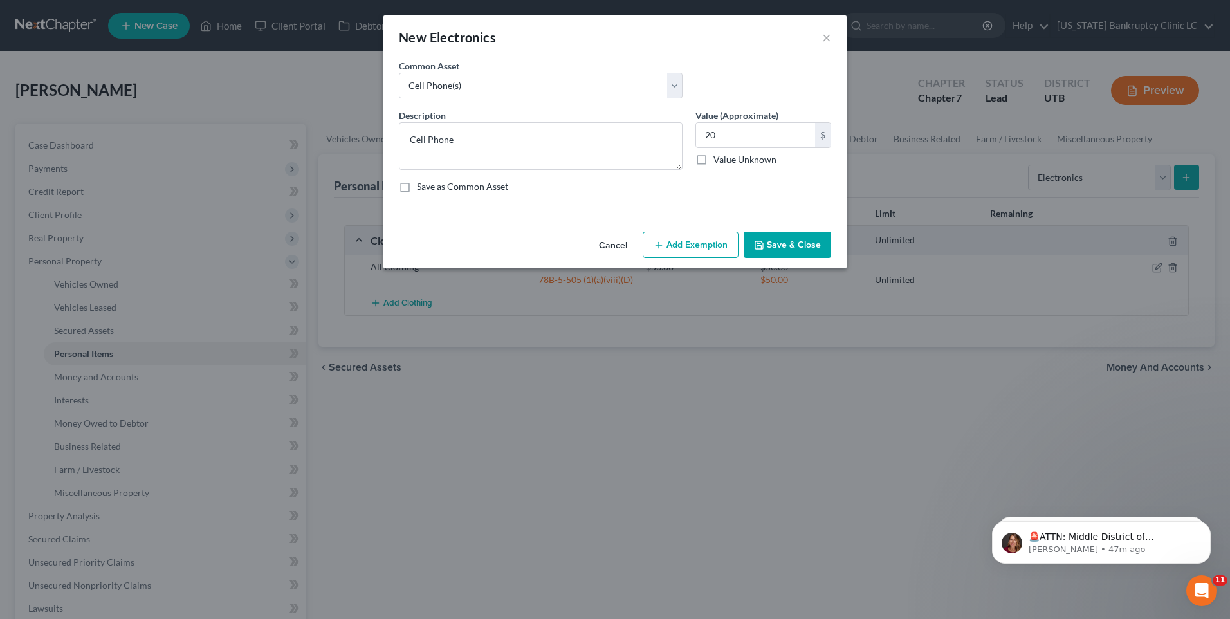
click at [782, 243] on button "Save & Close" at bounding box center [786, 245] width 87 height 27
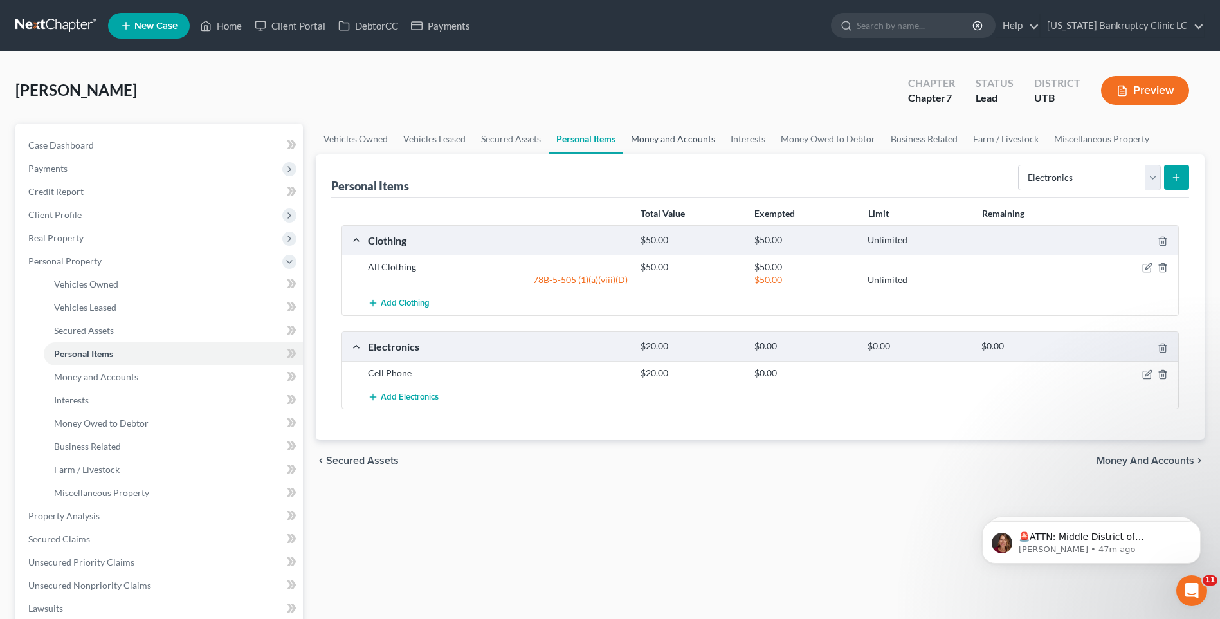
click at [691, 135] on link "Money and Accounts" at bounding box center [673, 138] width 100 height 31
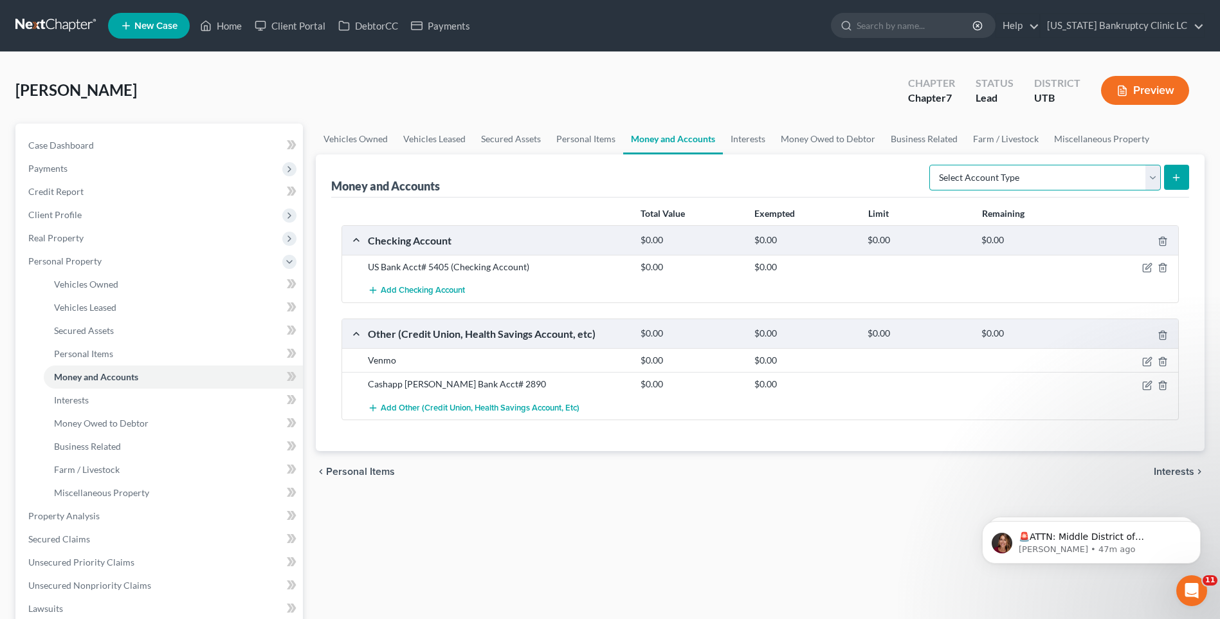
drag, startPoint x: 1093, startPoint y: 181, endPoint x: 1098, endPoint y: 190, distance: 10.7
click at [1093, 181] on select "Select Account Type Brokerage Cash on Hand Certificates of Deposit Checking Acc…" at bounding box center [1045, 178] width 232 height 26
click at [932, 165] on select "Select Account Type Brokerage Cash on Hand Certificates of Deposit Checking Acc…" at bounding box center [1045, 178] width 232 height 26
click at [1188, 167] on div "Money and Accounts Select Account Type Brokerage Cash on Hand Certificates of D…" at bounding box center [760, 302] width 889 height 296
click at [1177, 174] on icon "submit" at bounding box center [1176, 177] width 10 height 10
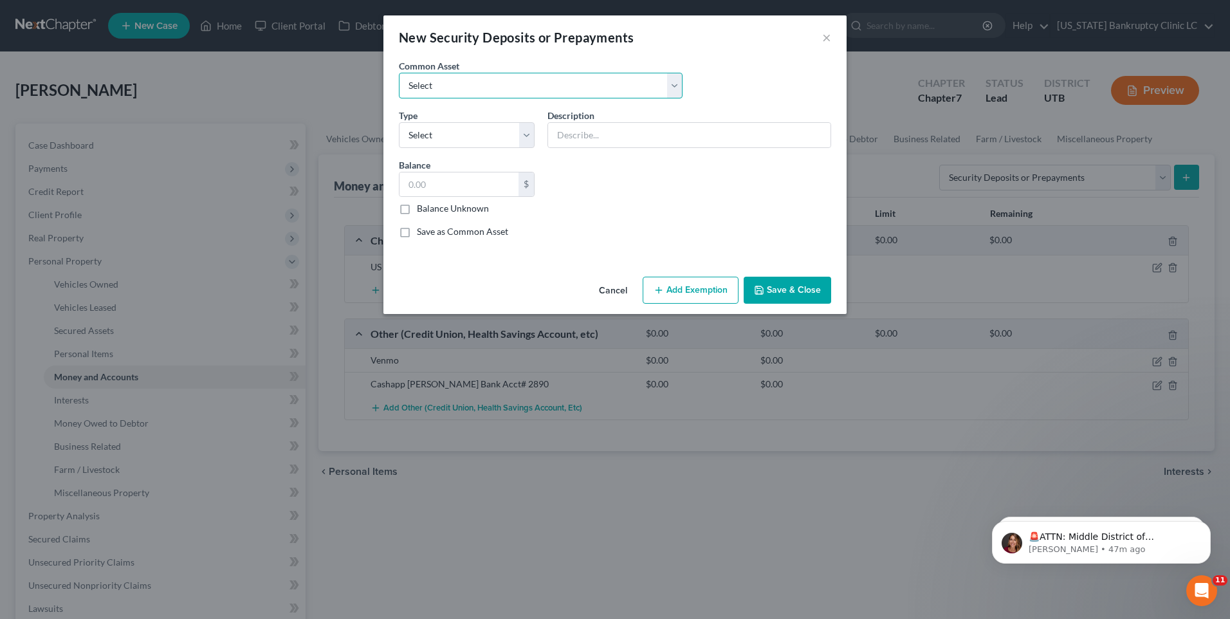
click at [484, 86] on select "Select Rent Deposit w/Landlord" at bounding box center [541, 86] width 284 height 26
click at [399, 73] on select "Select Rent Deposit w/Landlord" at bounding box center [541, 86] width 284 height 26
drag, startPoint x: 514, startPoint y: 77, endPoint x: 509, endPoint y: 89, distance: 12.7
click at [514, 77] on select "Select Rent Deposit w/Landlord" at bounding box center [541, 86] width 284 height 26
click at [399, 73] on select "Select Rent Deposit w/Landlord" at bounding box center [541, 86] width 284 height 26
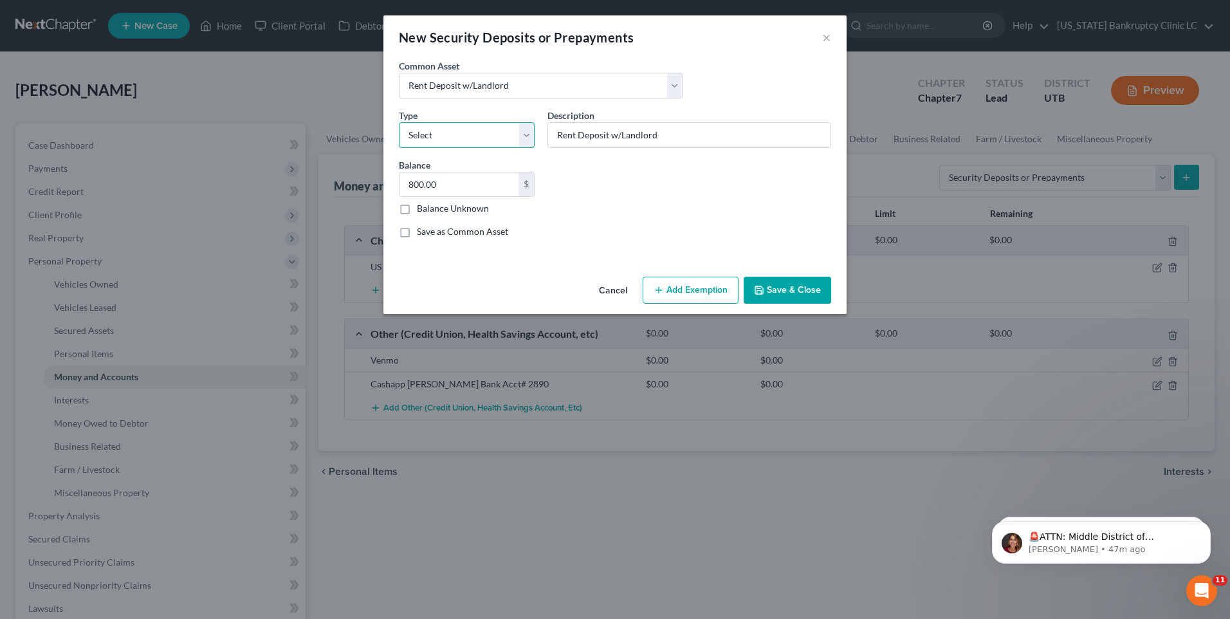
click at [475, 139] on select "Select Electric Gas Heating Oil Security Deposit On Rental Unit Prepaid Rent Te…" at bounding box center [467, 135] width 136 height 26
click at [399, 122] on select "Select Electric Gas Heating Oil Security Deposit On Rental Unit Prepaid Rent Te…" at bounding box center [467, 135] width 136 height 26
click at [500, 177] on input "800.00" at bounding box center [458, 184] width 119 height 24
click at [826, 282] on button "Save & Close" at bounding box center [786, 290] width 87 height 27
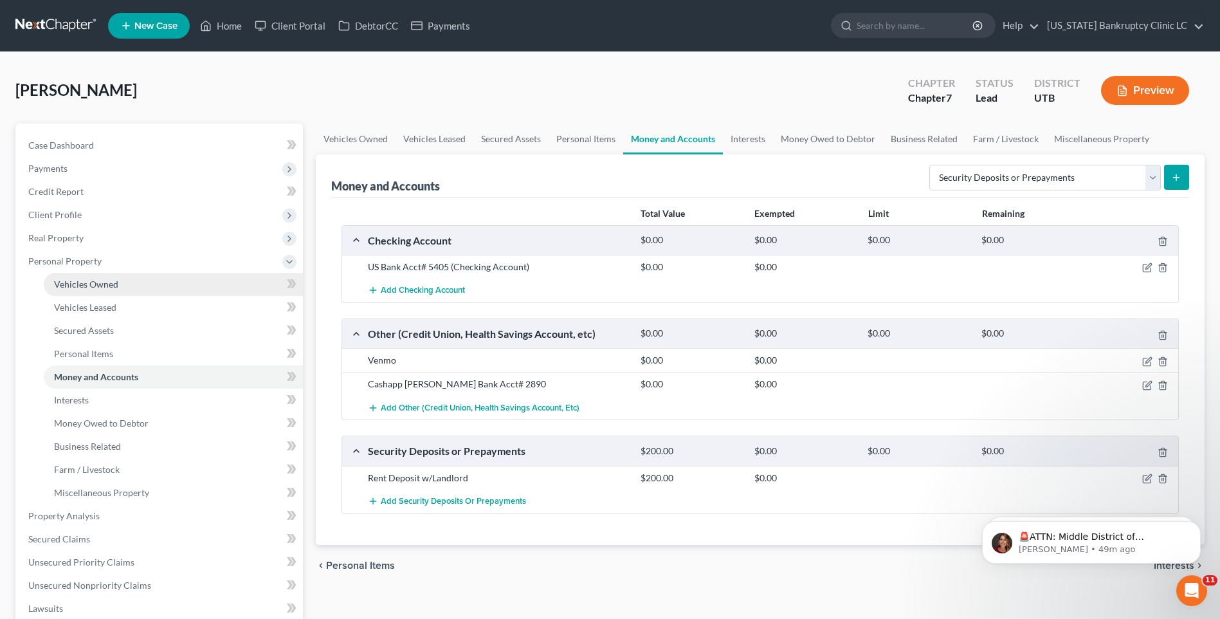
click at [98, 286] on span "Vehicles Owned" at bounding box center [86, 283] width 64 height 11
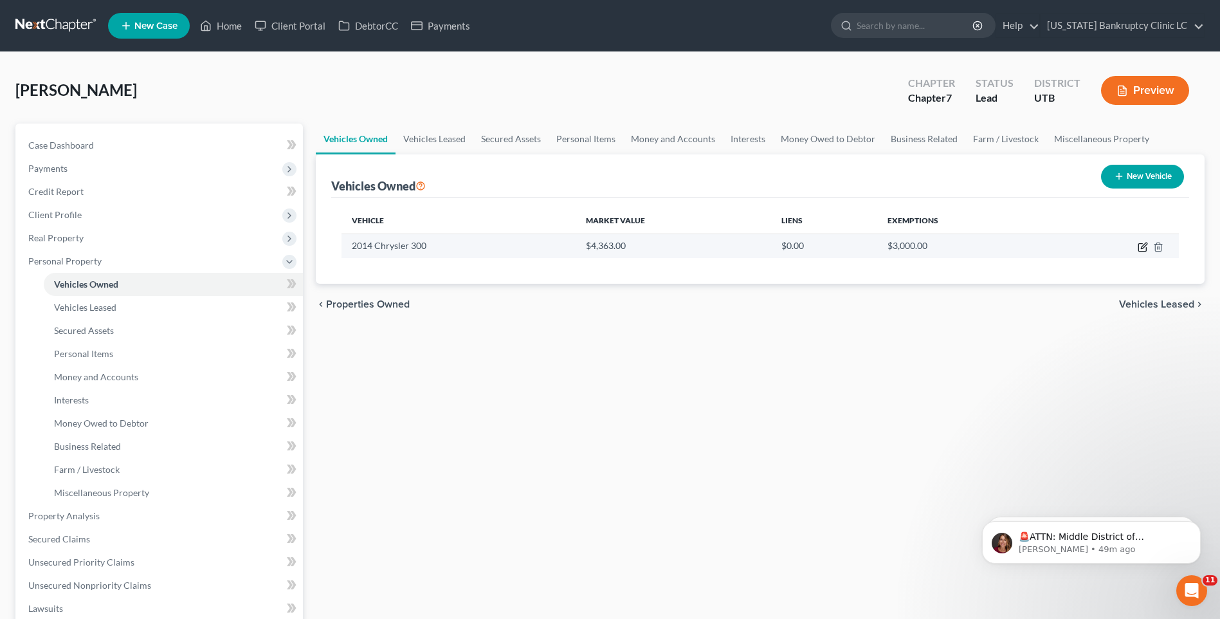
click at [1143, 250] on icon "button" at bounding box center [1143, 247] width 10 height 10
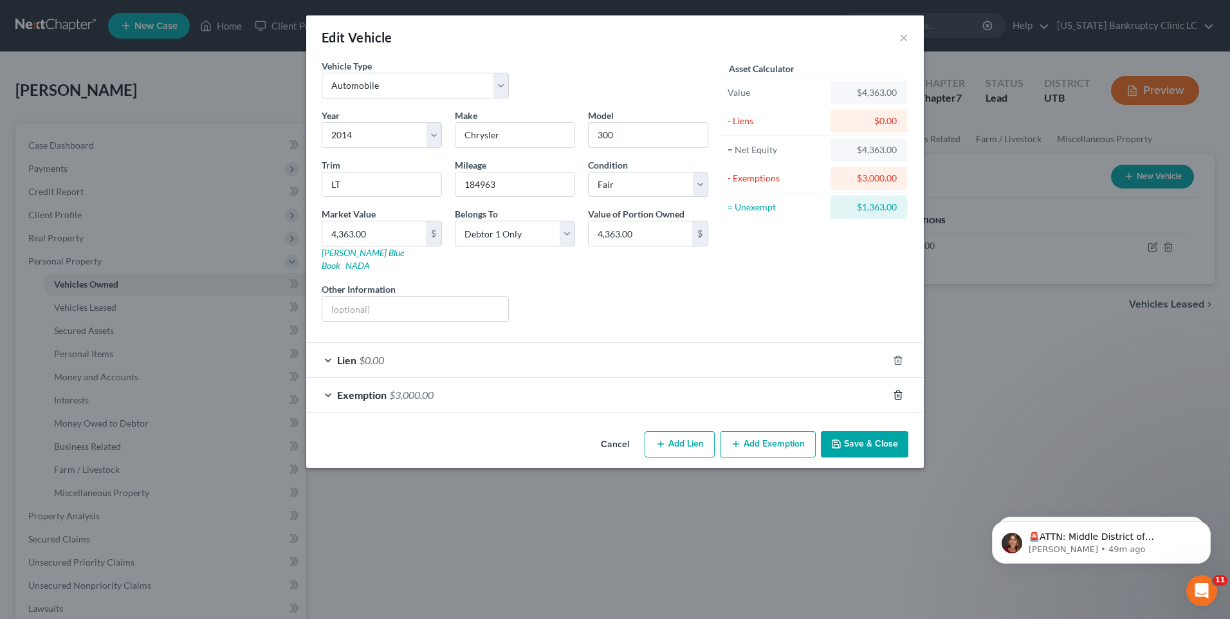
click at [897, 394] on line "button" at bounding box center [897, 395] width 0 height 3
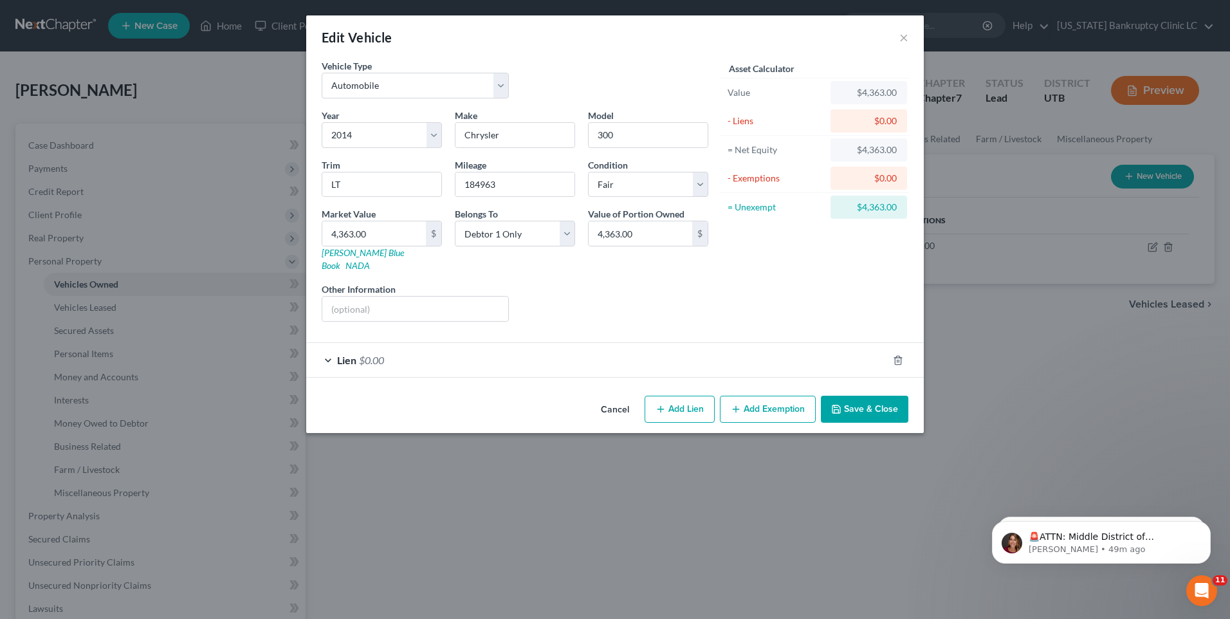
click at [876, 403] on button "Save & Close" at bounding box center [864, 408] width 87 height 27
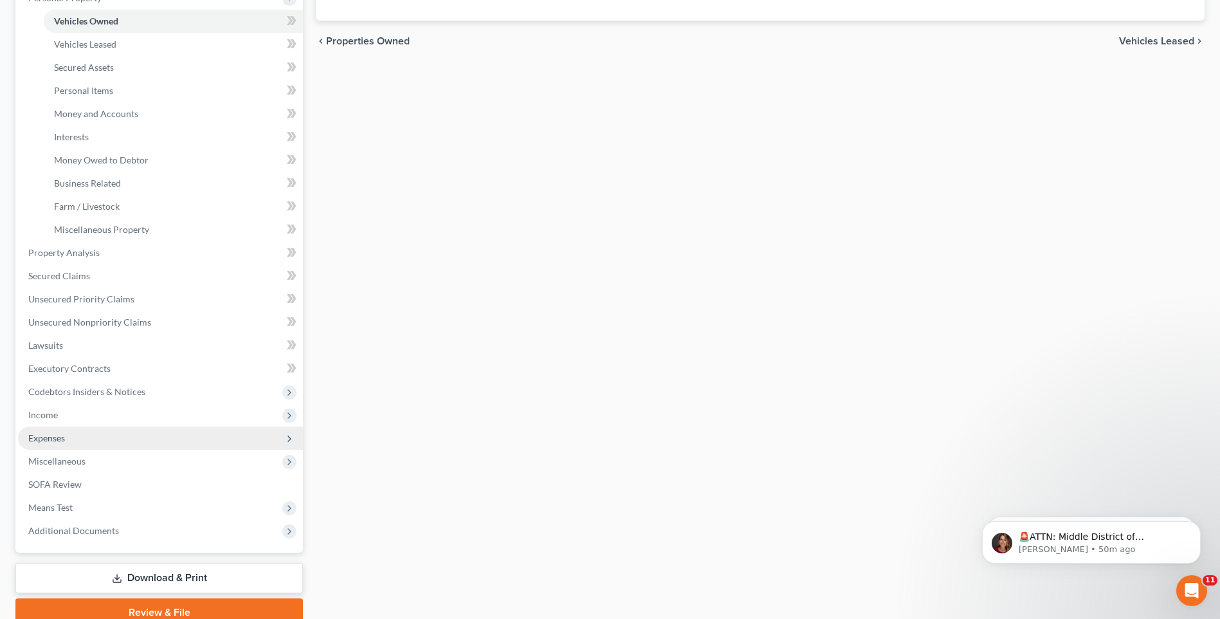
scroll to position [320, 0]
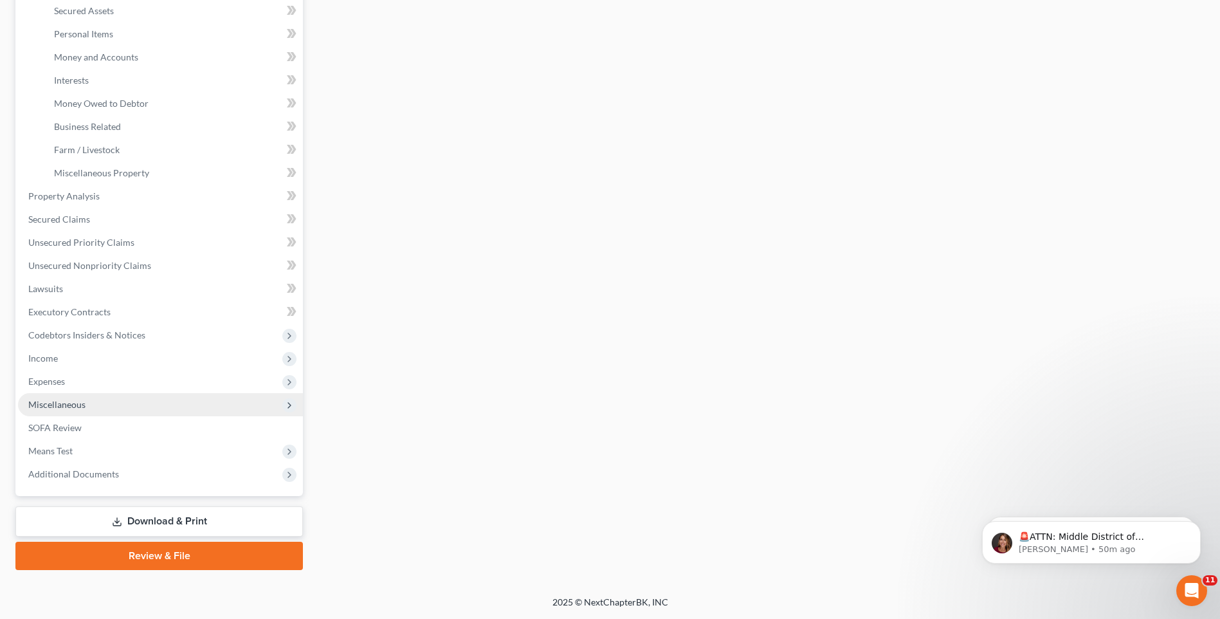
click at [110, 410] on span "Miscellaneous" at bounding box center [160, 404] width 285 height 23
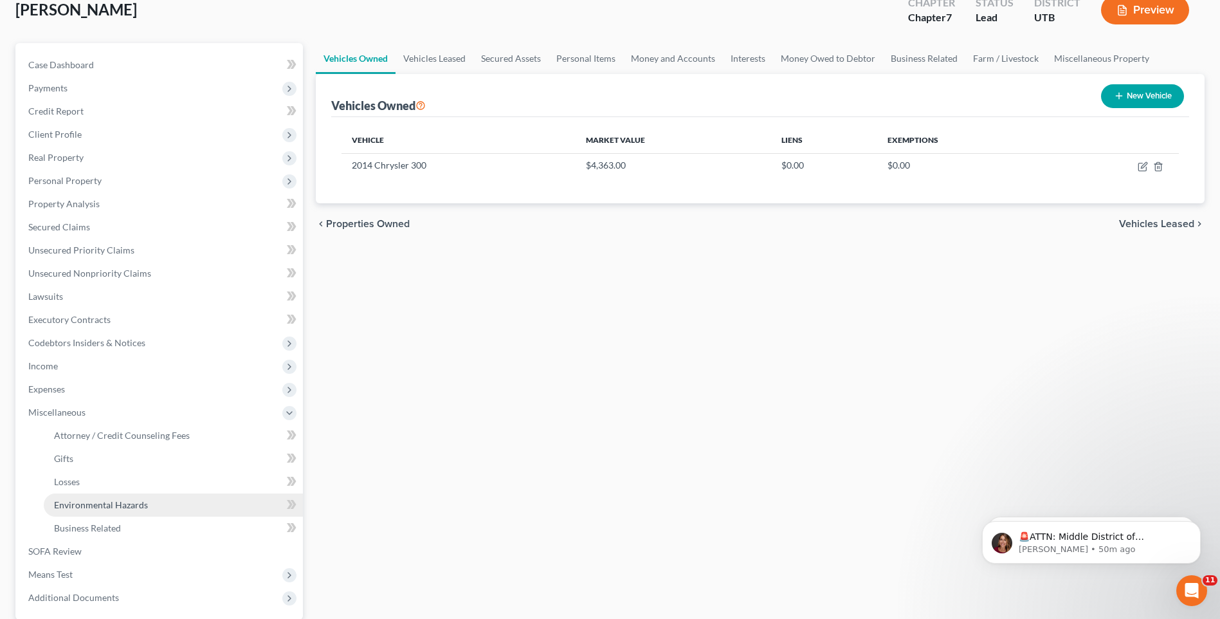
scroll to position [204, 0]
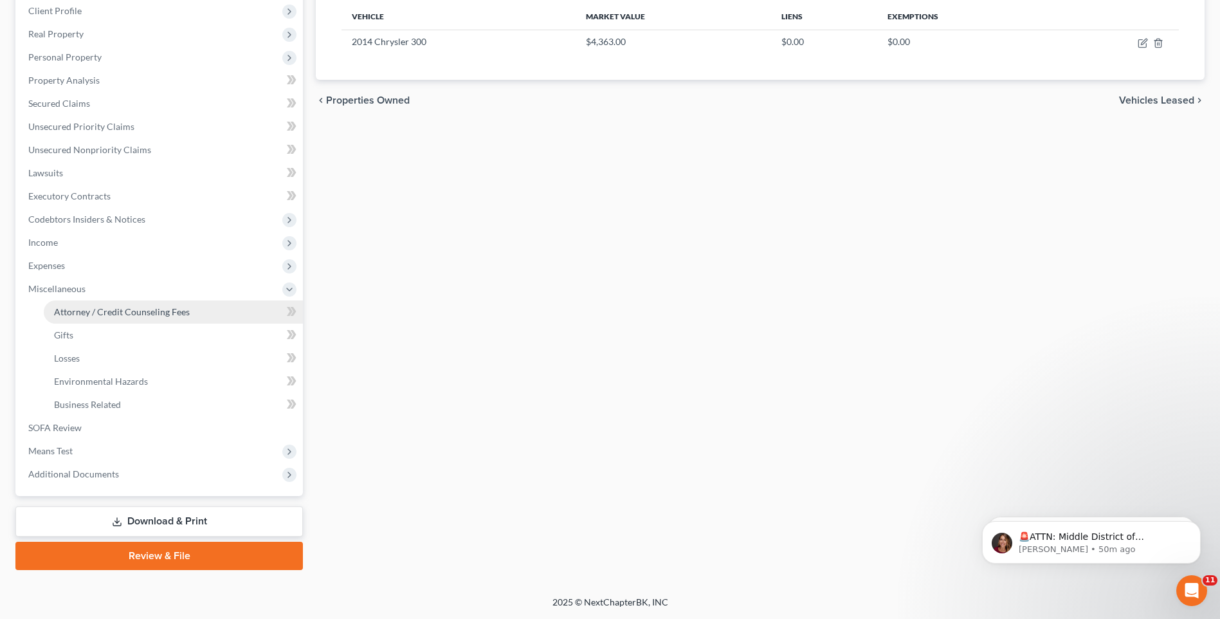
click at [102, 314] on span "Attorney / Credit Counseling Fees" at bounding box center [122, 311] width 136 height 11
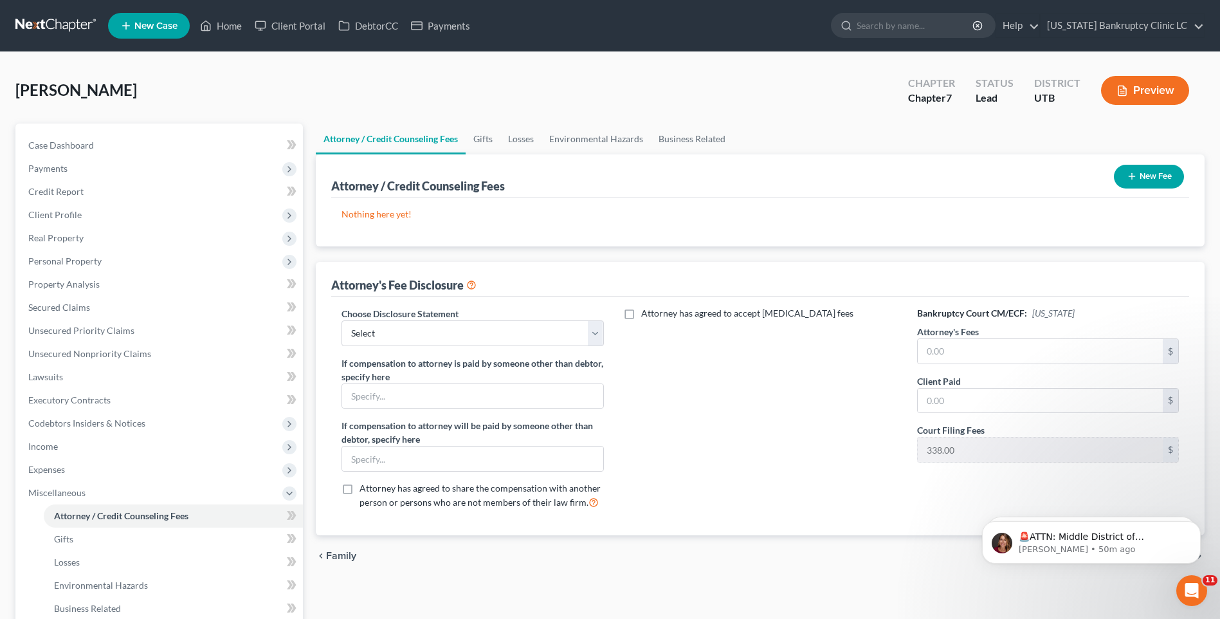
click at [1161, 167] on button "New Fee" at bounding box center [1149, 177] width 70 height 24
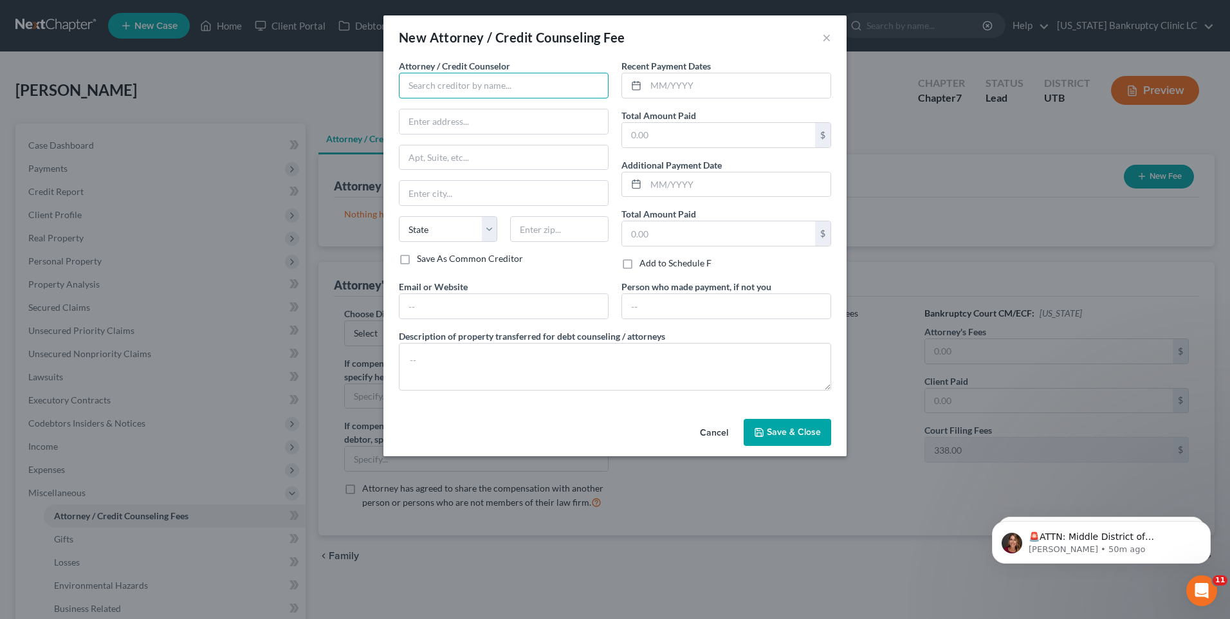
drag, startPoint x: 532, startPoint y: 87, endPoint x: 540, endPoint y: 93, distance: 9.1
click at [532, 87] on input "text" at bounding box center [504, 86] width 210 height 26
click at [680, 131] on input "text" at bounding box center [718, 135] width 193 height 24
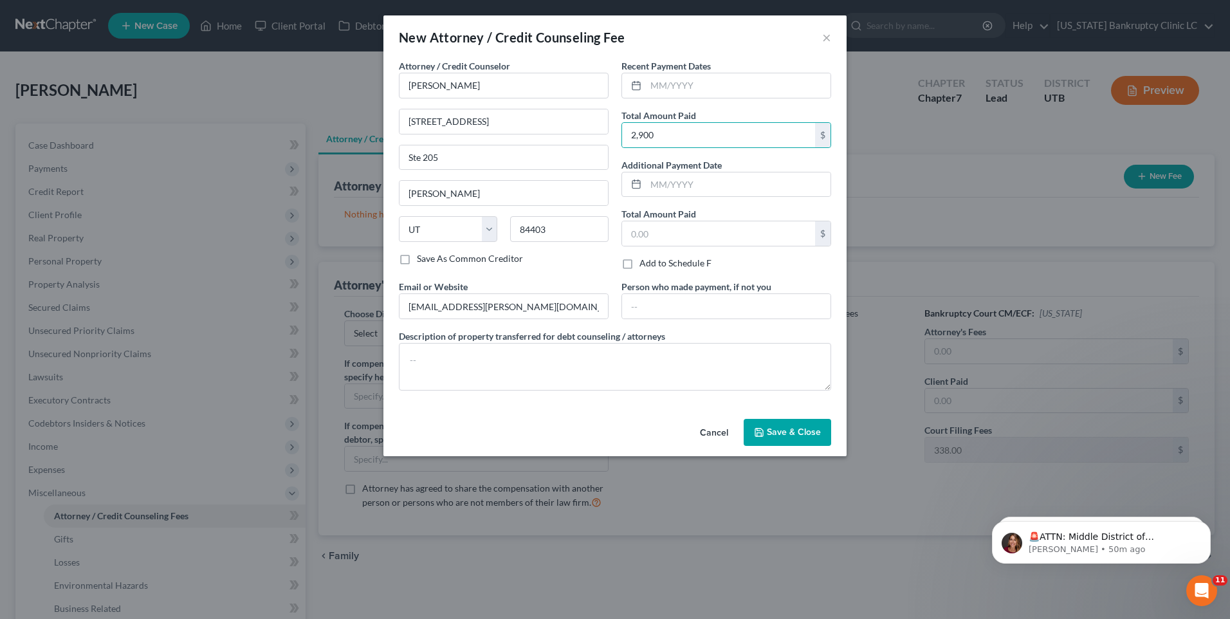
click at [774, 431] on span "Save & Close" at bounding box center [794, 431] width 54 height 11
